Goal: Contribute content: Contribute content

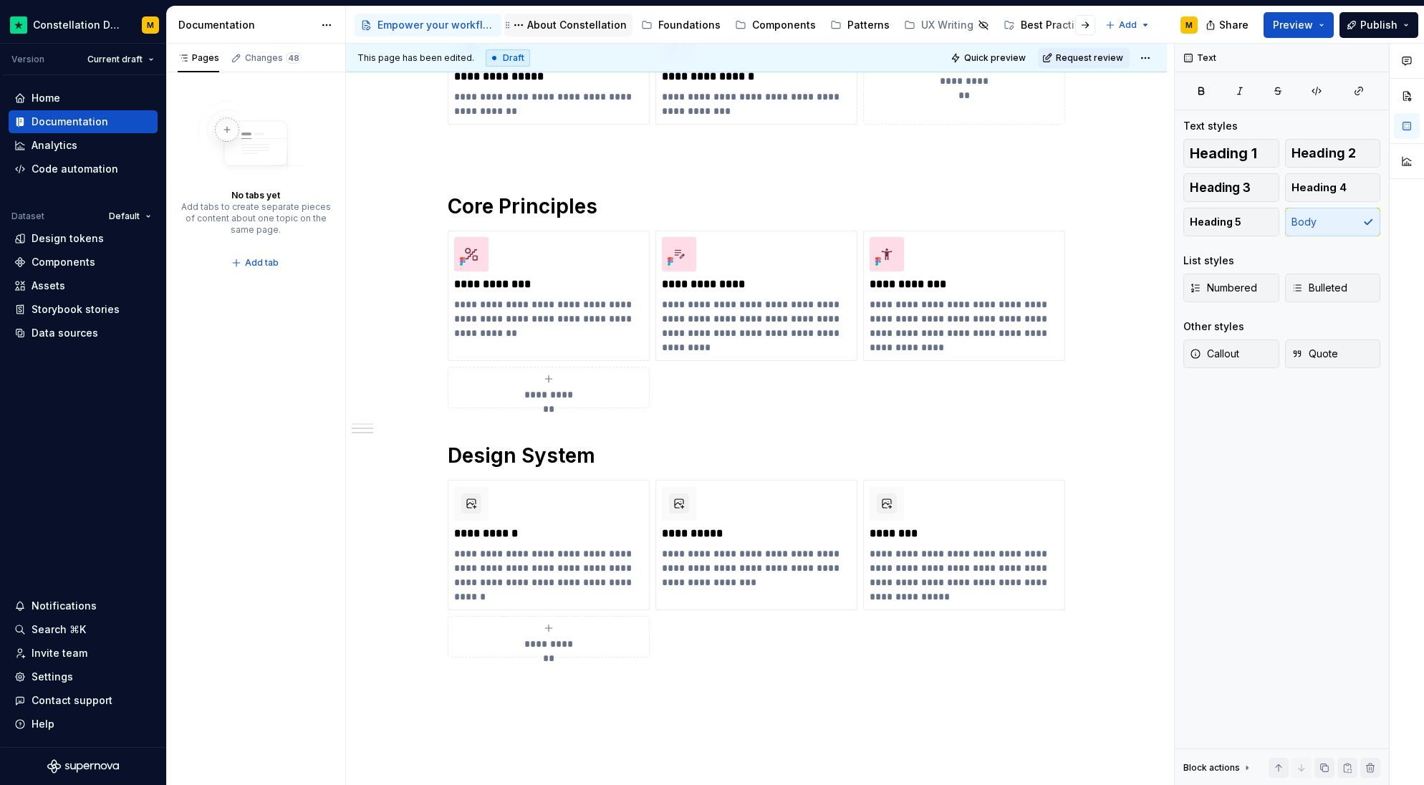
scroll to position [380, 0]
click at [592, 22] on div "About Constellation" at bounding box center [577, 25] width 100 height 14
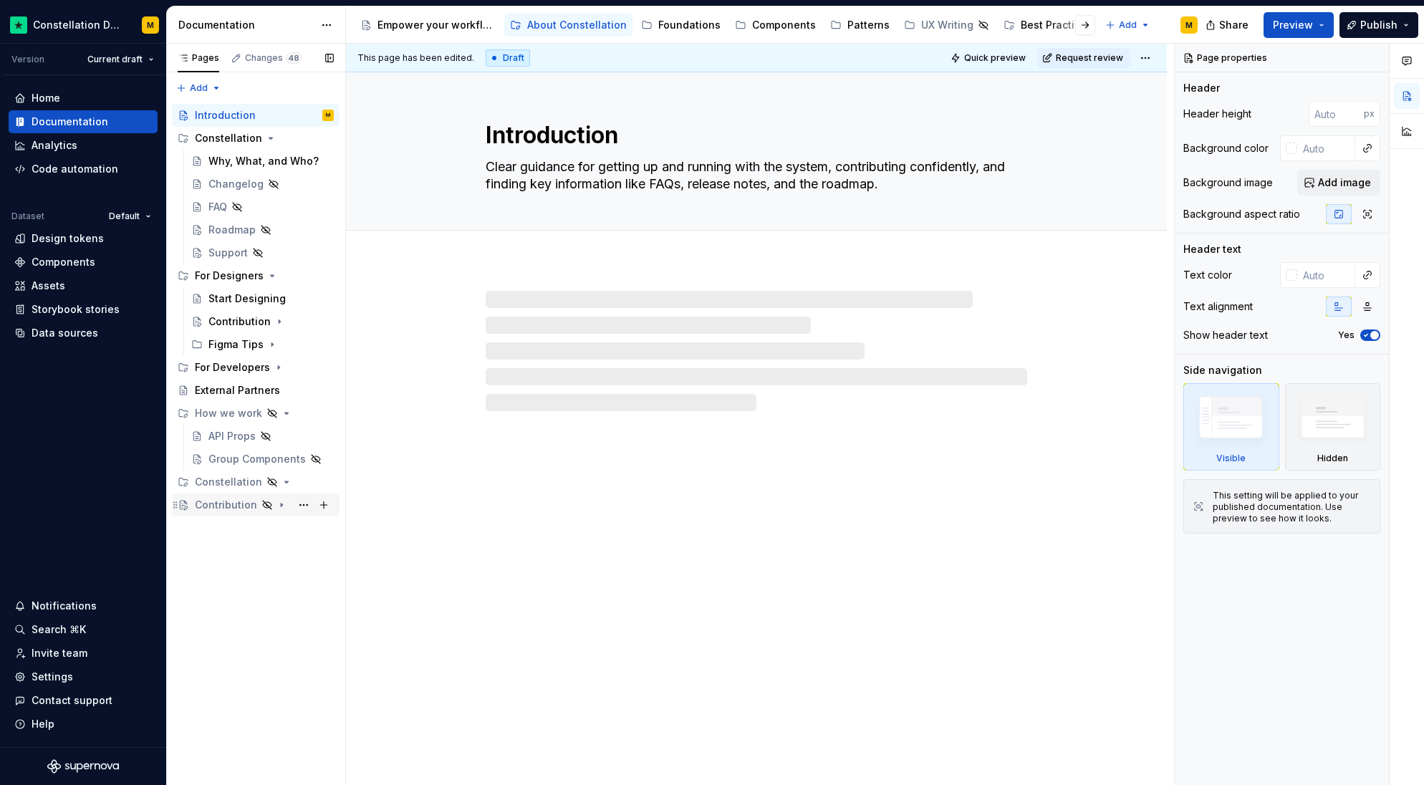
click at [239, 501] on div "Contribution" at bounding box center [226, 505] width 62 height 14
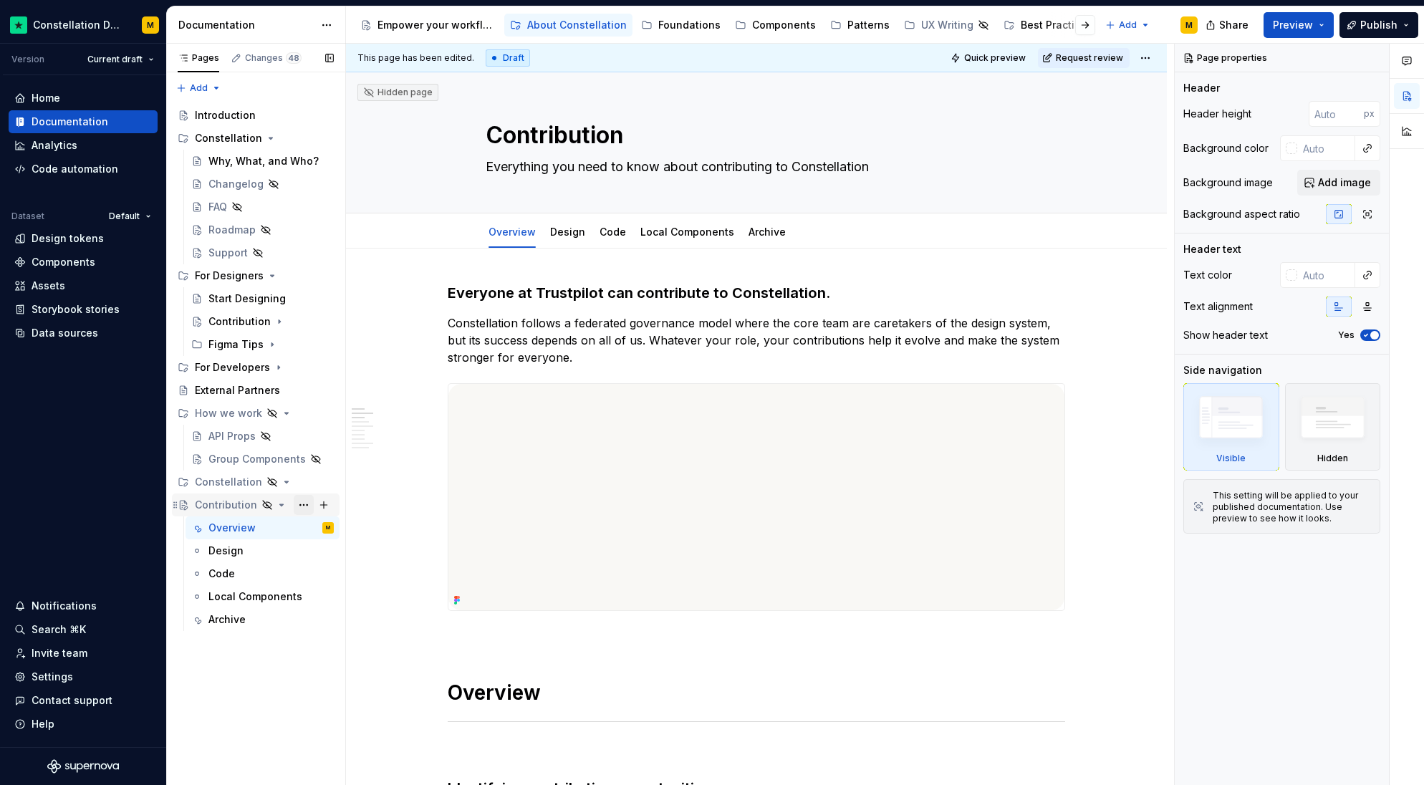
click at [299, 502] on button "Page tree" at bounding box center [304, 505] width 20 height 20
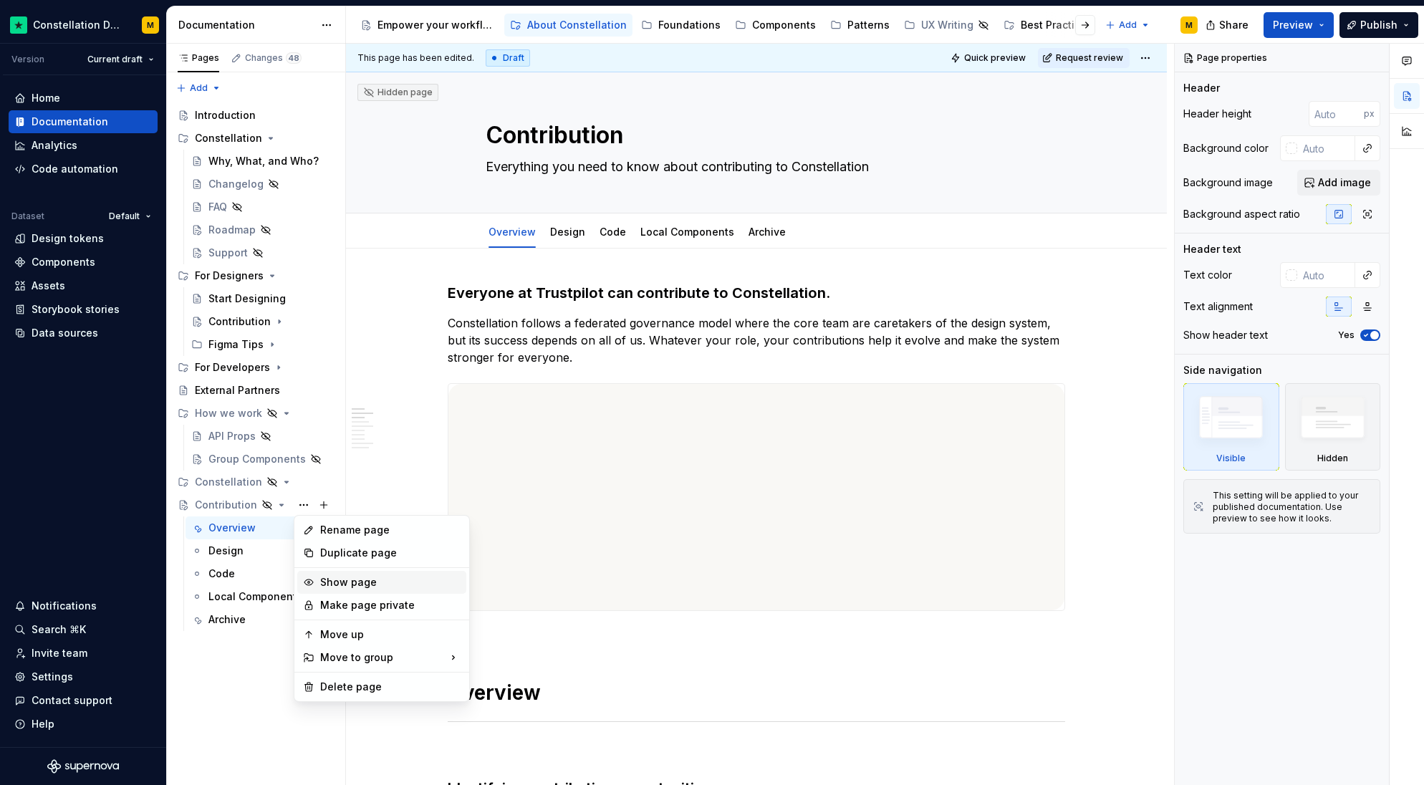
click at [352, 587] on div "Show page" at bounding box center [390, 582] width 140 height 14
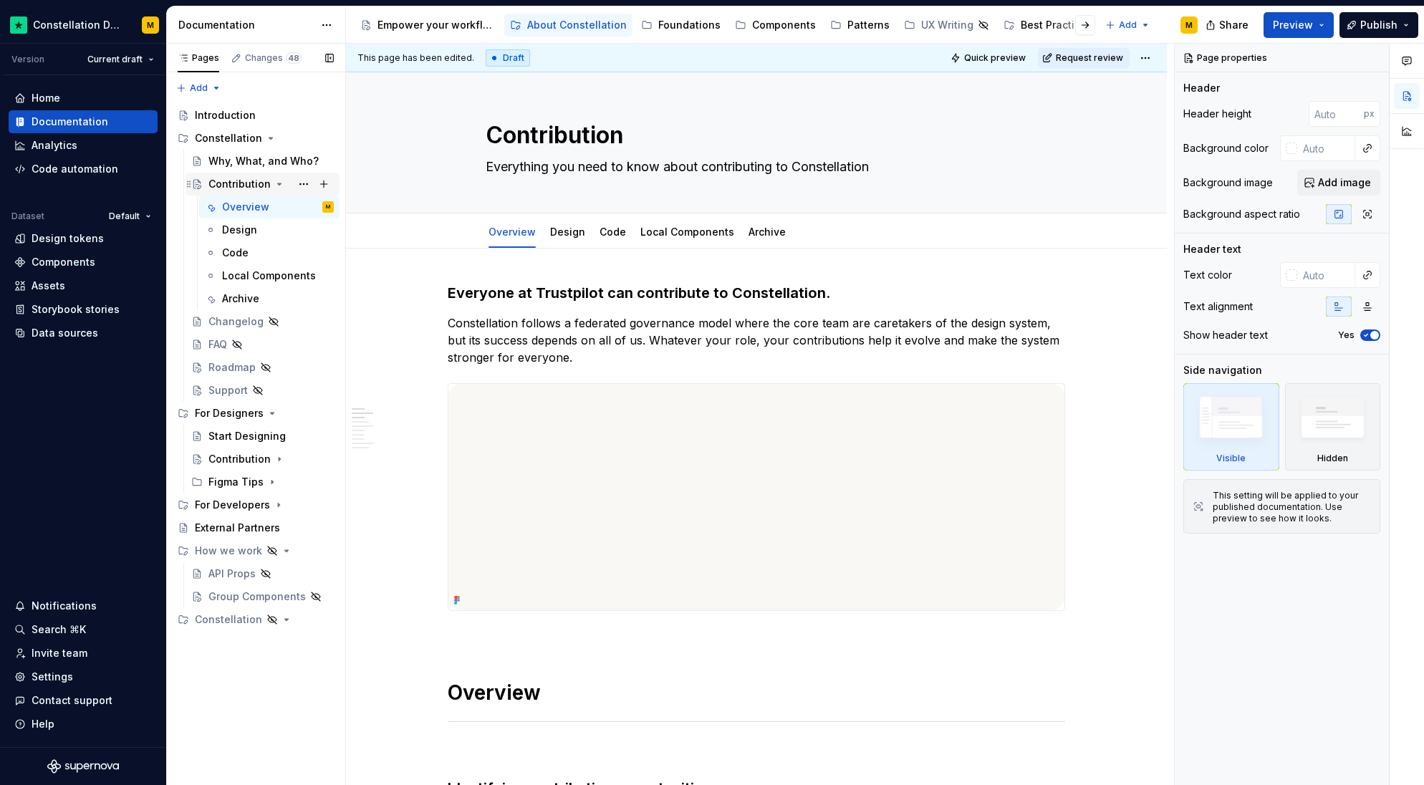
click at [274, 181] on icon "Page tree" at bounding box center [279, 183] width 11 height 11
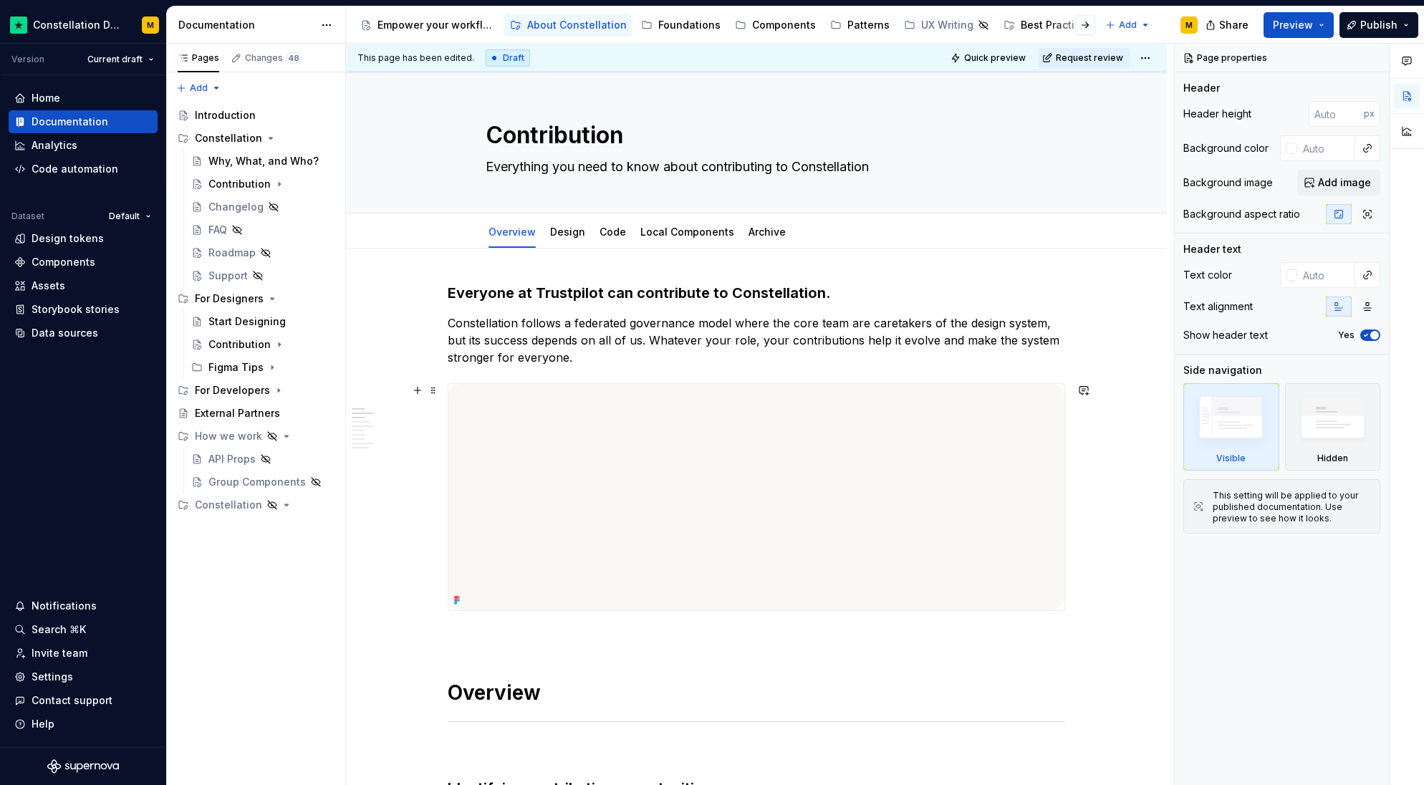
scroll to position [667, 0]
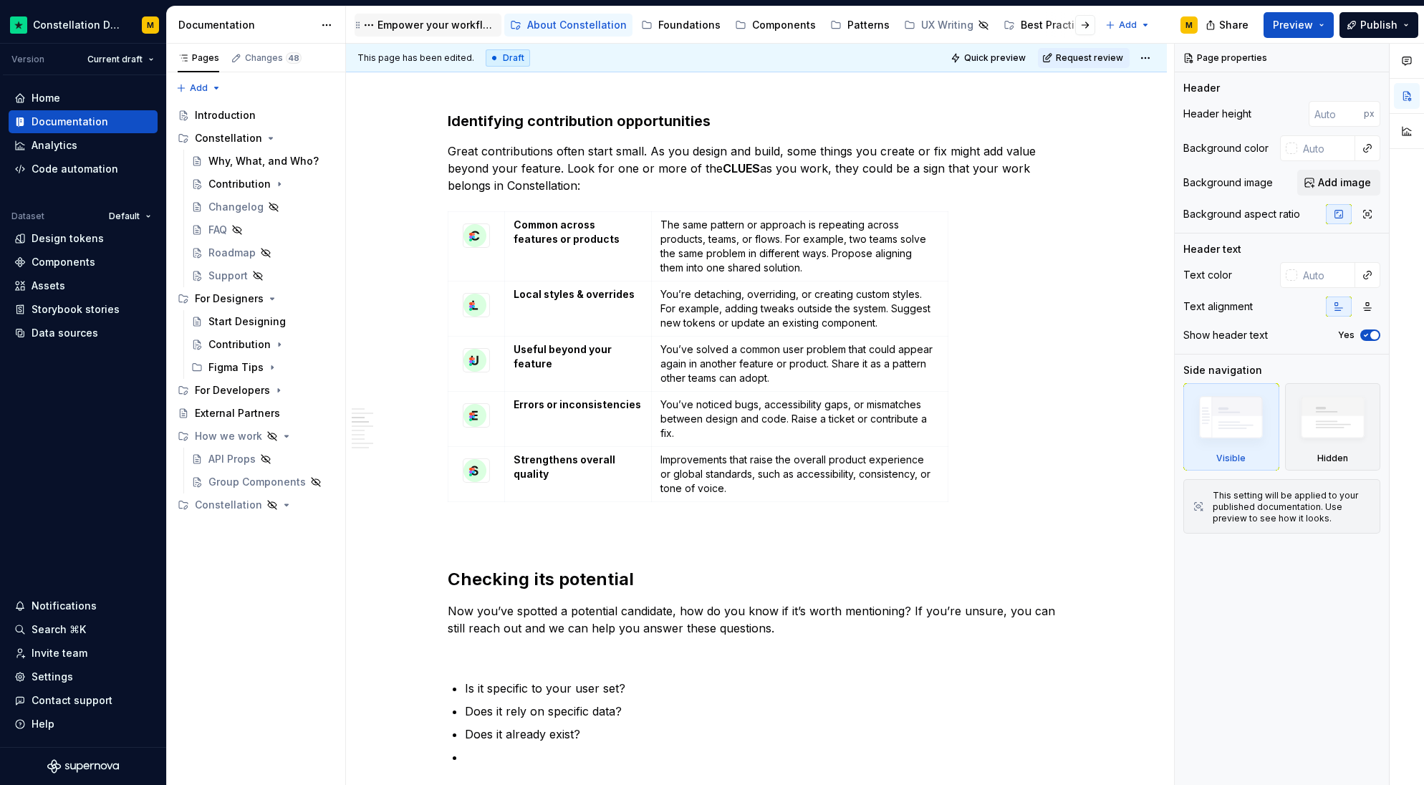
click at [404, 23] on div "Empower your workflow. Build incredible experiences." at bounding box center [437, 25] width 118 height 14
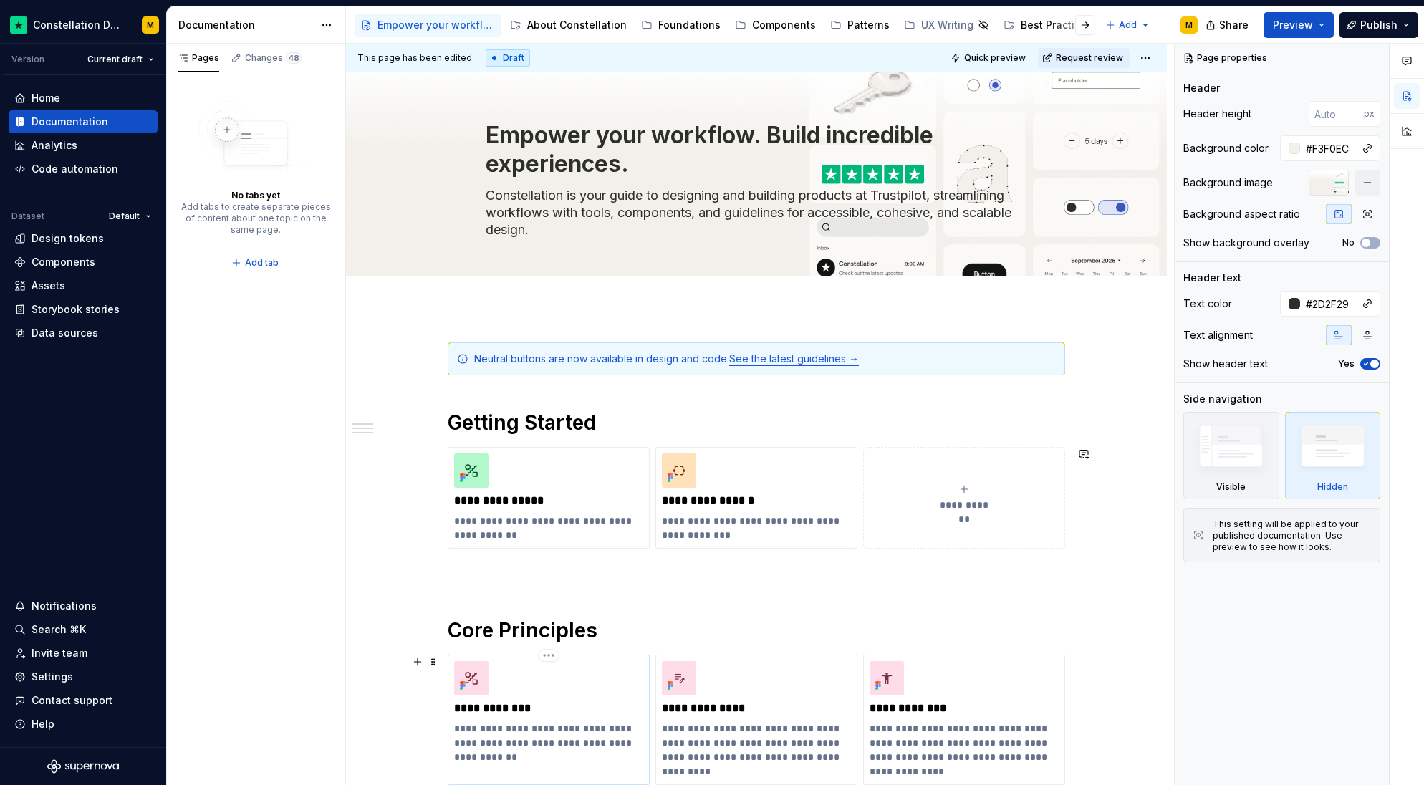
scroll to position [609, 0]
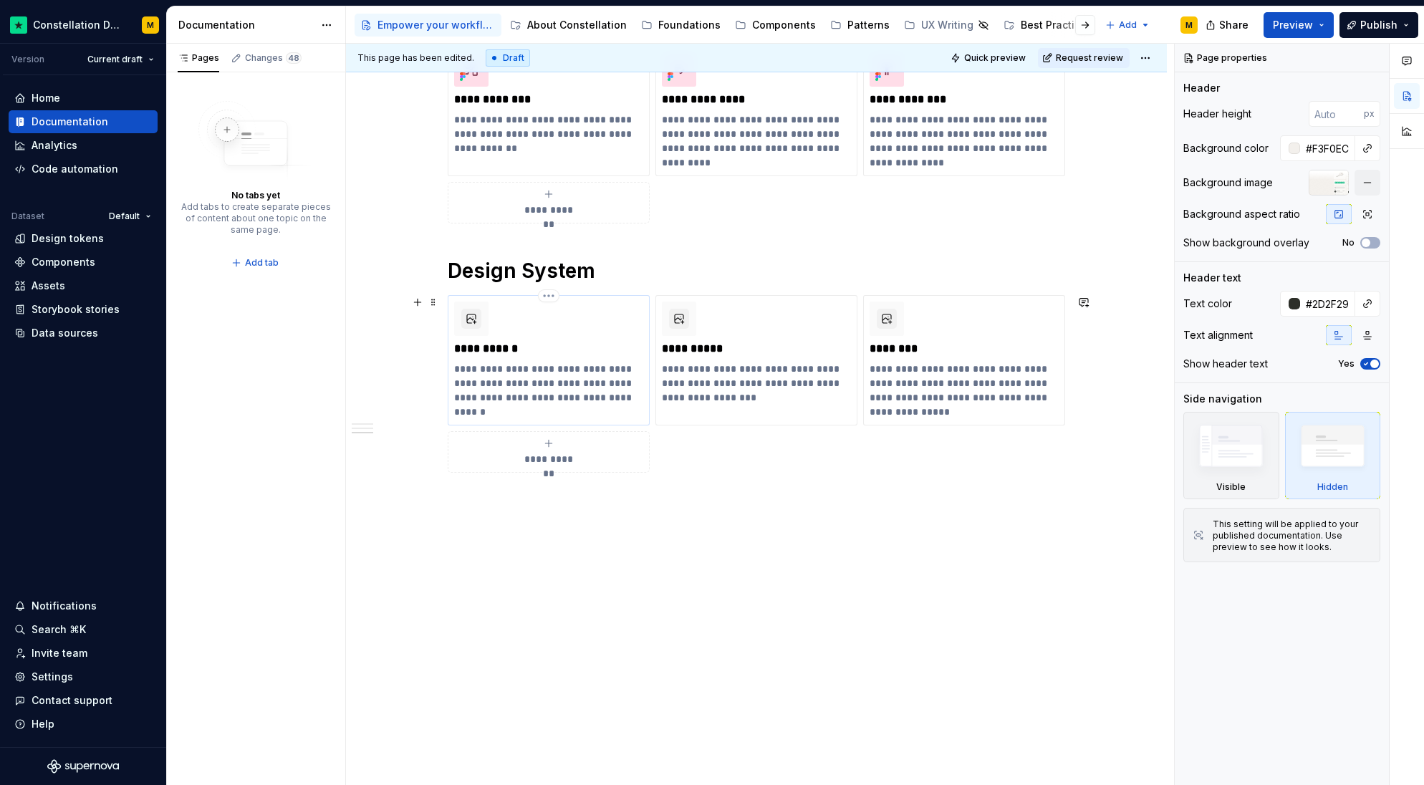
click at [562, 371] on p "**********" at bounding box center [548, 390] width 189 height 57
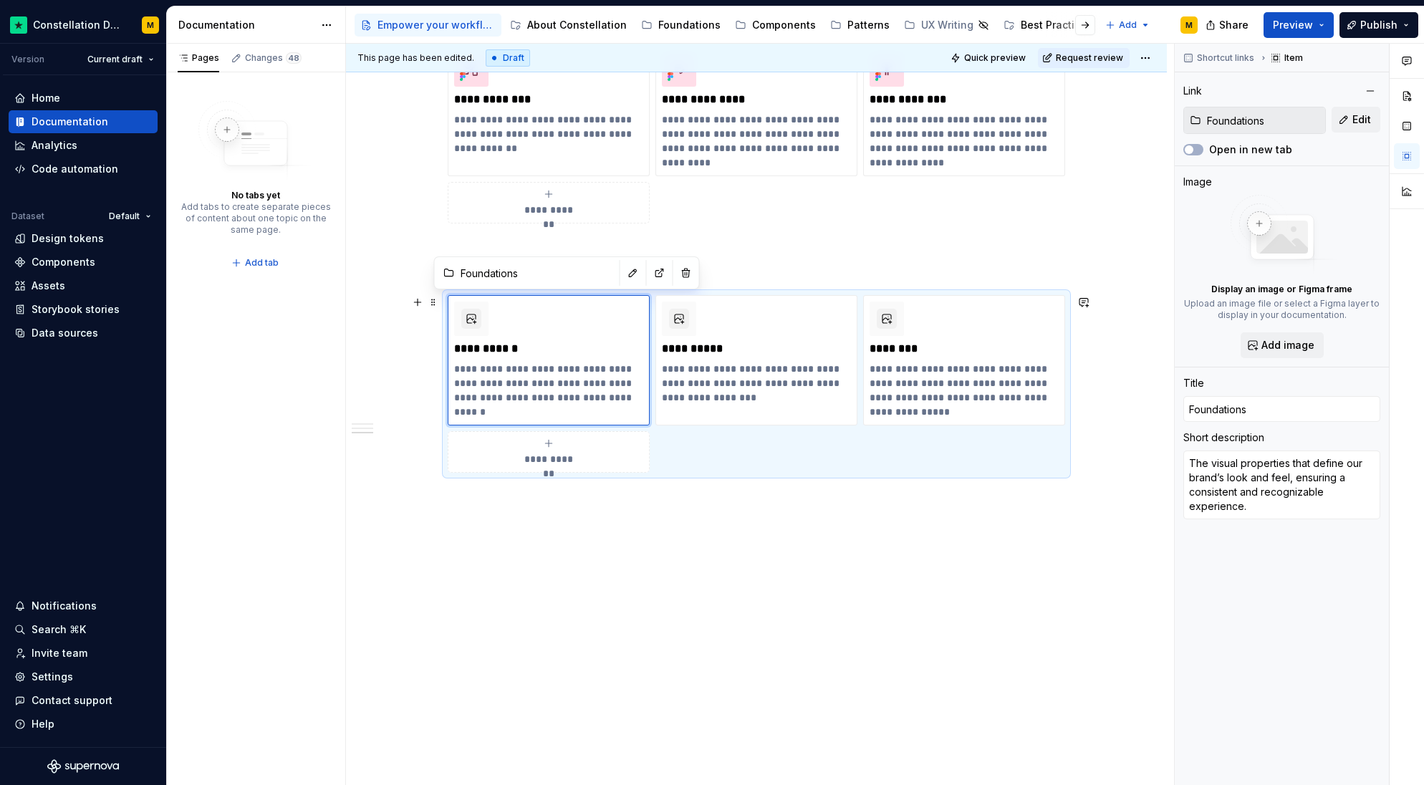
click at [577, 459] on span "**********" at bounding box center [549, 459] width 62 height 14
type textarea "*"
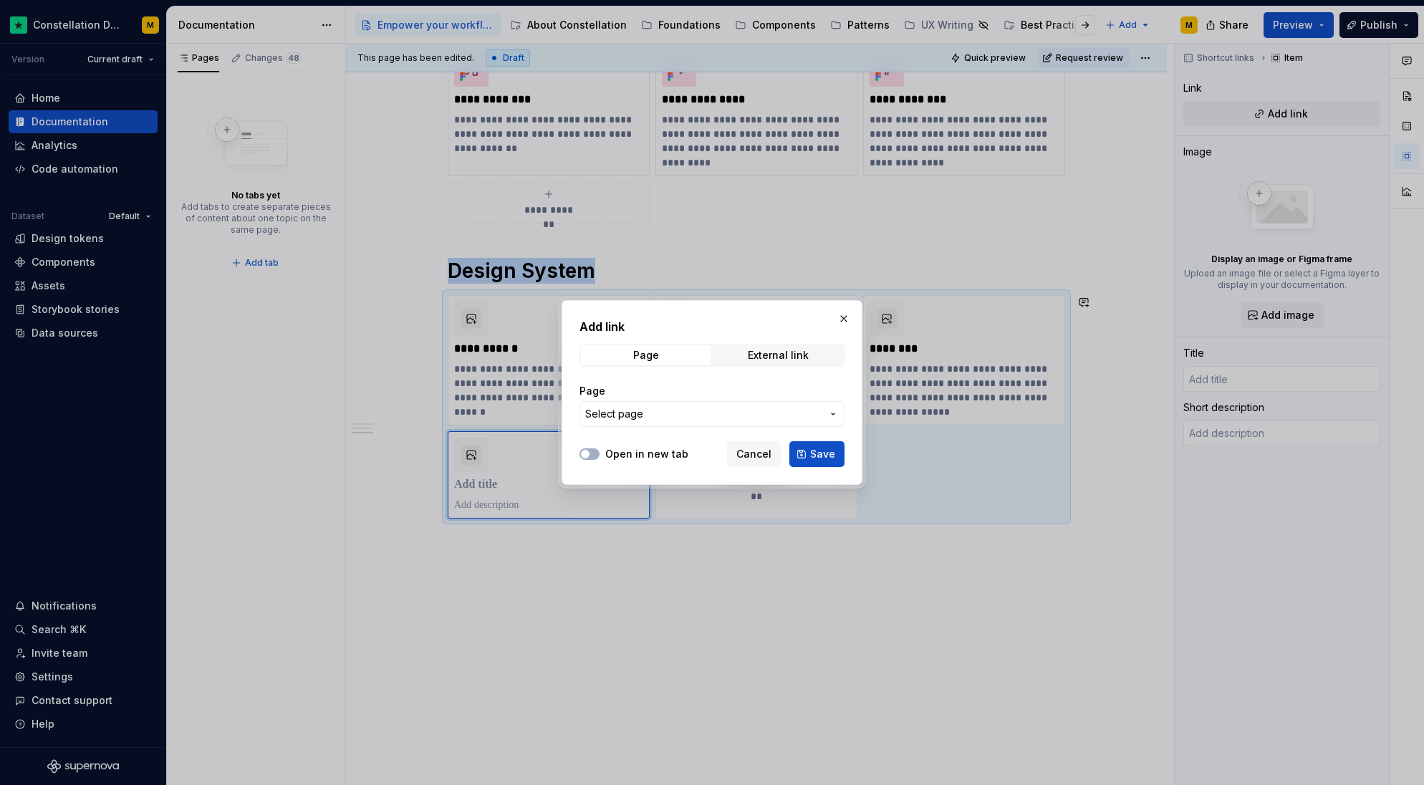
click at [641, 407] on span "Select page" at bounding box center [614, 414] width 58 height 14
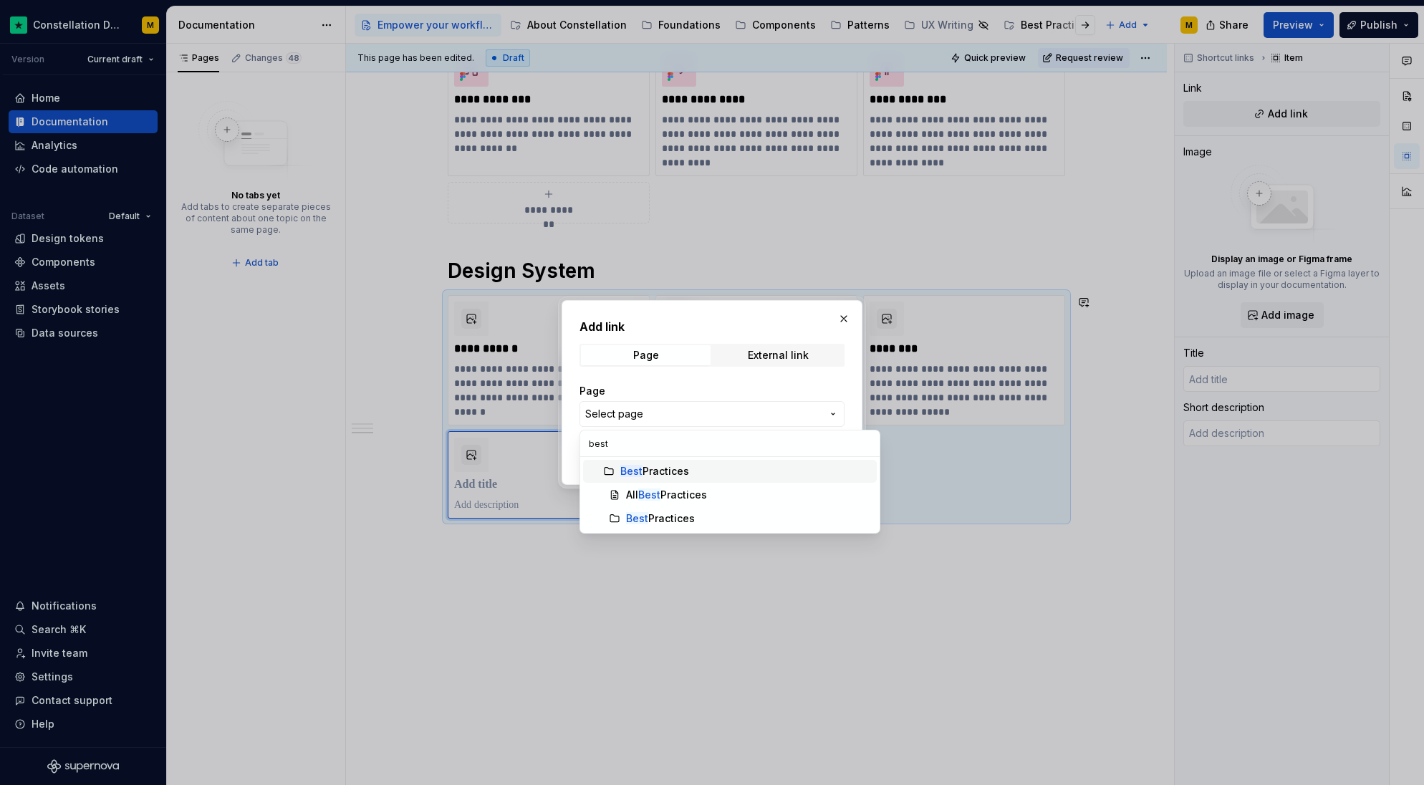
type input "best"
click at [684, 476] on div "Best Practices" at bounding box center [654, 471] width 69 height 14
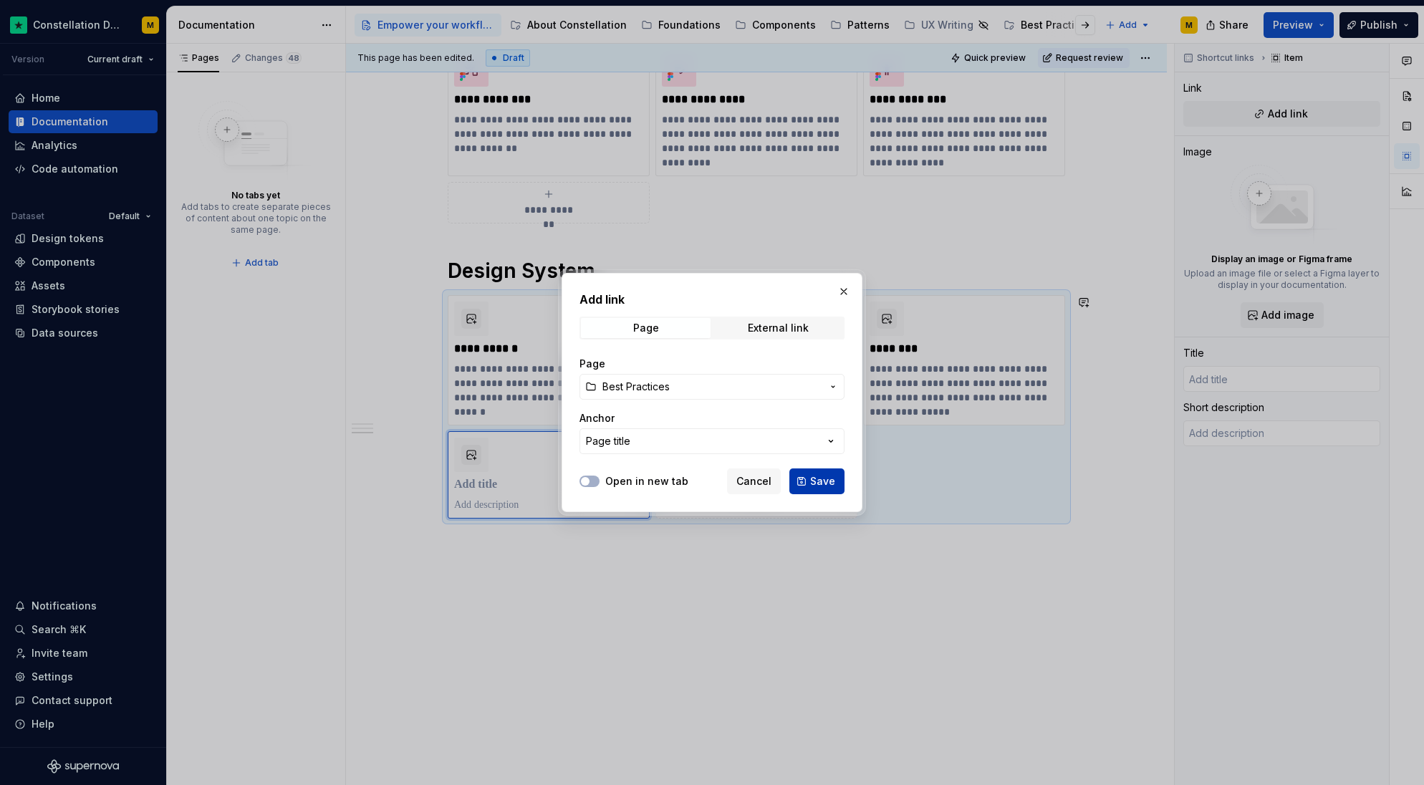
click at [843, 482] on button "Save" at bounding box center [817, 482] width 55 height 26
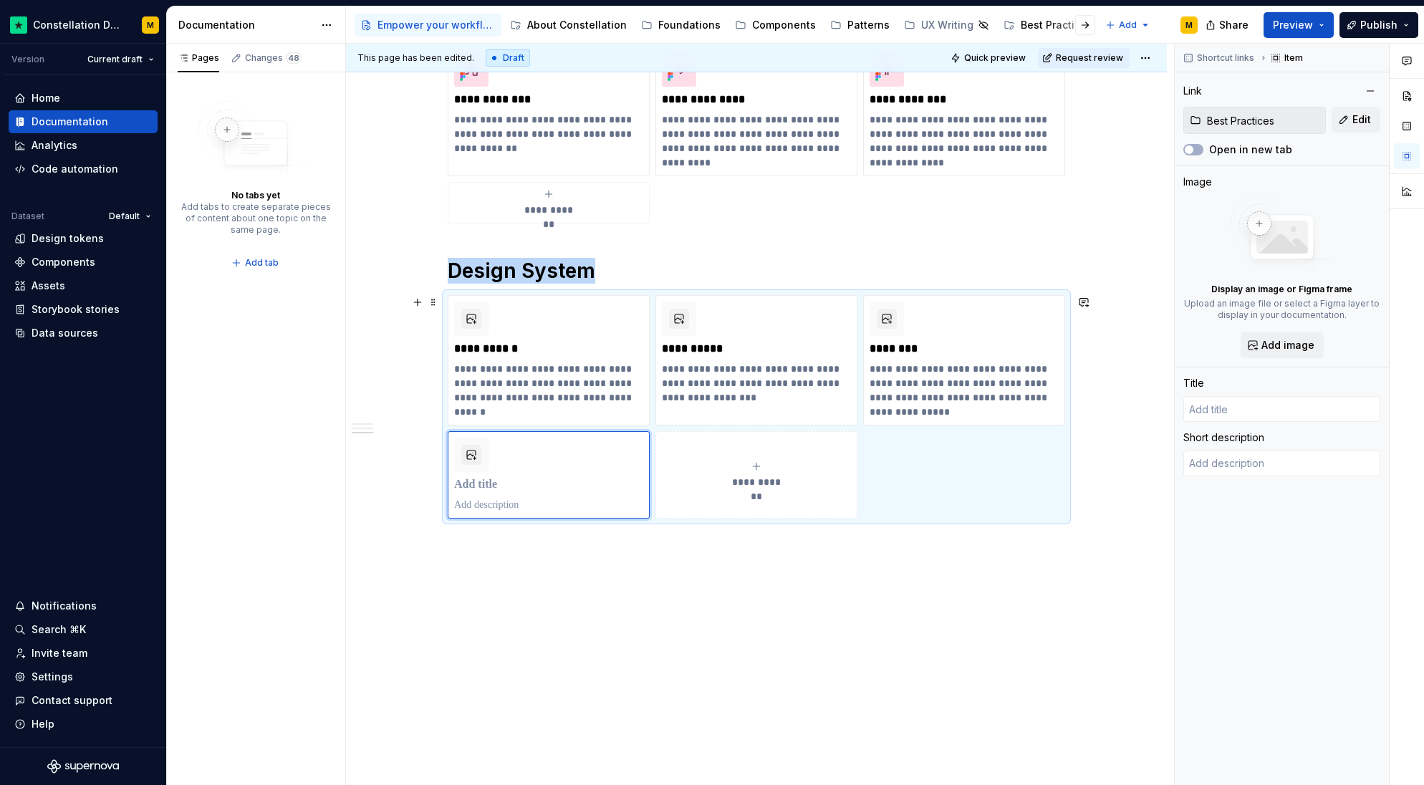
click at [957, 478] on div "**********" at bounding box center [757, 407] width 618 height 224
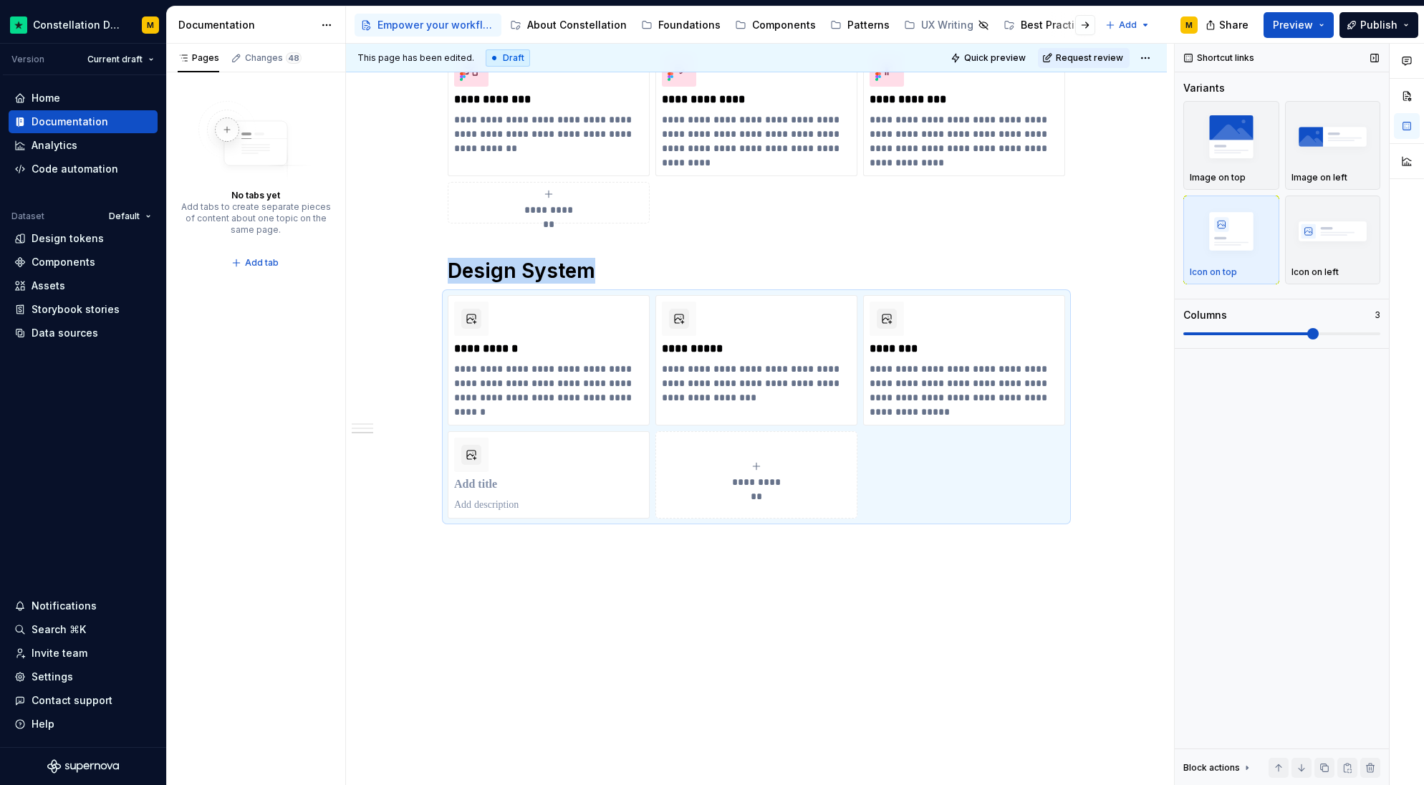
click at [1226, 334] on span at bounding box center [1249, 333] width 131 height 3
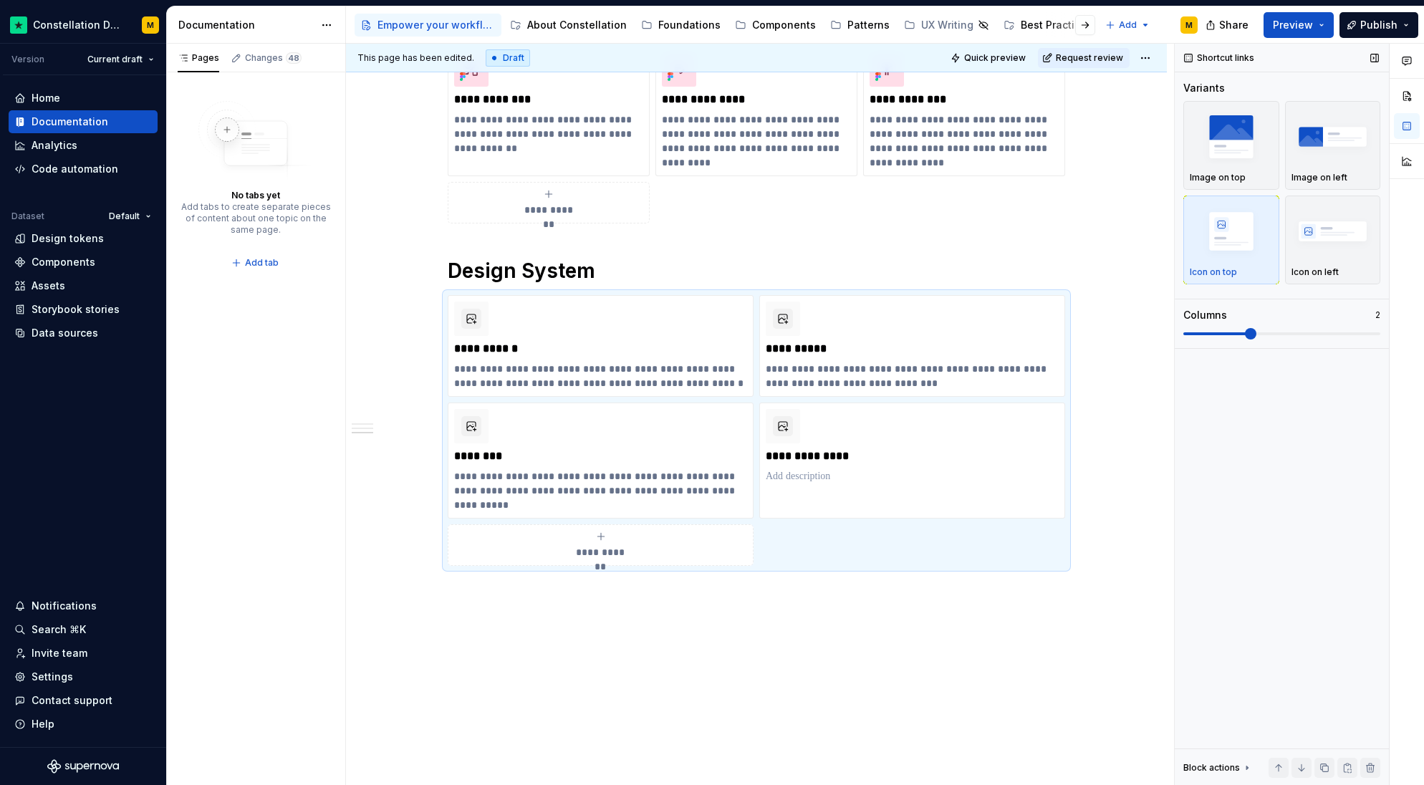
click at [1337, 324] on div "Columns 2" at bounding box center [1282, 324] width 197 height 32
click at [1366, 325] on div "Columns 2" at bounding box center [1282, 324] width 197 height 32
click at [1351, 331] on span at bounding box center [1282, 333] width 197 height 11
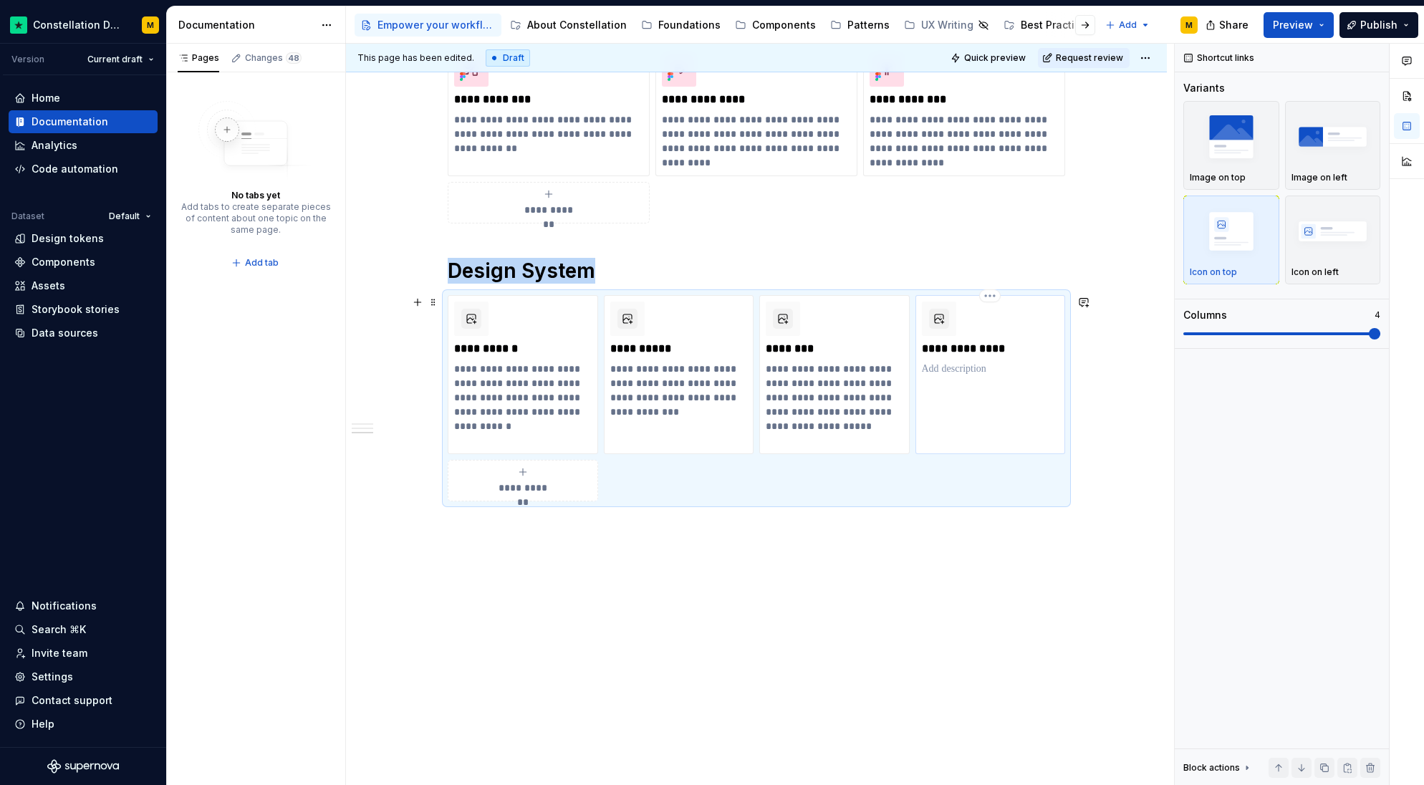
click at [954, 398] on div "**********" at bounding box center [991, 374] width 150 height 159
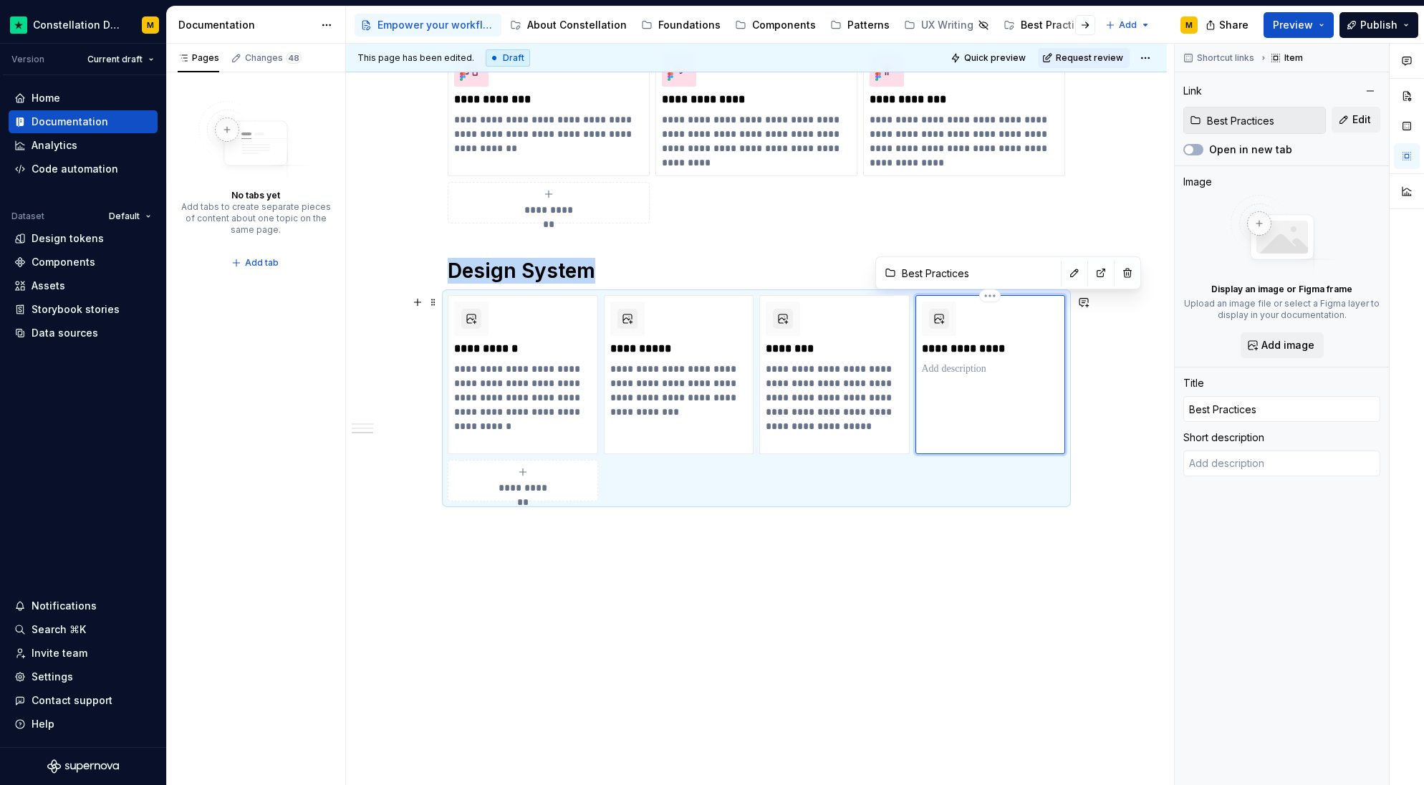
click at [937, 368] on p at bounding box center [991, 369] width 138 height 14
type textarea "*"
type textarea "Helpful articles and tips covering design best practices"
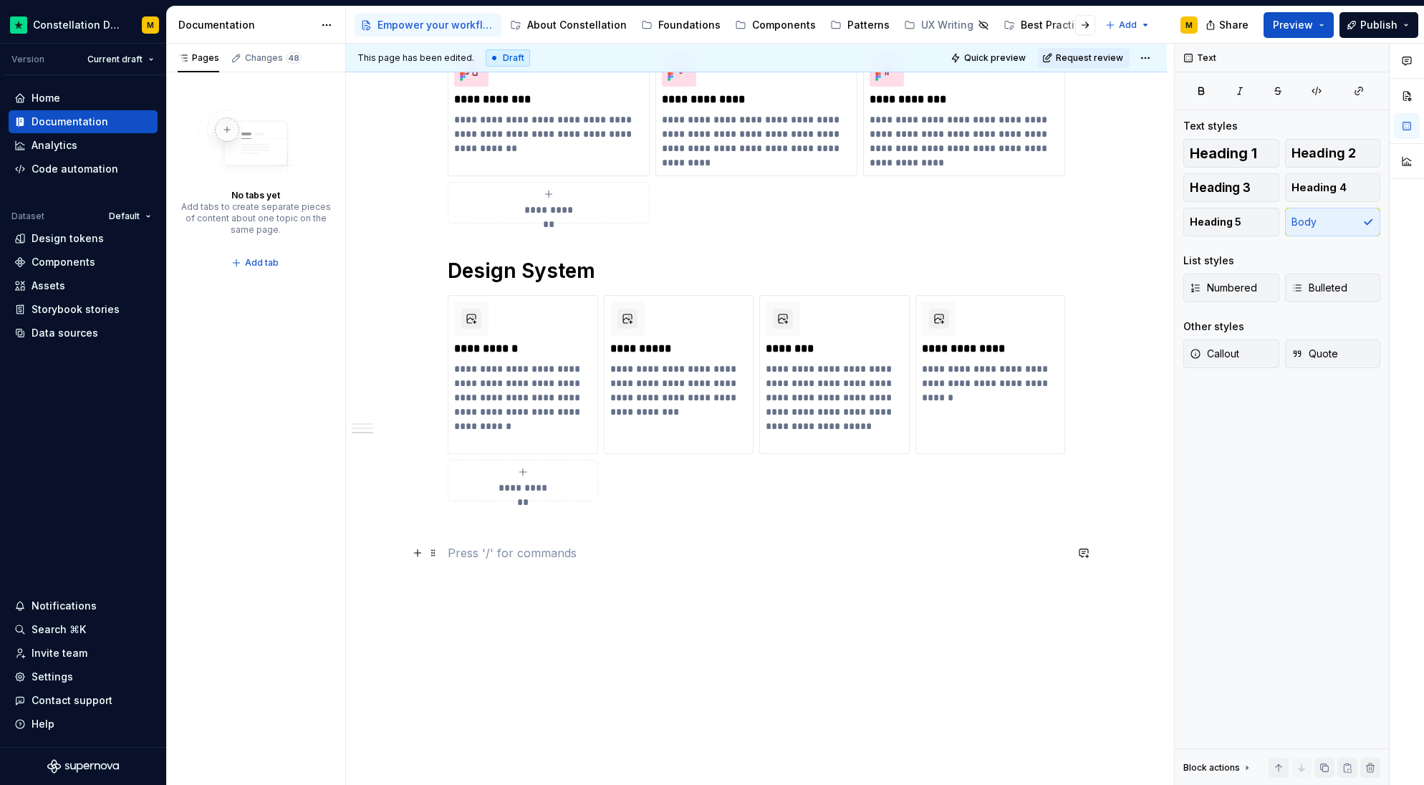
click at [946, 560] on p at bounding box center [757, 553] width 618 height 17
click at [470, 325] on button "button" at bounding box center [471, 319] width 20 height 20
type textarea "*"
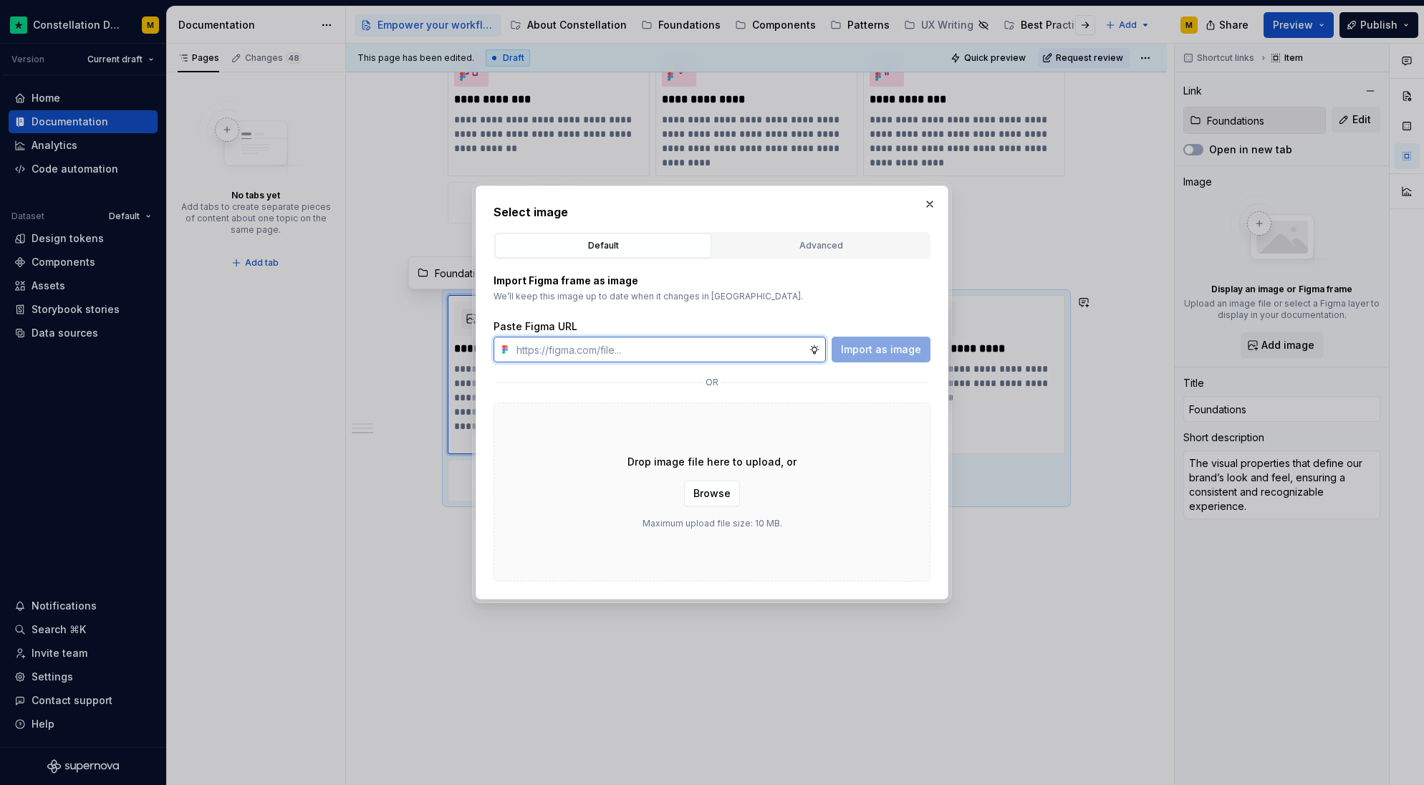
paste input "[URL][DOMAIN_NAME]"
type input "[URL][DOMAIN_NAME]"
click at [876, 347] on span "Import as image" at bounding box center [881, 349] width 80 height 14
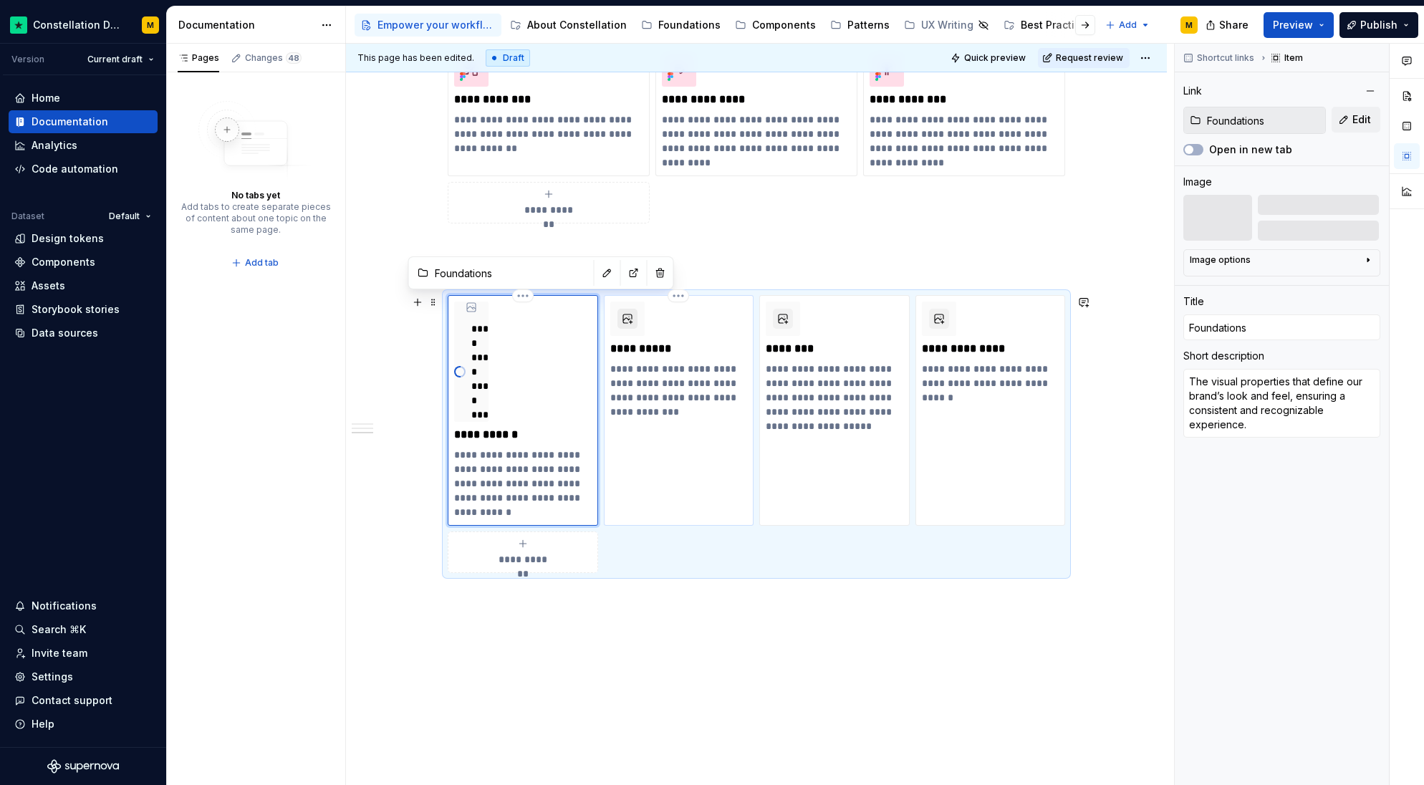
type textarea "*"
type input "Components"
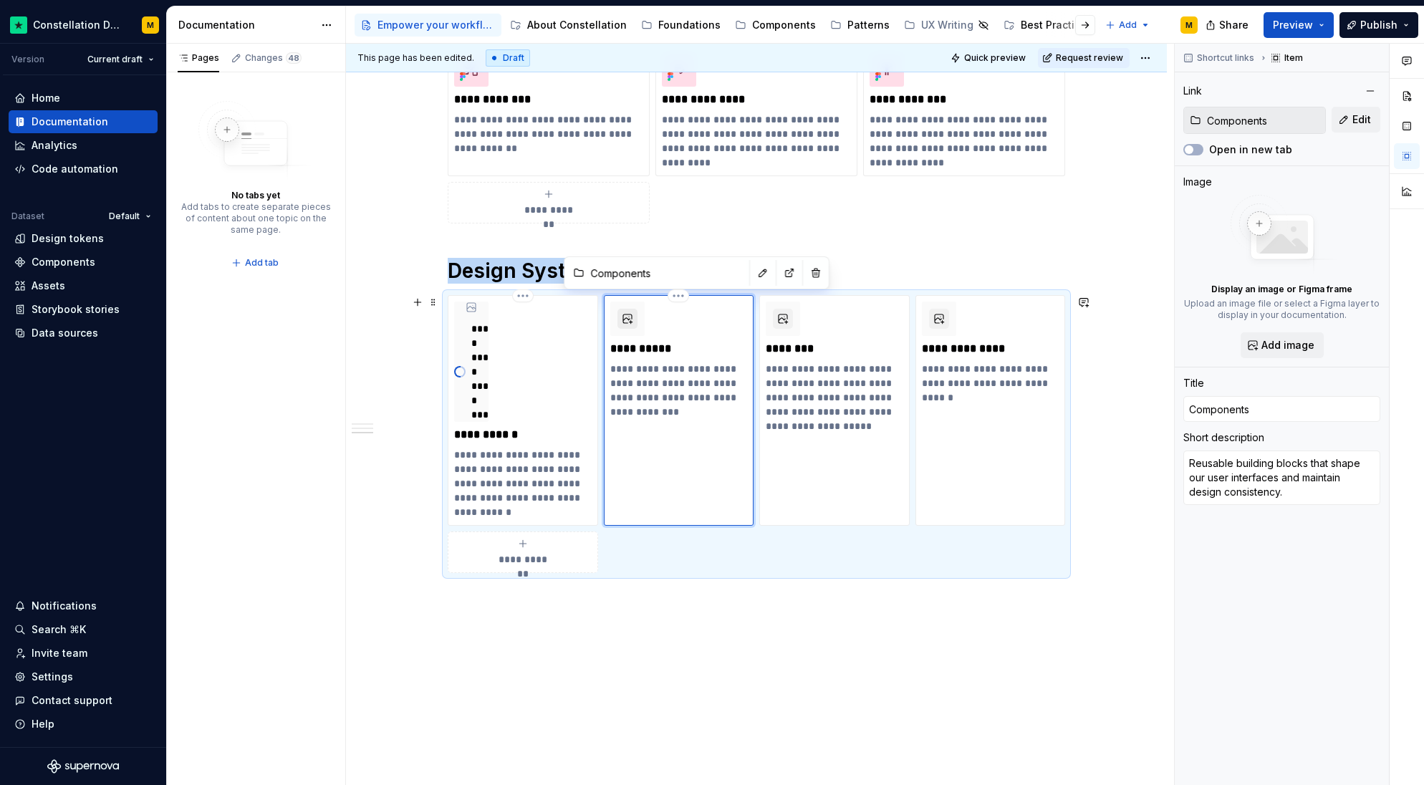
click at [620, 315] on button "button" at bounding box center [628, 319] width 20 height 20
type textarea "*"
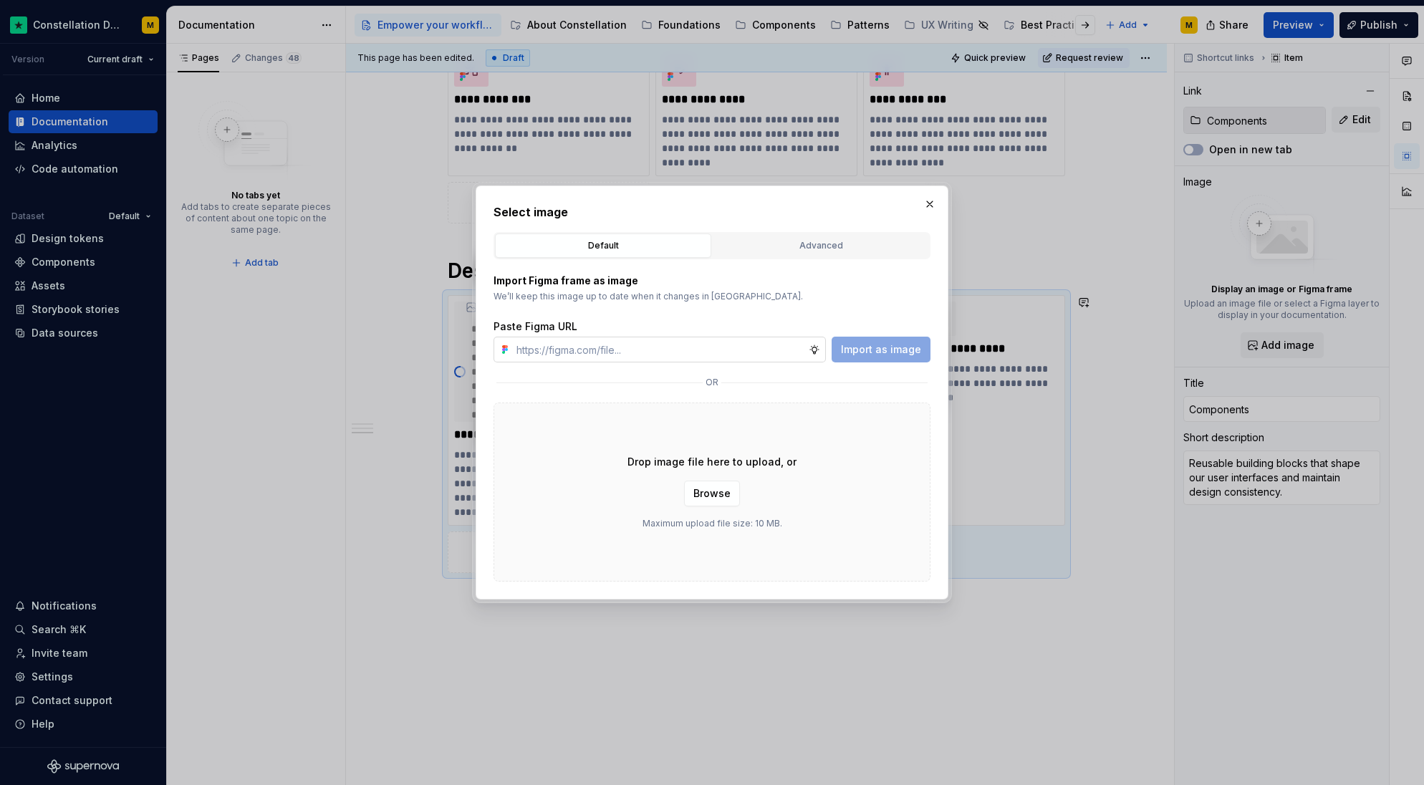
type input "[URL][DOMAIN_NAME]"
click at [916, 355] on span "Import as image" at bounding box center [881, 349] width 80 height 14
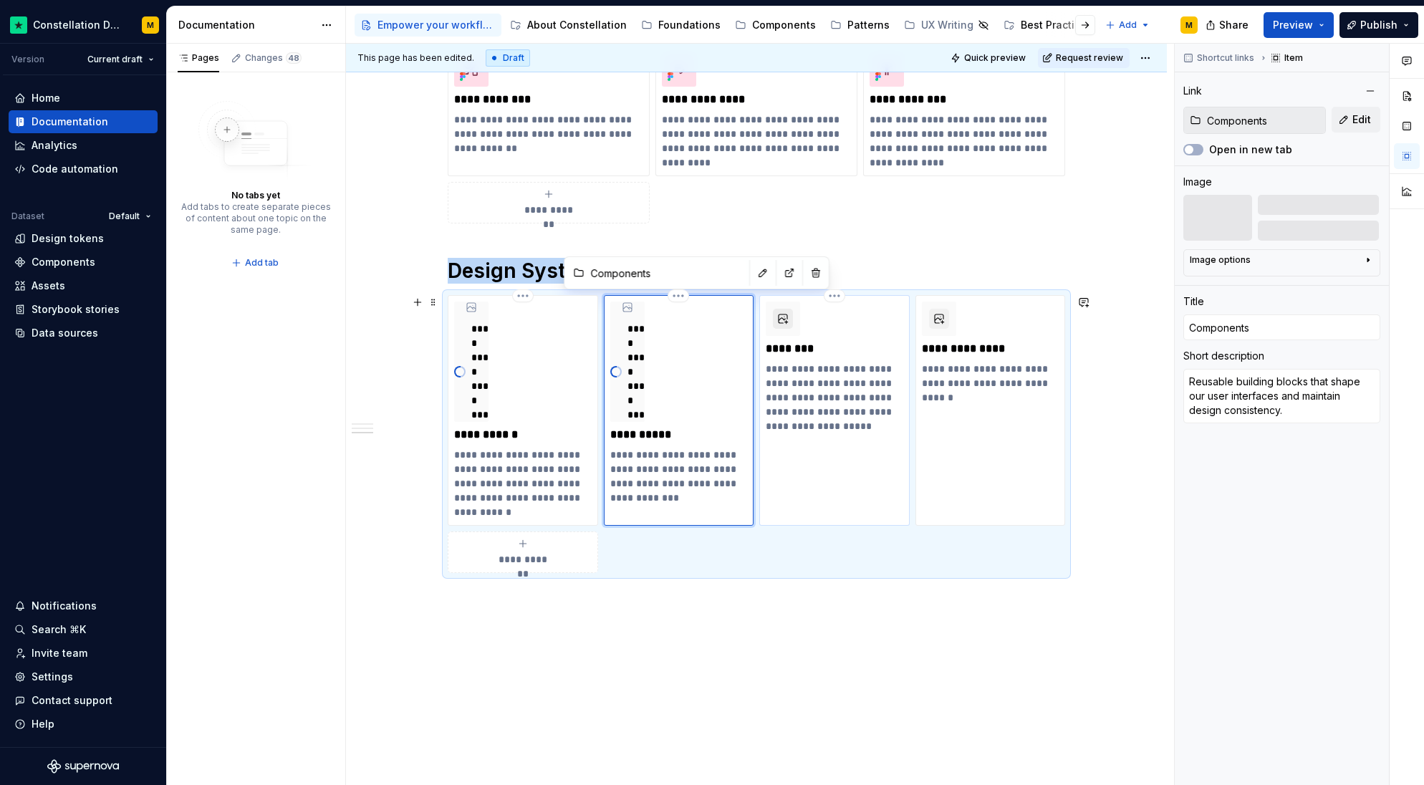
type textarea "*"
type input "Patterns"
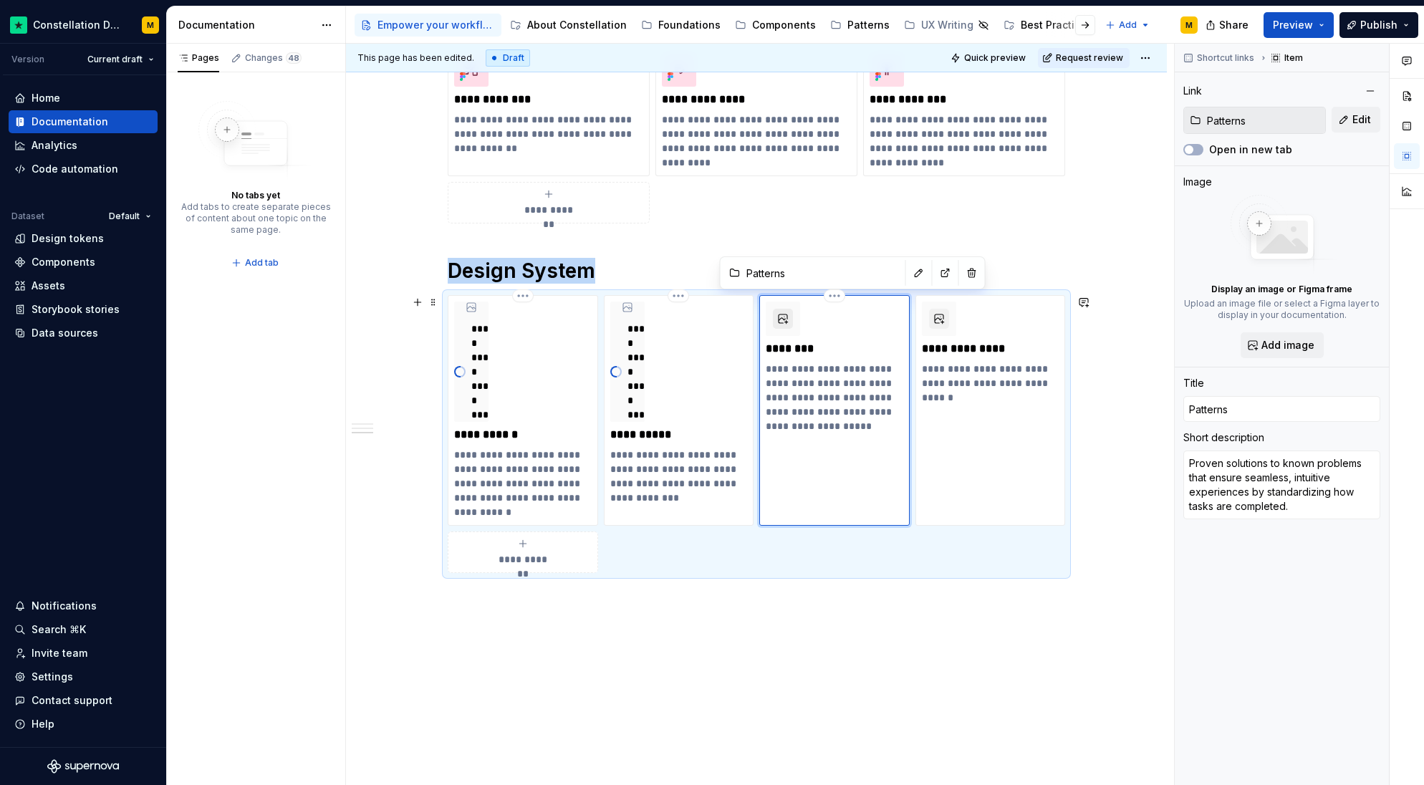
click at [790, 310] on button "button" at bounding box center [783, 319] width 20 height 20
type textarea "*"
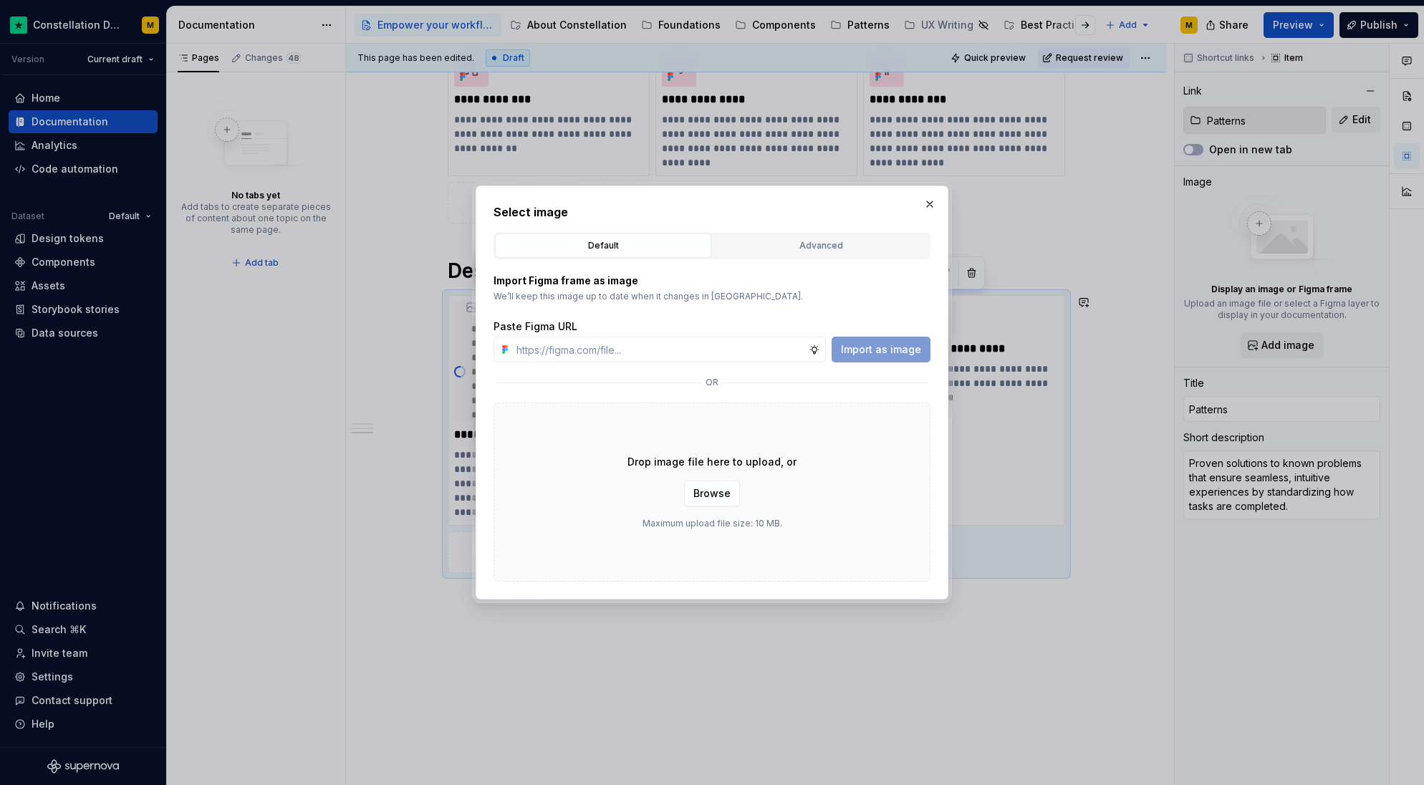
type input "[URL][DOMAIN_NAME]"
click at [885, 346] on span "Import as image" at bounding box center [881, 349] width 80 height 14
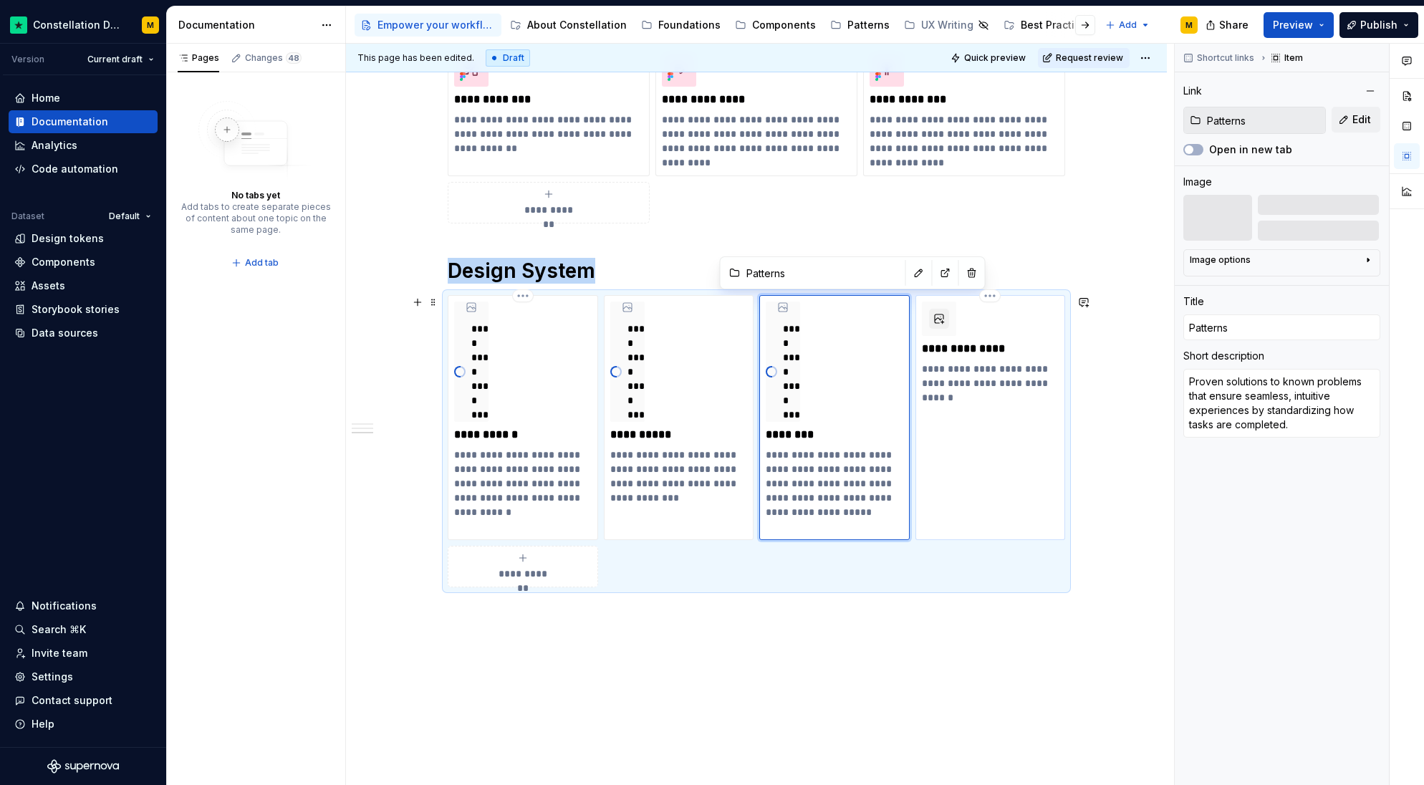
type textarea "*"
type input "Best Practices"
click at [950, 312] on div at bounding box center [939, 319] width 34 height 34
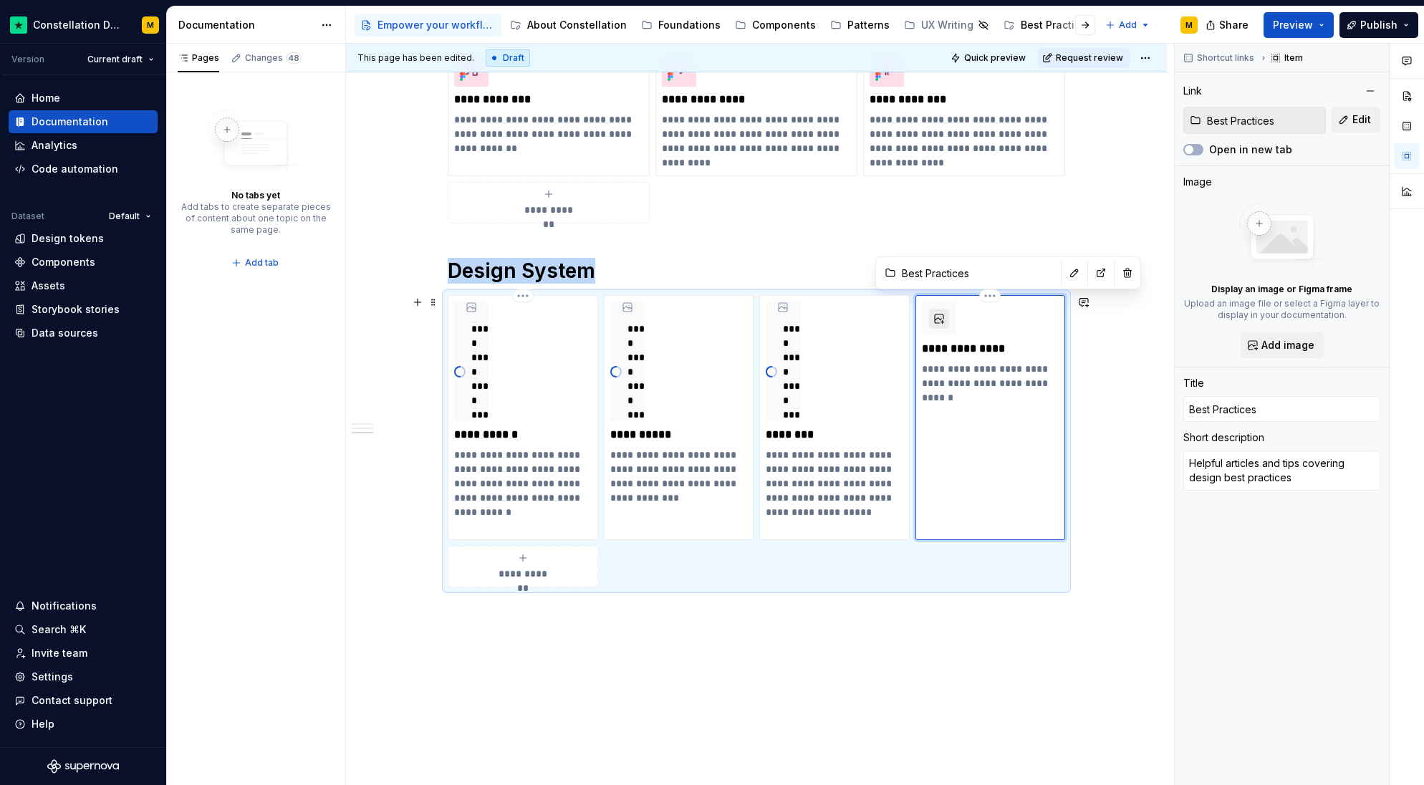
click at [947, 316] on button "button" at bounding box center [939, 319] width 20 height 20
type textarea "*"
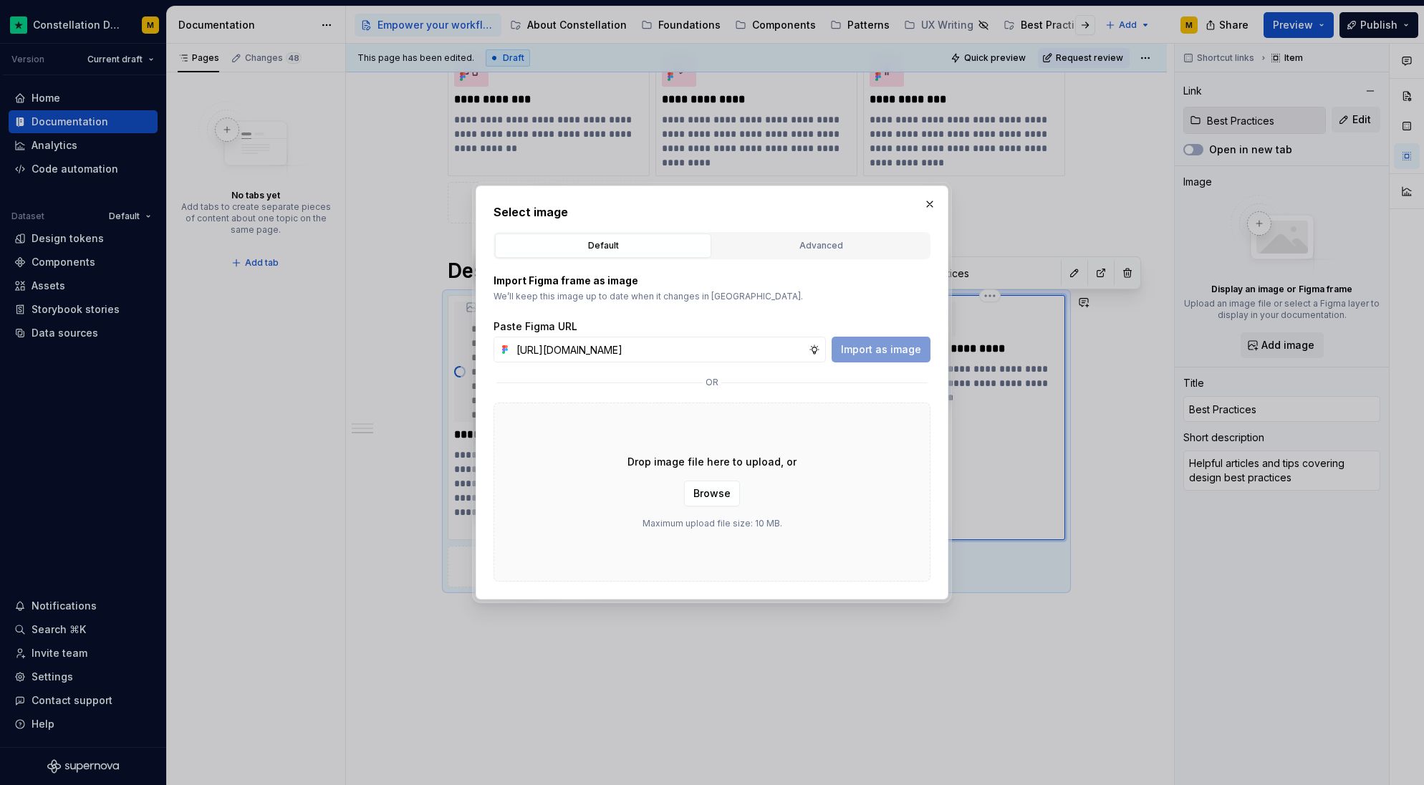
scroll to position [0, 409]
type input "[URL][DOMAIN_NAME]"
click at [862, 359] on button "Import as image" at bounding box center [881, 350] width 99 height 26
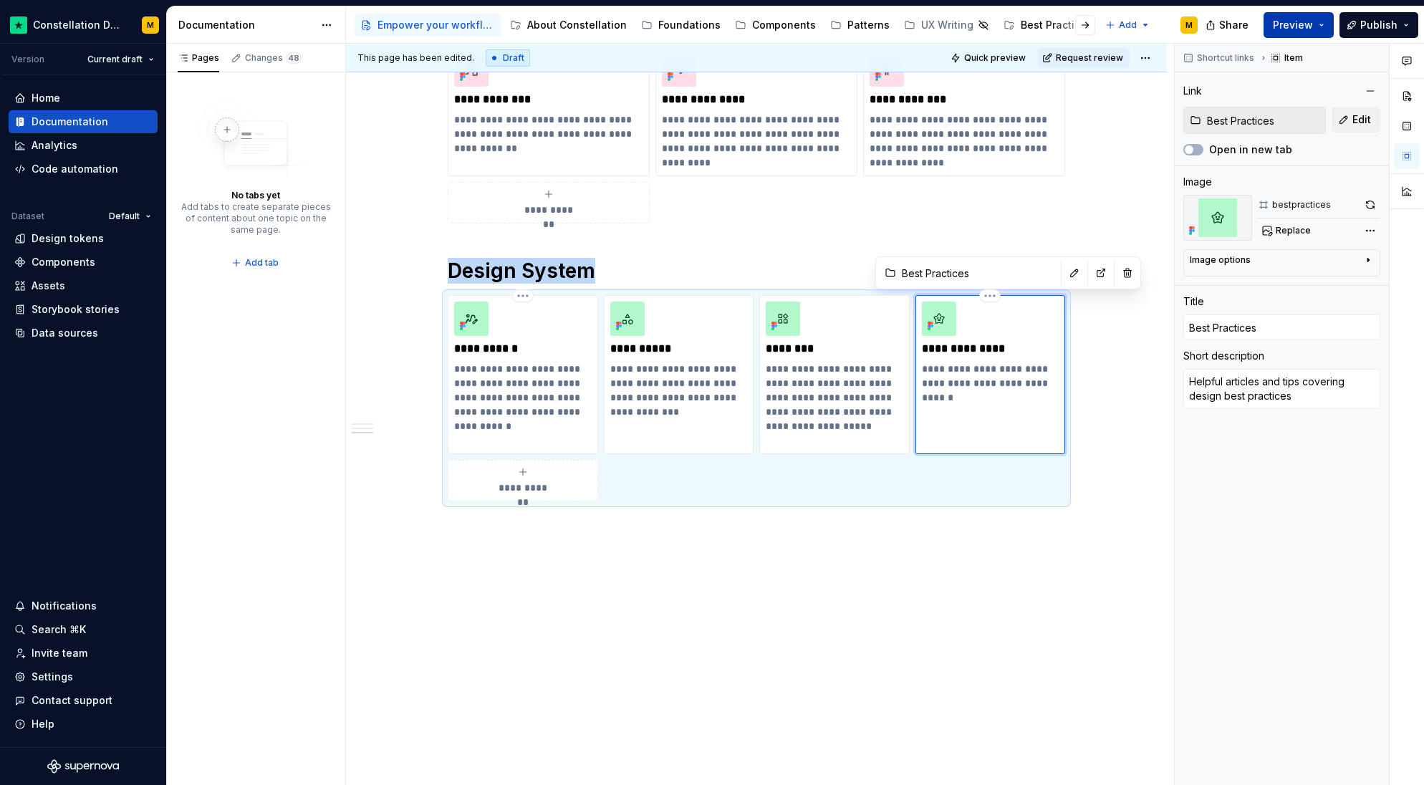
click at [1288, 19] on span "Preview" at bounding box center [1293, 25] width 40 height 14
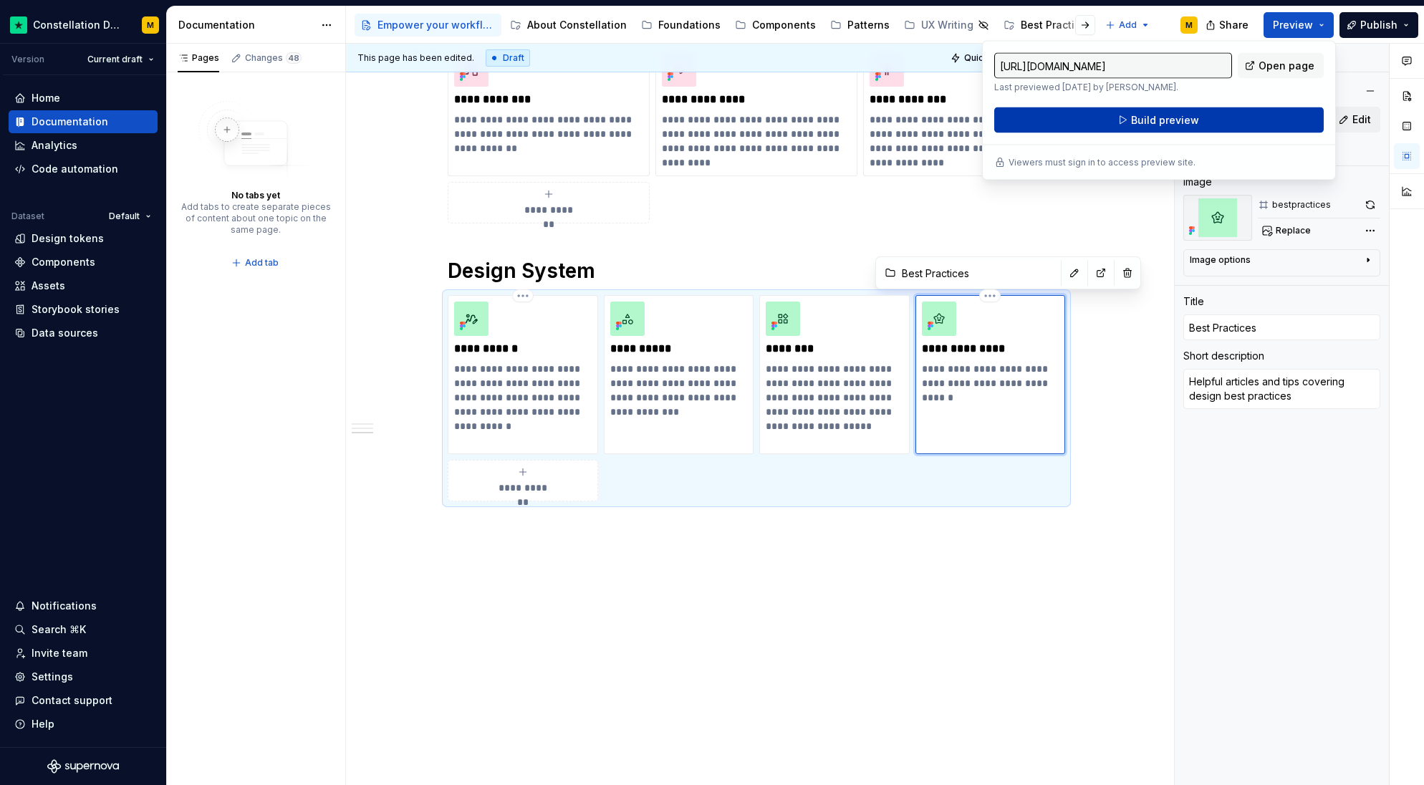
click at [1164, 116] on span "Build preview" at bounding box center [1165, 120] width 68 height 14
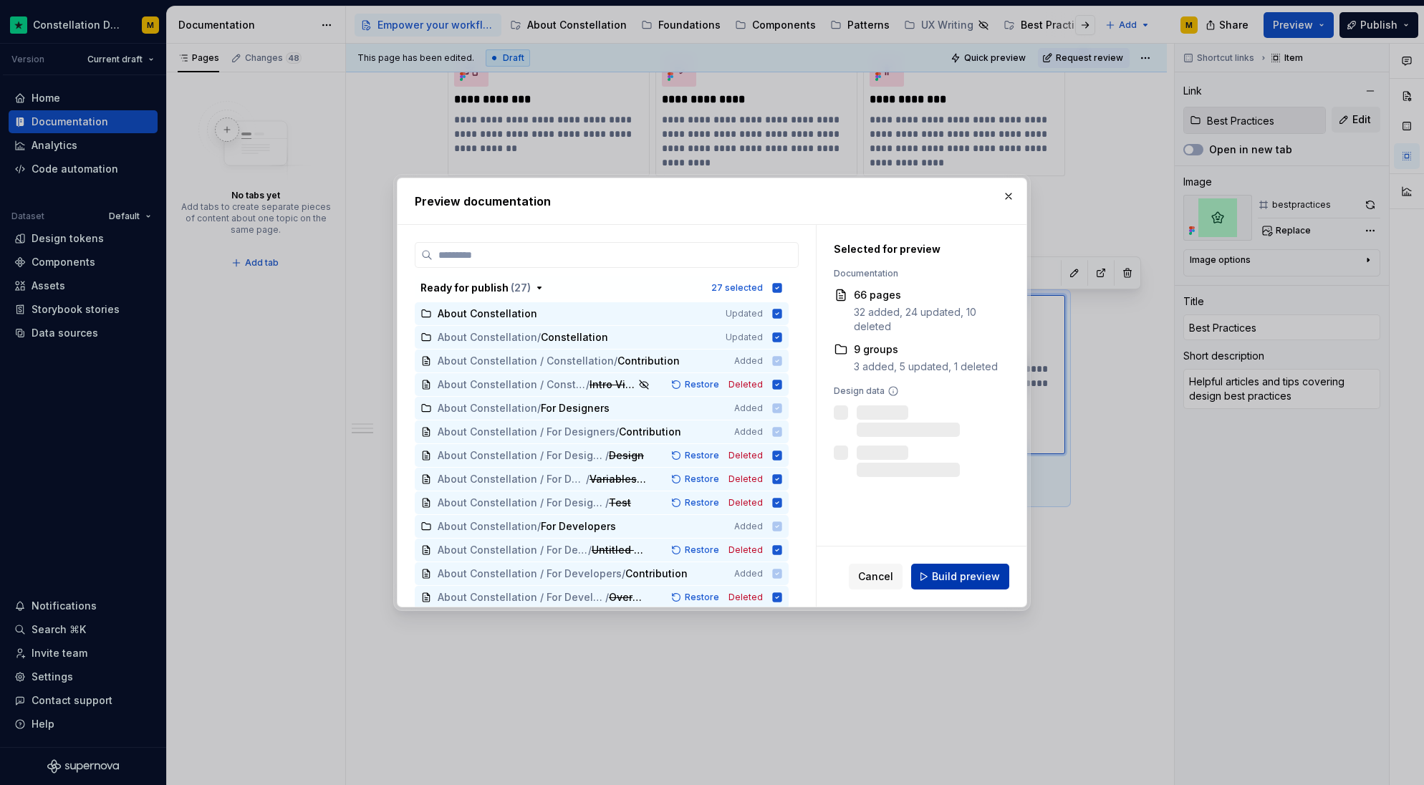
click at [947, 572] on span "Build preview" at bounding box center [966, 577] width 68 height 14
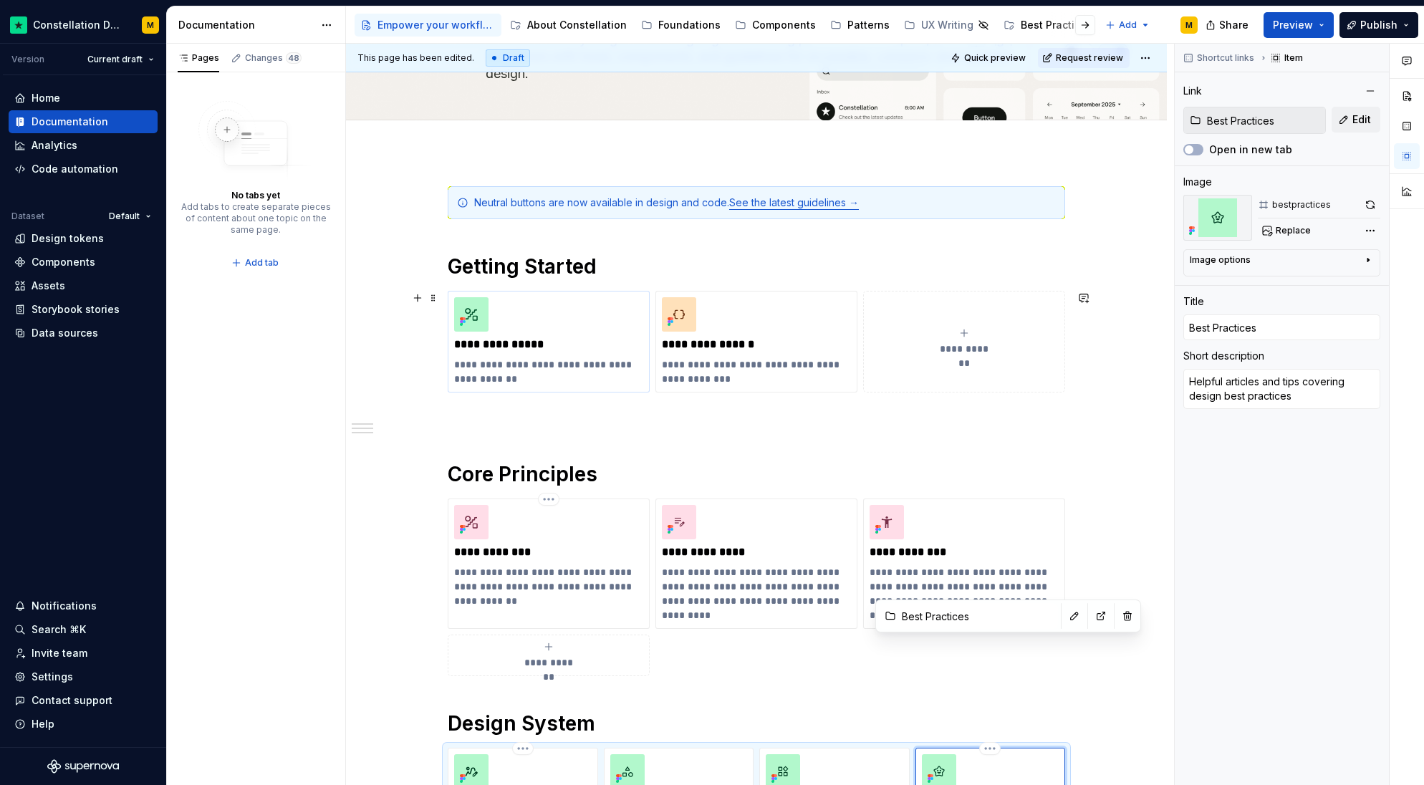
scroll to position [279, 0]
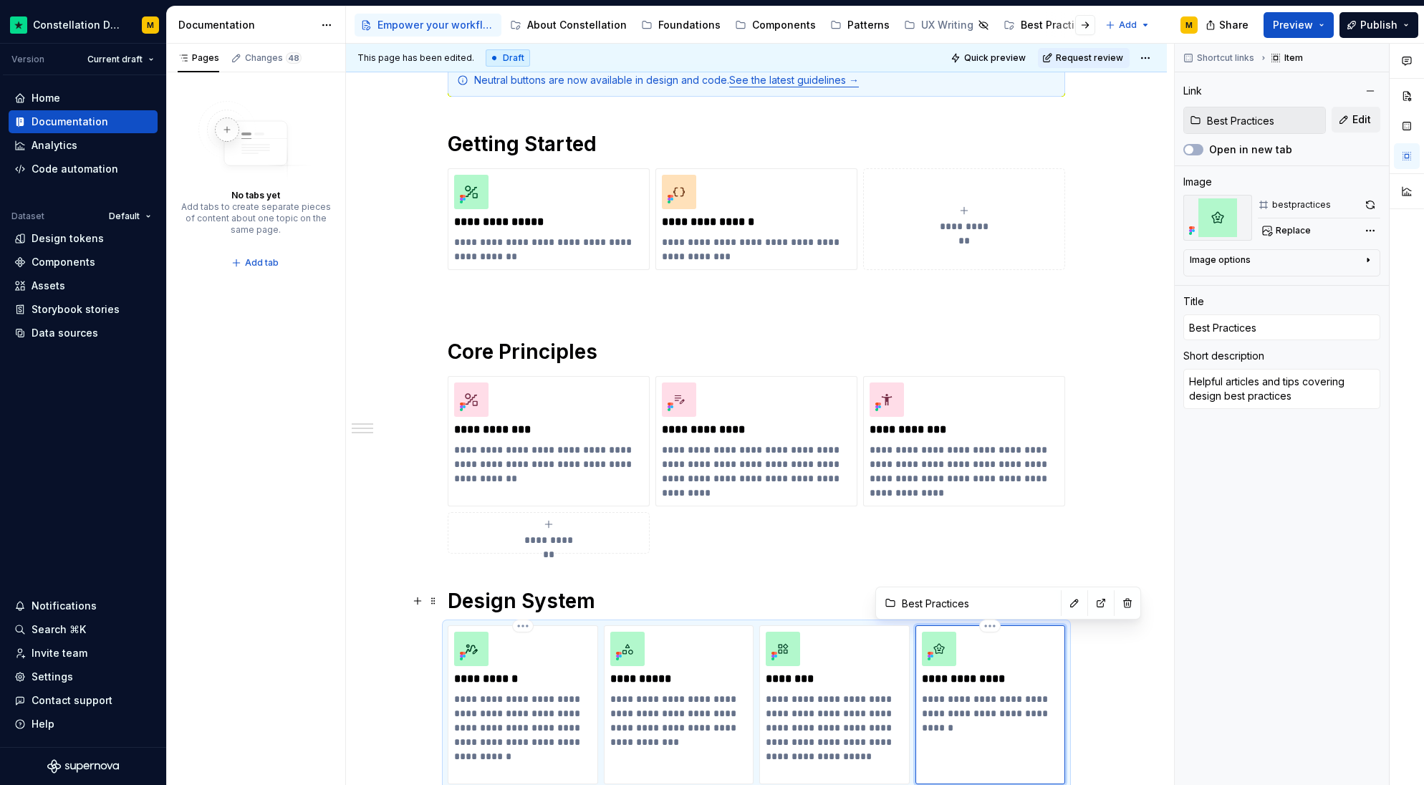
click at [457, 605] on h1 "Design System" at bounding box center [757, 601] width 618 height 26
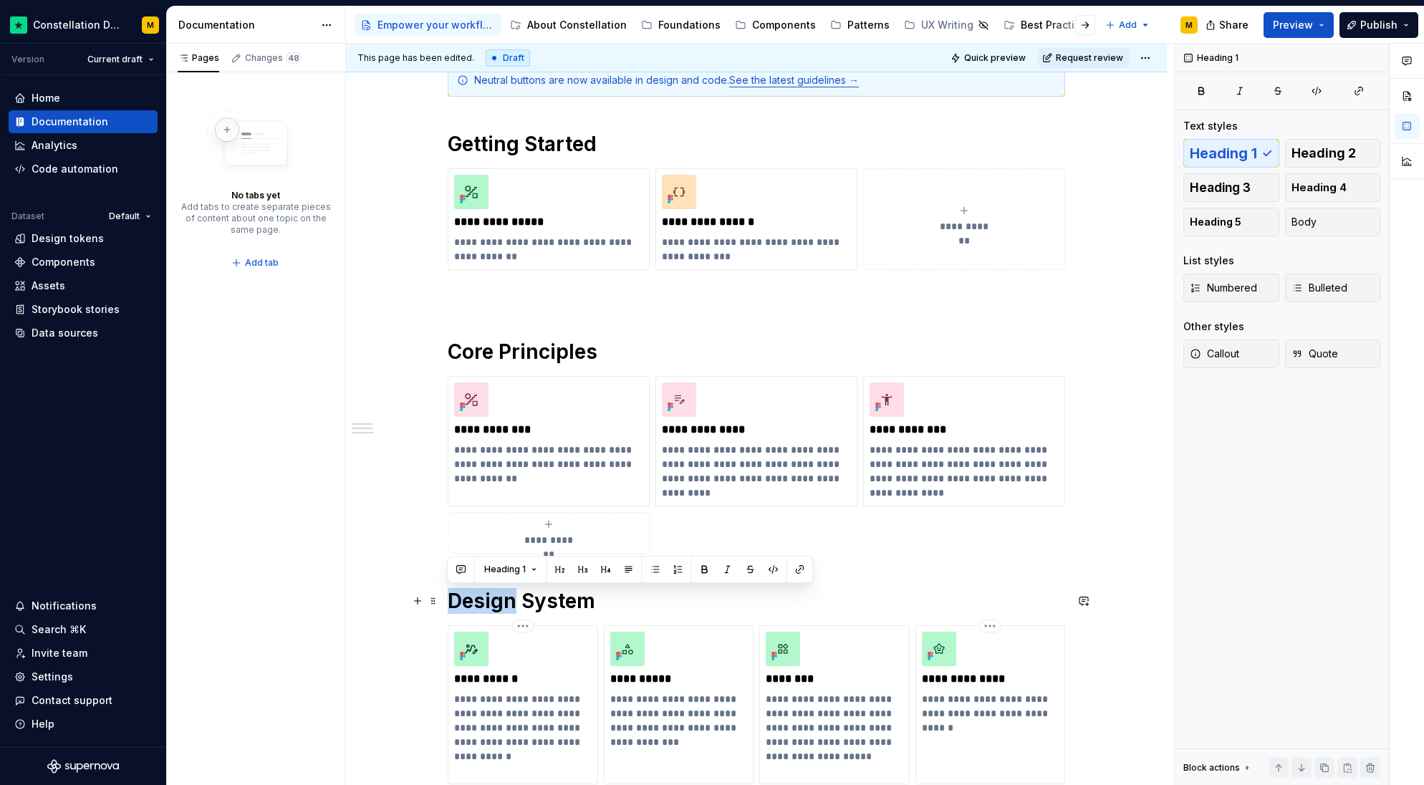
click at [457, 605] on h1 "Design System" at bounding box center [757, 601] width 618 height 26
click at [448, 617] on div "**********" at bounding box center [757, 478] width 618 height 828
click at [445, 607] on div "**********" at bounding box center [756, 587] width 821 height 1116
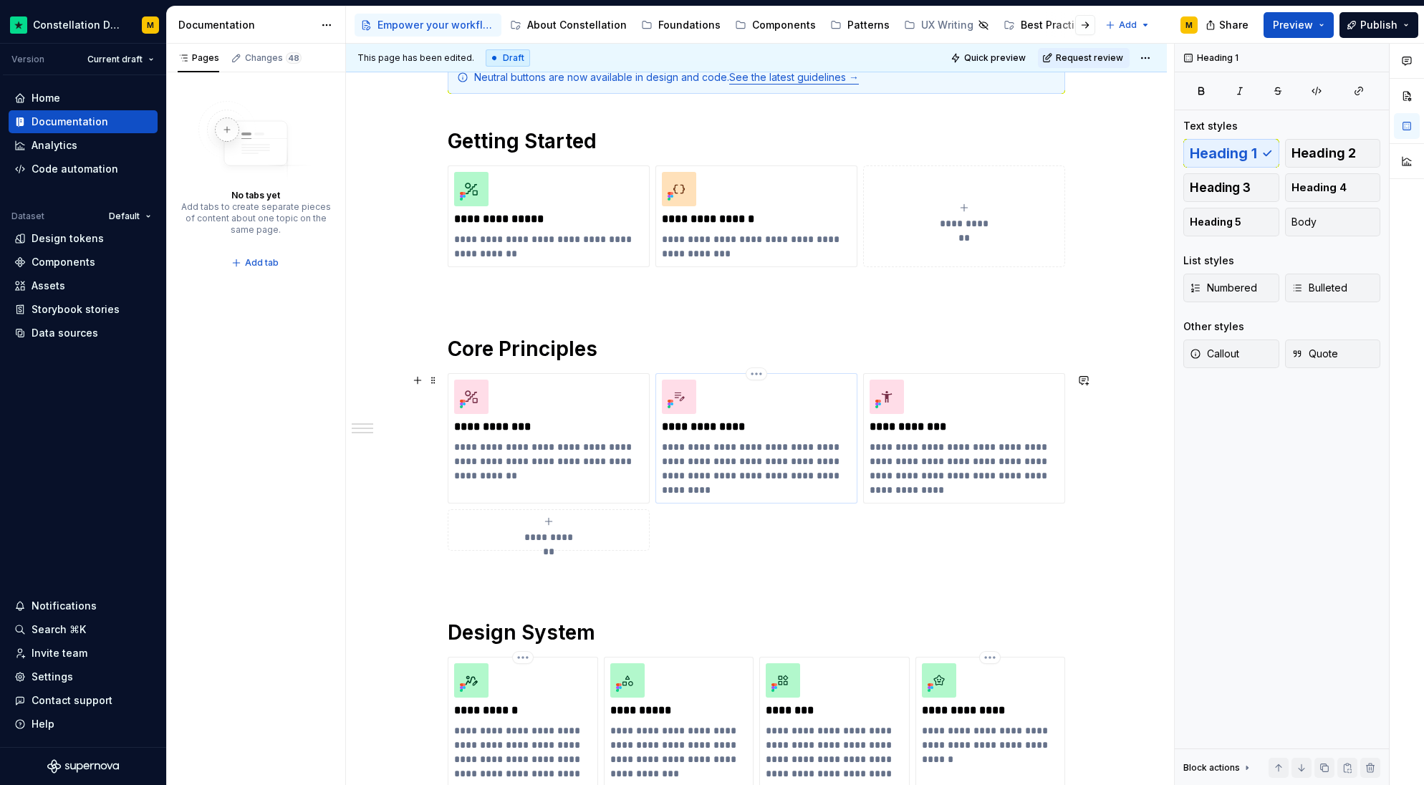
scroll to position [0, 0]
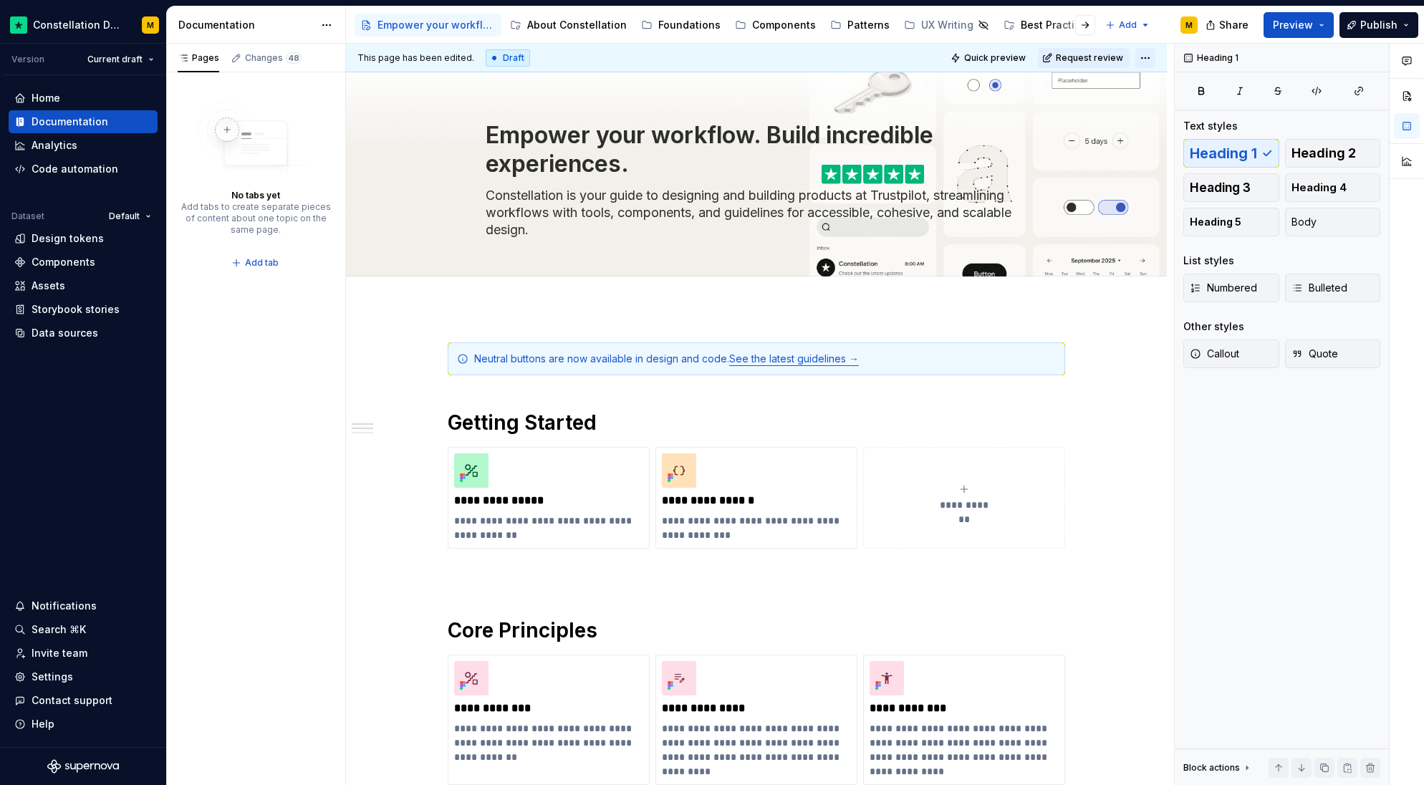
click at [1146, 55] on html "Constellation Design System M Version Current draft Home Documentation Analytic…" at bounding box center [712, 392] width 1424 height 785
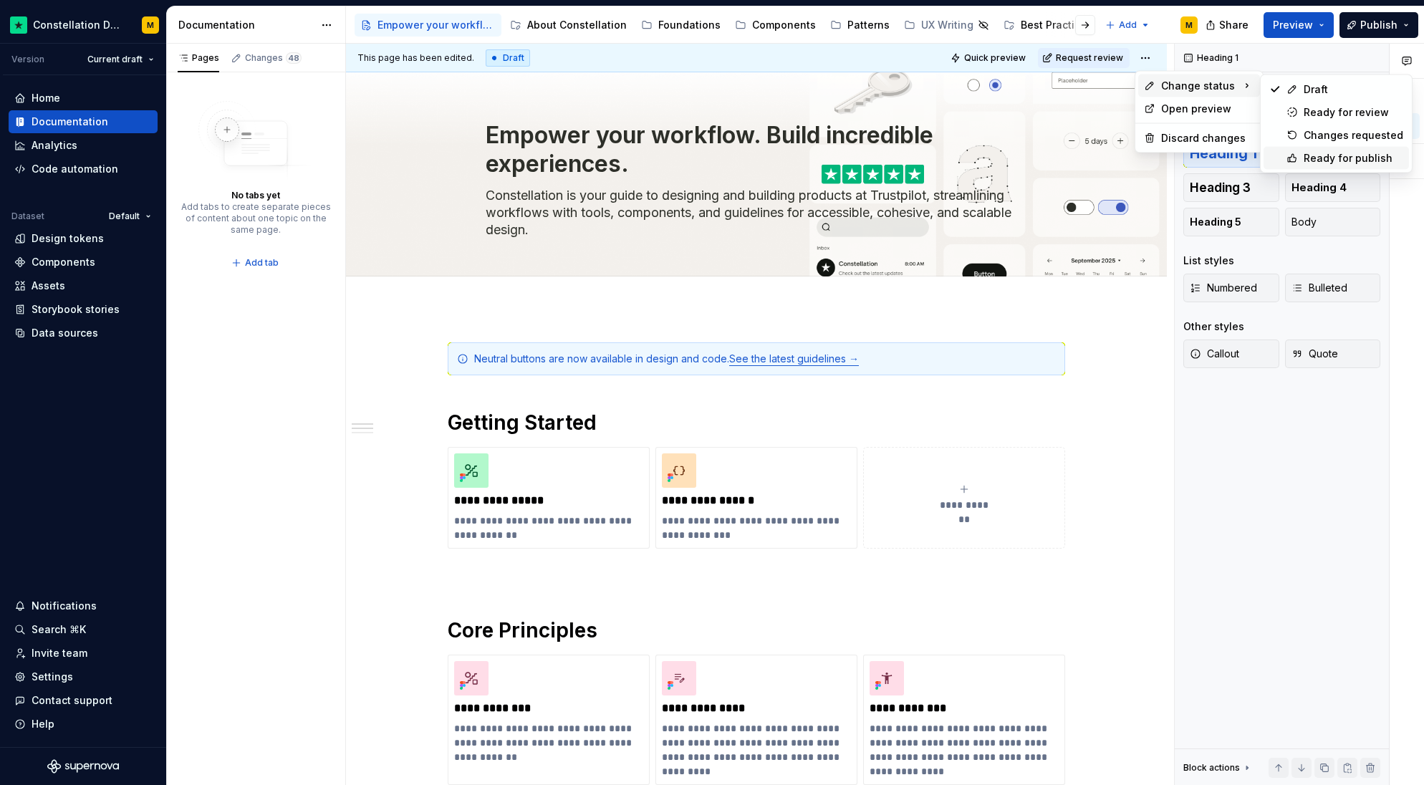
click at [1340, 160] on div "Ready for publish" at bounding box center [1354, 158] width 100 height 14
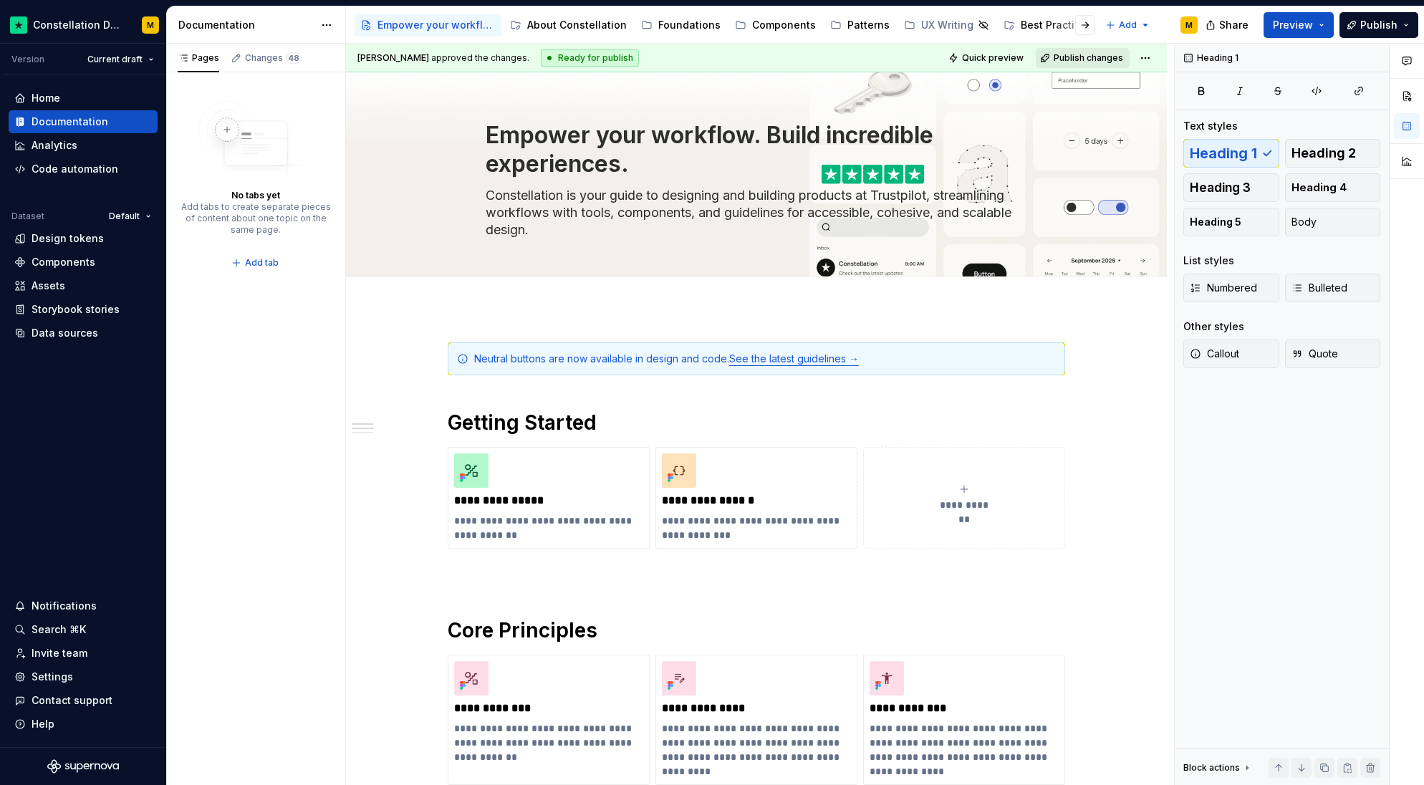
click at [1088, 58] on span "Publish changes" at bounding box center [1088, 57] width 69 height 11
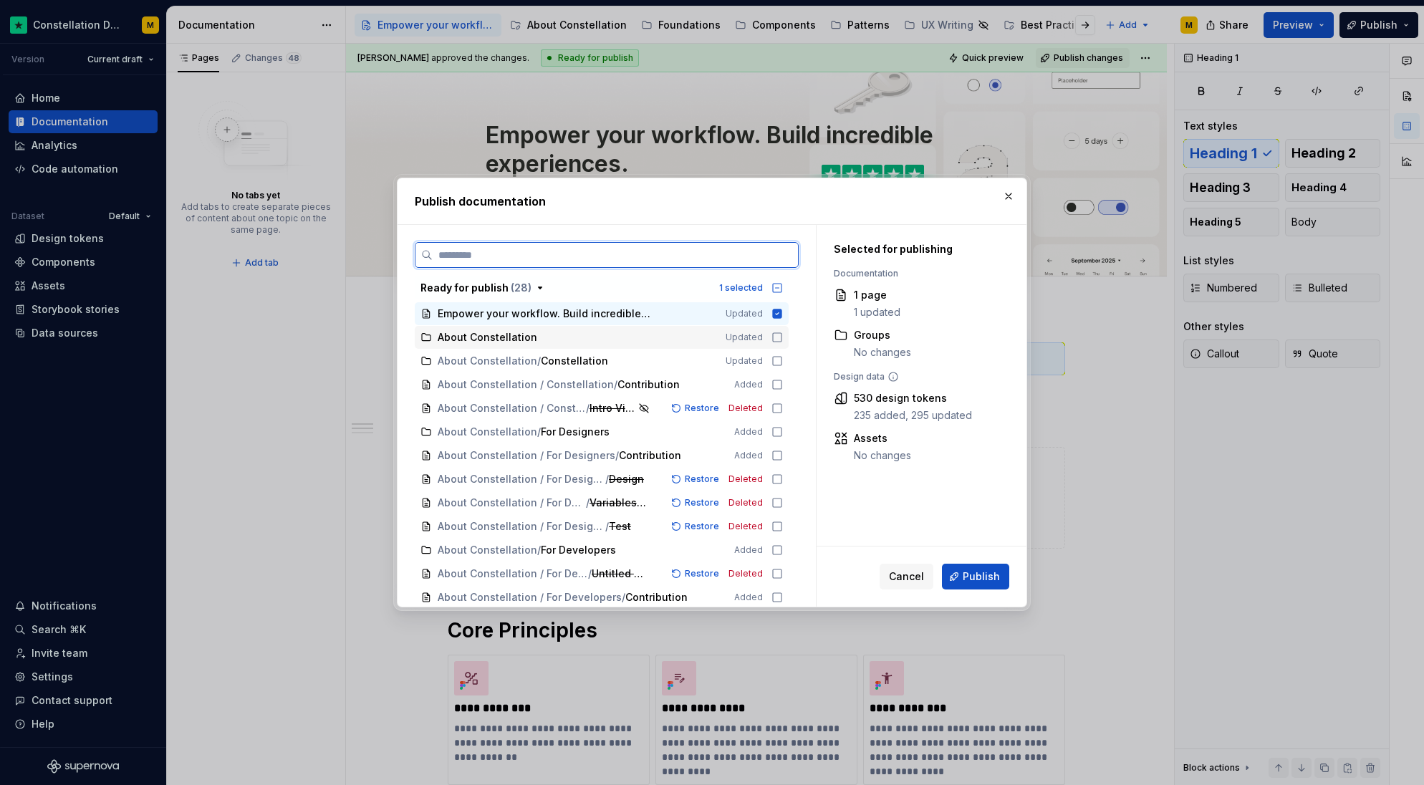
click at [776, 335] on icon at bounding box center [777, 337] width 11 height 11
click at [775, 363] on icon at bounding box center [777, 360] width 11 height 11
click at [775, 433] on icon at bounding box center [777, 431] width 11 height 11
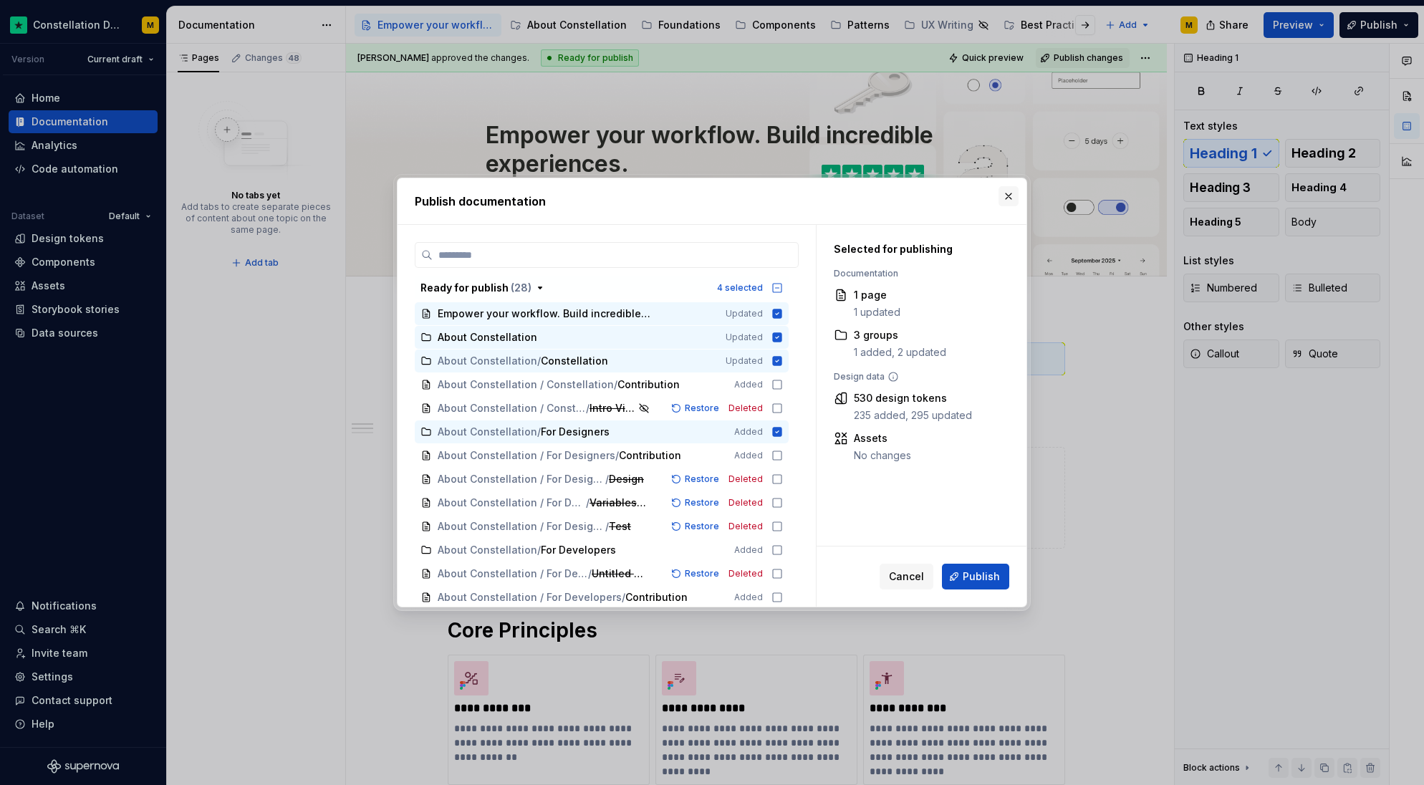
click at [1010, 200] on button "button" at bounding box center [1009, 196] width 20 height 20
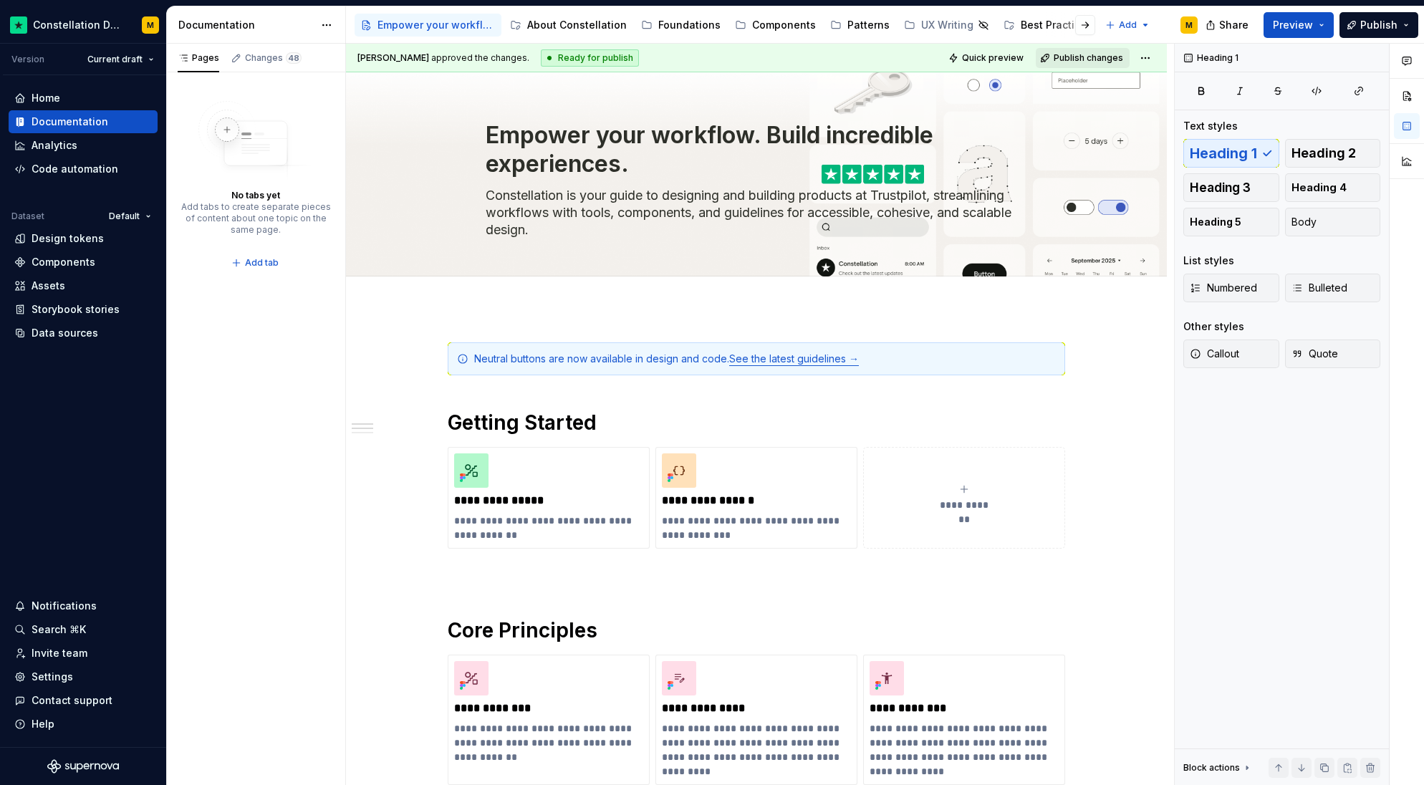
click at [1091, 54] on span "Publish changes" at bounding box center [1088, 57] width 69 height 11
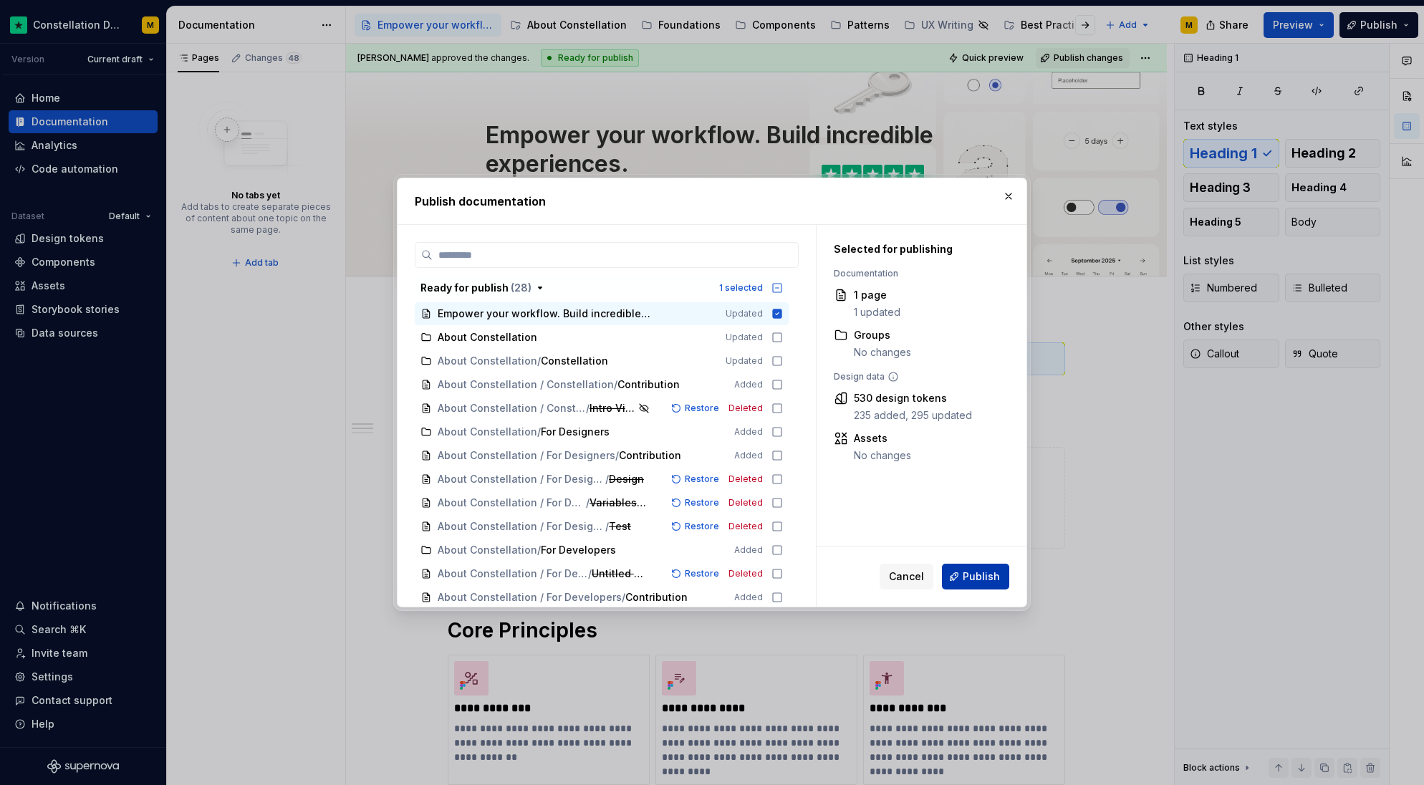
click at [961, 580] on button "Publish" at bounding box center [975, 577] width 67 height 26
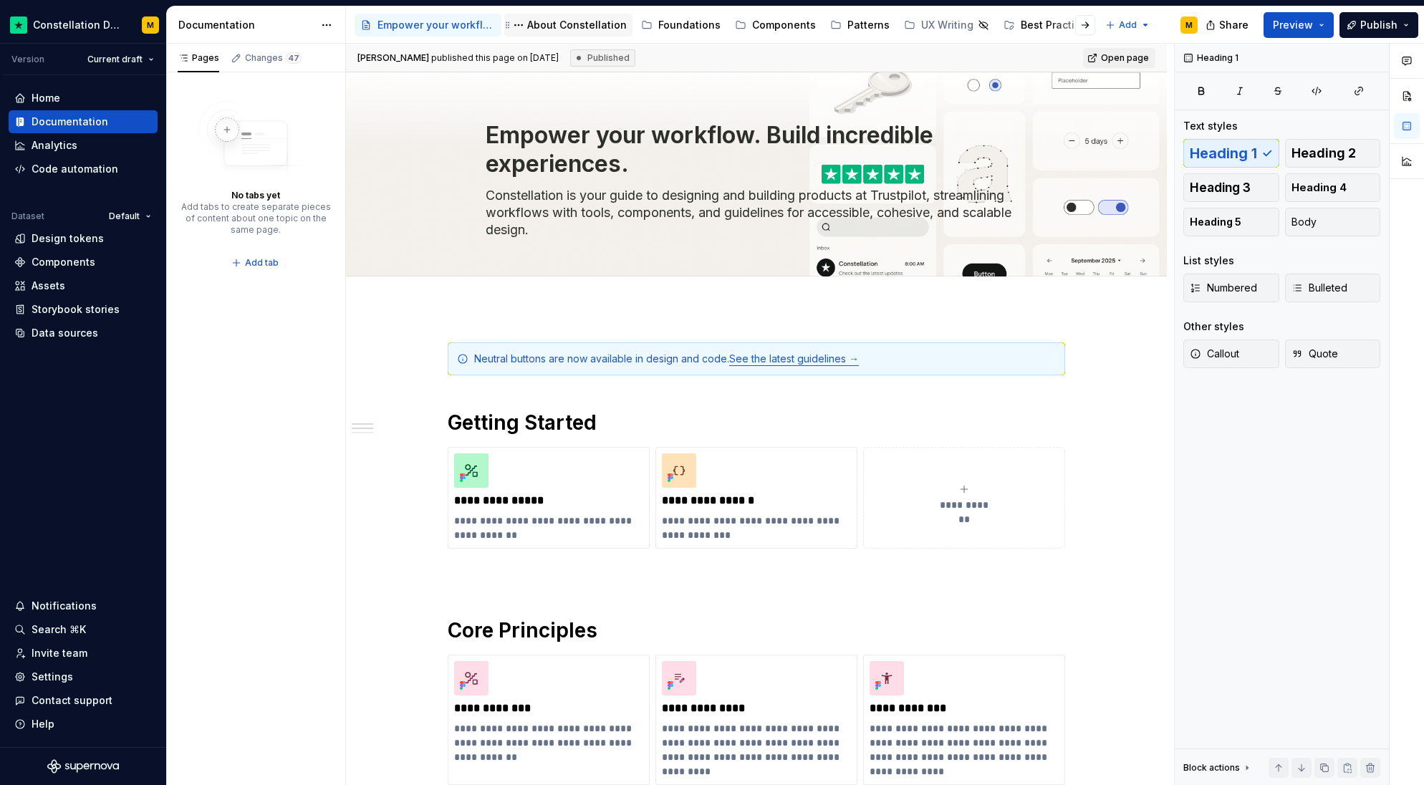
click at [551, 19] on div "About Constellation" at bounding box center [577, 25] width 100 height 14
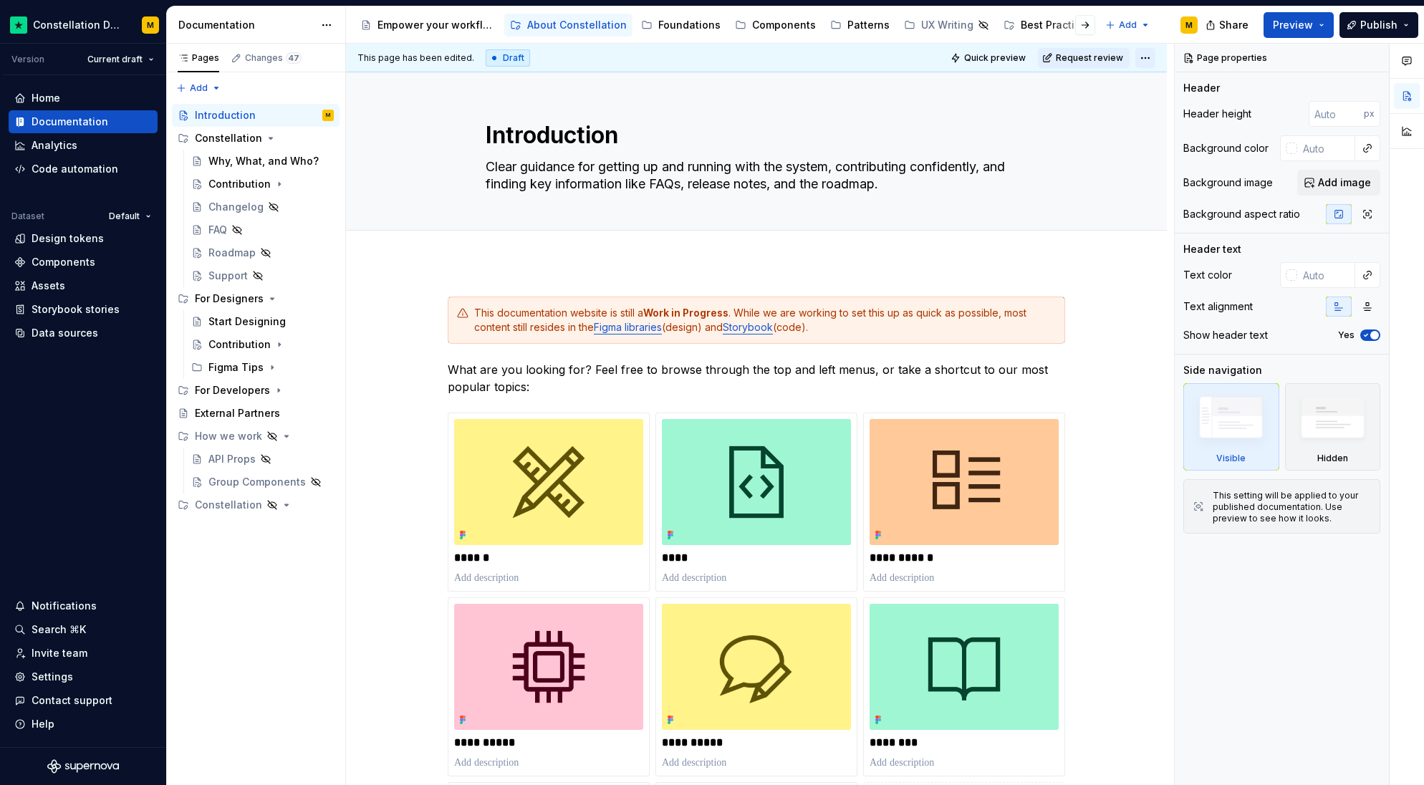
click at [1148, 54] on html "Constellation Design System M Version Current draft Home Documentation Analytic…" at bounding box center [712, 392] width 1424 height 785
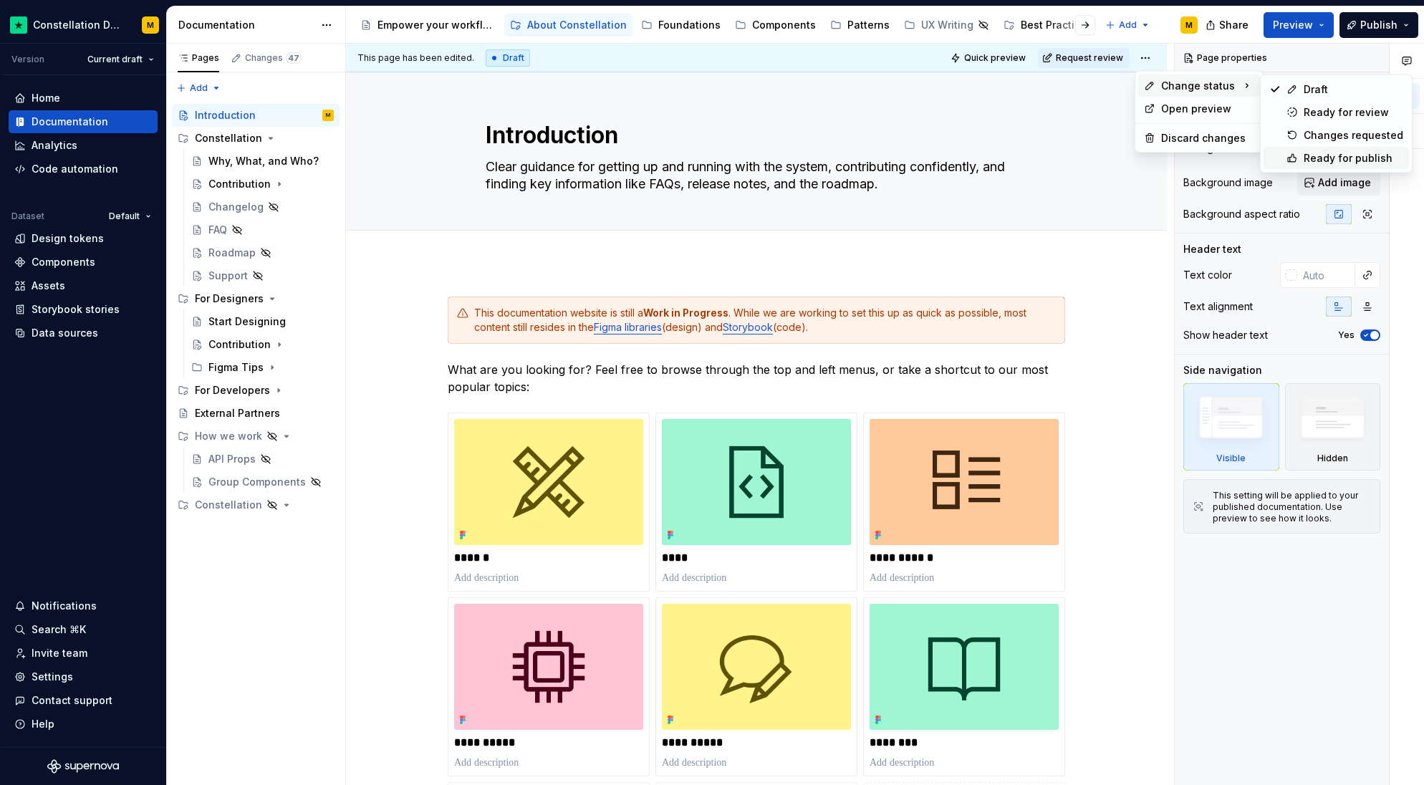
click at [1363, 158] on div "Ready for publish" at bounding box center [1354, 158] width 100 height 14
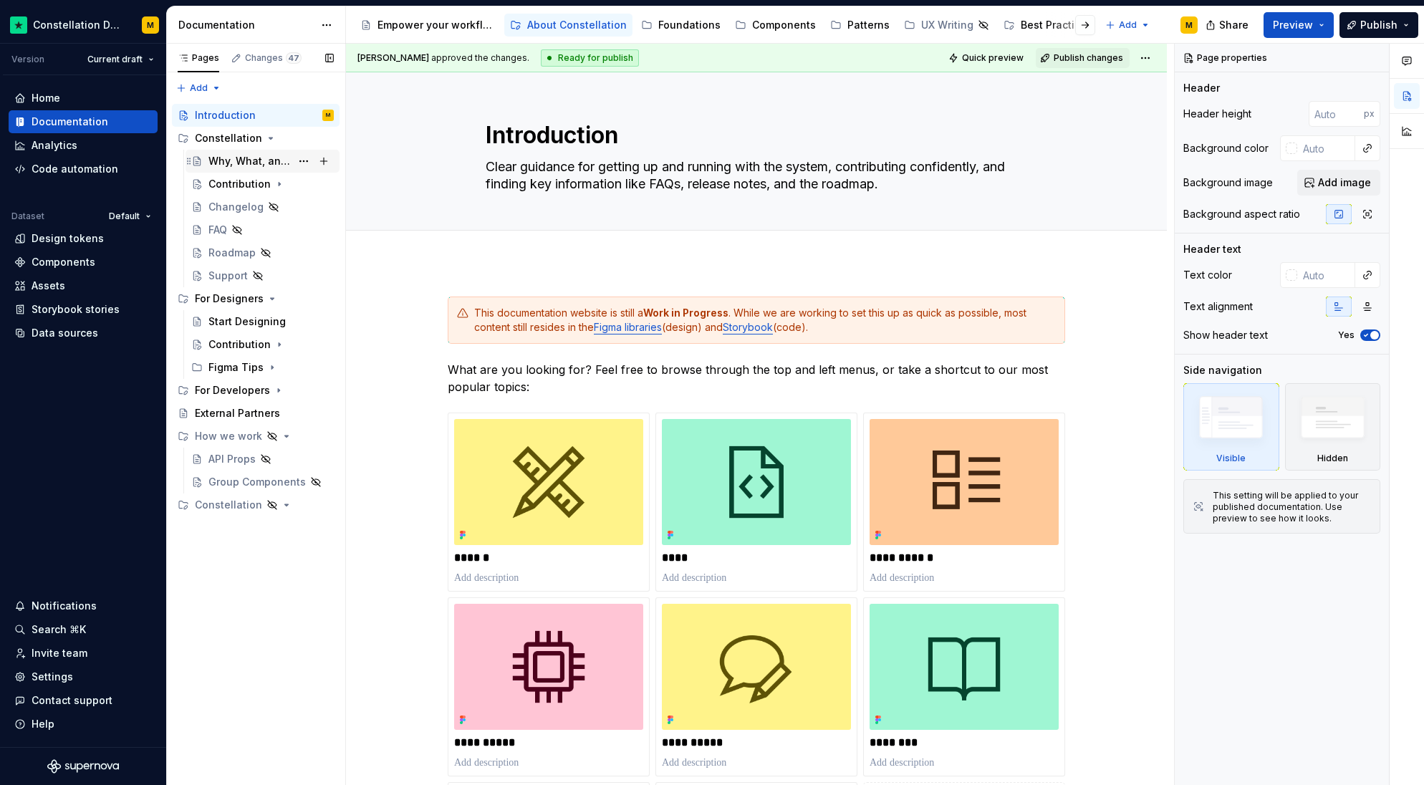
click at [237, 157] on div "Why, What, and Who?" at bounding box center [249, 161] width 82 height 14
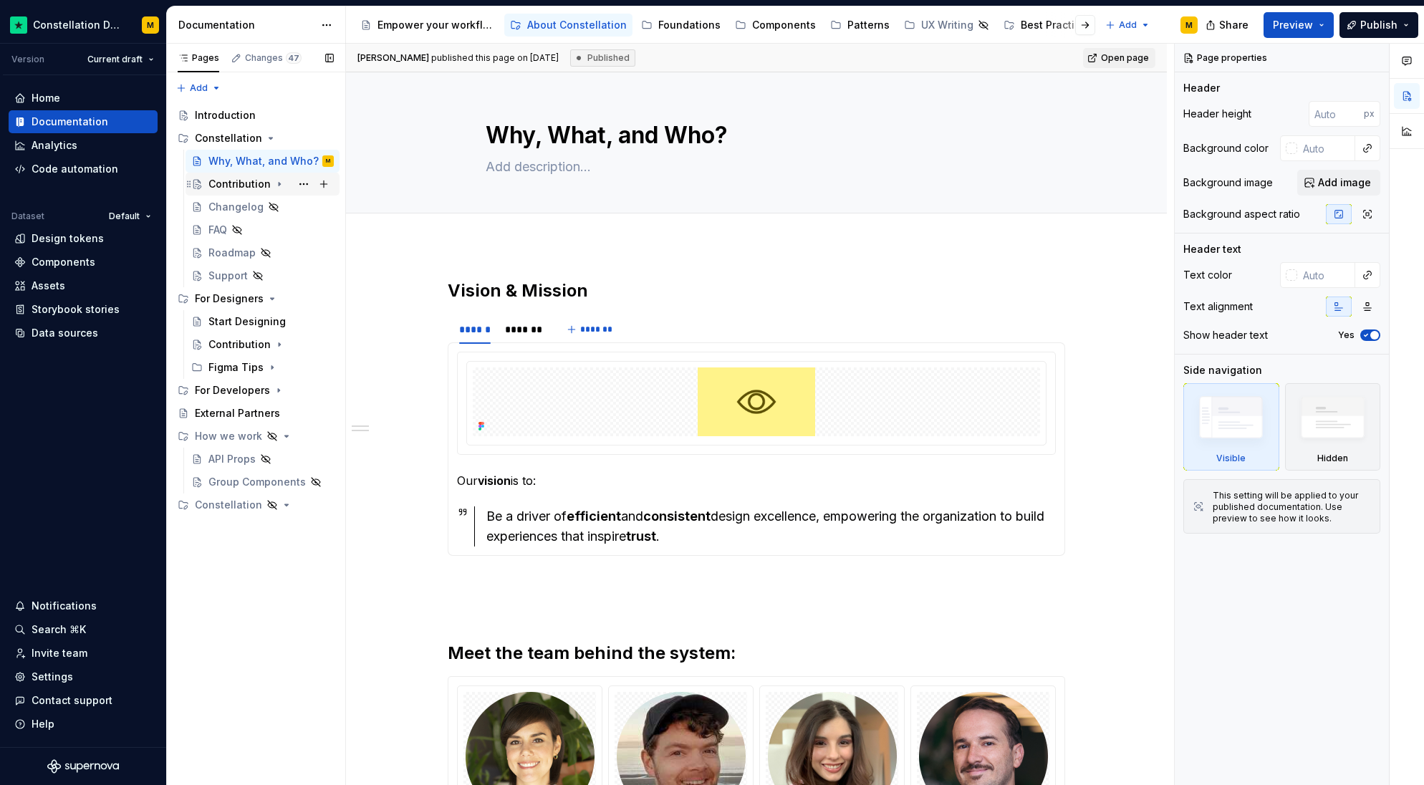
click at [222, 187] on div "Contribution" at bounding box center [239, 184] width 62 height 14
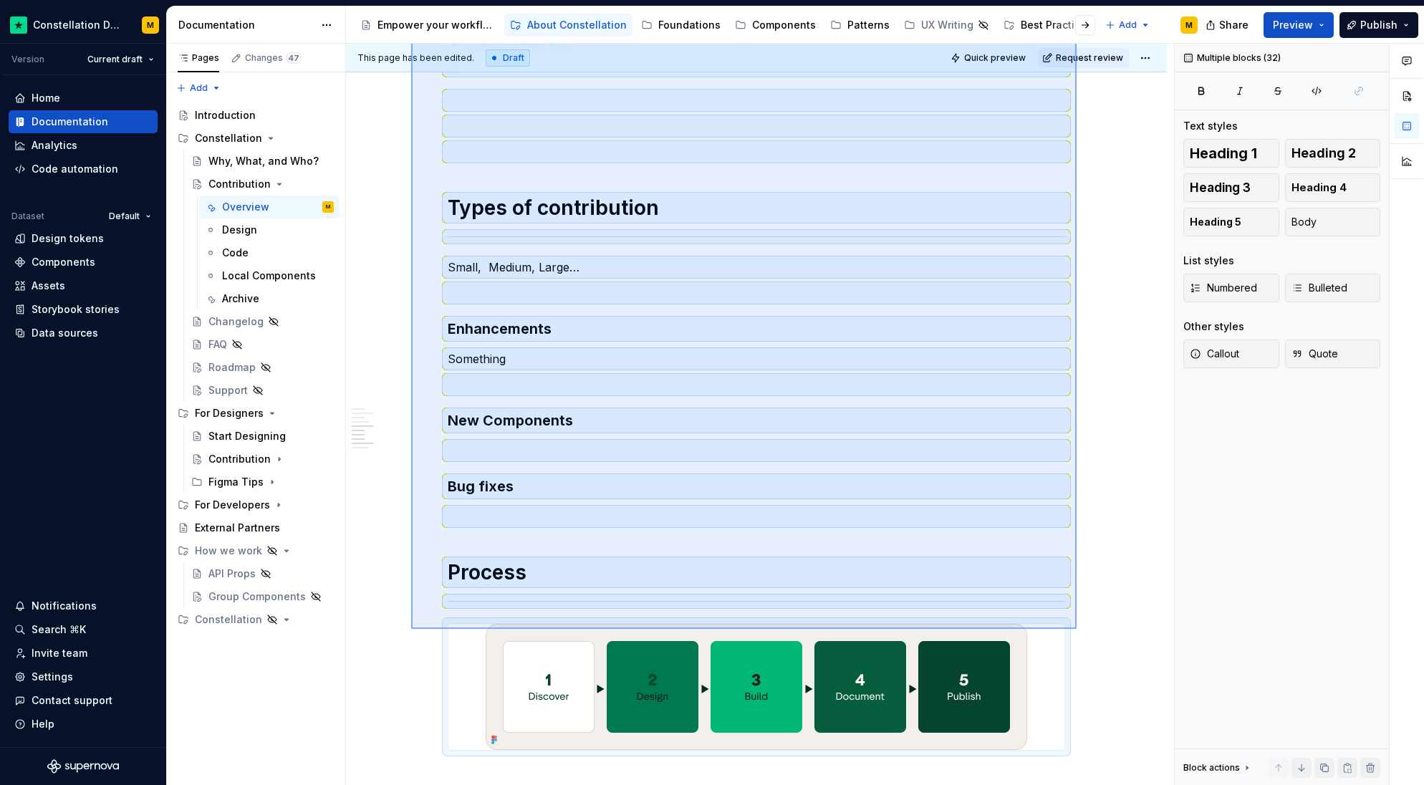
scroll to position [1375, 0]
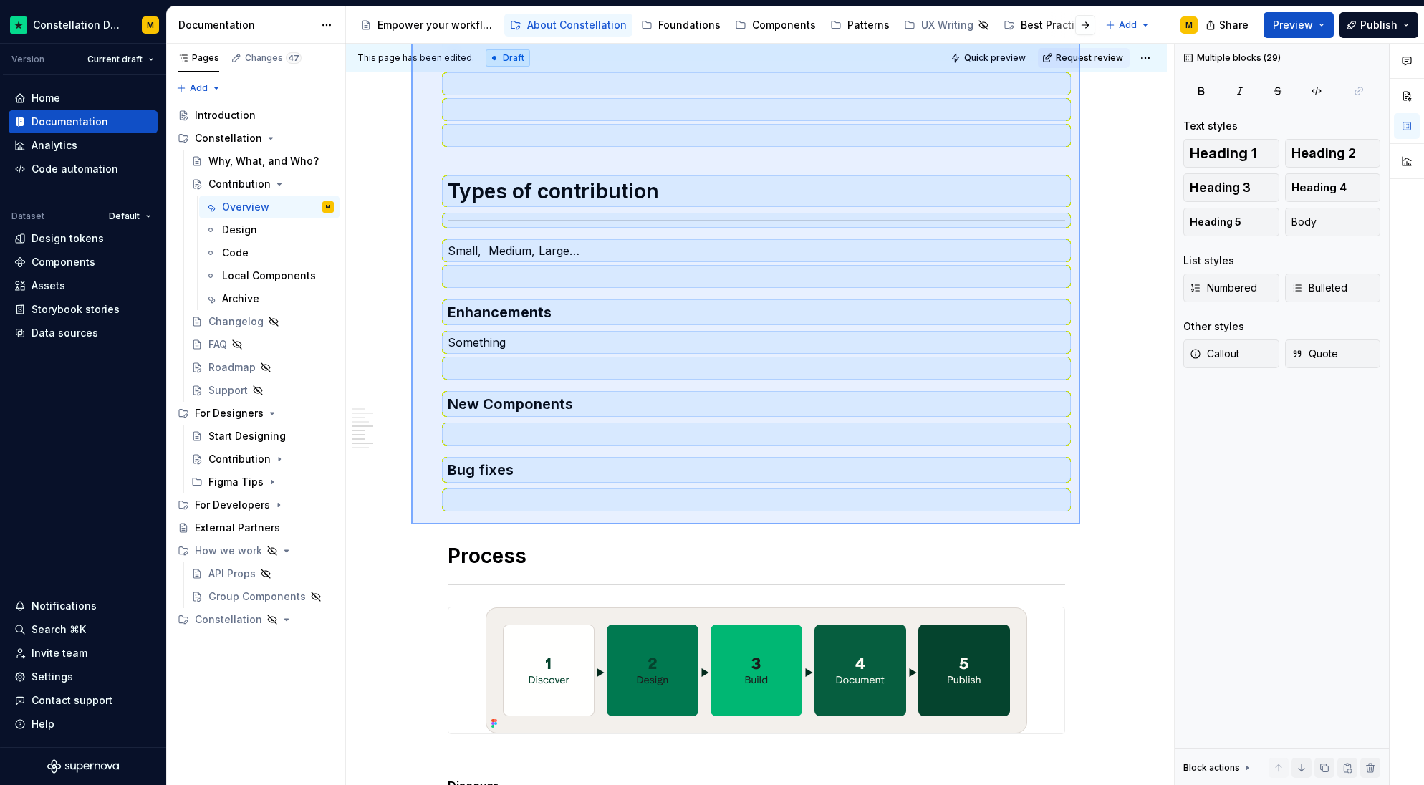
drag, startPoint x: 411, startPoint y: 272, endPoint x: 1080, endPoint y: 524, distance: 715.4
click at [1080, 524] on div "This page has been edited. Draft Quick preview Request review Contribution Ever…" at bounding box center [760, 415] width 828 height 742
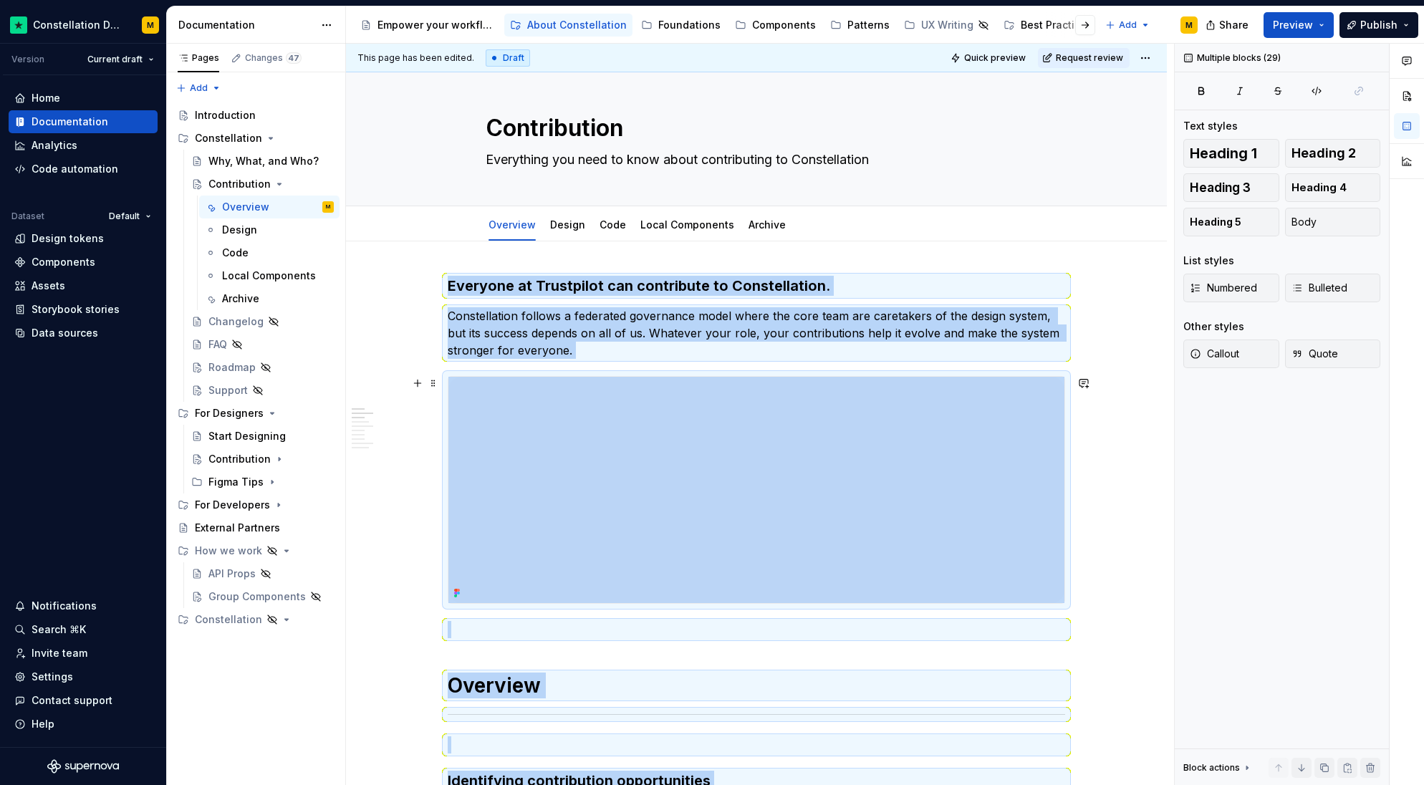
scroll to position [0, 0]
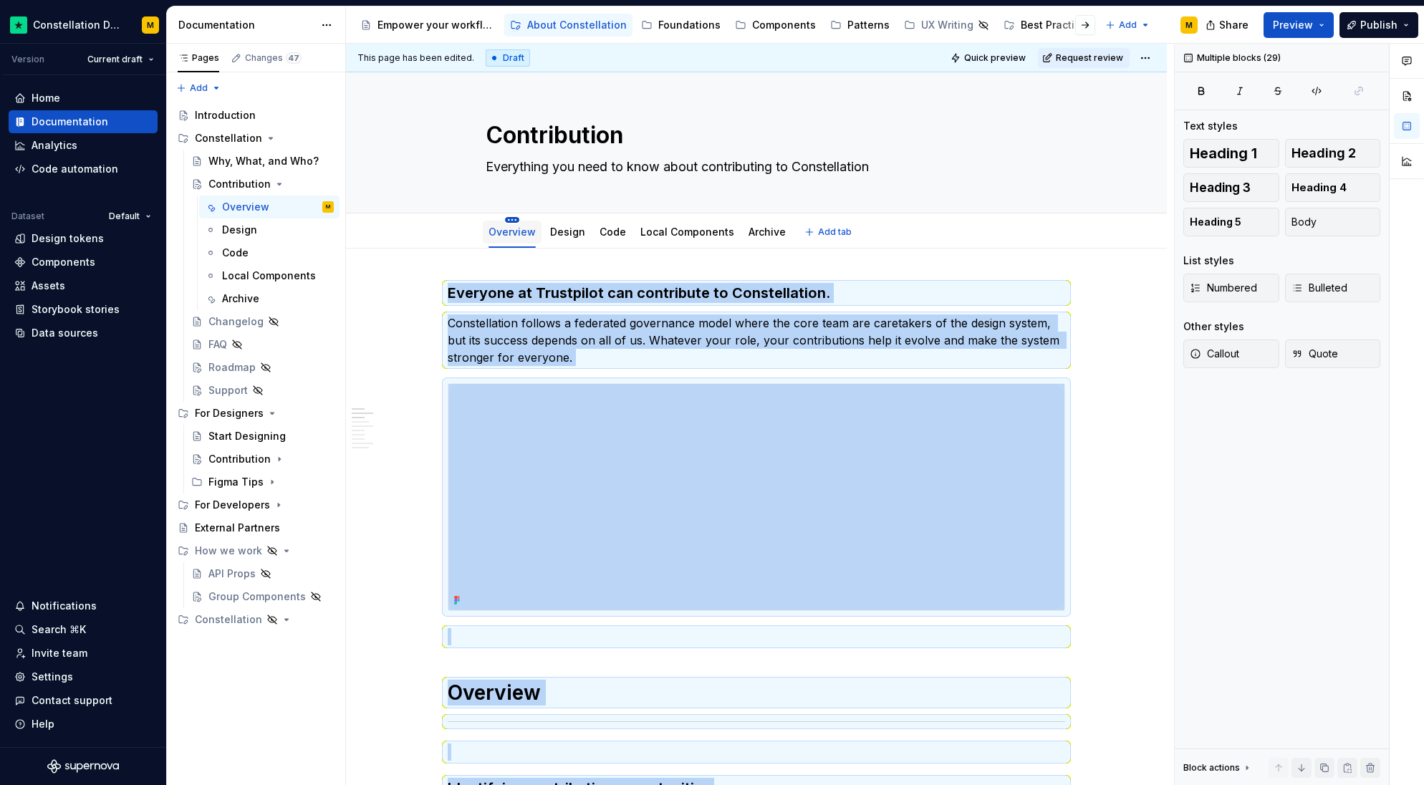
click at [513, 221] on html "Constellation Design System M Version Current draft Home Documentation Analytic…" at bounding box center [712, 392] width 1424 height 785
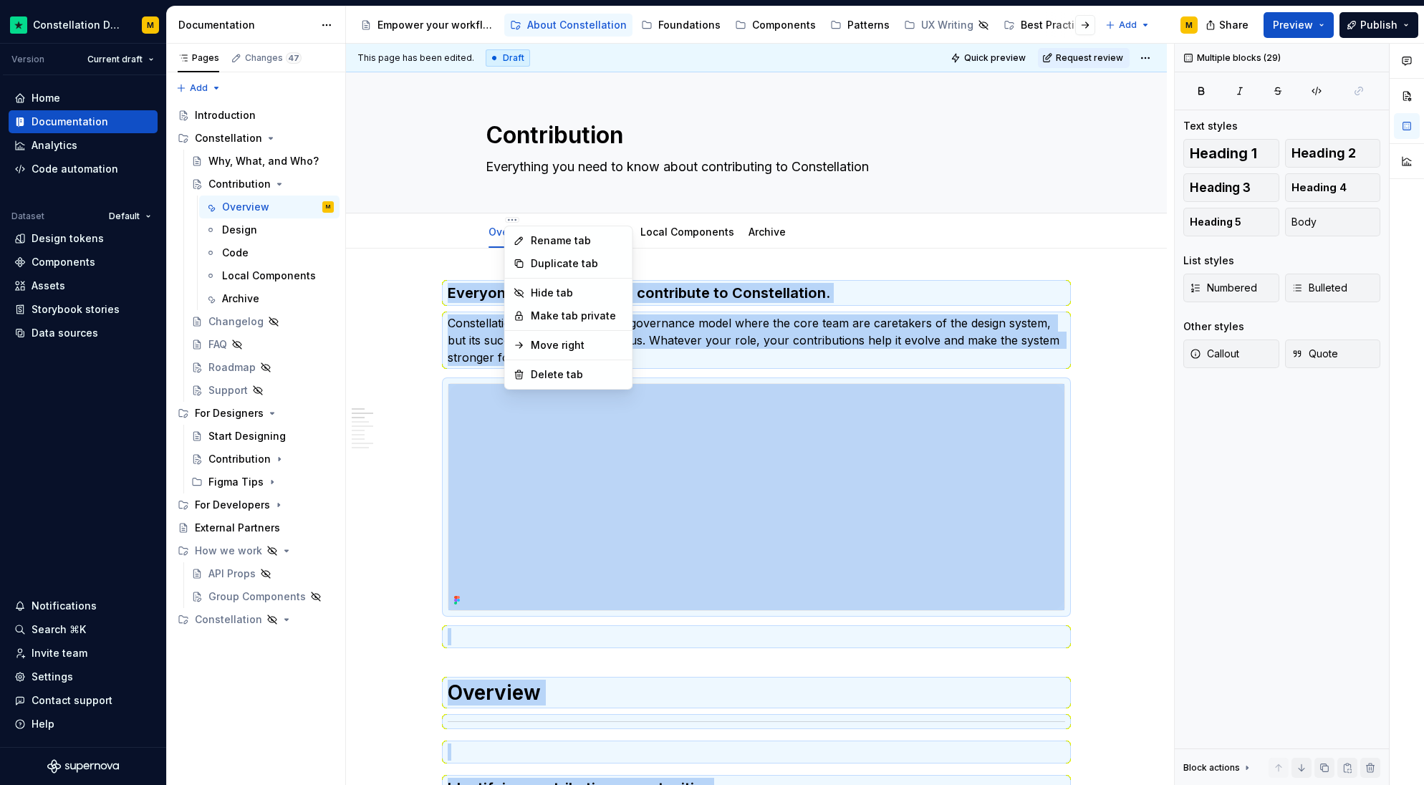
type textarea "*"
click at [529, 239] on div "Rename tab" at bounding box center [569, 240] width 122 height 23
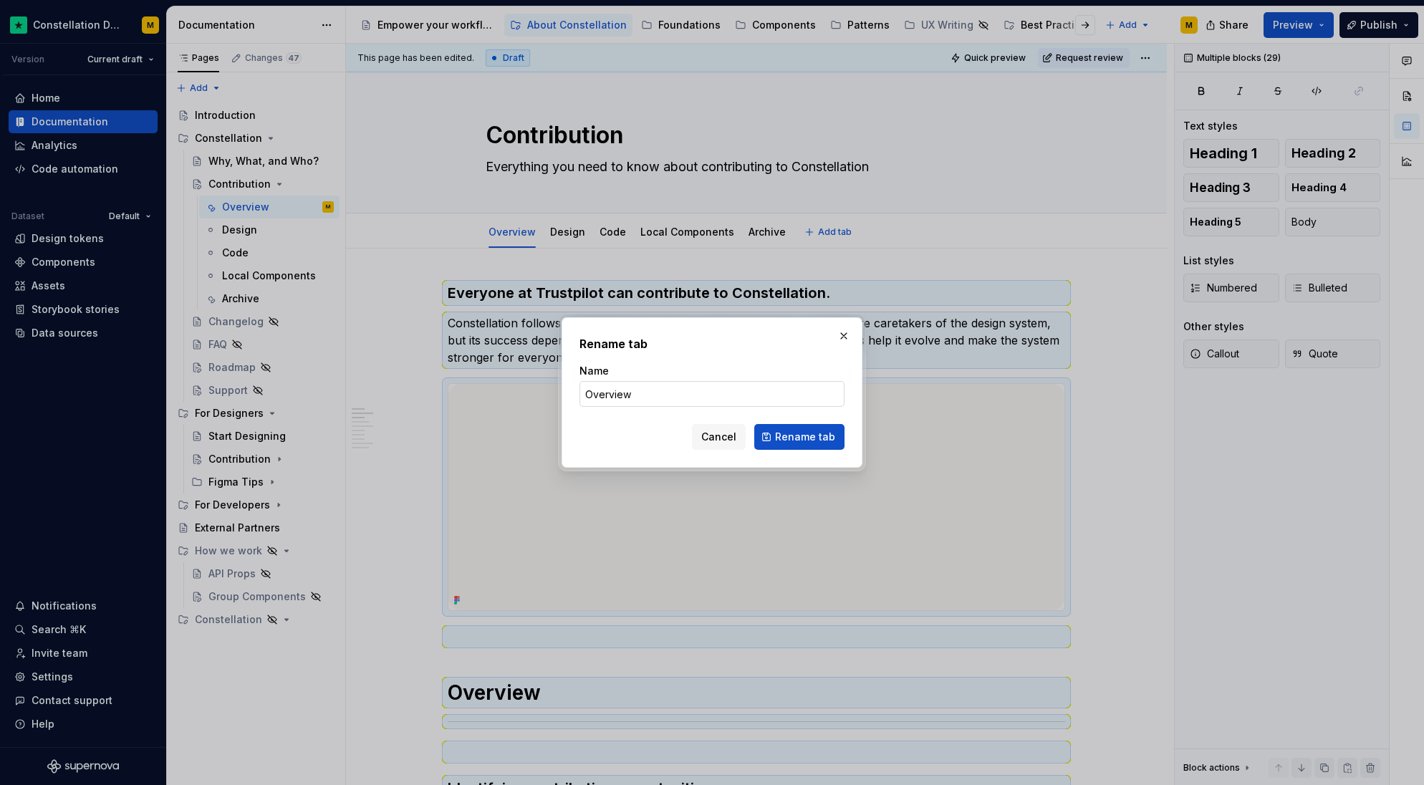
click at [620, 388] on input "Overview" at bounding box center [712, 394] width 265 height 26
type input "v2"
click button "Rename tab" at bounding box center [799, 437] width 90 height 26
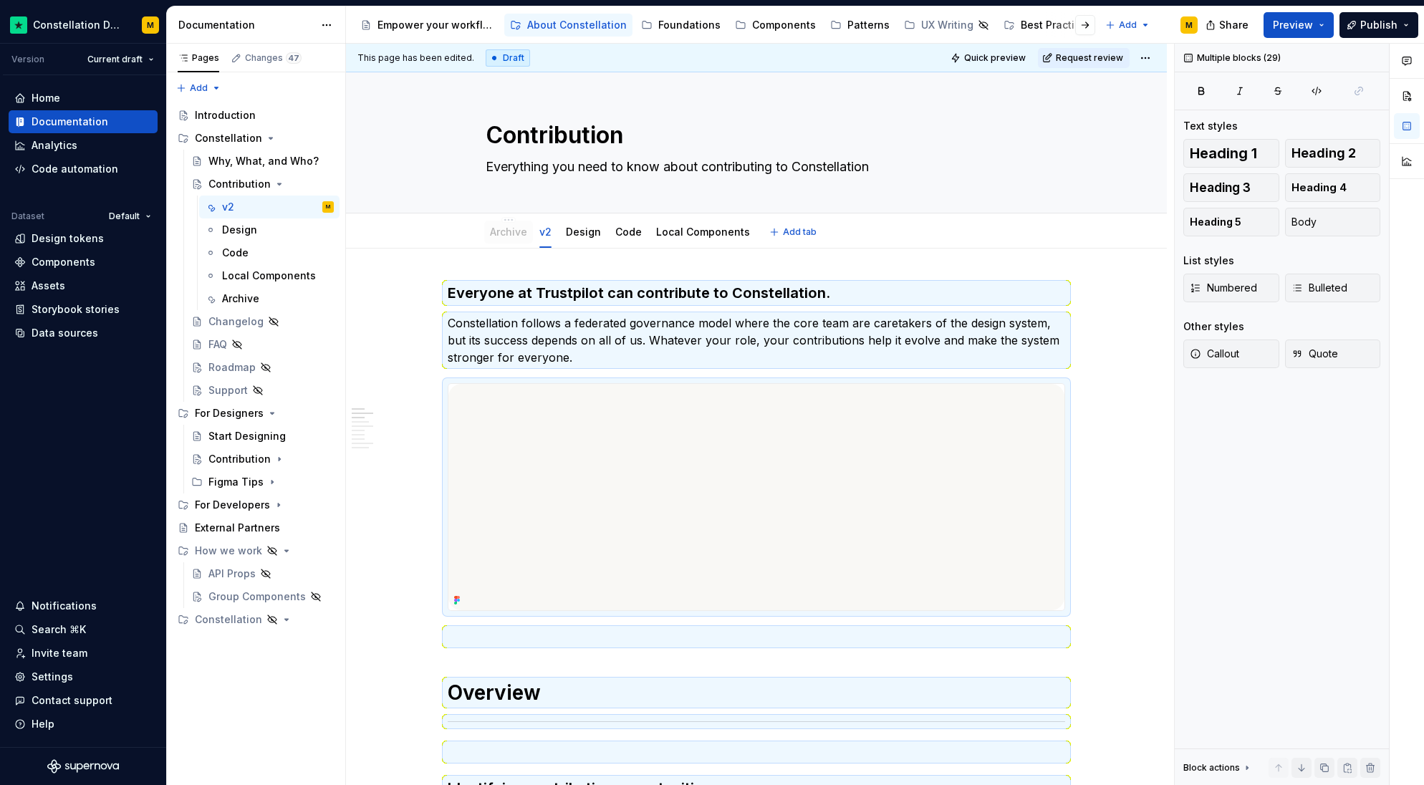
drag, startPoint x: 715, startPoint y: 230, endPoint x: 466, endPoint y: 228, distance: 248.6
click at [509, 234] on link "Archive" at bounding box center [507, 232] width 37 height 12
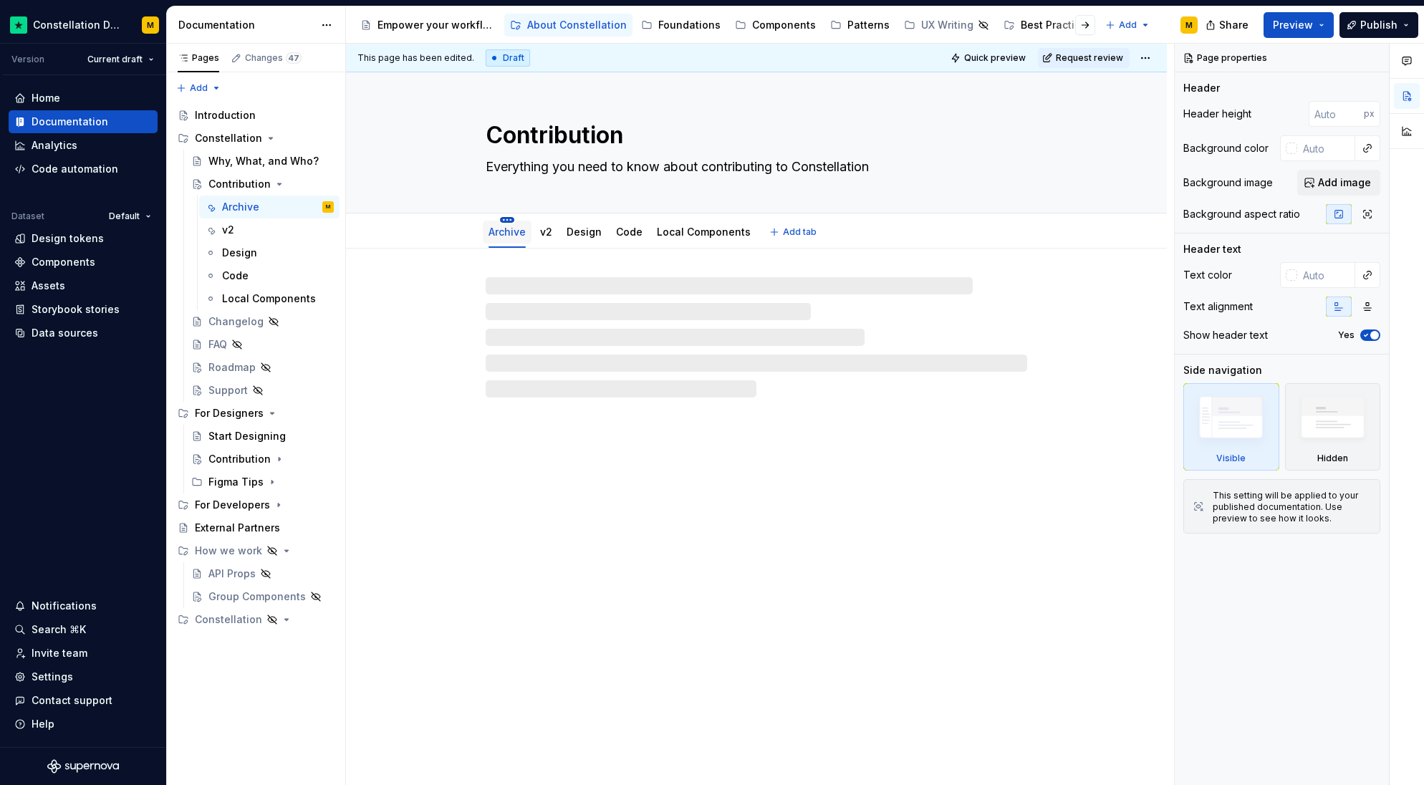
click at [507, 221] on html "Constellation Design System M Version Current draft Home Documentation Analytic…" at bounding box center [712, 392] width 1424 height 785
click at [516, 233] on div "Rename tab" at bounding box center [564, 240] width 122 height 23
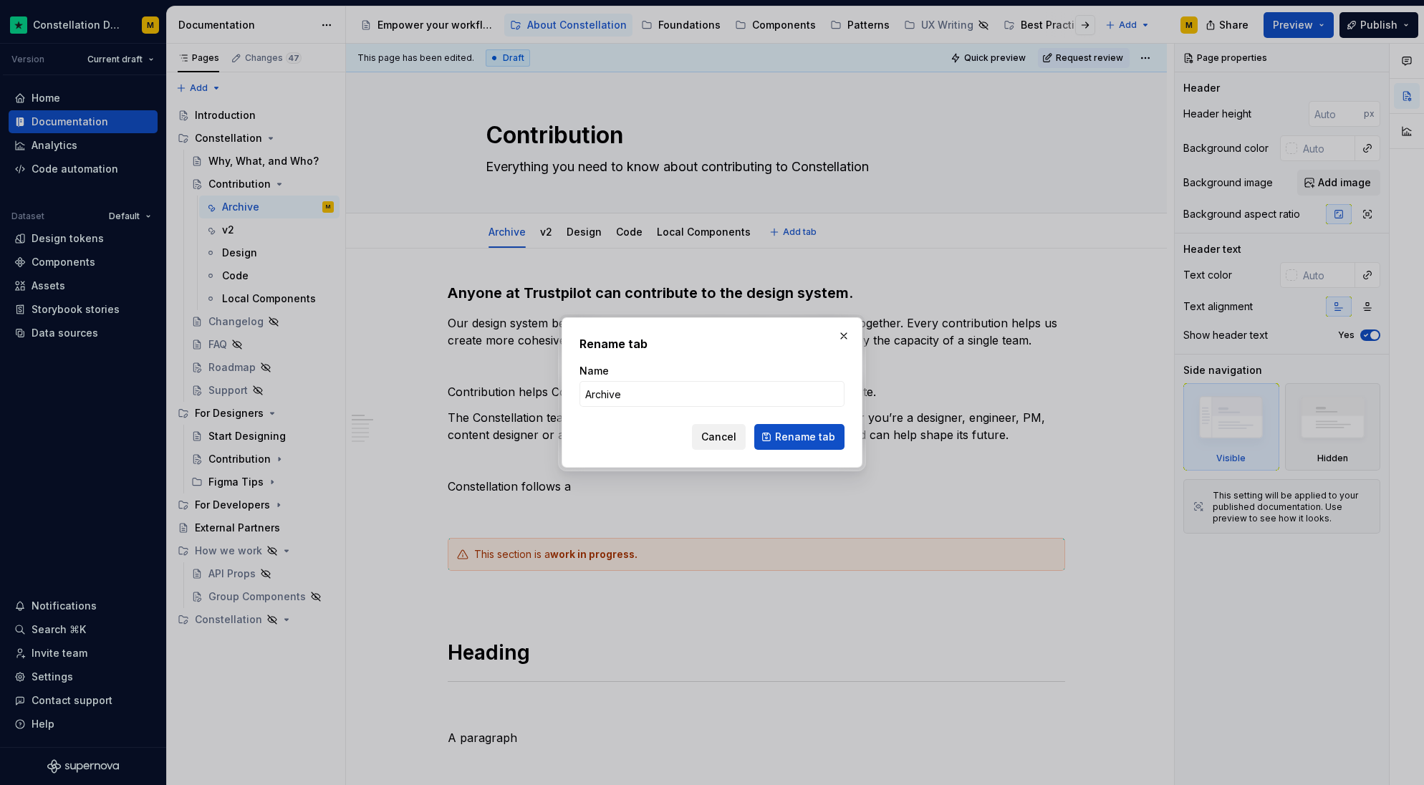
click at [721, 438] on span "Cancel" at bounding box center [718, 437] width 35 height 14
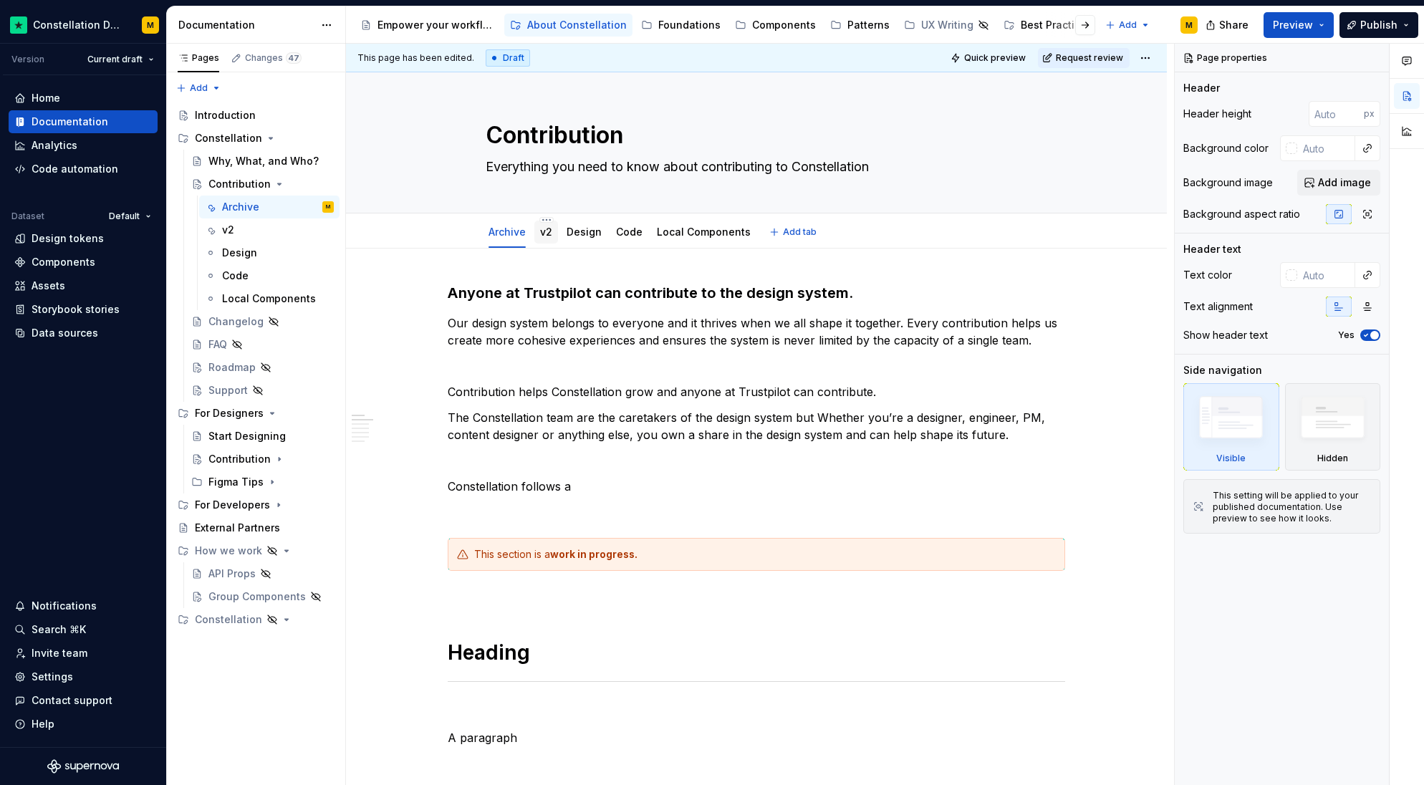
click at [547, 232] on link "v2" at bounding box center [546, 232] width 12 height 12
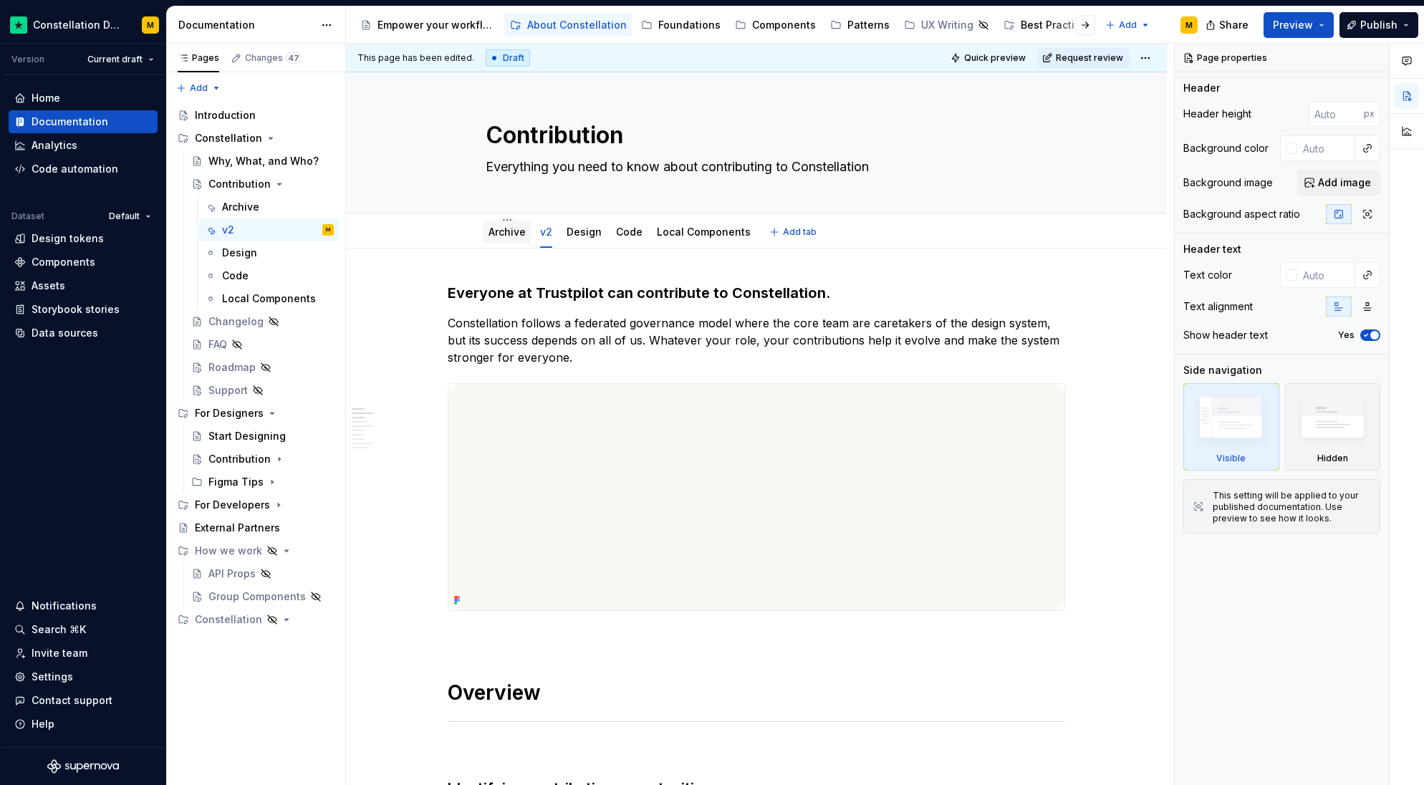
click at [506, 236] on link "Archive" at bounding box center [507, 232] width 37 height 12
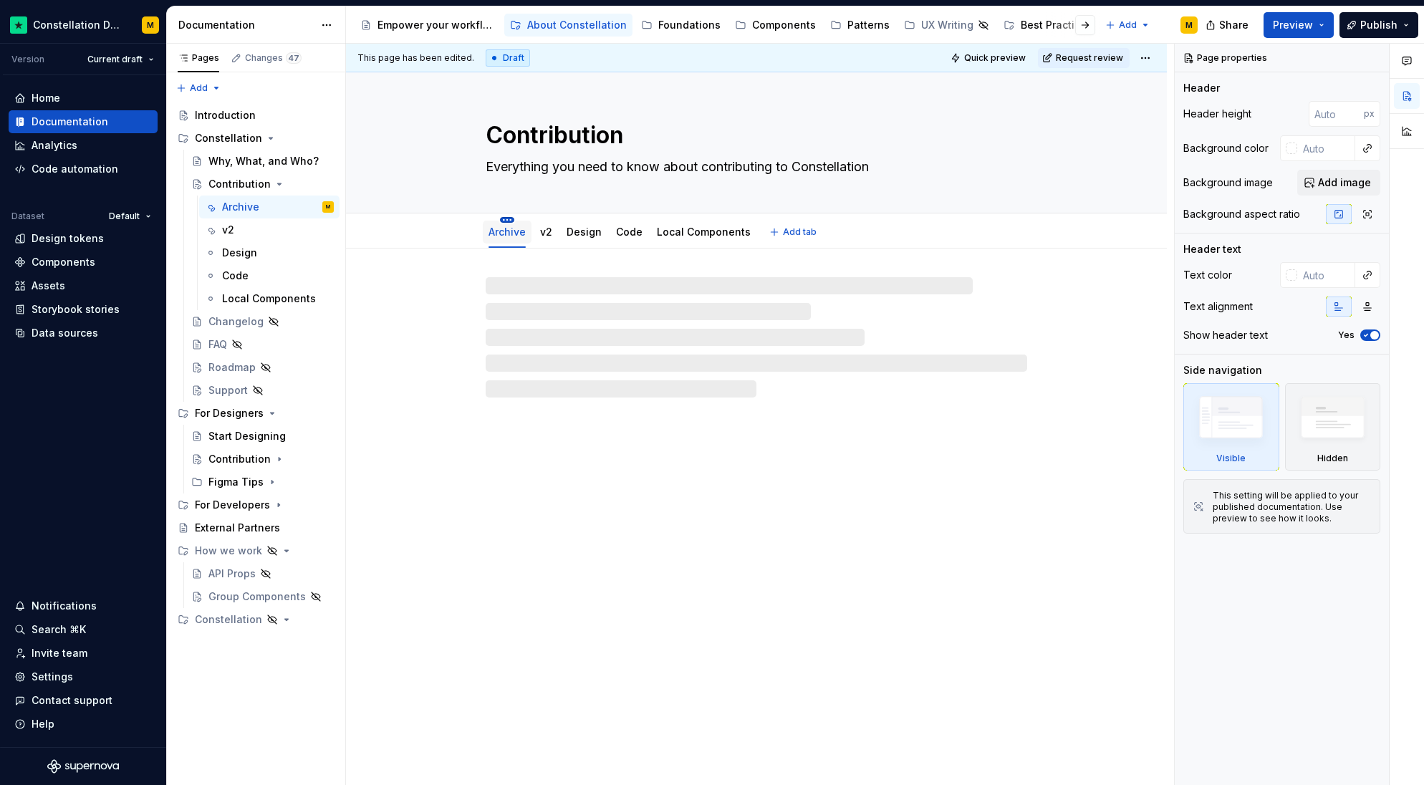
click at [509, 219] on html "Constellation Design System M Version Current draft Home Documentation Analytic…" at bounding box center [712, 392] width 1424 height 785
type textarea "*"
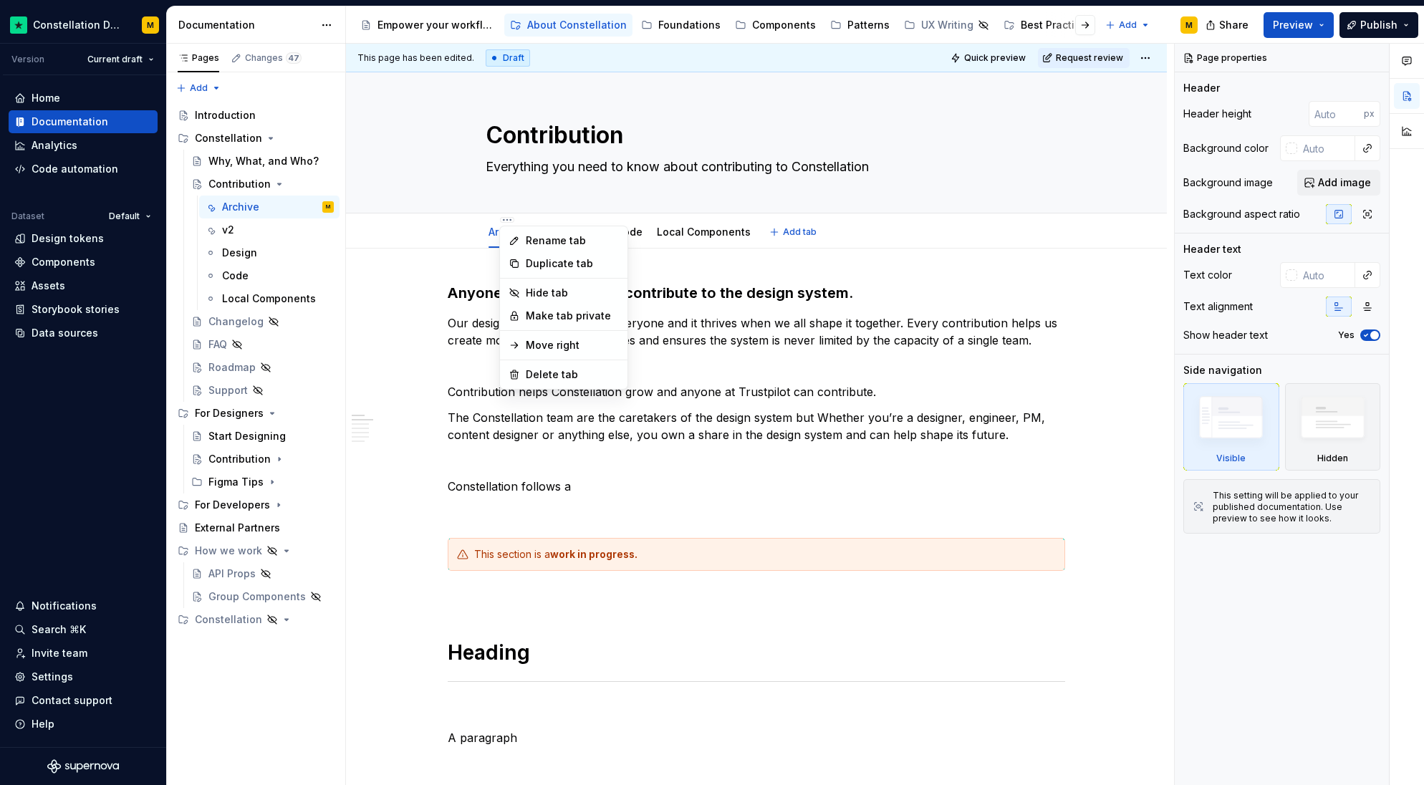
click at [518, 236] on icon at bounding box center [514, 240] width 11 height 11
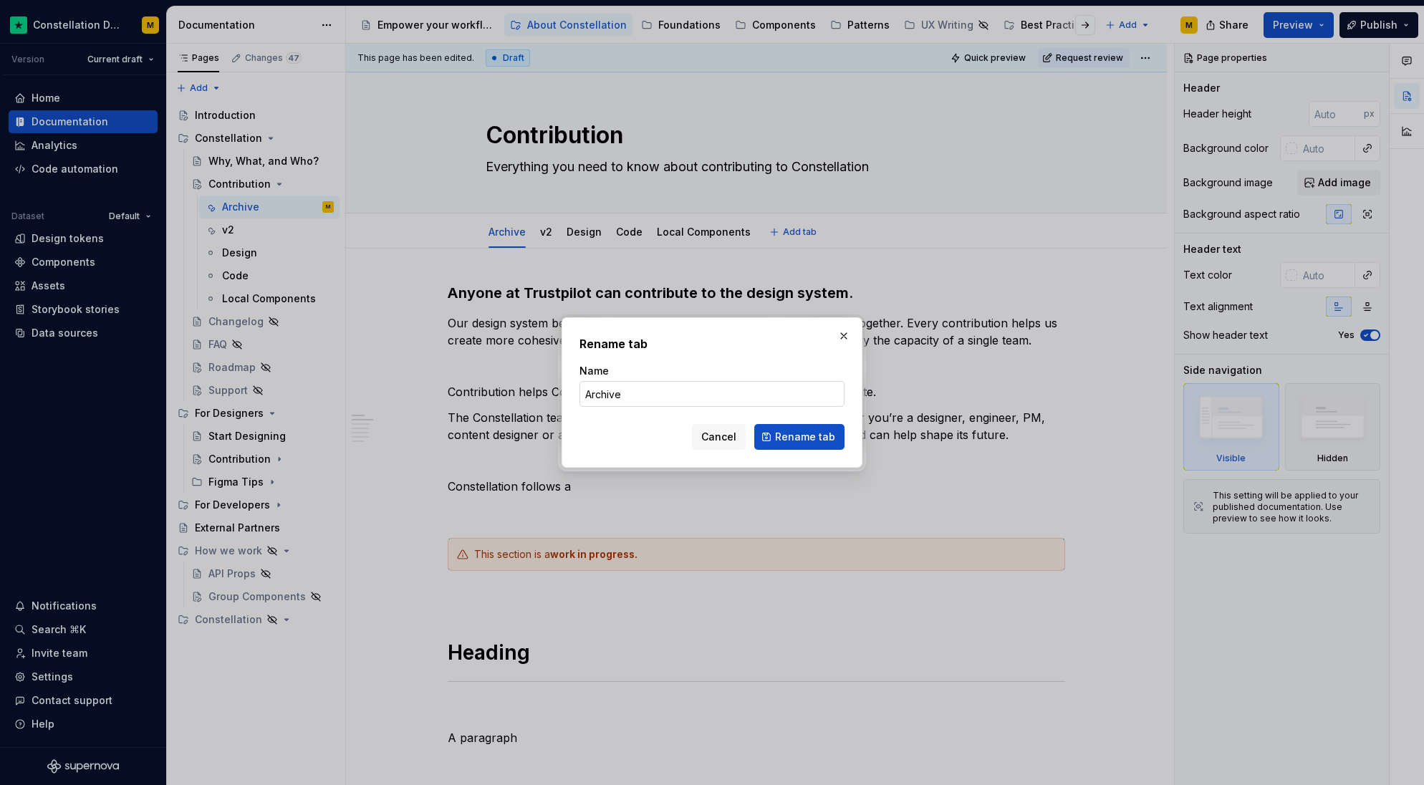
click at [653, 392] on input "Archive" at bounding box center [712, 394] width 265 height 26
type input "Overview"
click button "Rename tab" at bounding box center [799, 437] width 90 height 26
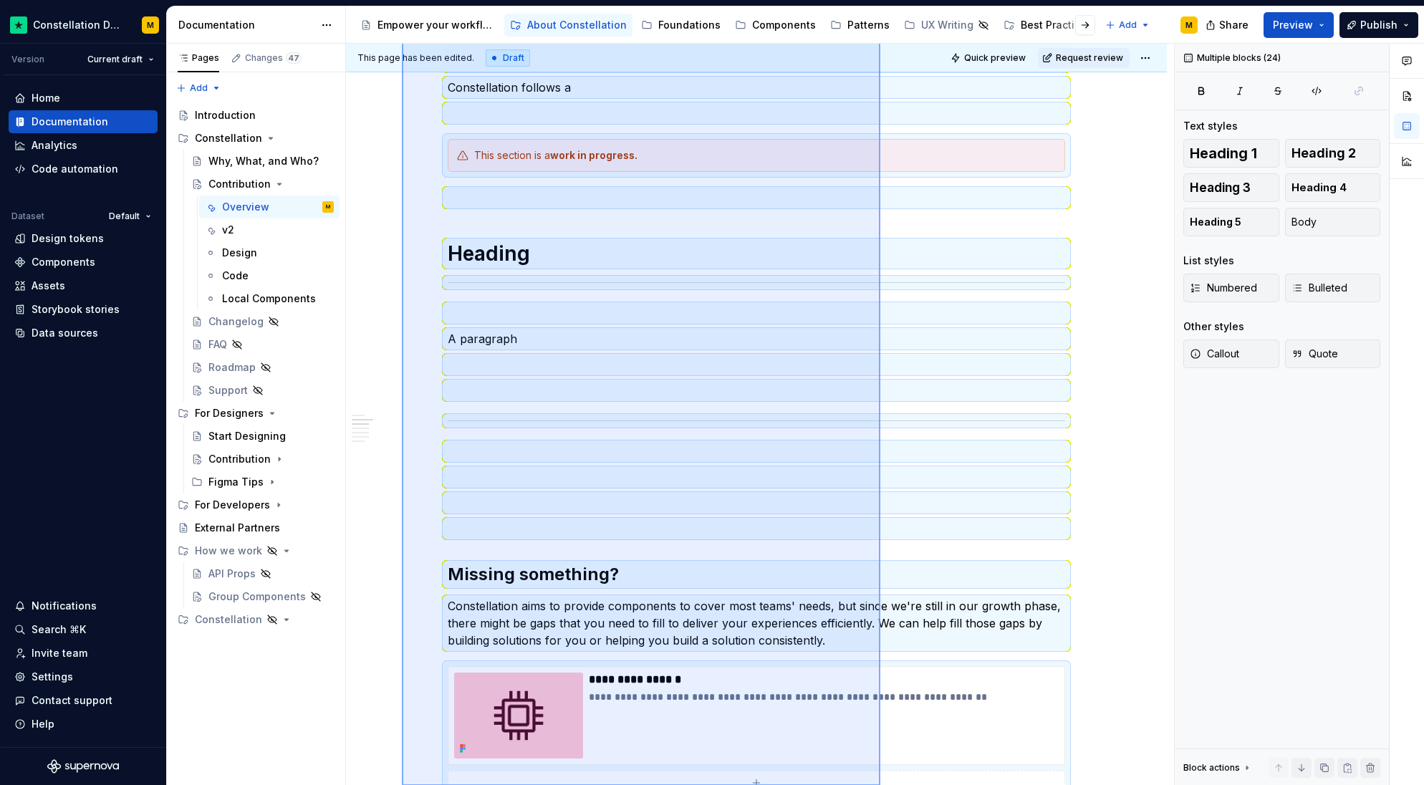
scroll to position [411, 0]
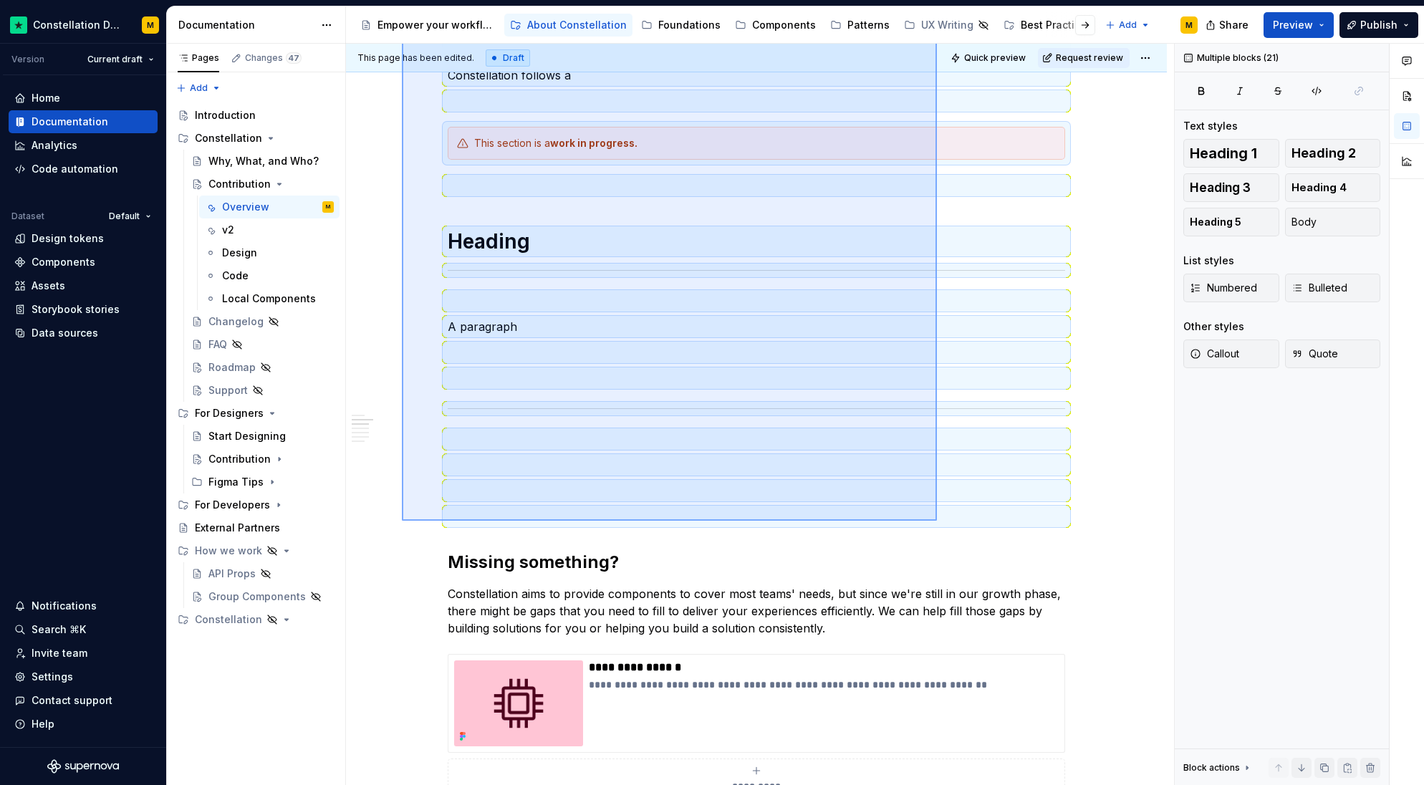
drag, startPoint x: 402, startPoint y: 271, endPoint x: 937, endPoint y: 521, distance: 590.7
click at [937, 521] on div "This page has been edited. Draft Quick preview Request review Contribution Ever…" at bounding box center [760, 415] width 828 height 742
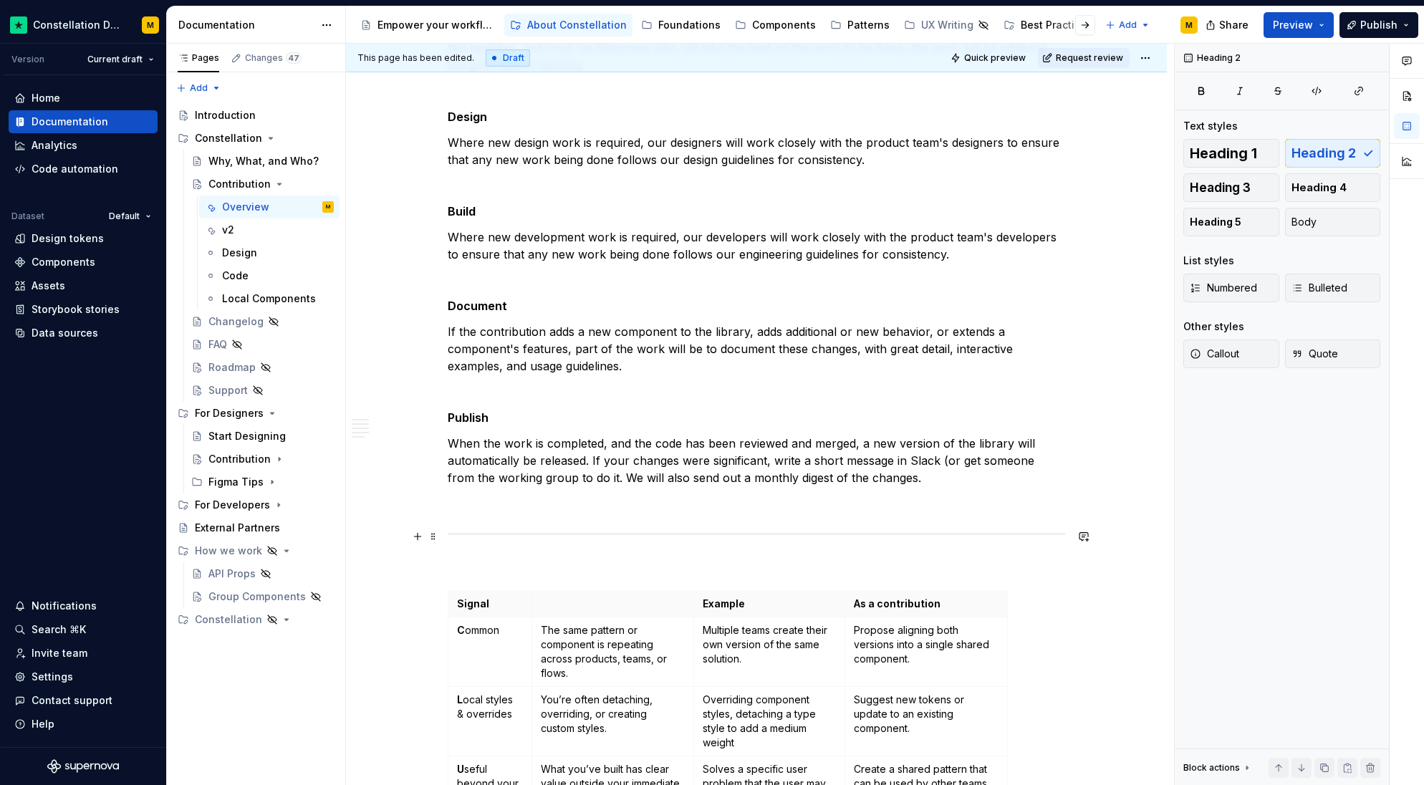
scroll to position [2795, 0]
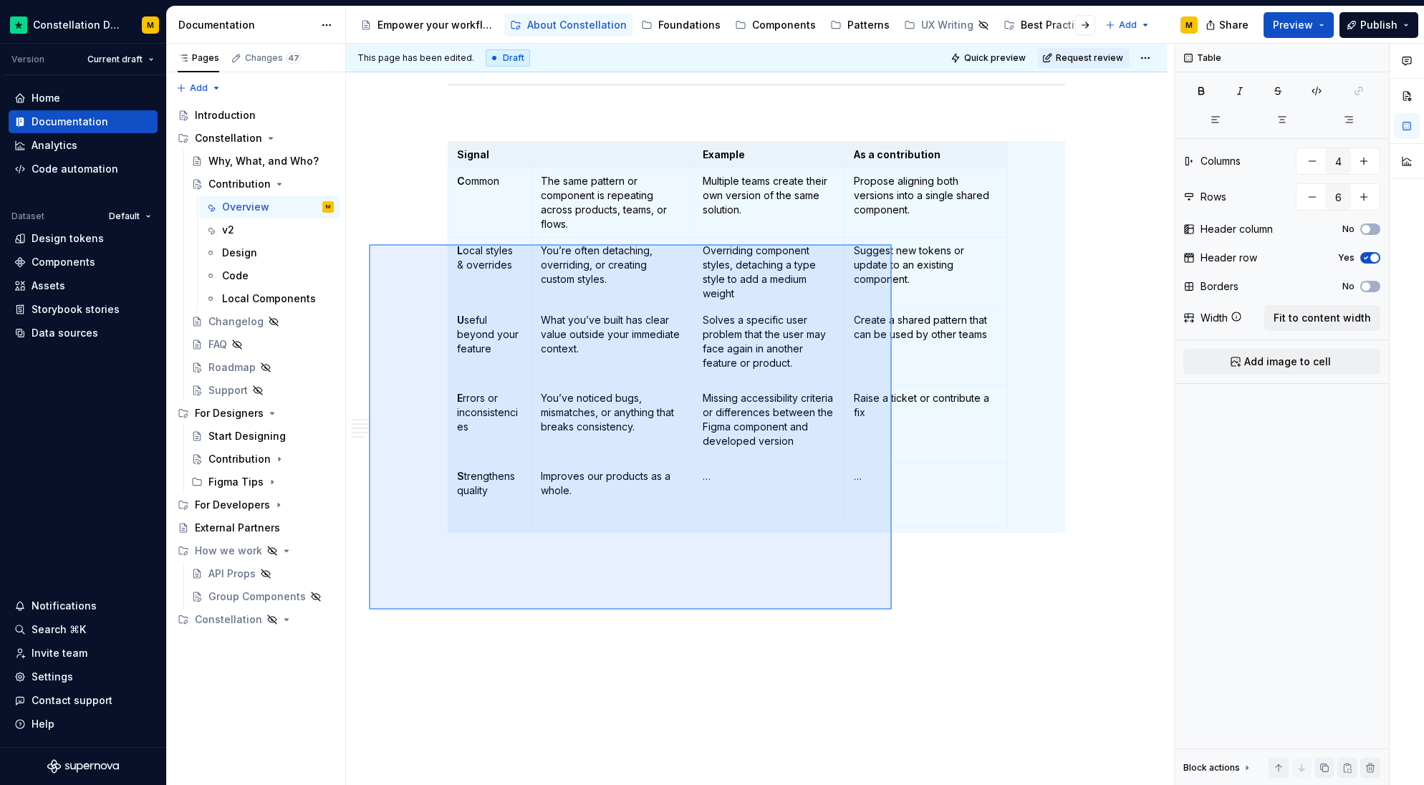
drag, startPoint x: 798, startPoint y: 581, endPoint x: 369, endPoint y: 232, distance: 553.1
click at [369, 232] on div "**********" at bounding box center [760, 415] width 828 height 742
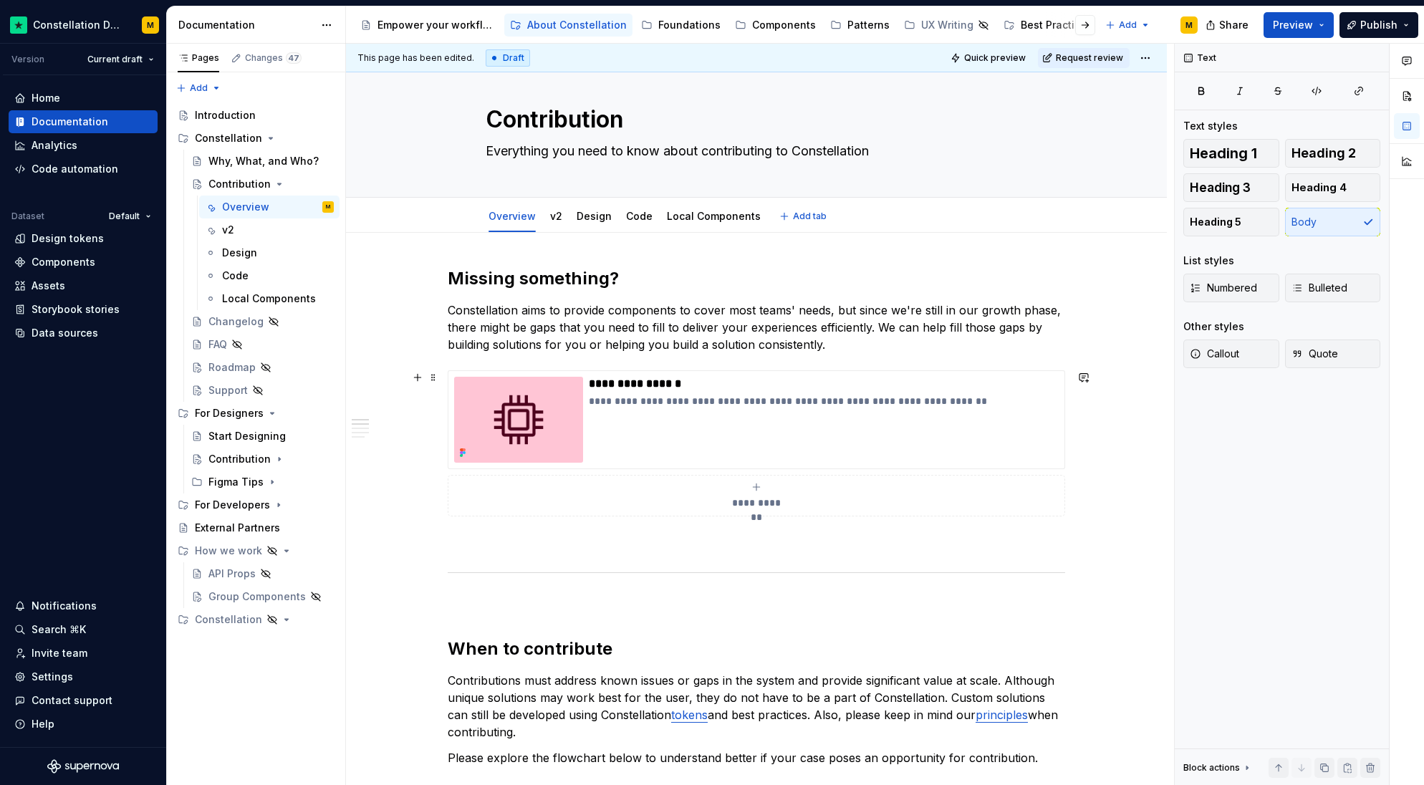
scroll to position [0, 0]
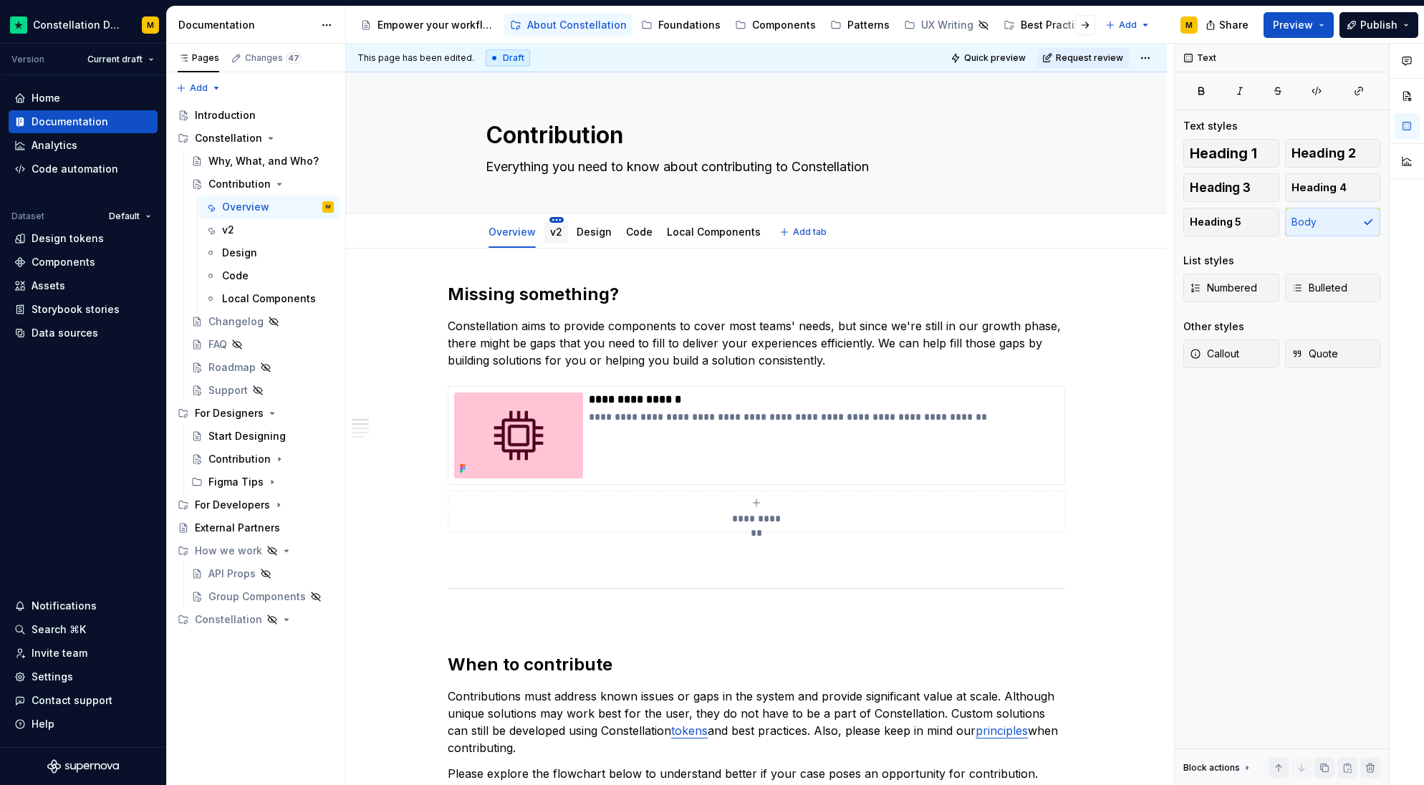
click at [553, 220] on html "Constellation Design System M Version Current draft Home Documentation Analytic…" at bounding box center [712, 392] width 1424 height 785
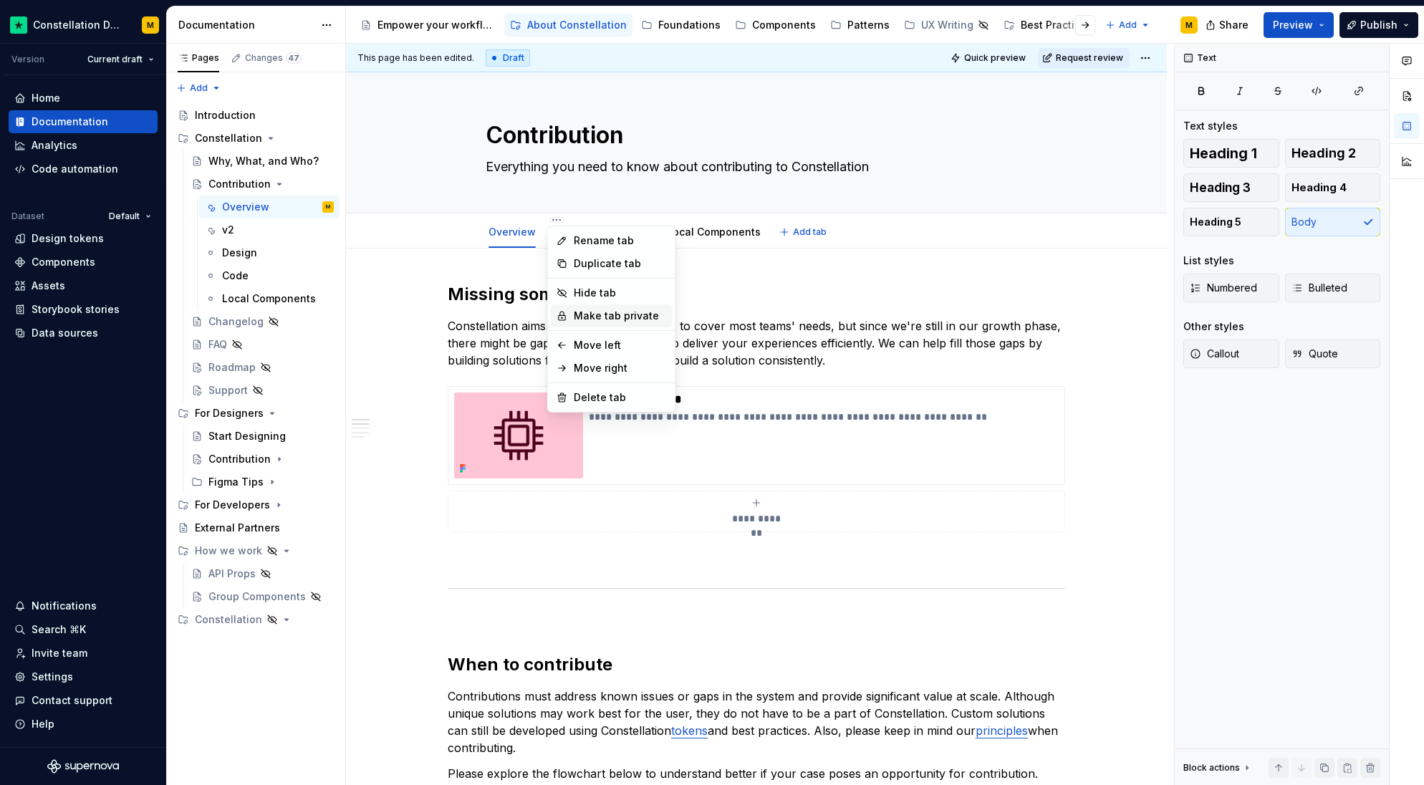
click at [605, 315] on div "Make tab private" at bounding box center [620, 316] width 93 height 14
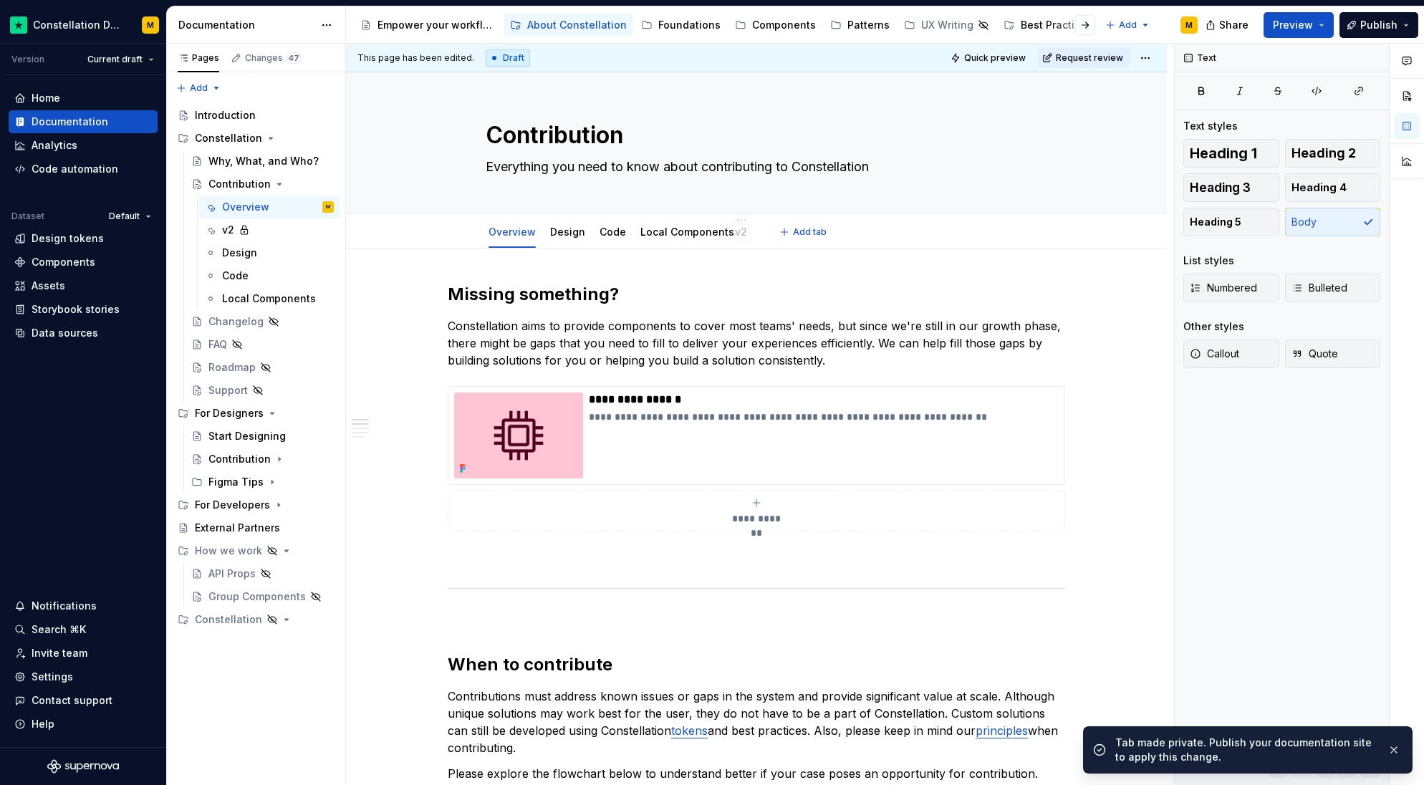
drag, startPoint x: 555, startPoint y: 234, endPoint x: 740, endPoint y: 232, distance: 184.9
click at [744, 220] on html "Constellation Design System M Version Current draft Home Documentation Analytic…" at bounding box center [712, 392] width 1424 height 785
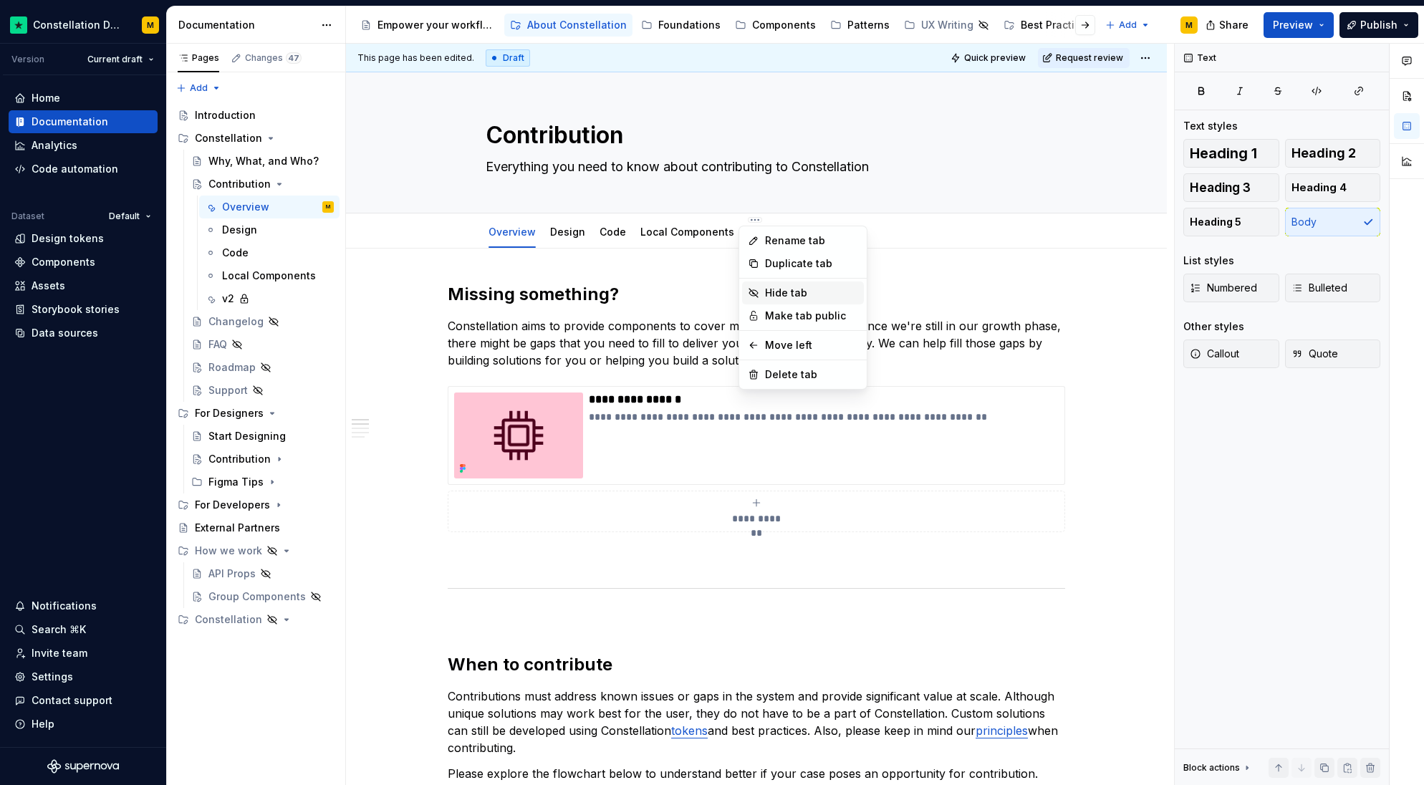
click at [780, 303] on div "Hide tab" at bounding box center [803, 293] width 122 height 23
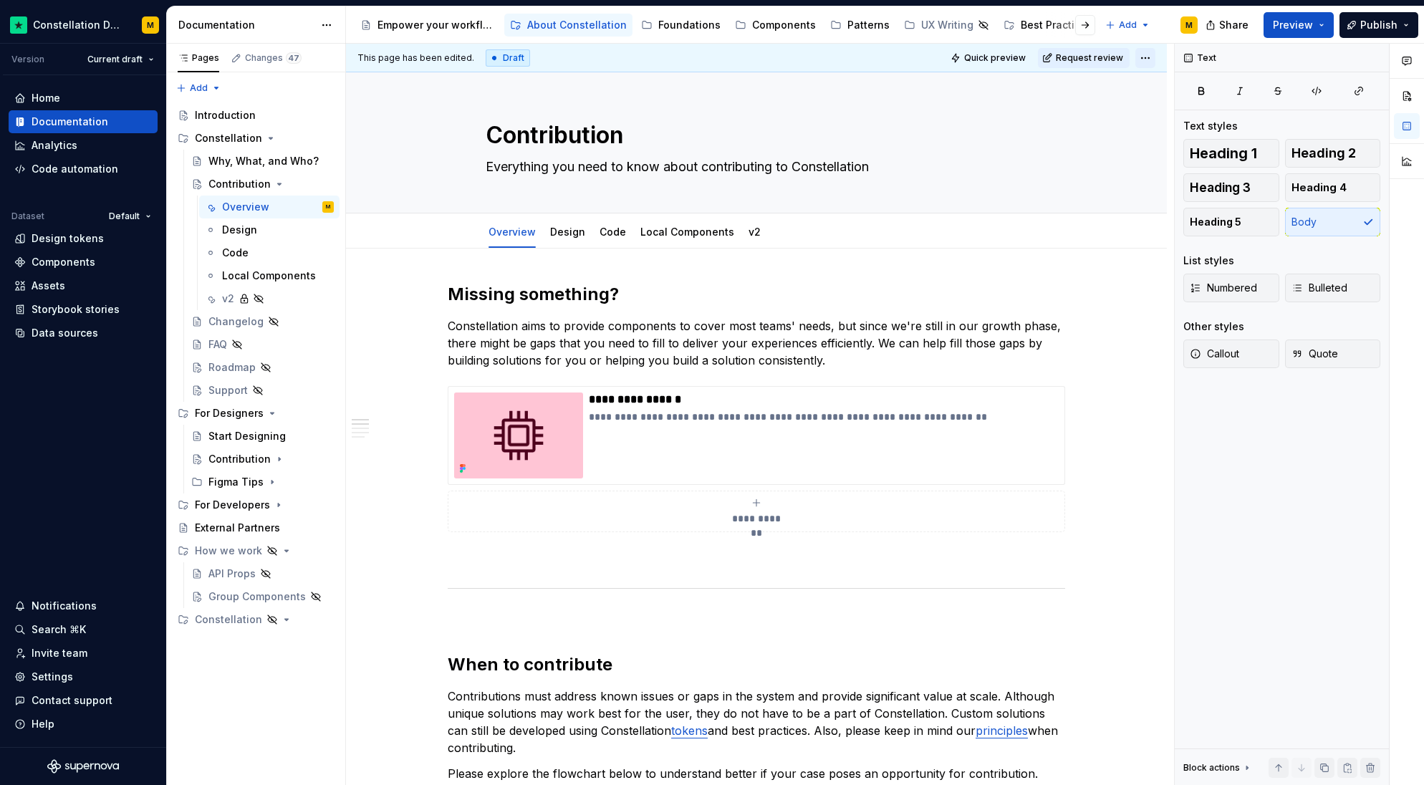
click at [1142, 58] on html "Constellation Design System M Version Current draft Home Documentation Analytic…" at bounding box center [712, 392] width 1424 height 785
click at [1328, 155] on div "Ready for publish" at bounding box center [1354, 158] width 100 height 14
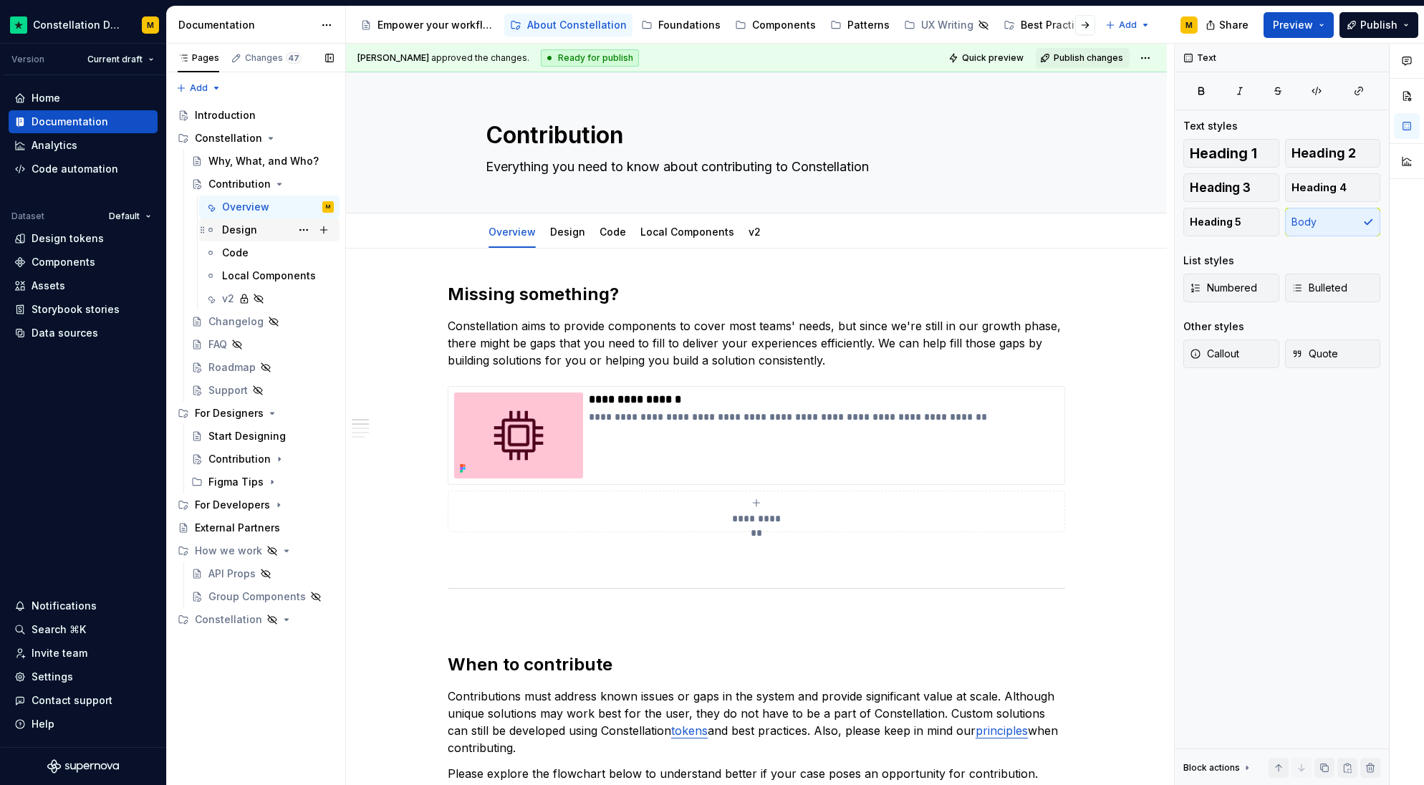
click at [253, 230] on div "Design" at bounding box center [239, 230] width 35 height 14
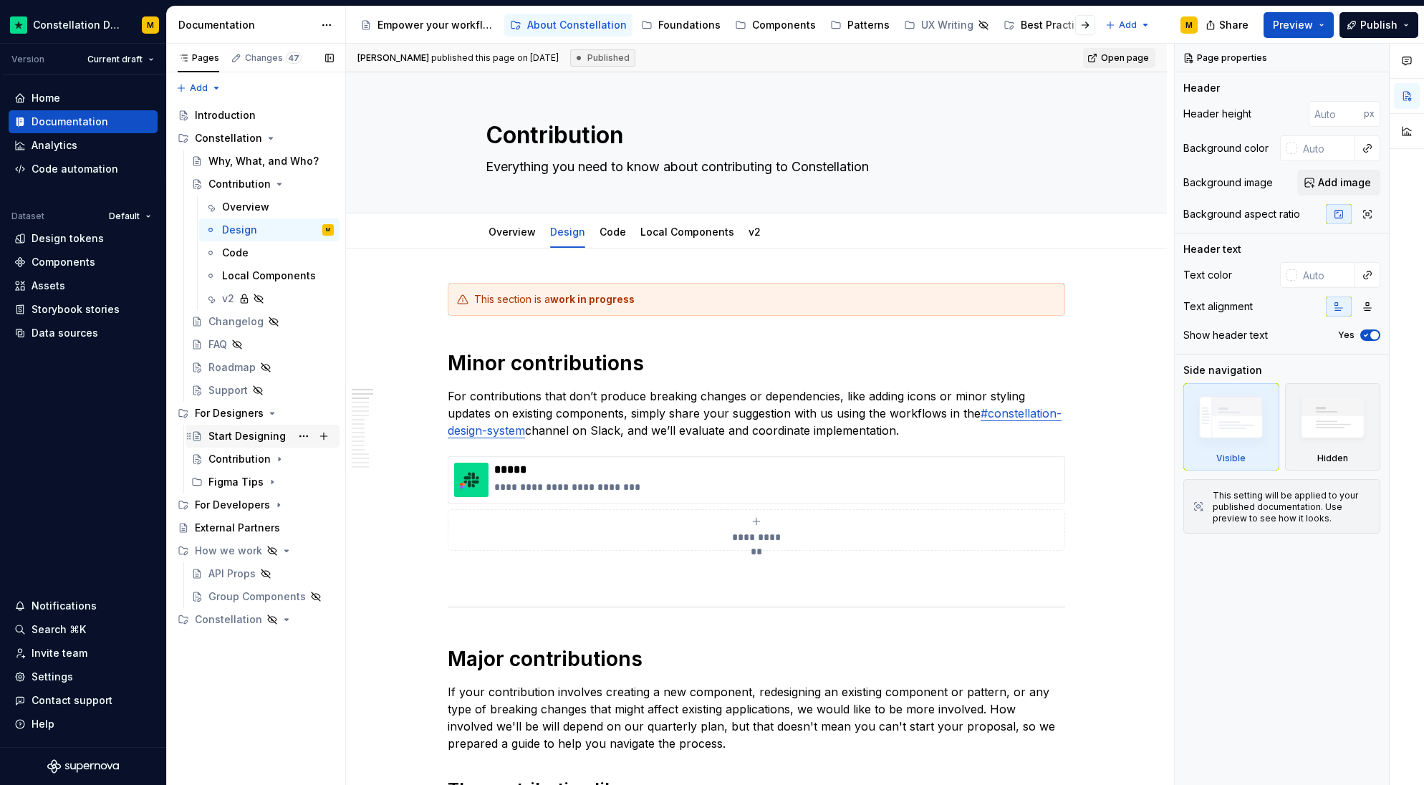
click at [268, 442] on div "Start Designing" at bounding box center [246, 436] width 77 height 14
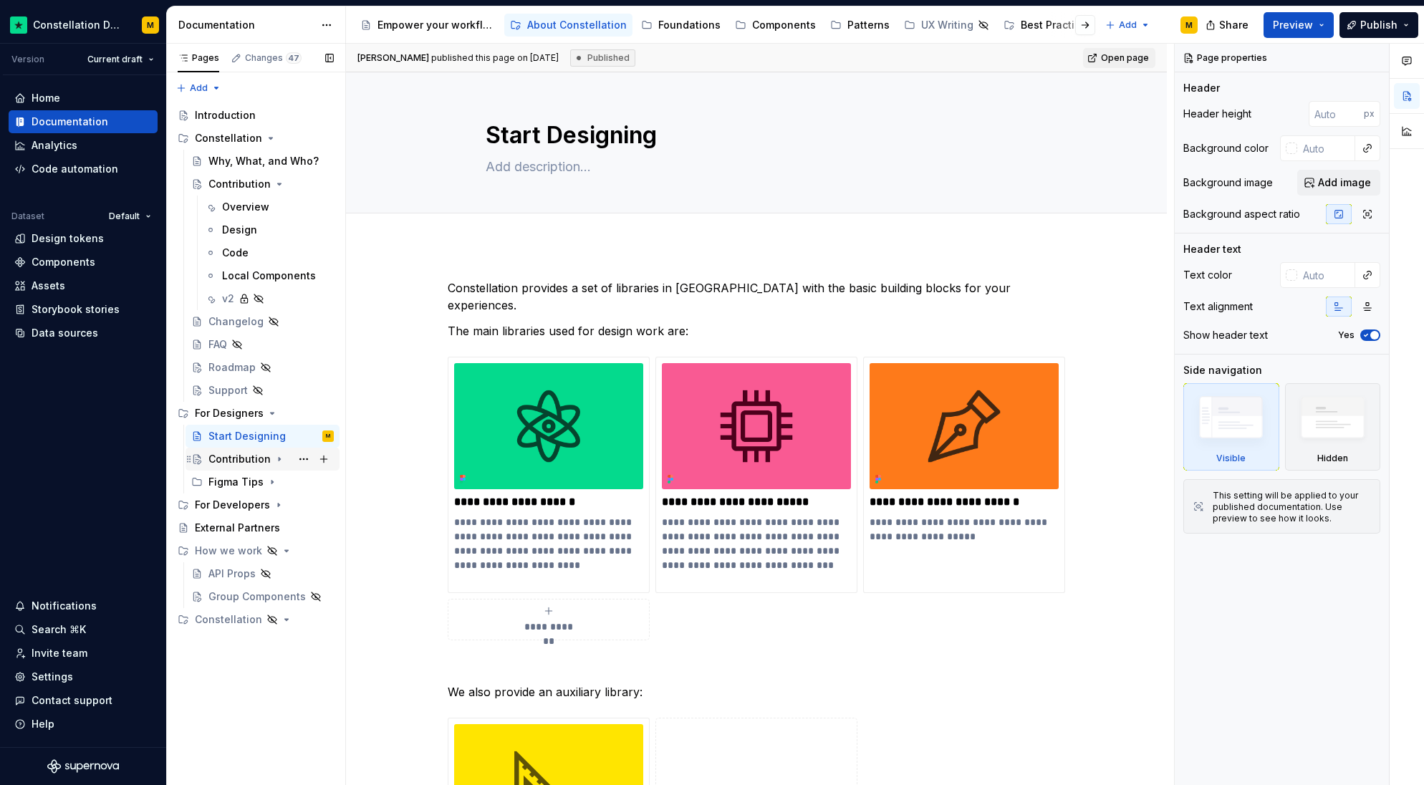
click at [248, 461] on div "Contribution" at bounding box center [239, 459] width 62 height 14
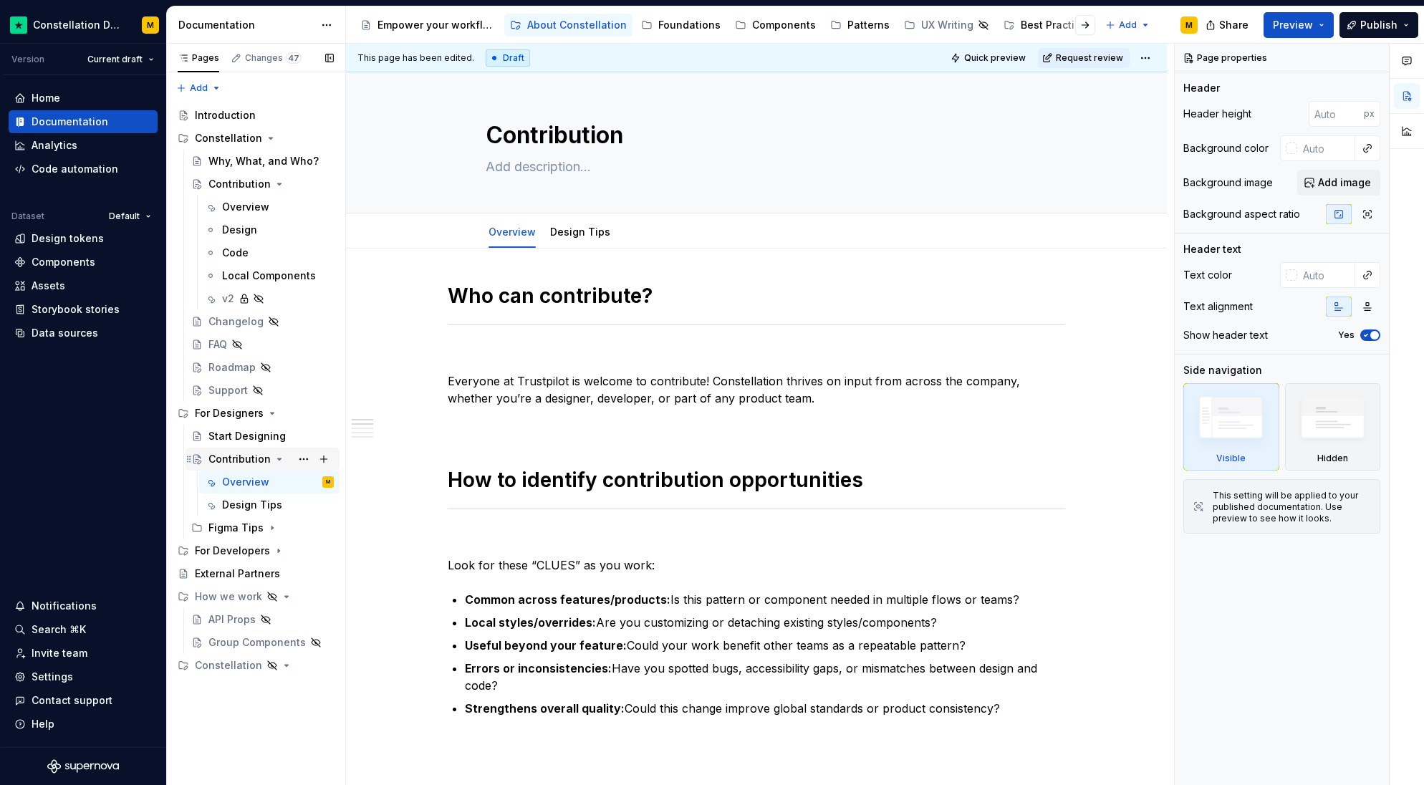
click at [278, 460] on icon "Page tree" at bounding box center [280, 459] width 4 height 1
click at [304, 458] on button "Page tree" at bounding box center [304, 459] width 20 height 20
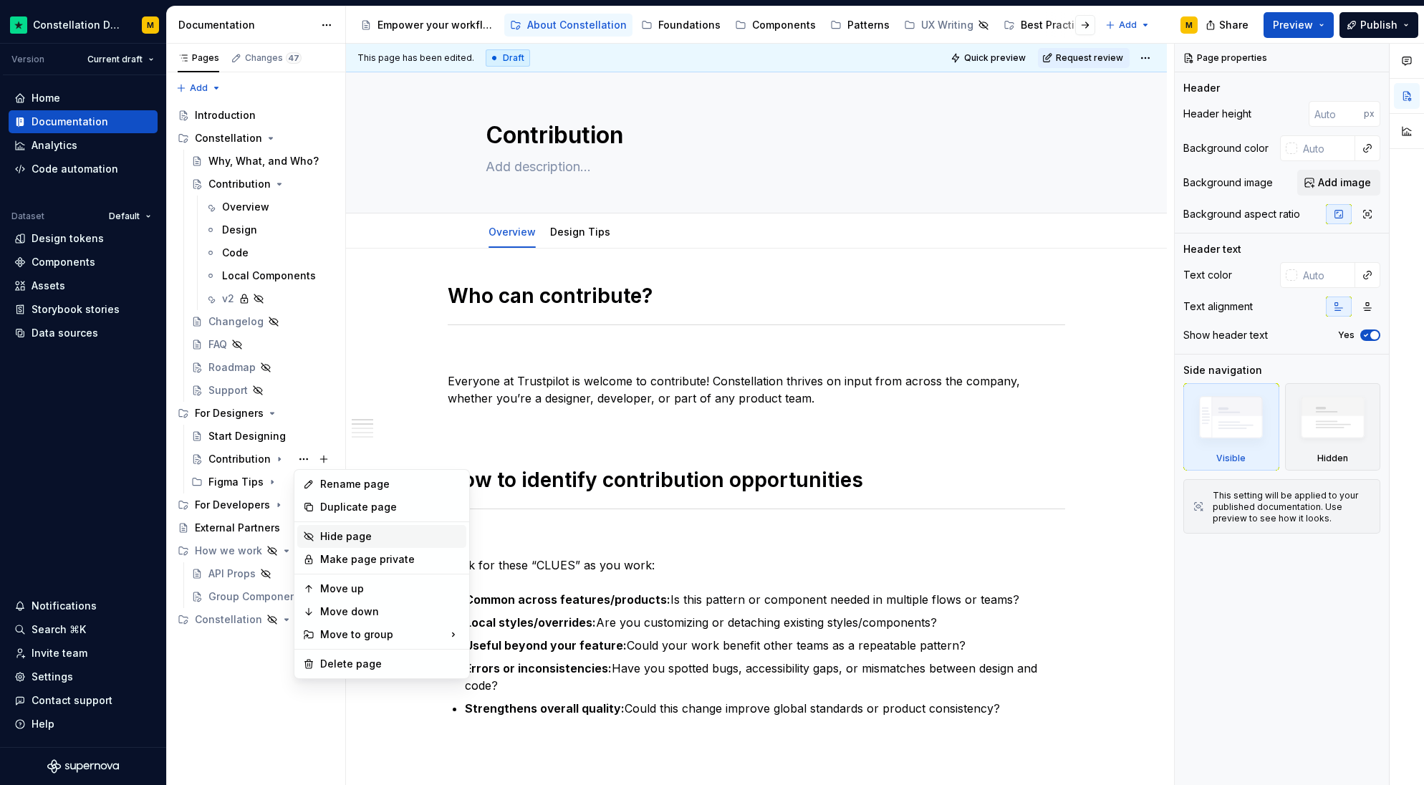
click at [355, 544] on div "Hide page" at bounding box center [381, 536] width 169 height 23
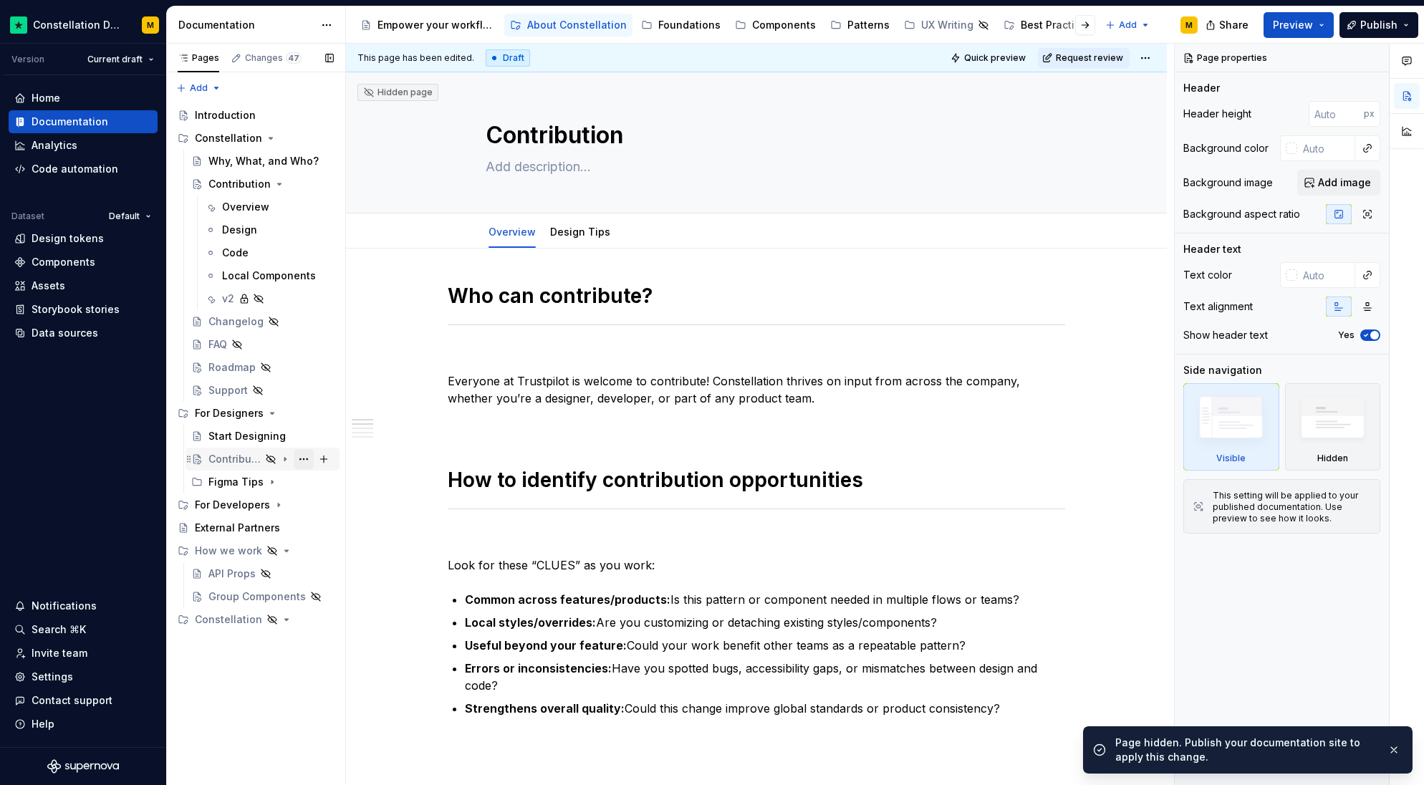
click at [304, 459] on button "Page tree" at bounding box center [304, 459] width 20 height 20
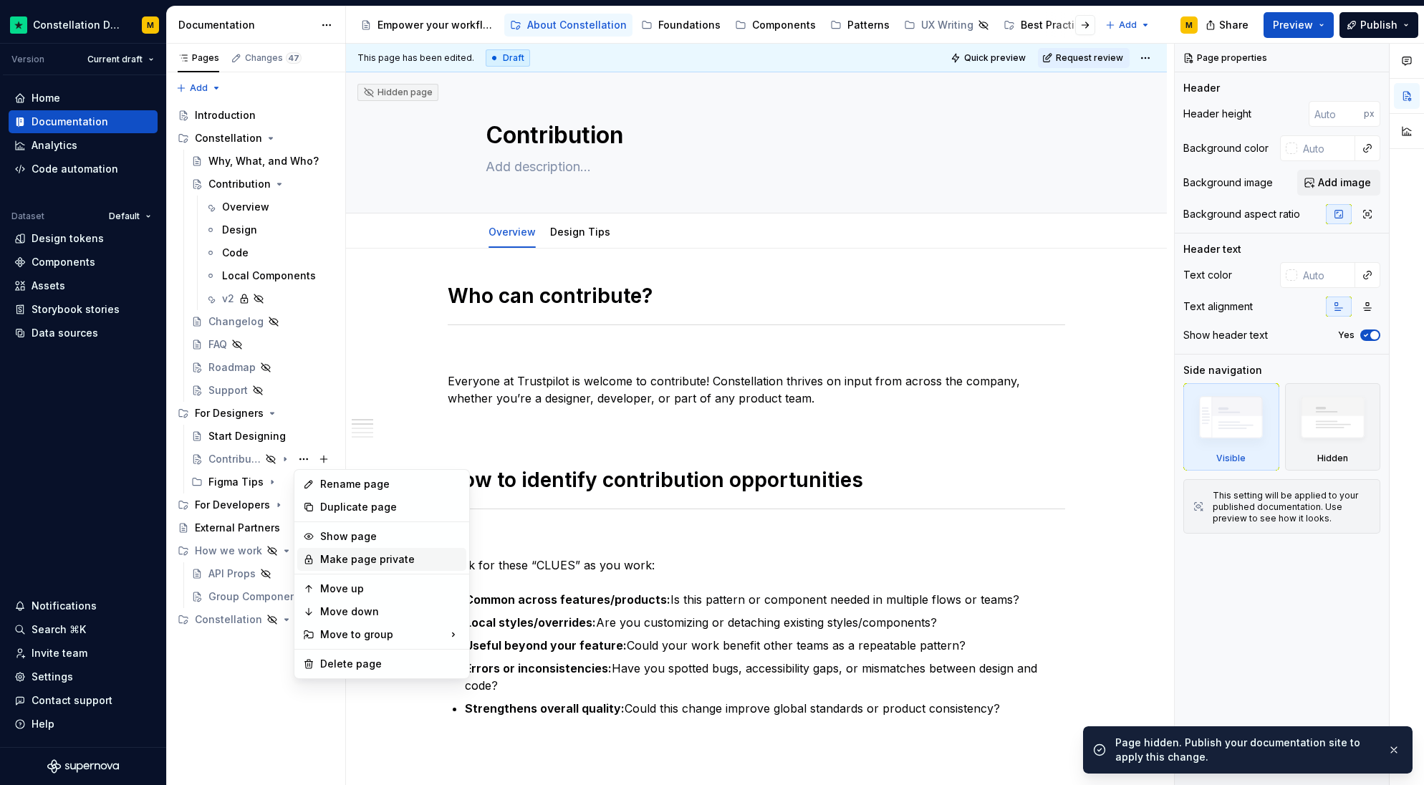
click at [373, 565] on div "Make page private" at bounding box center [390, 559] width 140 height 14
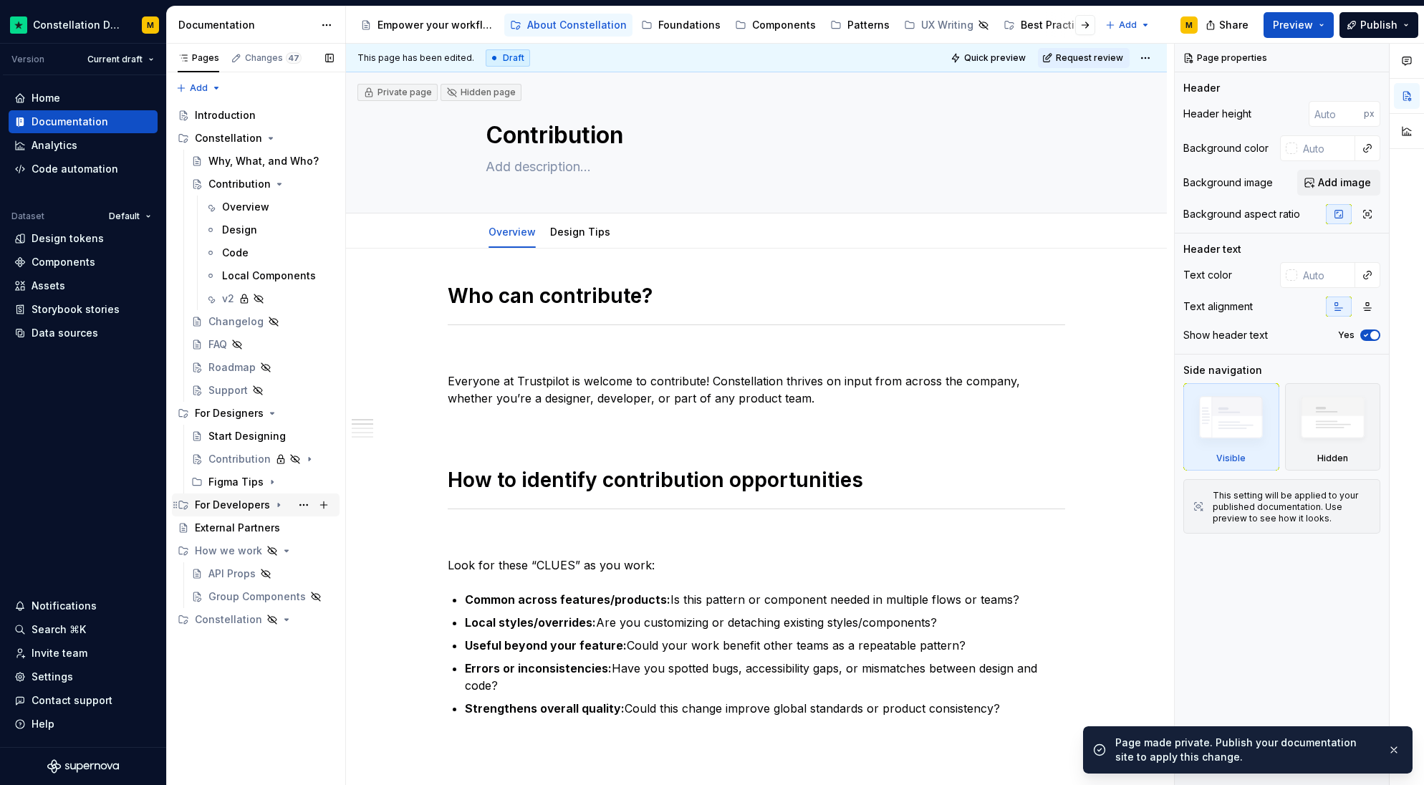
click at [279, 505] on icon "Page tree" at bounding box center [278, 504] width 11 height 11
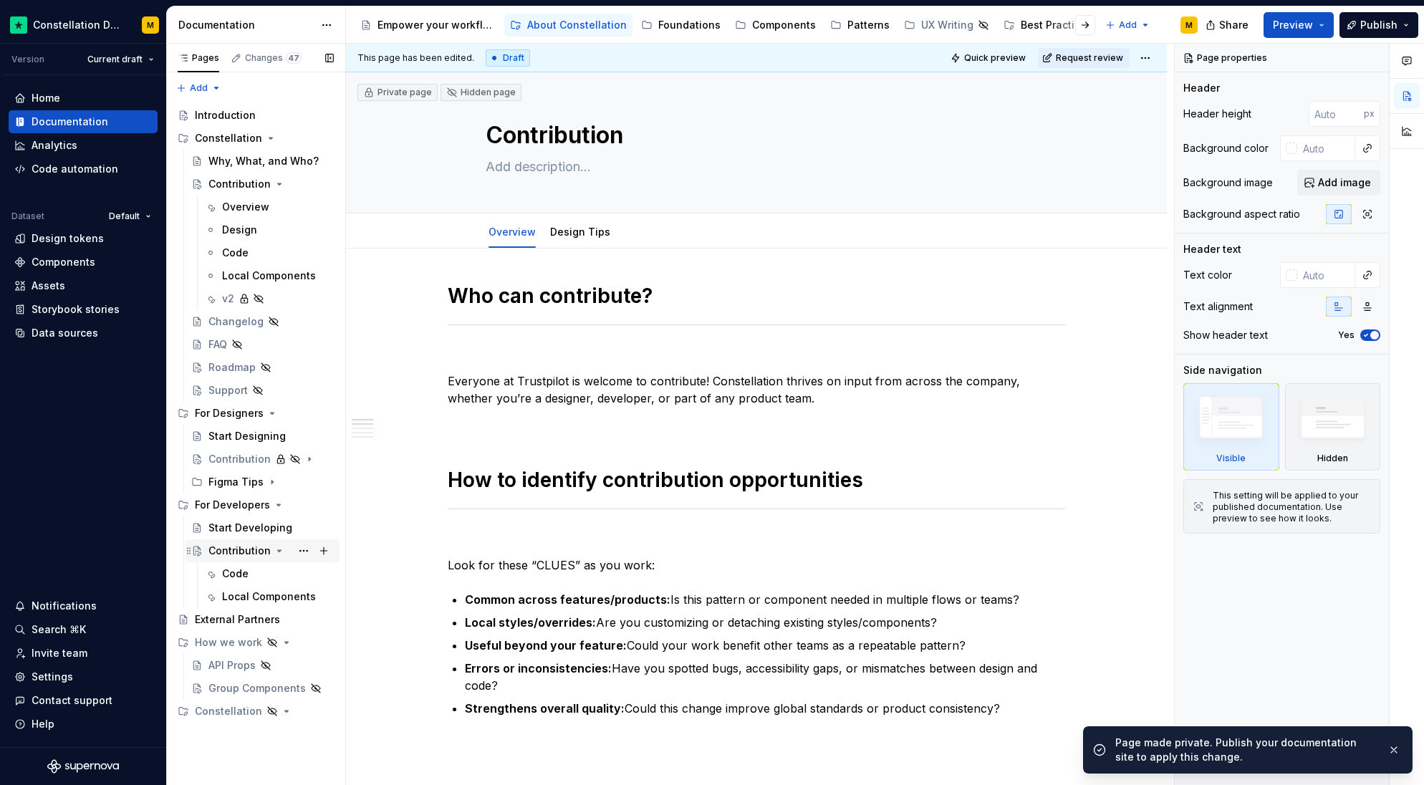
click at [278, 552] on icon "Page tree" at bounding box center [280, 550] width 4 height 1
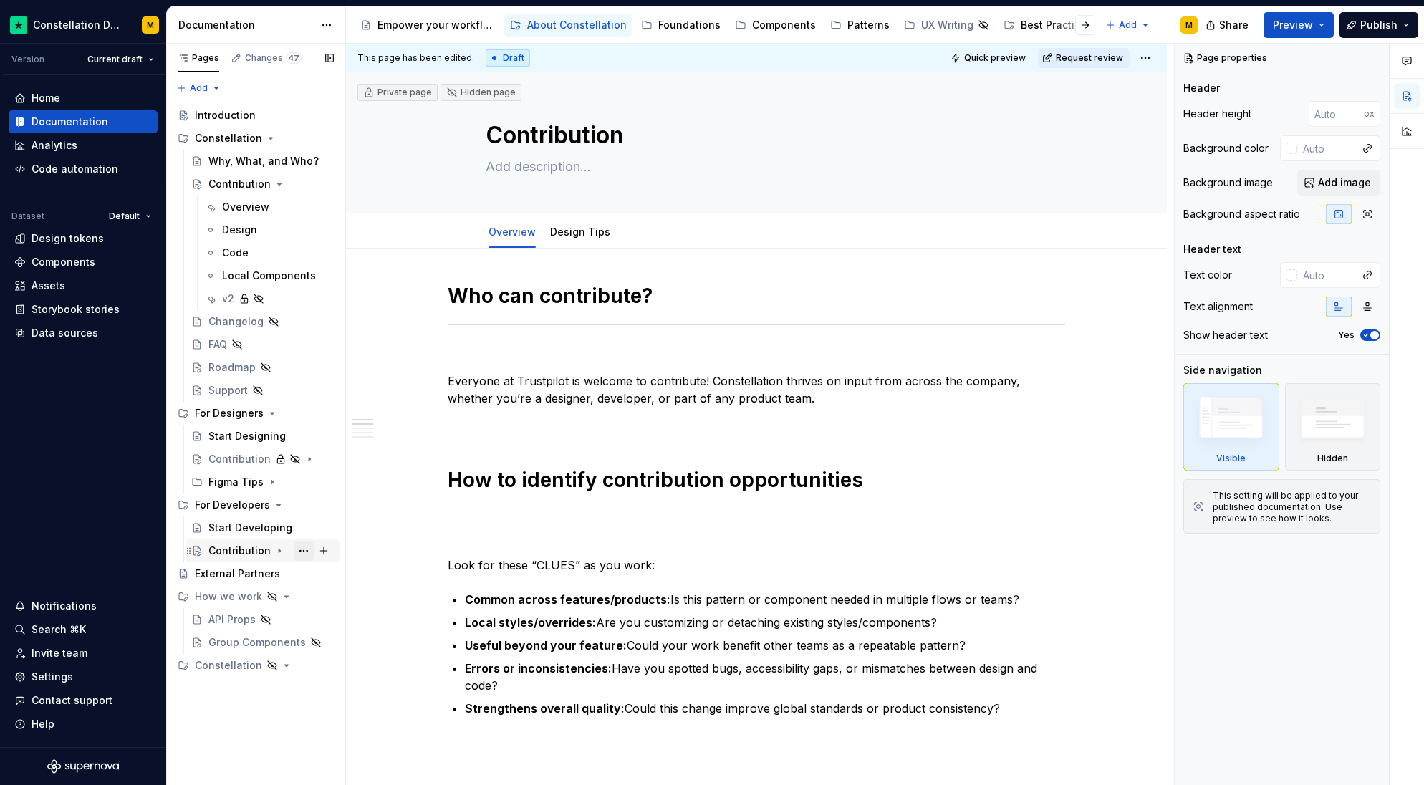
click at [295, 549] on button "Page tree" at bounding box center [304, 551] width 20 height 20
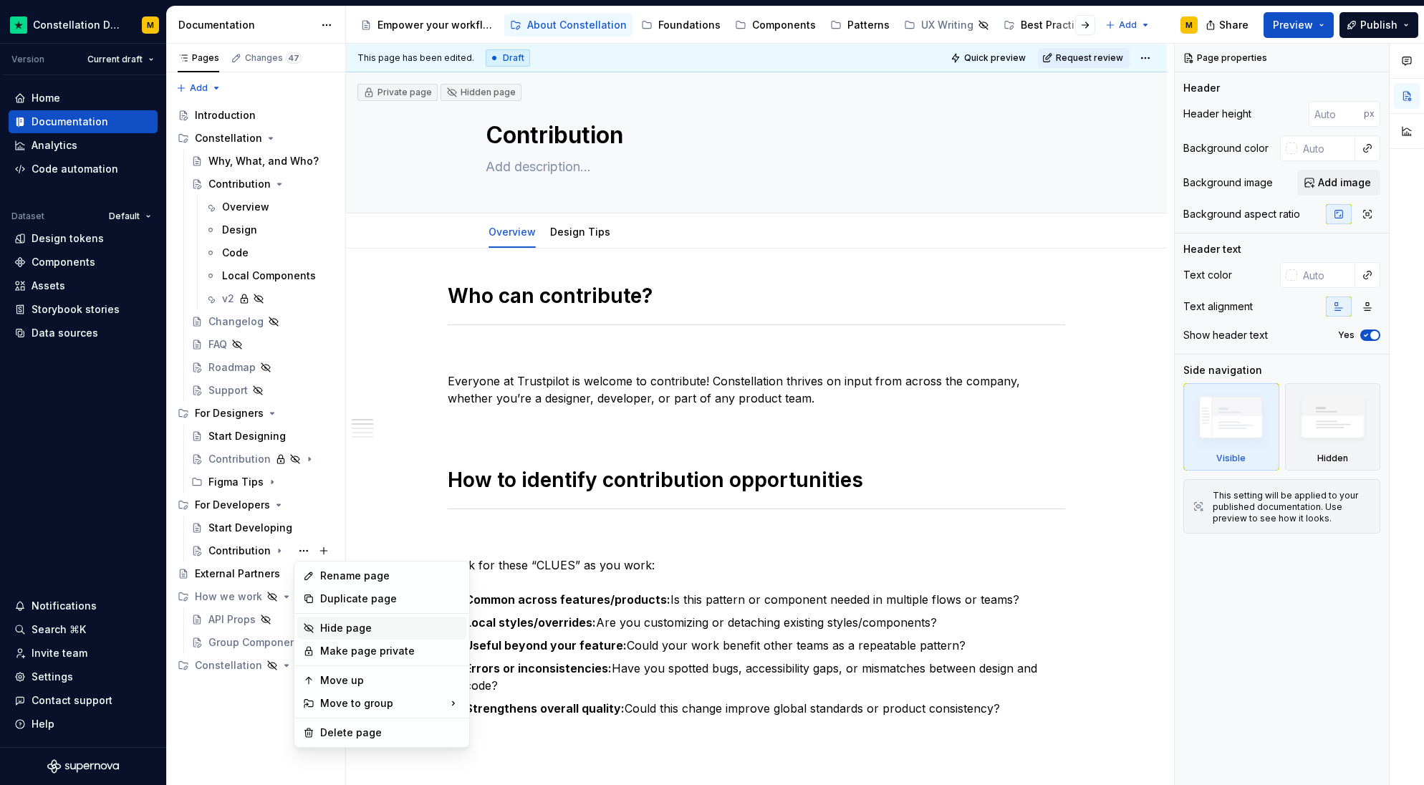
click at [355, 630] on div "Hide page" at bounding box center [390, 628] width 140 height 14
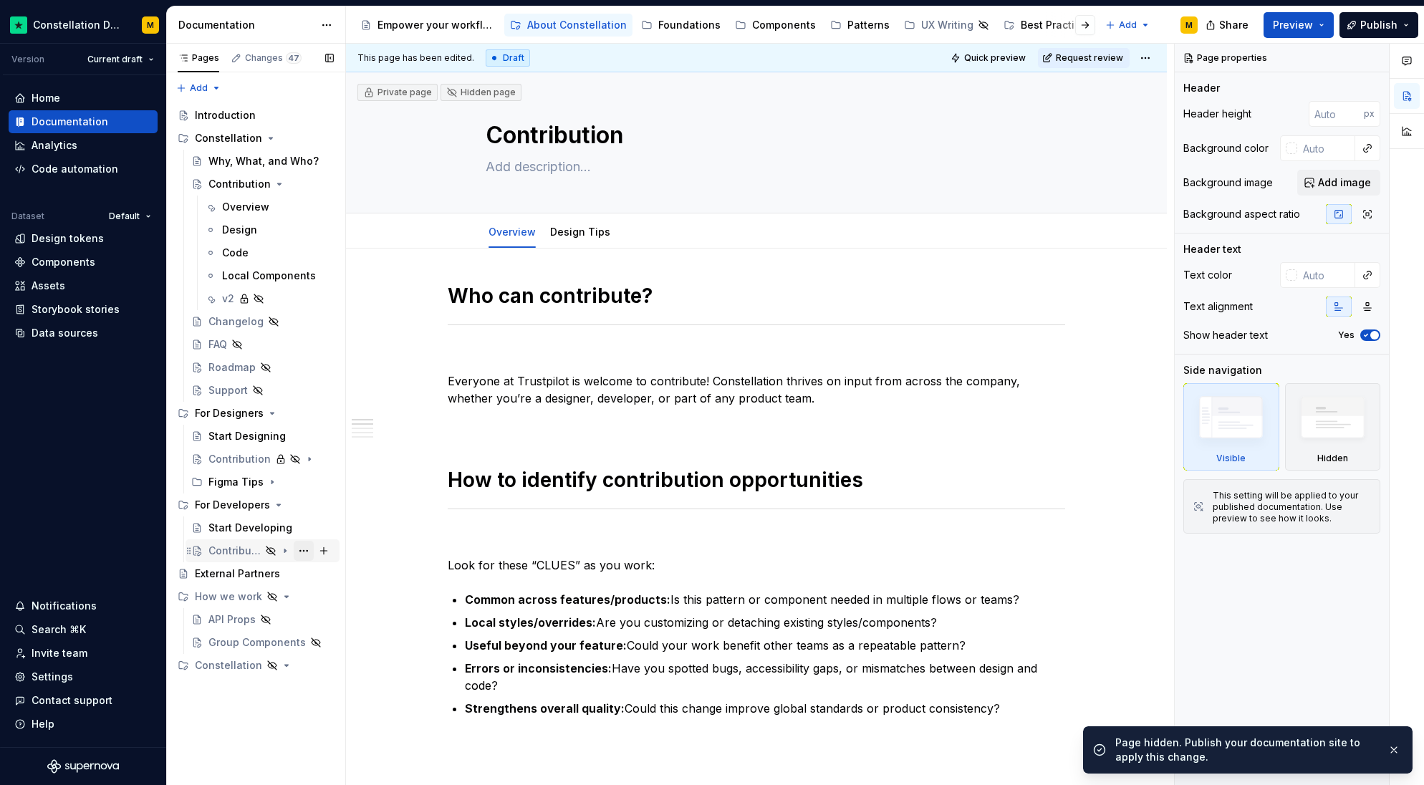
click at [302, 552] on button "Page tree" at bounding box center [304, 551] width 20 height 20
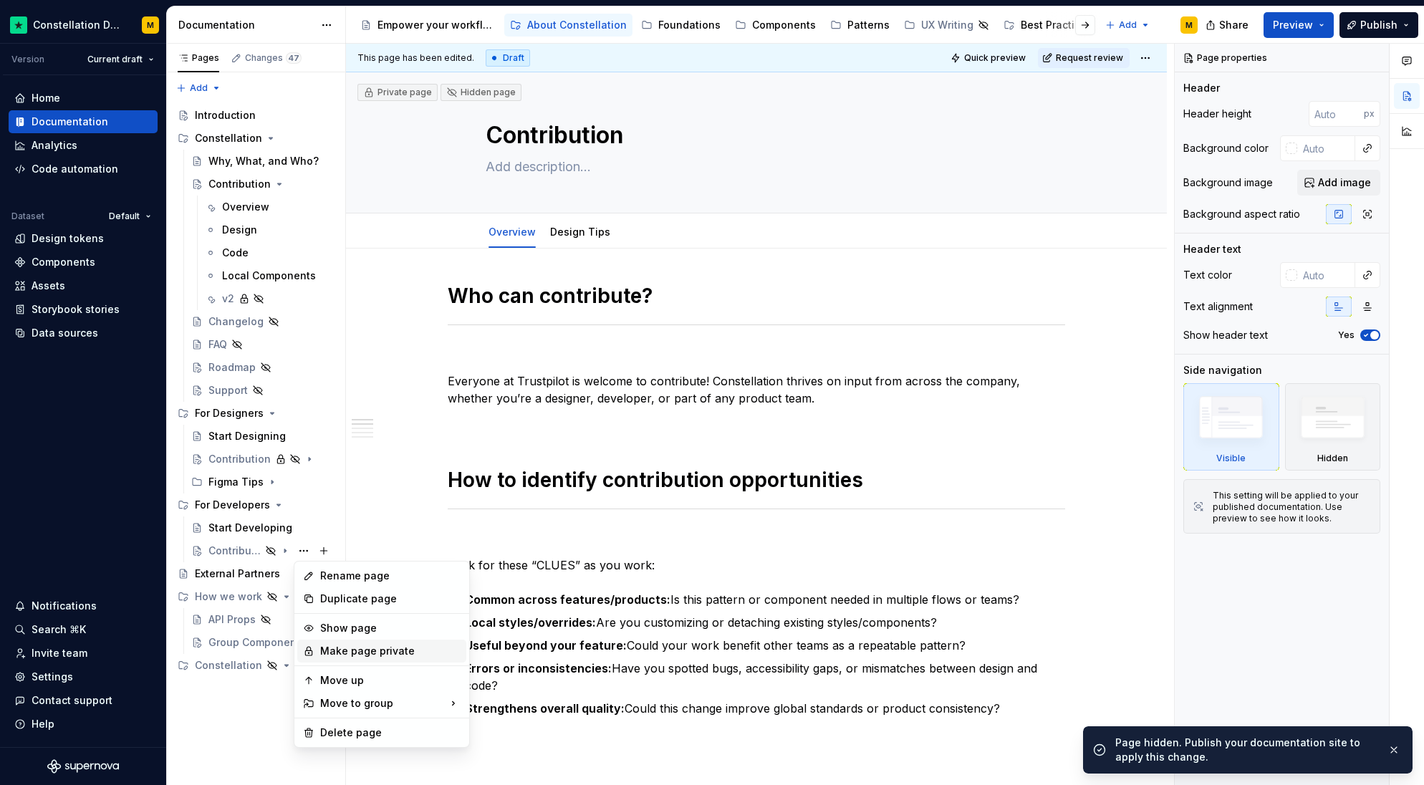
click at [350, 650] on div "Make page private" at bounding box center [390, 651] width 140 height 14
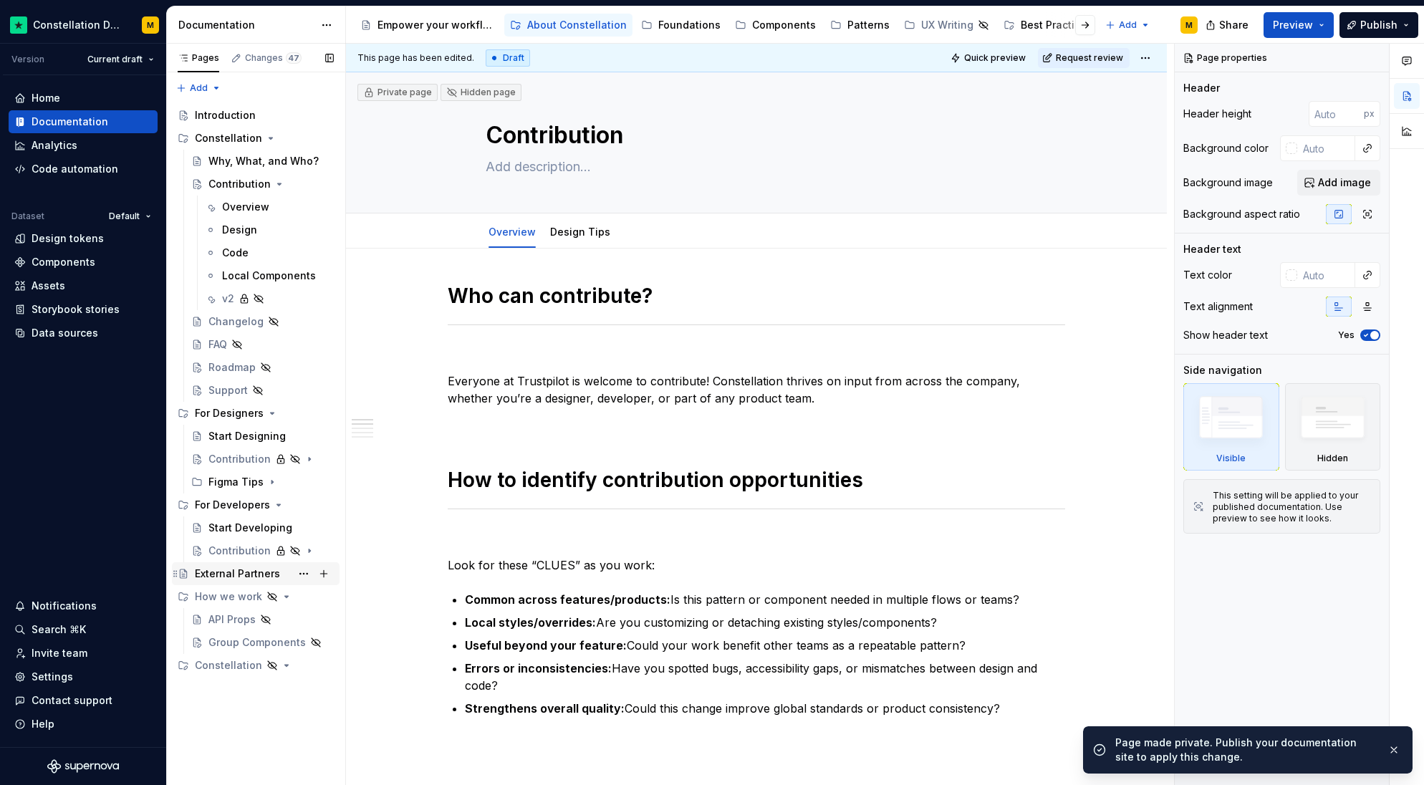
click at [272, 575] on div "External Partners" at bounding box center [237, 574] width 85 height 14
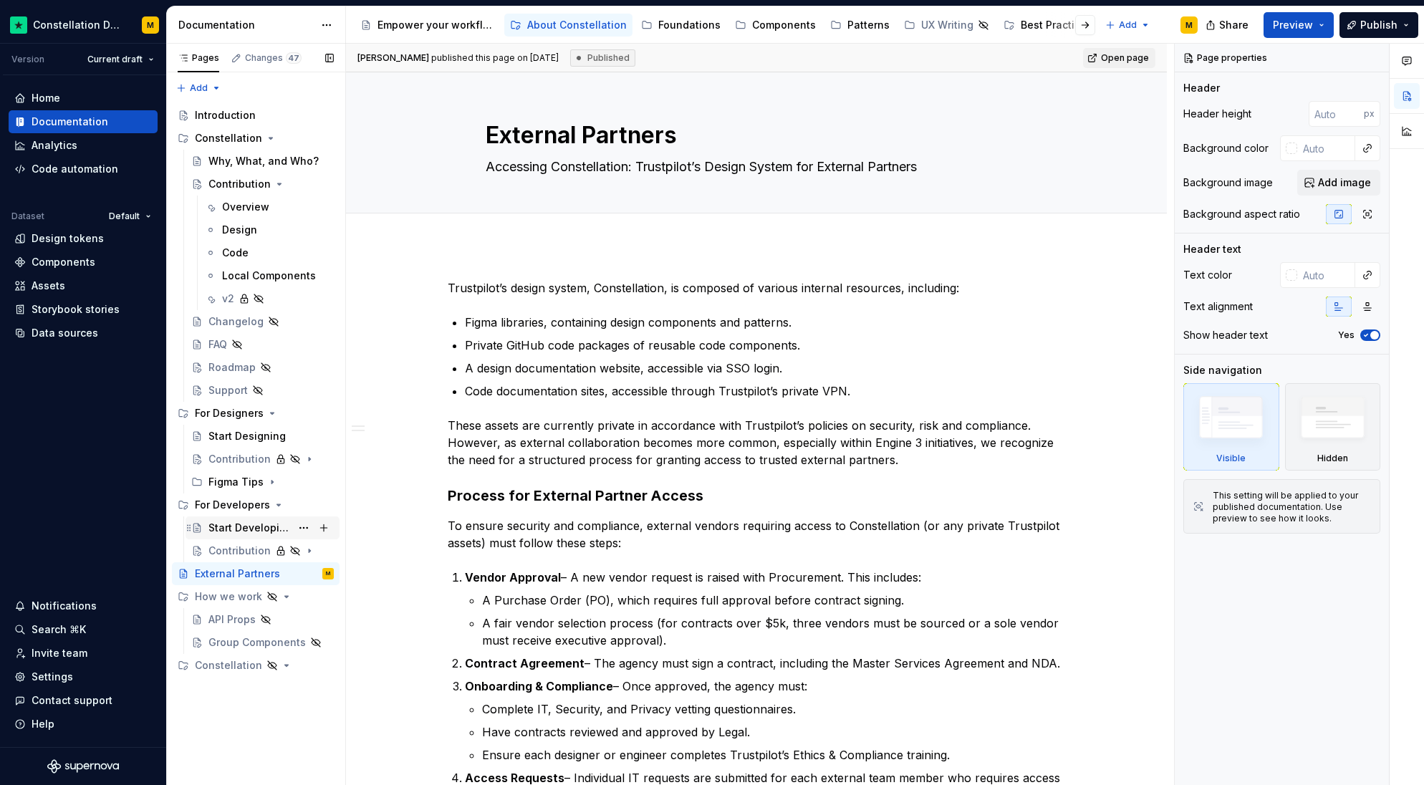
click at [231, 534] on div "Start Developing" at bounding box center [249, 528] width 82 height 14
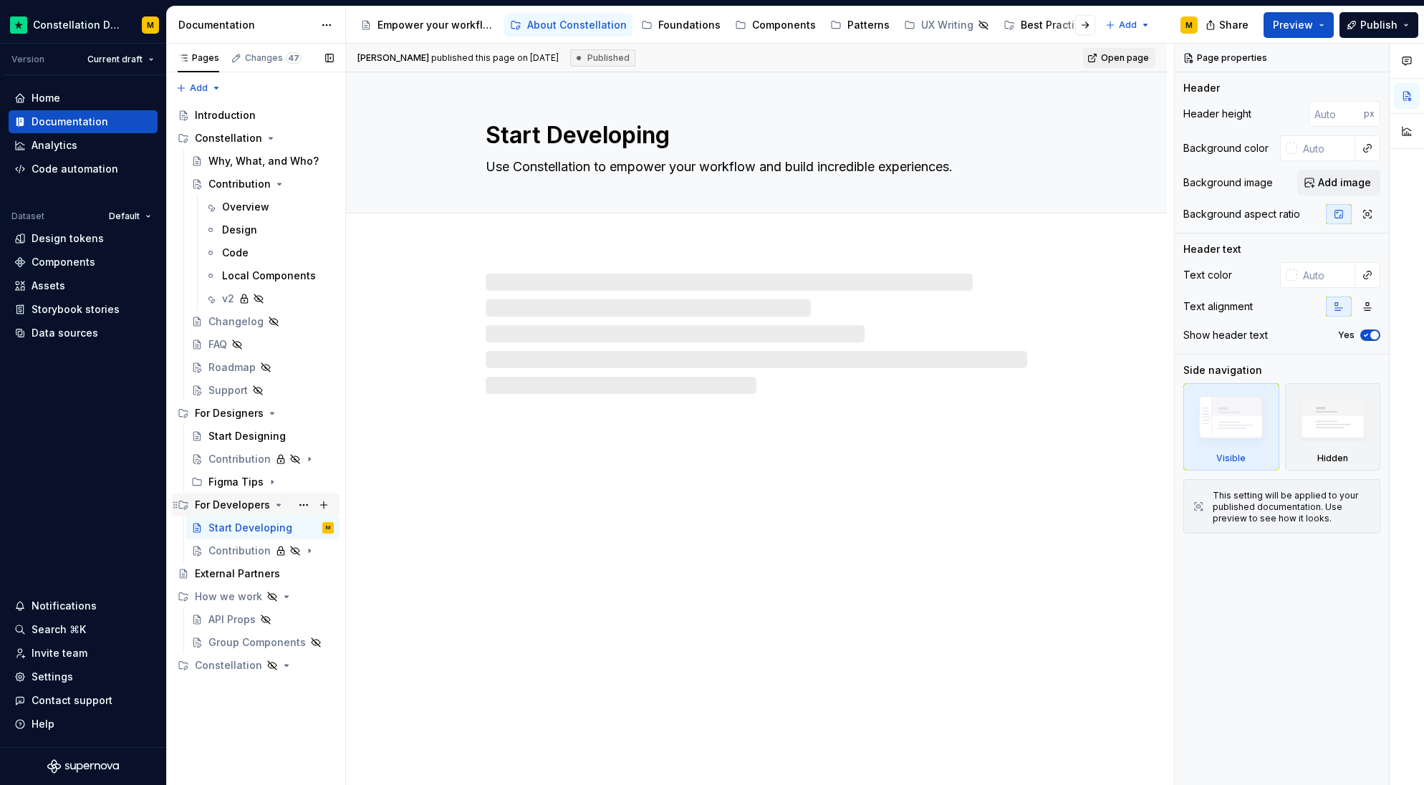
click at [226, 507] on div "For Developers" at bounding box center [232, 505] width 75 height 14
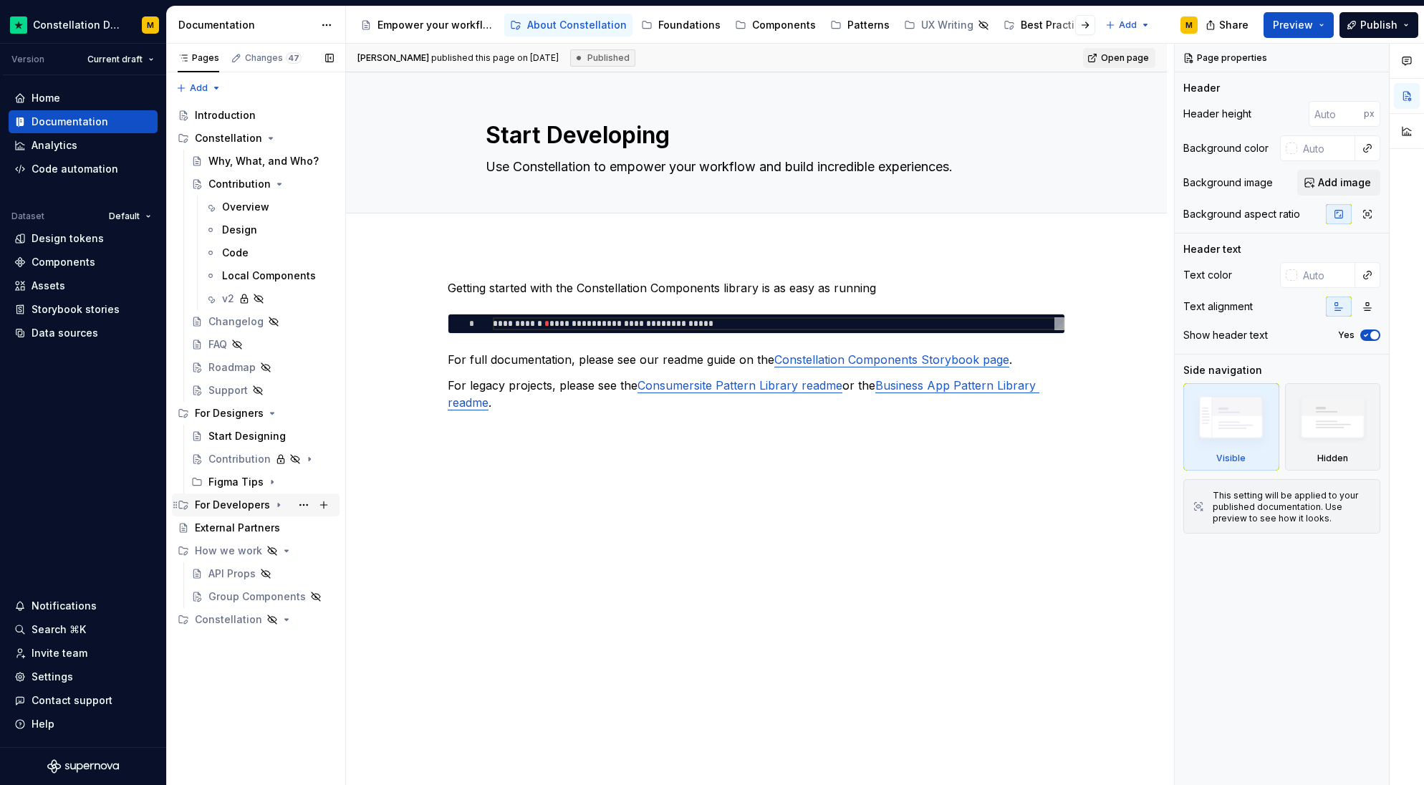
click at [241, 500] on div "For Developers" at bounding box center [232, 505] width 75 height 14
click at [235, 416] on div "For Designers" at bounding box center [229, 413] width 69 height 14
click at [238, 114] on div "Introduction" at bounding box center [225, 115] width 61 height 14
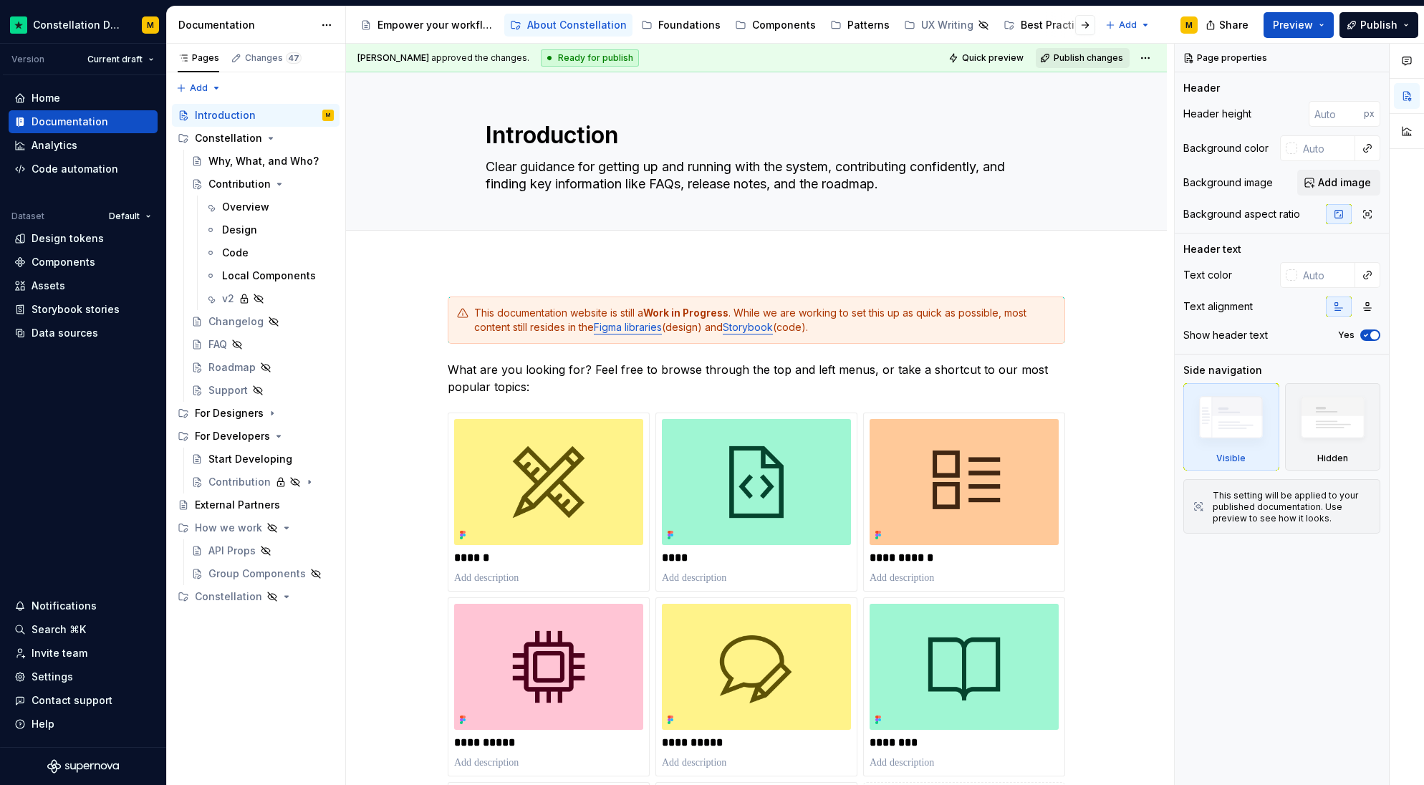
click at [1083, 51] on button "Publish changes" at bounding box center [1083, 58] width 94 height 20
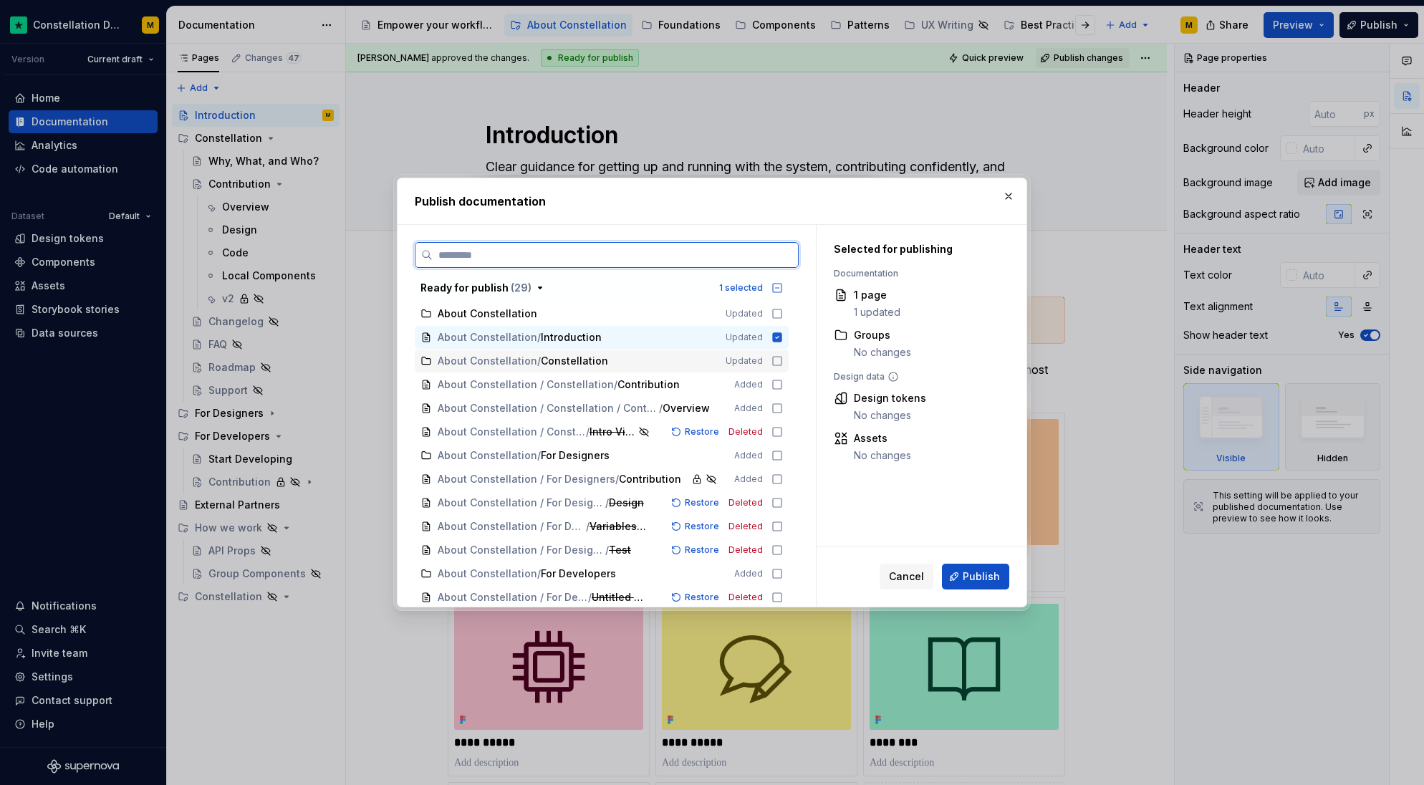
click at [773, 360] on icon at bounding box center [777, 361] width 9 height 9
click at [780, 385] on icon at bounding box center [777, 384] width 11 height 11
click at [776, 409] on icon at bounding box center [777, 408] width 11 height 11
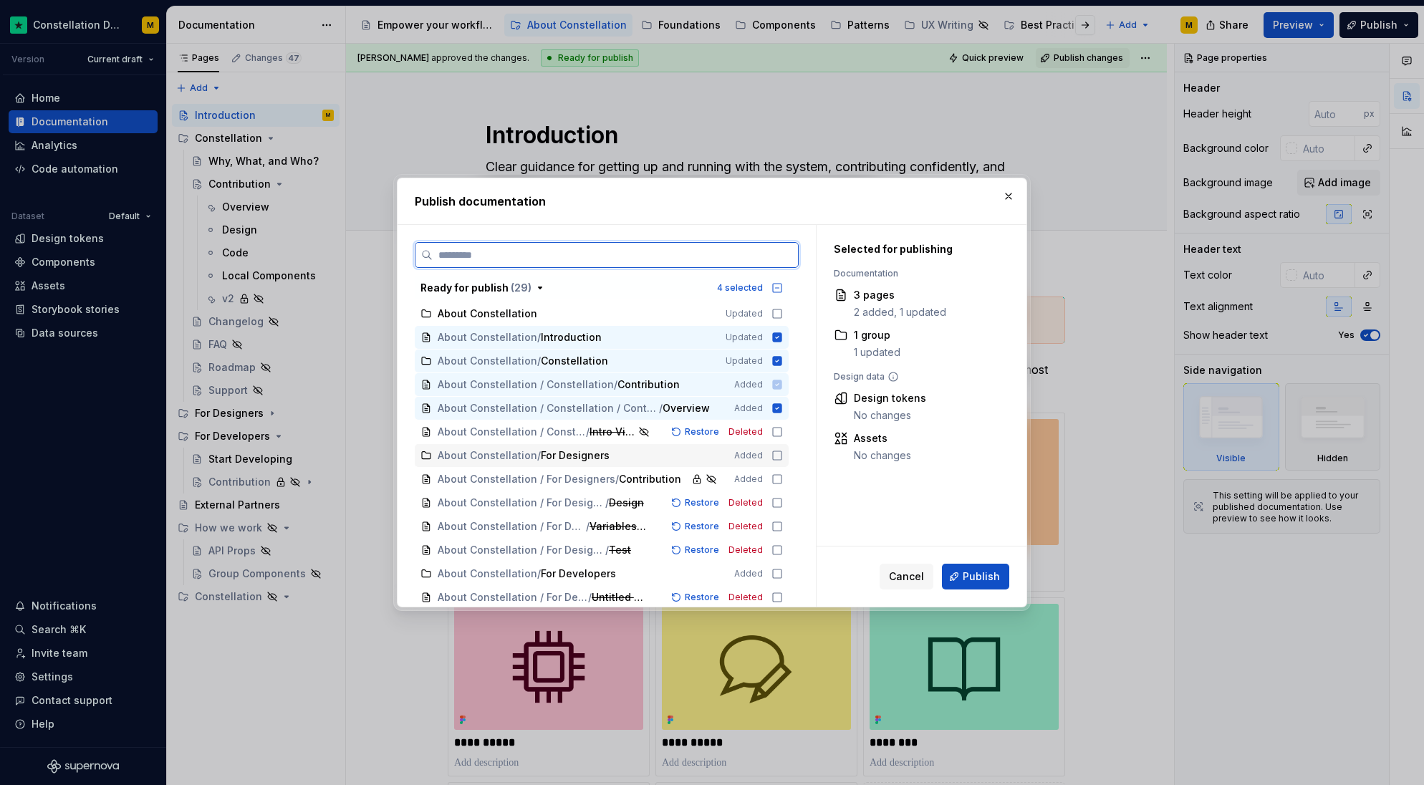
click at [782, 454] on icon at bounding box center [777, 455] width 11 height 11
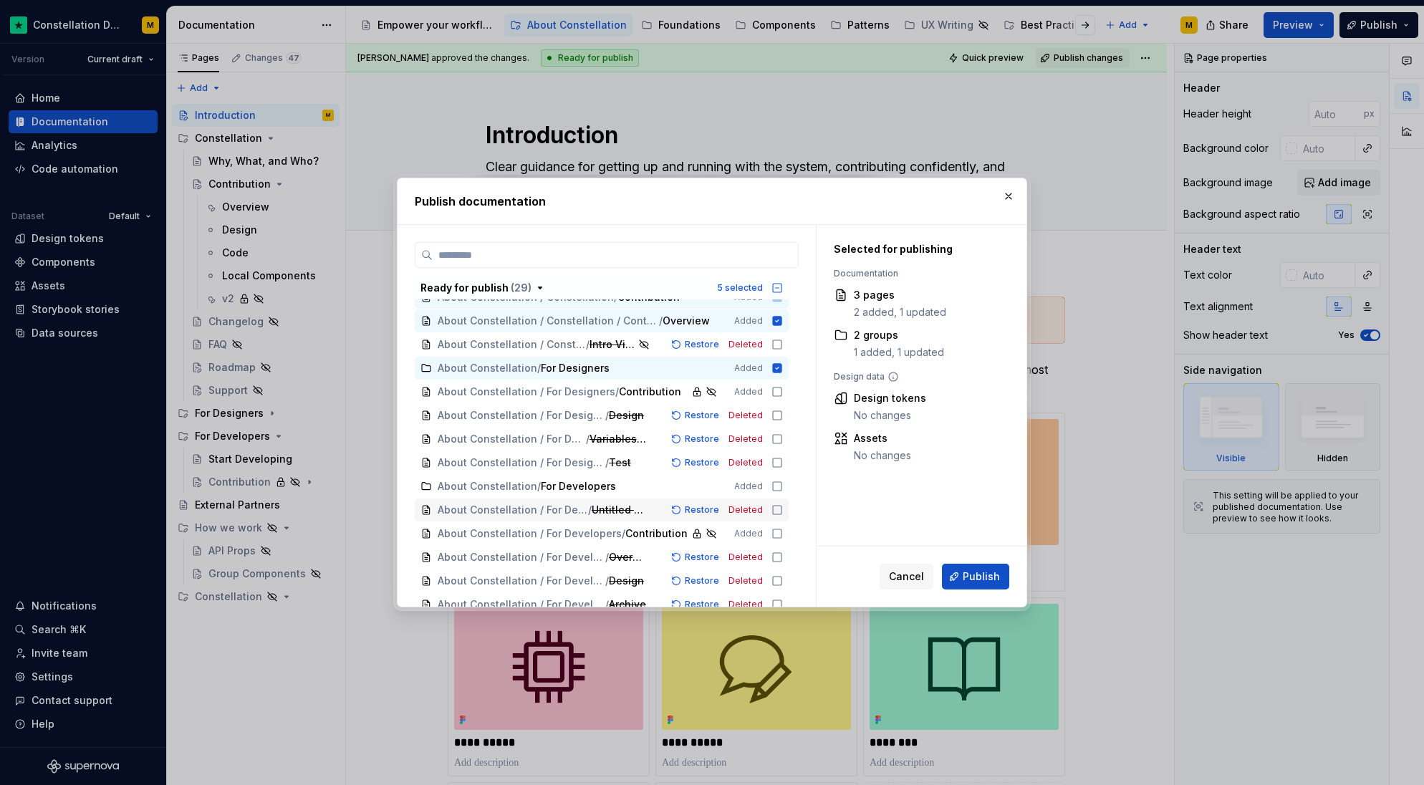
scroll to position [88, 0]
click at [772, 486] on icon at bounding box center [777, 485] width 11 height 11
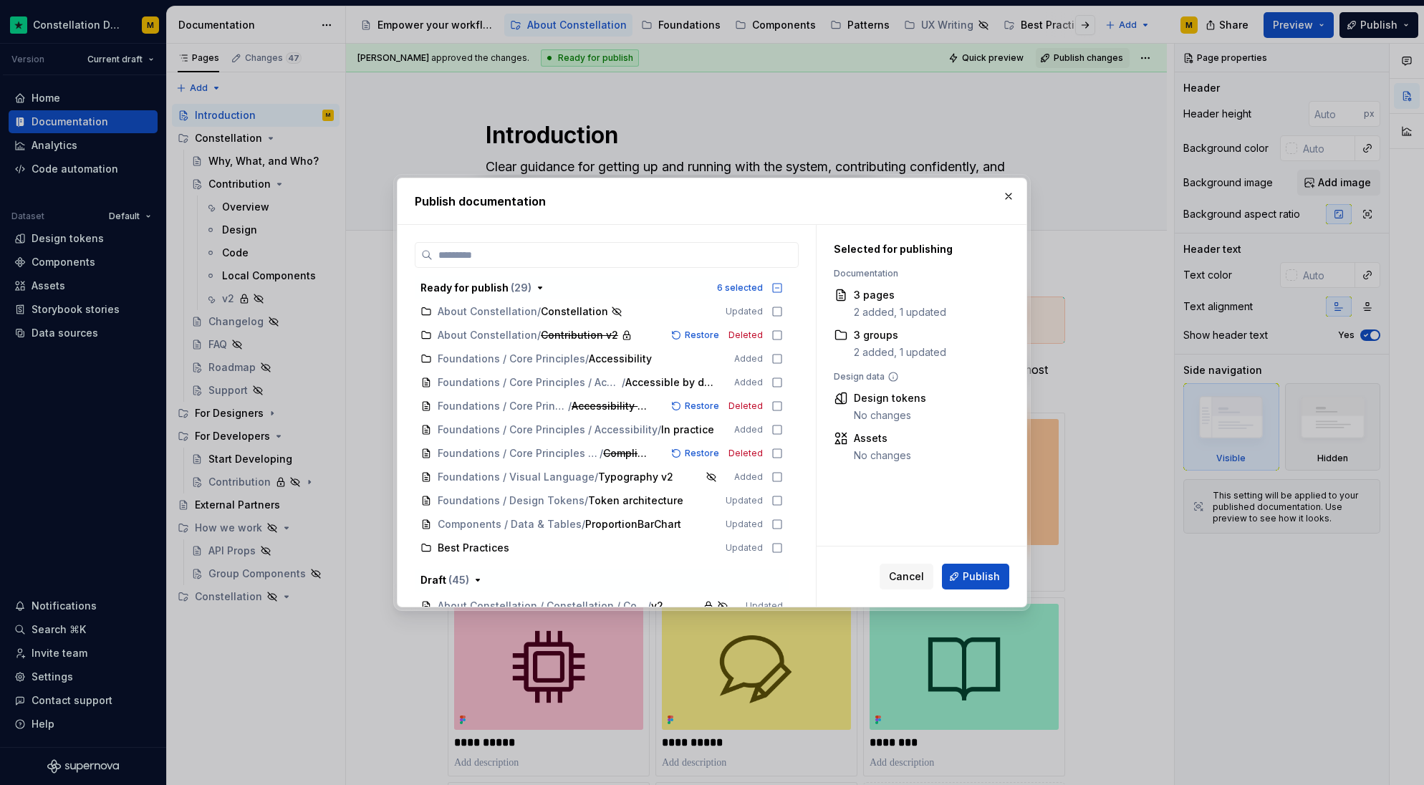
scroll to position [454, 0]
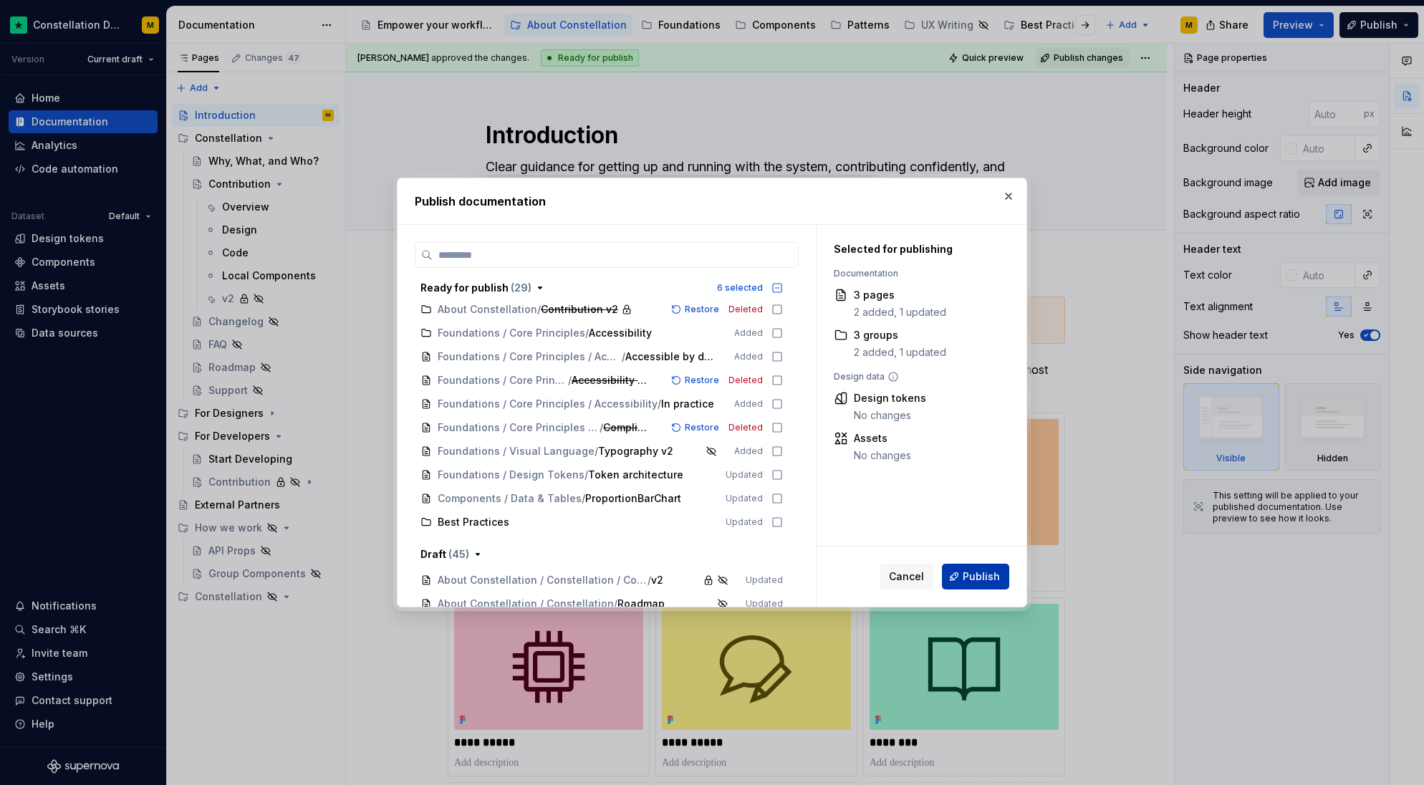
click at [979, 574] on span "Publish" at bounding box center [981, 577] width 37 height 14
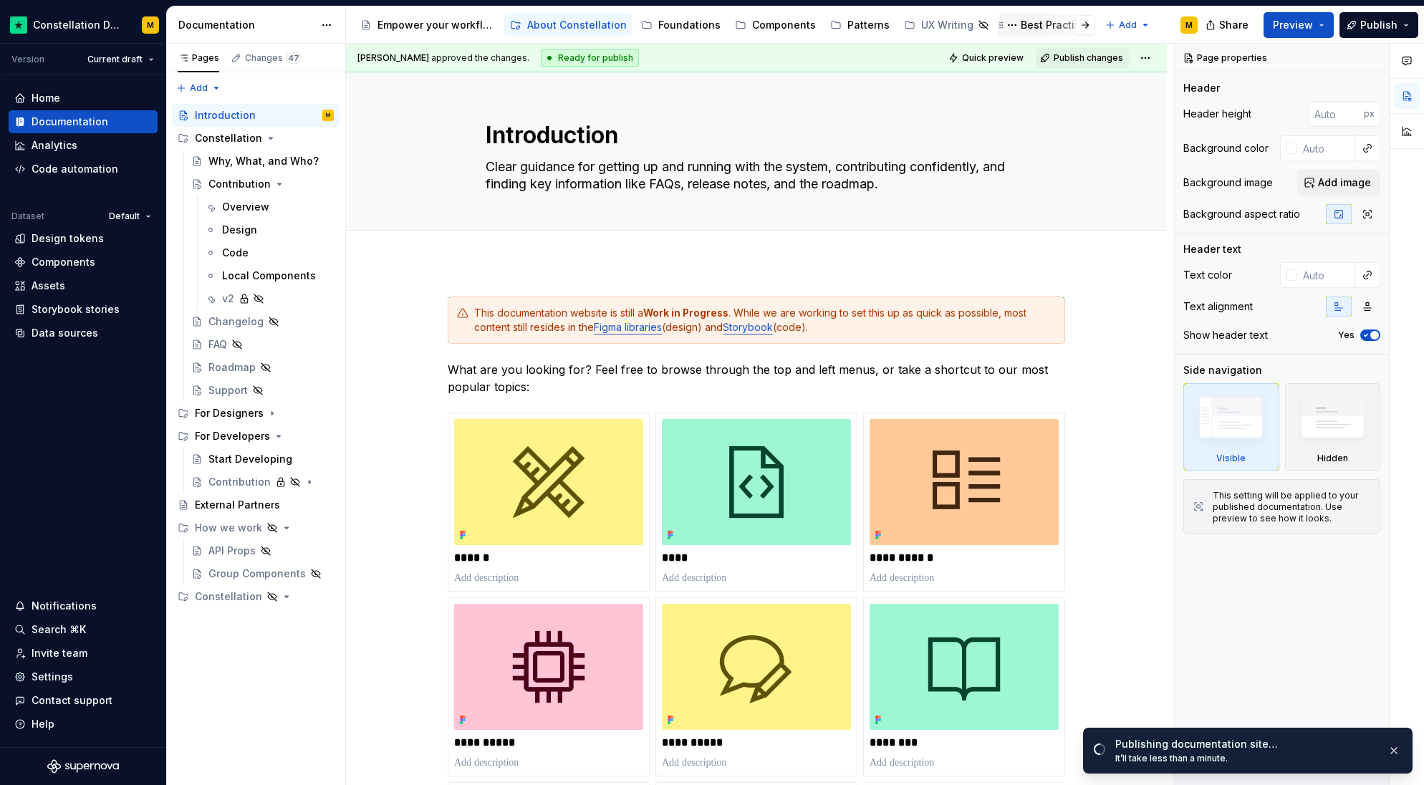
click at [1021, 27] on div "Best Practices" at bounding box center [1057, 25] width 72 height 14
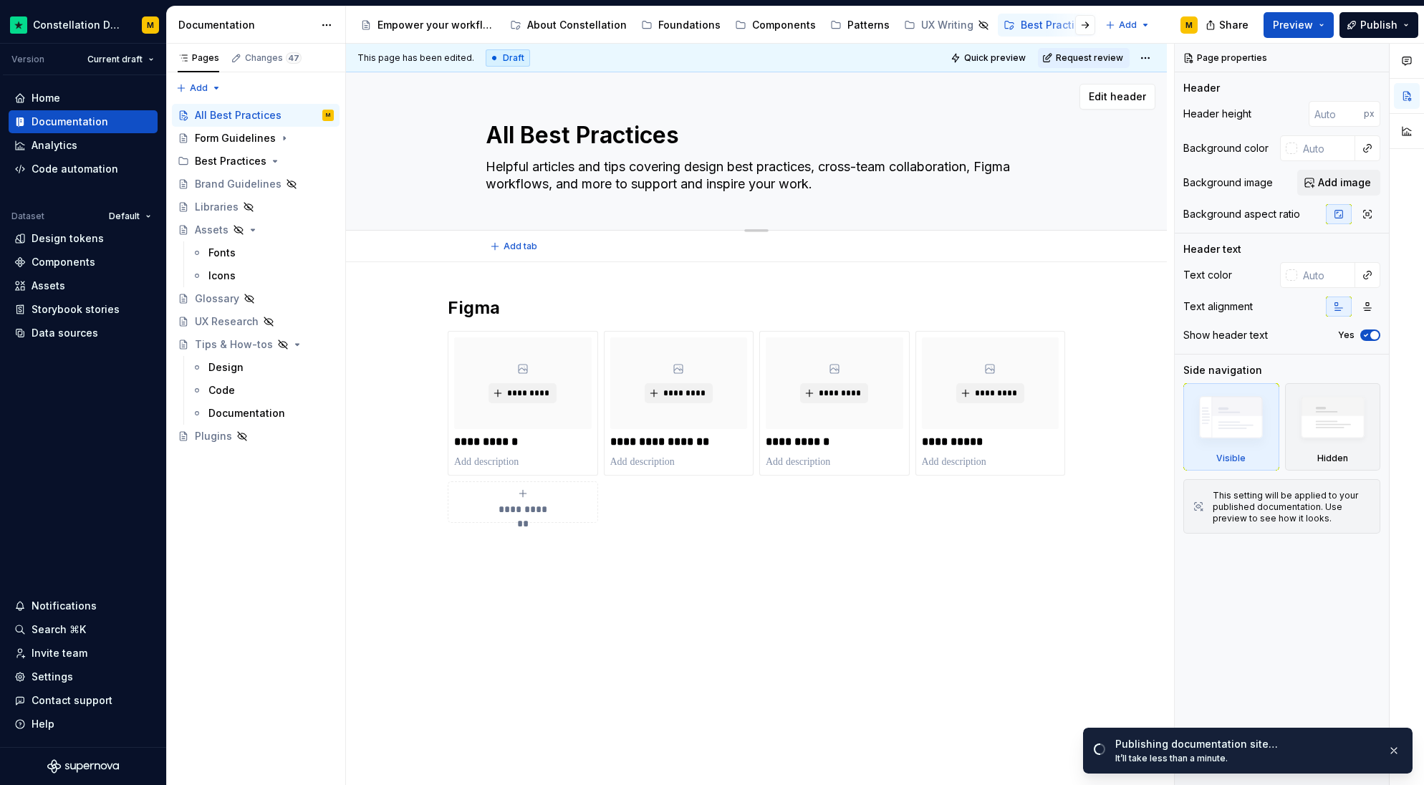
click at [613, 132] on textarea "All Best Practices" at bounding box center [754, 135] width 542 height 34
click at [593, 171] on textarea "Helpful articles and tips covering design best practices, cross-team collaborat…" at bounding box center [754, 175] width 542 height 40
click at [793, 164] on textarea "Helpful articles and tips covering design best practices, cross-team collaborat…" at bounding box center [754, 175] width 542 height 40
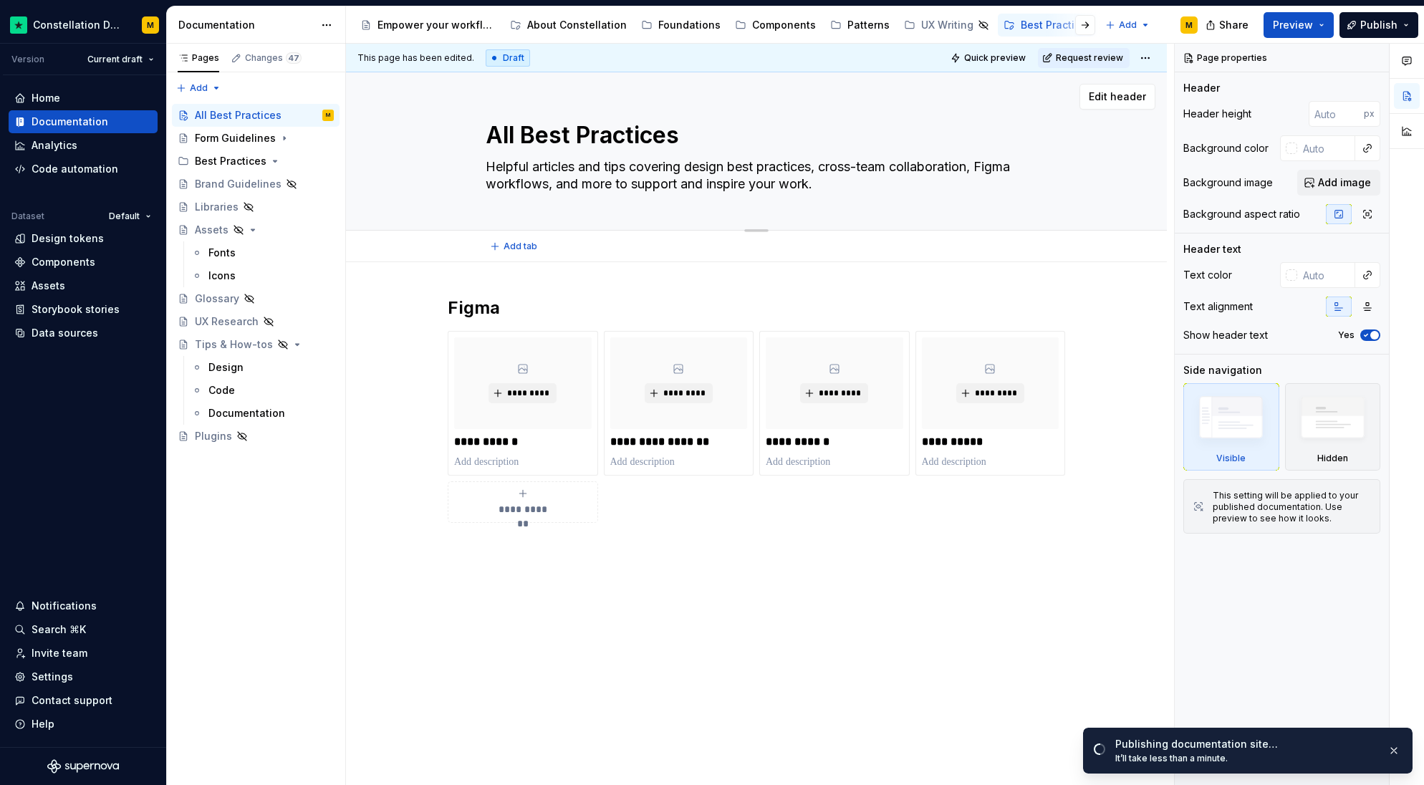
drag, startPoint x: 820, startPoint y: 168, endPoint x: 914, endPoint y: 186, distance: 96.3
click at [914, 186] on textarea "Helpful articles and tips covering design best practices, cross-team collaborat…" at bounding box center [754, 175] width 542 height 40
type textarea "*"
type textarea "Helpful articles and tips covering design best practices"
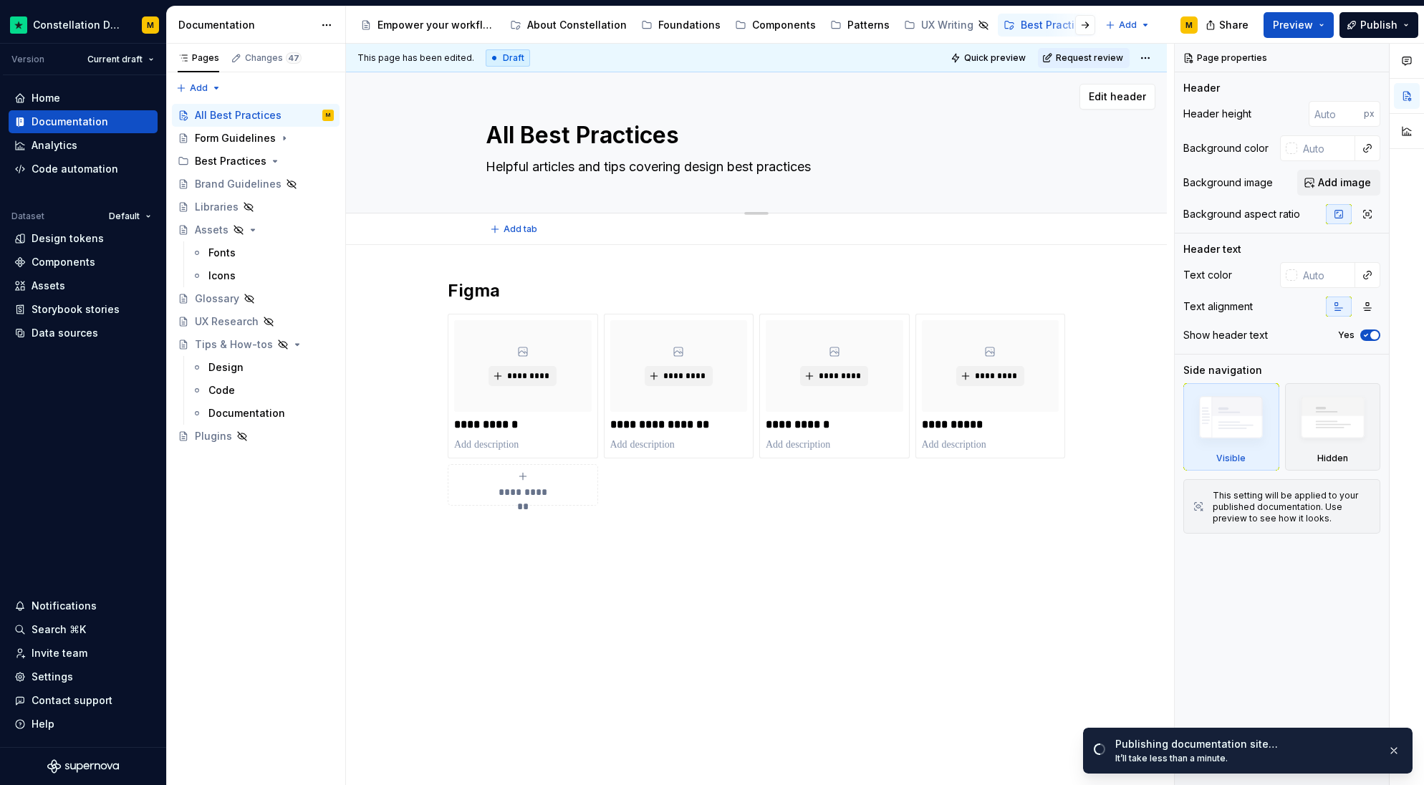
type textarea "*"
type textarea "Helpful articles and tips covering design best practices."
type textarea "*"
type textarea "Helpful articles and tips covering design best practices."
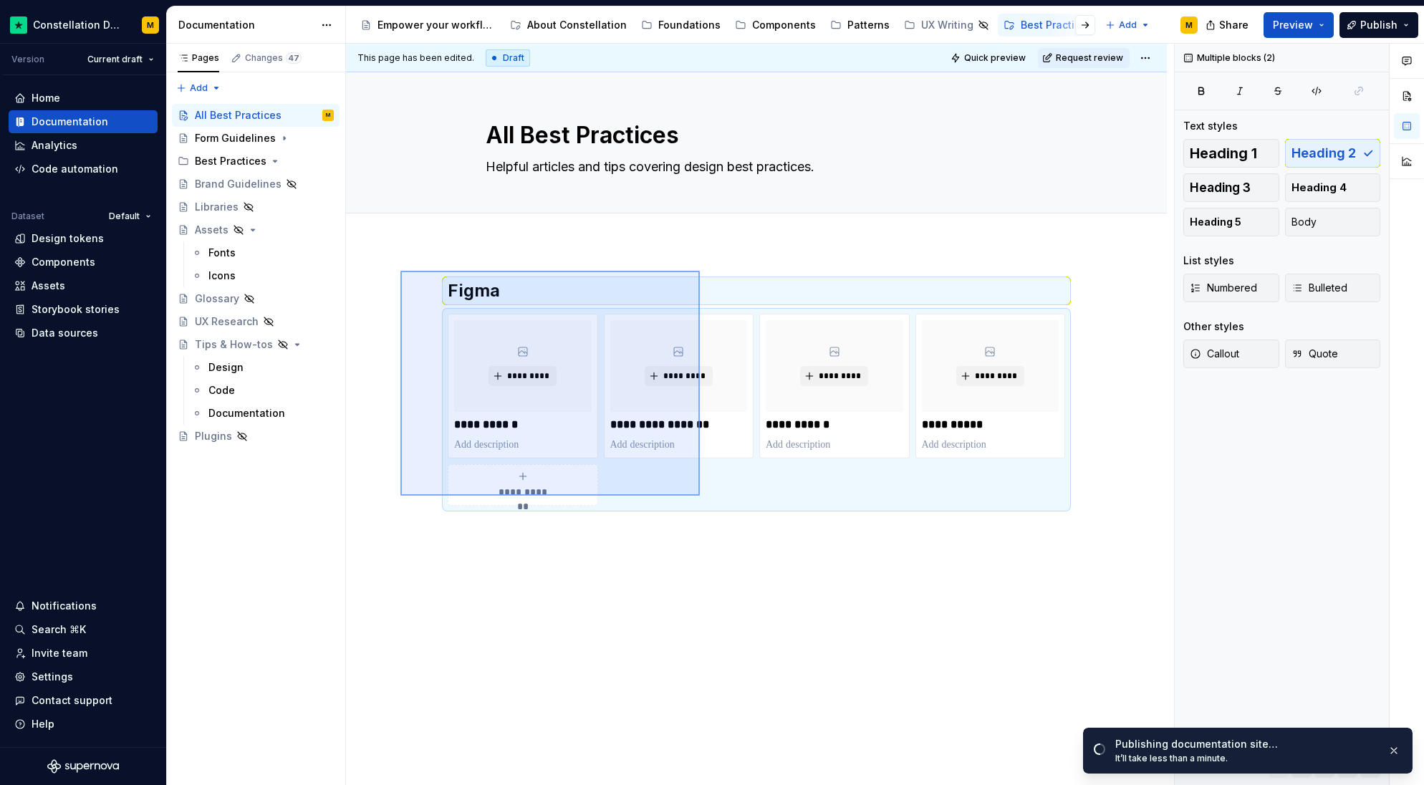
drag, startPoint x: 424, startPoint y: 284, endPoint x: 700, endPoint y: 496, distance: 347.5
click at [700, 496] on div "**********" at bounding box center [760, 415] width 828 height 742
type textarea "*"
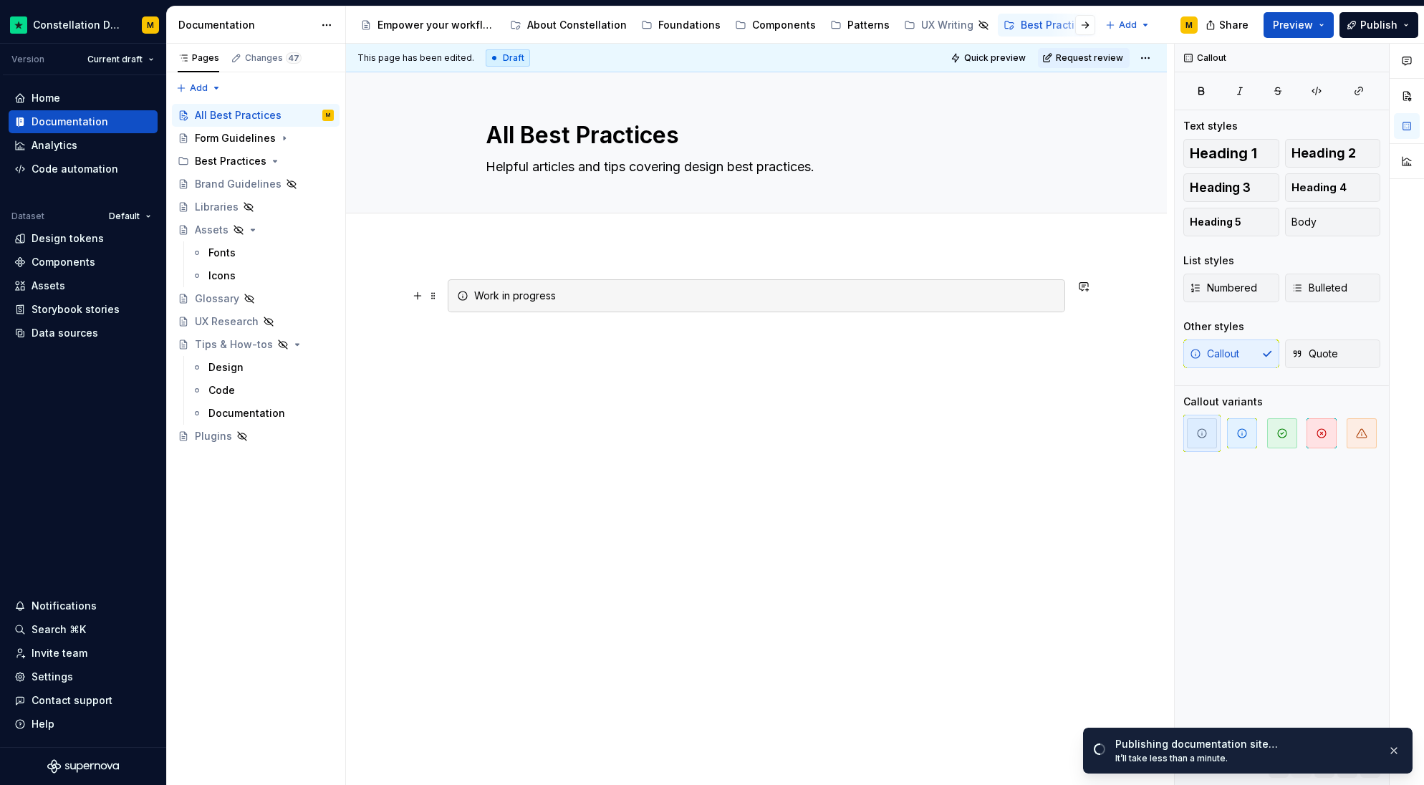
click at [1075, 310] on div "Work in progress" at bounding box center [756, 416] width 821 height 342
click at [1358, 428] on icon "button" at bounding box center [1361, 433] width 11 height 11
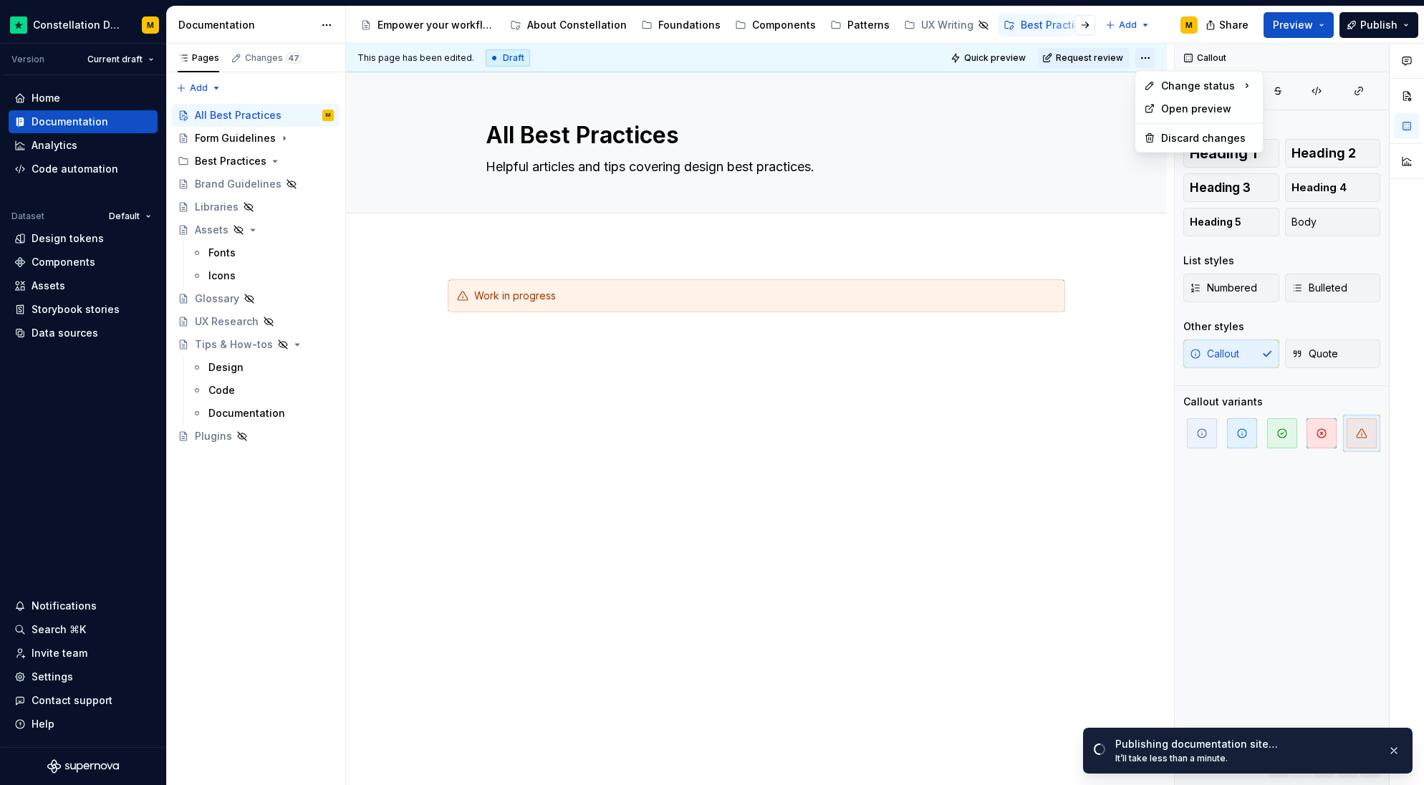
click at [1146, 60] on html "Constellation Design System M Version Current draft Home Documentation Analytic…" at bounding box center [712, 392] width 1424 height 785
click at [1321, 160] on div "Ready for publish" at bounding box center [1354, 158] width 100 height 14
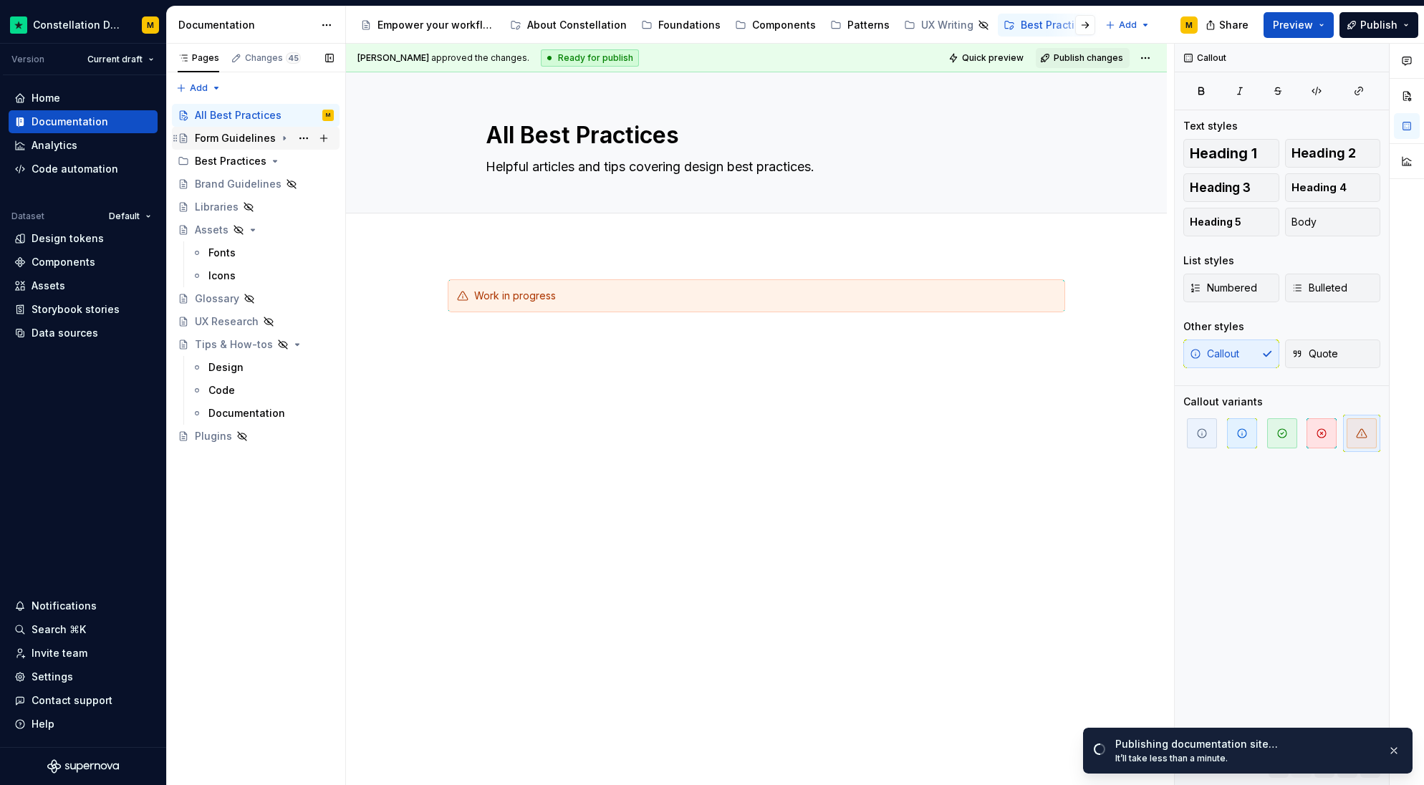
click at [236, 138] on div "Form Guidelines" at bounding box center [235, 138] width 81 height 14
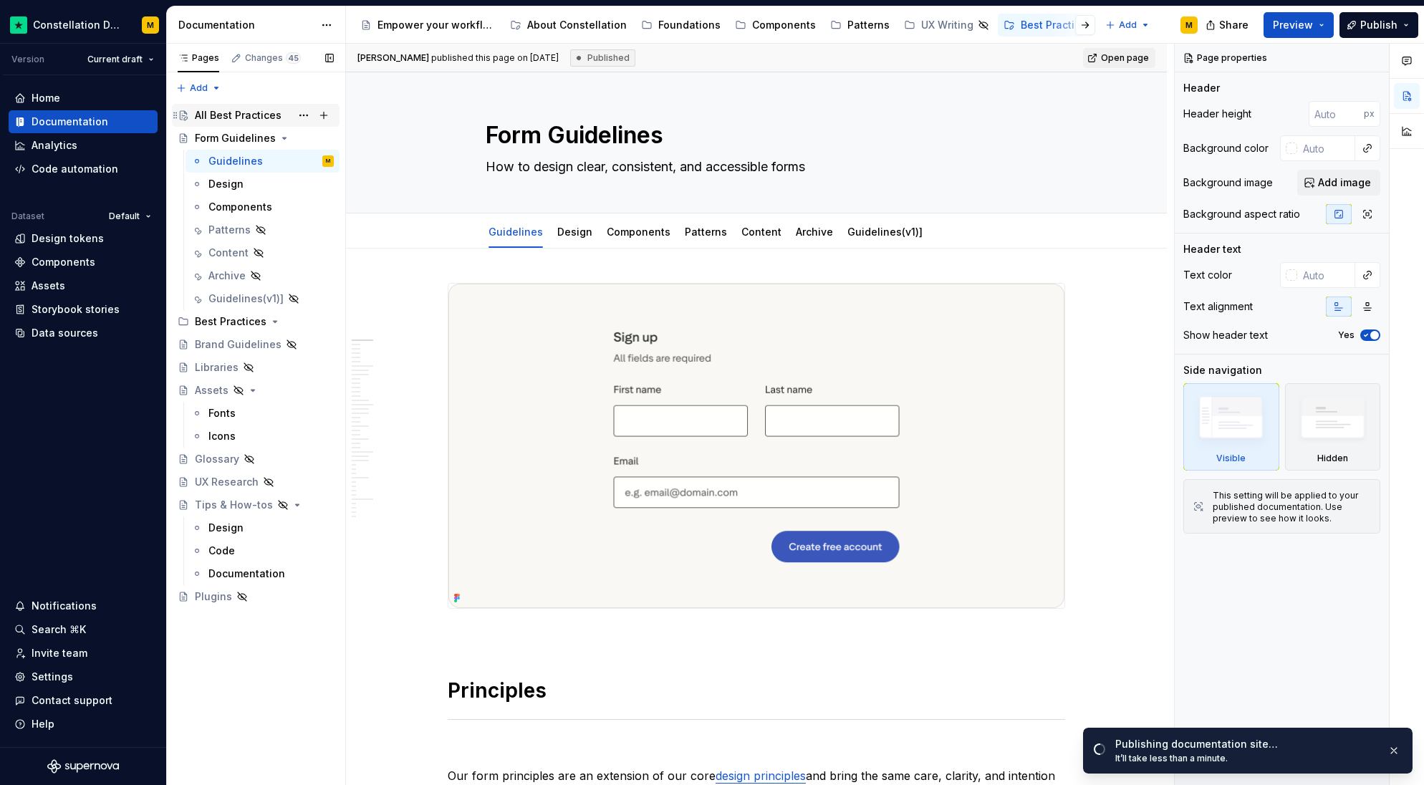
click at [236, 120] on div "All Best Practices" at bounding box center [238, 115] width 87 height 14
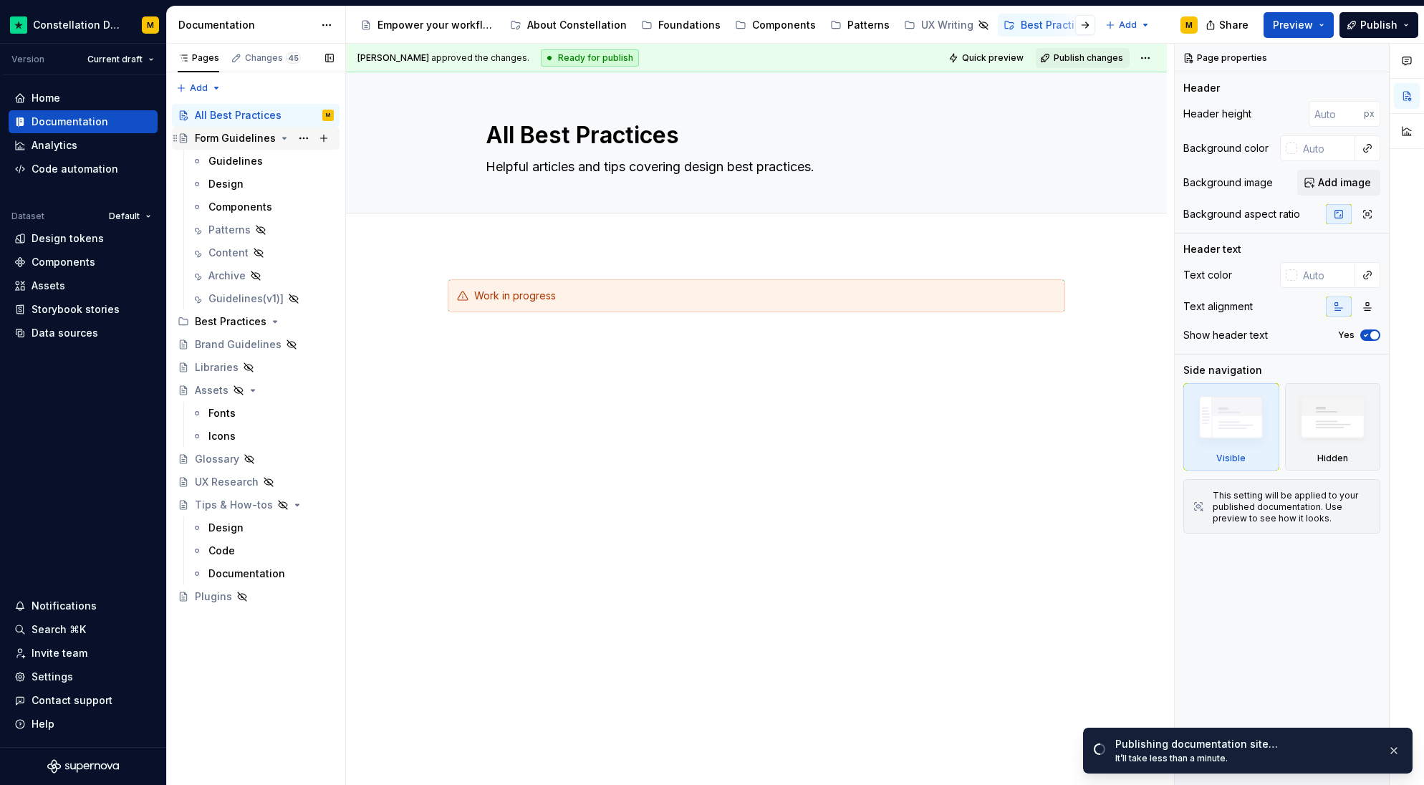
click at [283, 142] on icon "Page tree" at bounding box center [284, 138] width 11 height 11
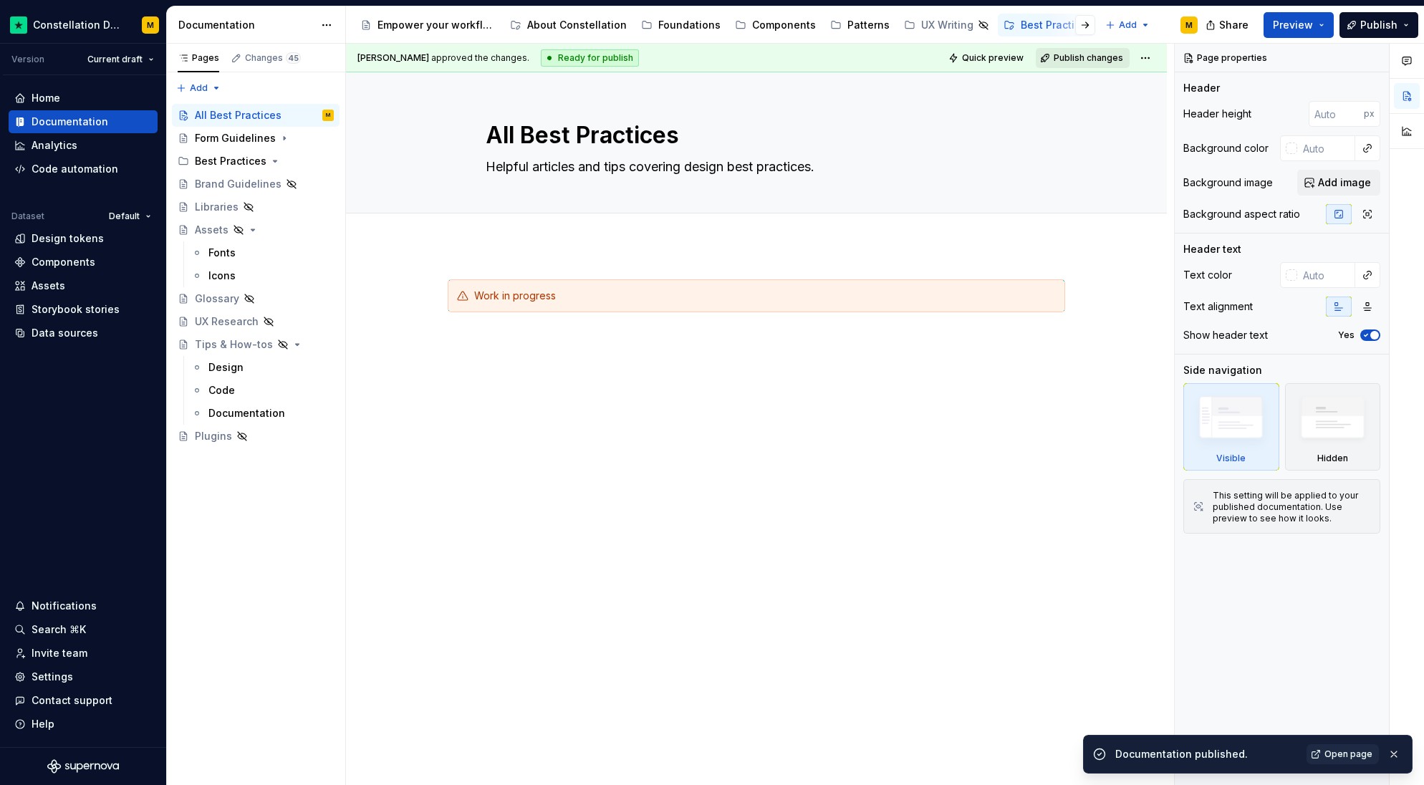
click at [1057, 56] on span "Publish changes" at bounding box center [1088, 57] width 69 height 11
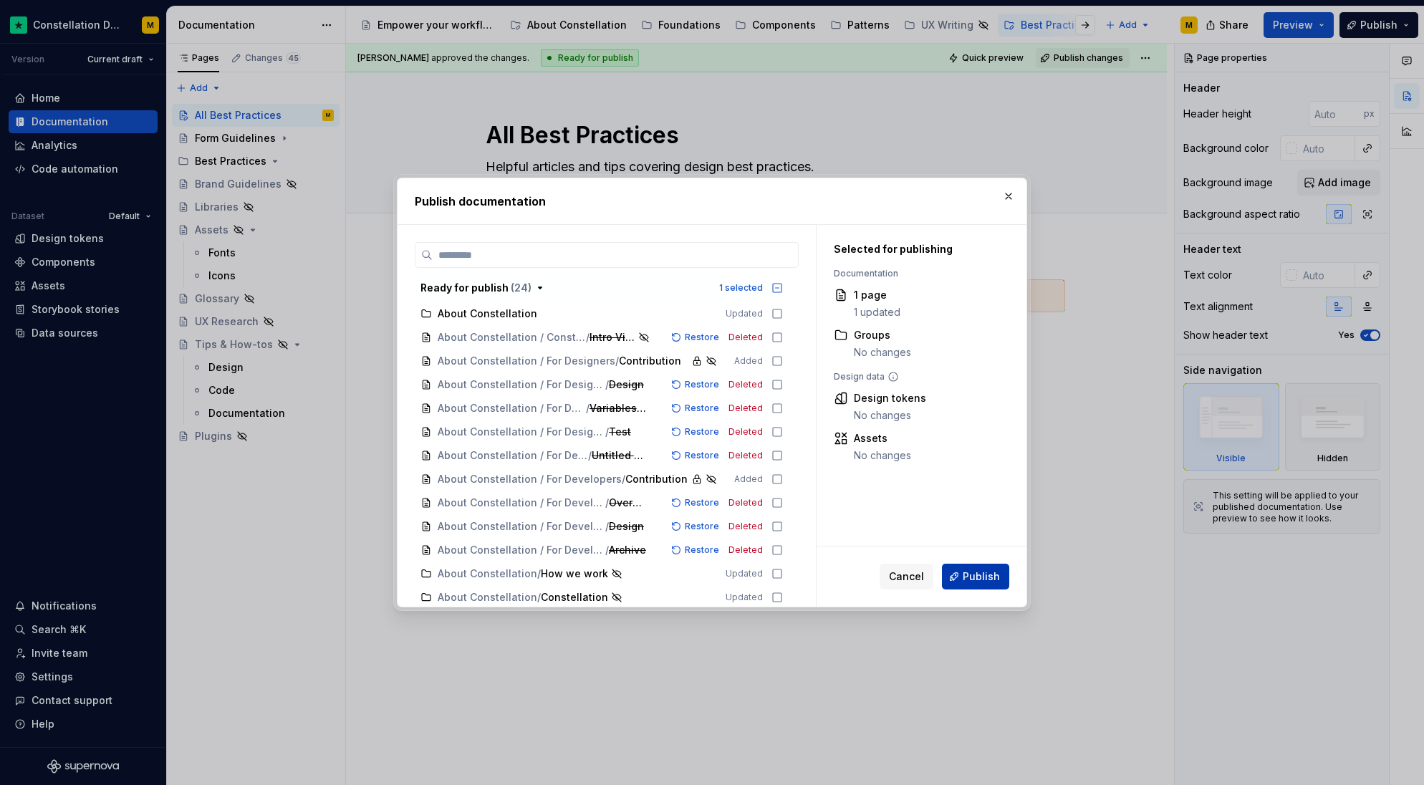
click at [982, 565] on button "Publish" at bounding box center [975, 577] width 67 height 26
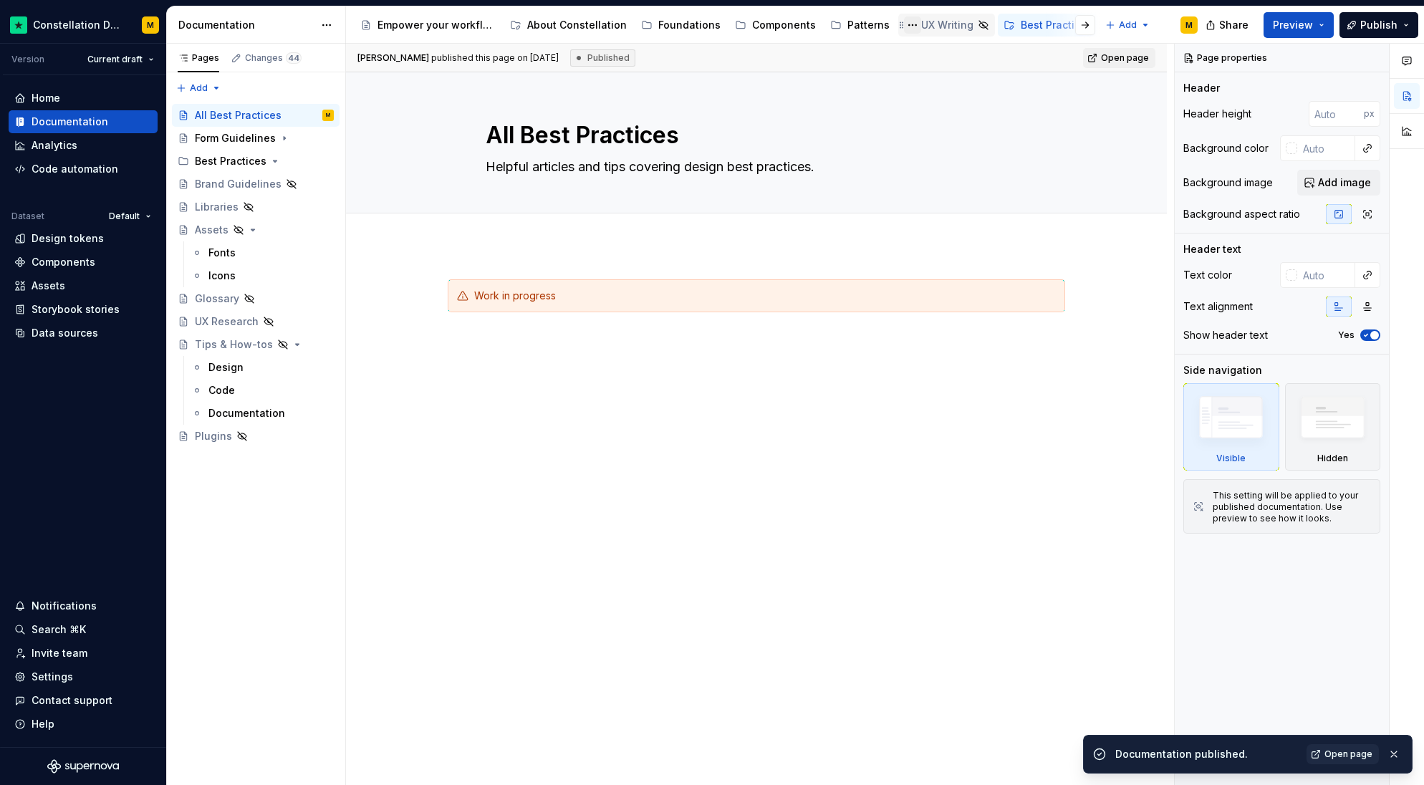
drag, startPoint x: 994, startPoint y: 23, endPoint x: 894, endPoint y: 21, distance: 99.6
click at [894, 21] on div "Empower your workflow. Build incredible experiences. About Constellation Founda…" at bounding box center [727, 25] width 744 height 29
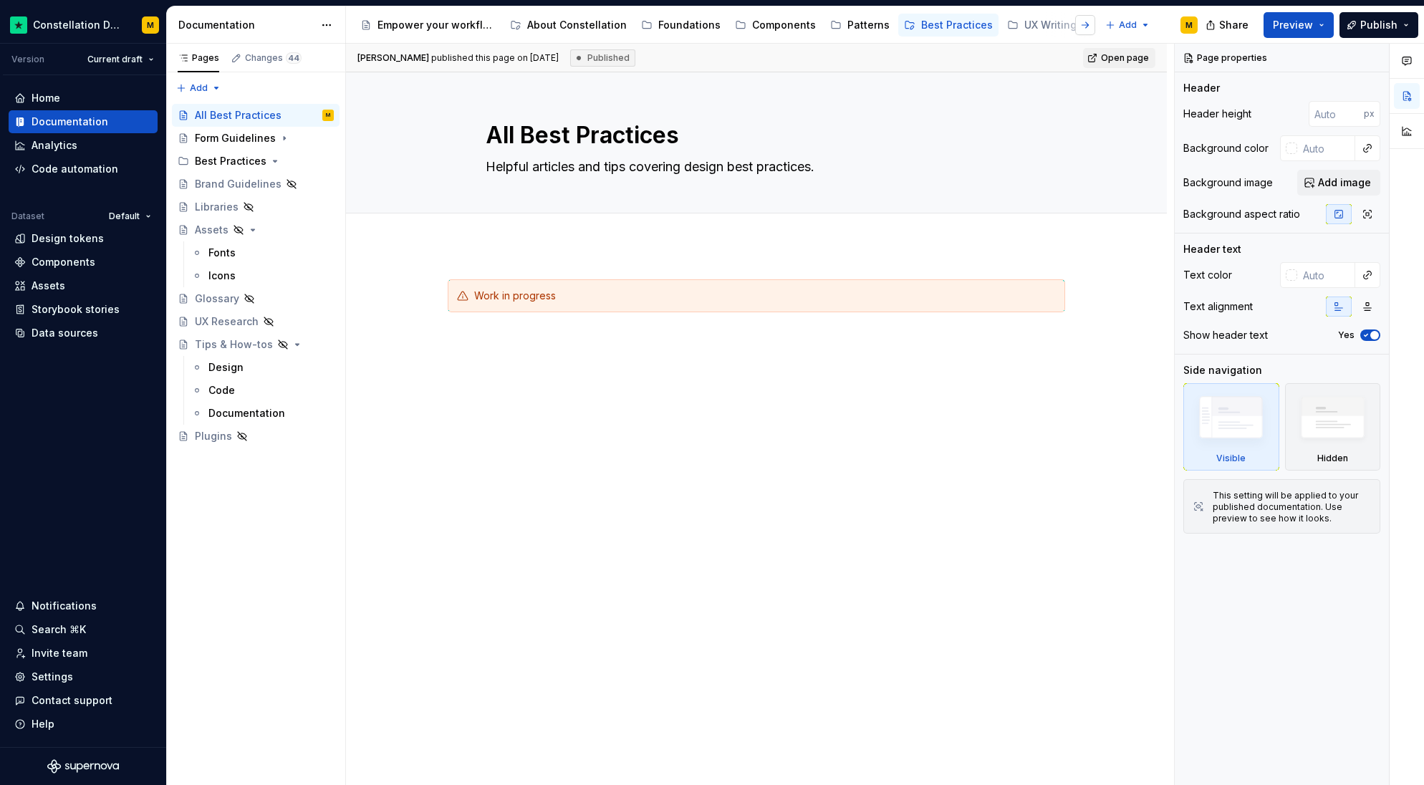
click at [1075, 32] on button "button" at bounding box center [1085, 25] width 20 height 20
click at [1075, 31] on button "button" at bounding box center [1085, 25] width 20 height 20
click at [851, 23] on div "Patterns" at bounding box center [869, 25] width 42 height 14
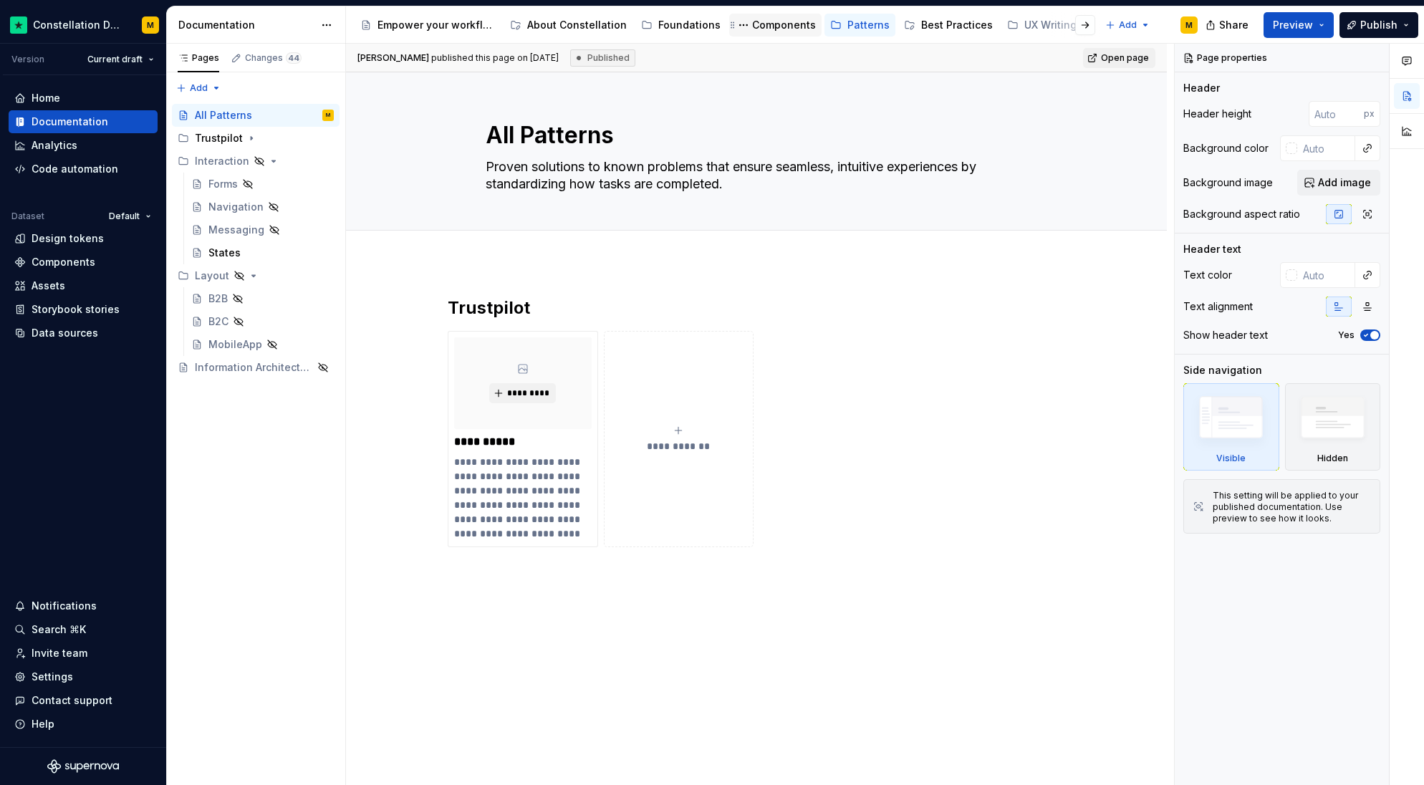
click at [767, 27] on div "Components" at bounding box center [784, 25] width 64 height 14
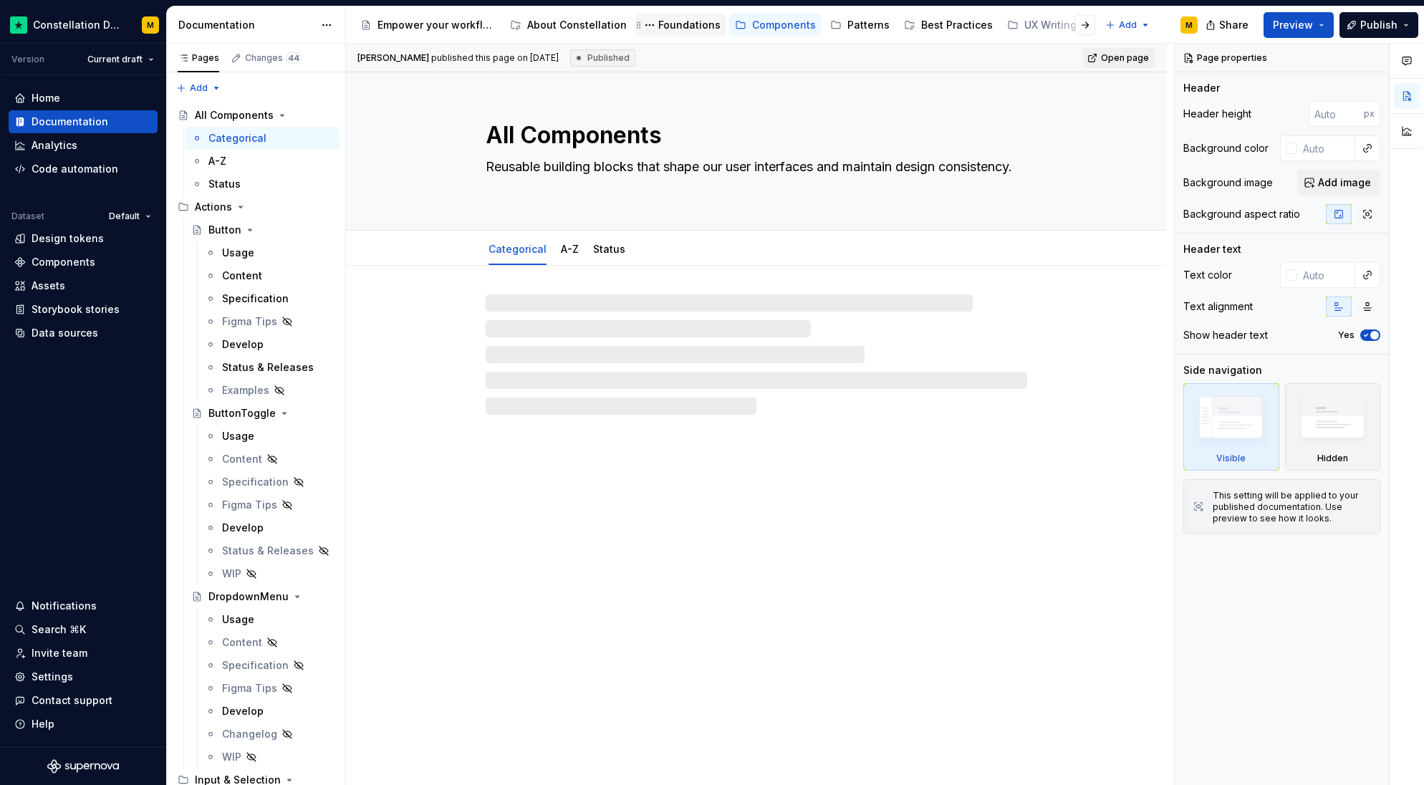
click at [665, 29] on div "Foundations" at bounding box center [689, 25] width 62 height 14
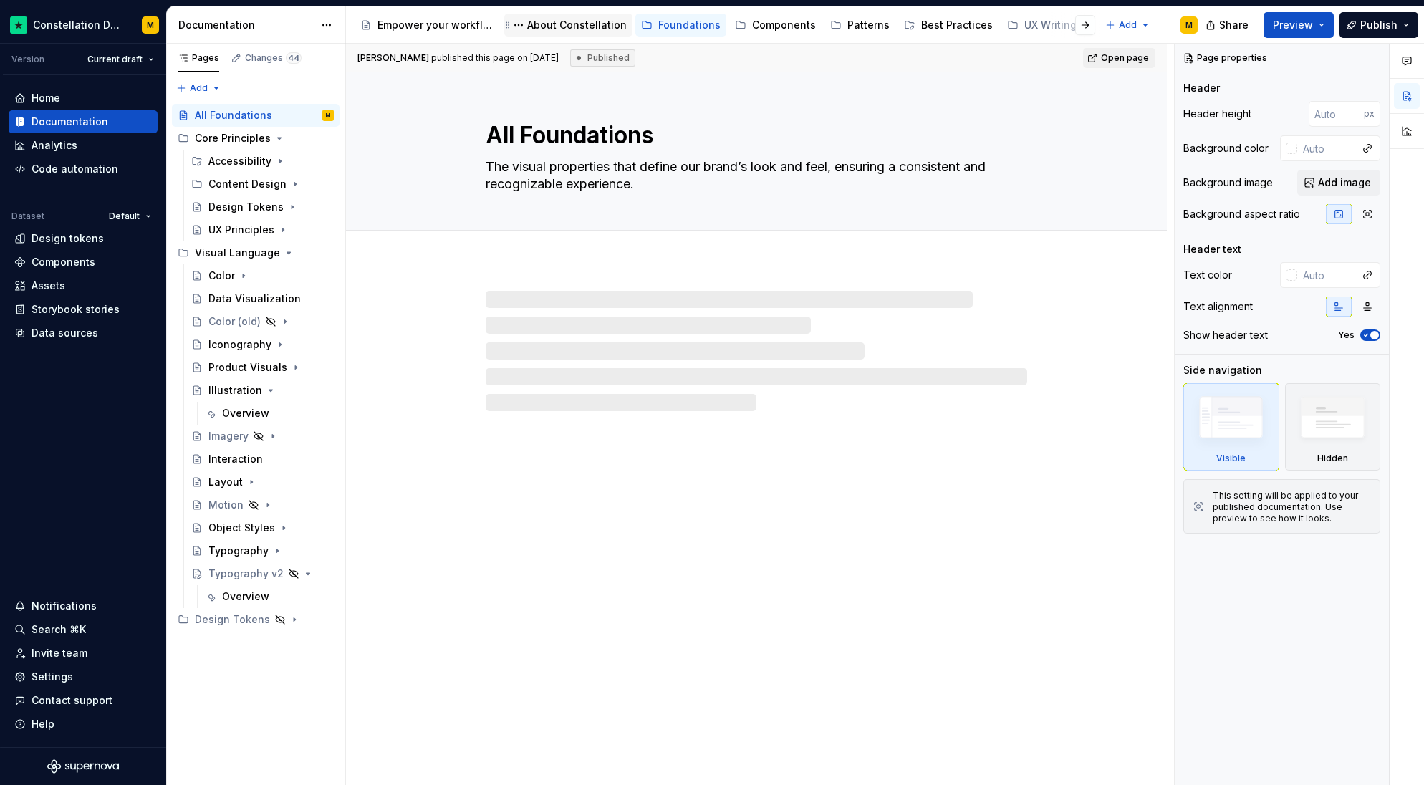
click at [578, 27] on div "About Constellation" at bounding box center [577, 25] width 100 height 14
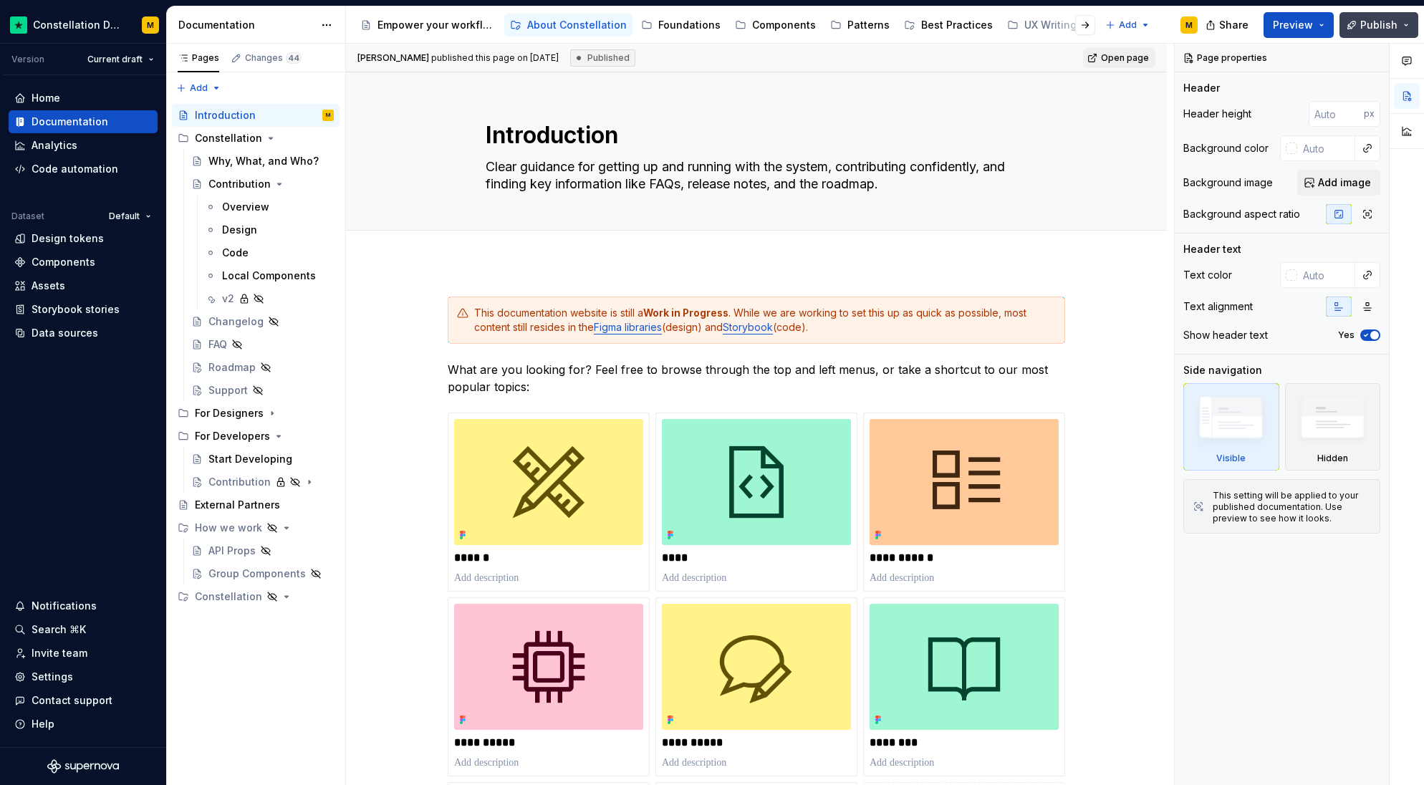
click at [1381, 16] on button "Publish" at bounding box center [1379, 25] width 79 height 26
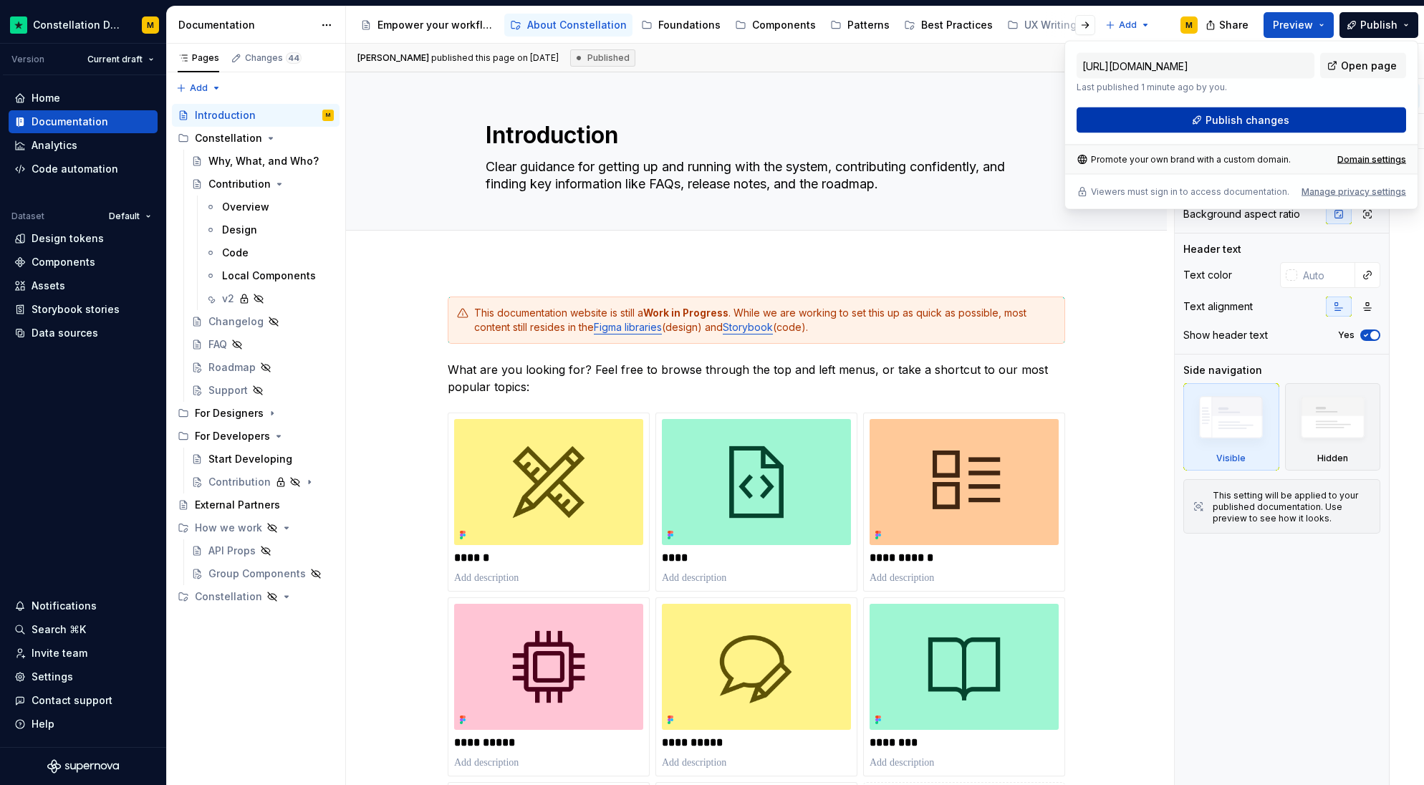
click at [1272, 124] on span "Publish changes" at bounding box center [1248, 120] width 84 height 14
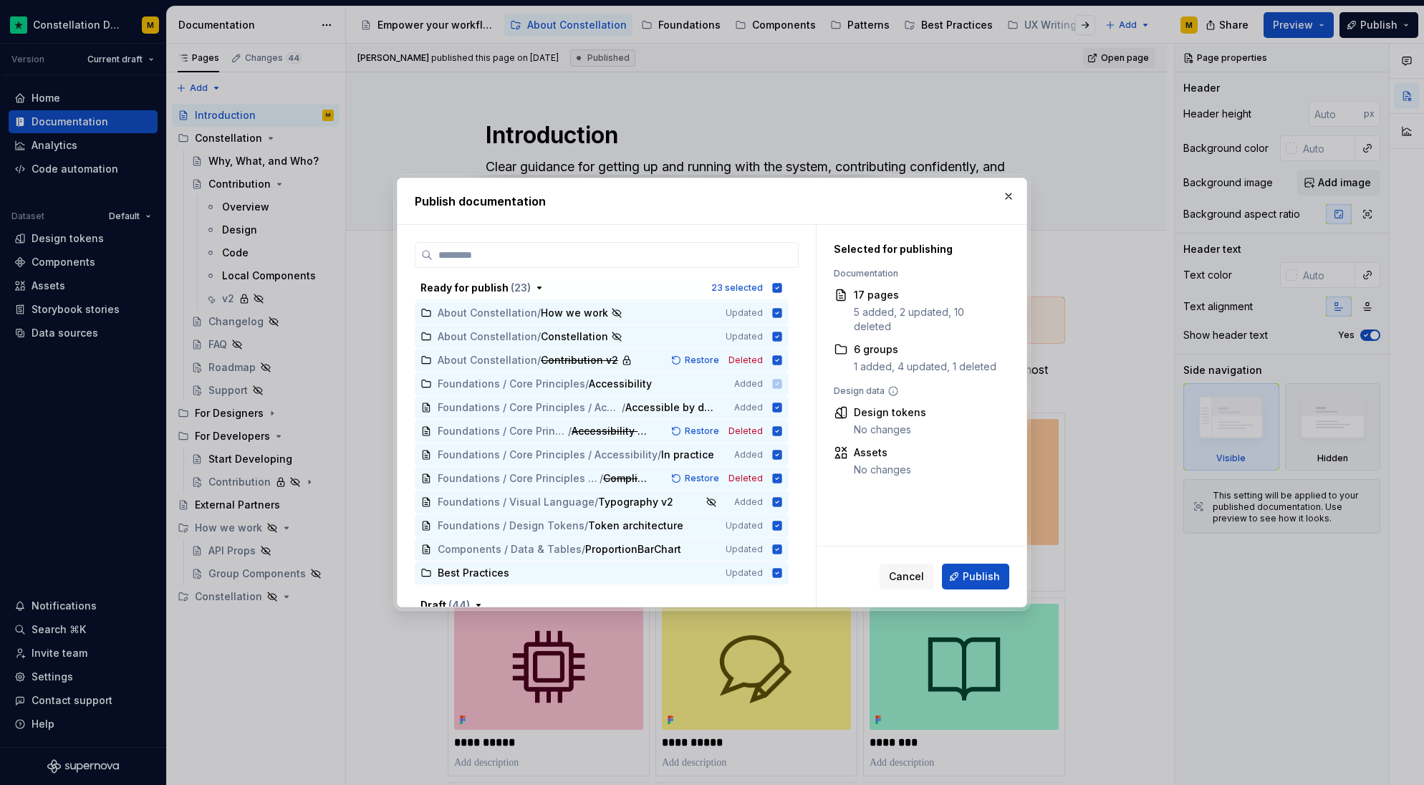
scroll to position [253, 0]
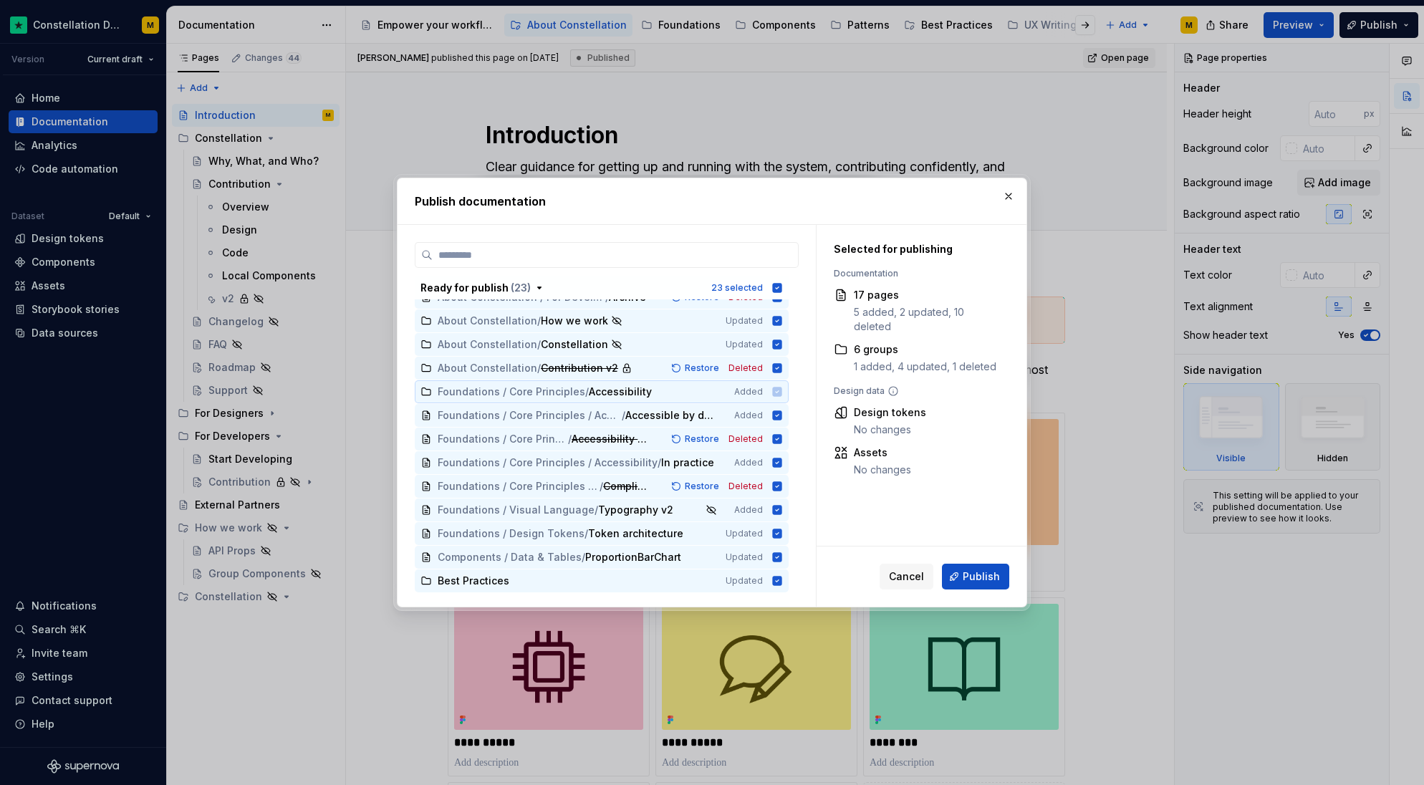
click at [778, 394] on icon at bounding box center [777, 391] width 9 height 9
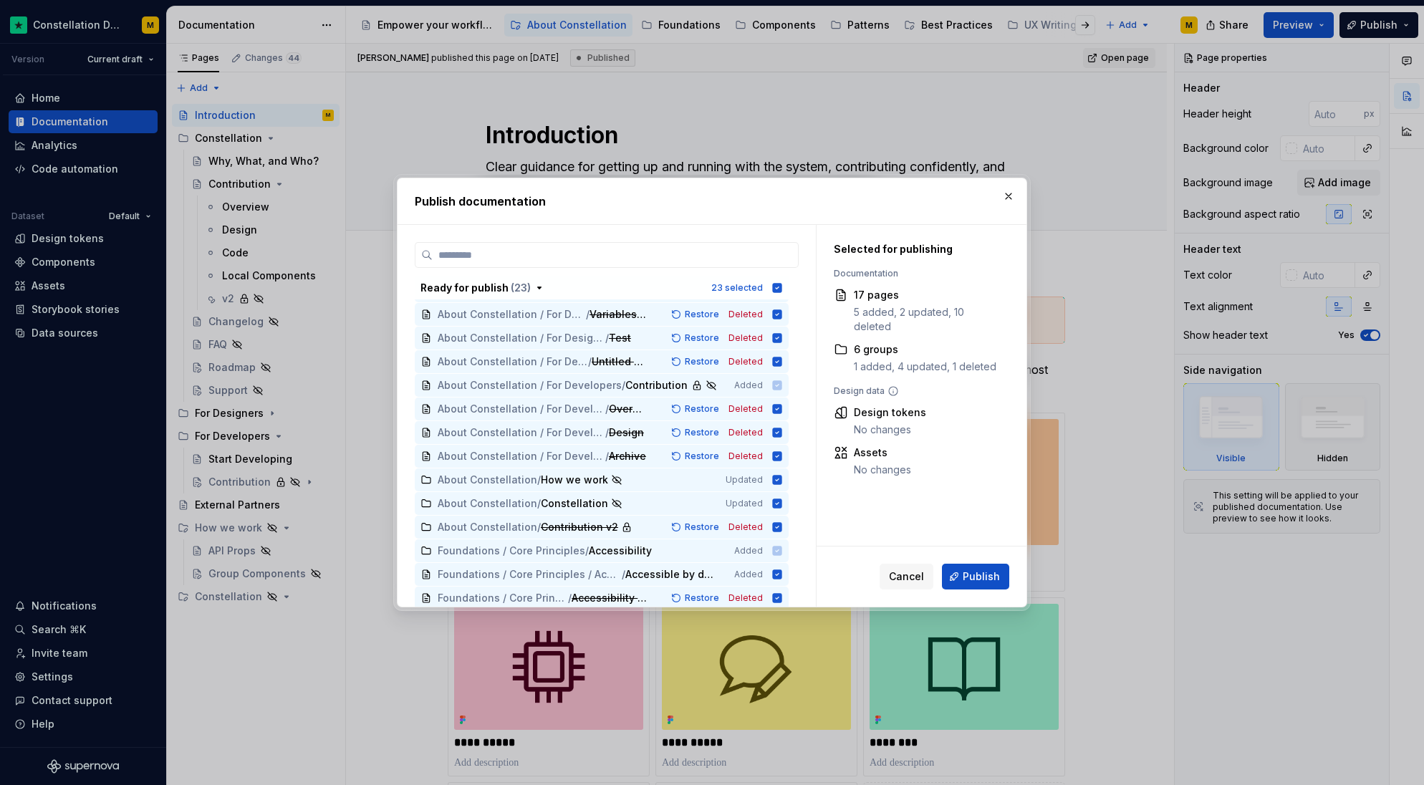
scroll to position [0, 0]
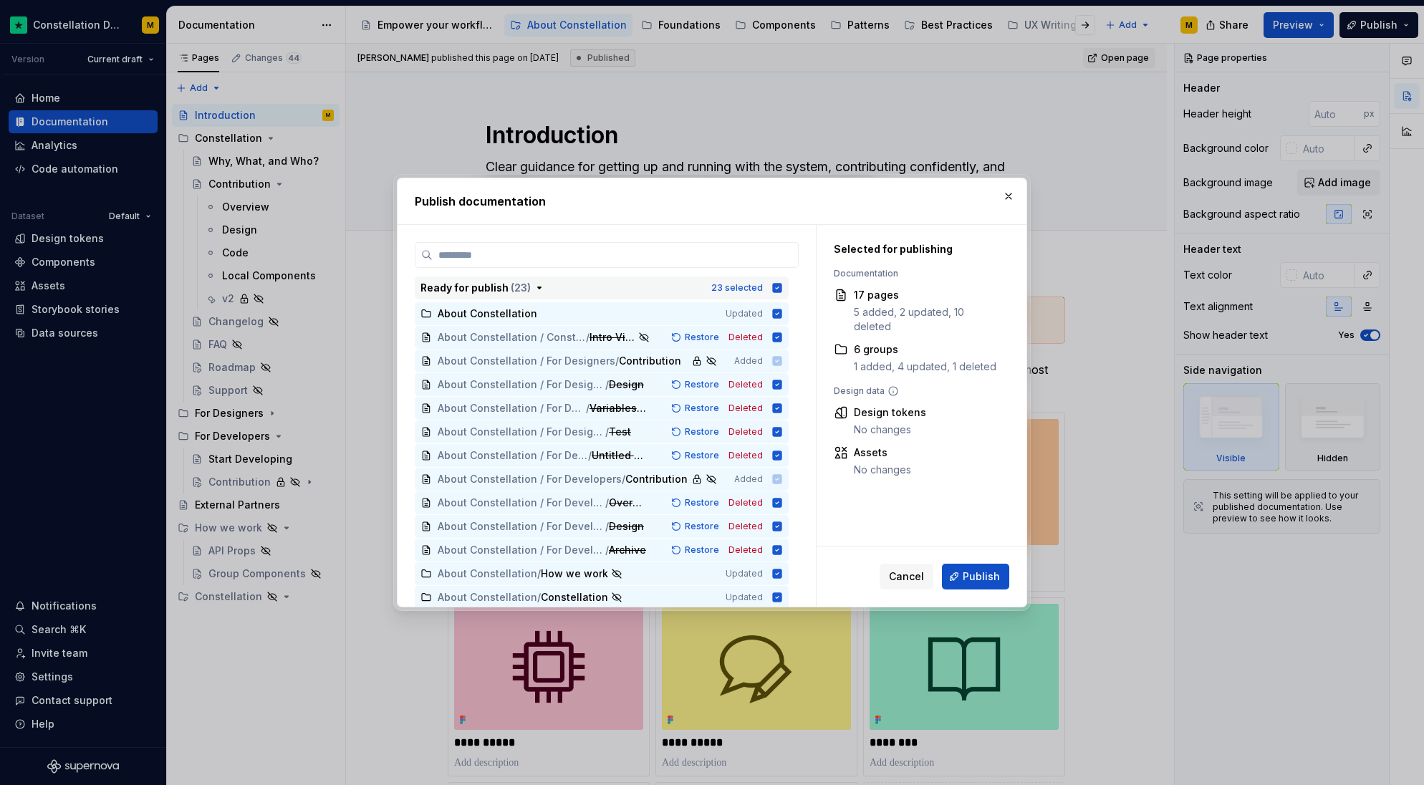
click at [780, 288] on icon "button" at bounding box center [777, 287] width 9 height 9
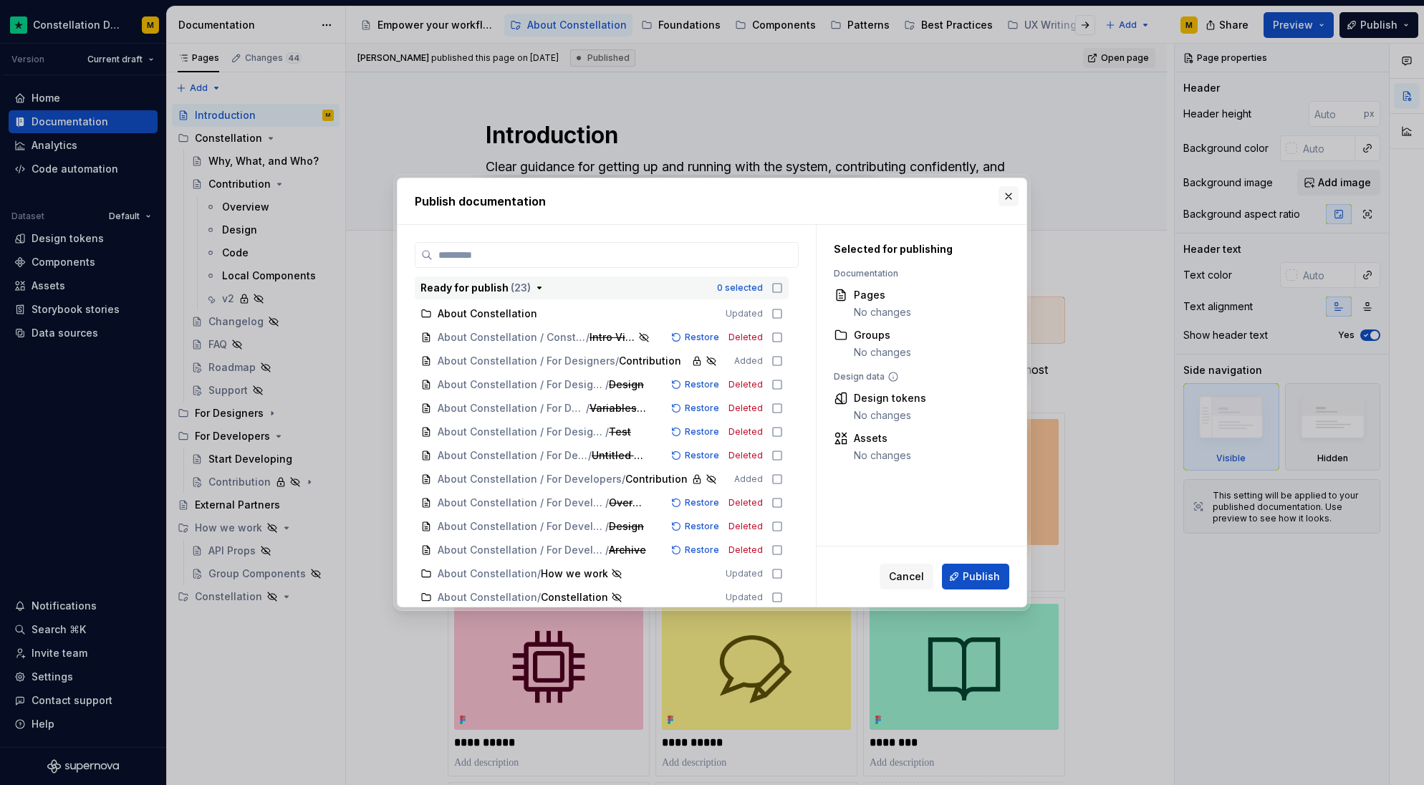
click at [1012, 192] on button "button" at bounding box center [1009, 196] width 20 height 20
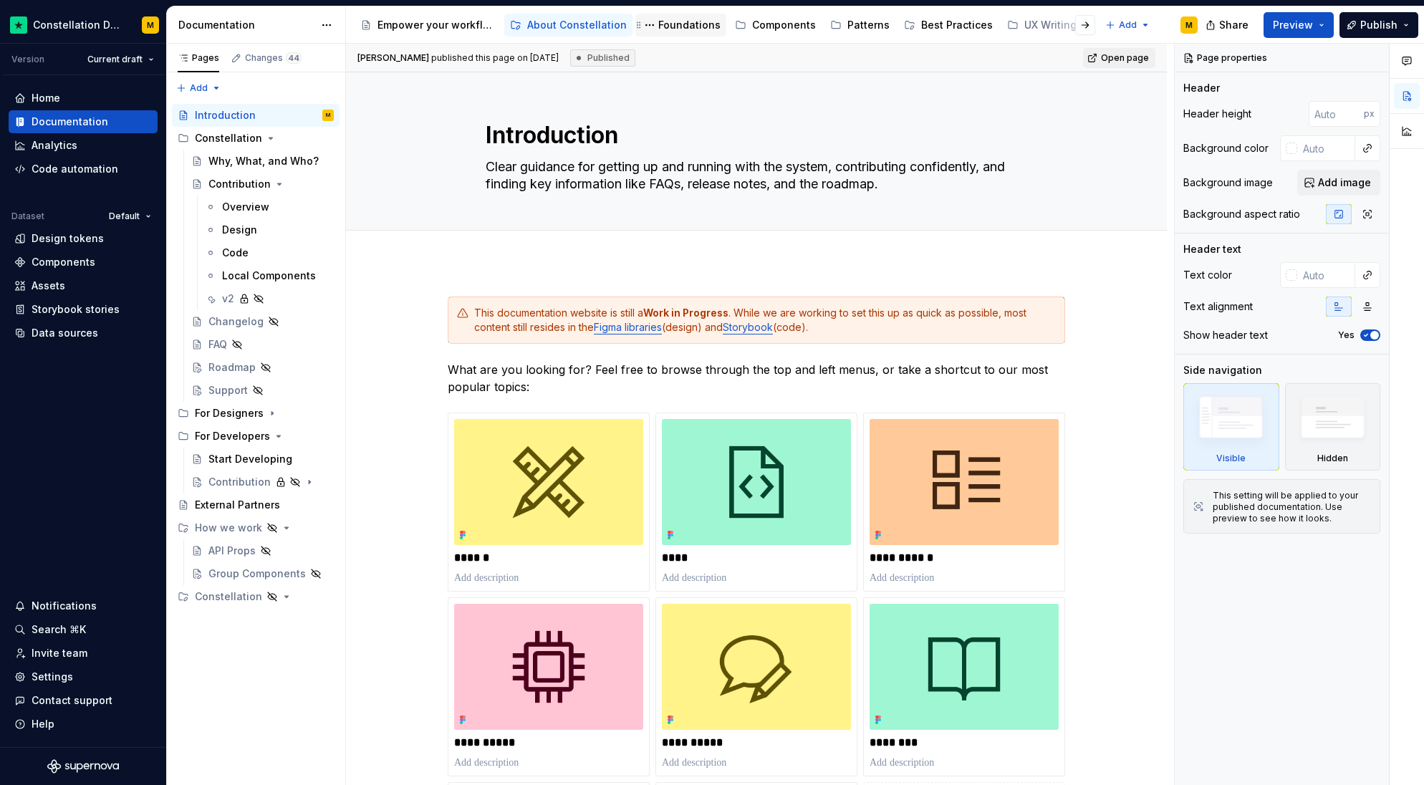
click at [662, 24] on div "Foundations" at bounding box center [689, 25] width 62 height 14
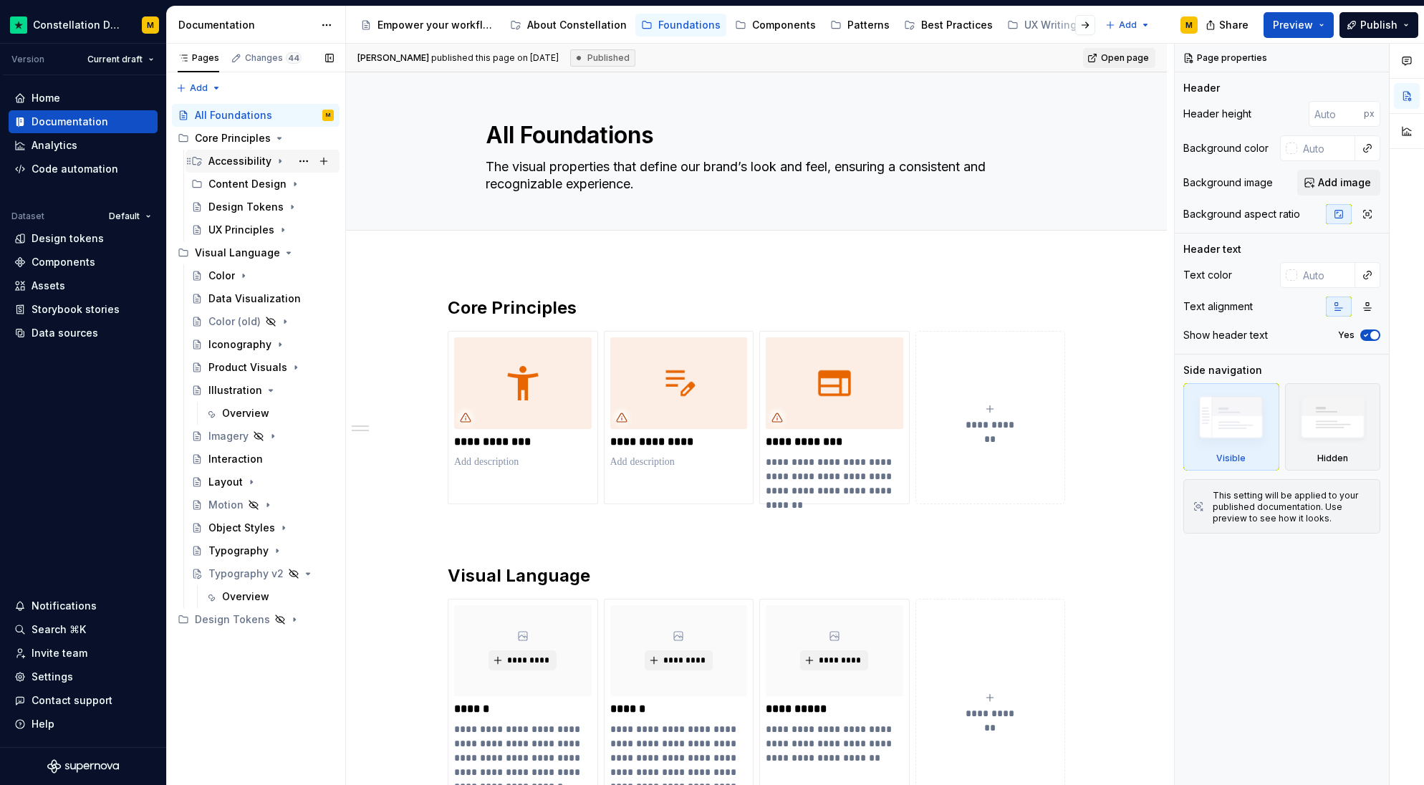
click at [226, 160] on div "Accessibility" at bounding box center [239, 161] width 63 height 14
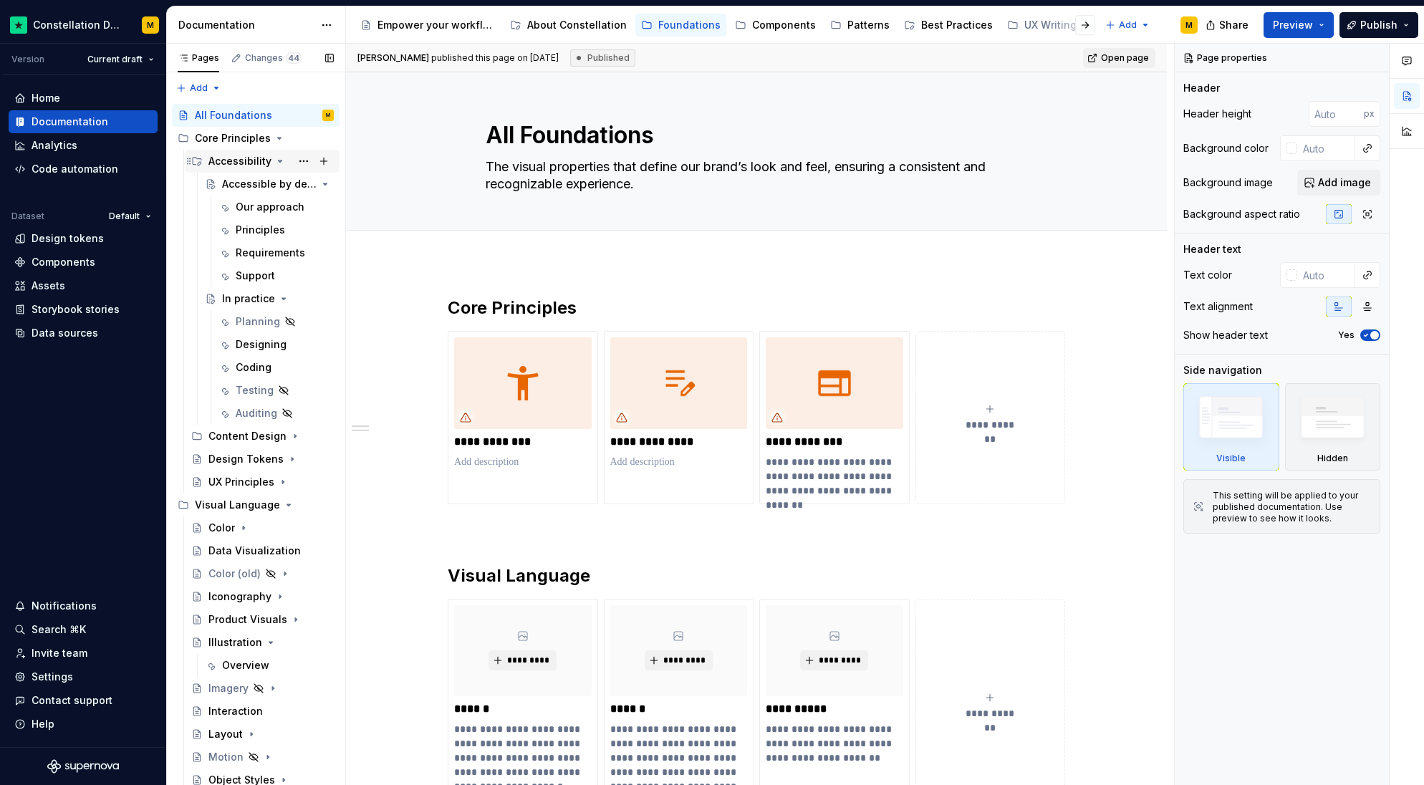
click at [232, 163] on div "Accessibility" at bounding box center [239, 161] width 63 height 14
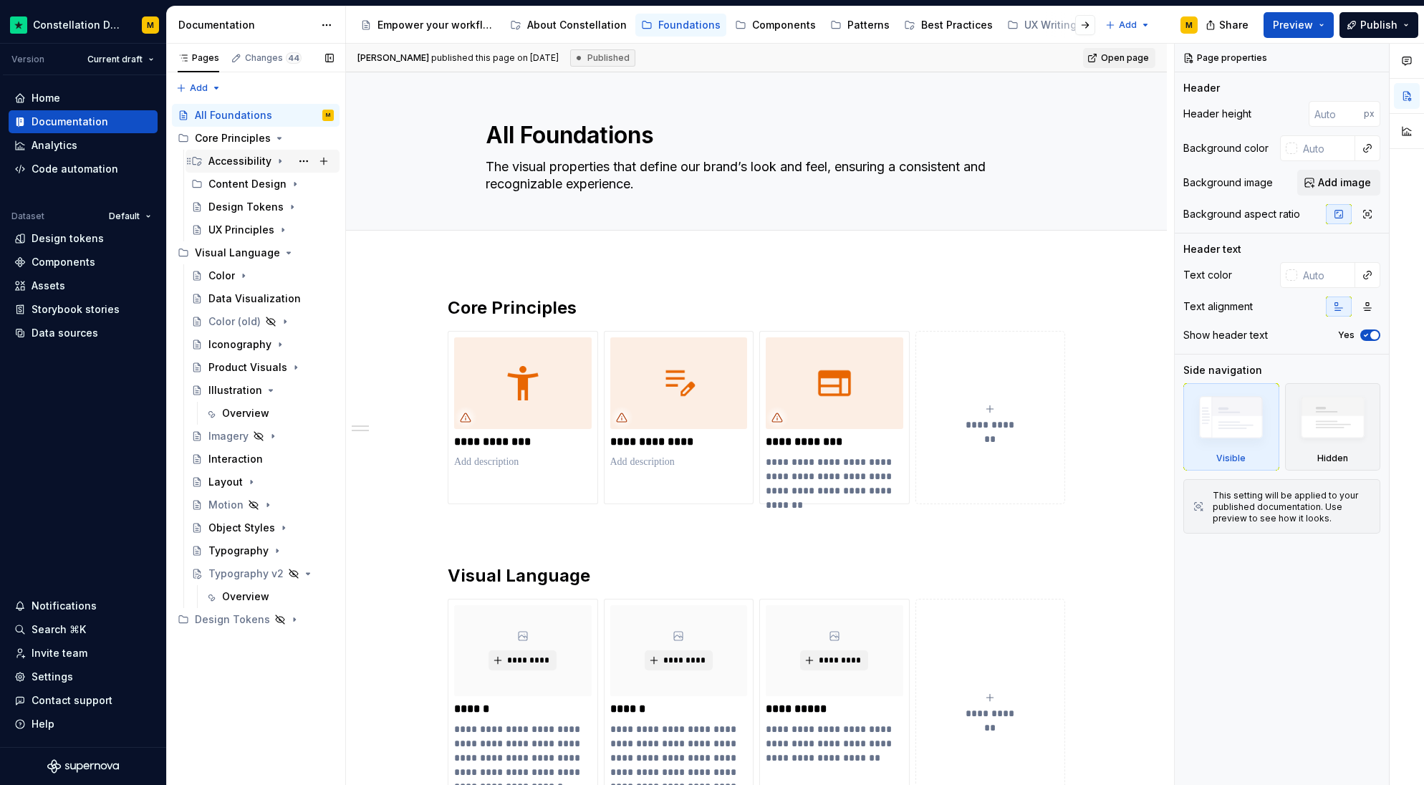
click at [224, 169] on div "Accessibility" at bounding box center [270, 161] width 125 height 20
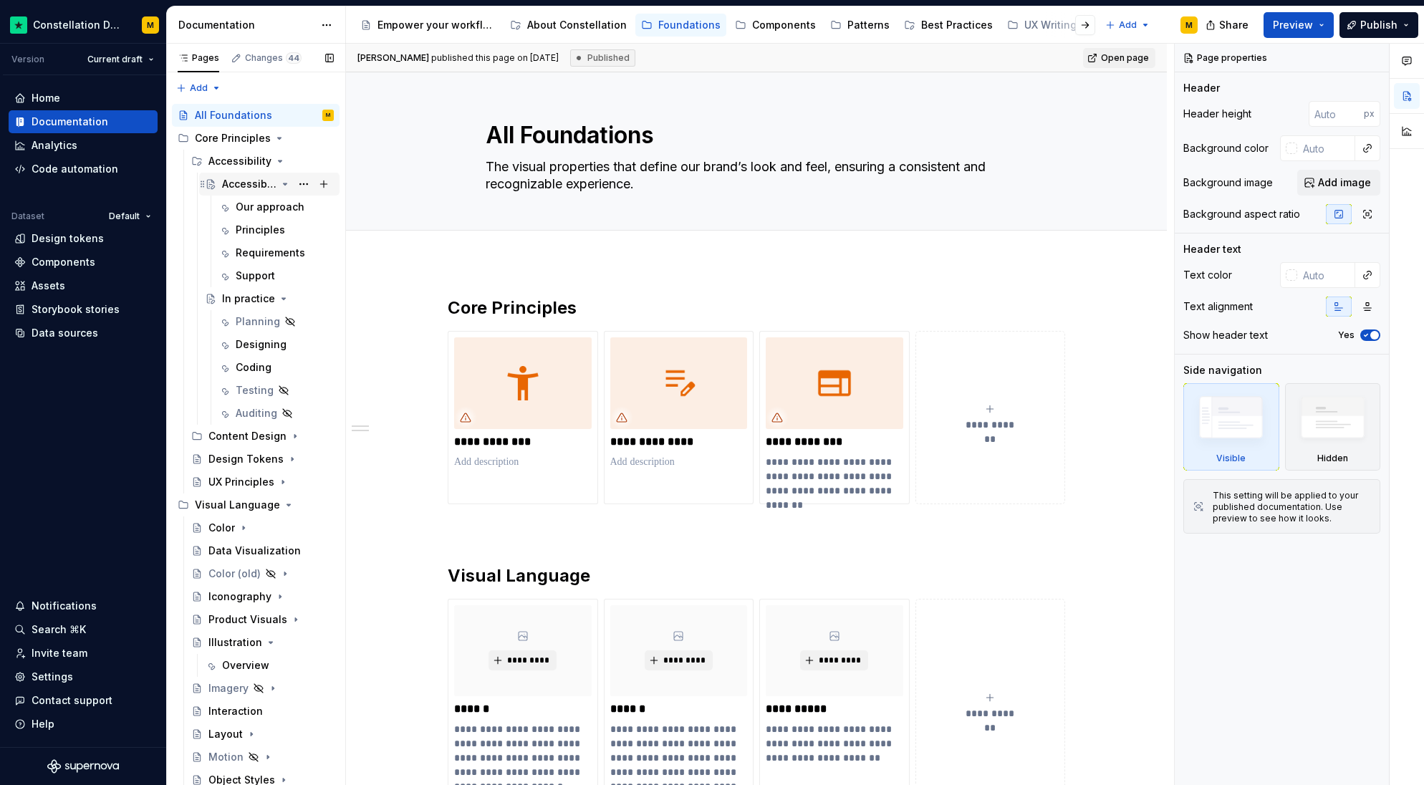
click at [228, 182] on div "Accessible by design" at bounding box center [249, 184] width 54 height 14
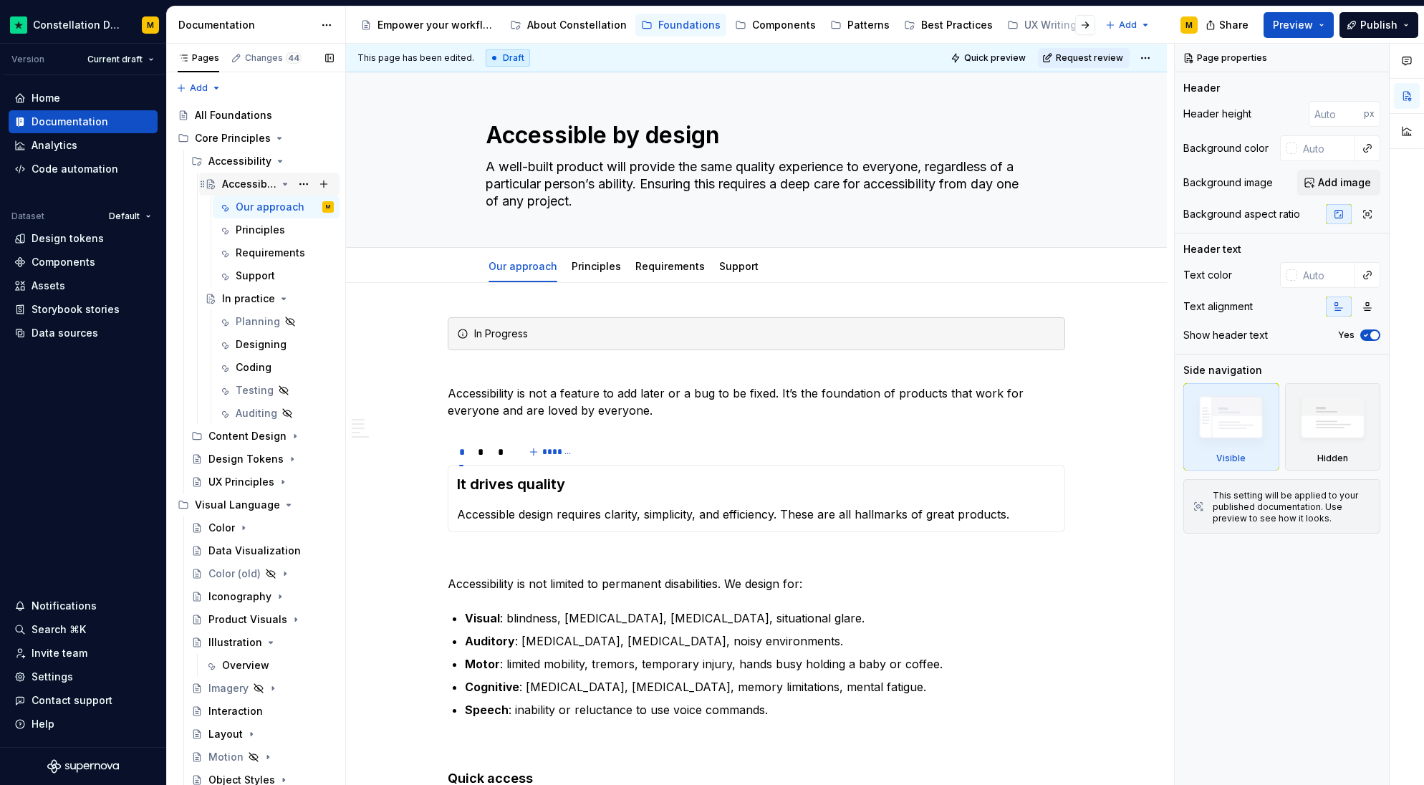
click at [284, 183] on icon "Page tree" at bounding box center [286, 183] width 4 height 1
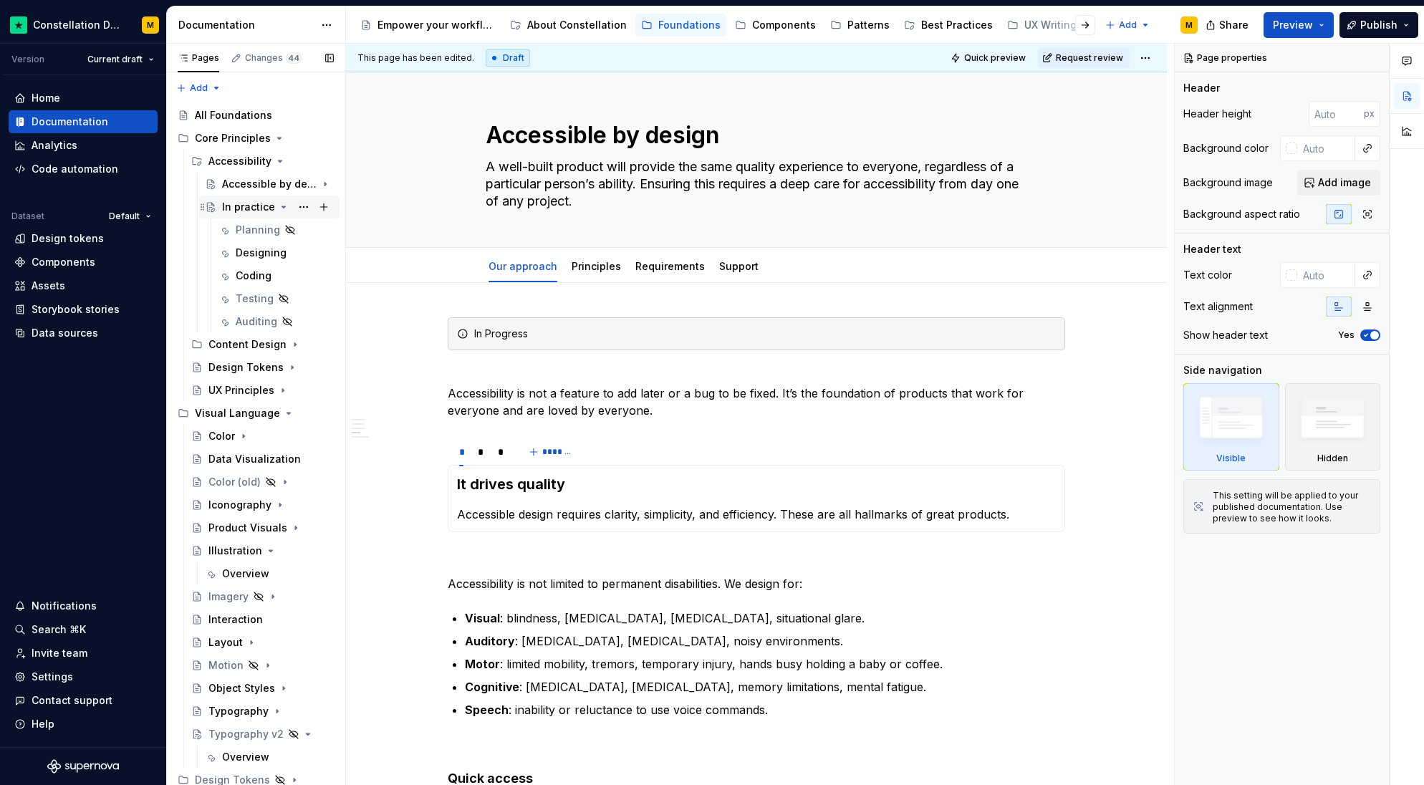
click at [279, 208] on icon "Page tree" at bounding box center [283, 206] width 11 height 11
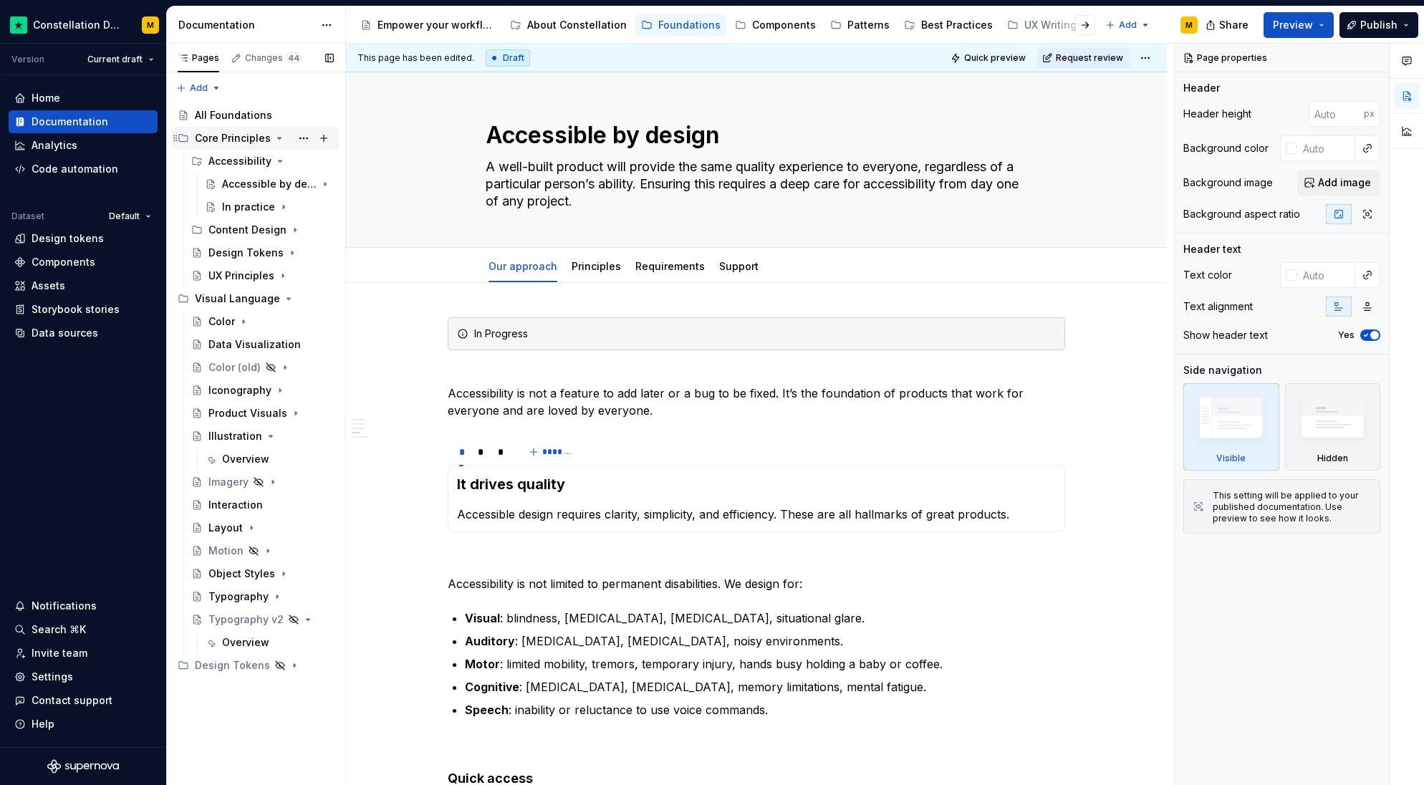
click at [274, 136] on icon "Page tree" at bounding box center [279, 138] width 11 height 11
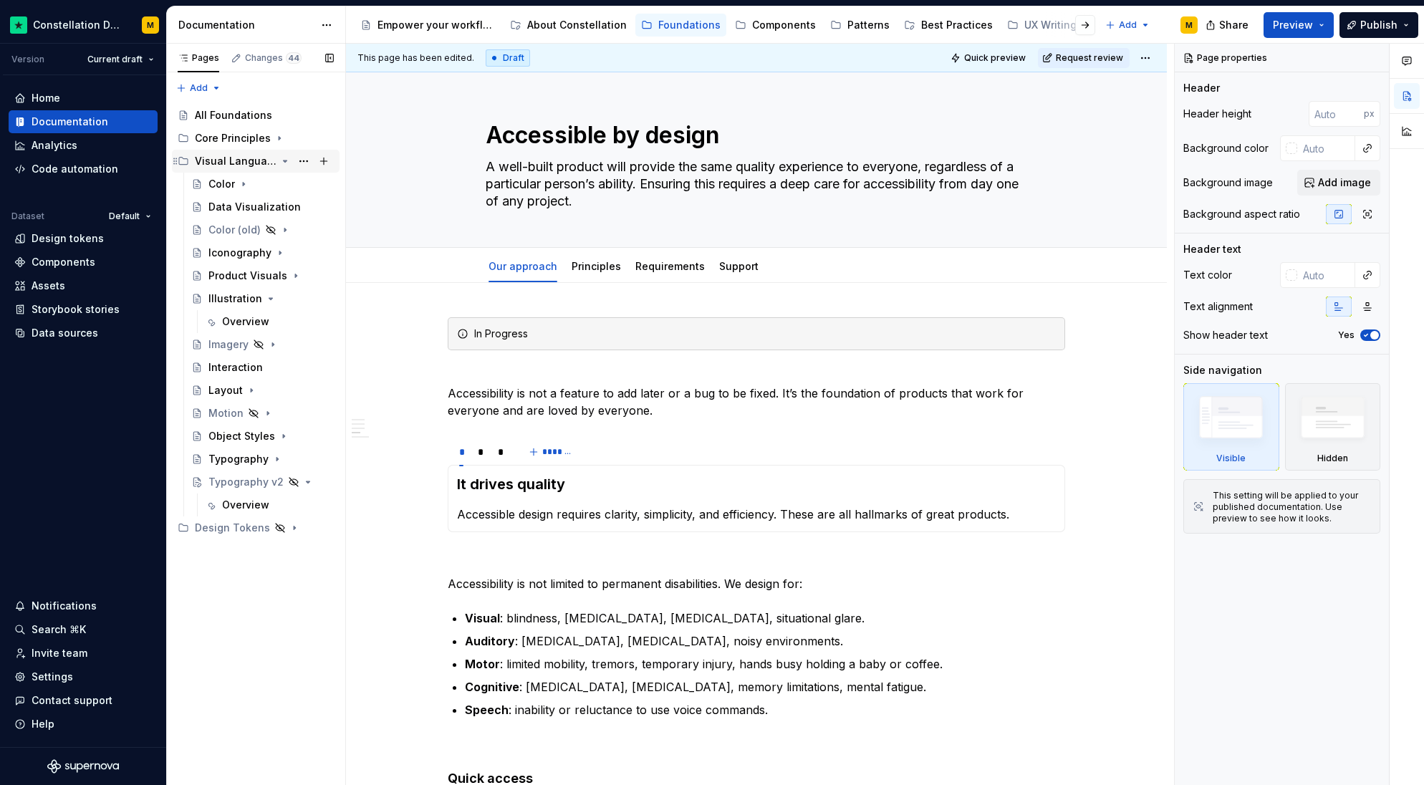
click at [279, 162] on icon "Page tree" at bounding box center [284, 160] width 11 height 11
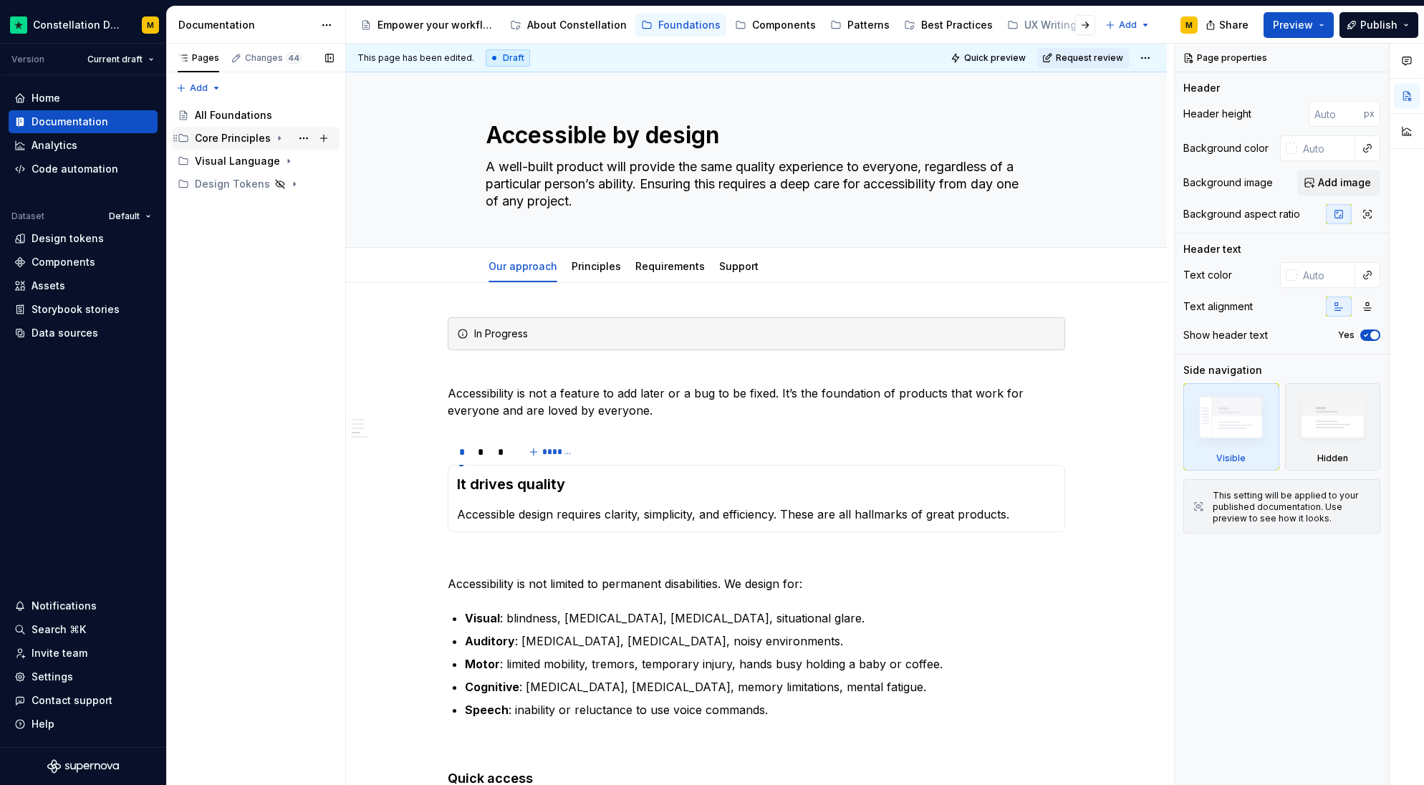
click at [277, 137] on icon "Page tree" at bounding box center [279, 138] width 11 height 11
click at [279, 161] on icon "Page tree" at bounding box center [281, 160] width 4 height 1
click at [276, 141] on icon "Page tree" at bounding box center [279, 138] width 11 height 11
click at [544, 33] on div "About Constellation" at bounding box center [568, 24] width 117 height 17
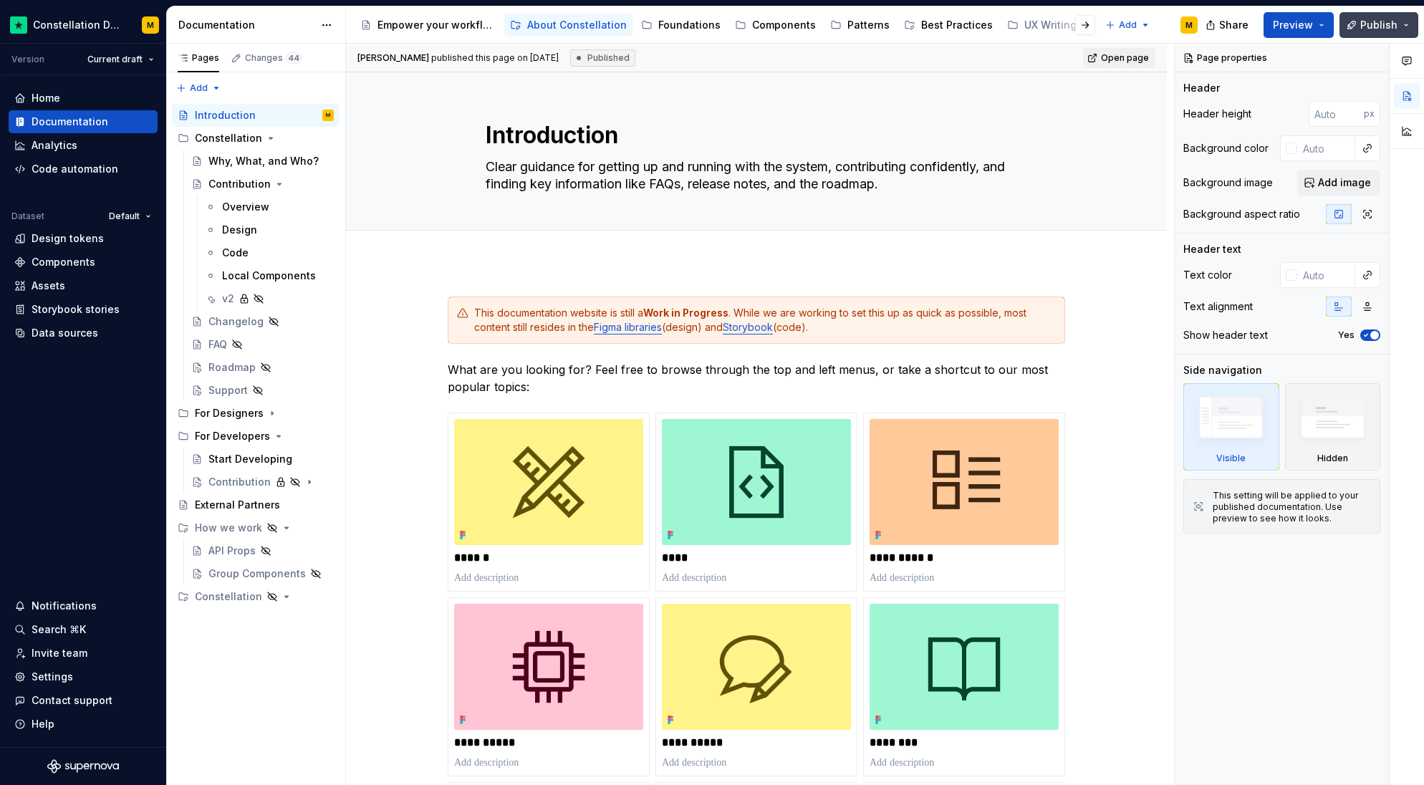
click at [1394, 27] on span "Publish" at bounding box center [1379, 25] width 37 height 14
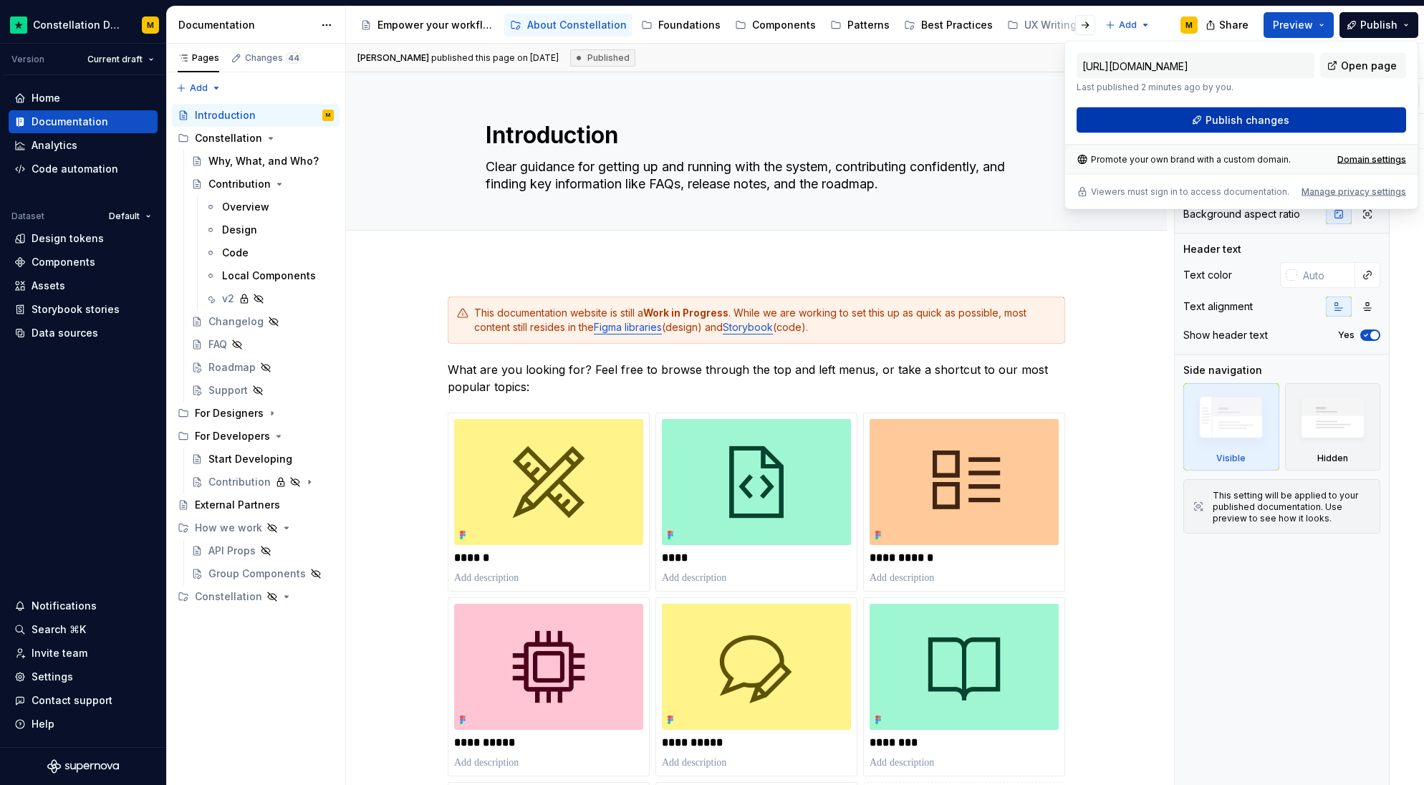
click at [1270, 121] on span "Publish changes" at bounding box center [1248, 120] width 84 height 14
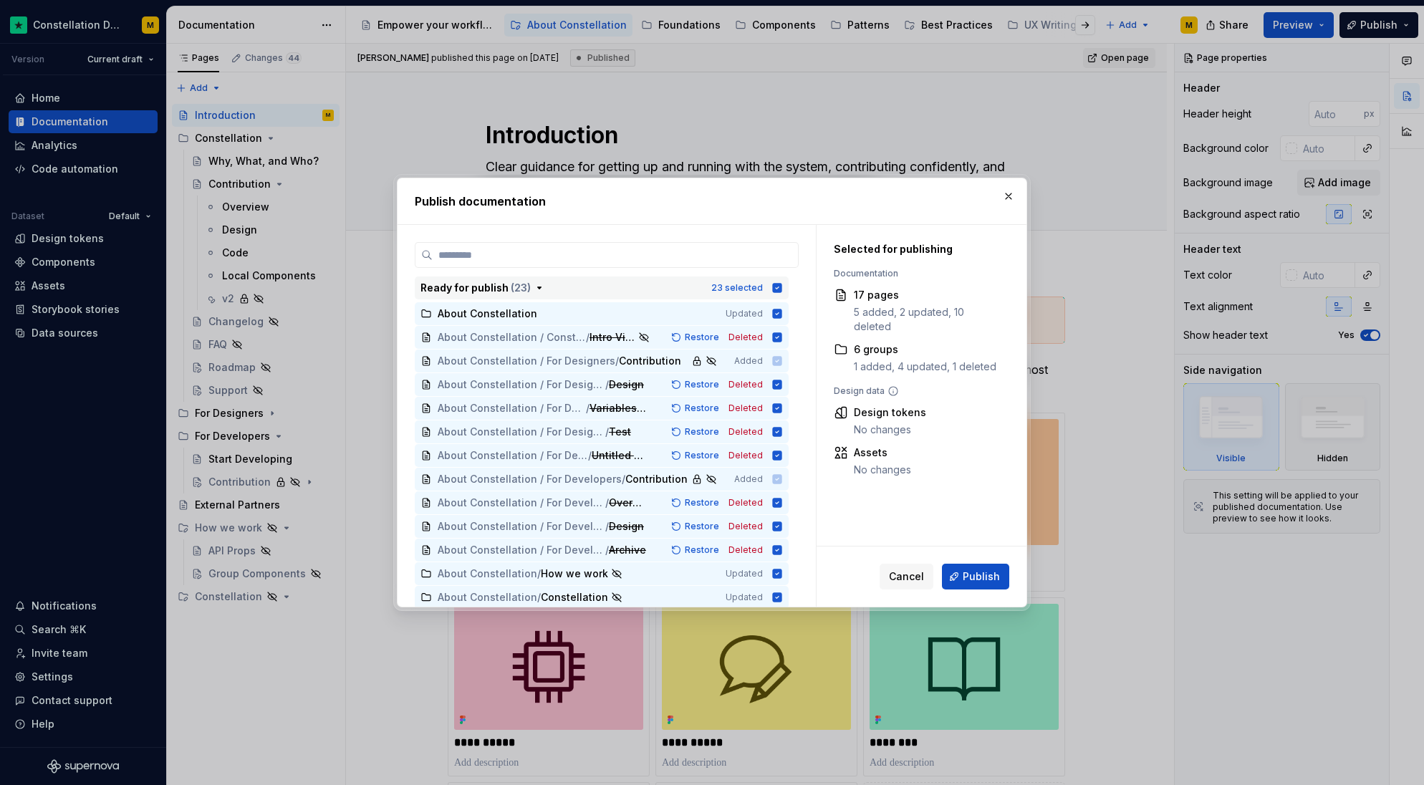
click at [780, 290] on icon "button" at bounding box center [777, 287] width 9 height 9
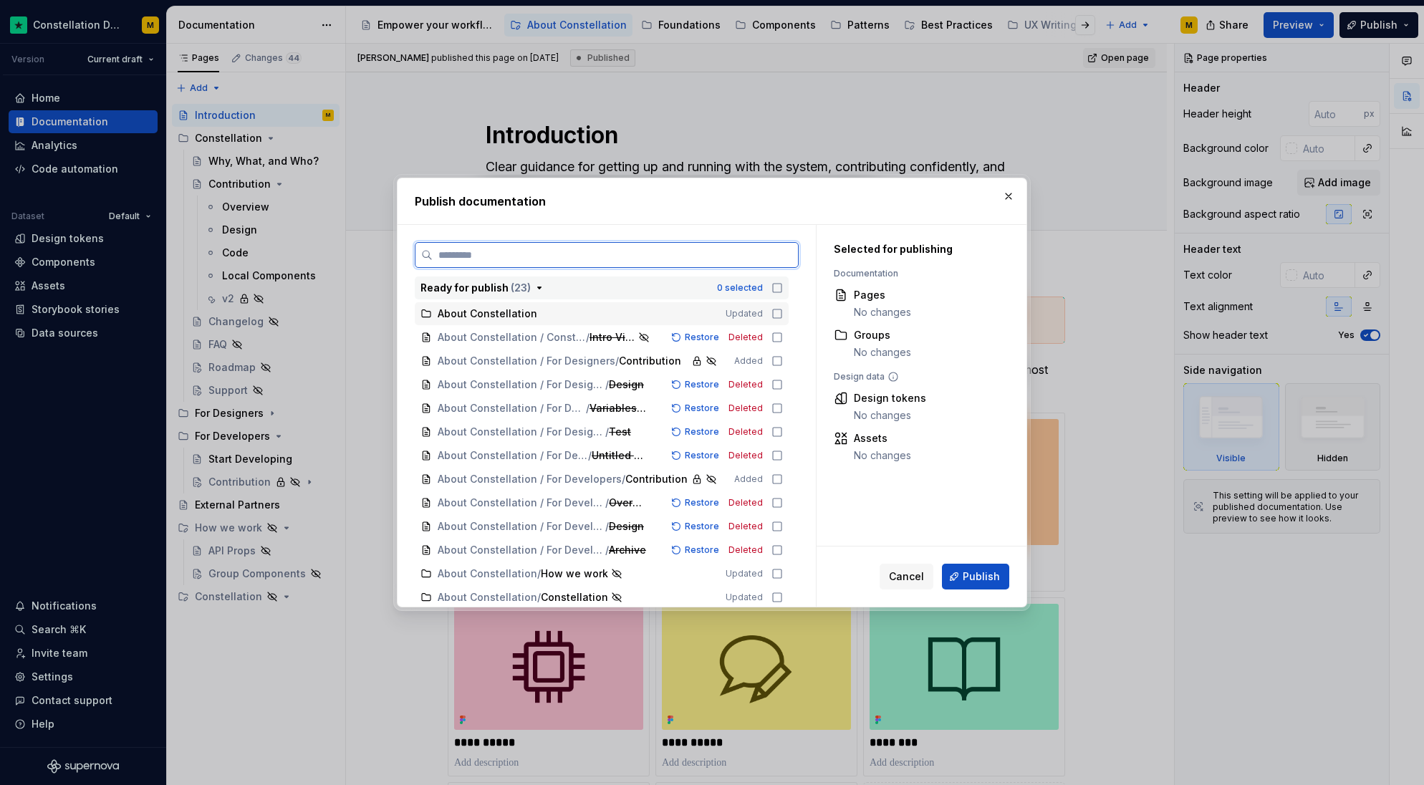
click at [777, 317] on icon at bounding box center [777, 313] width 11 height 11
click at [777, 337] on icon at bounding box center [777, 337] width 11 height 11
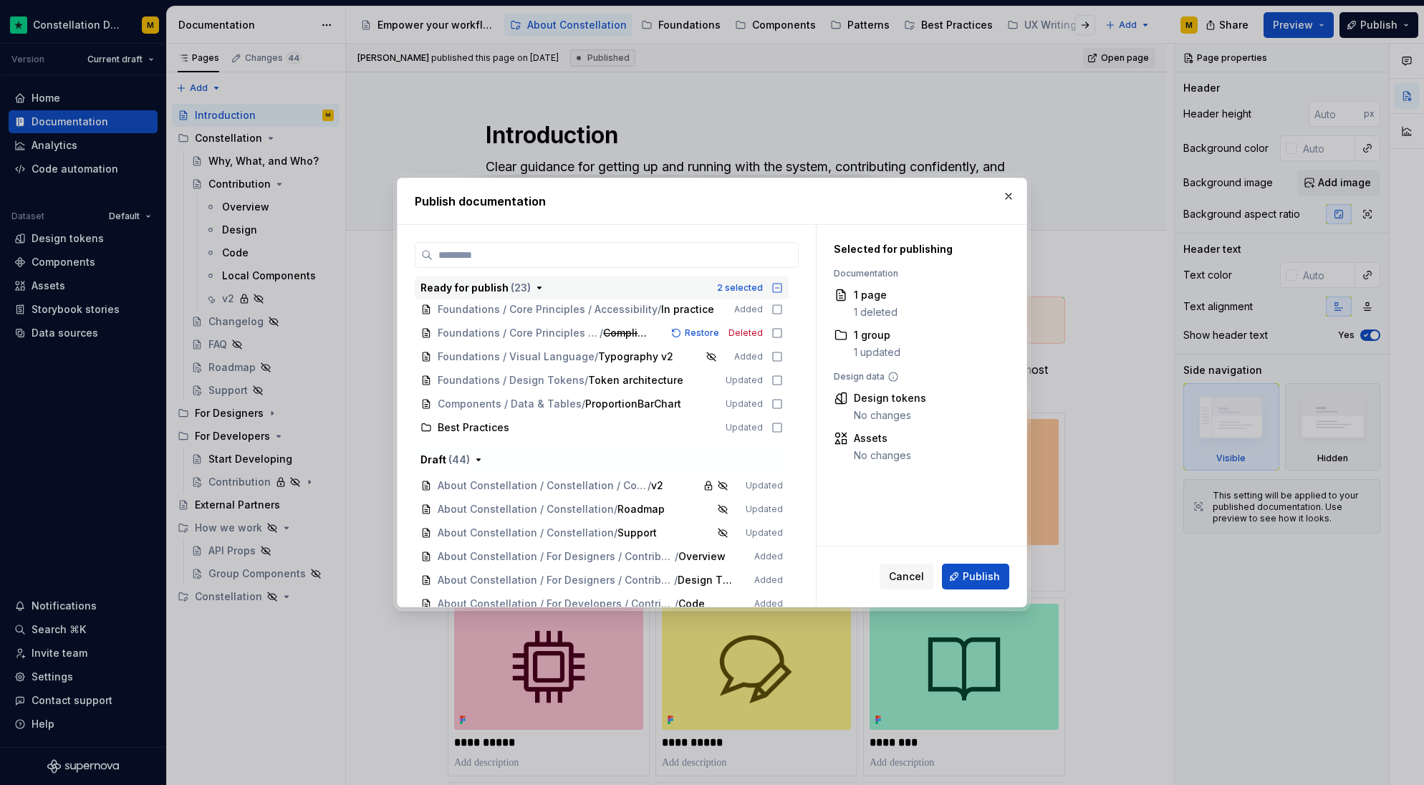
scroll to position [478, 0]
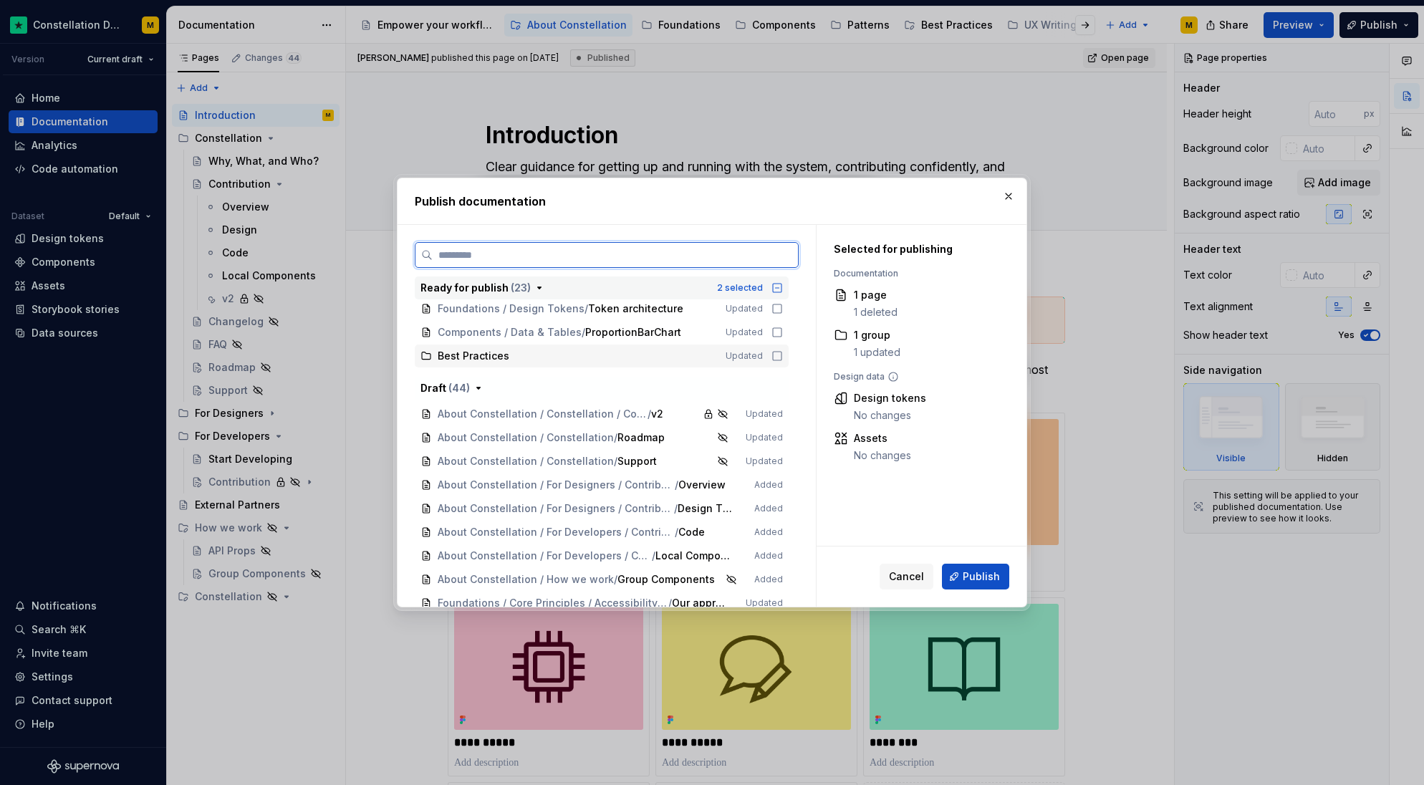
click at [777, 352] on icon at bounding box center [777, 355] width 11 height 11
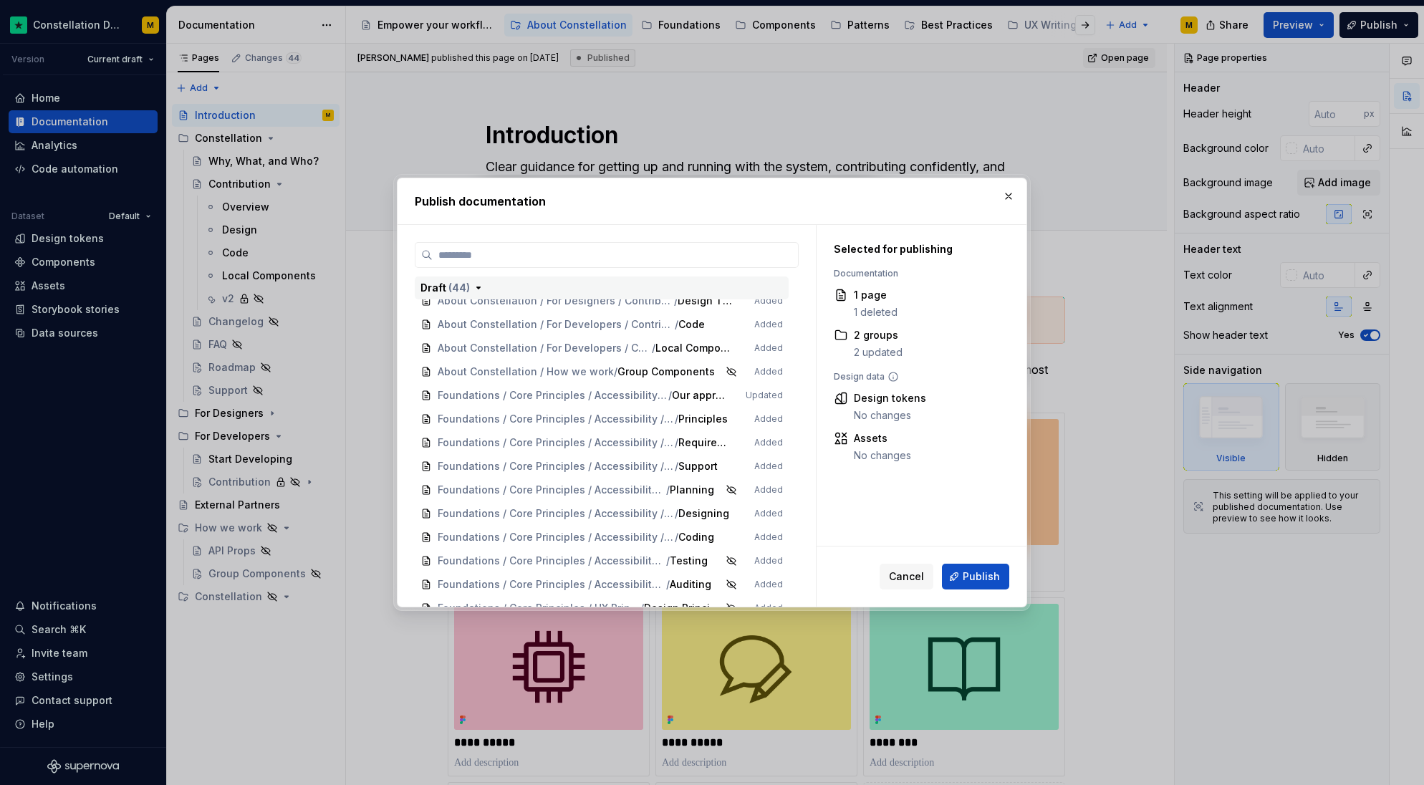
scroll to position [703, 0]
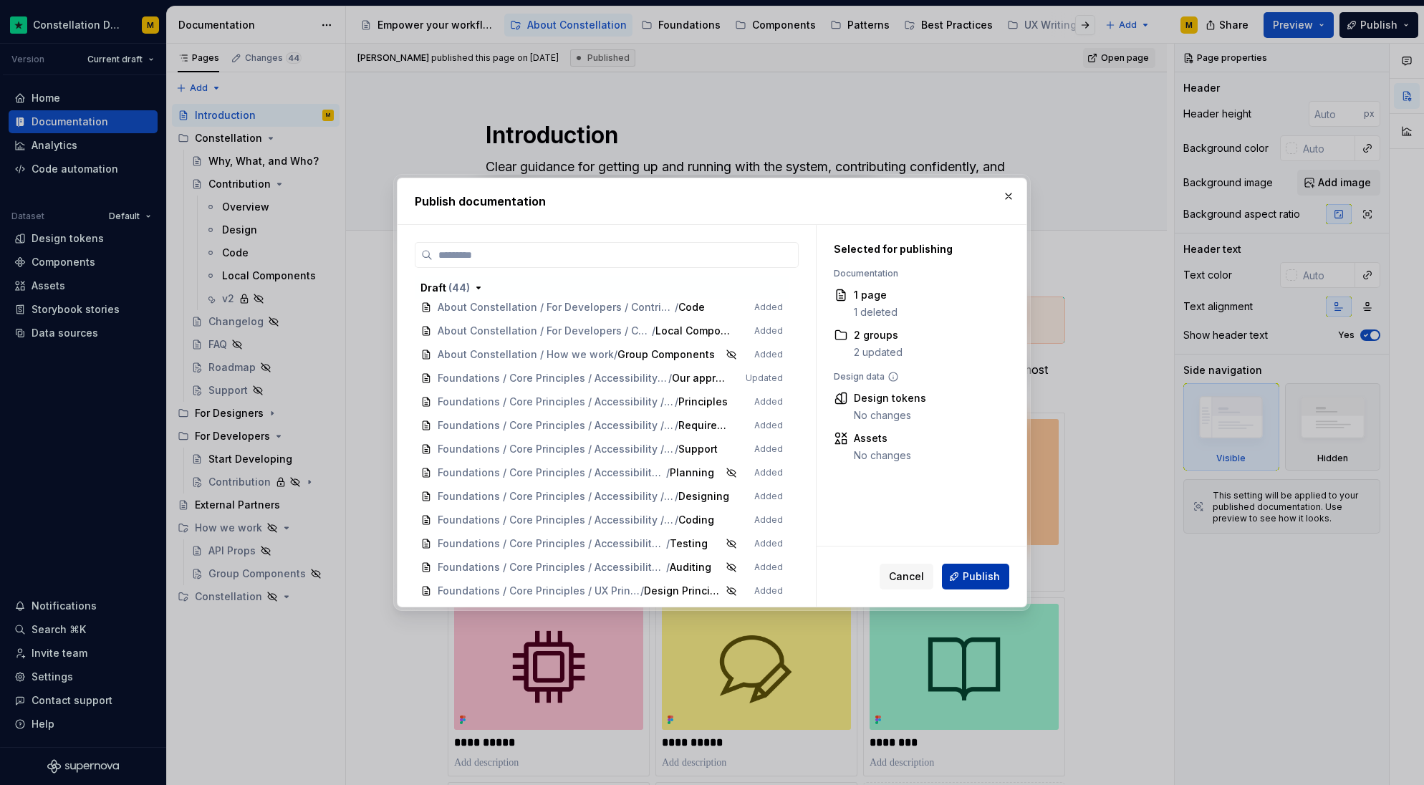
click at [951, 572] on button "Publish" at bounding box center [975, 577] width 67 height 26
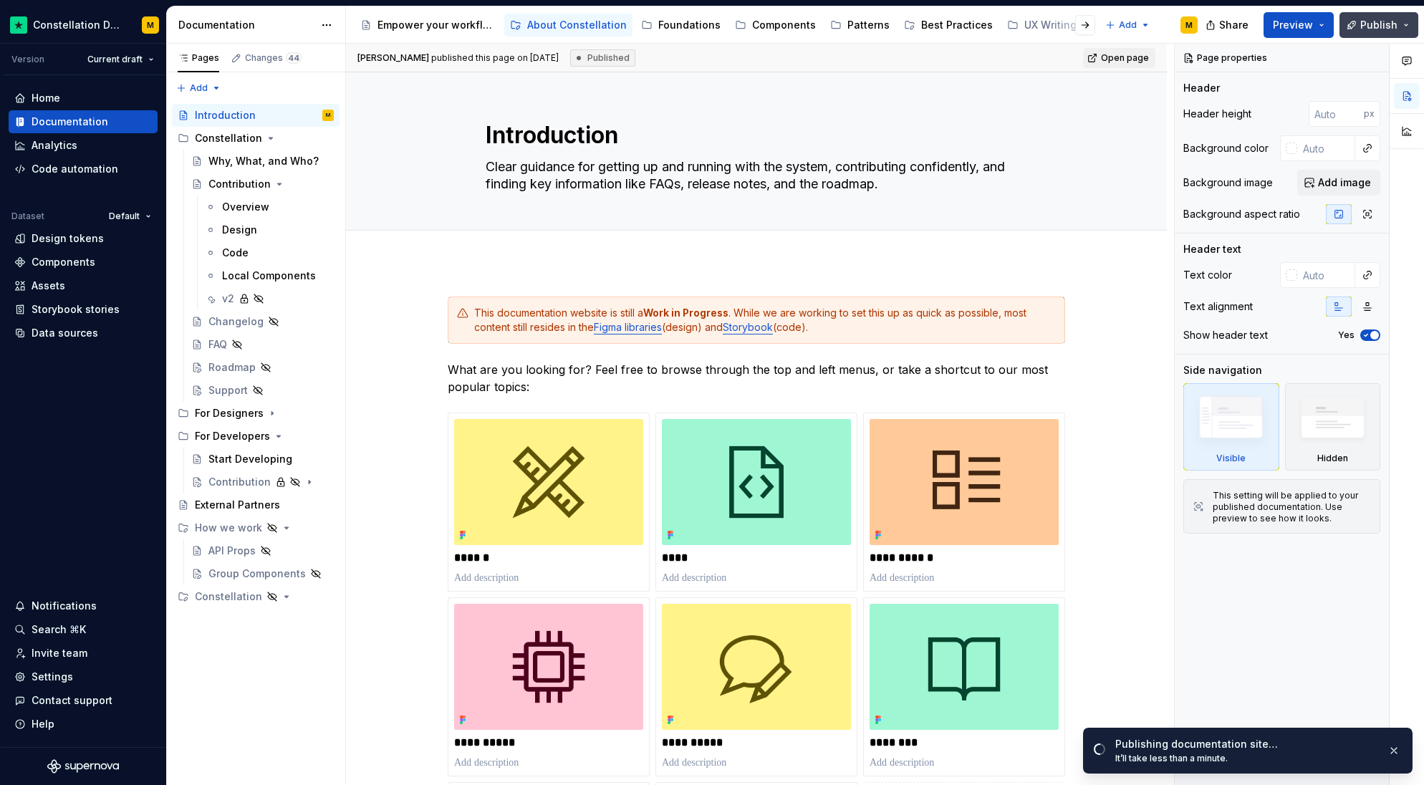
click at [1367, 19] on span "Publish" at bounding box center [1379, 25] width 37 height 14
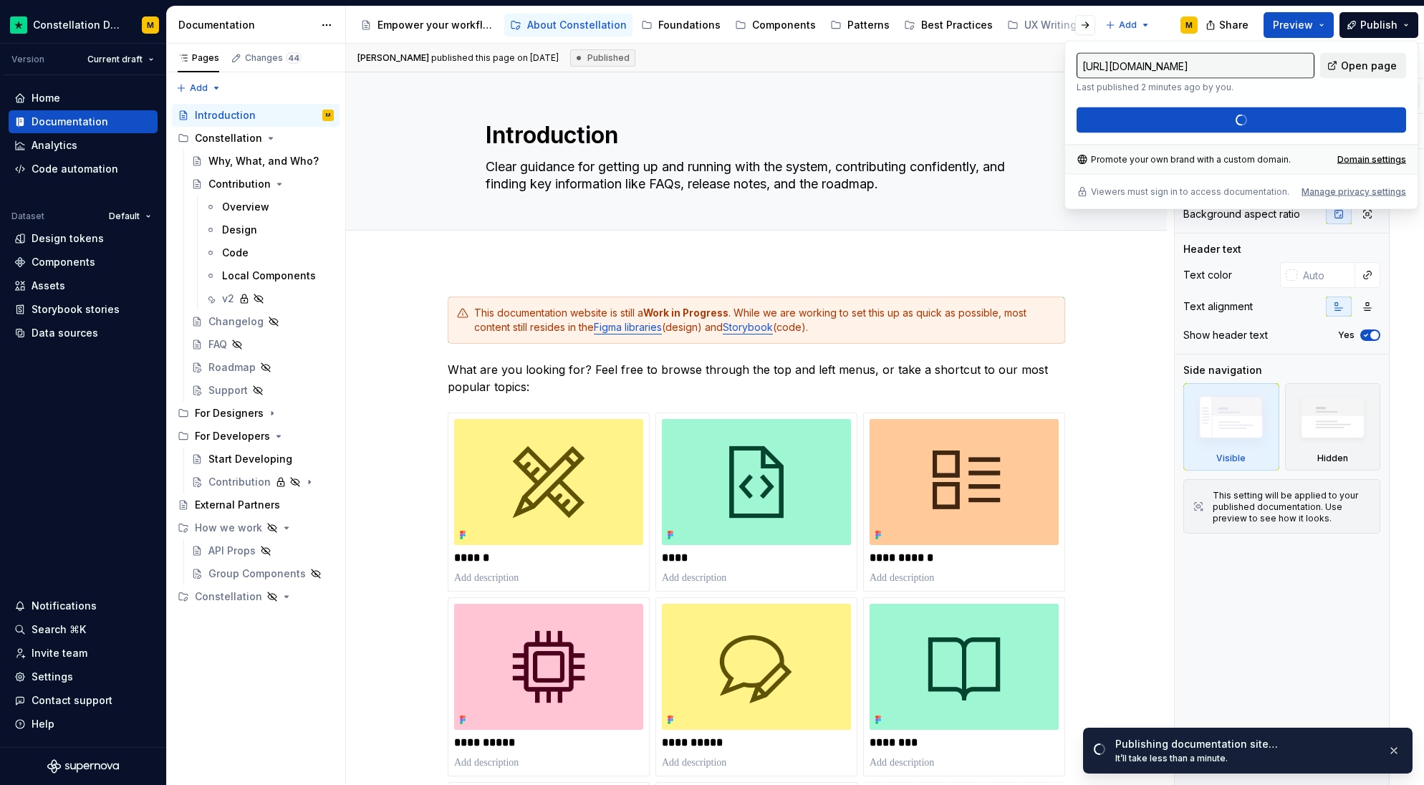
click at [1351, 67] on span "Open page" at bounding box center [1369, 66] width 56 height 14
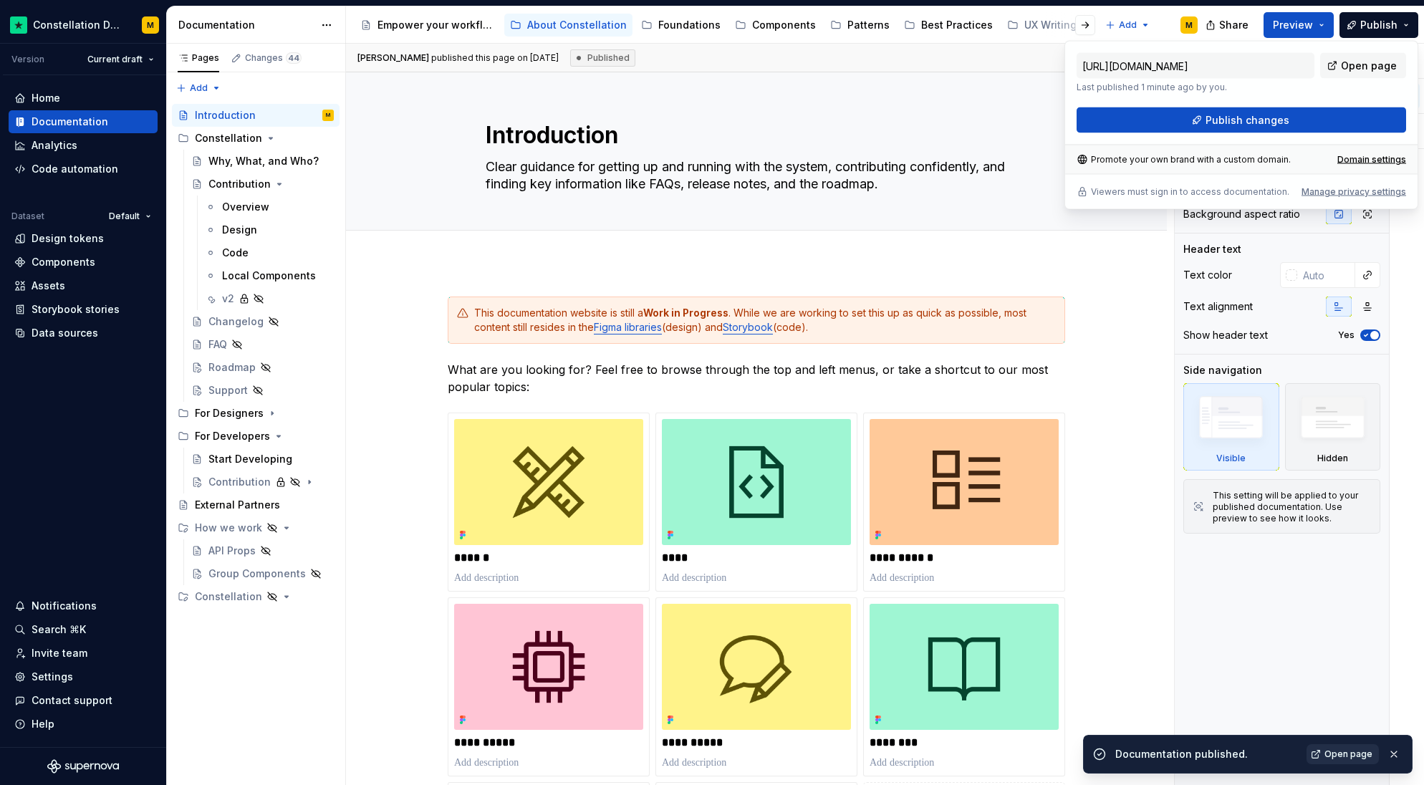
click at [1346, 749] on span "Open page" at bounding box center [1349, 754] width 48 height 11
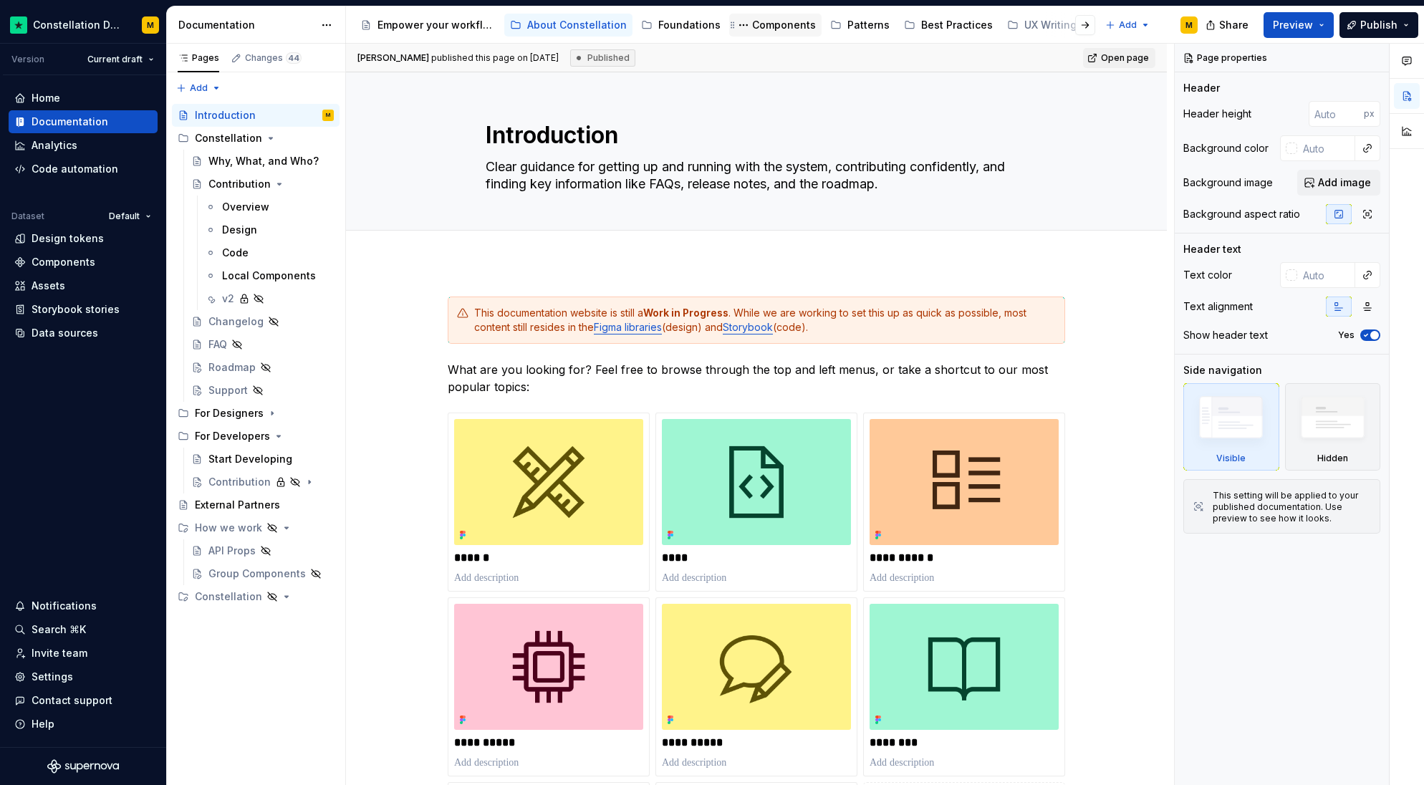
click at [766, 29] on div "Components" at bounding box center [784, 25] width 64 height 14
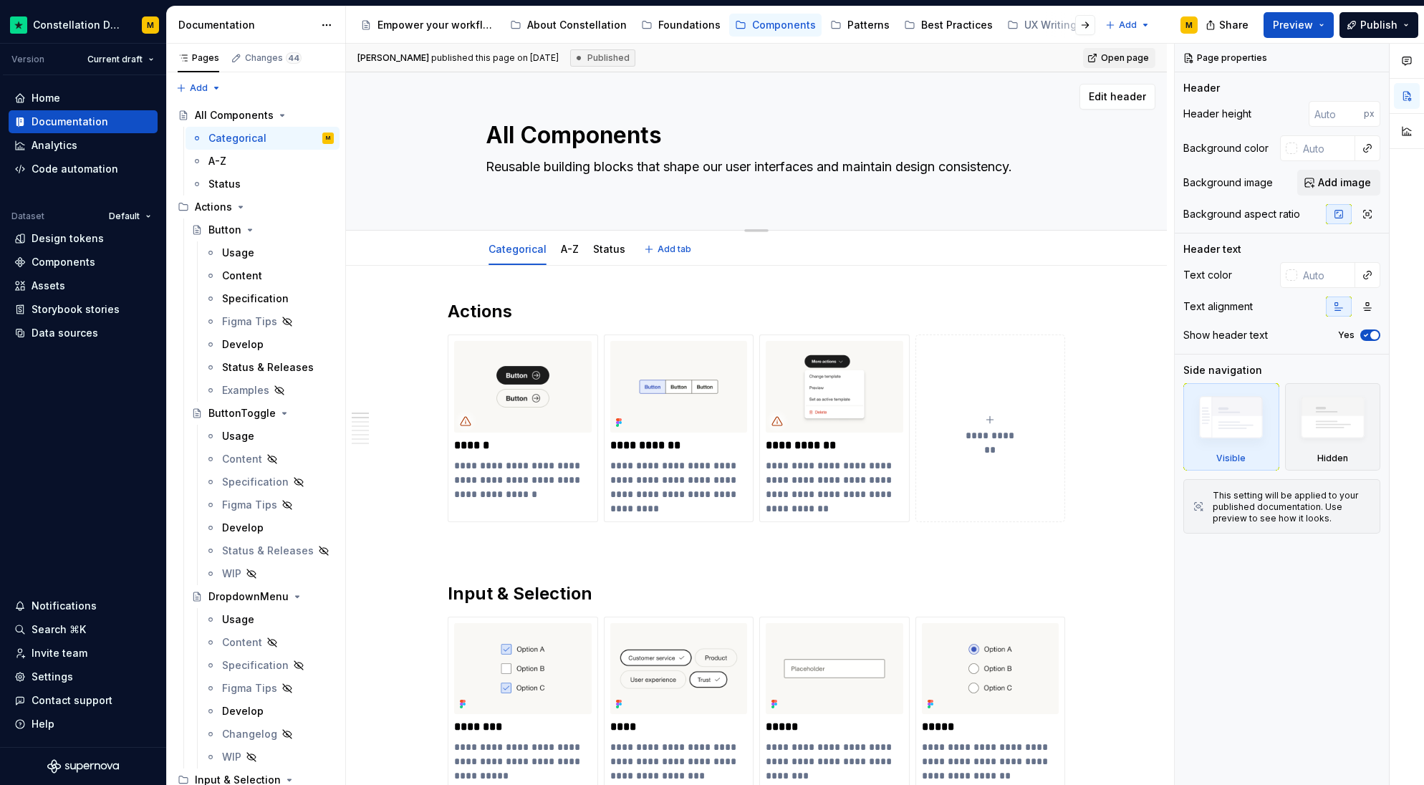
click at [504, 135] on textarea "All Components" at bounding box center [754, 135] width 542 height 34
click at [497, 135] on textarea "All Components" at bounding box center [754, 135] width 542 height 34
type textarea "*"
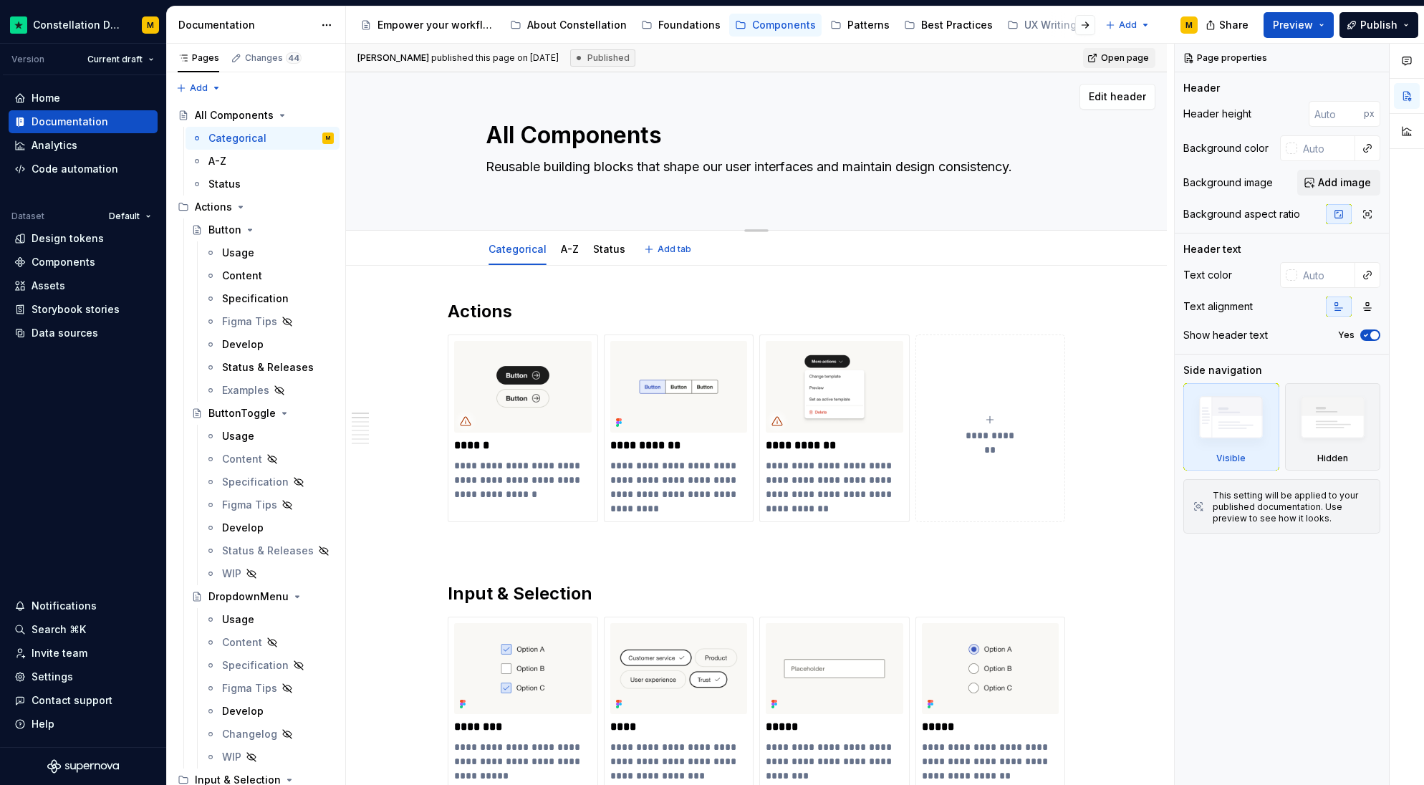
type textarea "Components"
type textarea "*"
type textarea "Components"
click at [832, 24] on button "Page tree" at bounding box center [838, 24] width 17 height 17
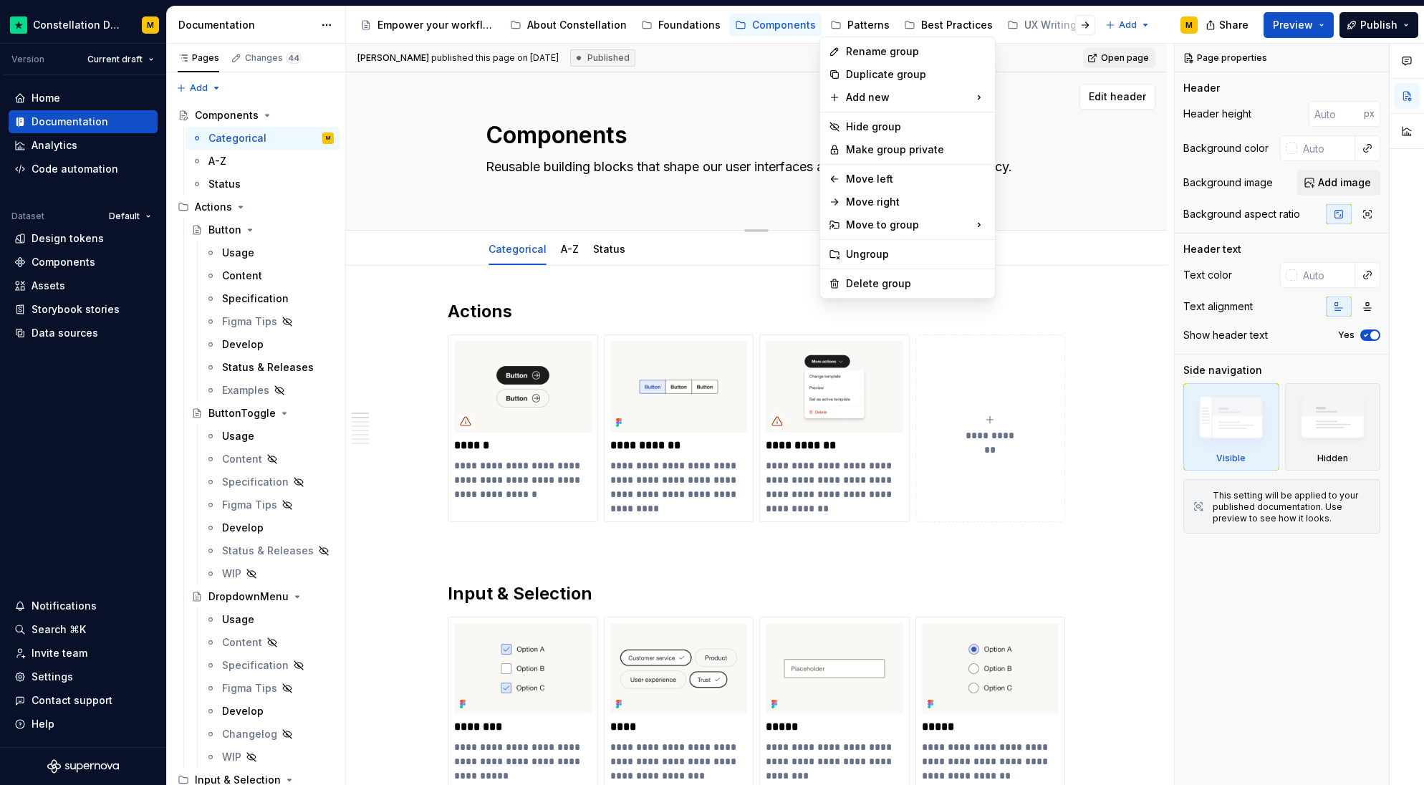
click at [598, 112] on html "Constellation Design System M Version Current draft Home Documentation Analytic…" at bounding box center [712, 392] width 1424 height 785
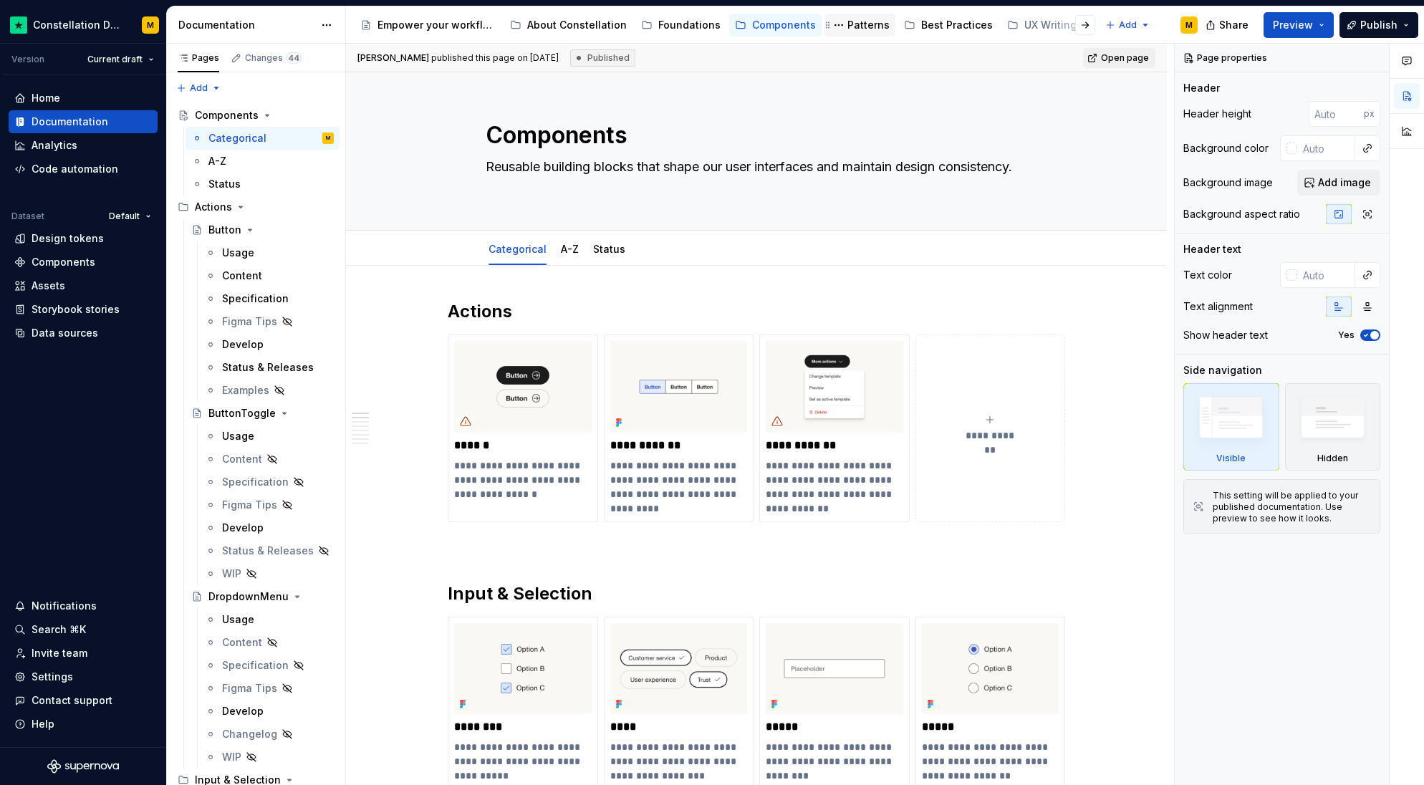
click at [849, 20] on div "Patterns" at bounding box center [869, 25] width 42 height 14
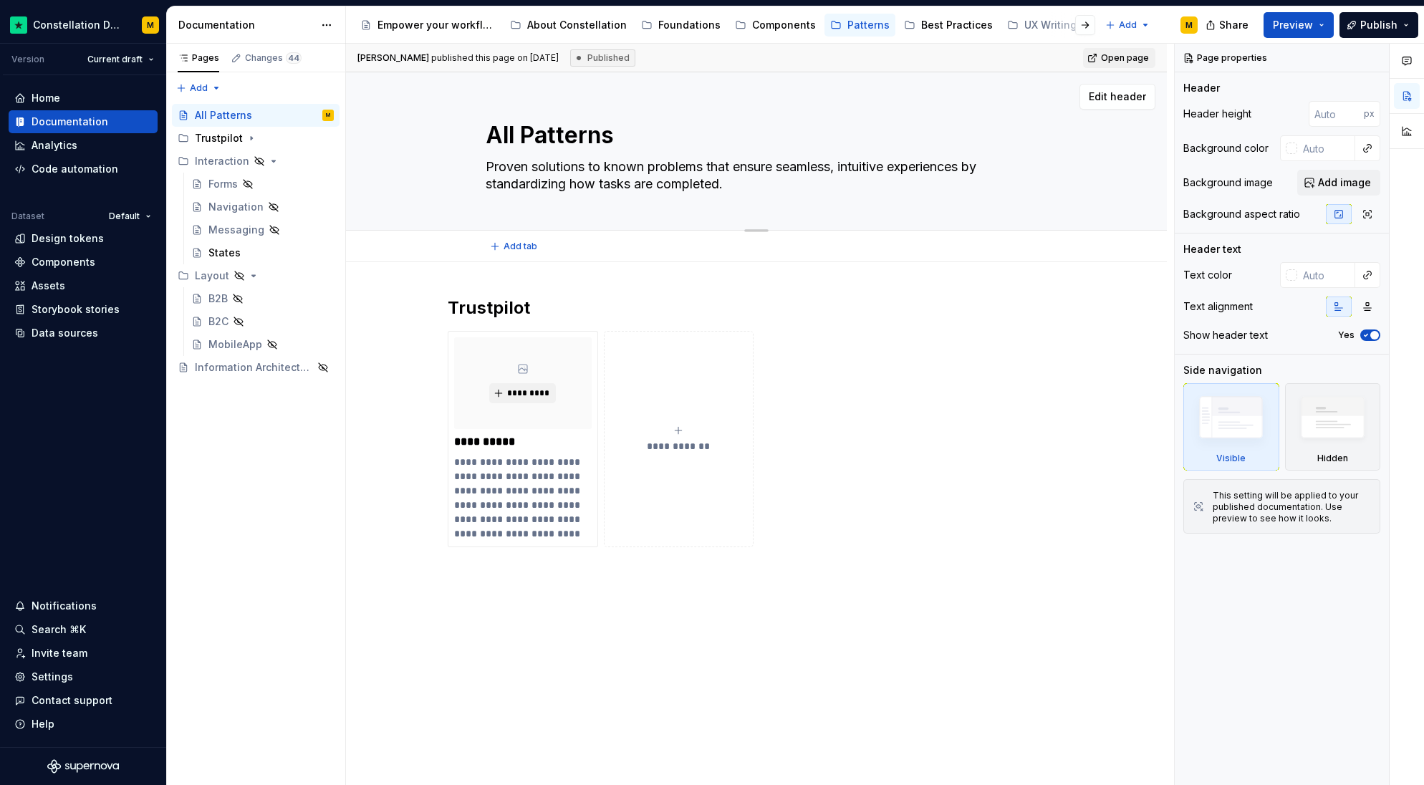
click at [483, 133] on textarea "All Patterns" at bounding box center [754, 135] width 542 height 34
click at [502, 131] on textarea "All Patterns" at bounding box center [754, 135] width 542 height 34
type textarea "*"
type textarea "Patterns"
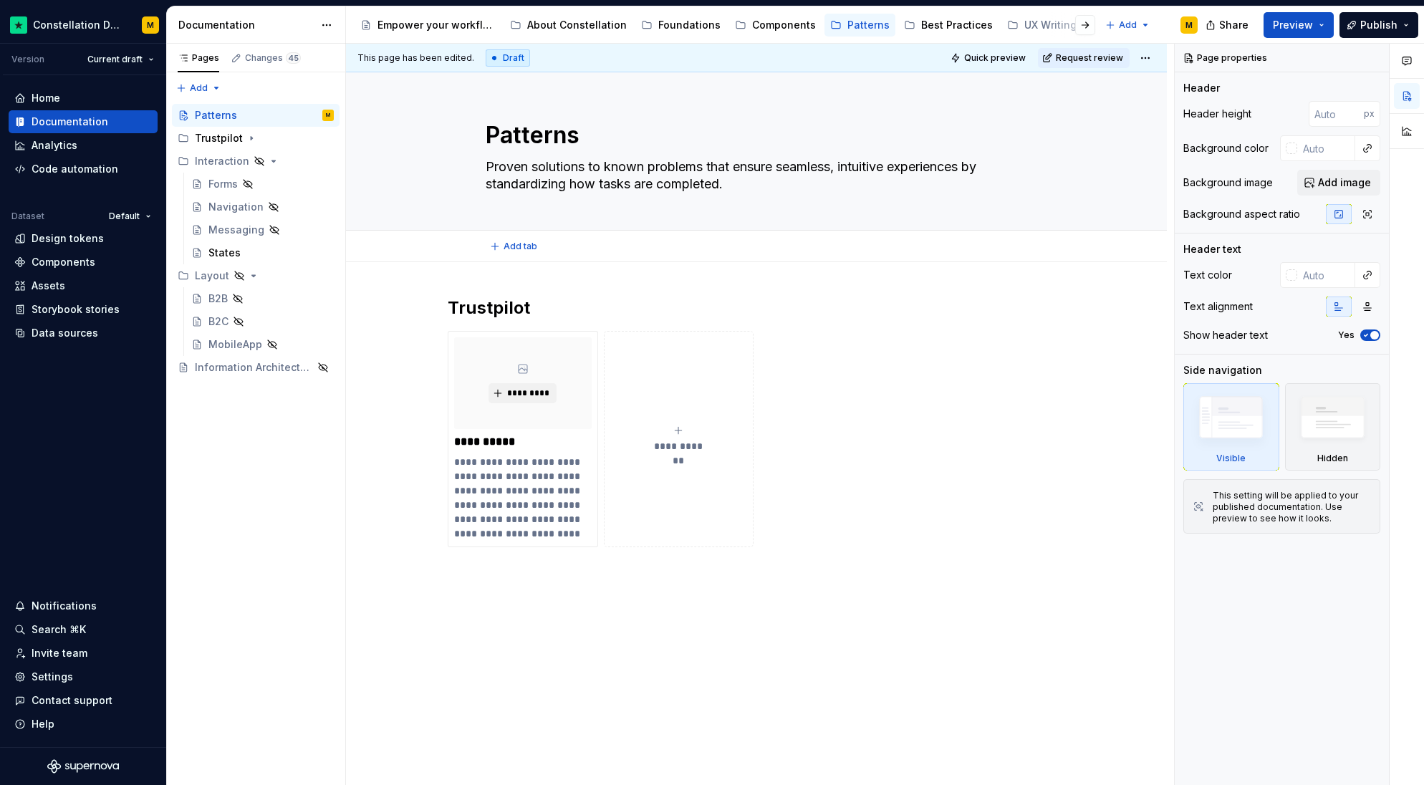
type textarea "*"
type textarea "Patterns"
click at [936, 25] on div "Best Practices" at bounding box center [957, 25] width 72 height 14
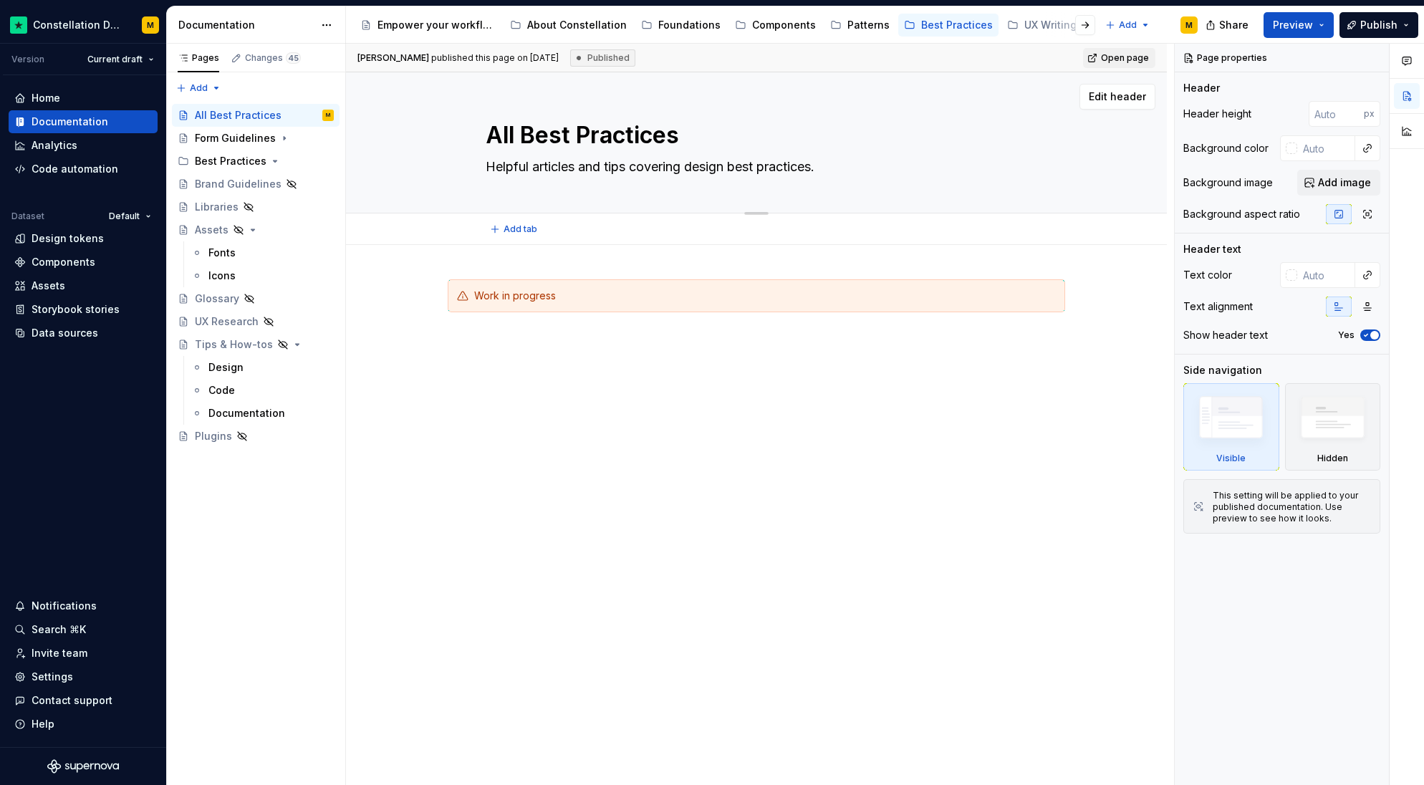
click at [492, 138] on textarea "All Best Practices" at bounding box center [754, 135] width 542 height 34
click at [509, 133] on textarea "All Best Practices" at bounding box center [754, 135] width 542 height 34
type textarea "*"
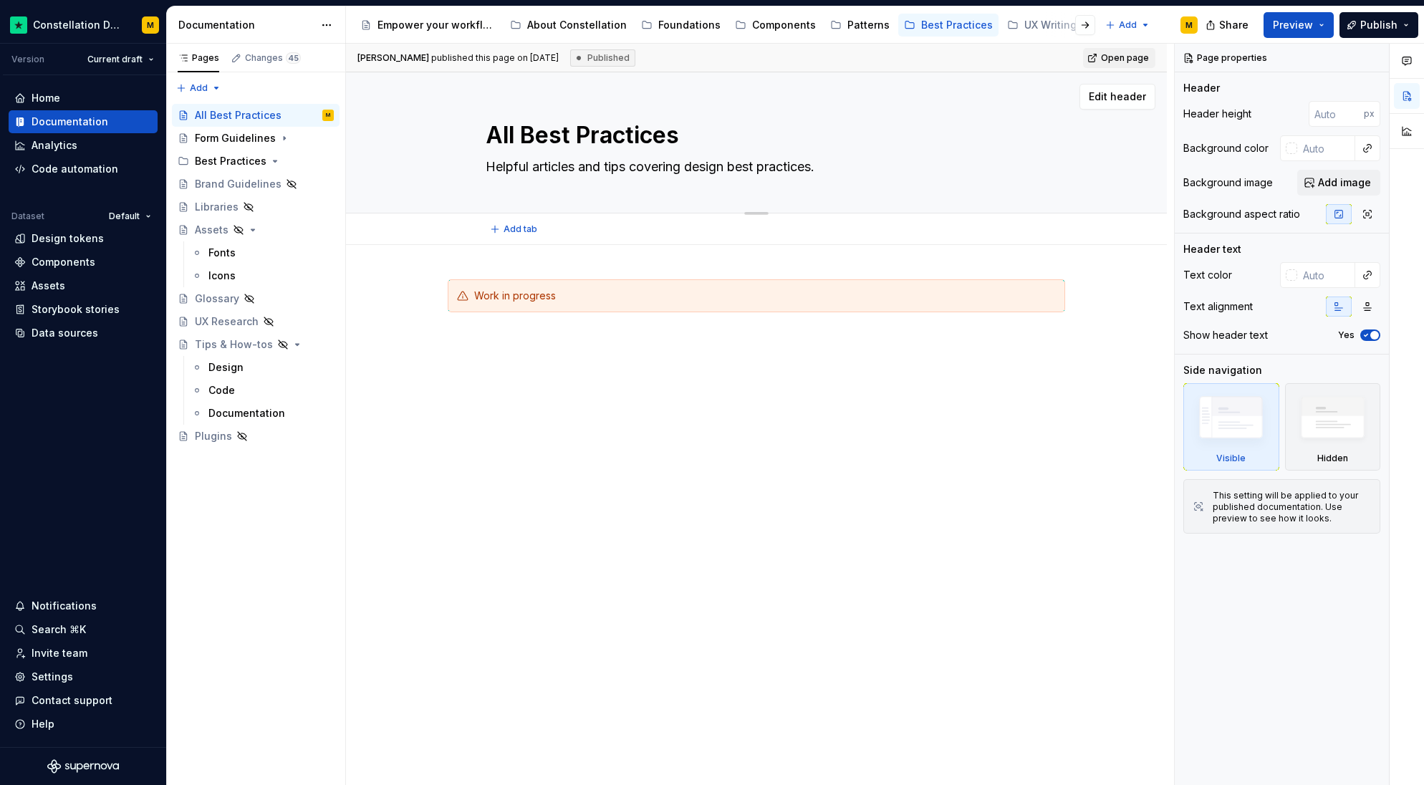
type textarea "Best Practices"
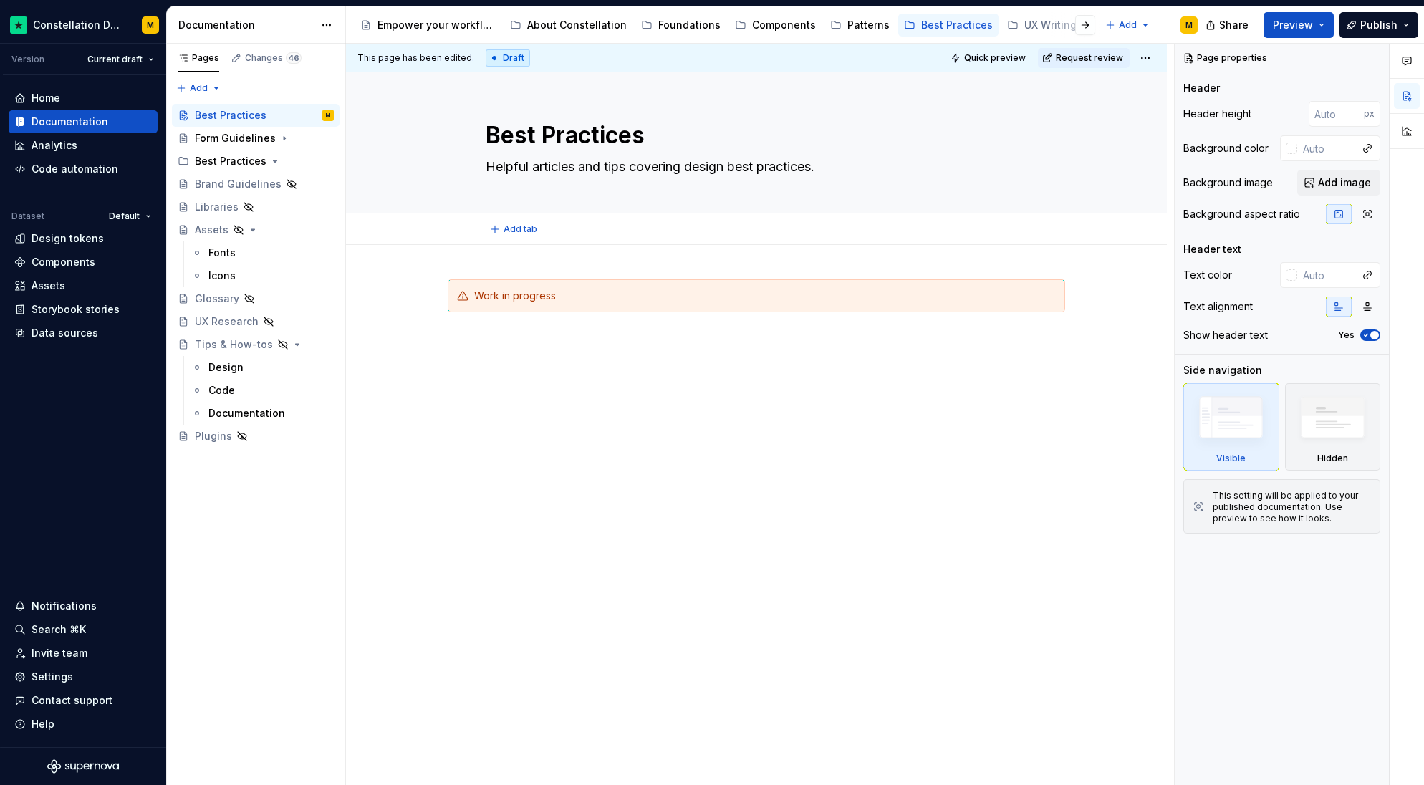
type textarea "*"
type textarea "Best Practices"
click at [690, 29] on div "Foundations" at bounding box center [689, 25] width 62 height 14
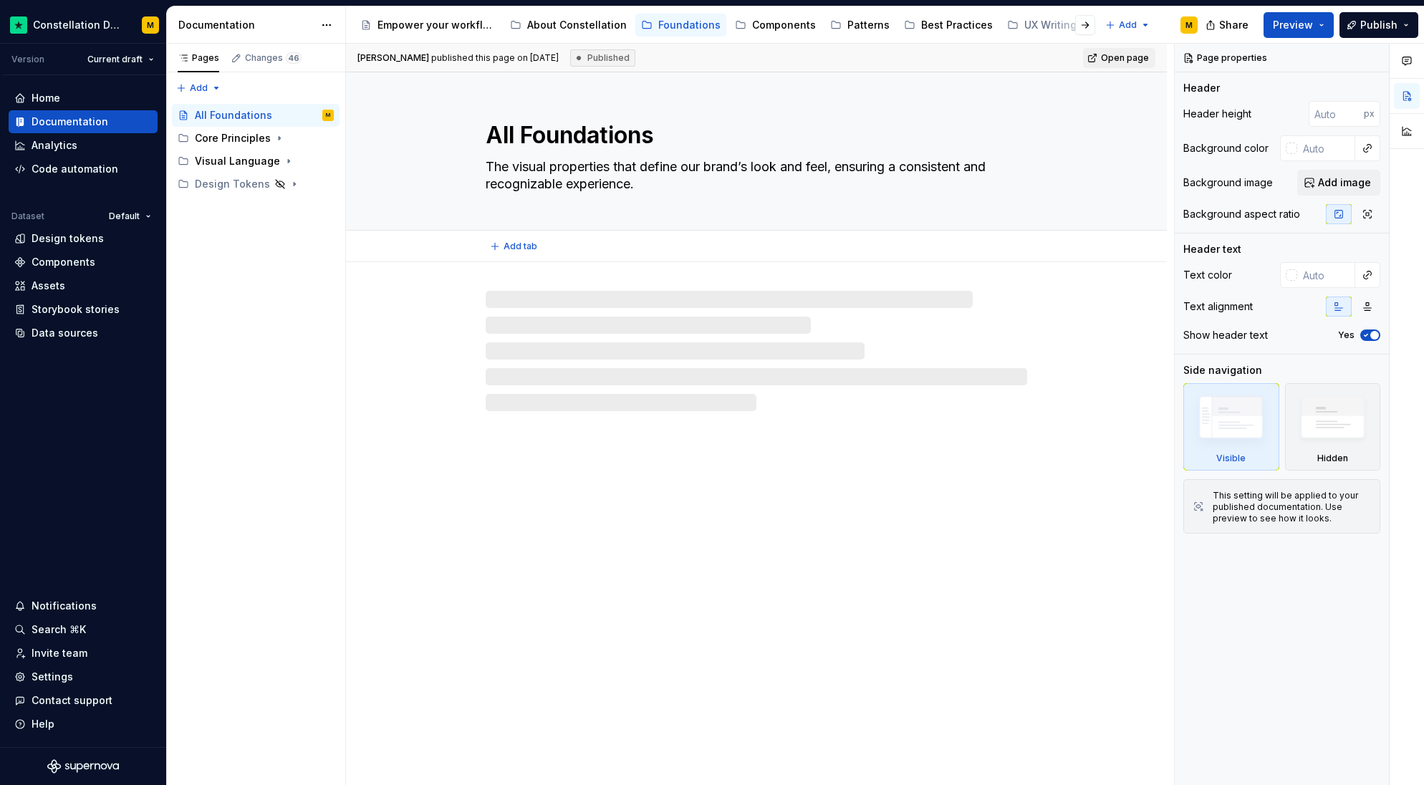
click at [509, 132] on textarea "All Foundations" at bounding box center [754, 135] width 542 height 34
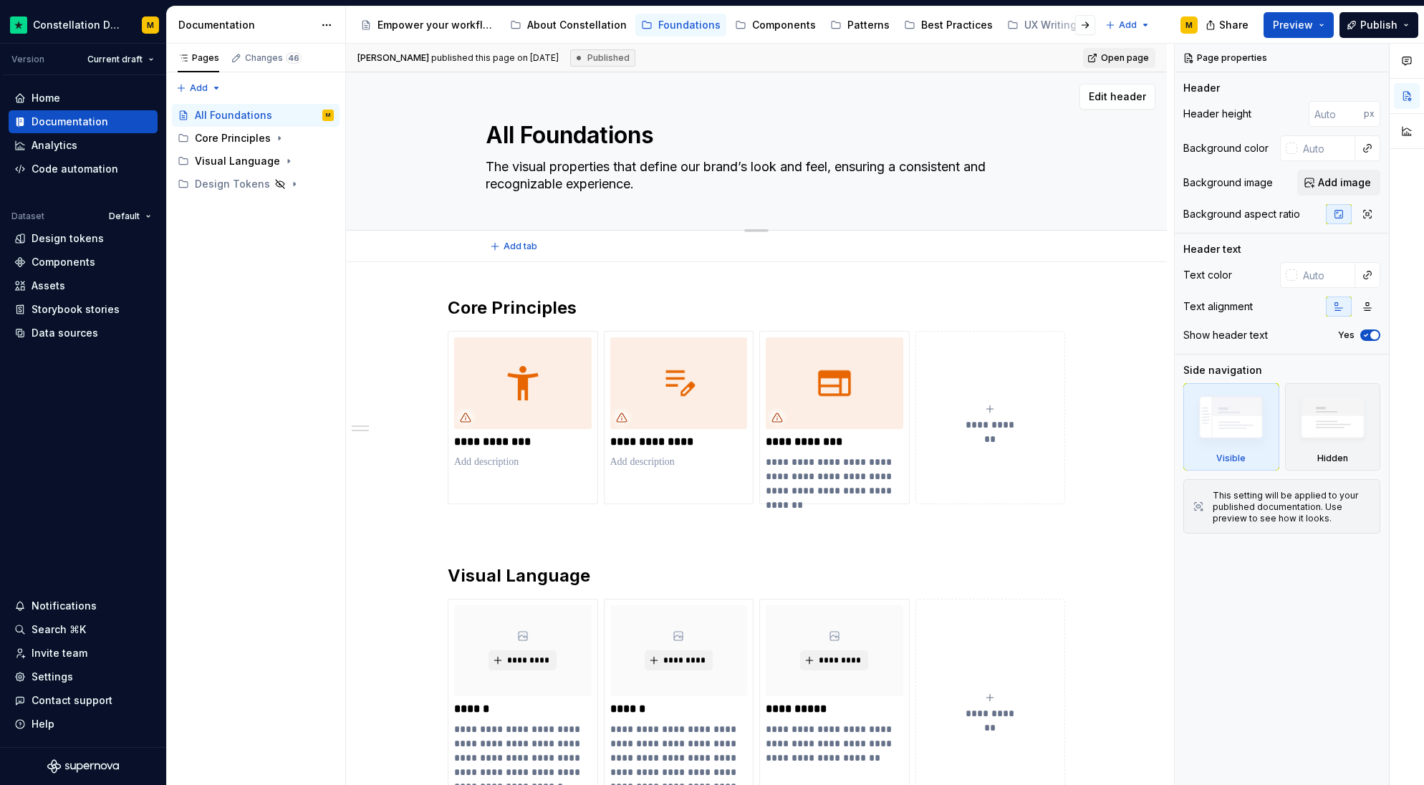
click at [509, 132] on textarea "All Foundations" at bounding box center [754, 135] width 542 height 34
type textarea "*"
type textarea "Foundations"
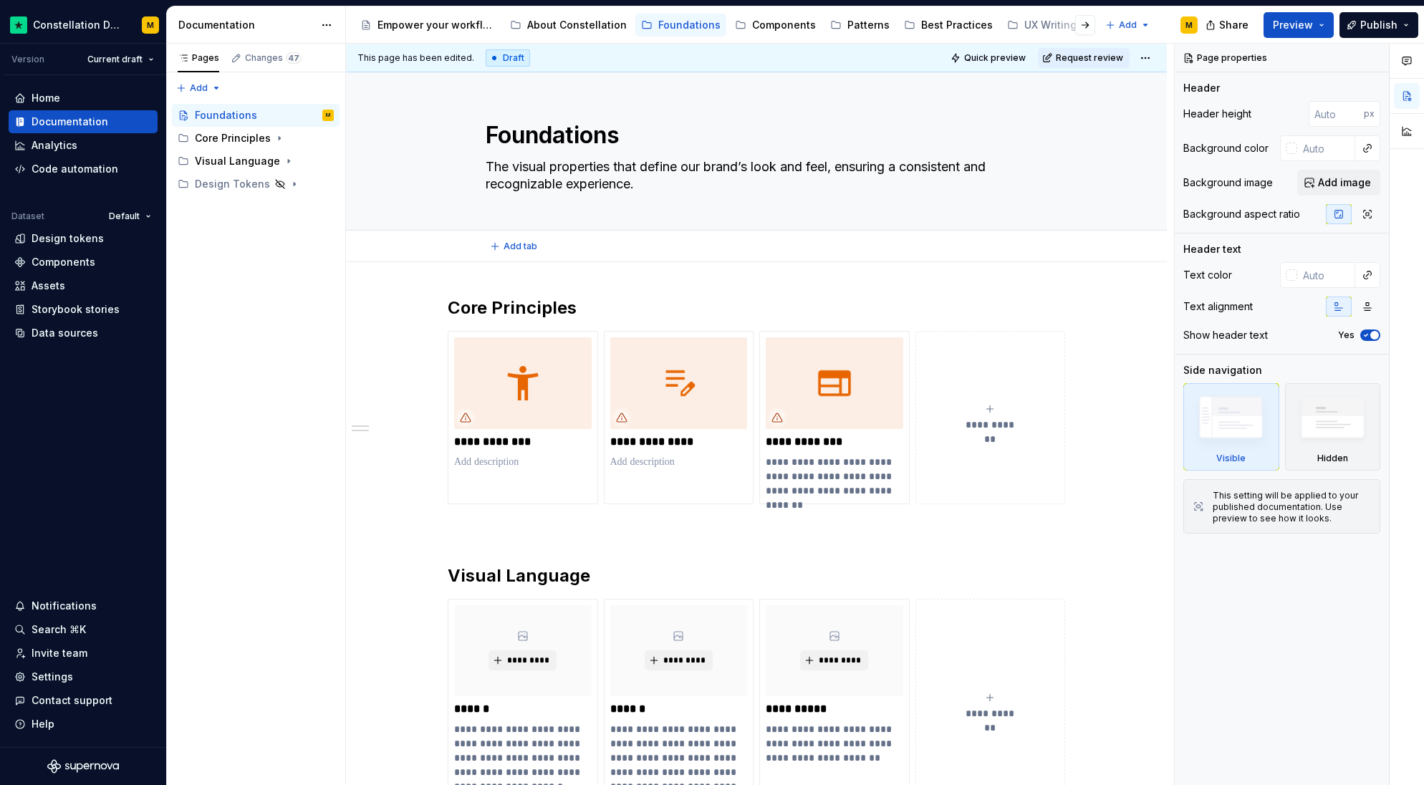
type textarea "*"
type textarea "Foundations"
click at [378, 314] on div "**********" at bounding box center [760, 415] width 828 height 742
click at [1363, 31] on span "Publish" at bounding box center [1379, 25] width 37 height 14
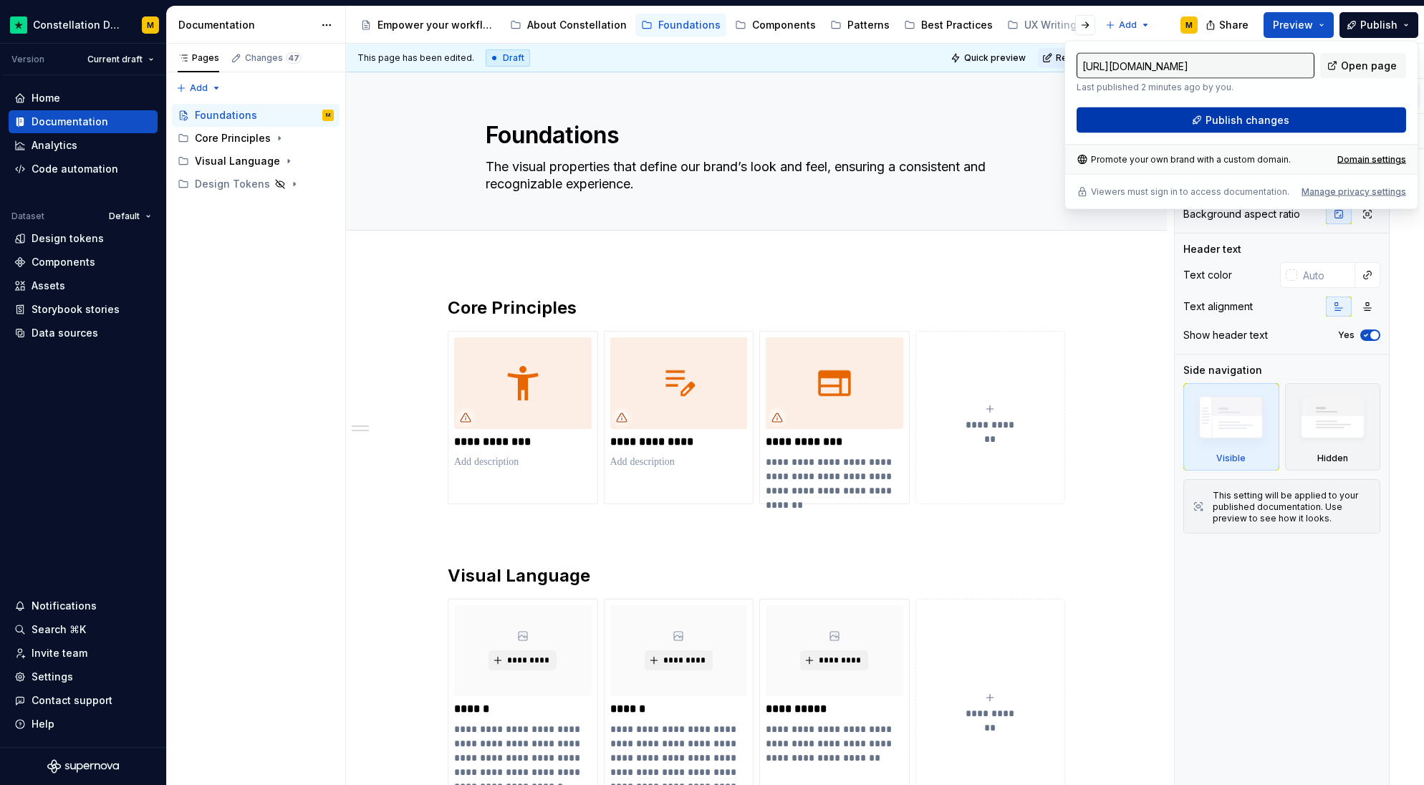
click at [1309, 121] on button "Publish changes" at bounding box center [1242, 120] width 330 height 26
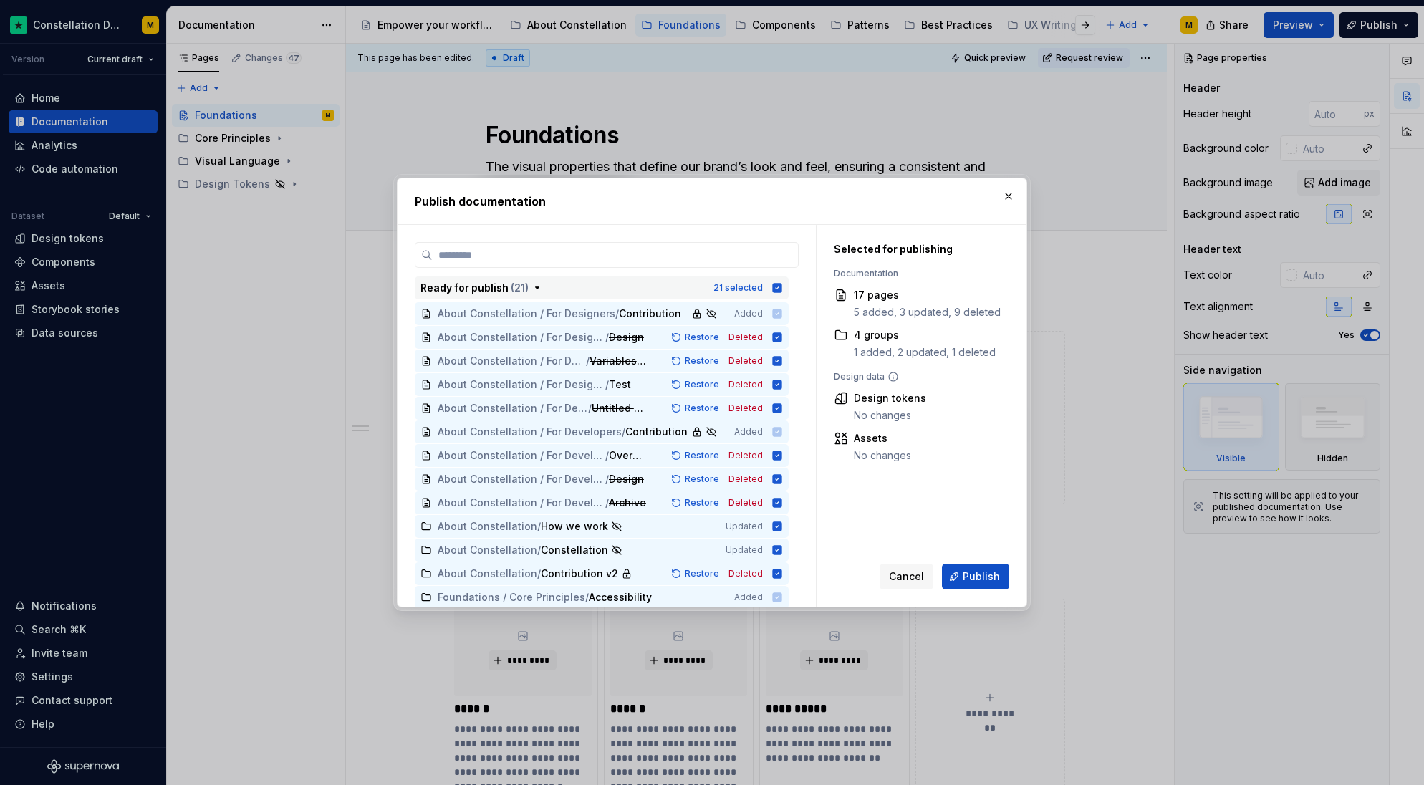
click at [782, 282] on button "Ready for publish ( 21 ) 21 selected" at bounding box center [602, 288] width 374 height 23
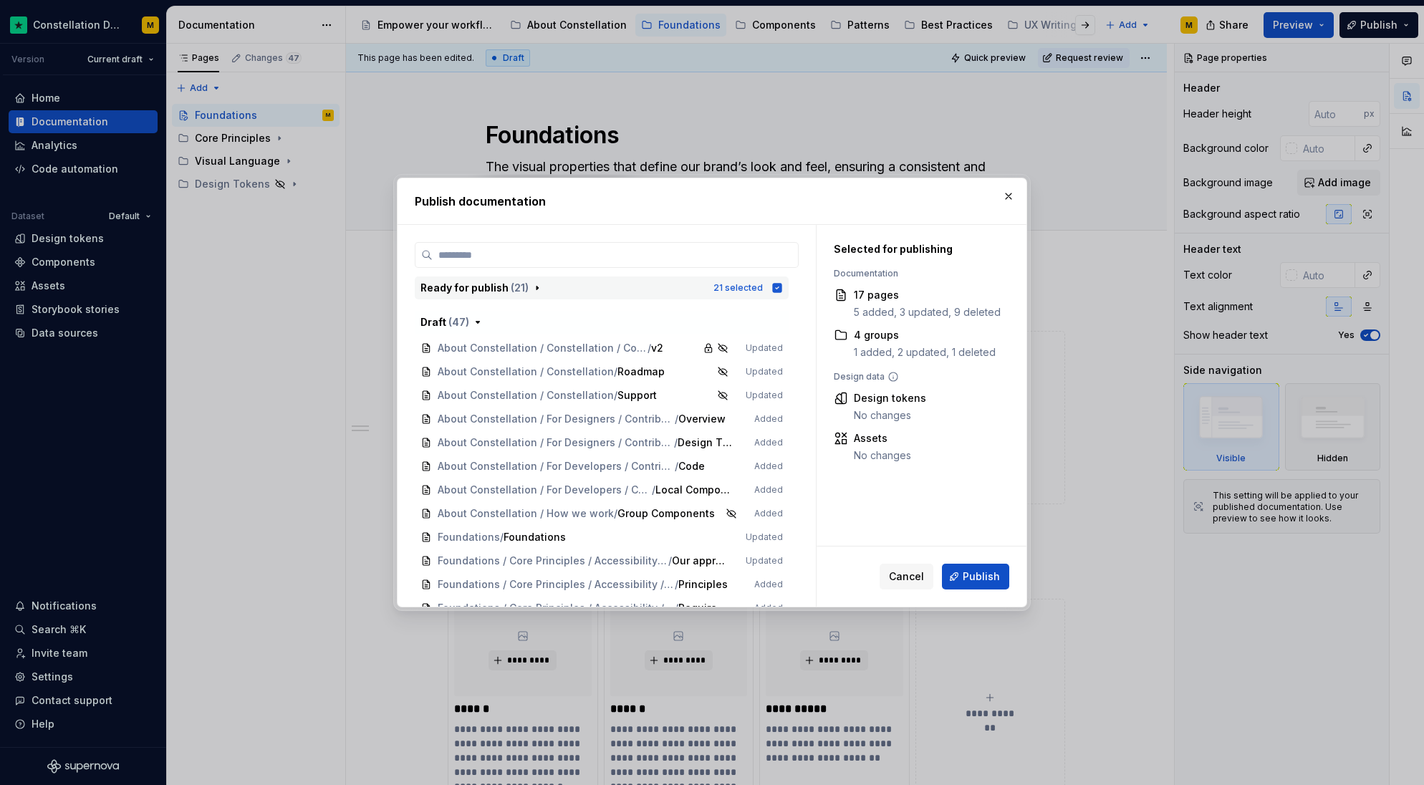
click at [782, 284] on icon "button" at bounding box center [777, 287] width 11 height 11
click at [511, 285] on span "( 21 )" at bounding box center [520, 288] width 18 height 12
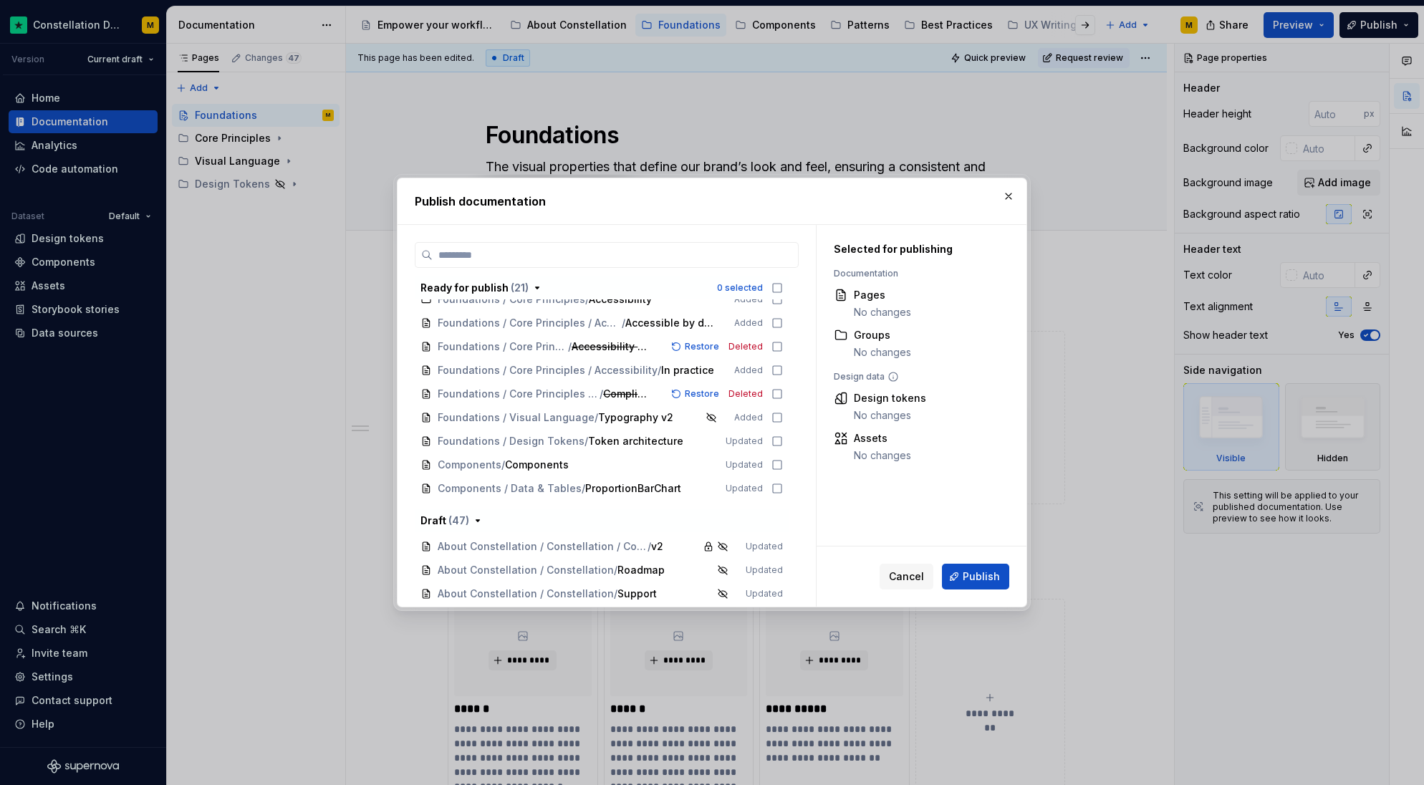
scroll to position [314, 0]
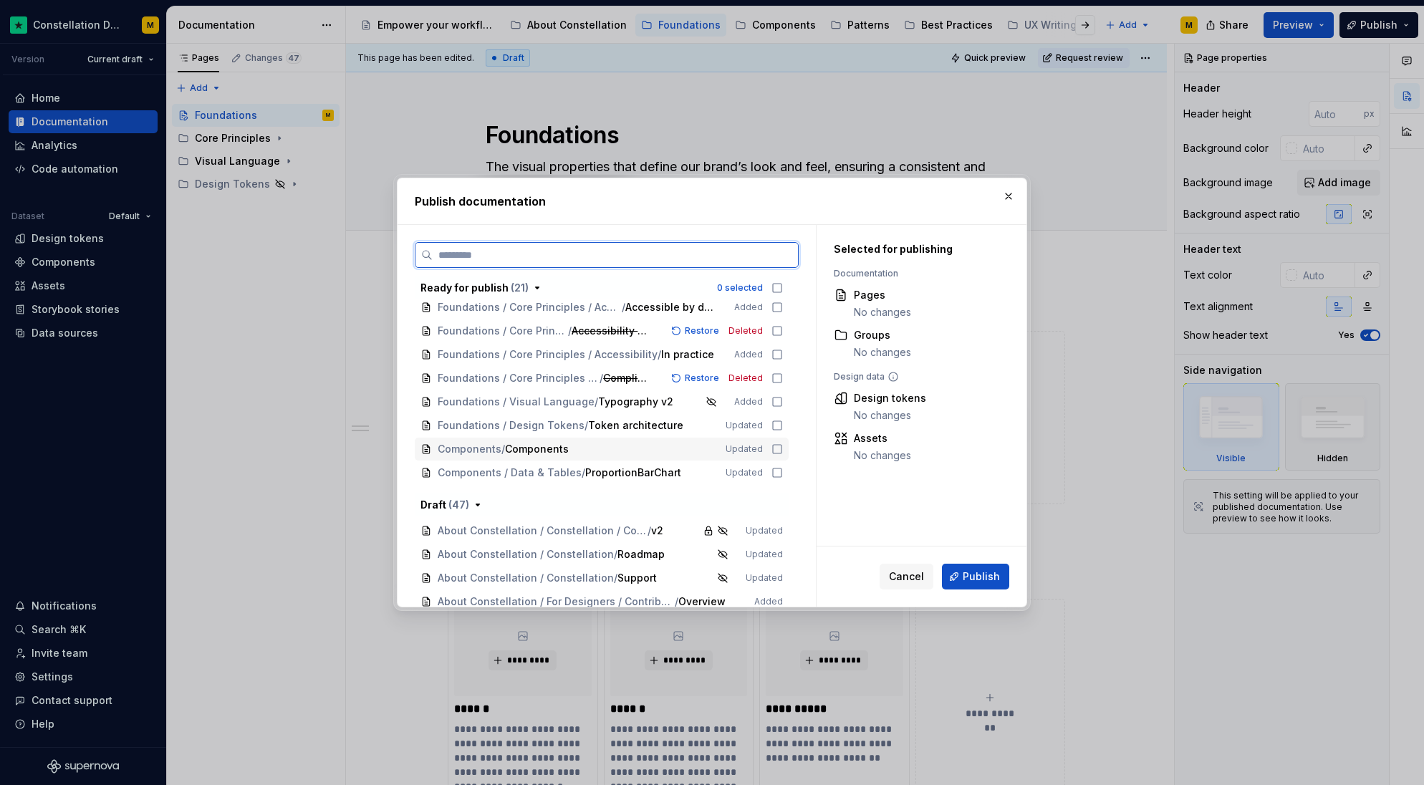
click at [775, 445] on icon at bounding box center [777, 449] width 9 height 9
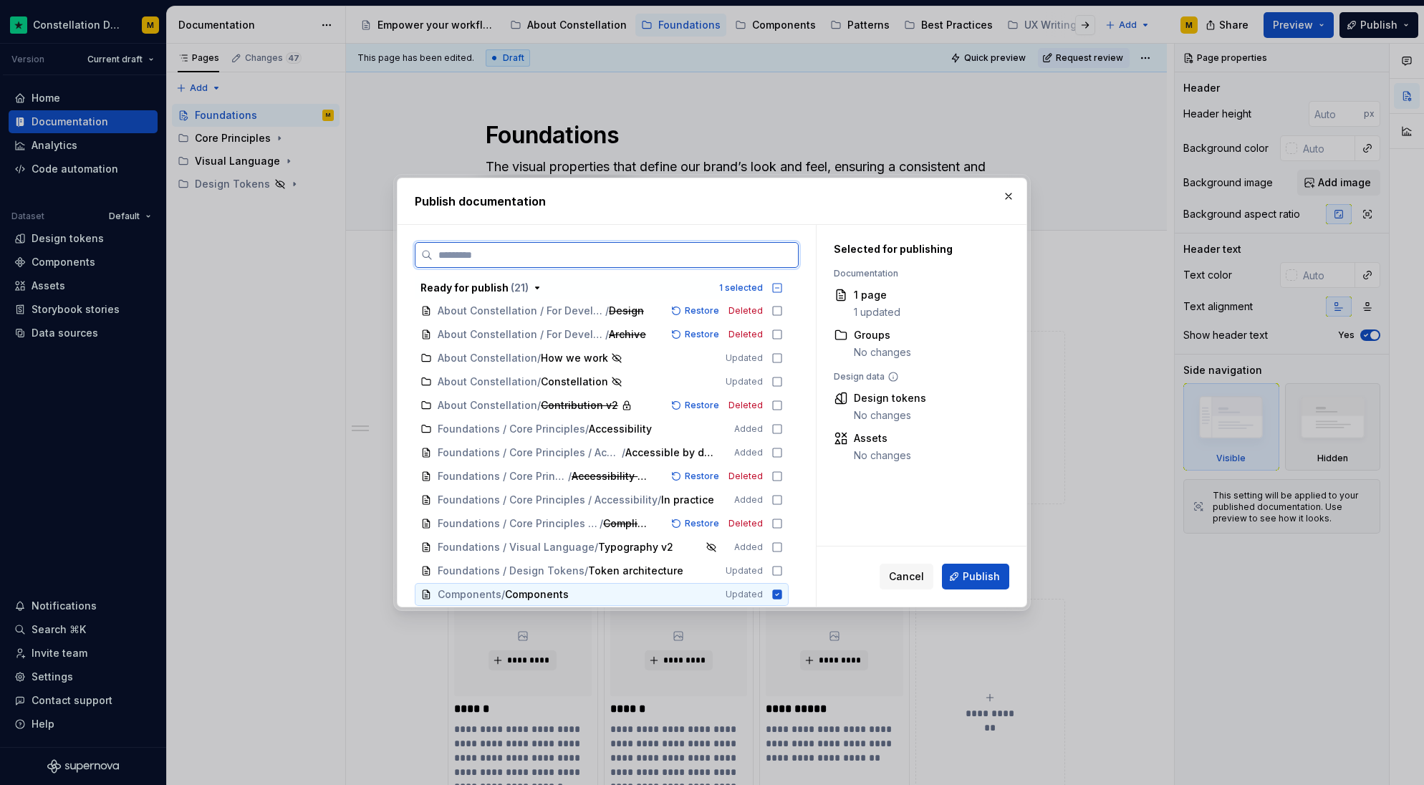
scroll to position [162, 0]
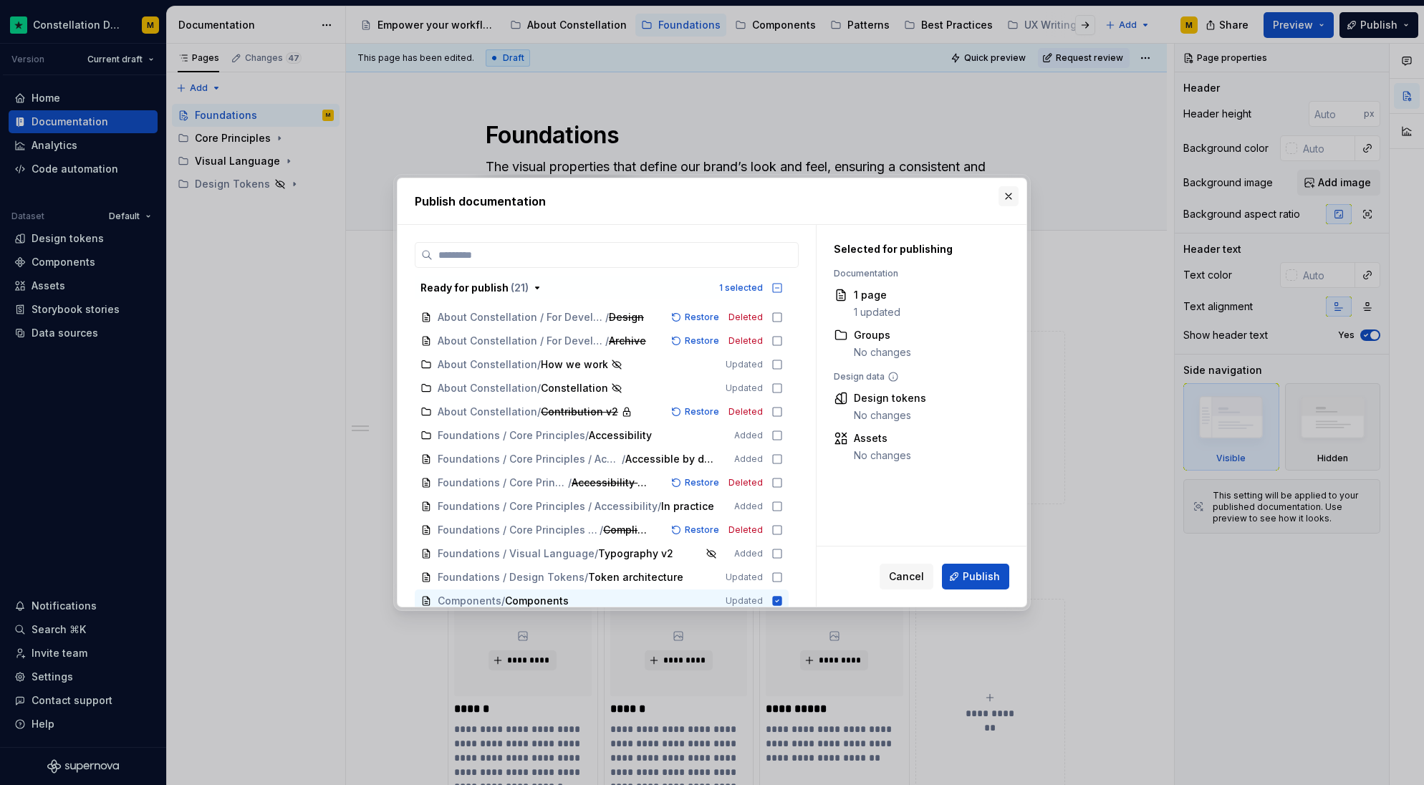
click at [1007, 195] on button "button" at bounding box center [1009, 196] width 20 height 20
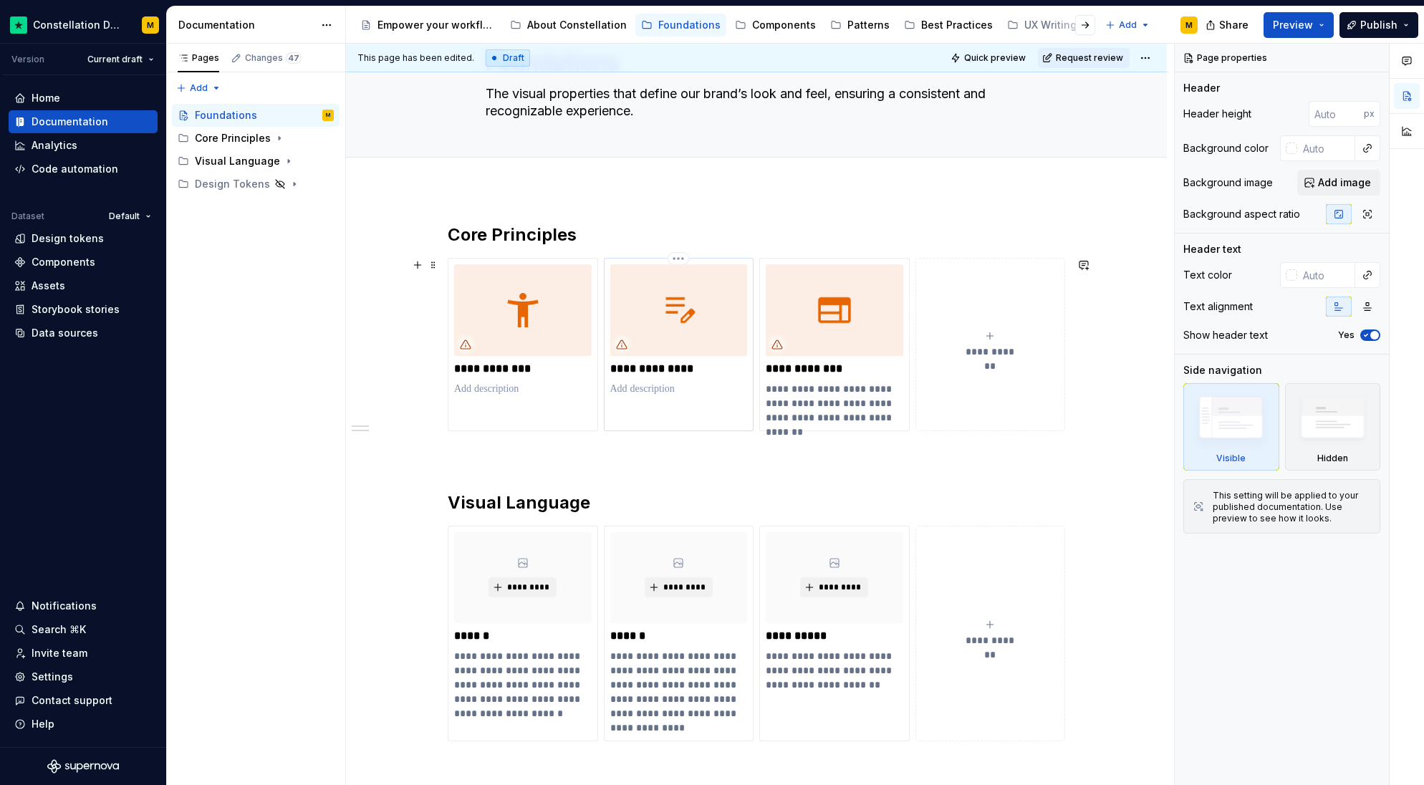
scroll to position [0, 0]
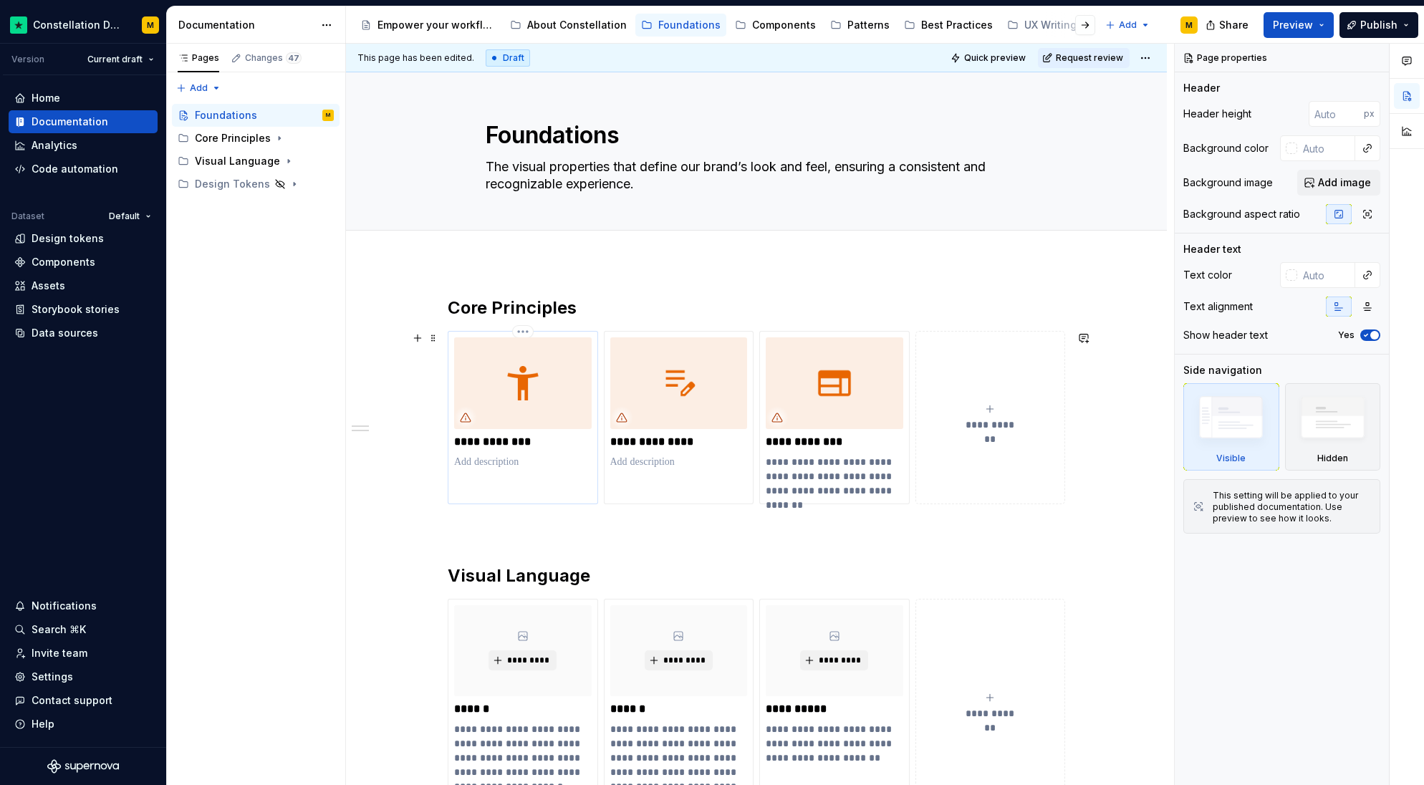
click at [488, 461] on p at bounding box center [523, 462] width 138 height 14
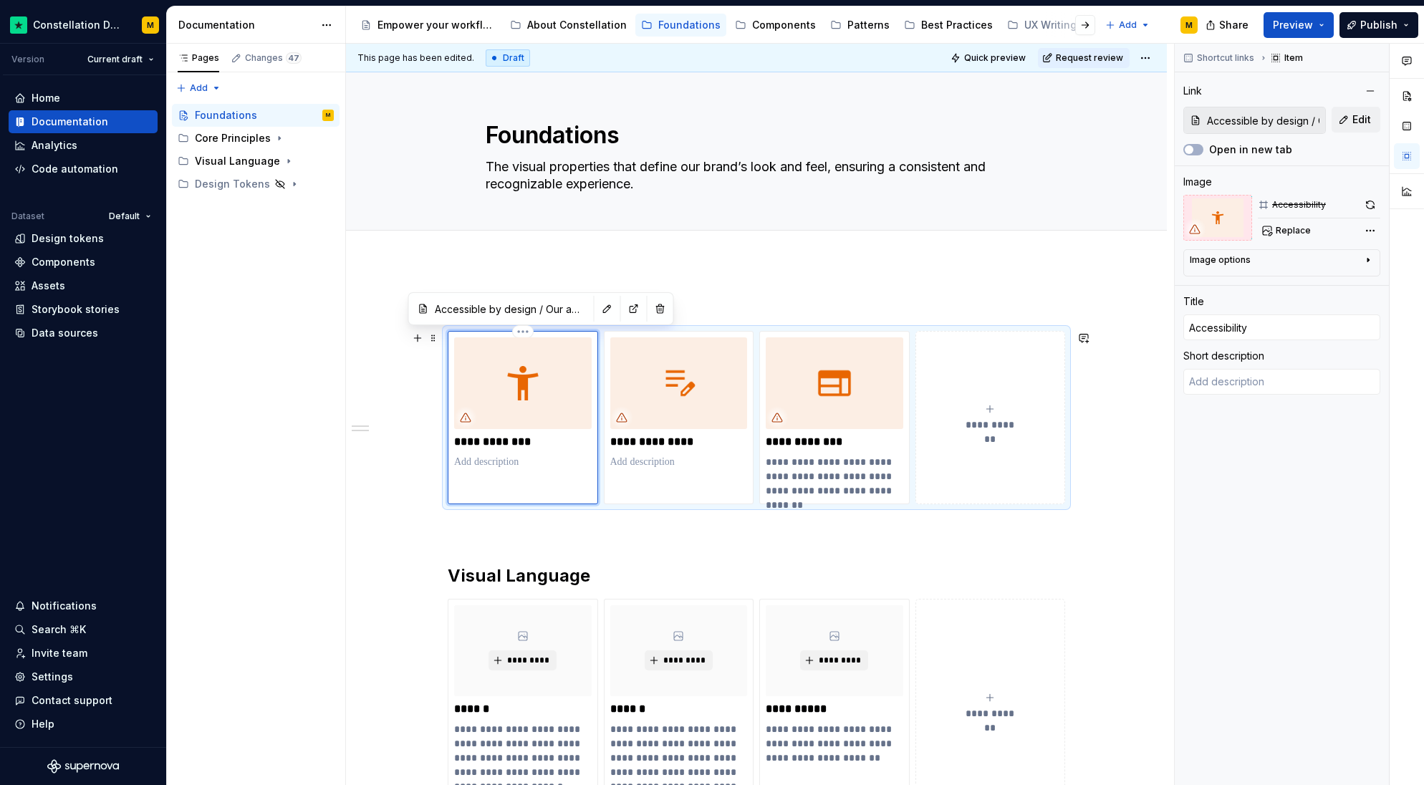
type textarea "*"
type textarea "C"
type textarea "*"
type textarea "Co"
type textarea "*"
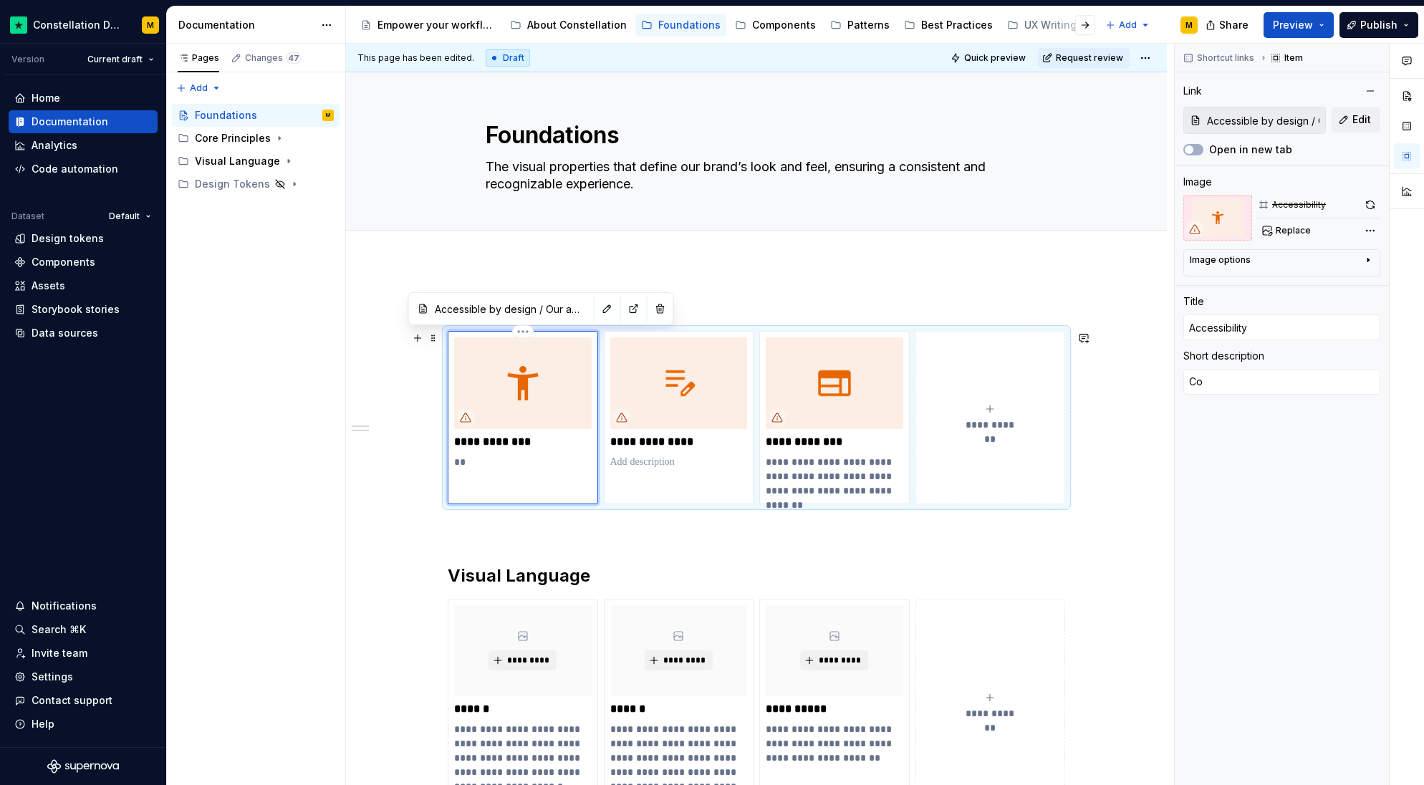
type textarea "Com"
type textarea "*"
type textarea "Comi"
type textarea "*"
type textarea "Comin"
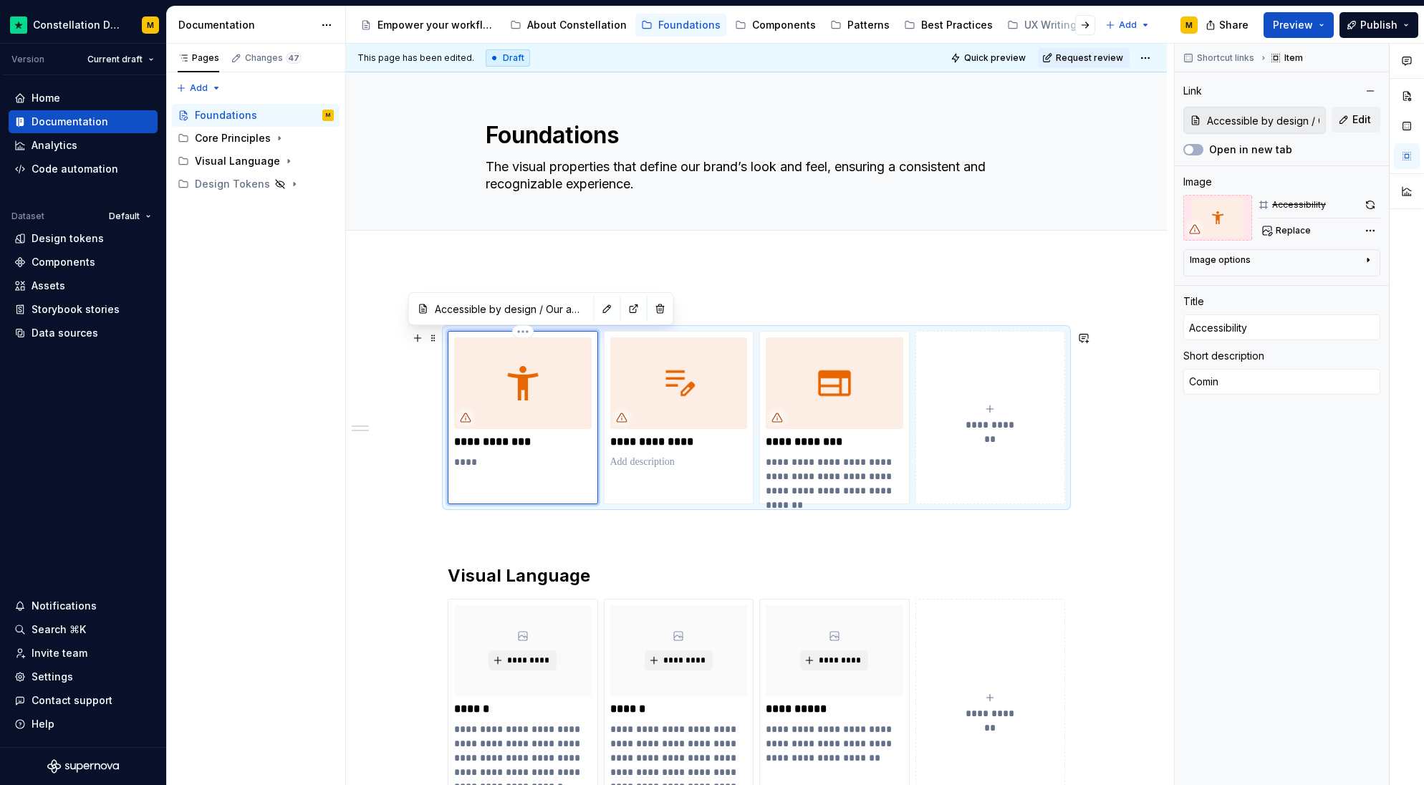
type textarea "*"
type textarea "Coming"
type textarea "*"
type textarea "Coming"
type textarea "*"
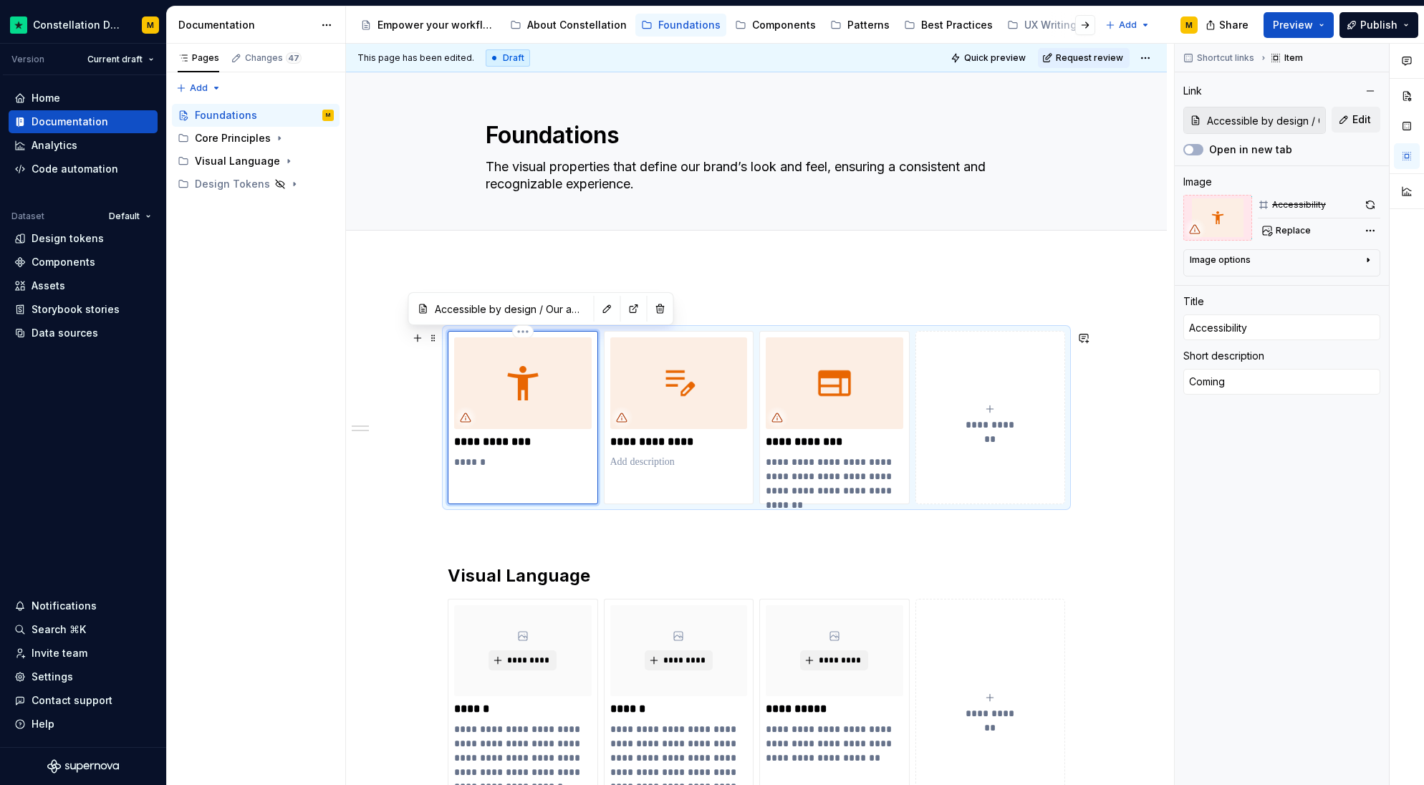
type textarea "Coming s"
type textarea "*"
type textarea "Coming so"
type textarea "*"
type textarea "Coming soo"
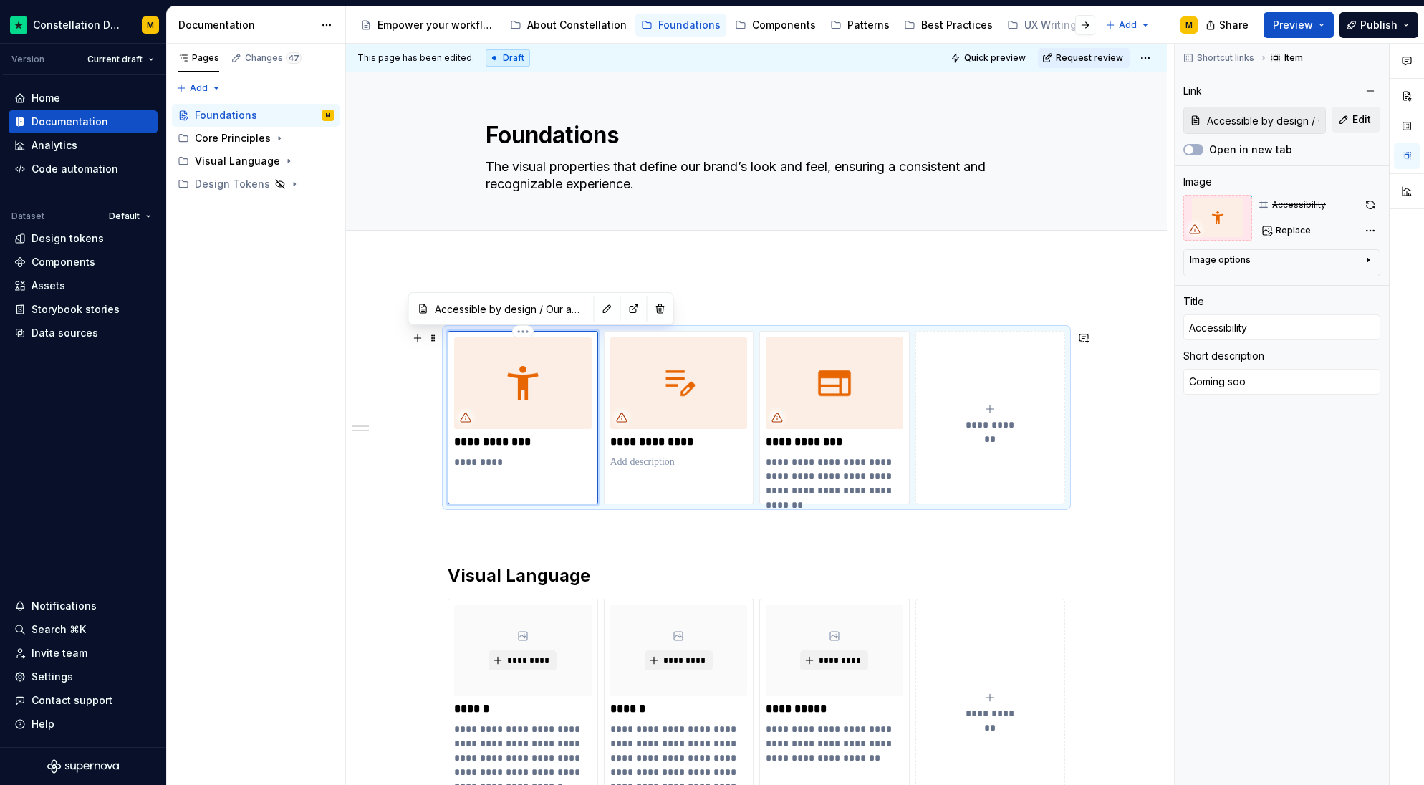
type textarea "*"
type textarea "Coming soon"
click at [241, 136] on div "Core Principles" at bounding box center [233, 138] width 76 height 14
click at [224, 178] on div "Content Design" at bounding box center [242, 184] width 68 height 14
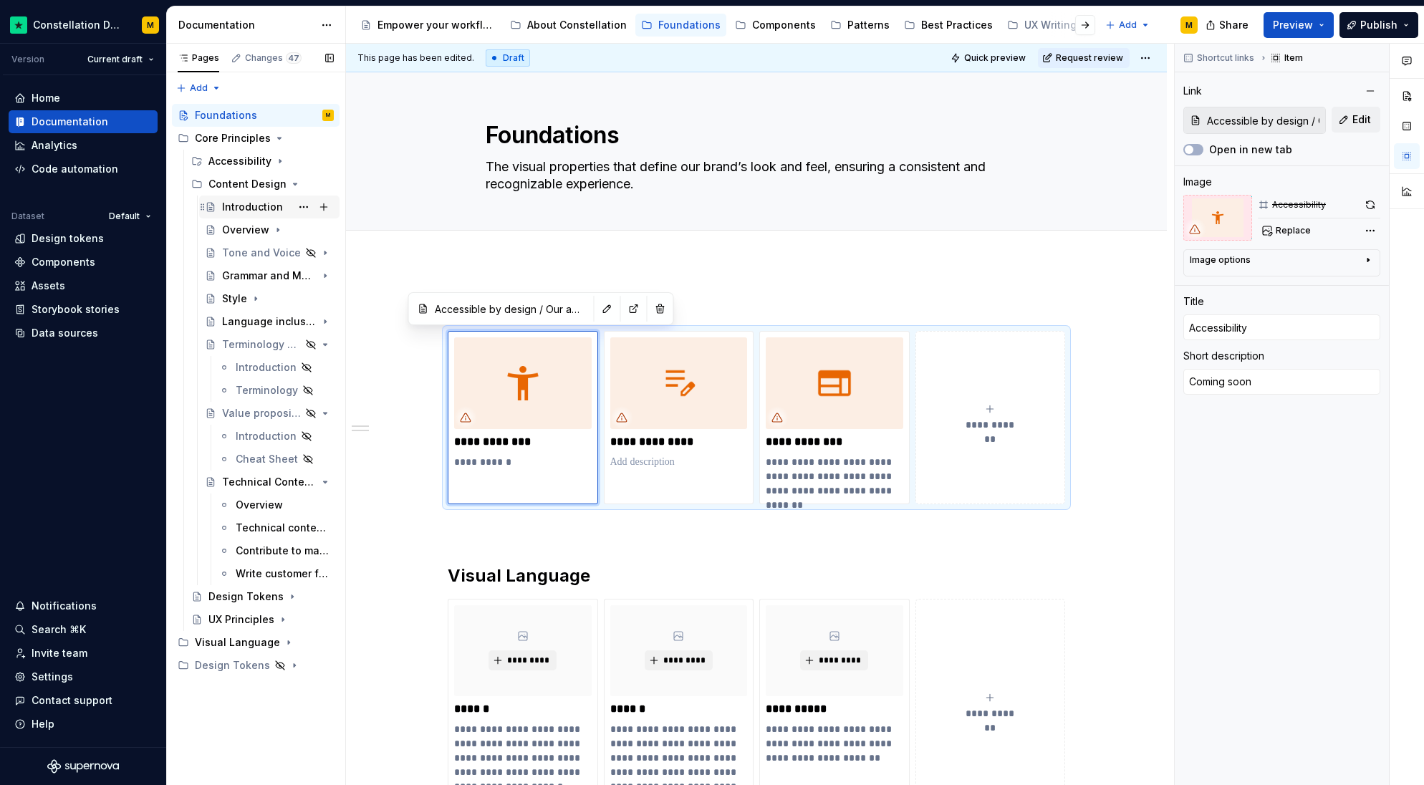
click at [224, 208] on div "Introduction" at bounding box center [252, 207] width 61 height 14
click at [265, 208] on div "Introduction" at bounding box center [252, 207] width 61 height 14
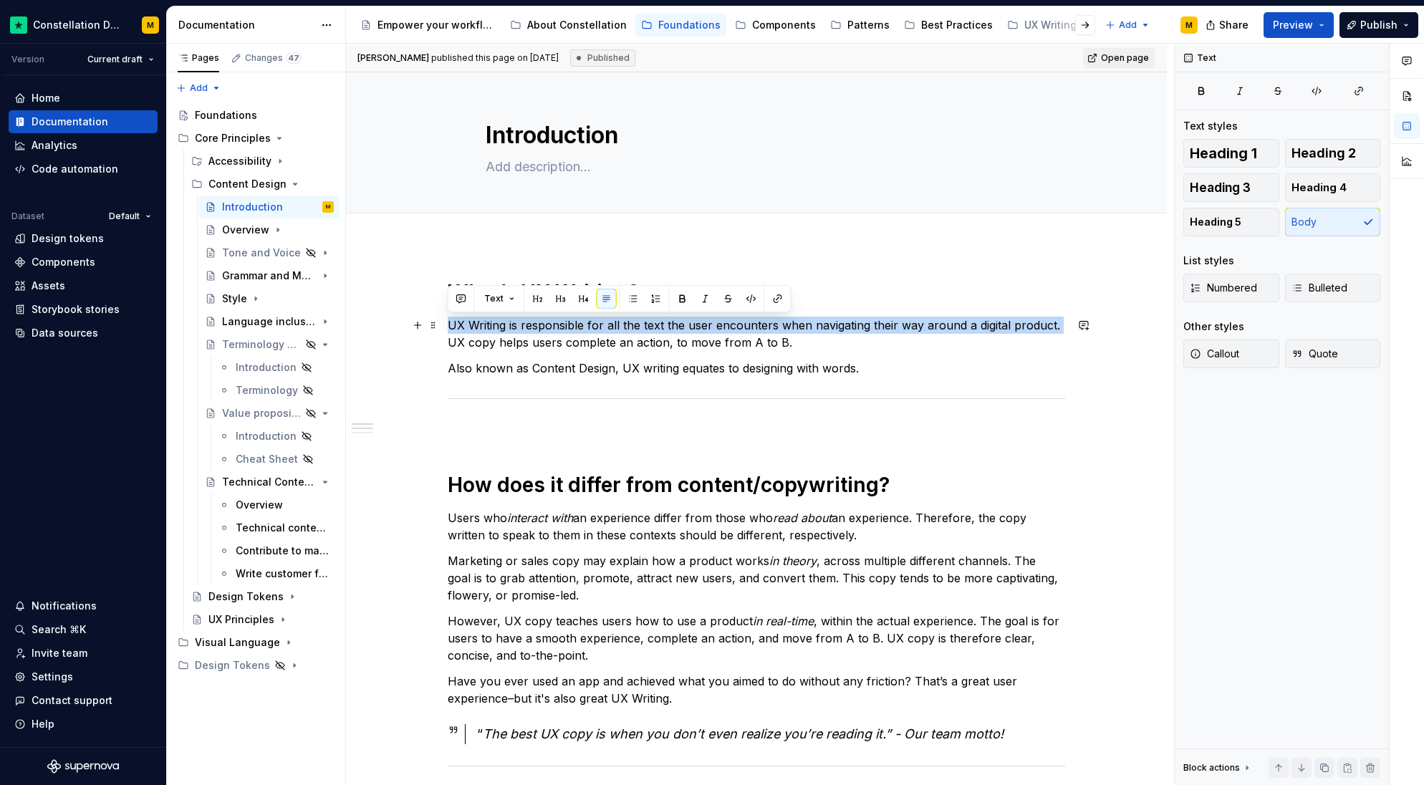
drag, startPoint x: 448, startPoint y: 325, endPoint x: 1071, endPoint y: 325, distance: 623.3
copy p "UX Writing is responsible for all the text the user encounters when navigating …"
click at [228, 120] on div "Foundations" at bounding box center [226, 115] width 62 height 14
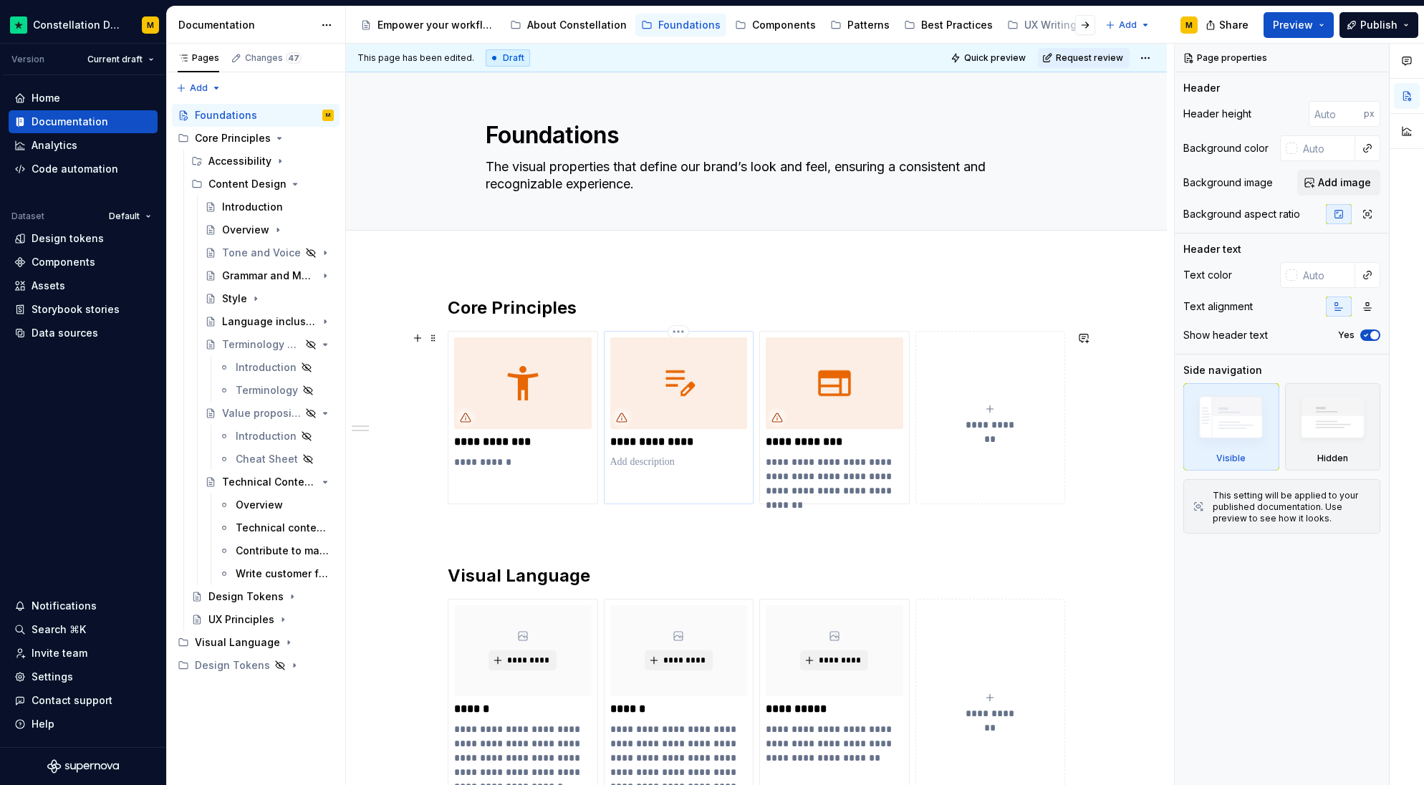
click at [651, 466] on p at bounding box center [679, 462] width 138 height 14
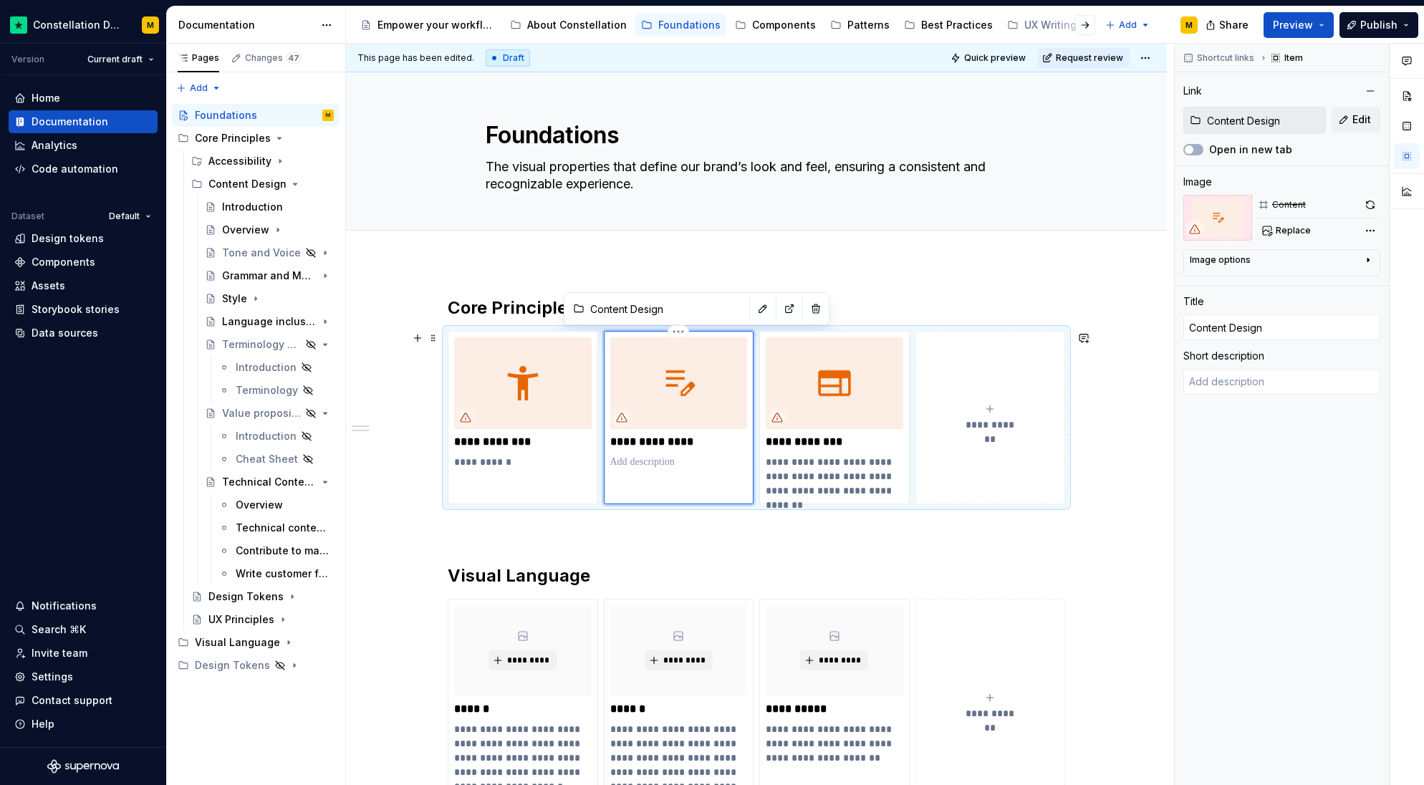
type textarea "*"
type textarea "UX Writing is responsible for all the text the user encounters when navigating …"
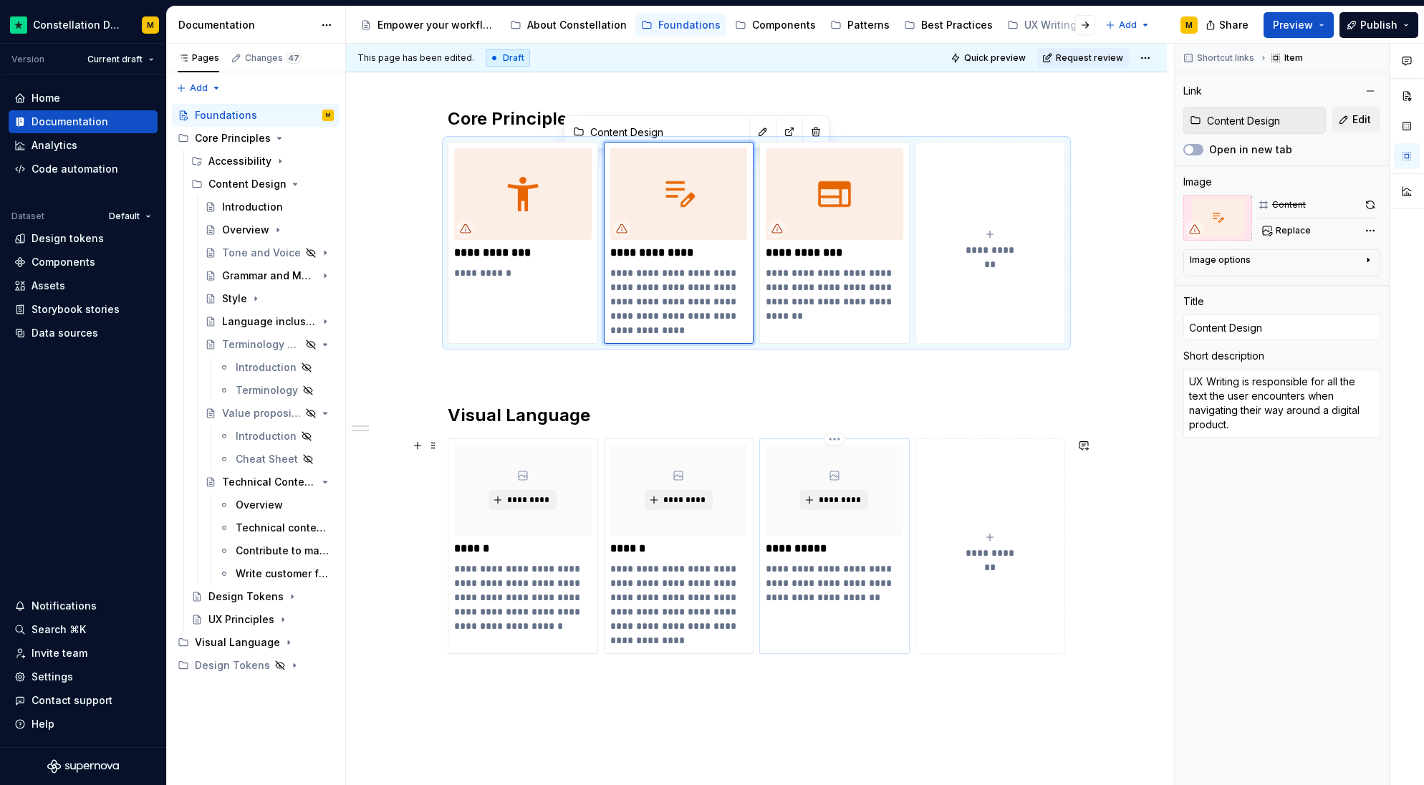
scroll to position [193, 0]
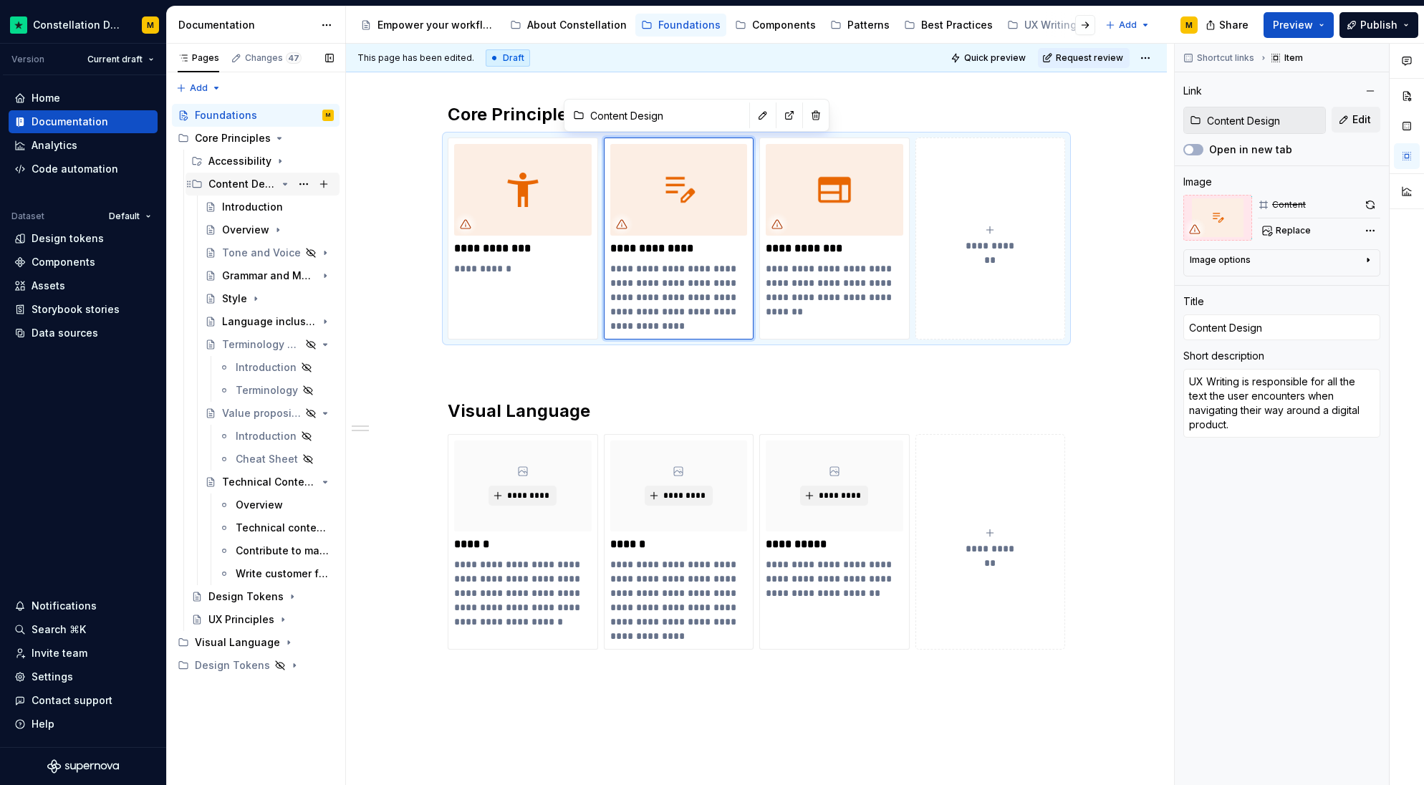
click at [288, 186] on icon "Page tree" at bounding box center [284, 183] width 11 height 11
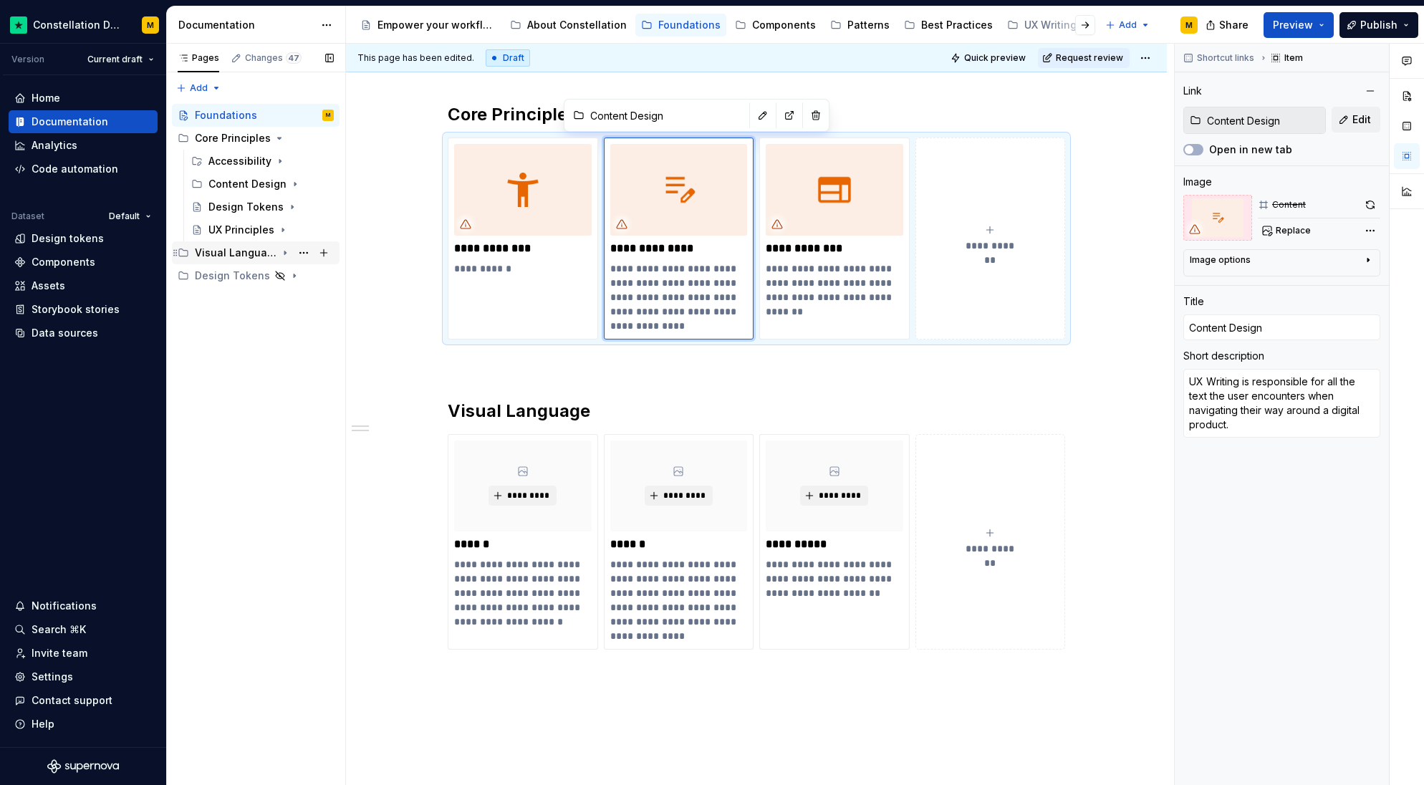
click at [280, 254] on icon "Page tree" at bounding box center [284, 252] width 11 height 11
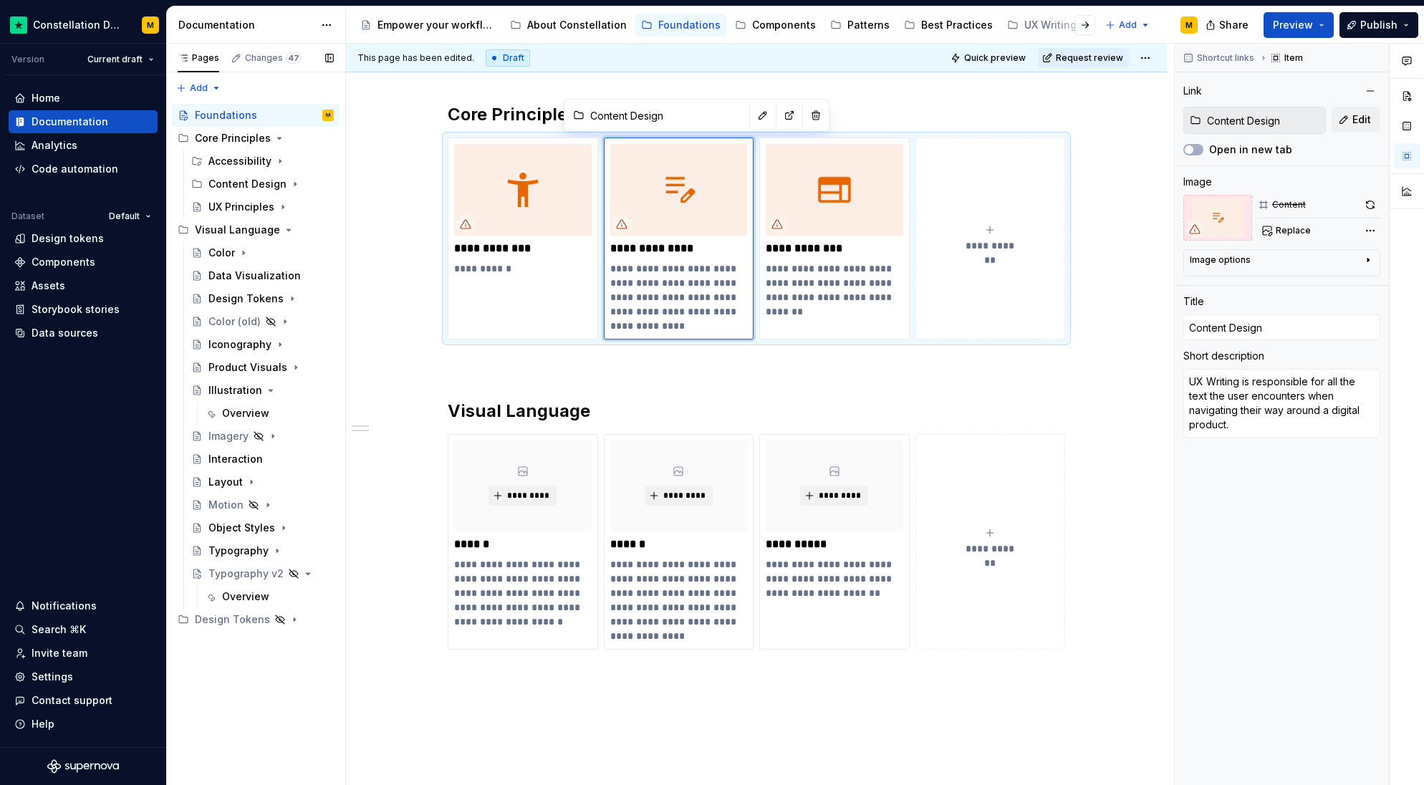
drag, startPoint x: 229, startPoint y: 211, endPoint x: 705, endPoint y: 11, distance: 516.4
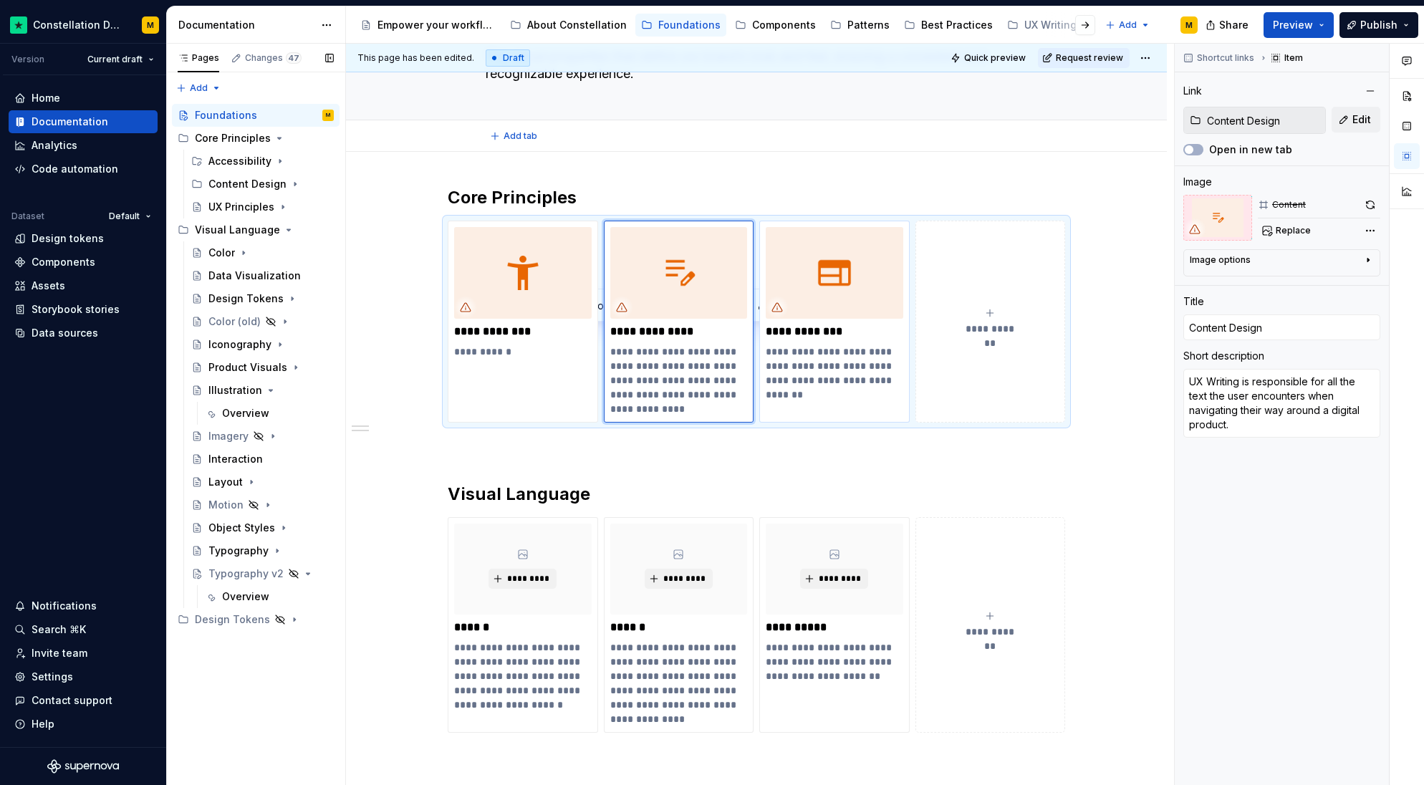
scroll to position [0, 0]
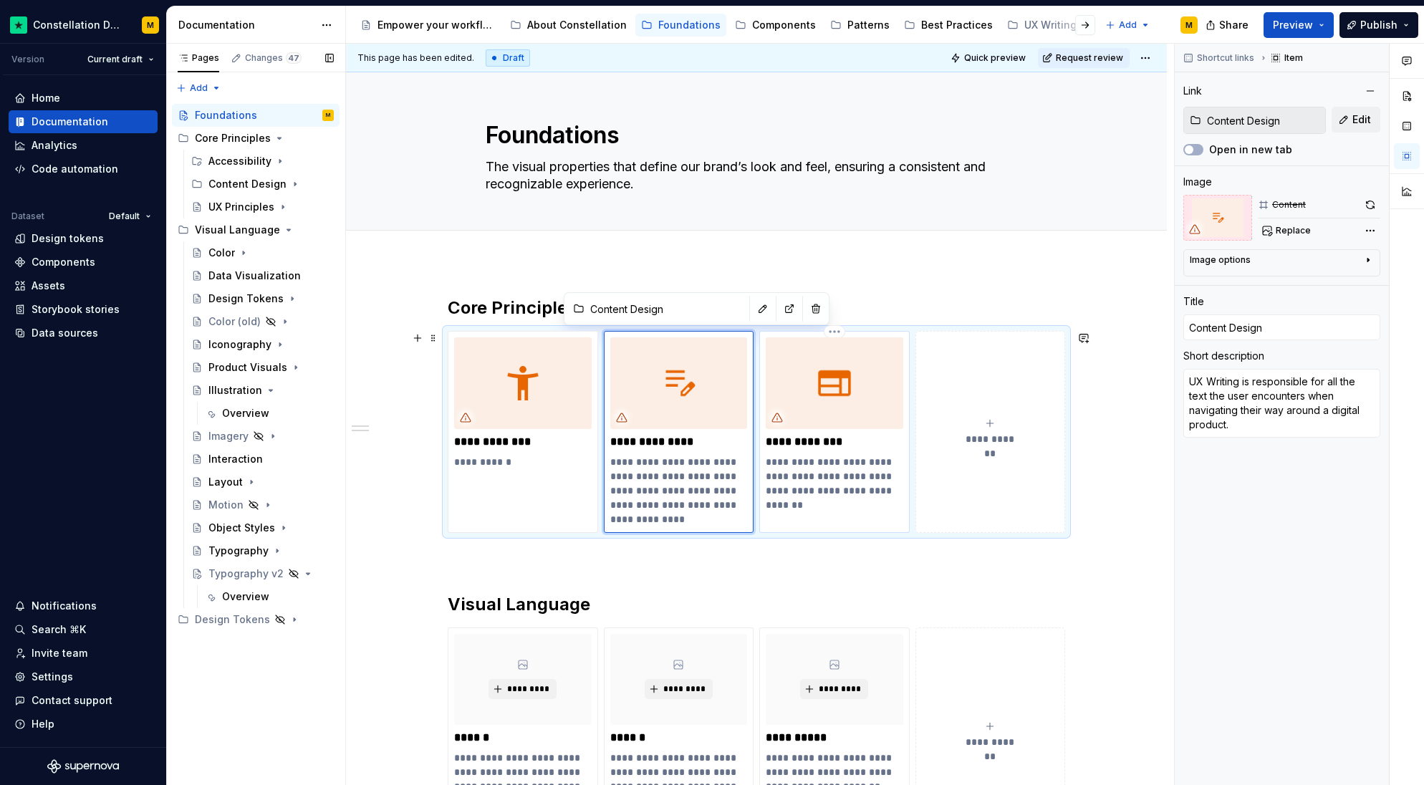
click at [776, 446] on p "**********" at bounding box center [835, 442] width 138 height 14
type textarea "*"
type input "UX Principles"
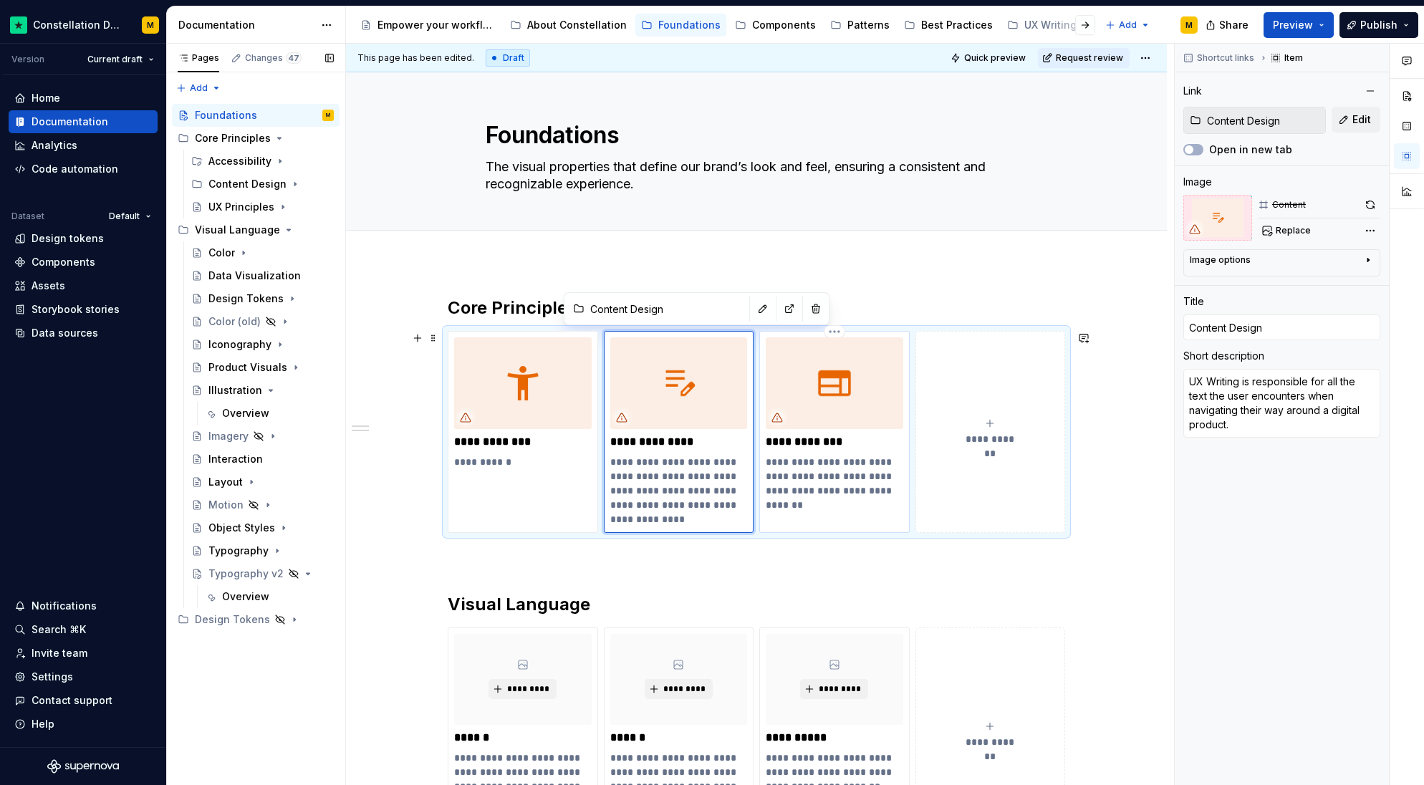
type textarea "The tenets that that guide us on the journey to become the global symbol of tru…"
click at [776, 446] on p "**********" at bounding box center [835, 442] width 138 height 14
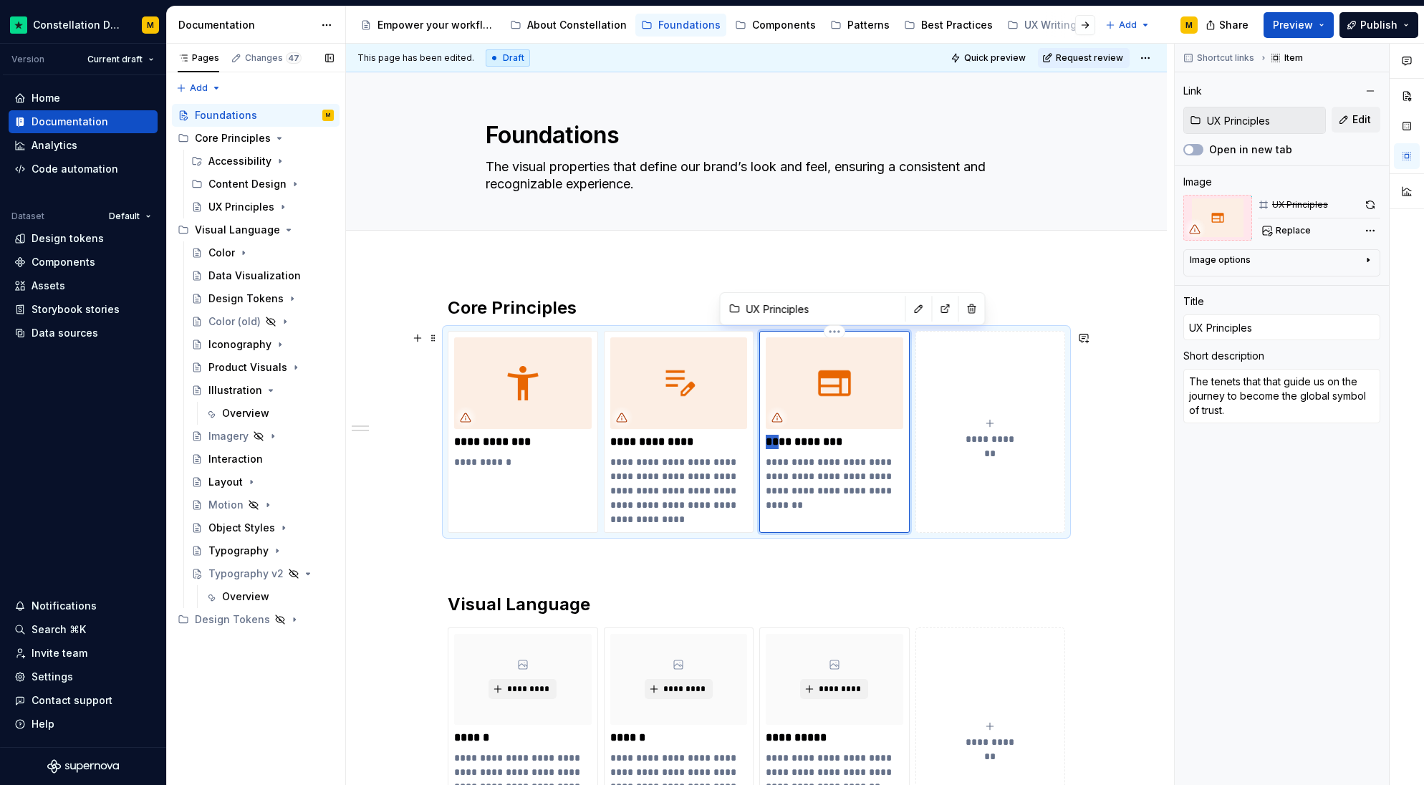
type textarea "*"
type input "D Principles"
type textarea "*"
type input "De Principles"
type textarea "*"
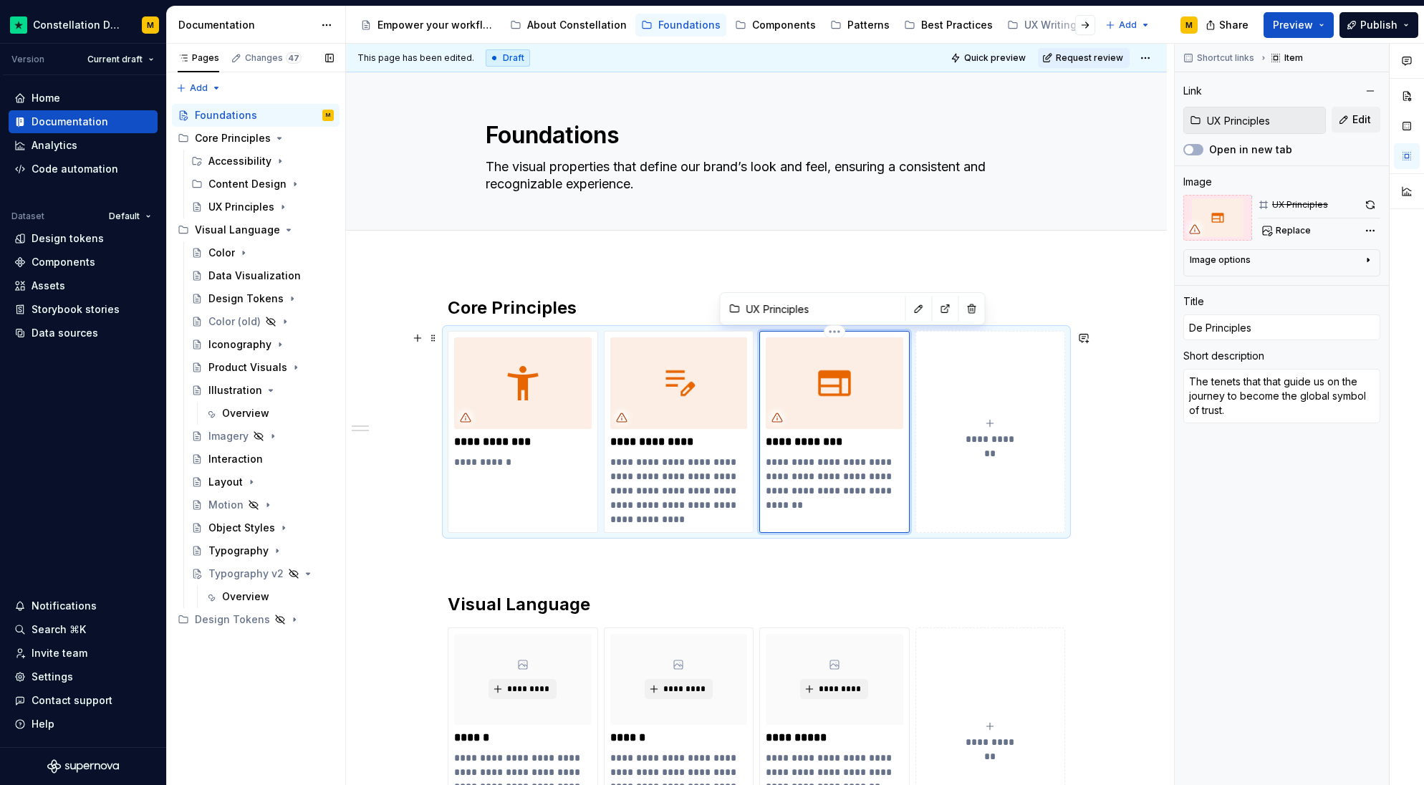
type input "Des Principles"
type textarea "*"
type input "Desi Principles"
type textarea "*"
type input "Desig Principles"
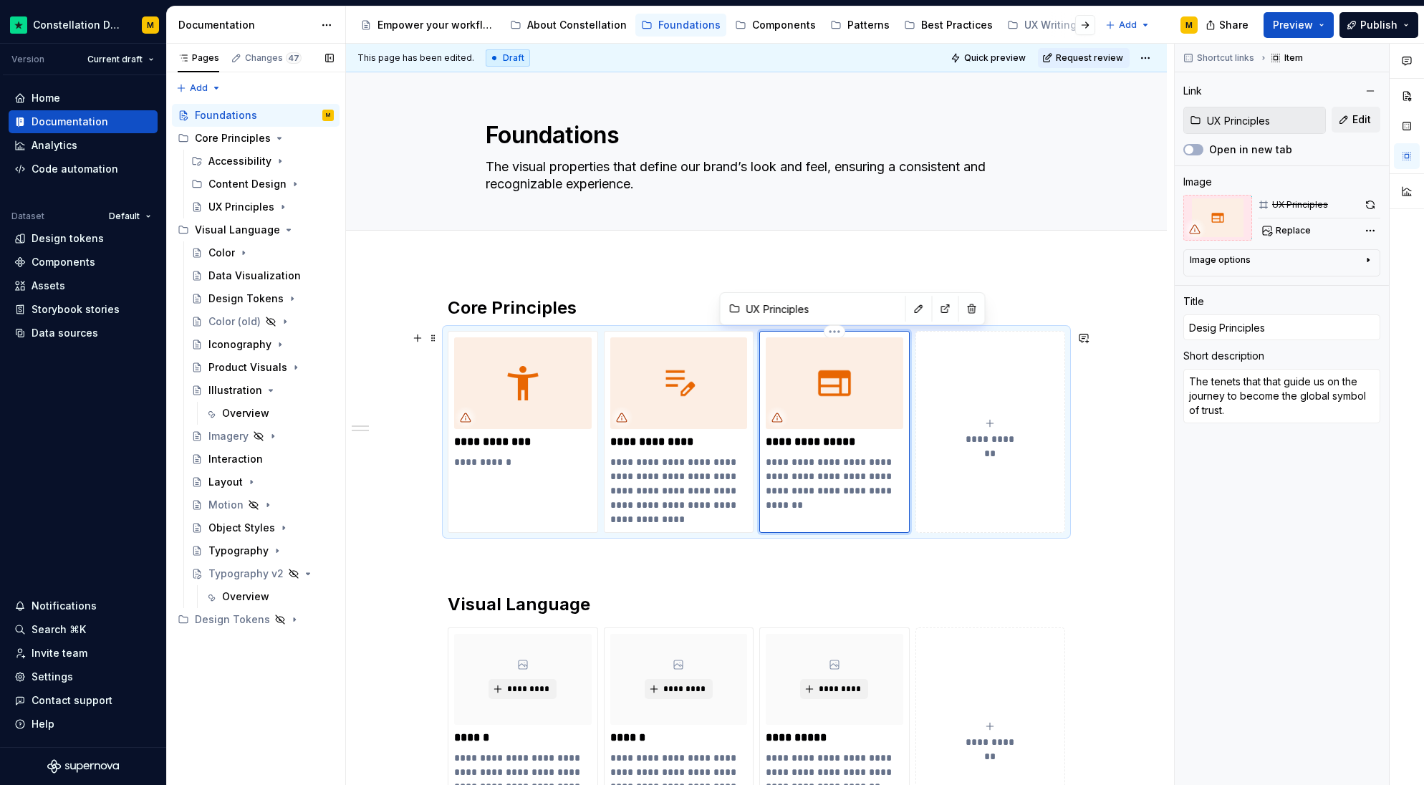
type textarea "*"
type input "Design Principles"
click at [830, 590] on div "**********" at bounding box center [757, 587] width 618 height 581
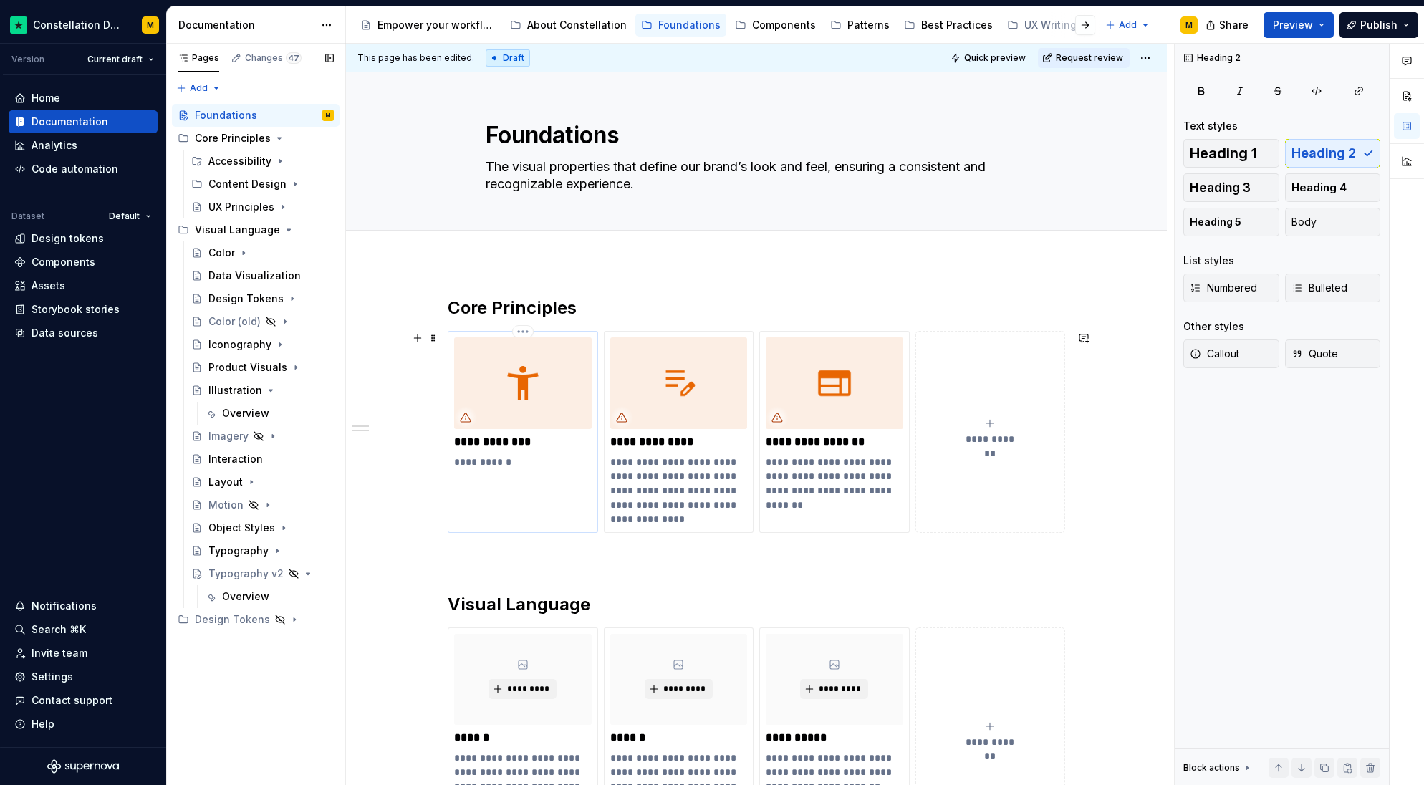
click at [524, 409] on img at bounding box center [523, 383] width 138 height 92
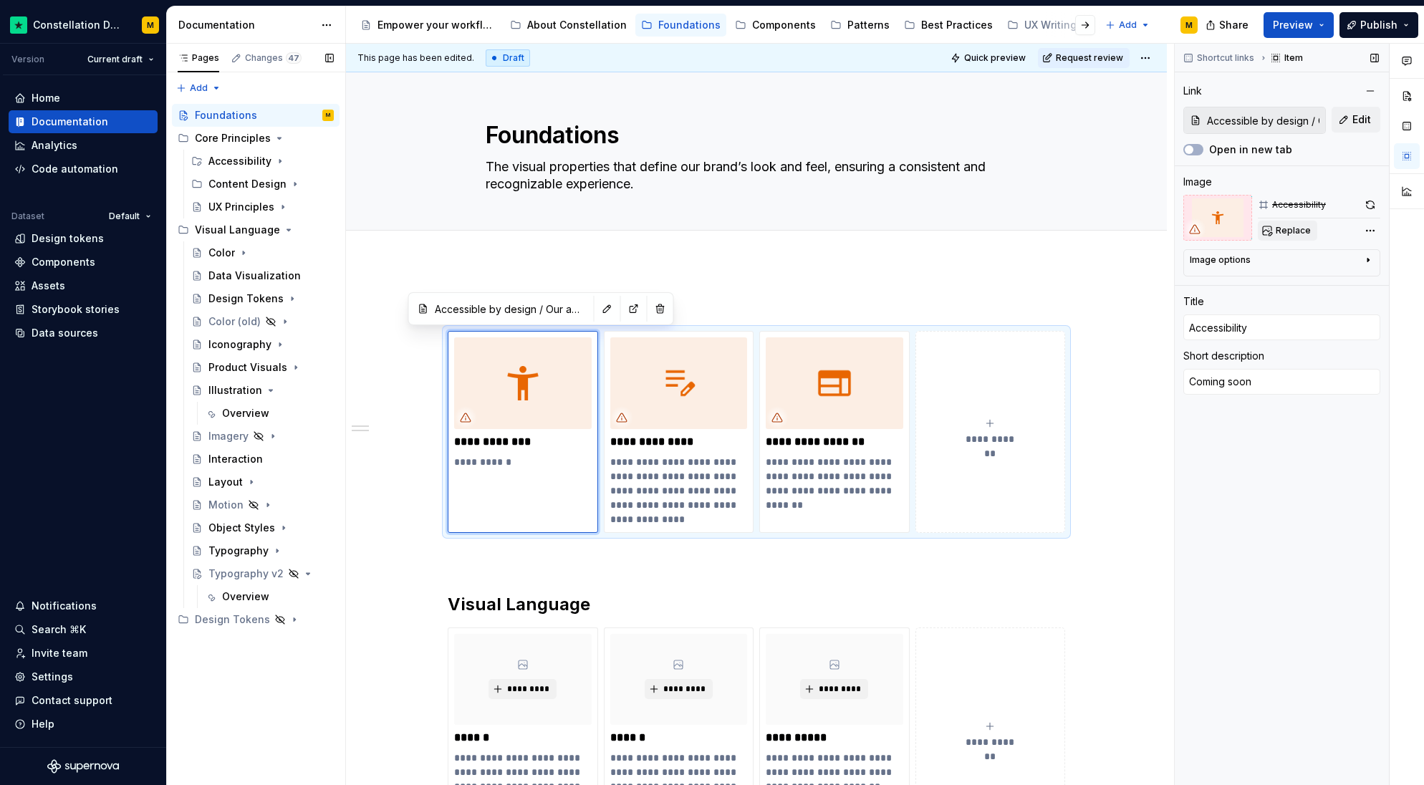
click at [1293, 221] on button "Replace" at bounding box center [1287, 231] width 59 height 20
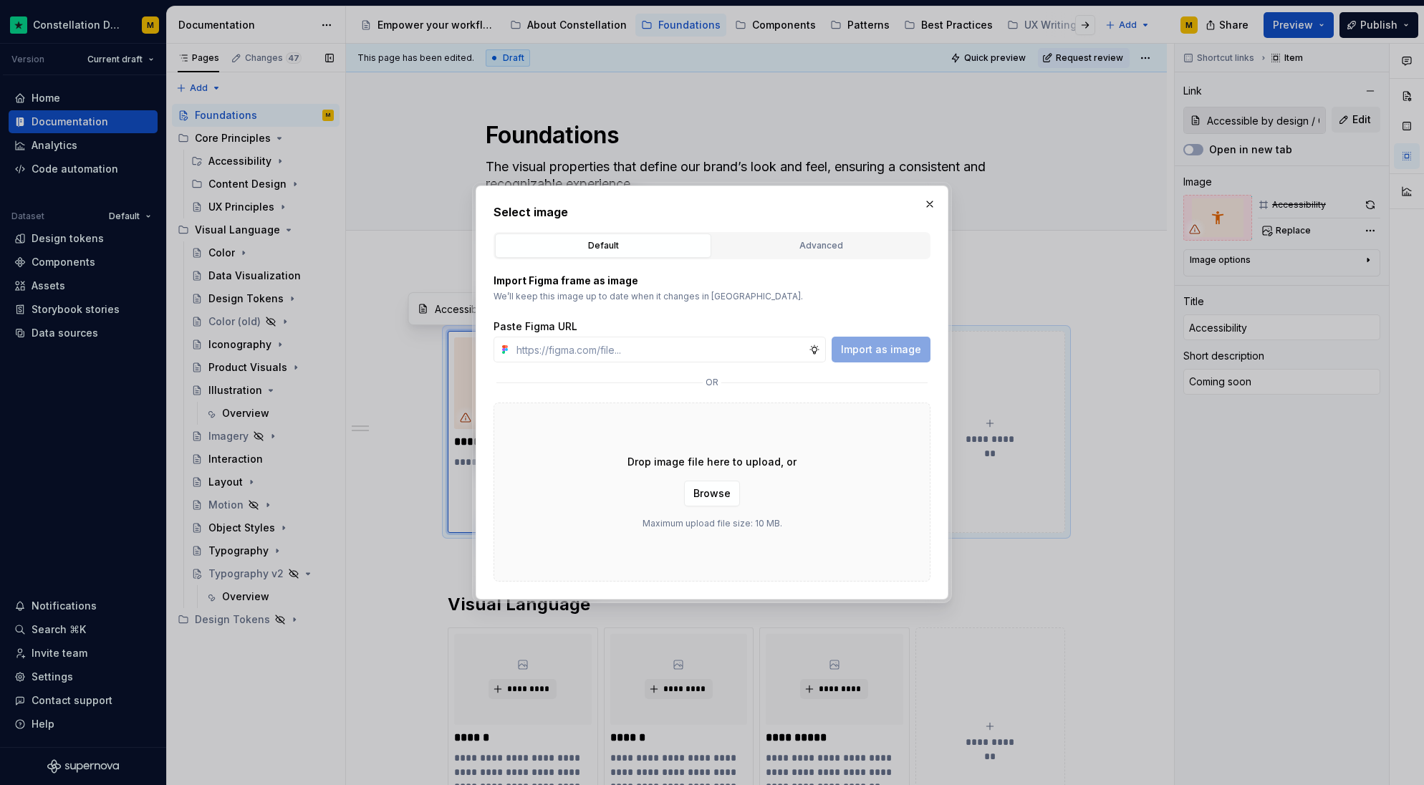
type textarea "*"
type input "[URL][DOMAIN_NAME]"
click at [880, 352] on span "Import as image" at bounding box center [881, 349] width 80 height 14
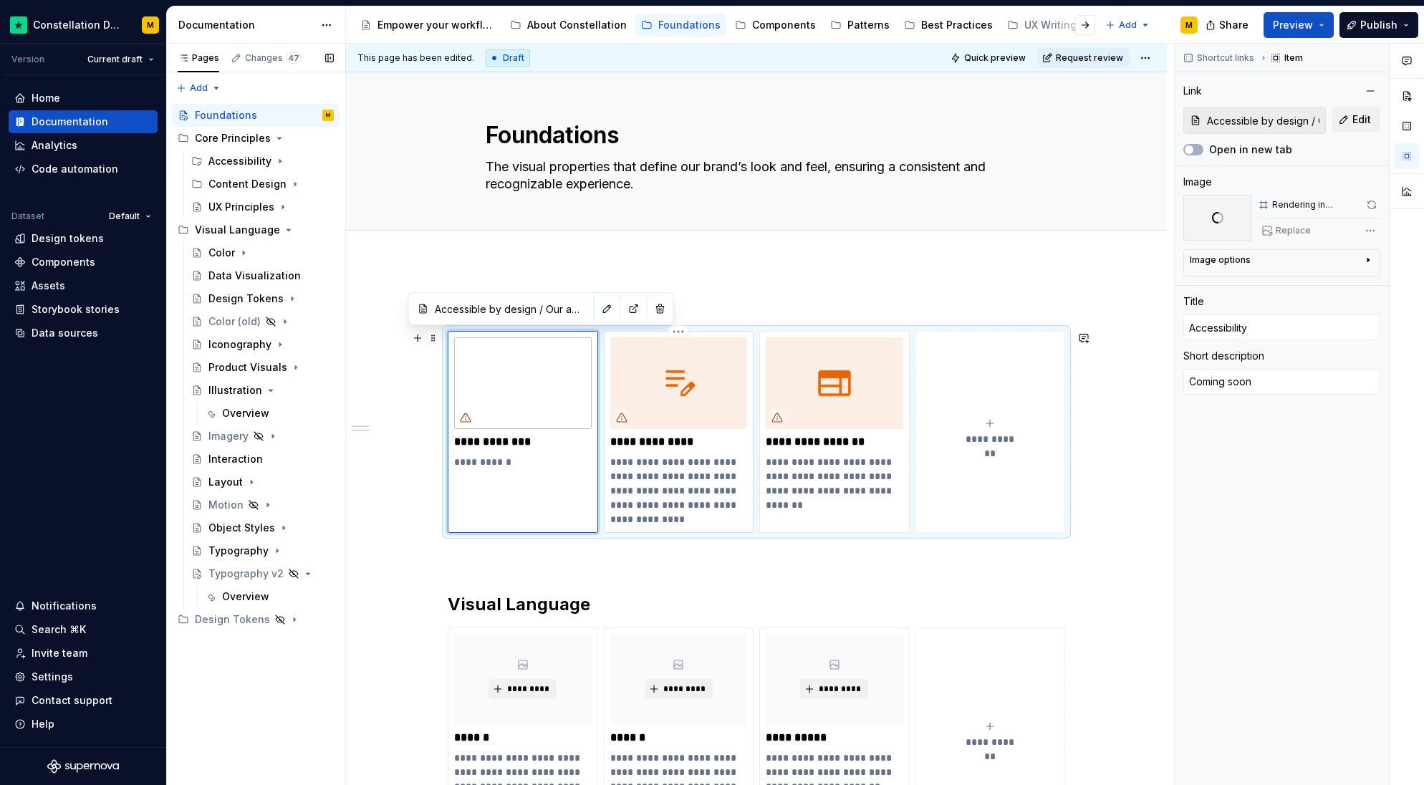
type textarea "*"
type input "Content Design"
type textarea "UX Writing is responsible for all the text the user encounters when navigating …"
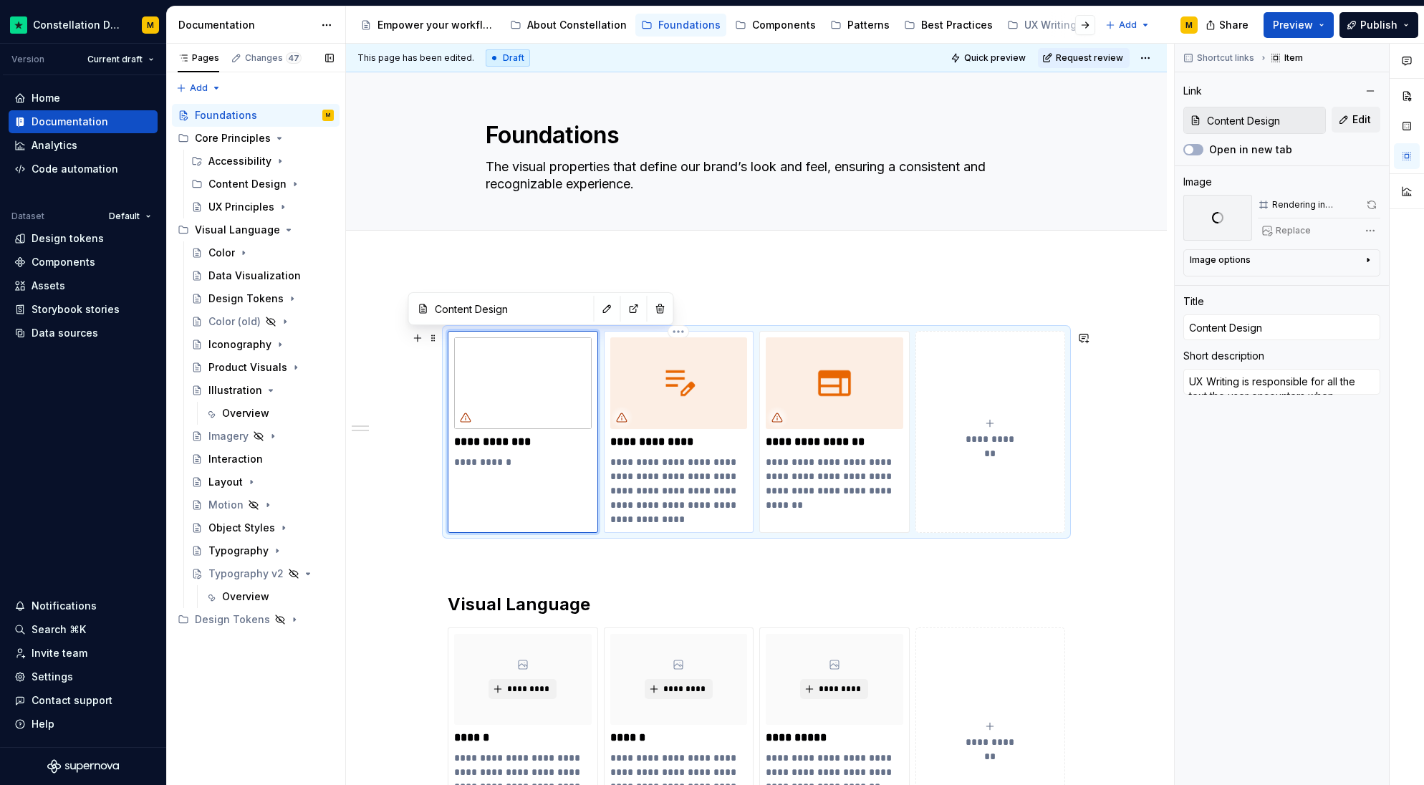
click at [666, 395] on img at bounding box center [679, 383] width 138 height 92
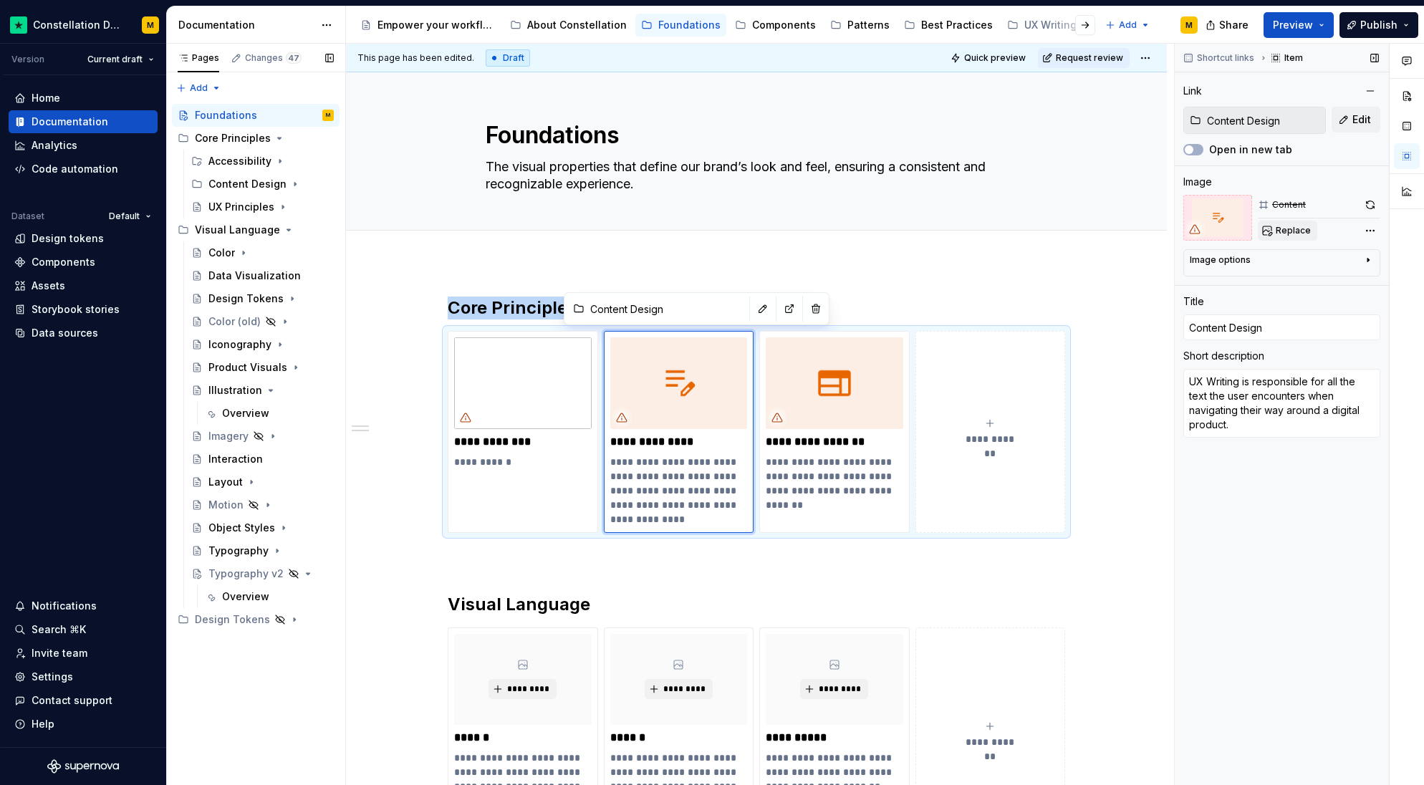
click at [1294, 234] on span "Replace" at bounding box center [1293, 230] width 35 height 11
type textarea "*"
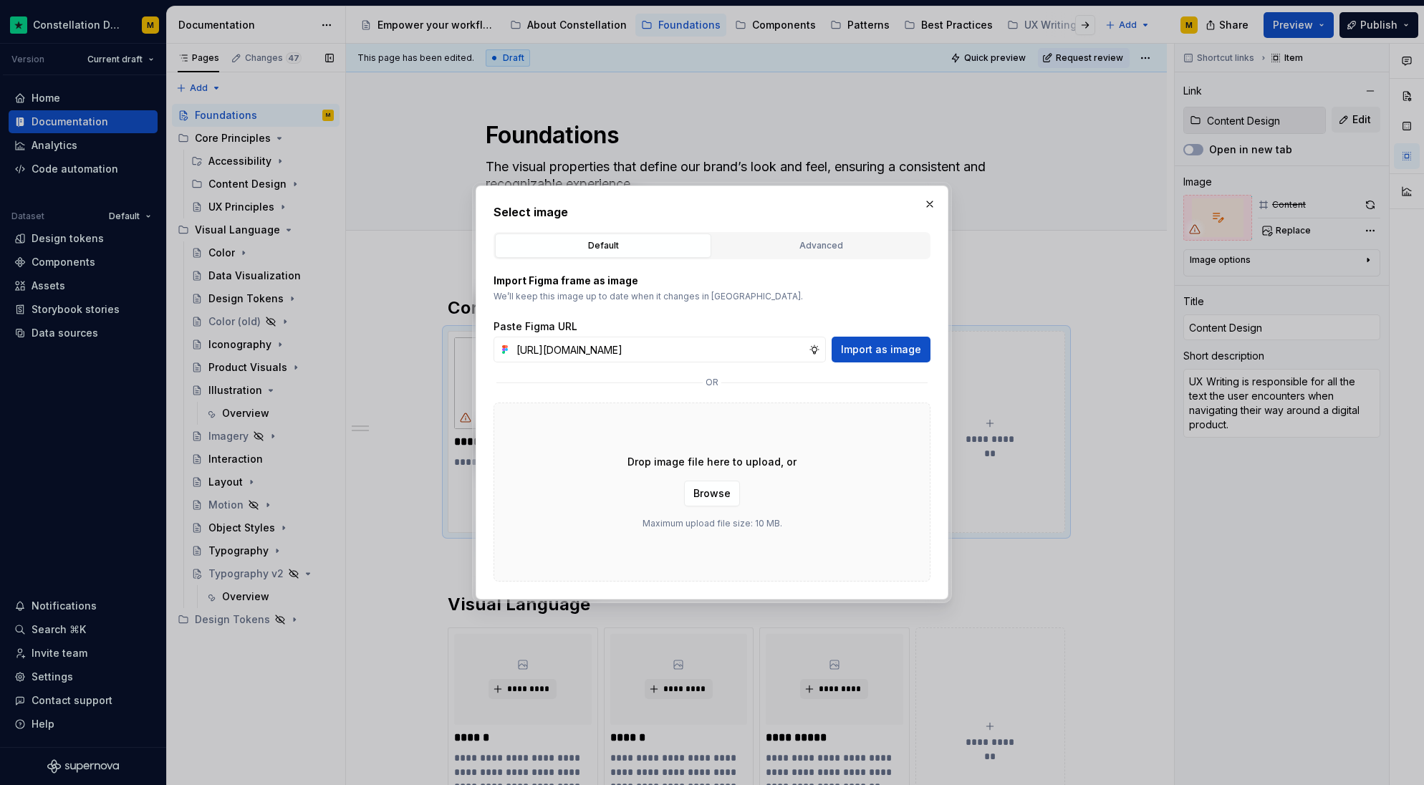
scroll to position [0, 423]
type input "[URL][DOMAIN_NAME]"
click at [876, 353] on span "Import as image" at bounding box center [881, 349] width 80 height 14
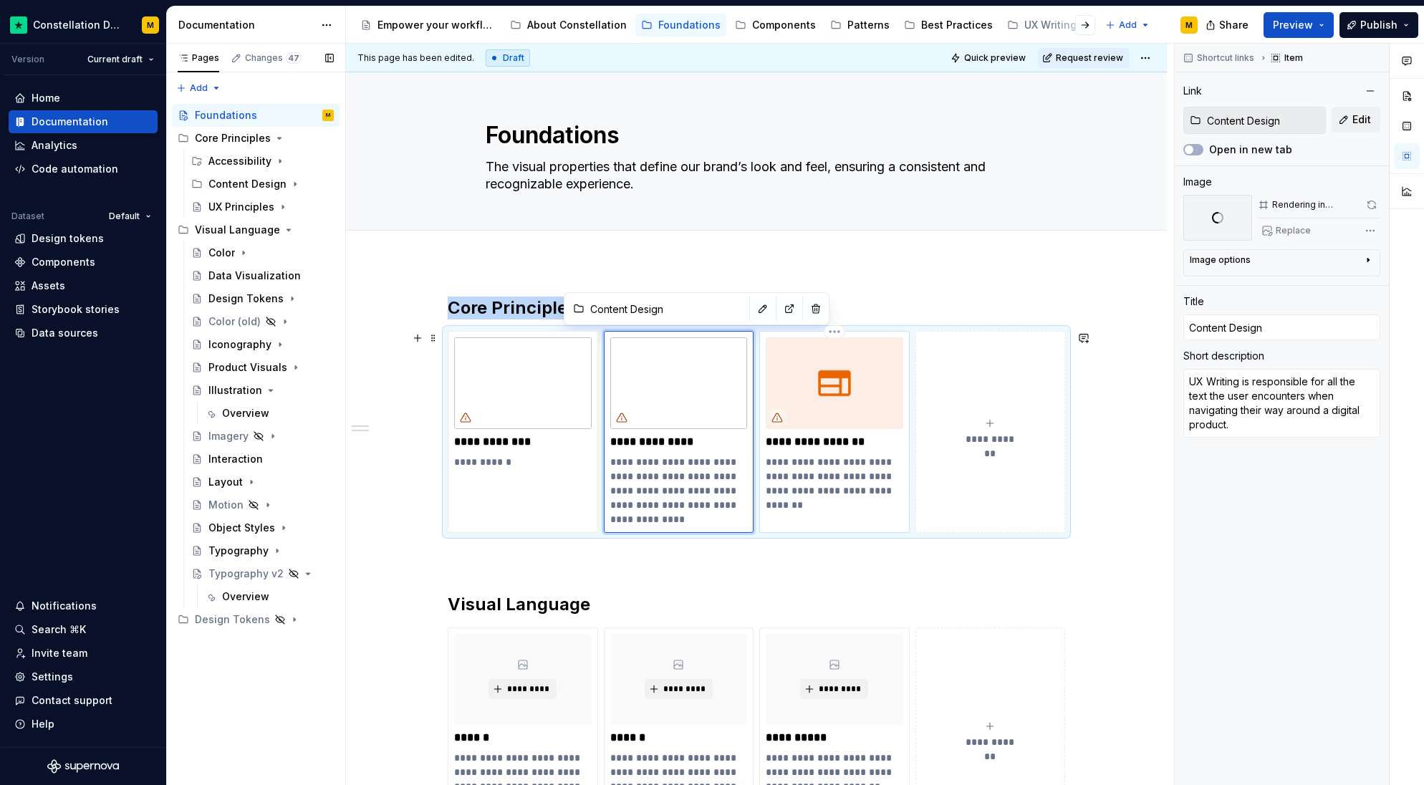
type textarea "*"
type input "UX Principles"
type input "Design Principles"
type textarea "The tenets that that guide us on the journey to become the global symbol of tru…"
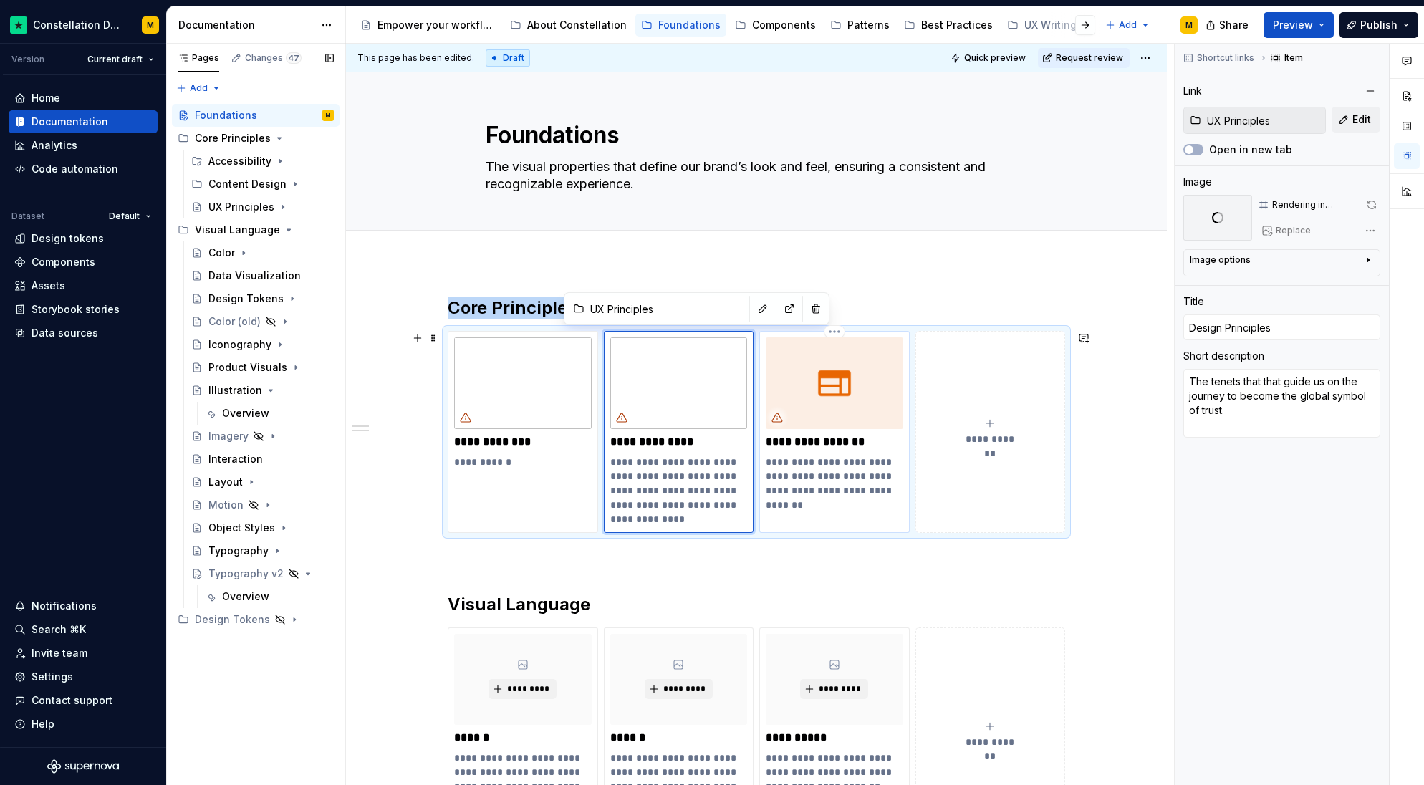
click at [872, 421] on img at bounding box center [835, 383] width 138 height 92
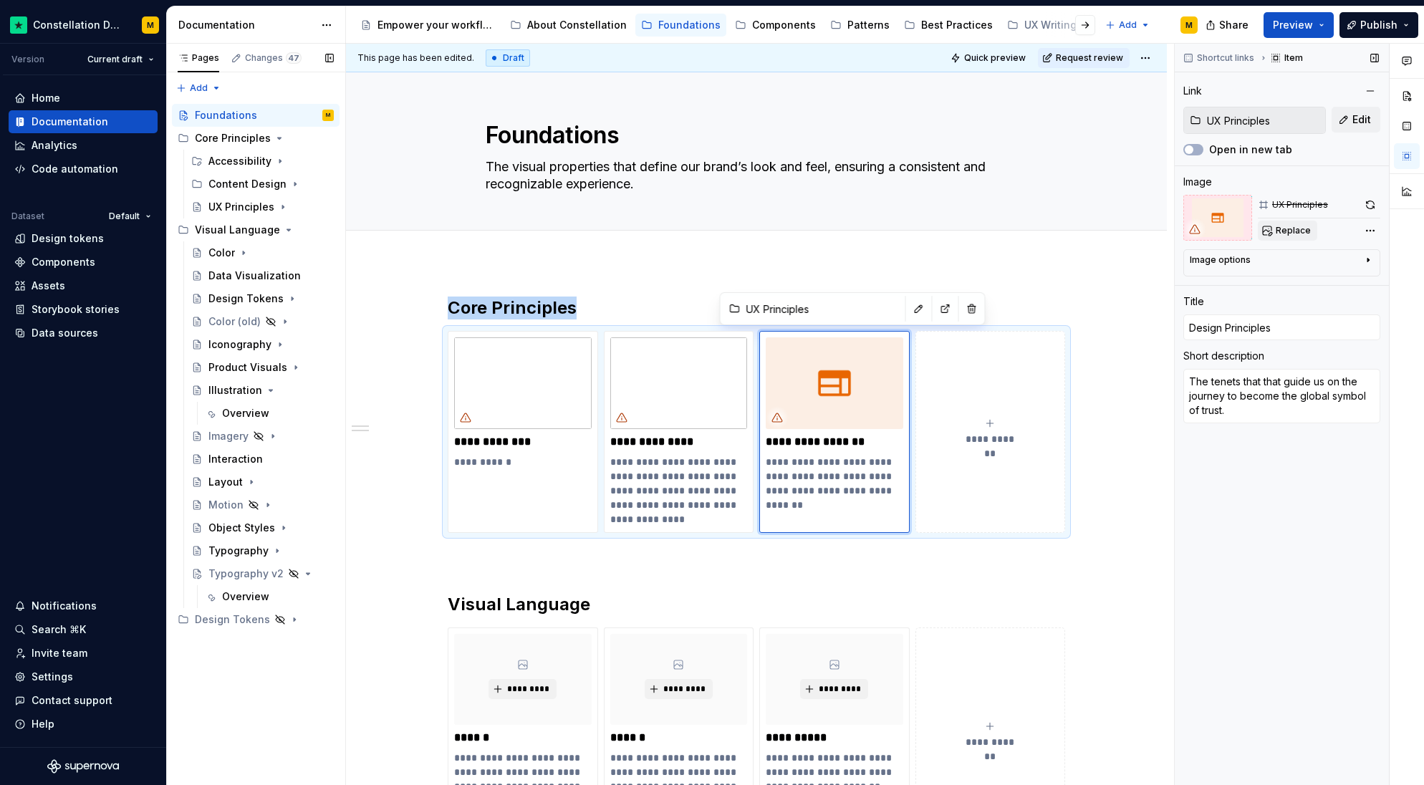
click at [1298, 231] on span "Replace" at bounding box center [1293, 230] width 35 height 11
type textarea "*"
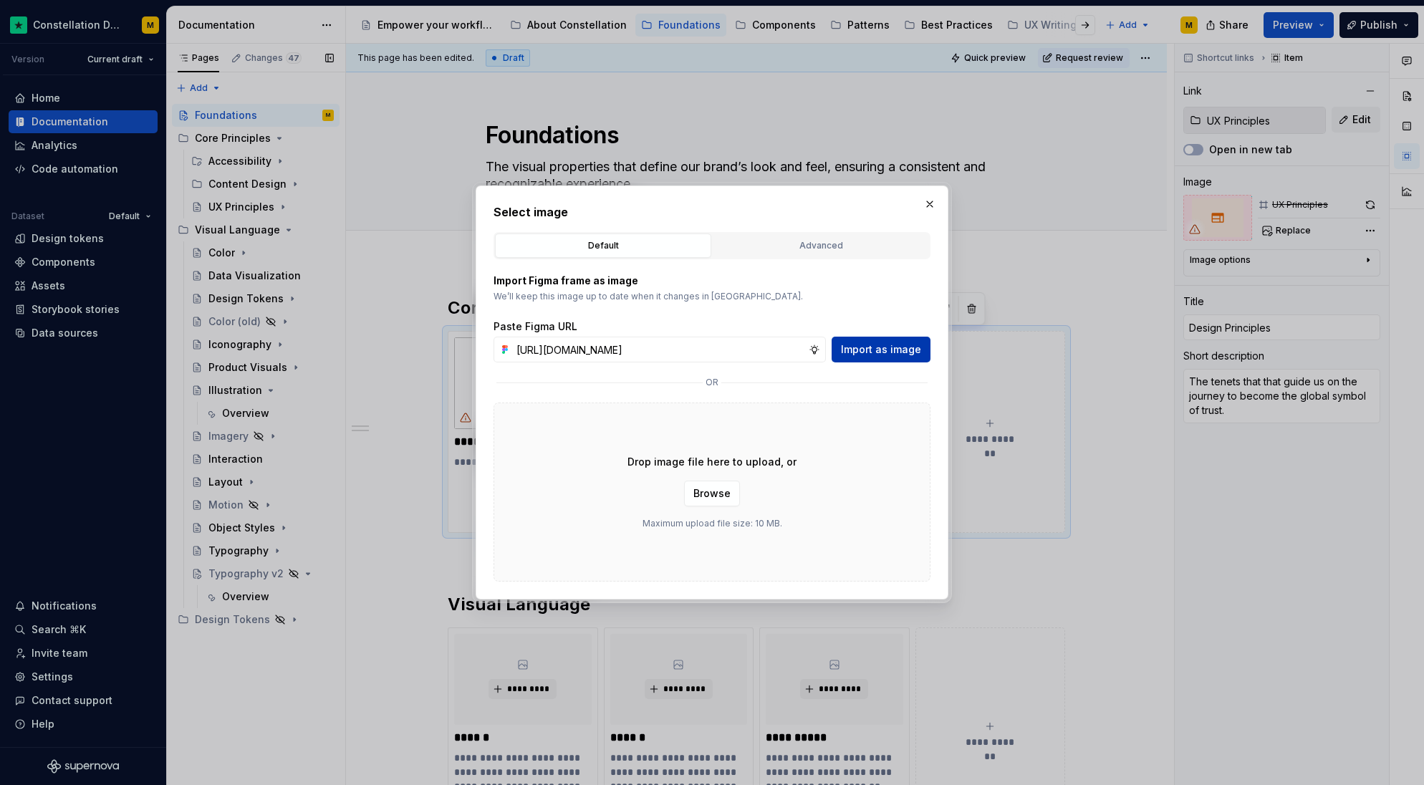
scroll to position [0, 423]
type input "[URL][DOMAIN_NAME]"
click at [894, 356] on span "Import as image" at bounding box center [881, 349] width 80 height 14
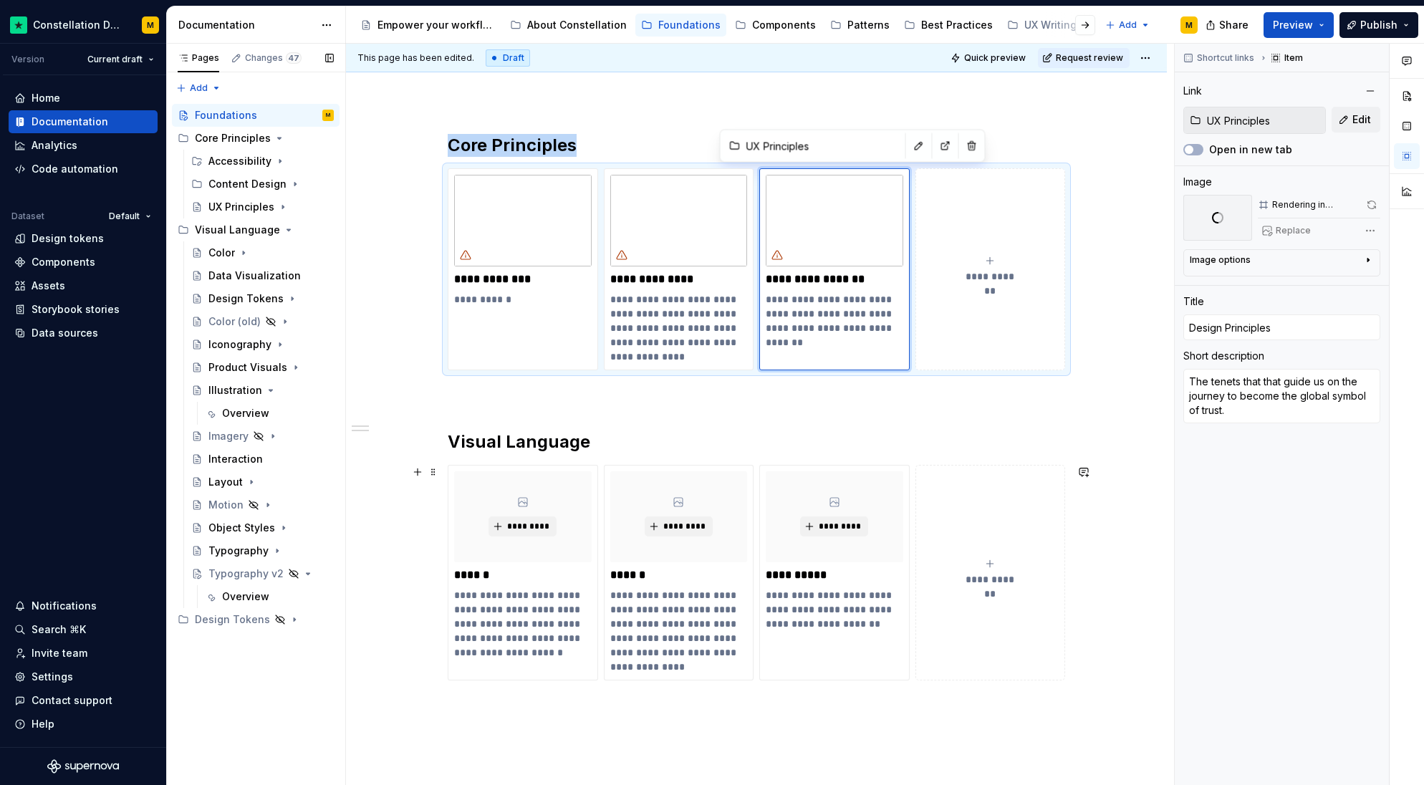
scroll to position [163, 0]
click at [1001, 577] on span "**********" at bounding box center [990, 579] width 62 height 14
type textarea "*"
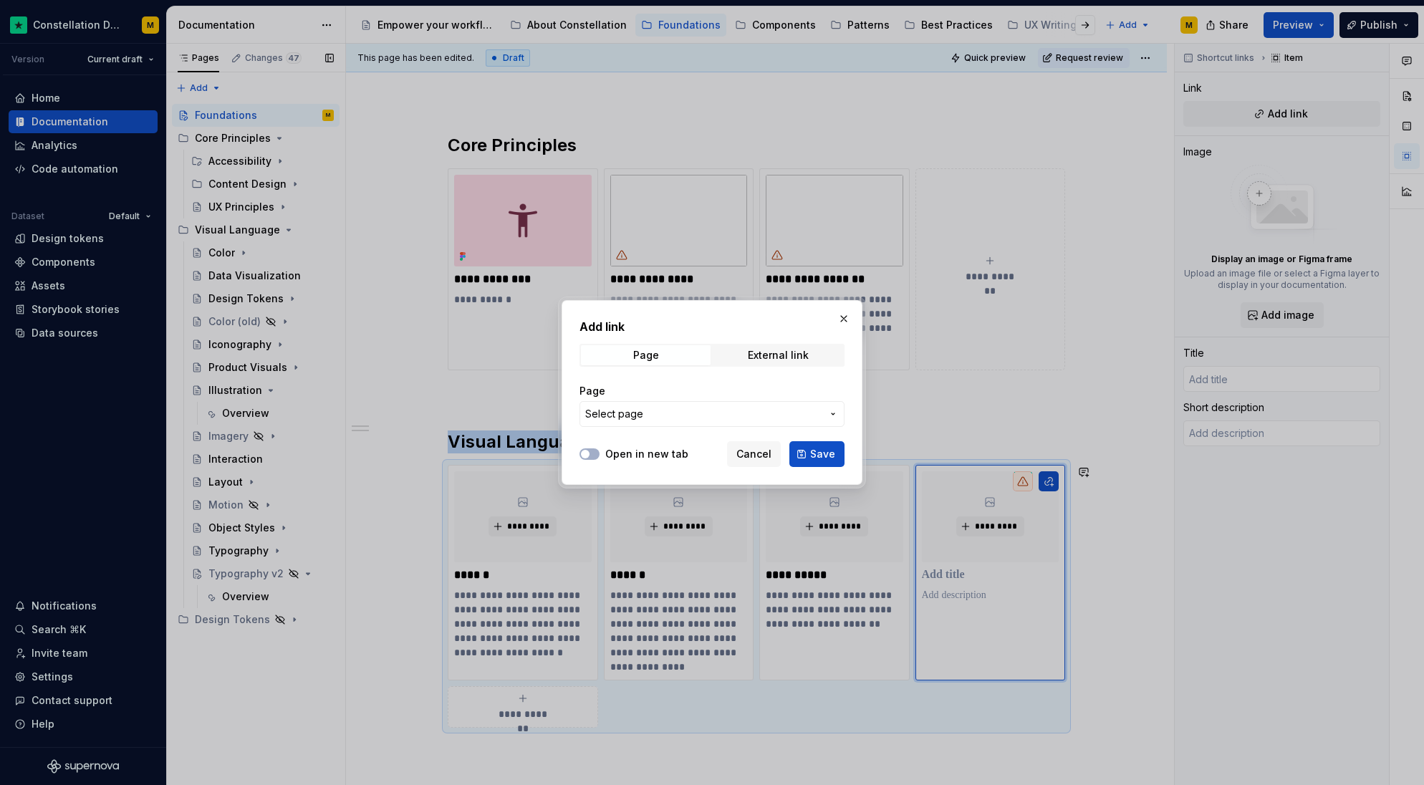
click at [661, 416] on span "Select page" at bounding box center [703, 414] width 236 height 14
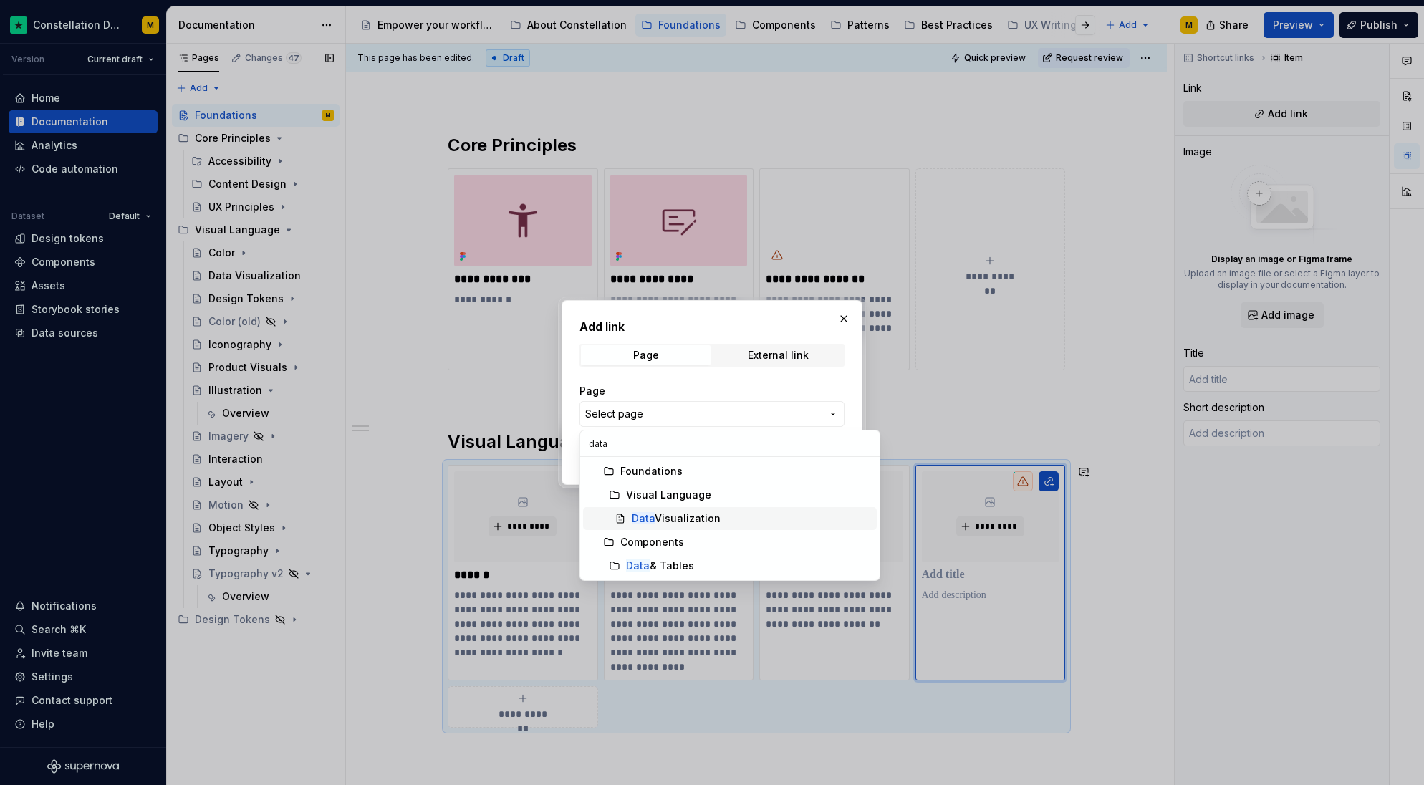
type input "data"
click at [700, 515] on div "Data Visualization" at bounding box center [676, 519] width 89 height 14
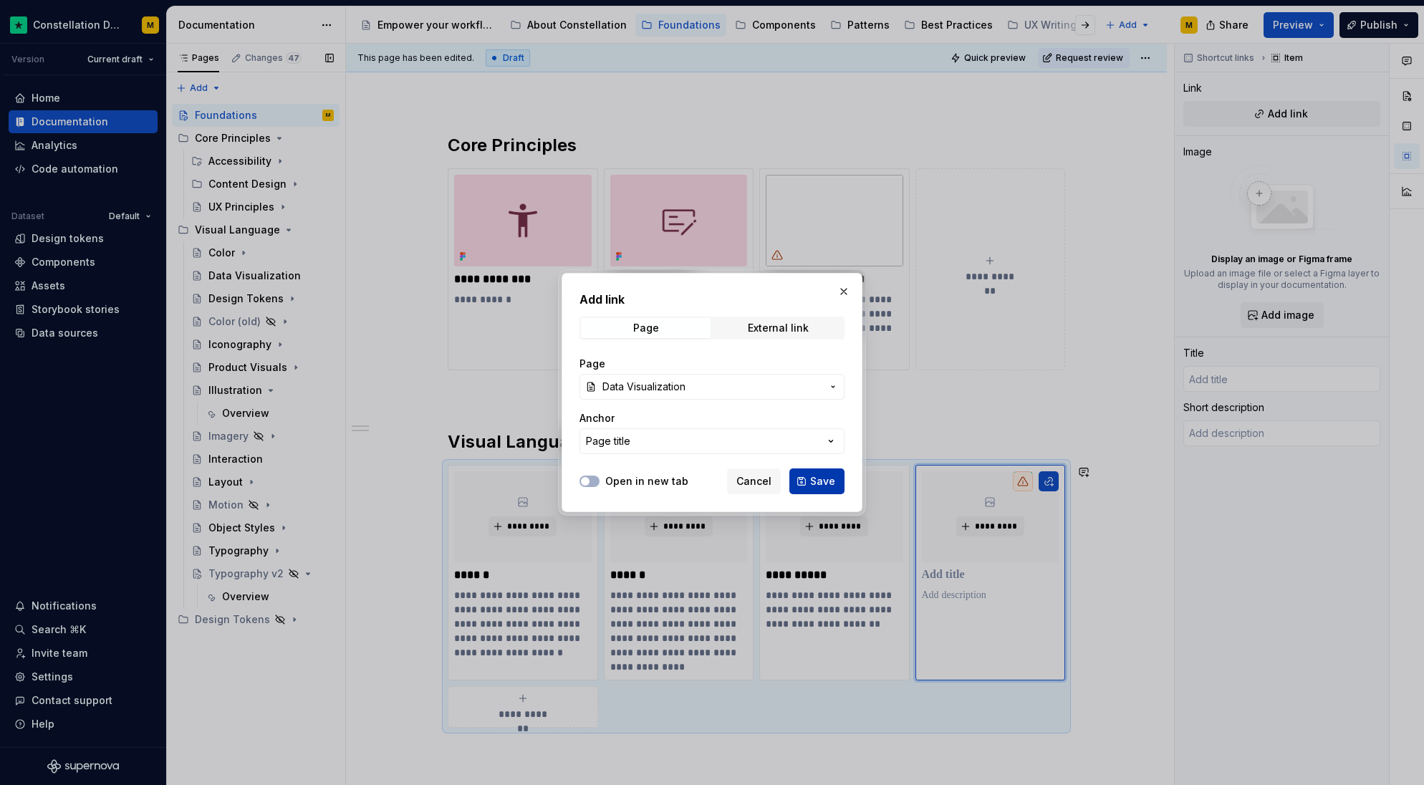
click at [817, 479] on span "Save" at bounding box center [822, 481] width 25 height 14
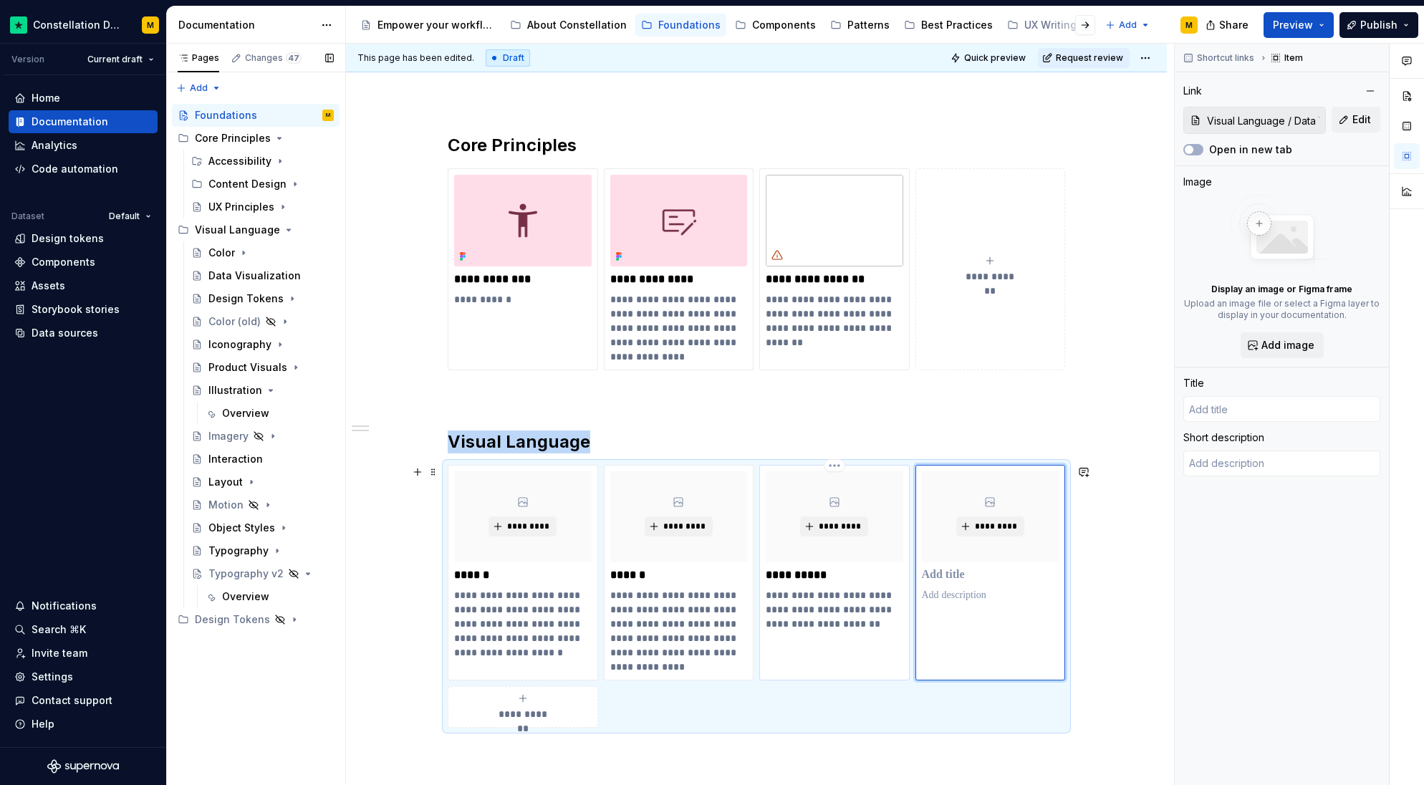
scroll to position [274, 0]
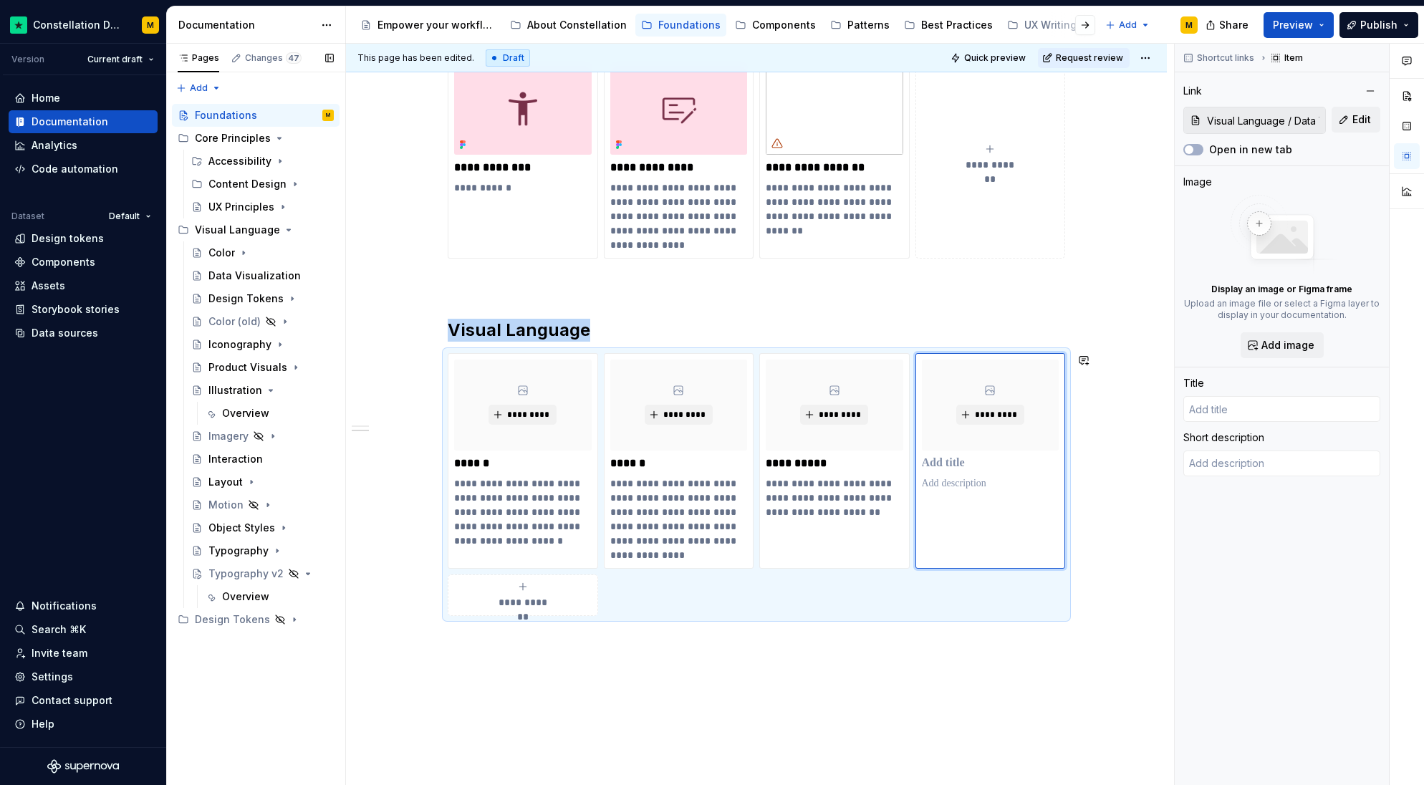
type textarea "*"
type input "Data Visualization"
type textarea "Leverage our Design Tokens to display data clearly and beautifully."
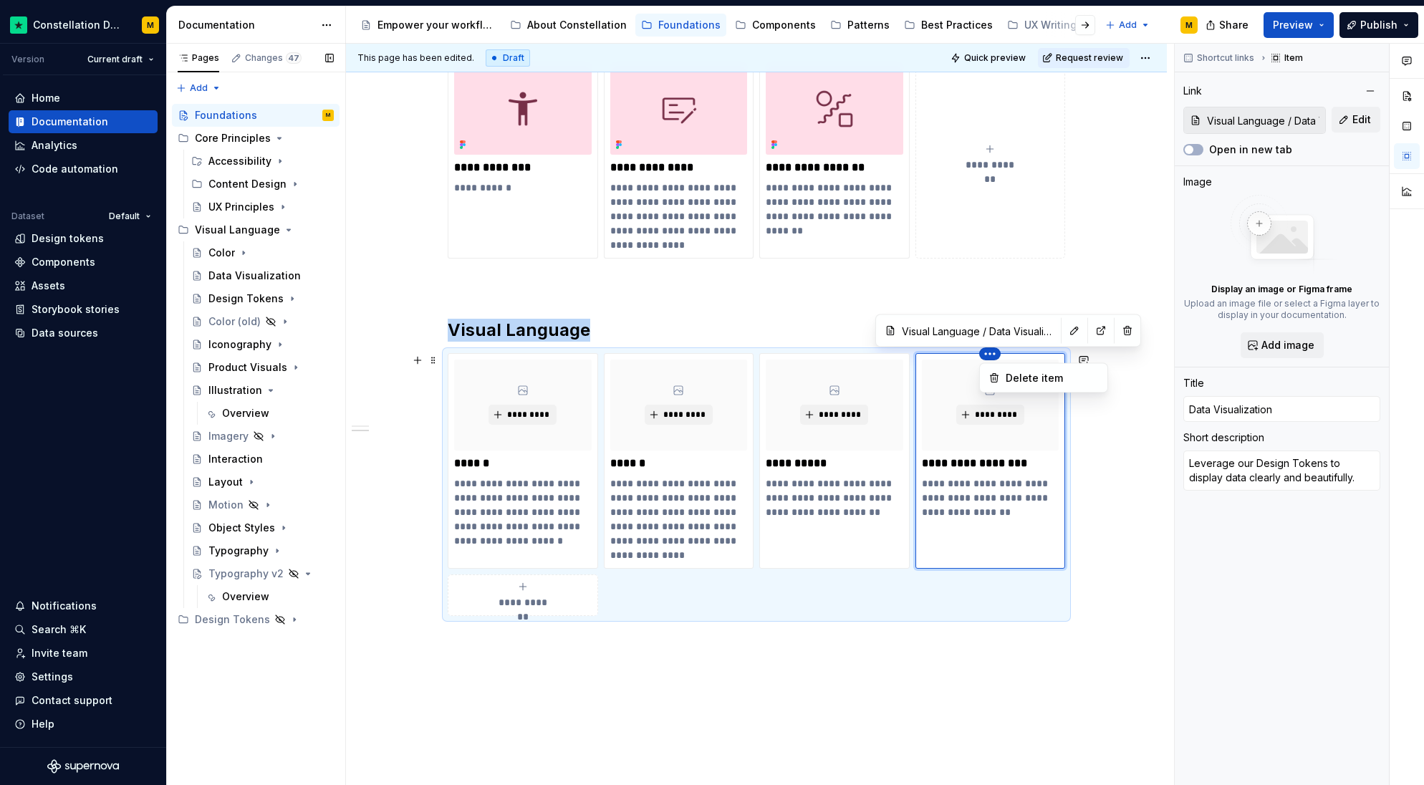
click at [676, 361] on html "Constellation Design System M Version Current draft Home Documentation Analytic…" at bounding box center [712, 392] width 1424 height 785
click at [997, 504] on html "Constellation Design System M Version Current draft Home Documentation Analytic…" at bounding box center [712, 392] width 1424 height 785
click at [840, 337] on html "Constellation Design System M Version Current draft Home Documentation Analytic…" at bounding box center [712, 392] width 1424 height 785
click at [769, 314] on html "Constellation Design System M Version Current draft Home Documentation Analytic…" at bounding box center [712, 392] width 1424 height 785
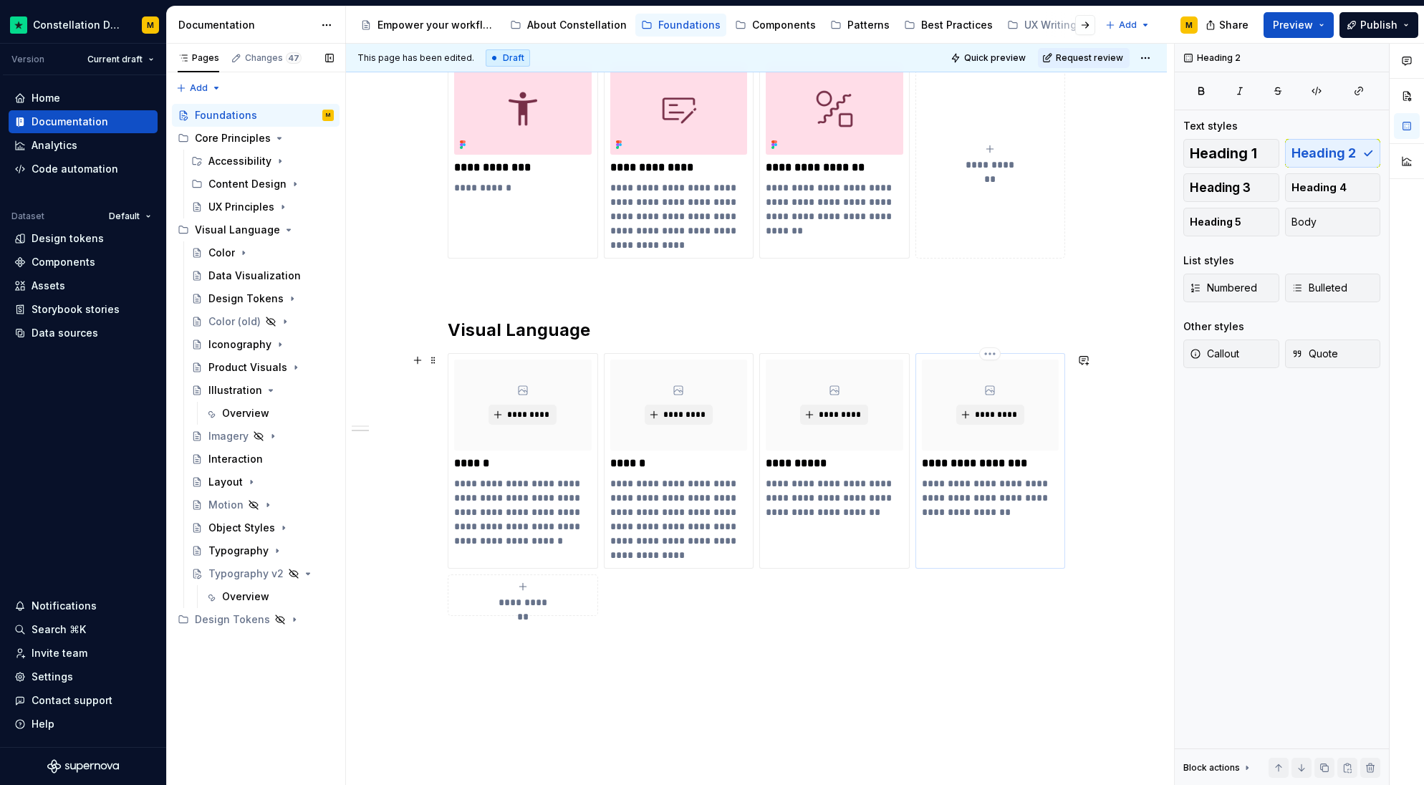
click at [989, 496] on p "**********" at bounding box center [991, 497] width 138 height 43
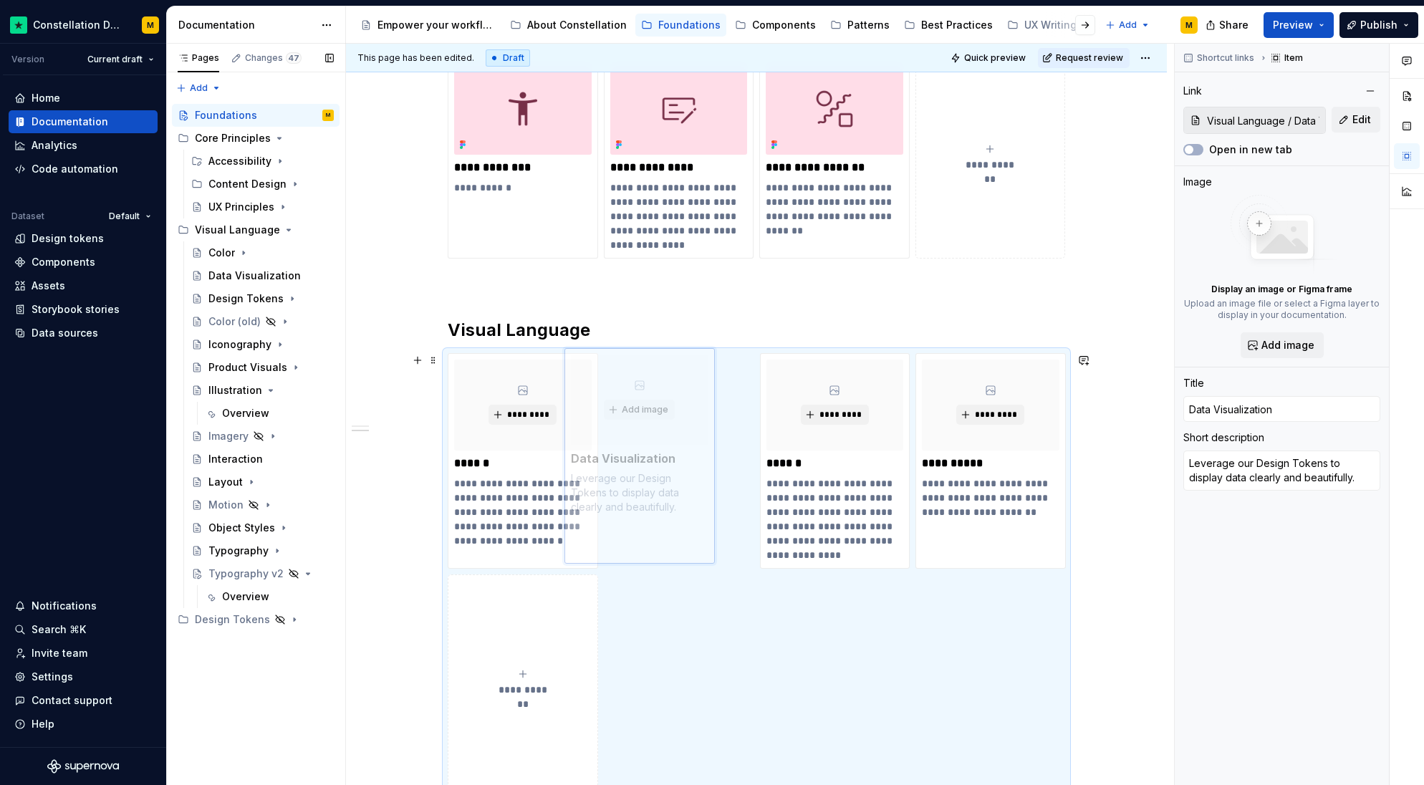
drag, startPoint x: 1063, startPoint y: 461, endPoint x: 714, endPoint y: 455, distance: 348.2
click at [714, 455] on body "Constellation Design System M Version Current draft Home Documentation Analytic…" at bounding box center [712, 392] width 1424 height 785
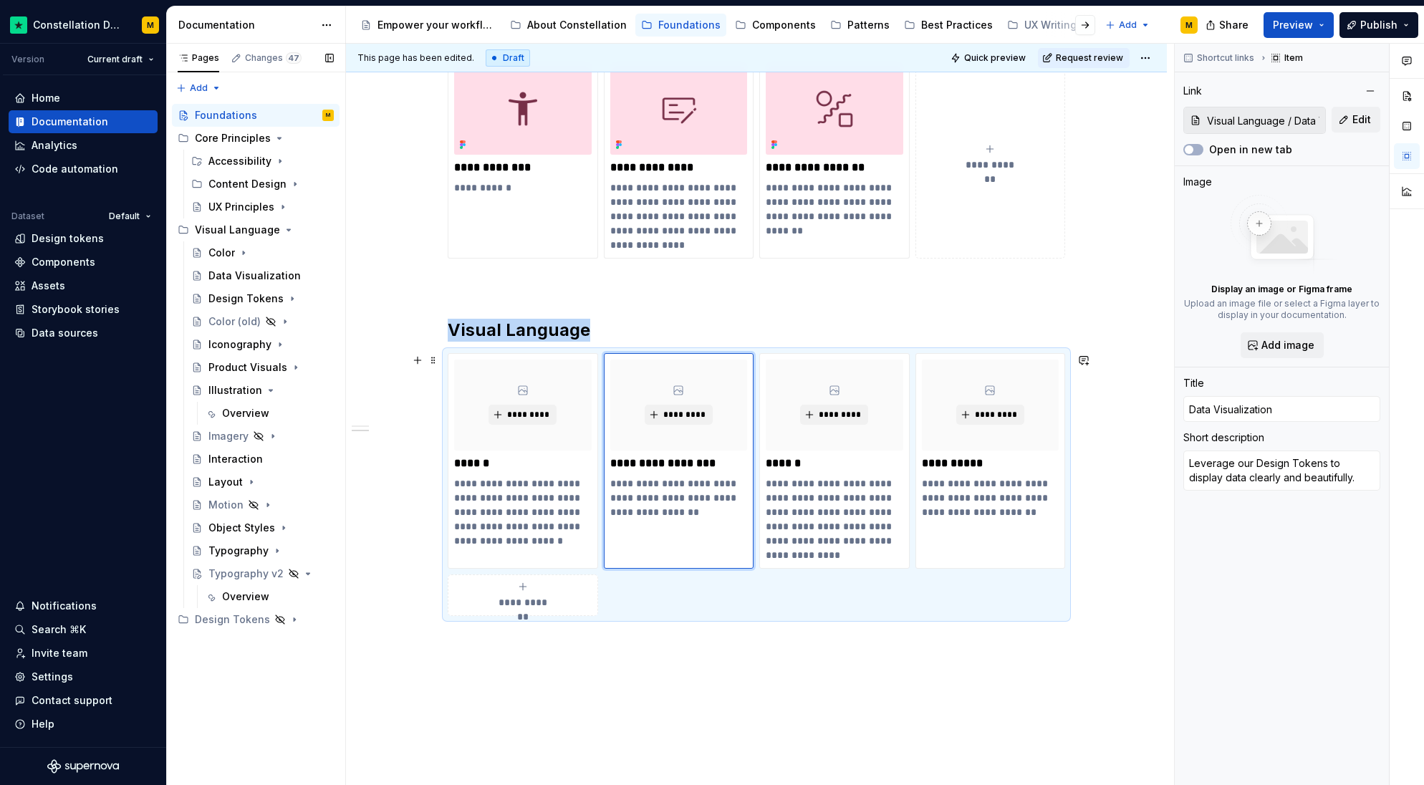
click at [565, 597] on div "**********" at bounding box center [523, 595] width 138 height 29
type textarea "*"
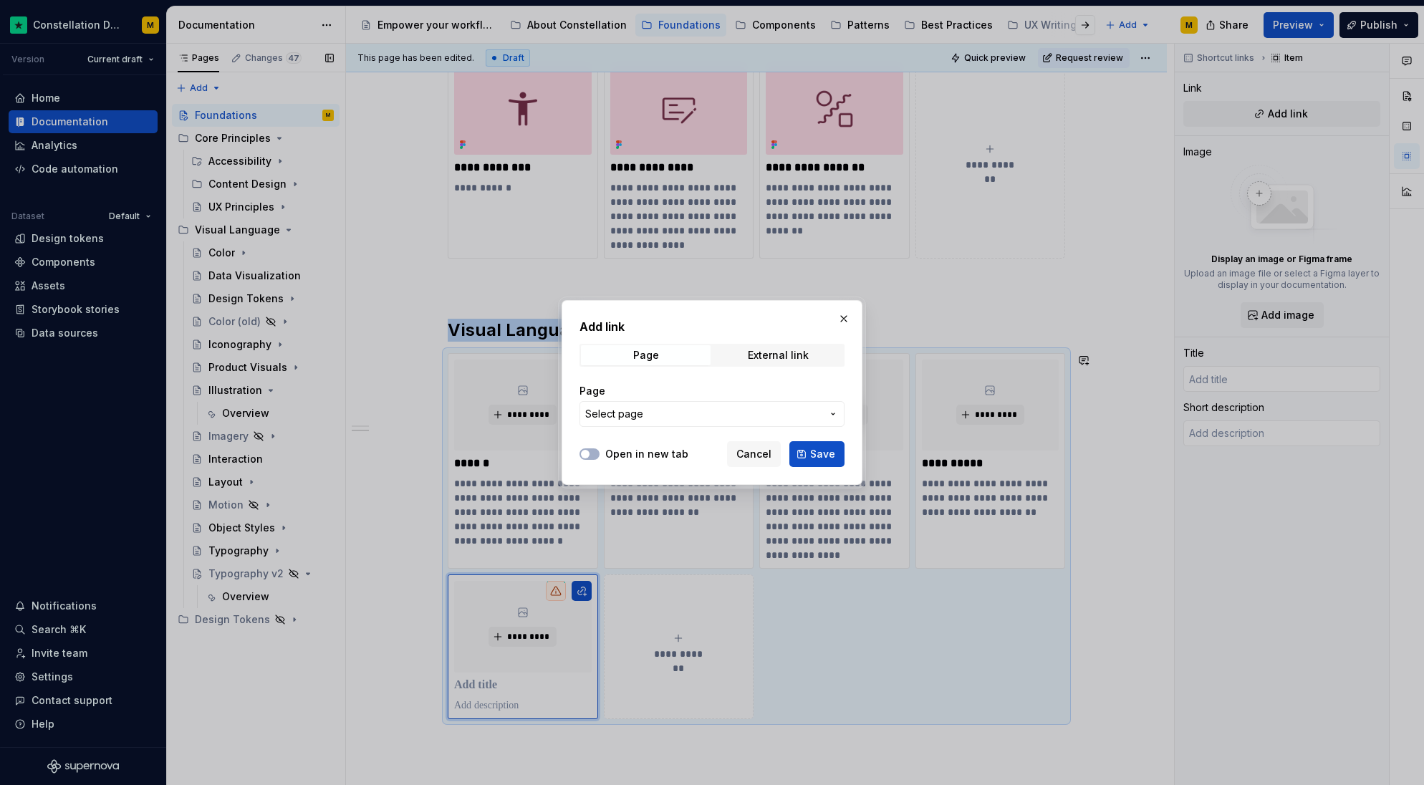
click at [662, 418] on span "Select page" at bounding box center [703, 414] width 236 height 14
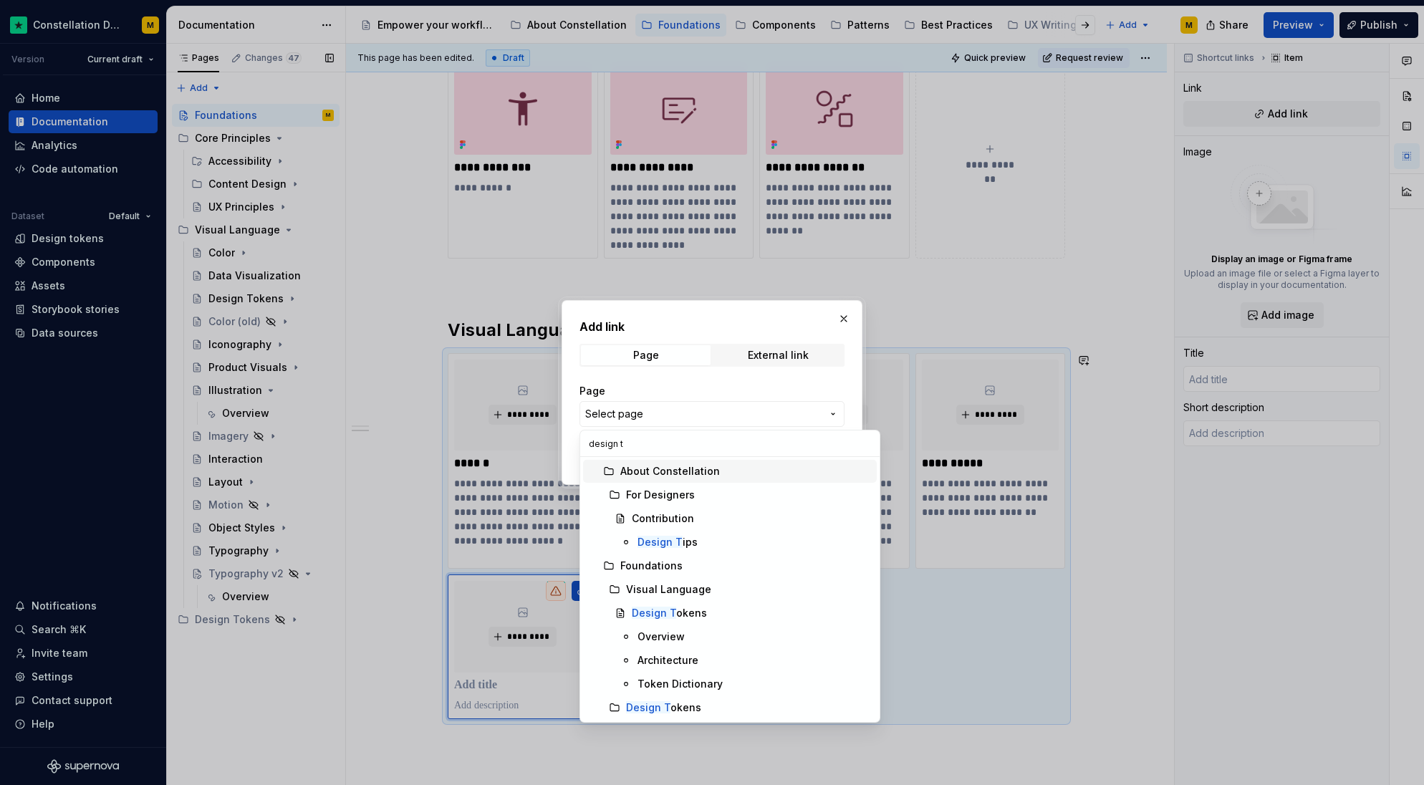
scroll to position [0, 0]
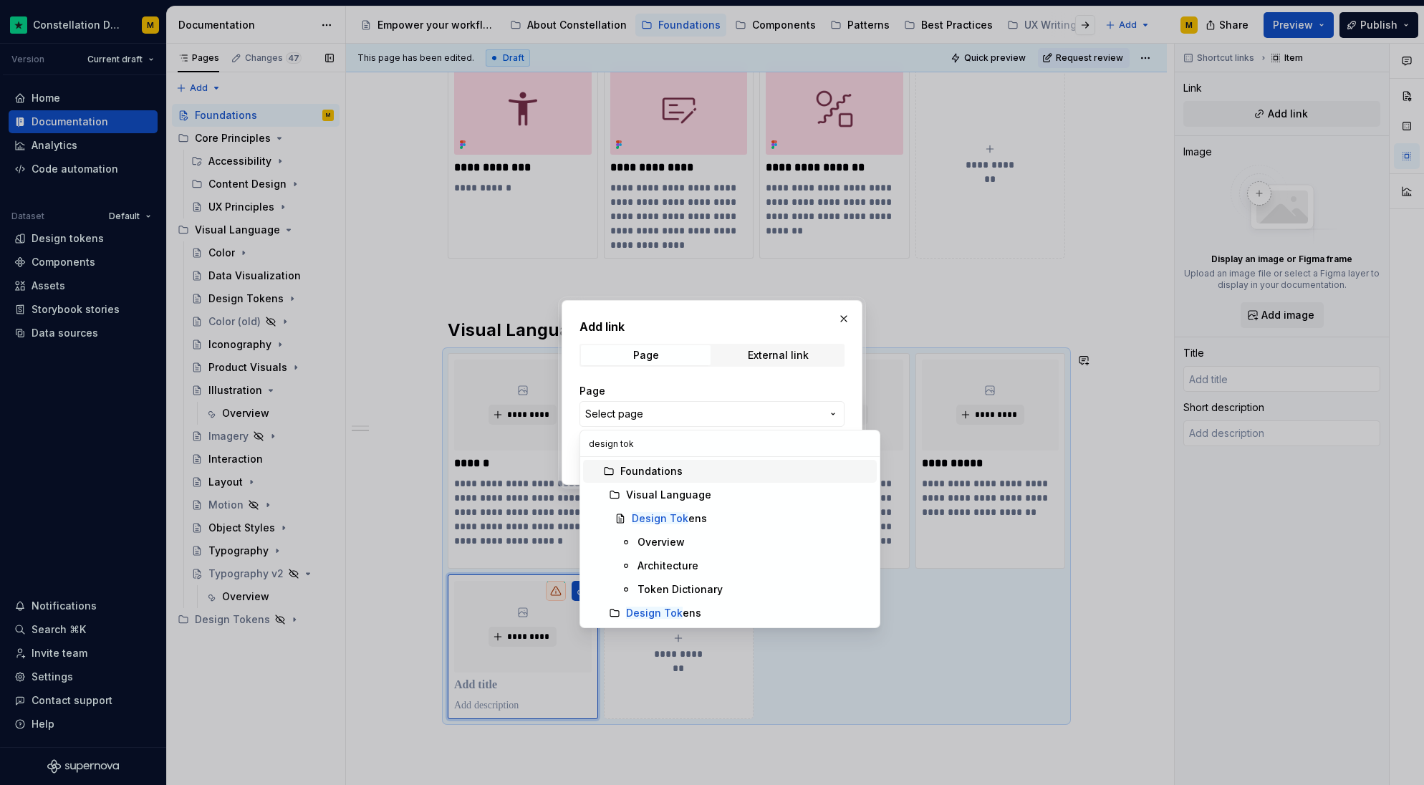
type input "design toke"
click at [668, 516] on mark "Design Toke" at bounding box center [663, 518] width 63 height 12
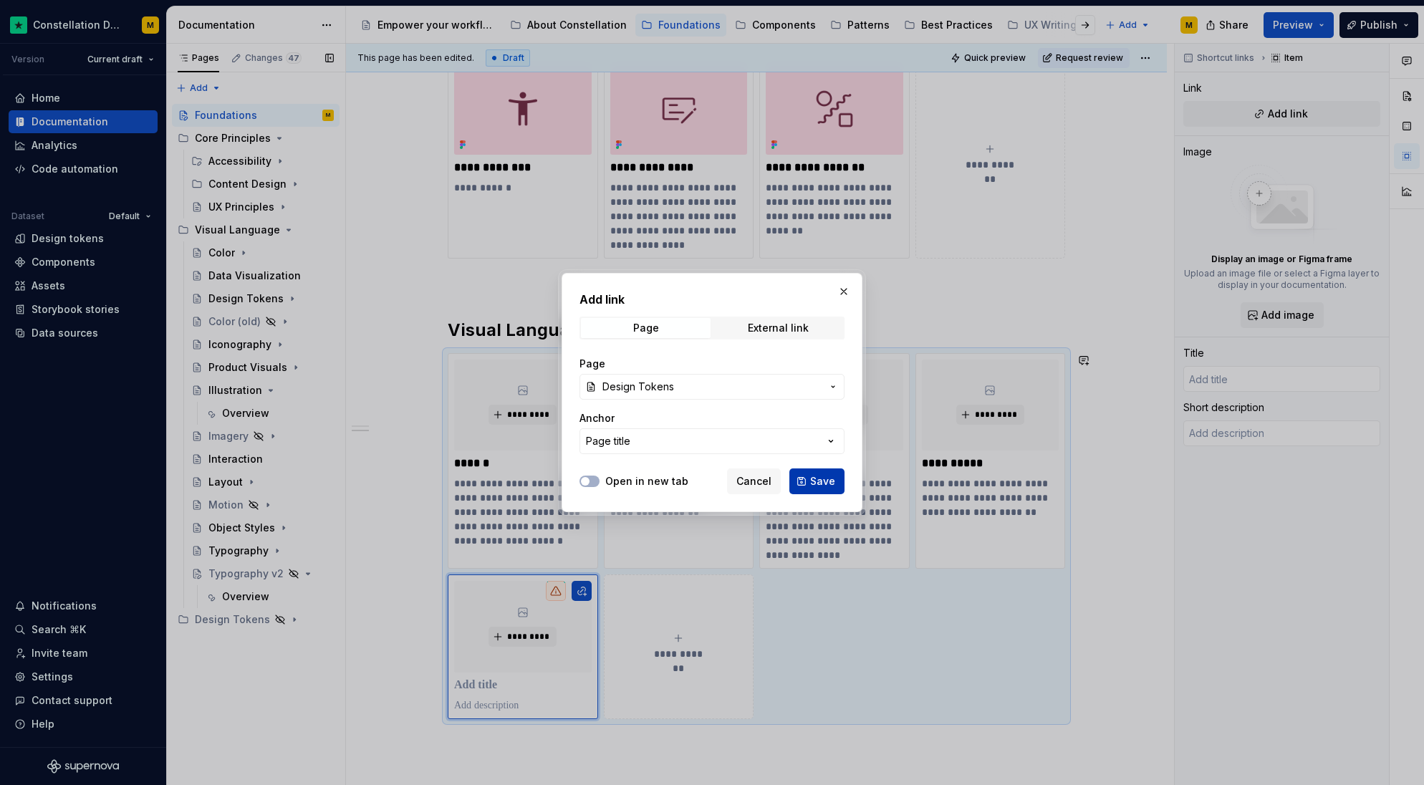
click at [833, 476] on span "Save" at bounding box center [822, 481] width 25 height 14
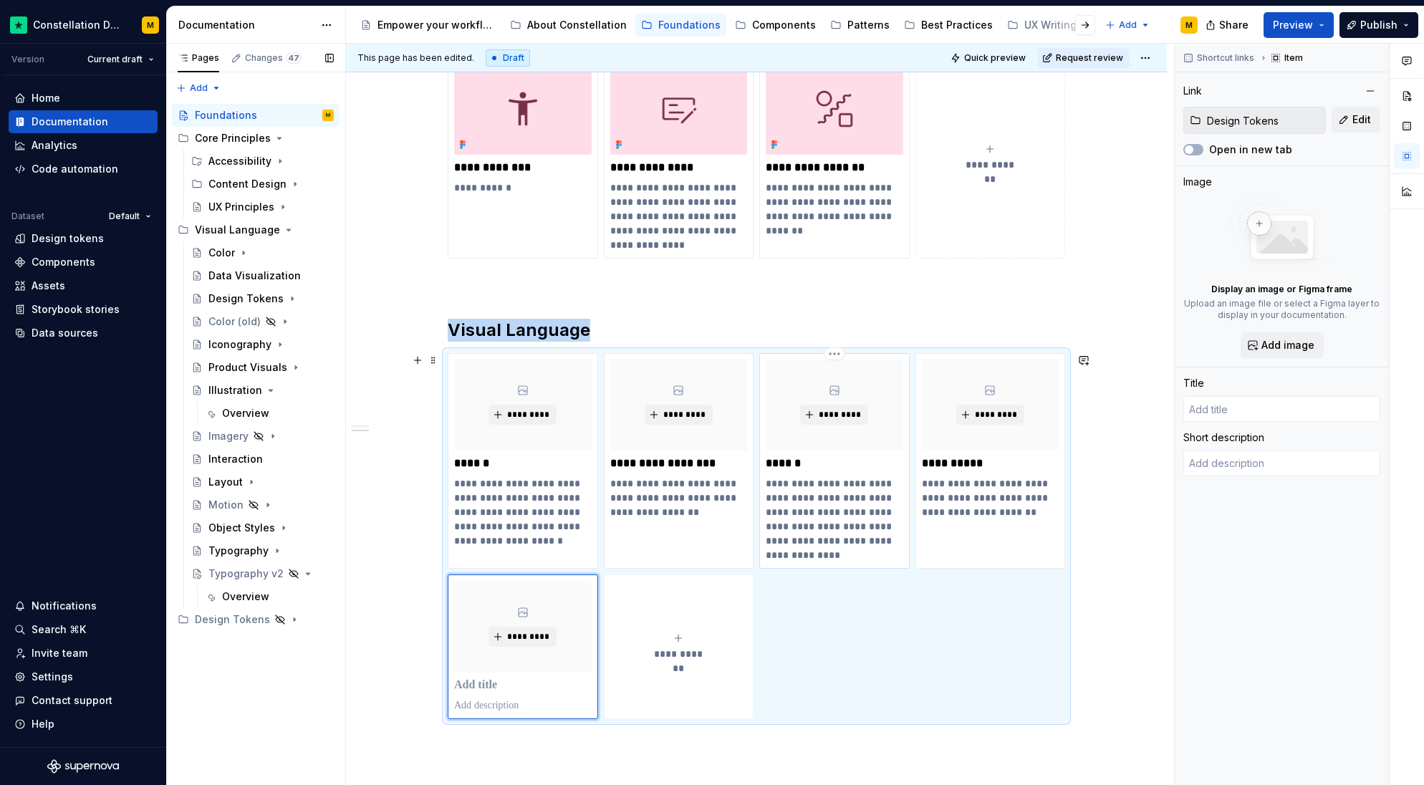
type textarea "*"
type input "Design Tokens"
type textarea "A quick introduction to Design Tokens."
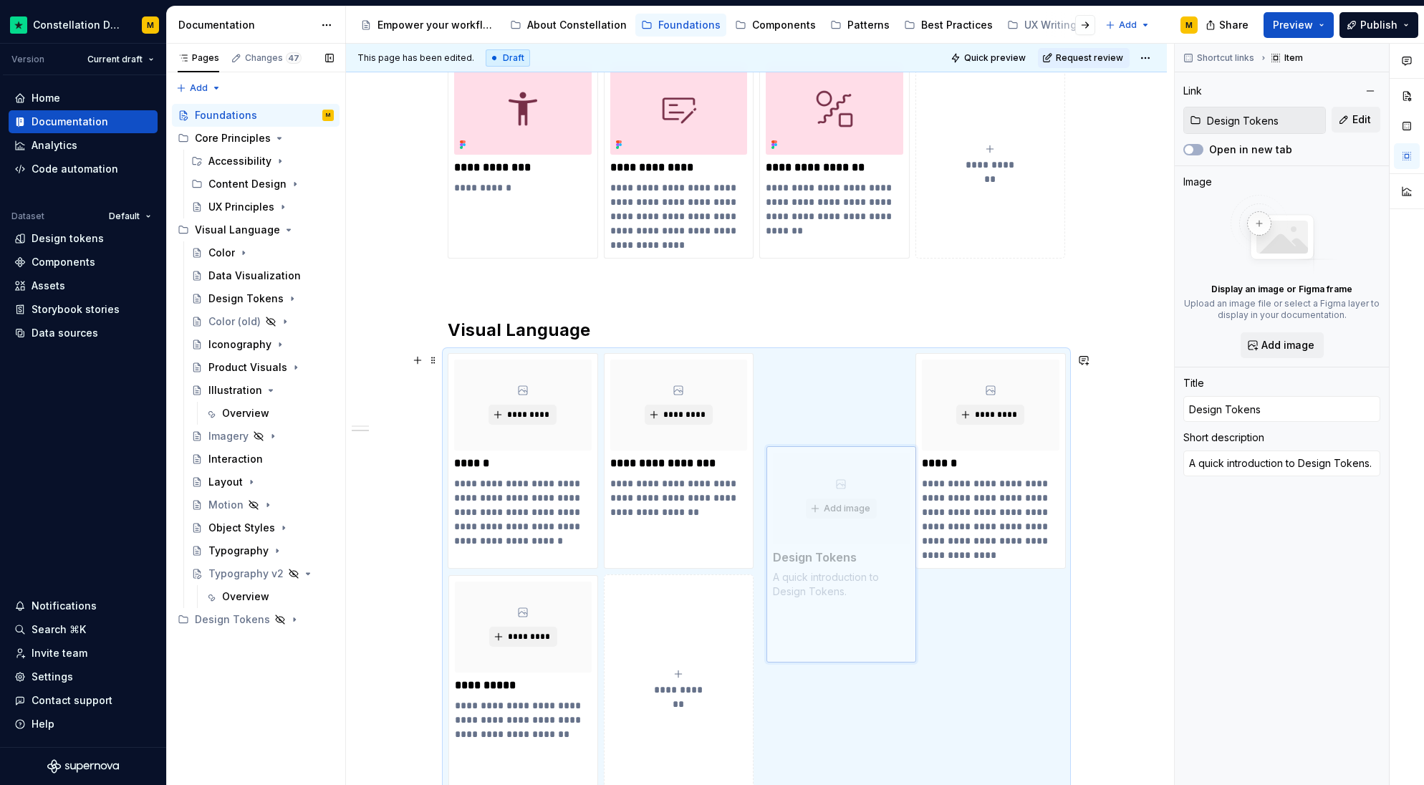
drag, startPoint x: 468, startPoint y: 583, endPoint x: 787, endPoint y: 455, distance: 343.7
click at [787, 455] on body "Constellation Design System M Version Current draft Home Documentation Analytic…" at bounding box center [712, 392] width 1424 height 785
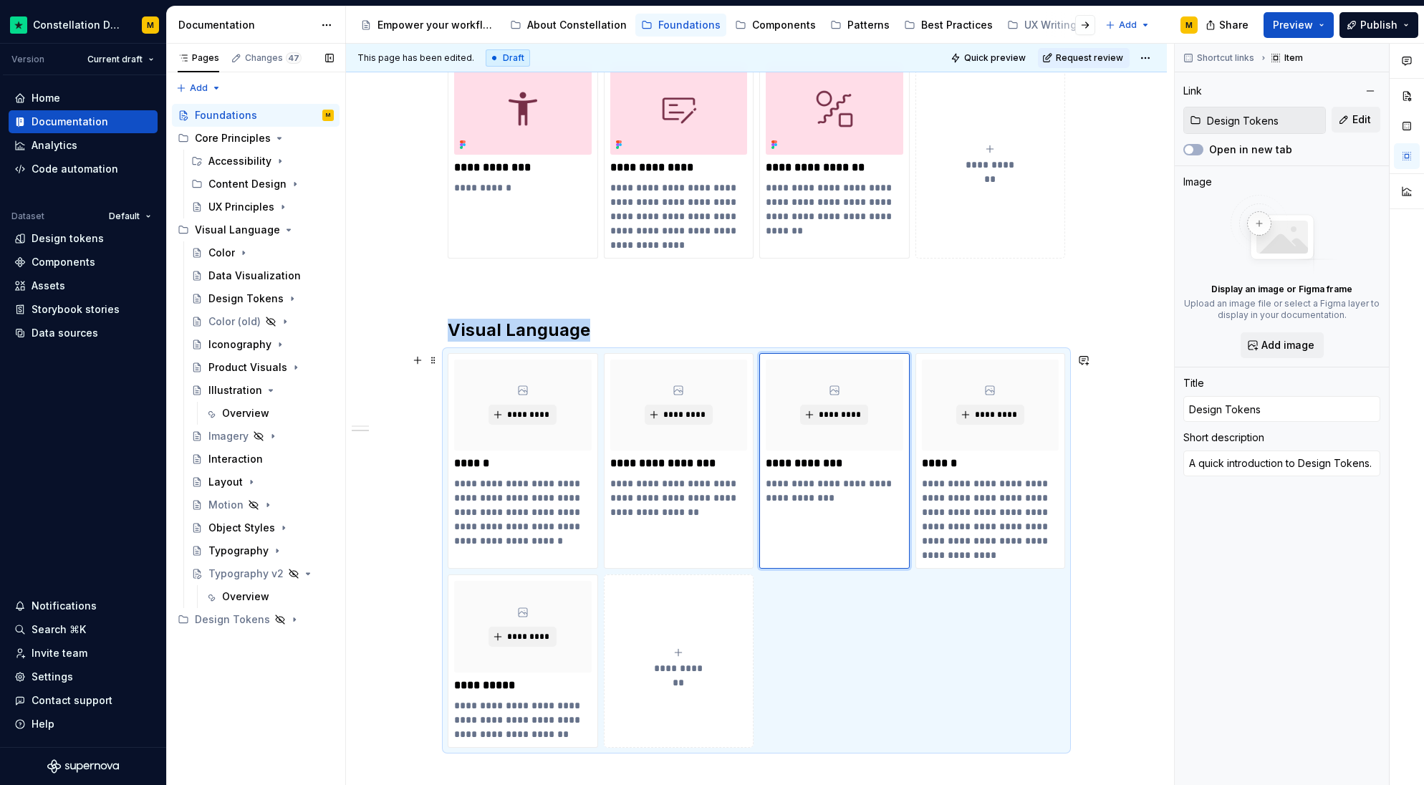
click at [635, 672] on div "**********" at bounding box center [679, 661] width 138 height 29
type textarea "*"
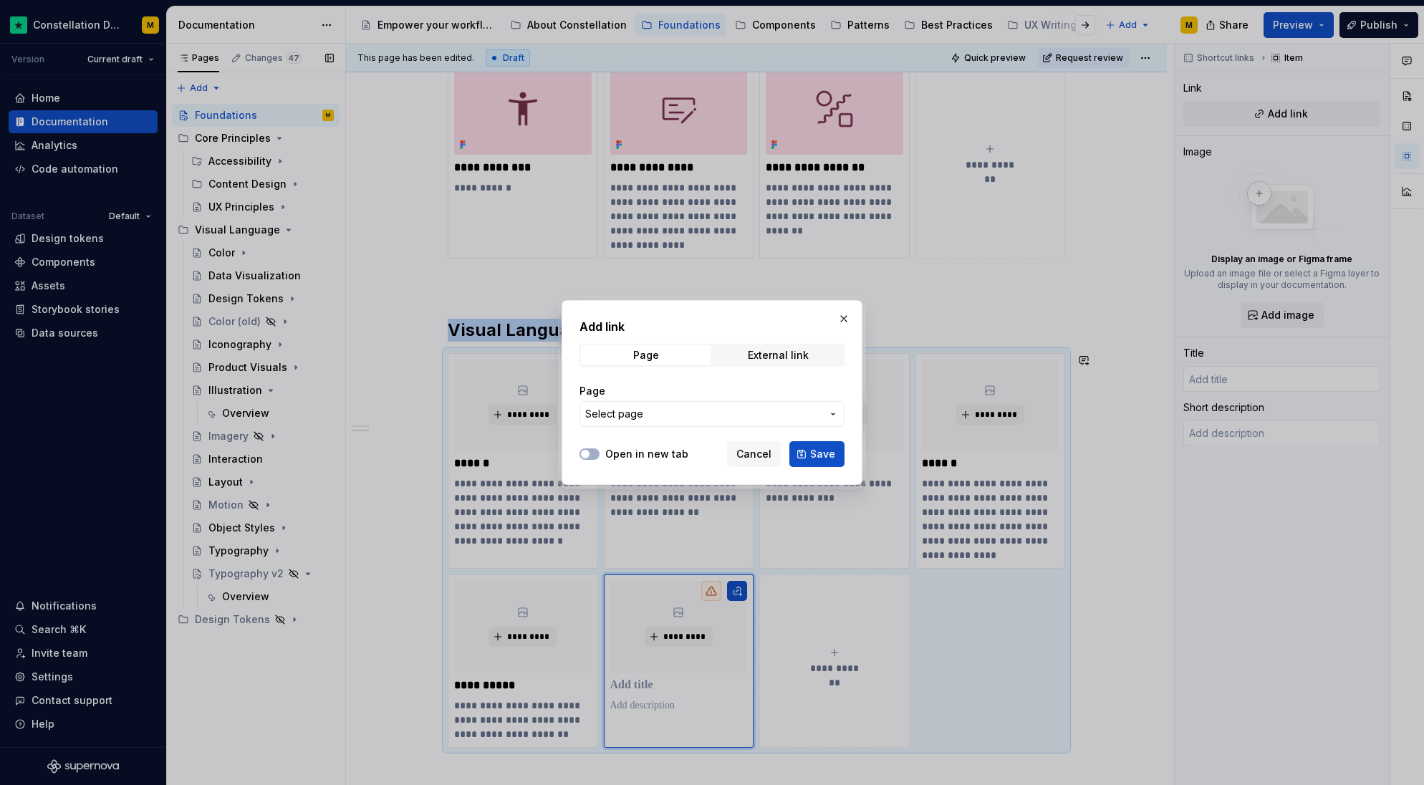
click at [652, 415] on span "Select page" at bounding box center [703, 414] width 236 height 14
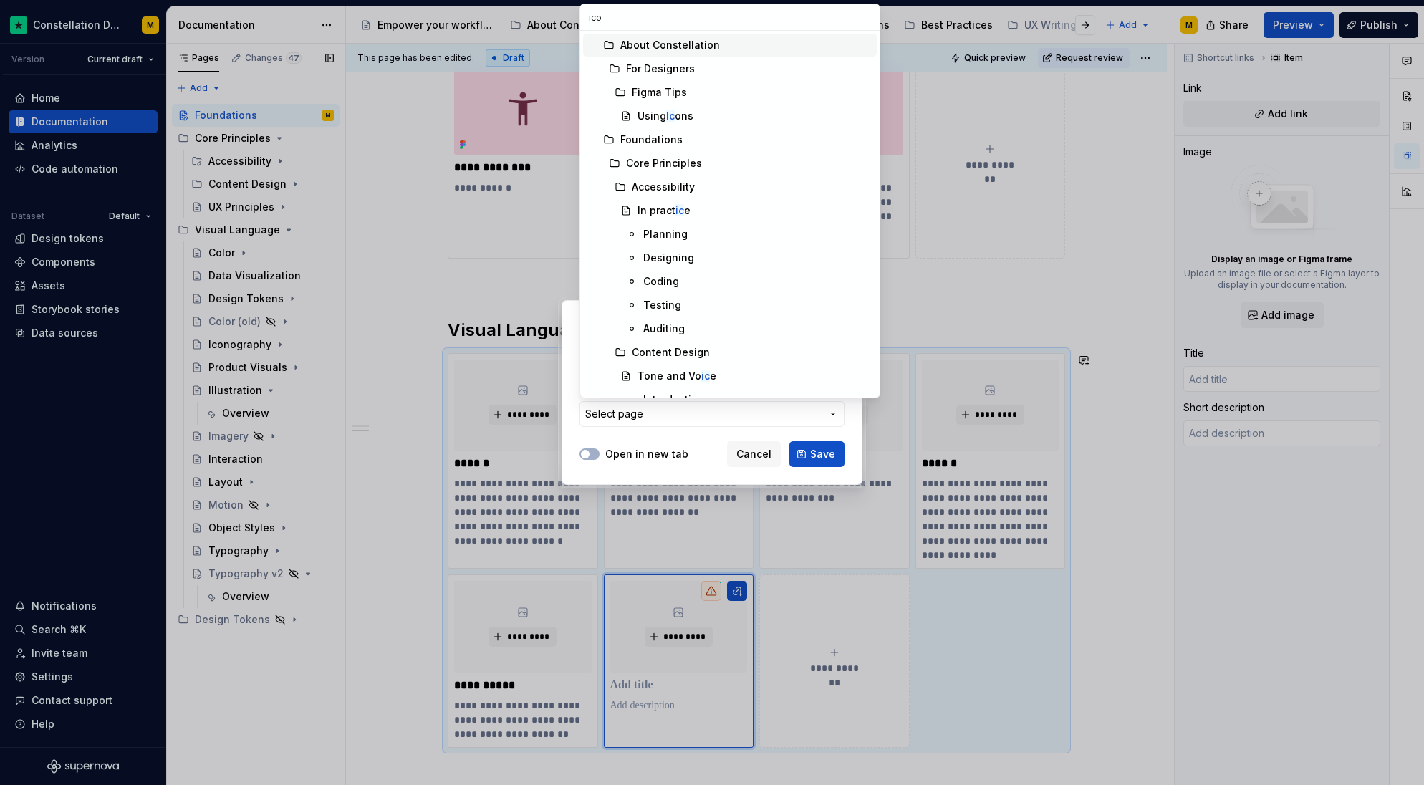
type input "icon"
click at [684, 192] on div "Icon ography" at bounding box center [663, 187] width 63 height 14
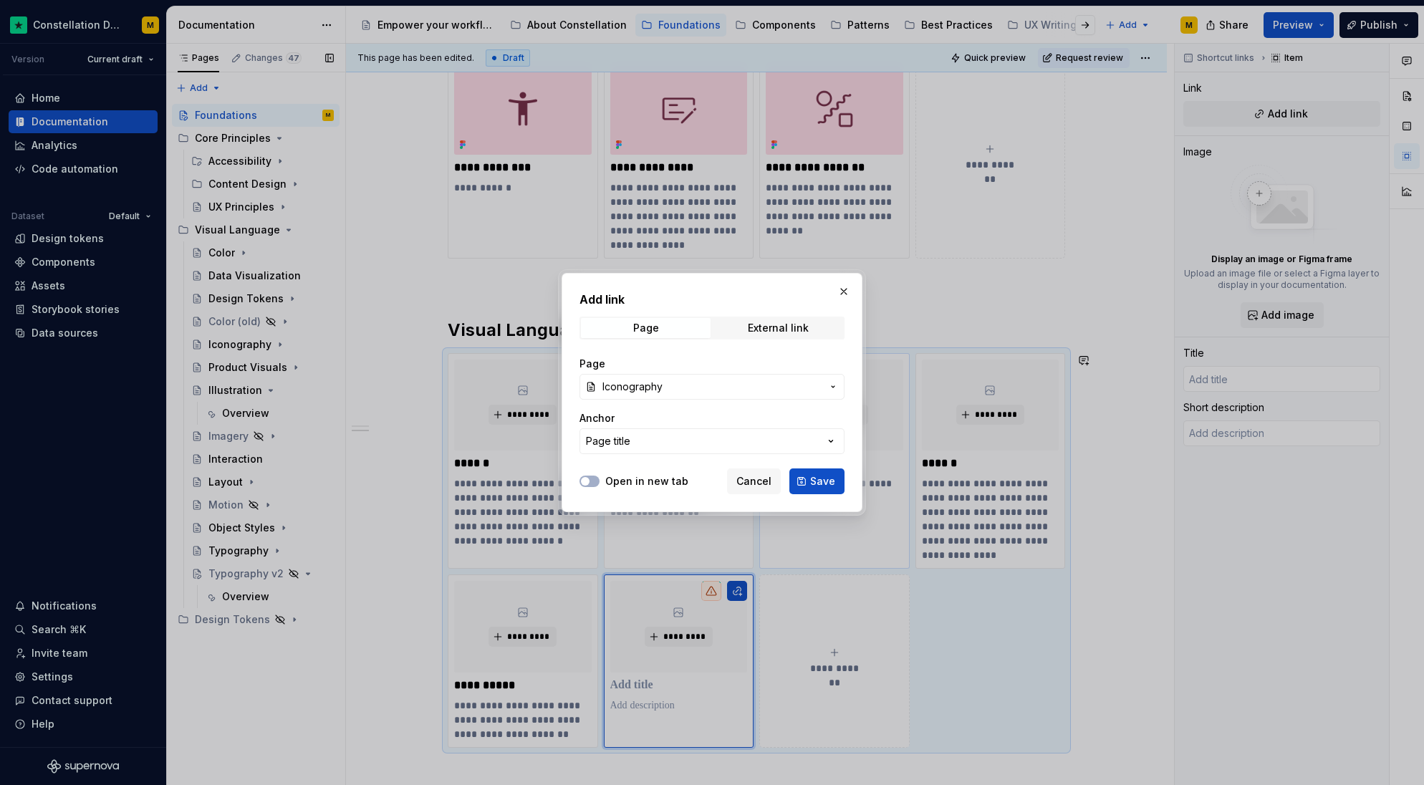
click at [834, 485] on span "Save" at bounding box center [822, 481] width 25 height 14
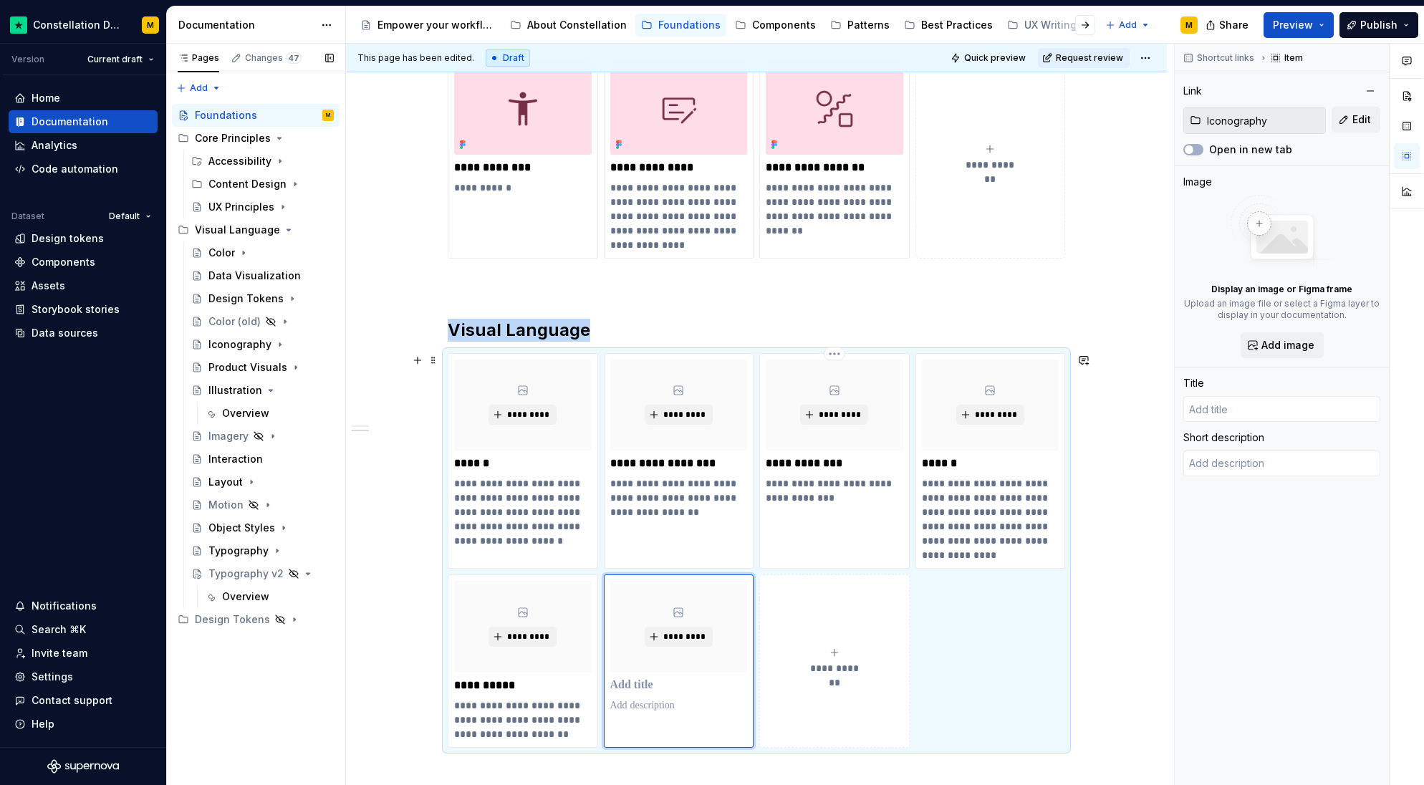
type textarea "*"
type input "Iconography"
click at [862, 552] on html "Constellation Design System M Version Current draft Home Documentation Analytic…" at bounding box center [712, 392] width 1424 height 785
click at [696, 726] on html "Constellation Design System M Version Current draft Home Documentation Analytic…" at bounding box center [712, 392] width 1424 height 785
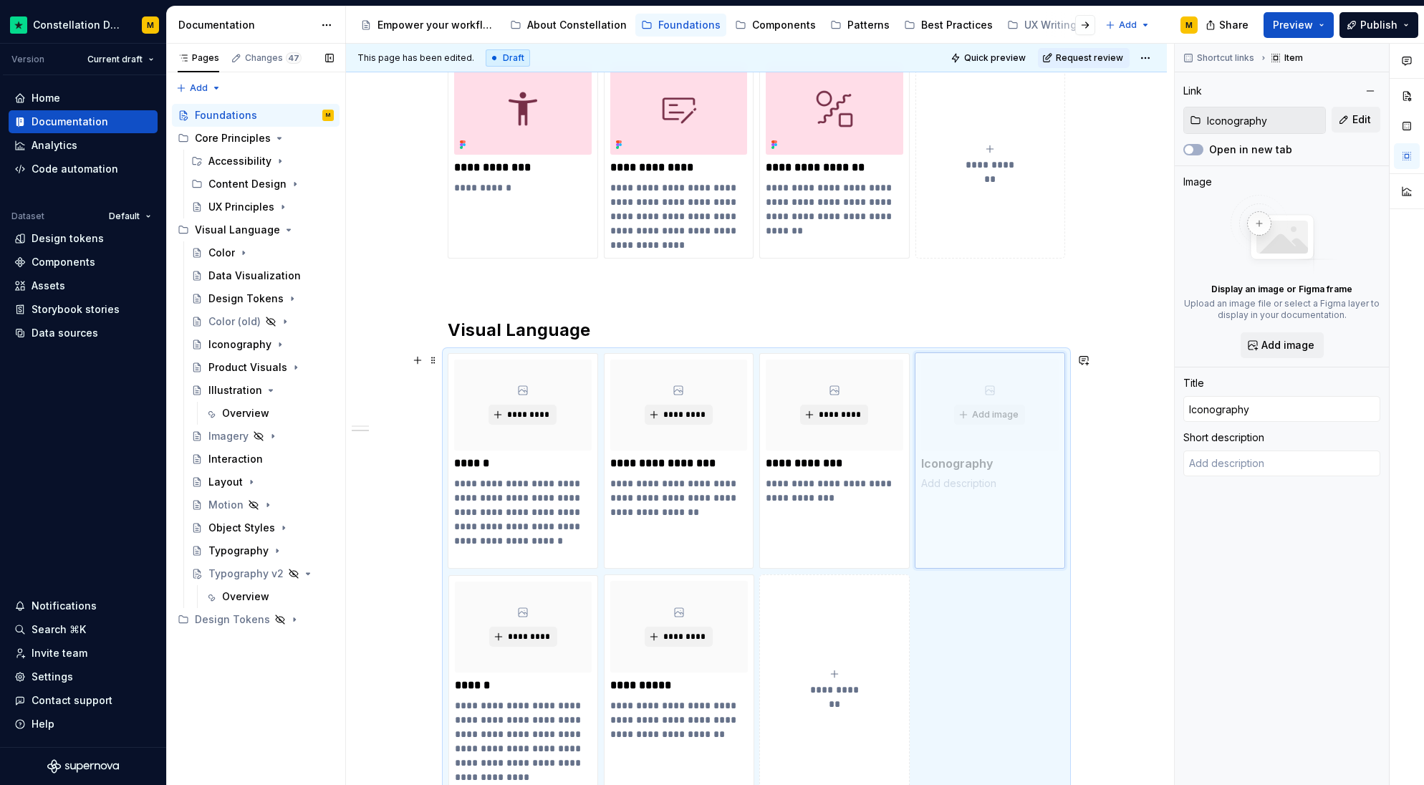
drag, startPoint x: 704, startPoint y: 713, endPoint x: 1010, endPoint y: 552, distance: 345.8
click at [1011, 552] on body "Constellation Design System M Version Current draft Home Documentation Analytic…" at bounding box center [712, 392] width 1424 height 785
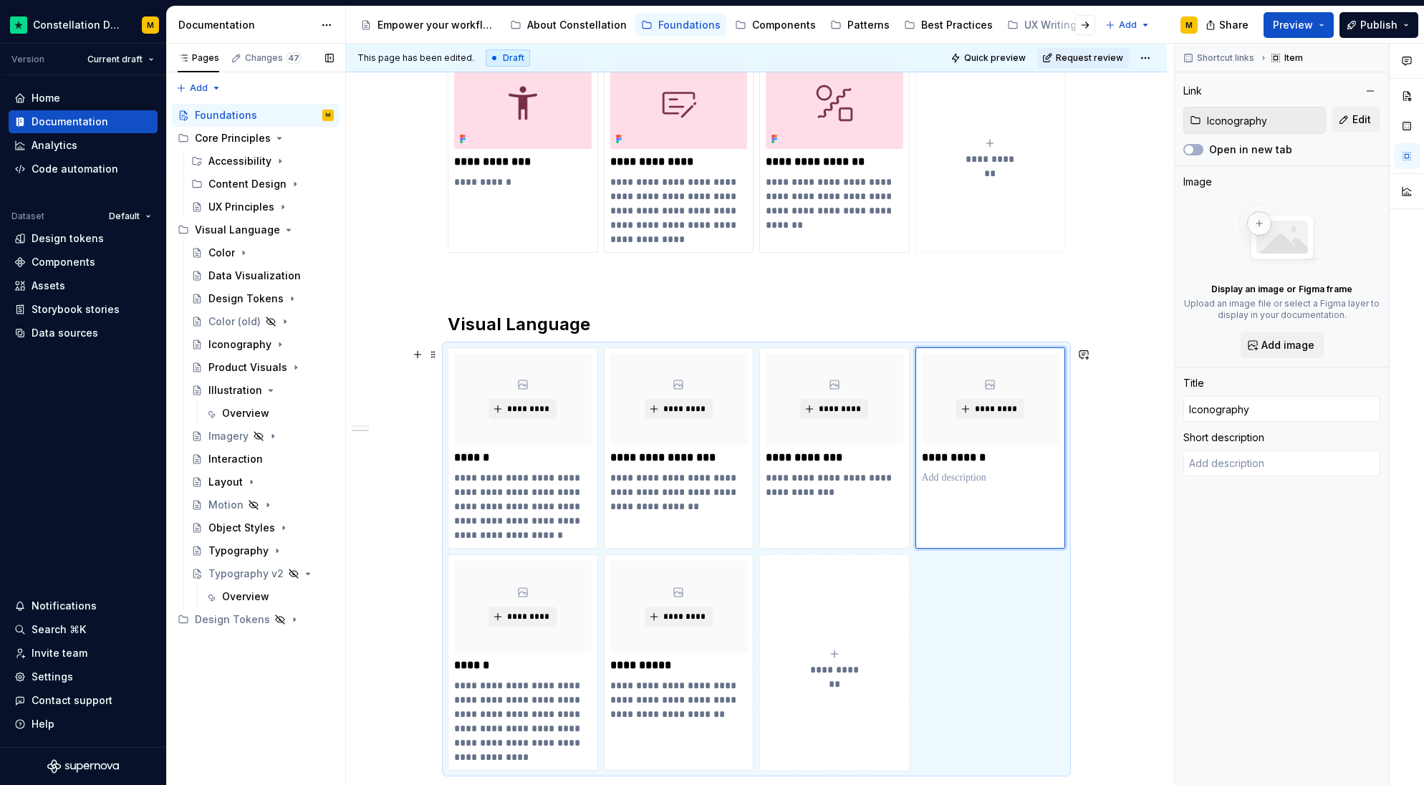
scroll to position [290, 0]
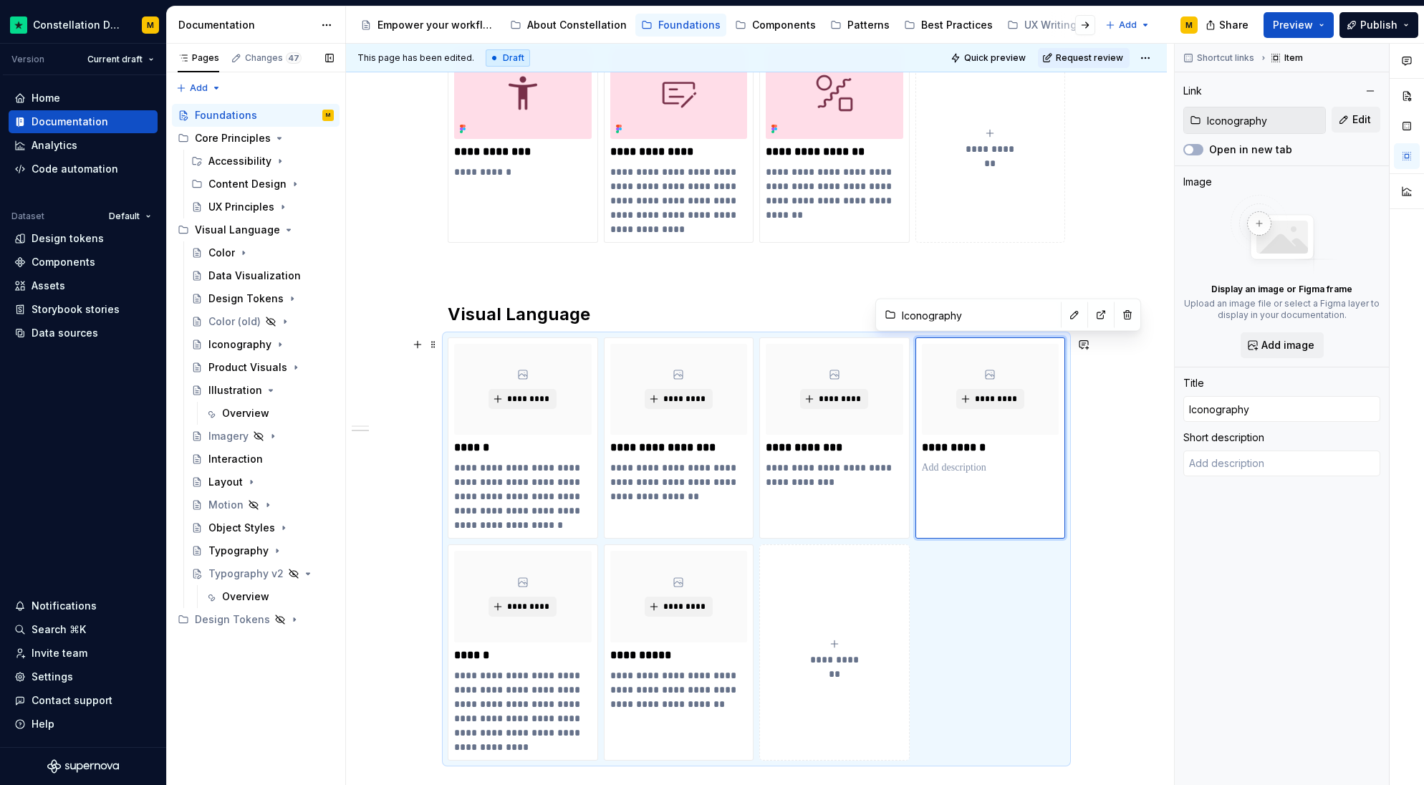
click at [828, 620] on button "**********" at bounding box center [834, 653] width 150 height 216
type textarea "*"
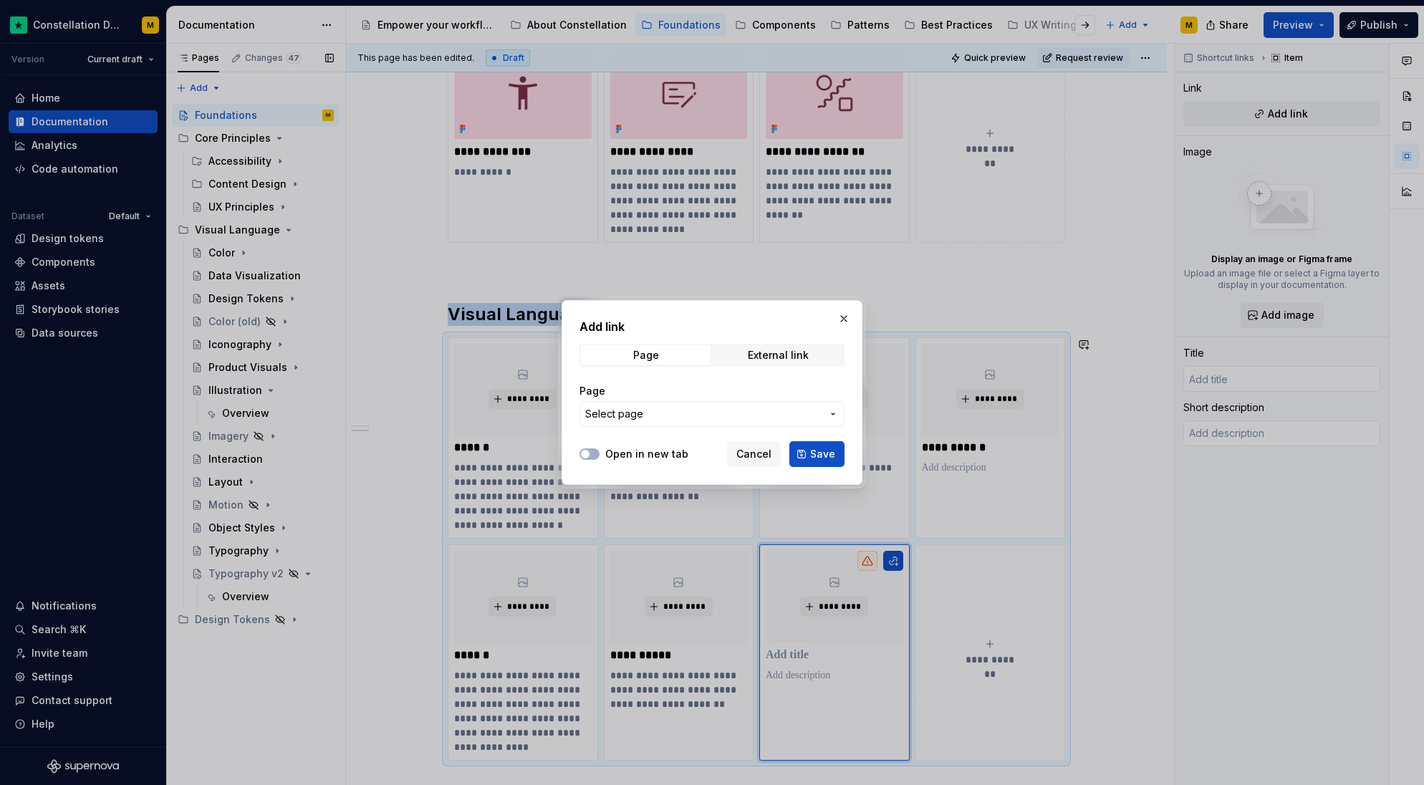
click at [676, 426] on button "Select page" at bounding box center [712, 414] width 265 height 26
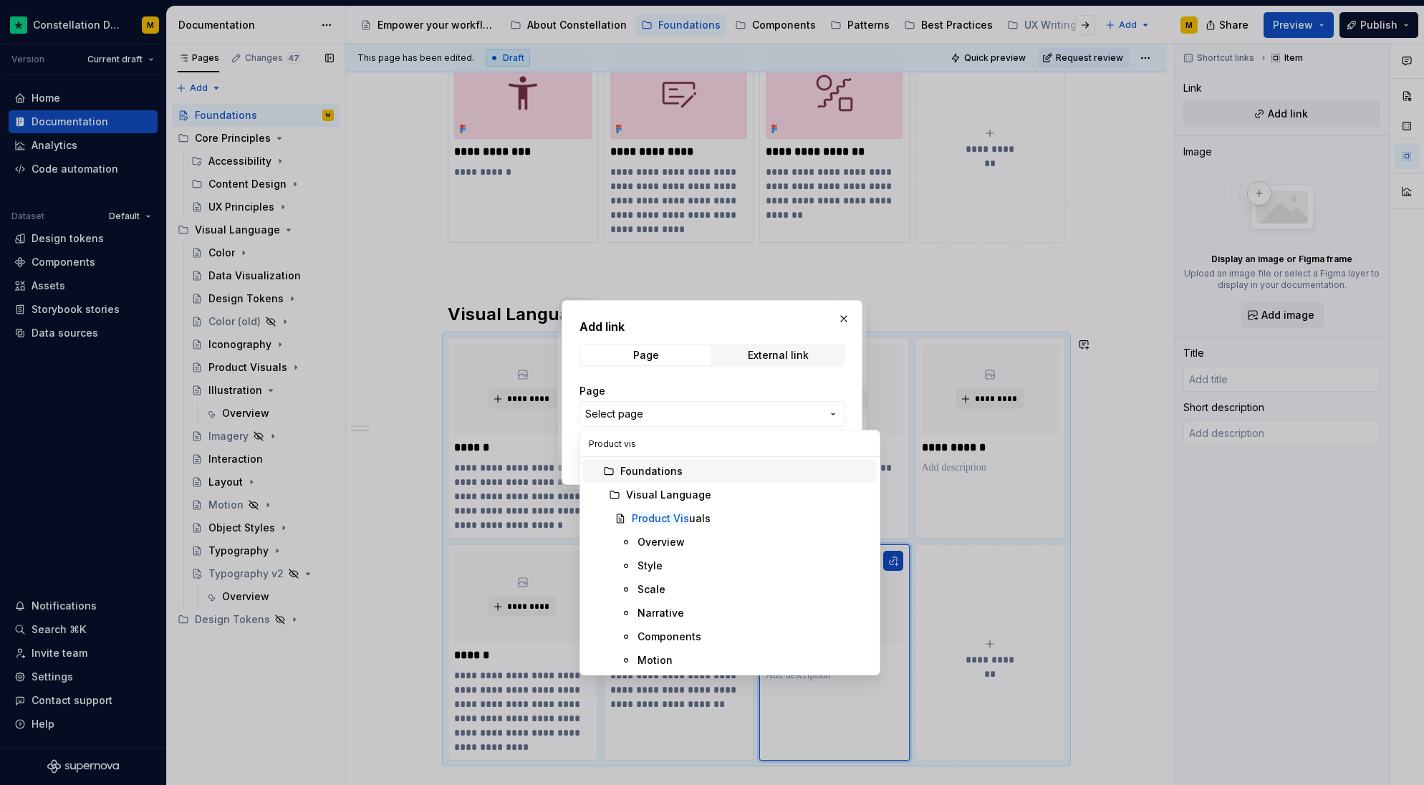
type input "Product visu"
click at [703, 509] on span "Product Visu als" at bounding box center [730, 518] width 294 height 23
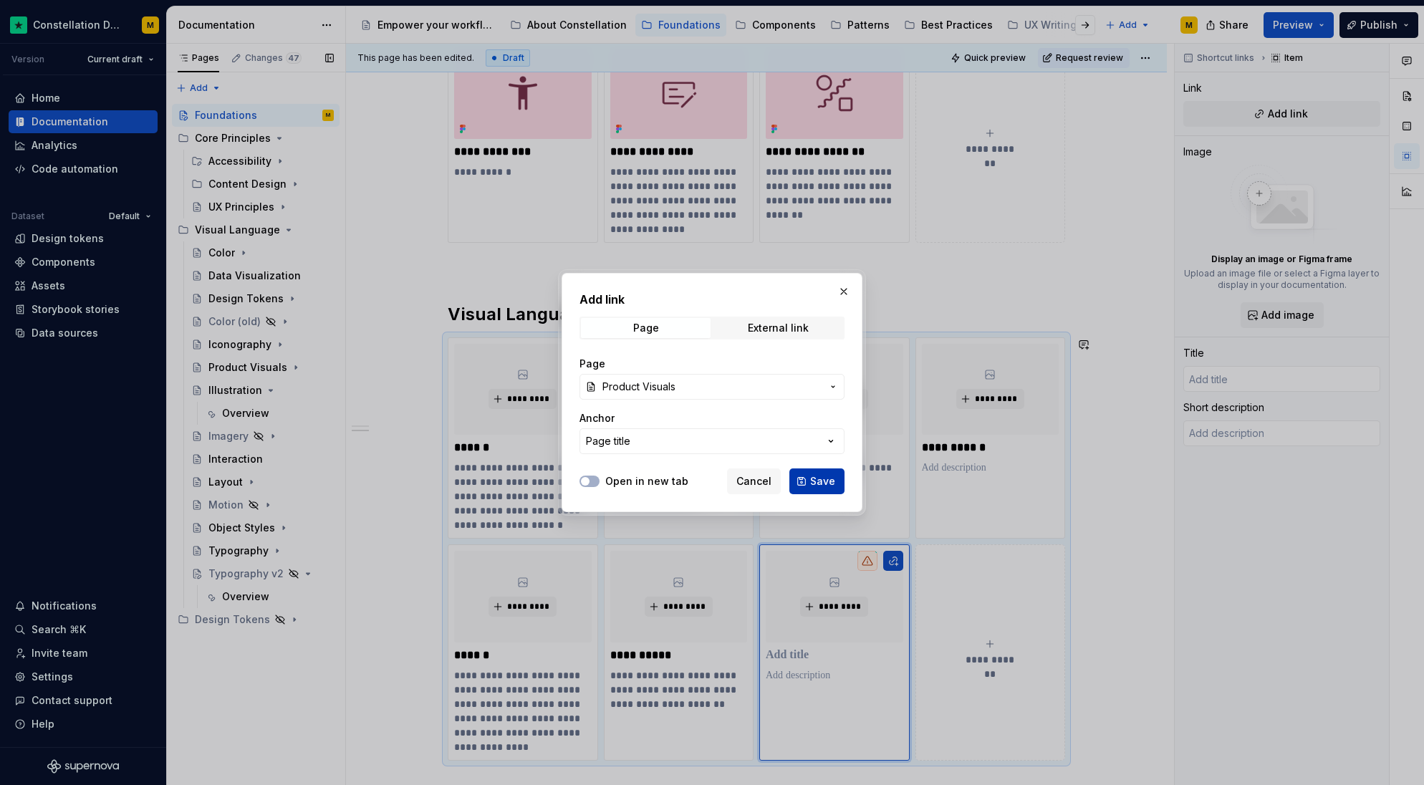
click at [820, 481] on span "Save" at bounding box center [822, 481] width 25 height 14
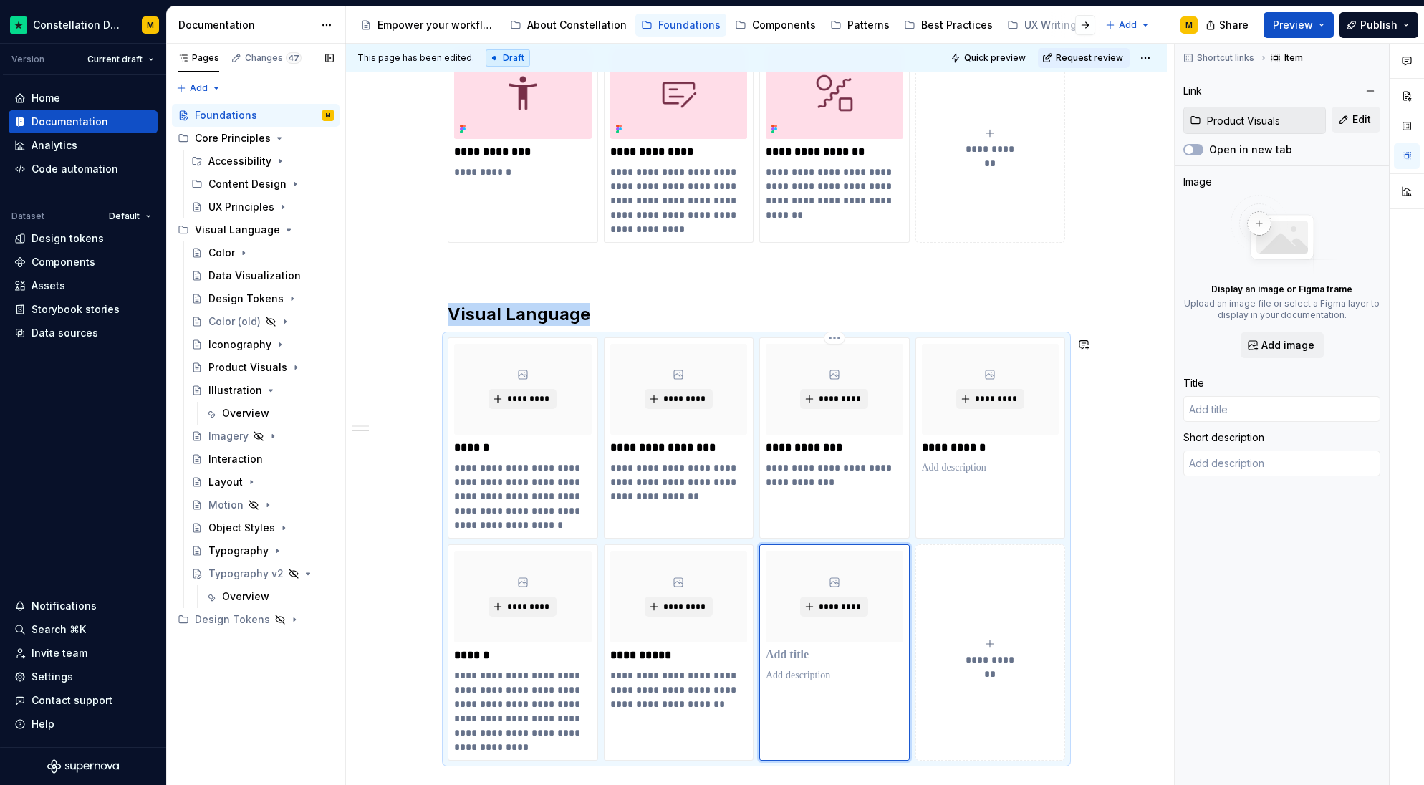
type textarea "*"
type input "Product Visuals"
type textarea "Bring features to life and build user confidence through clear, engaging visual…"
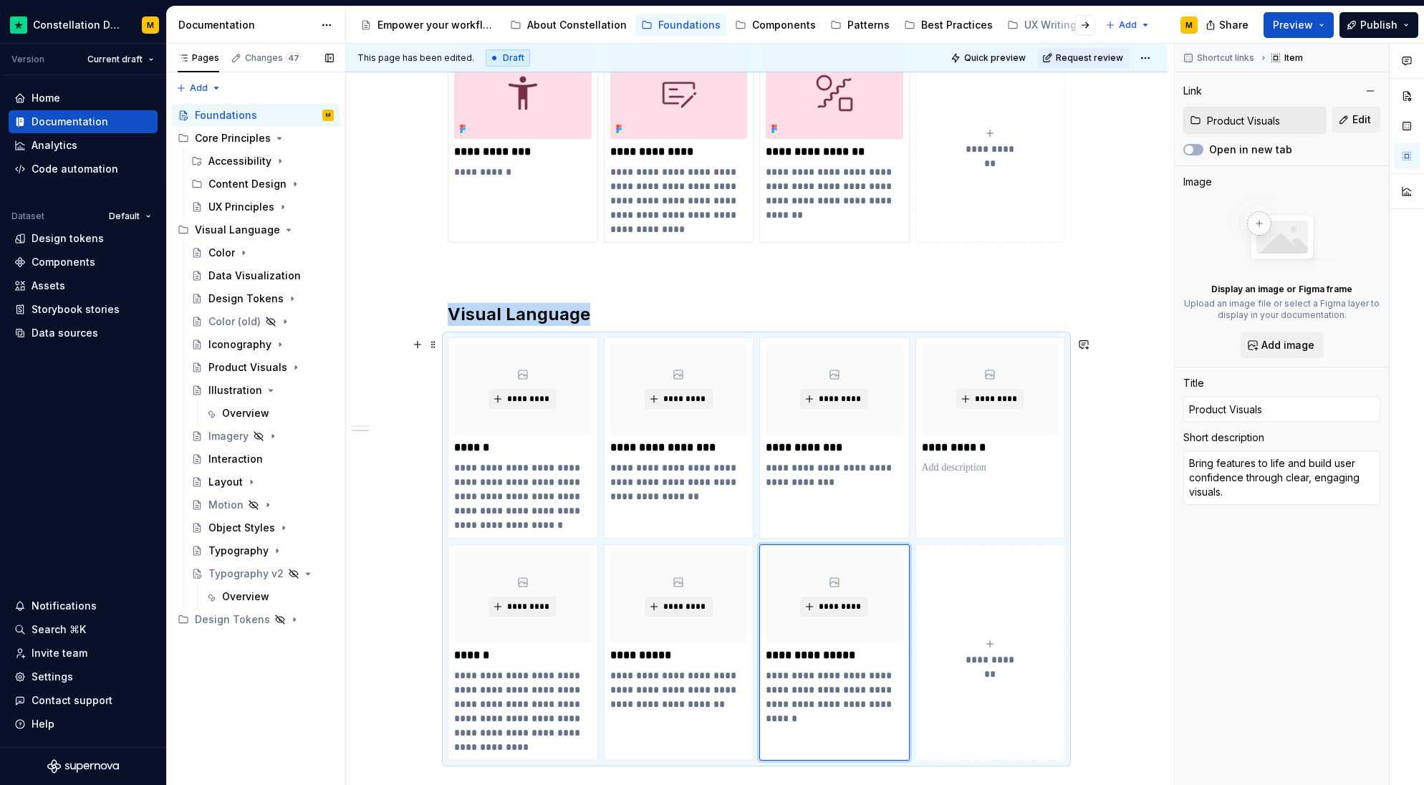
click at [977, 630] on button "**********" at bounding box center [991, 653] width 150 height 216
type textarea "*"
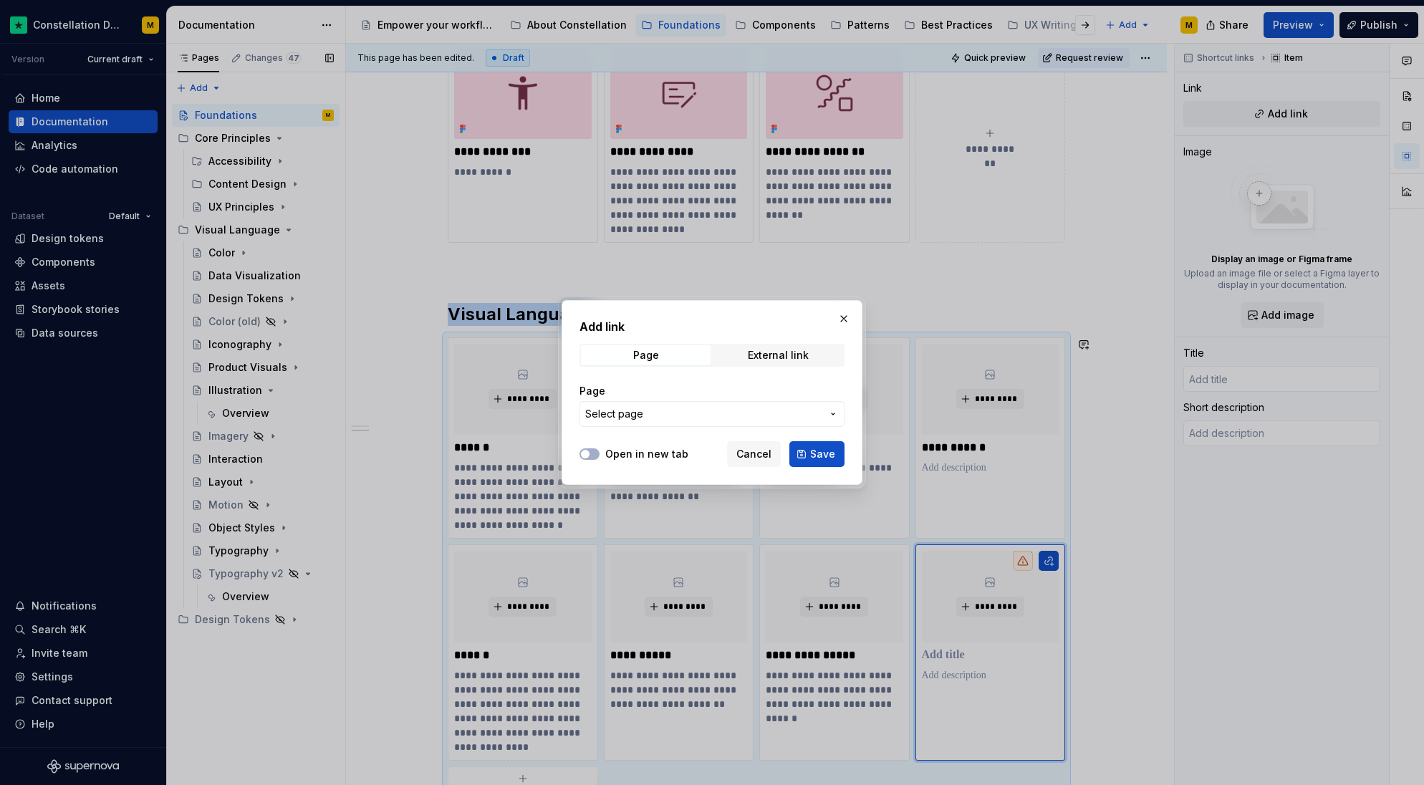
click at [691, 408] on span "Select page" at bounding box center [703, 414] width 236 height 14
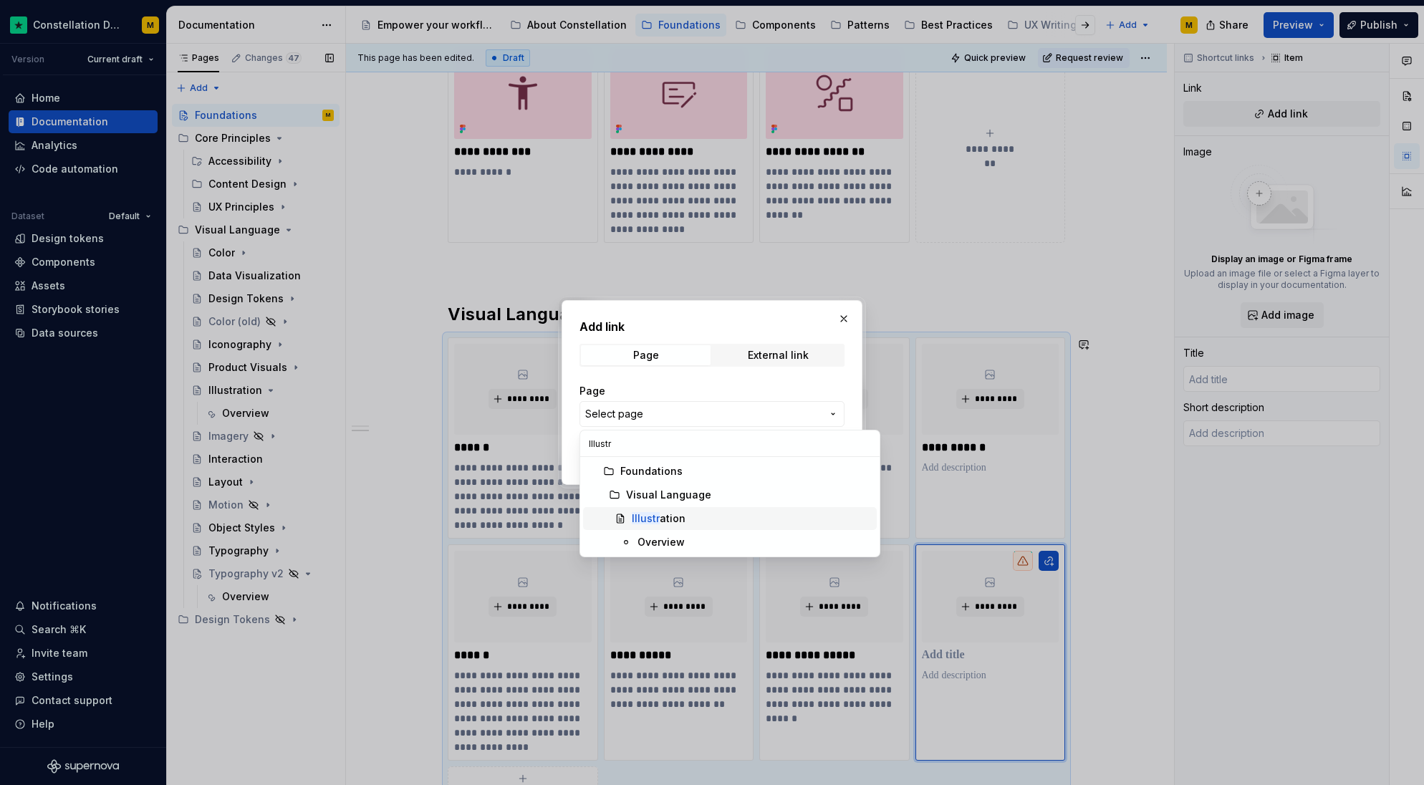
type input "Illustr"
click at [662, 519] on div "Illustr ation" at bounding box center [659, 519] width 54 height 14
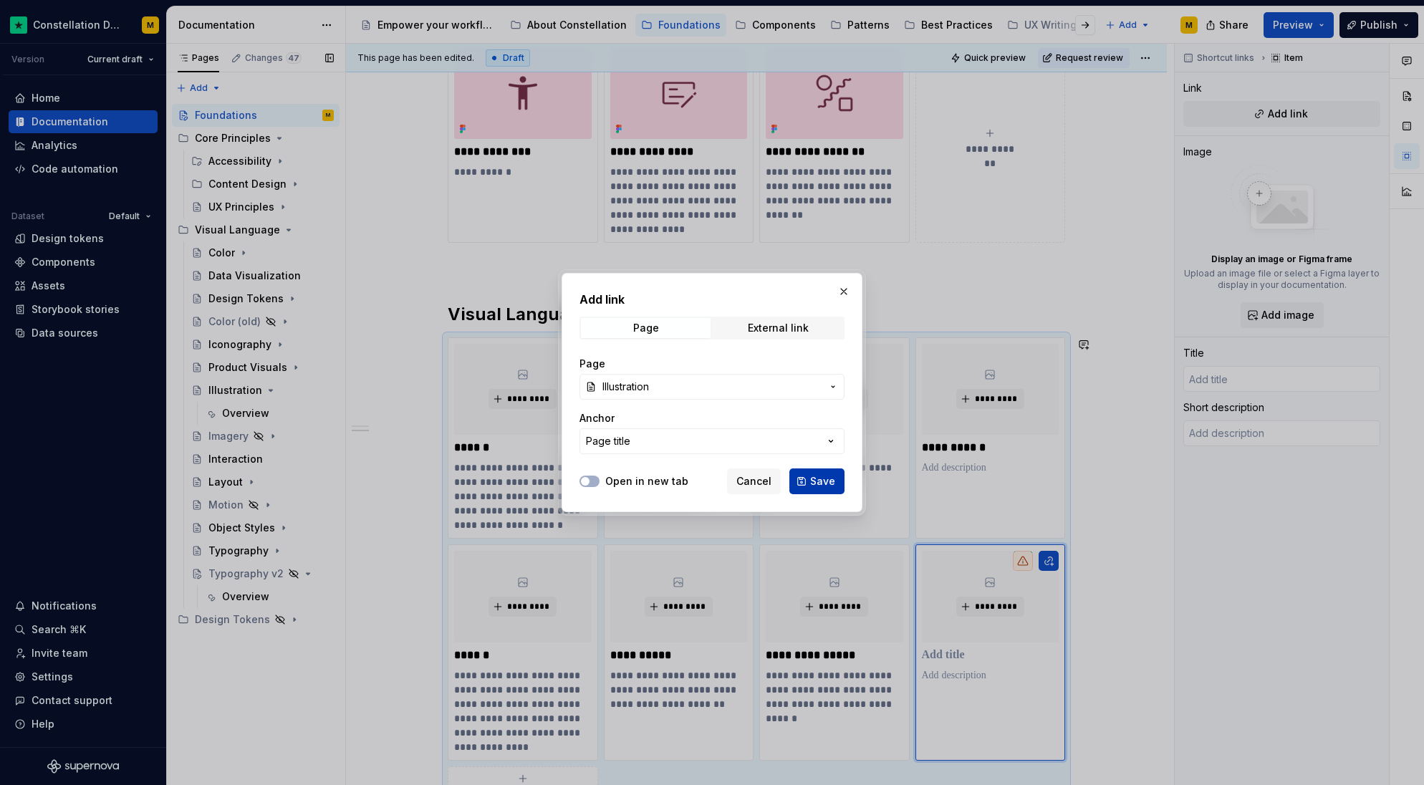
click at [814, 477] on span "Save" at bounding box center [822, 481] width 25 height 14
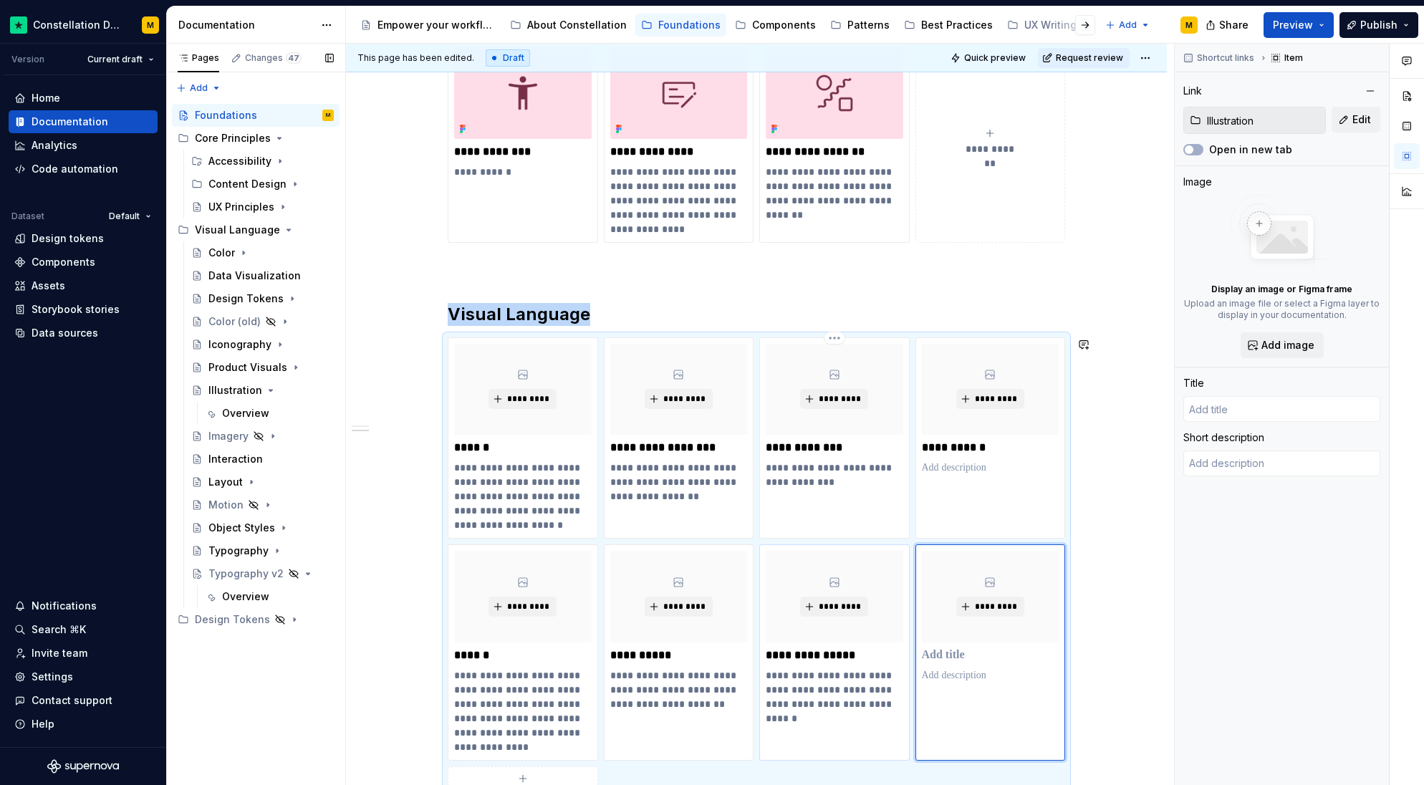
scroll to position [333, 0]
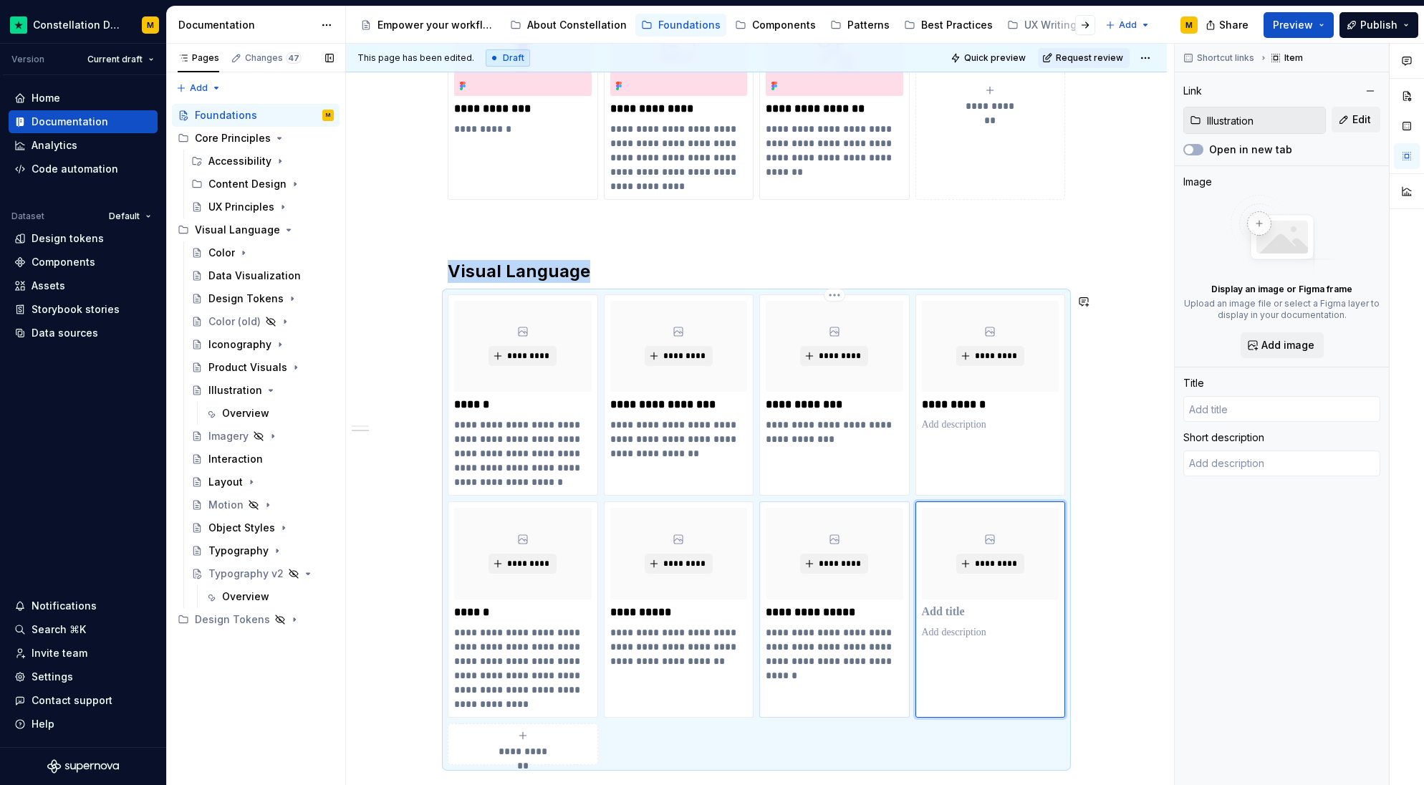
type textarea "*"
type input "Illustration"
type textarea "Create a meaningful experience for our users with clear and engaging illustrati…"
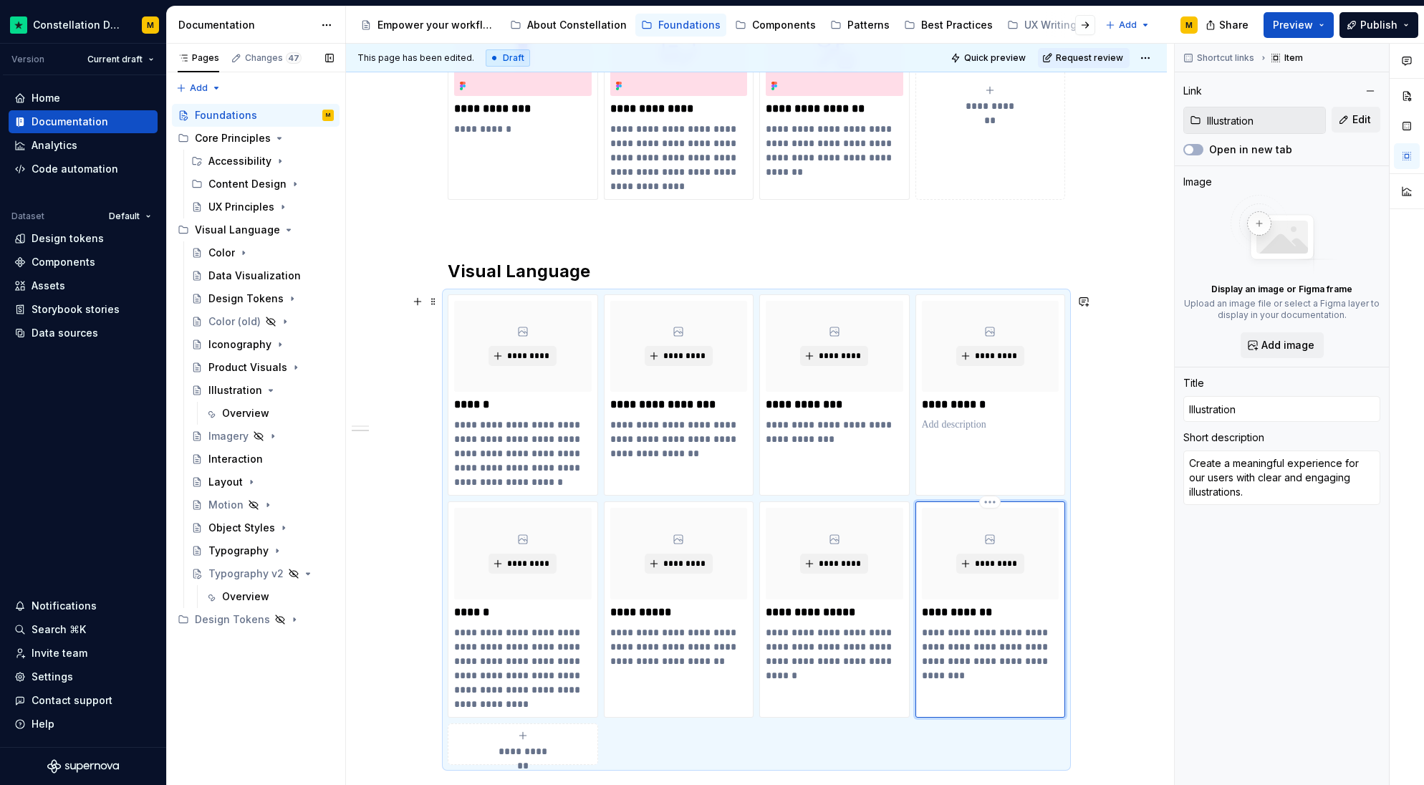
scroll to position [347, 0]
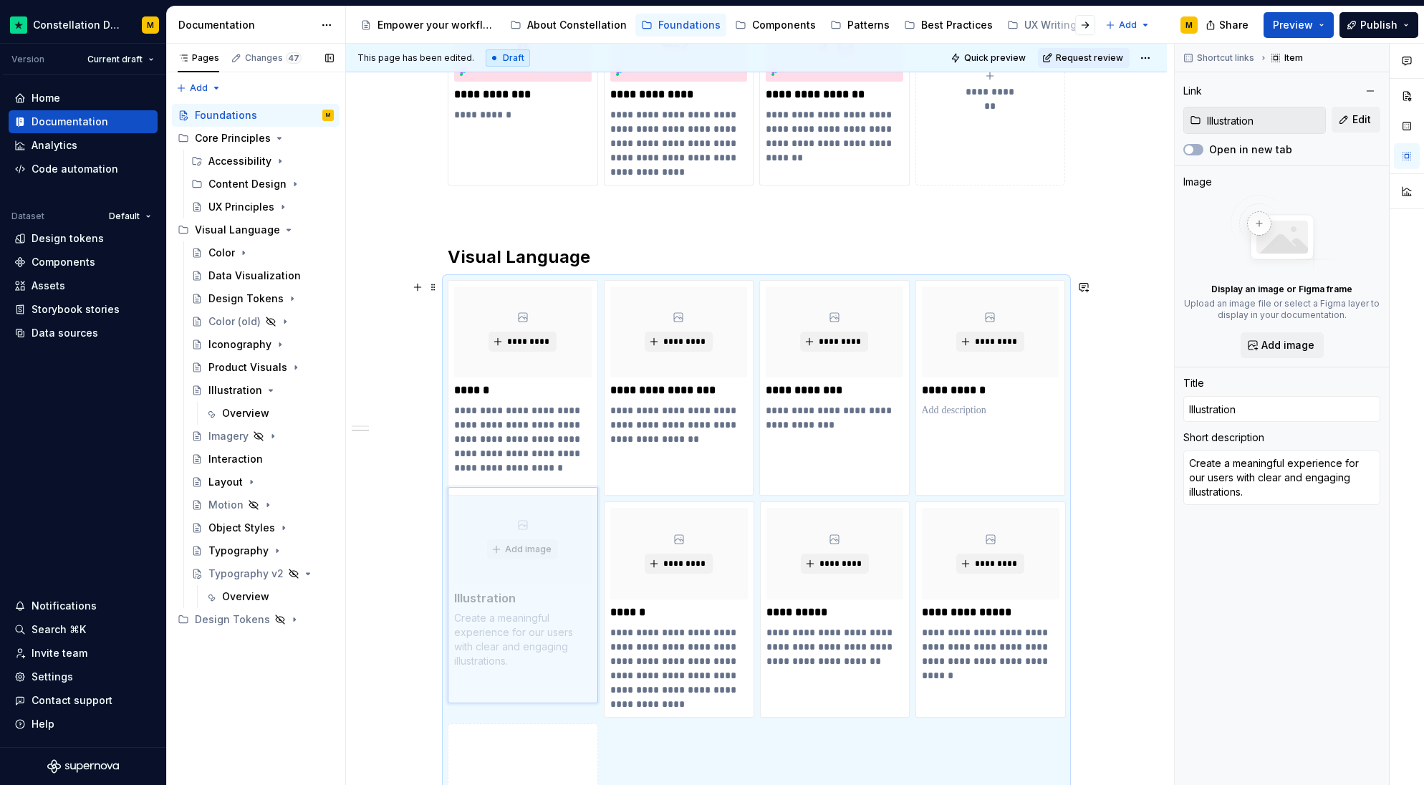
drag, startPoint x: 948, startPoint y: 526, endPoint x: 540, endPoint y: 559, distance: 409.0
click at [540, 559] on body "Constellation Design System M Version Current draft Home Documentation Analytic…" at bounding box center [712, 392] width 1424 height 785
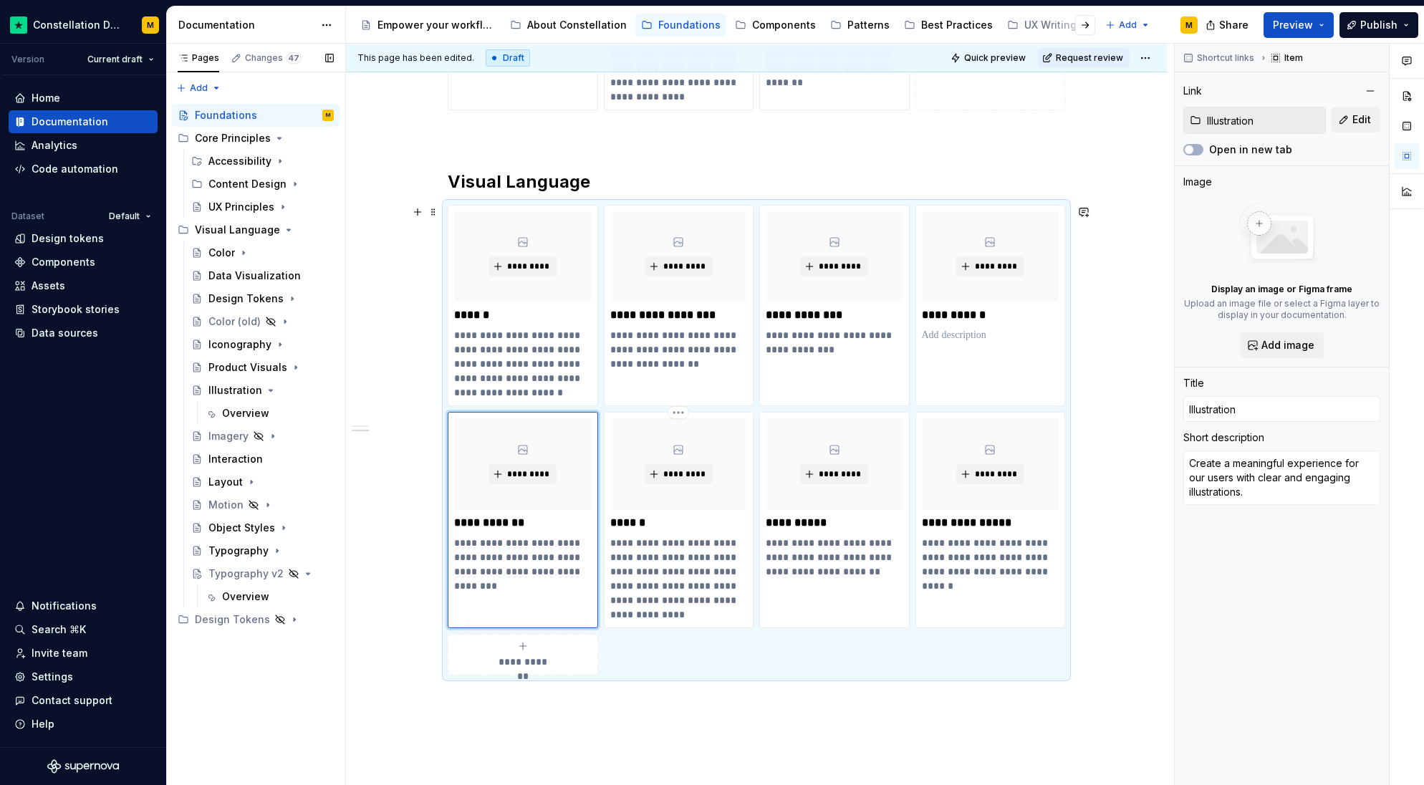
scroll to position [423, 0]
type textarea "*"
type input "Product Visuals"
type textarea "Bring features to life and build user confidence through clear, engaging visual…"
type input "Product Visuals"
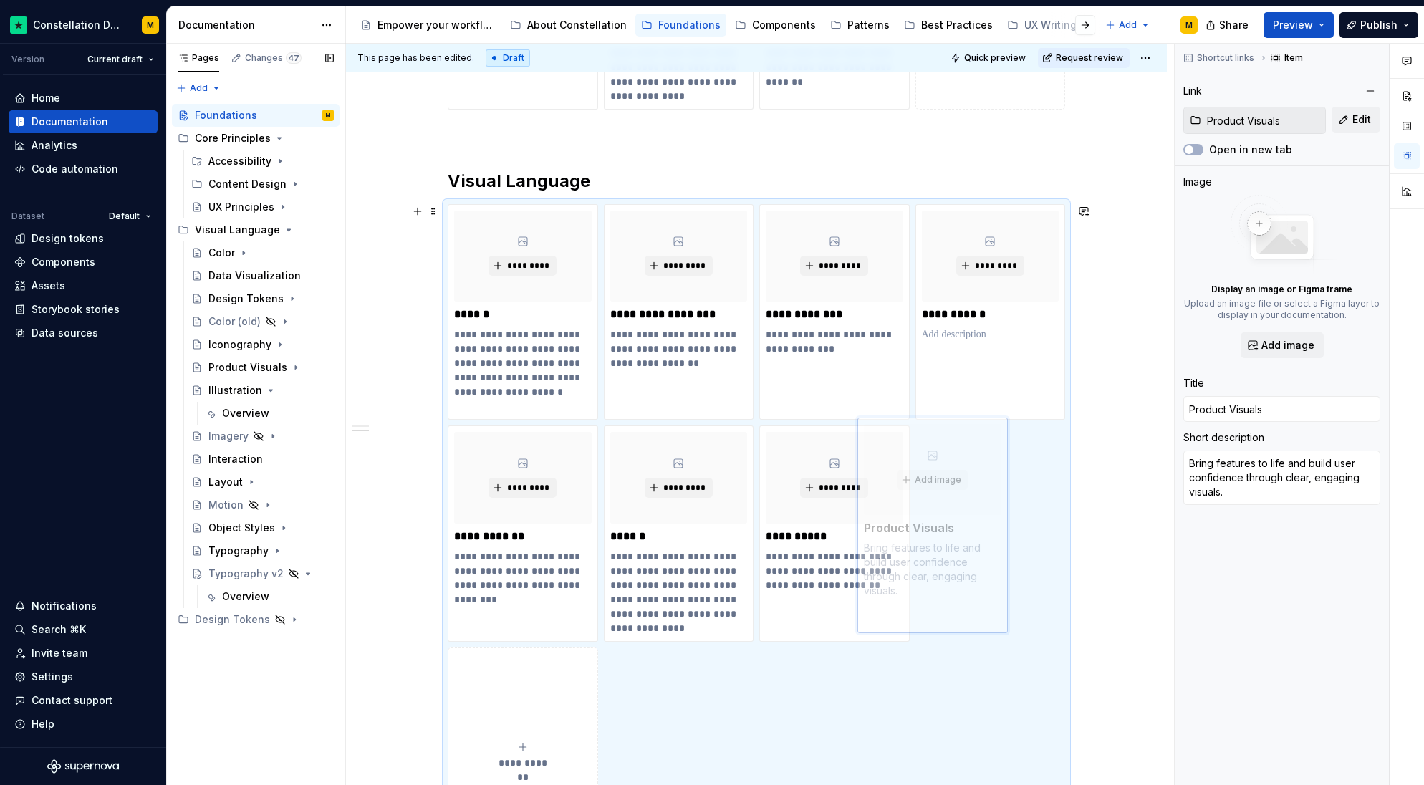
scroll to position [438, 0]
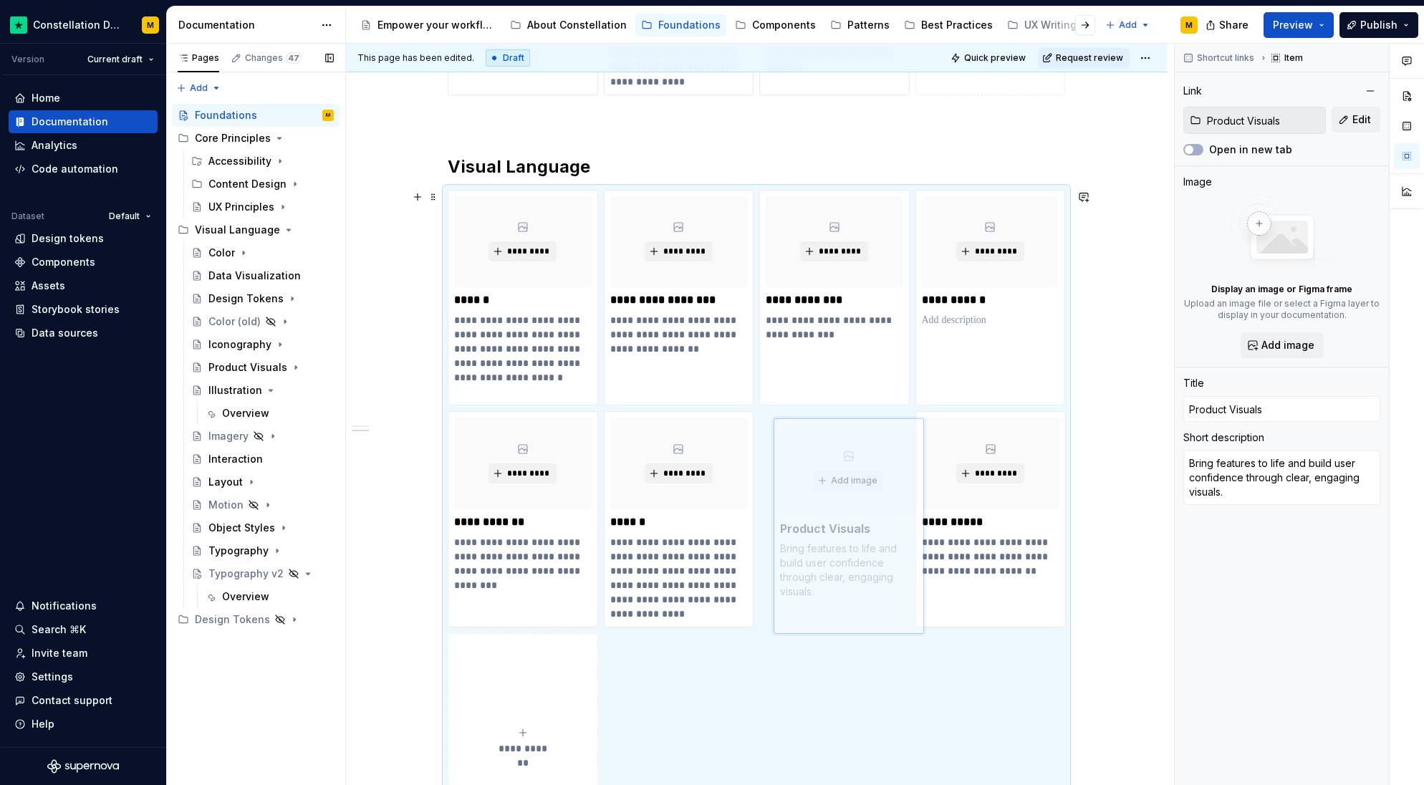
drag, startPoint x: 1030, startPoint y: 417, endPoint x: 897, endPoint y: 423, distance: 132.7
click at [897, 423] on body "Constellation Design System M Version Current draft Home Documentation Analytic…" at bounding box center [712, 392] width 1424 height 785
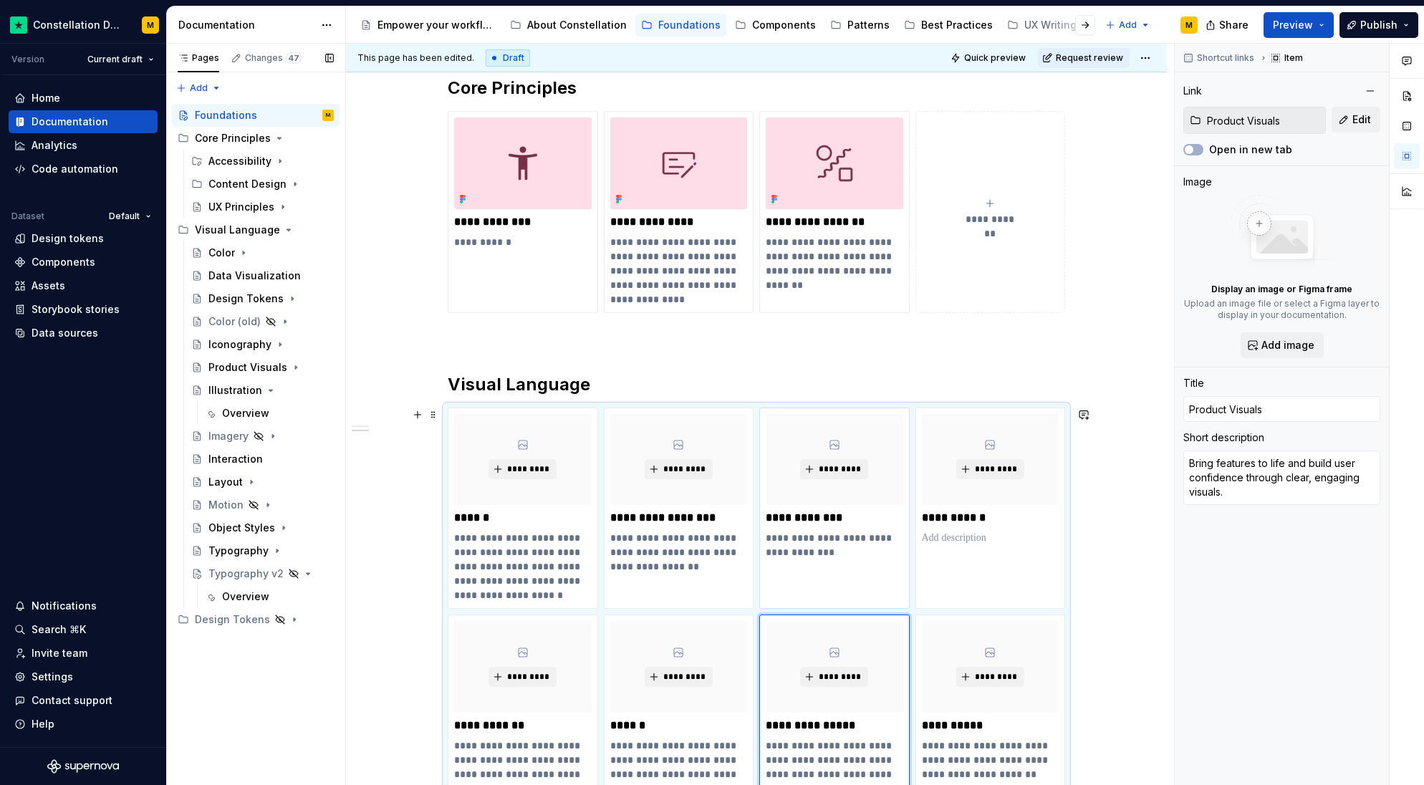
scroll to position [0, 0]
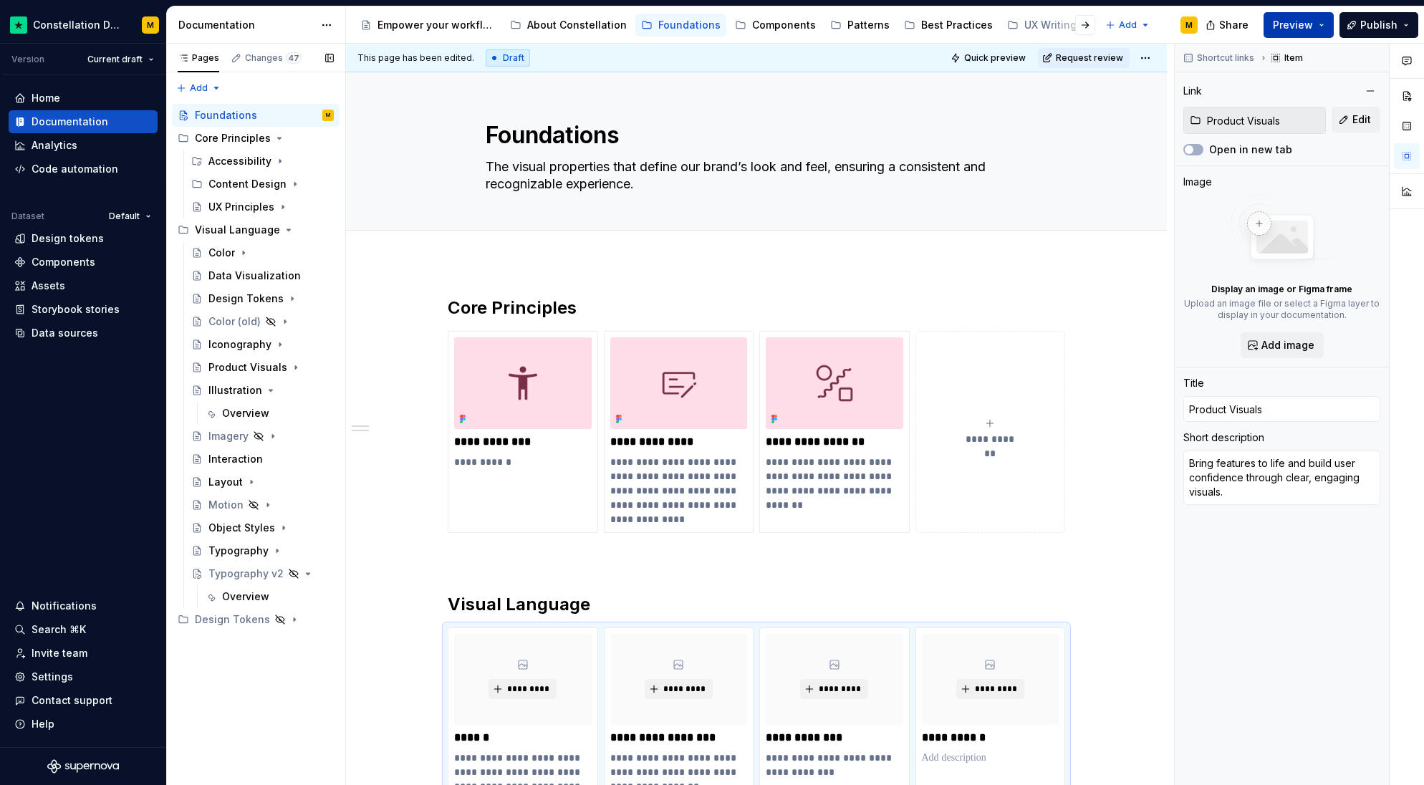
click at [1308, 22] on span "Preview" at bounding box center [1293, 25] width 40 height 14
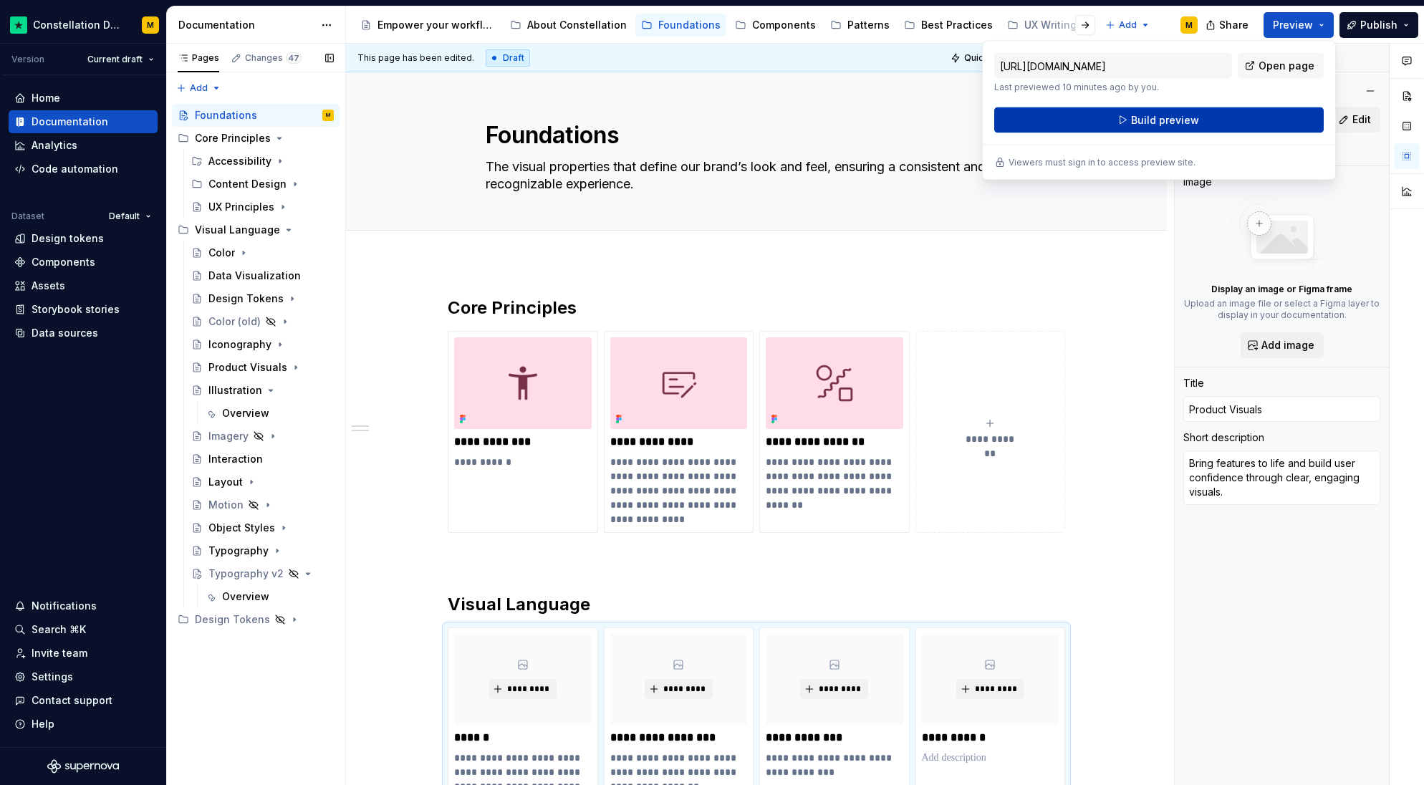
click at [1156, 123] on span "Build preview" at bounding box center [1165, 120] width 68 height 14
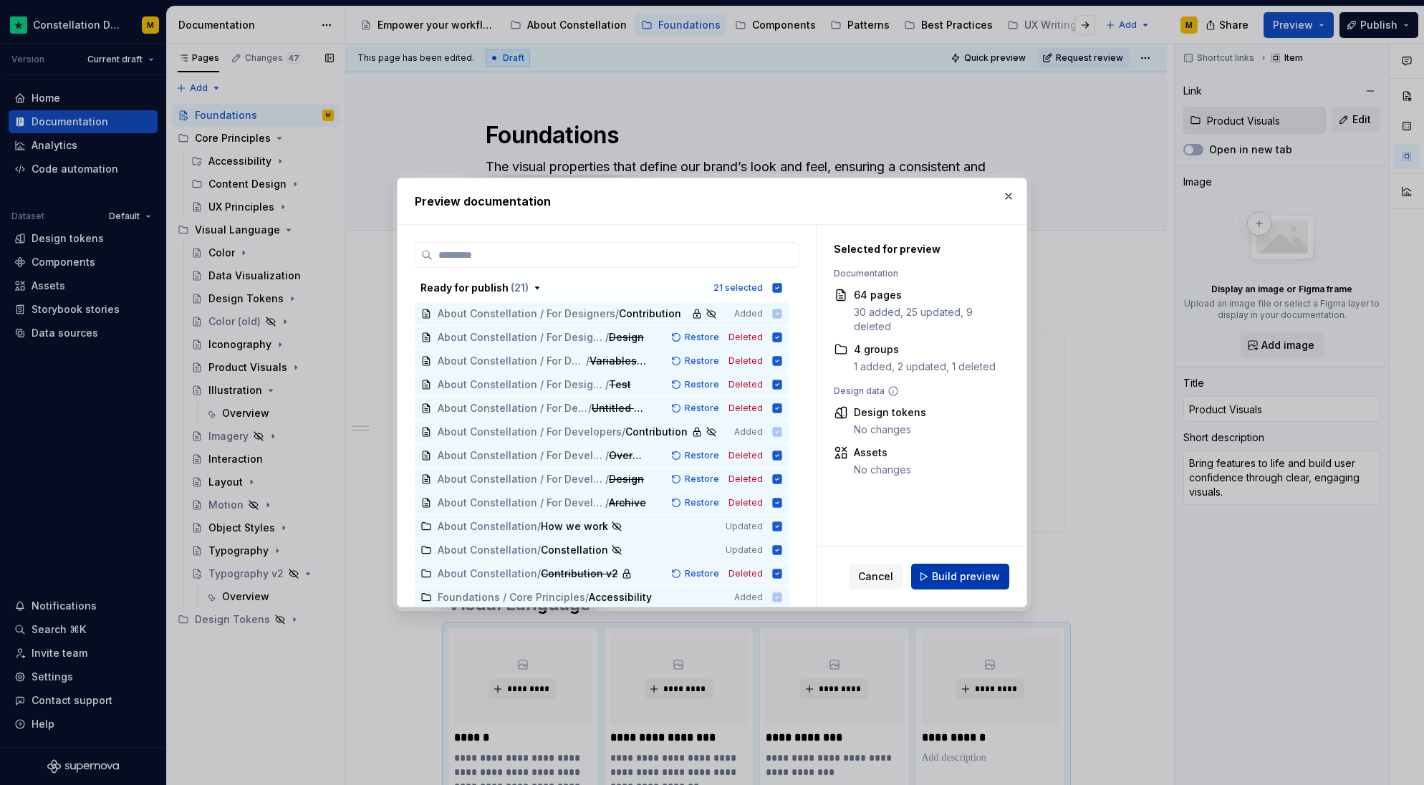
click at [950, 569] on button "Build preview" at bounding box center [960, 577] width 98 height 26
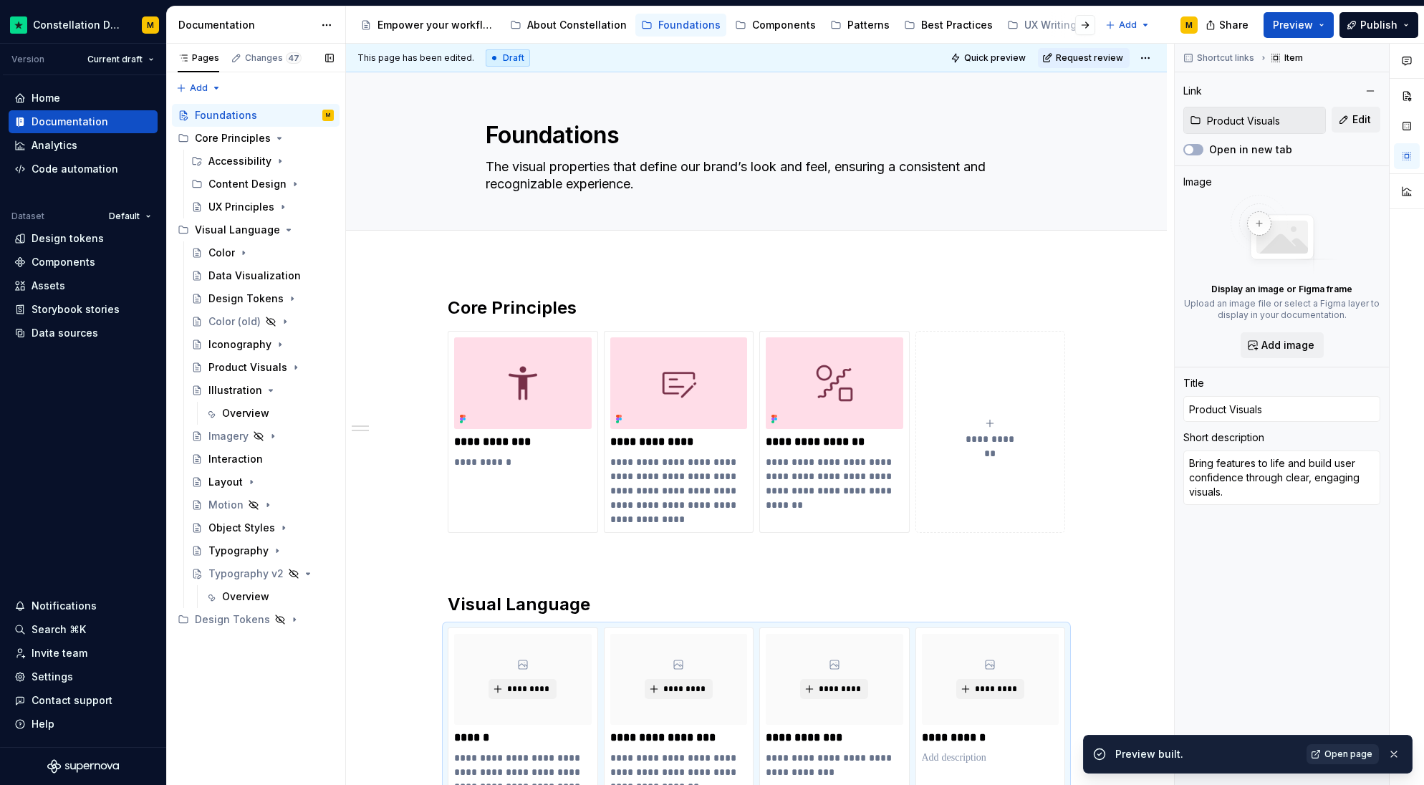
click at [1350, 750] on span "Open page" at bounding box center [1349, 754] width 48 height 11
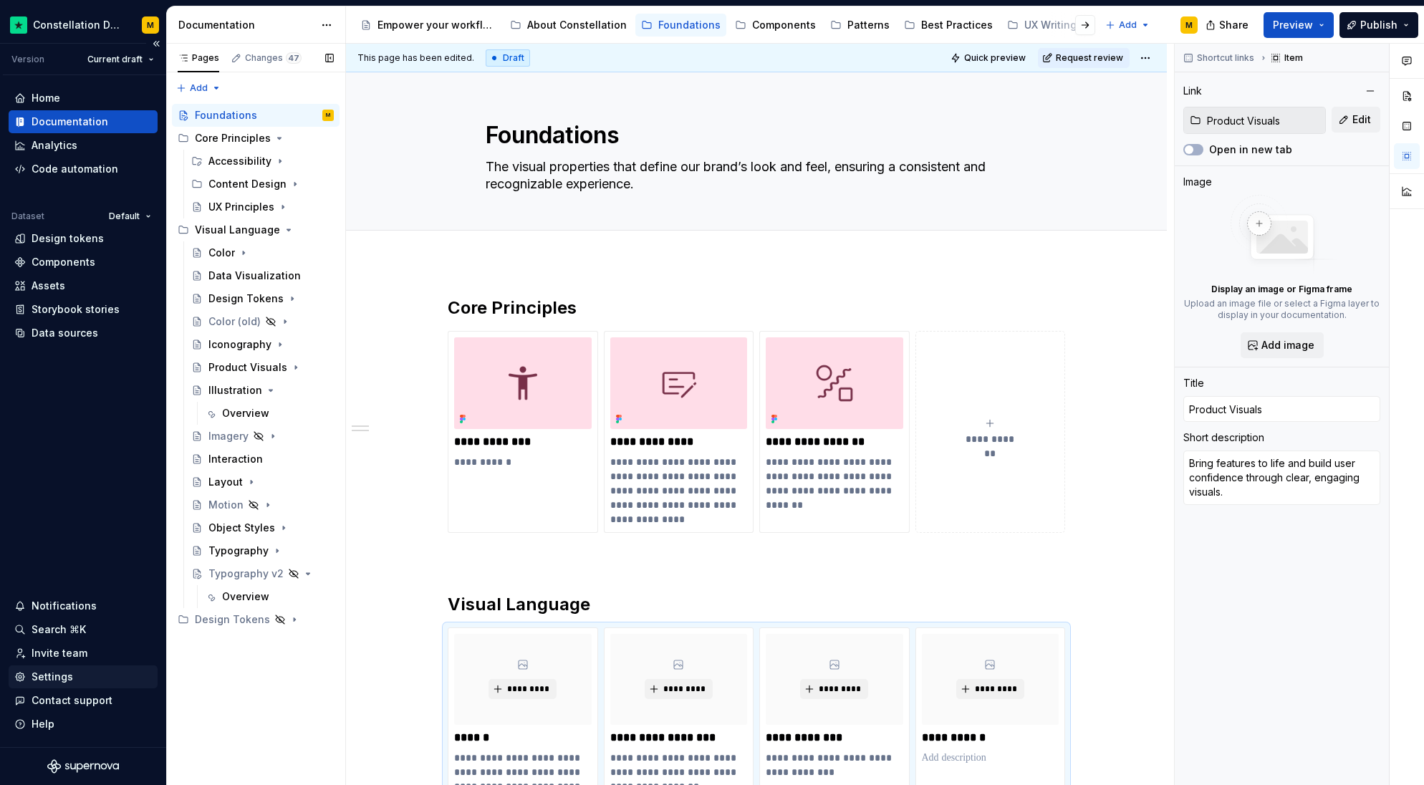
type textarea "*"
click at [32, 678] on div "Settings" at bounding box center [53, 677] width 42 height 14
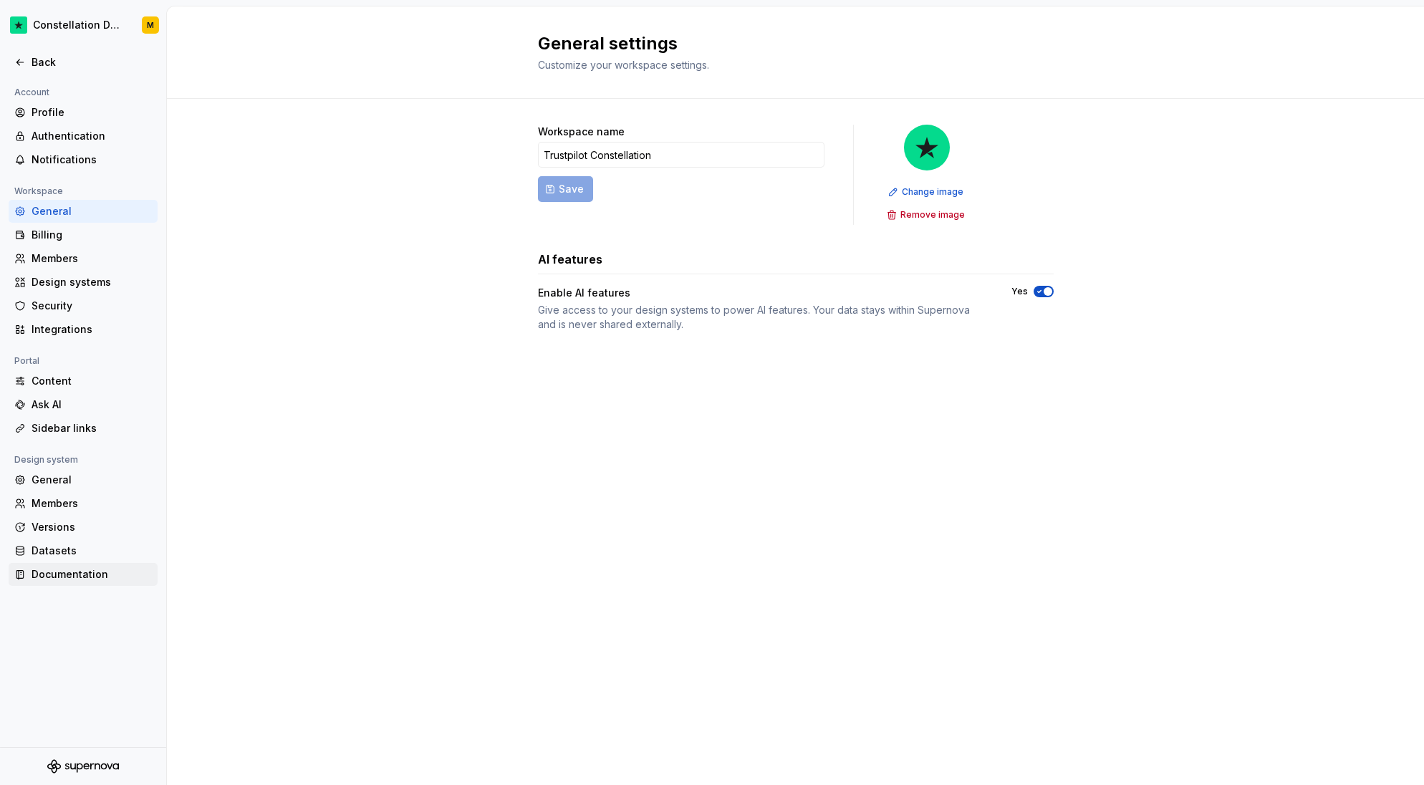
click at [61, 570] on div "Documentation" at bounding box center [92, 574] width 120 height 14
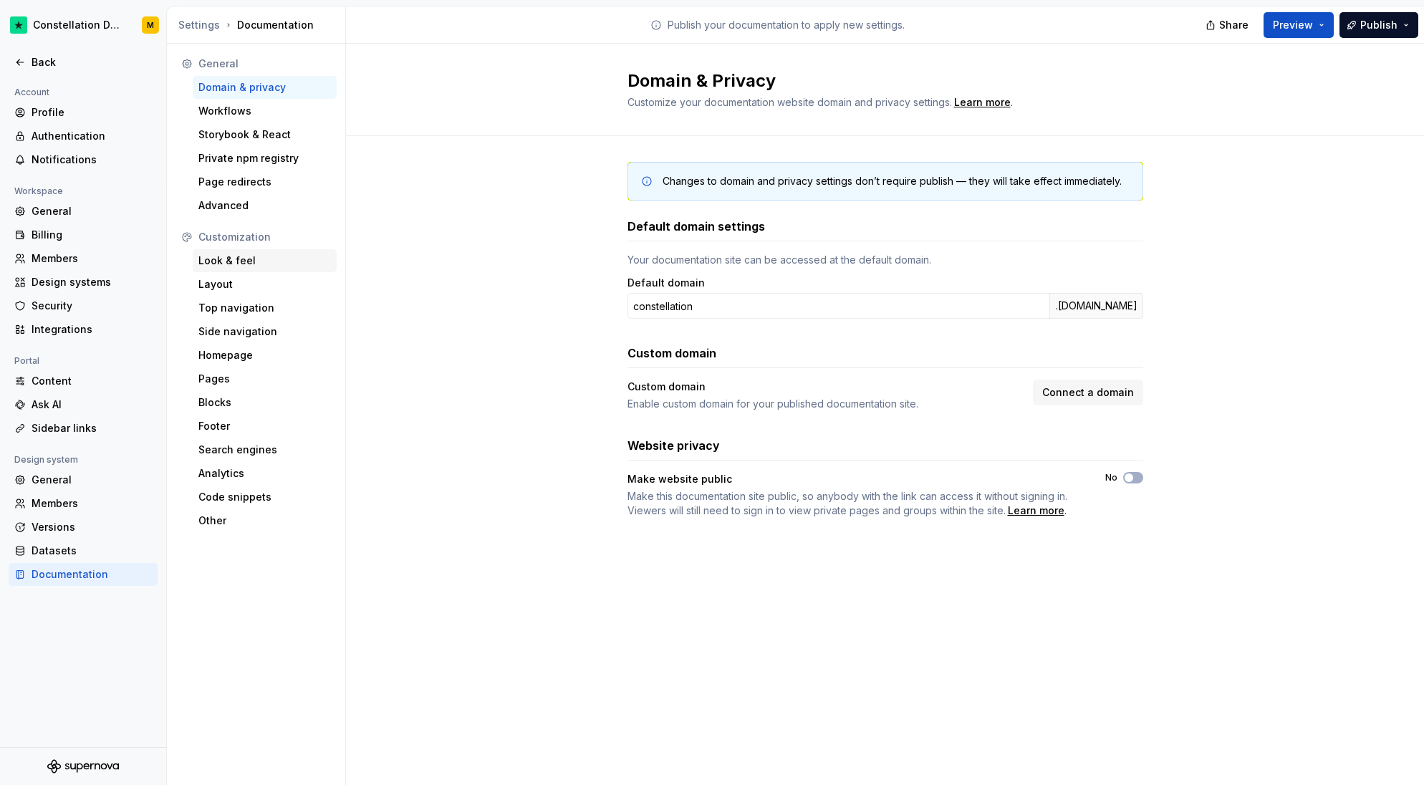
click at [262, 255] on div "Look & feel" at bounding box center [264, 261] width 133 height 14
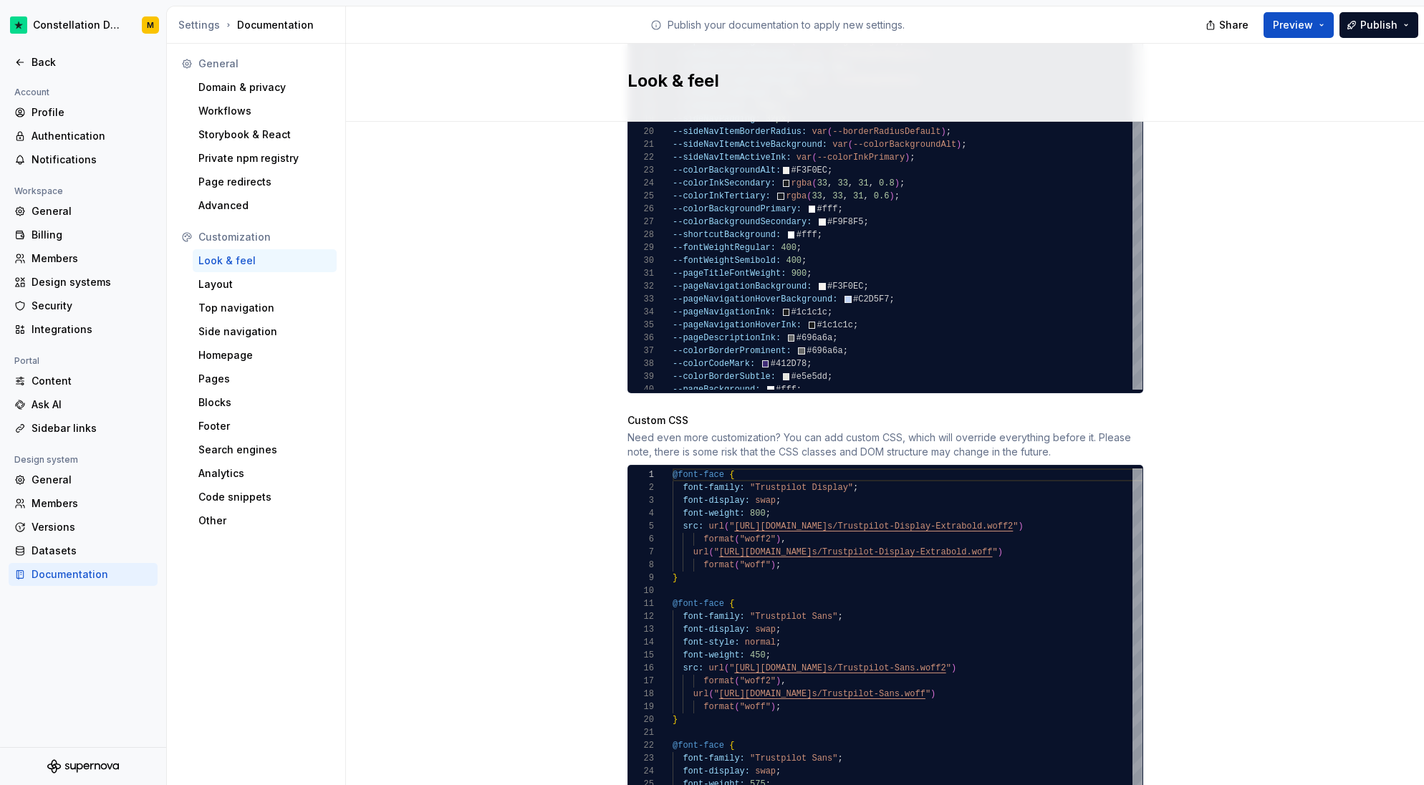
scroll to position [1287, 0]
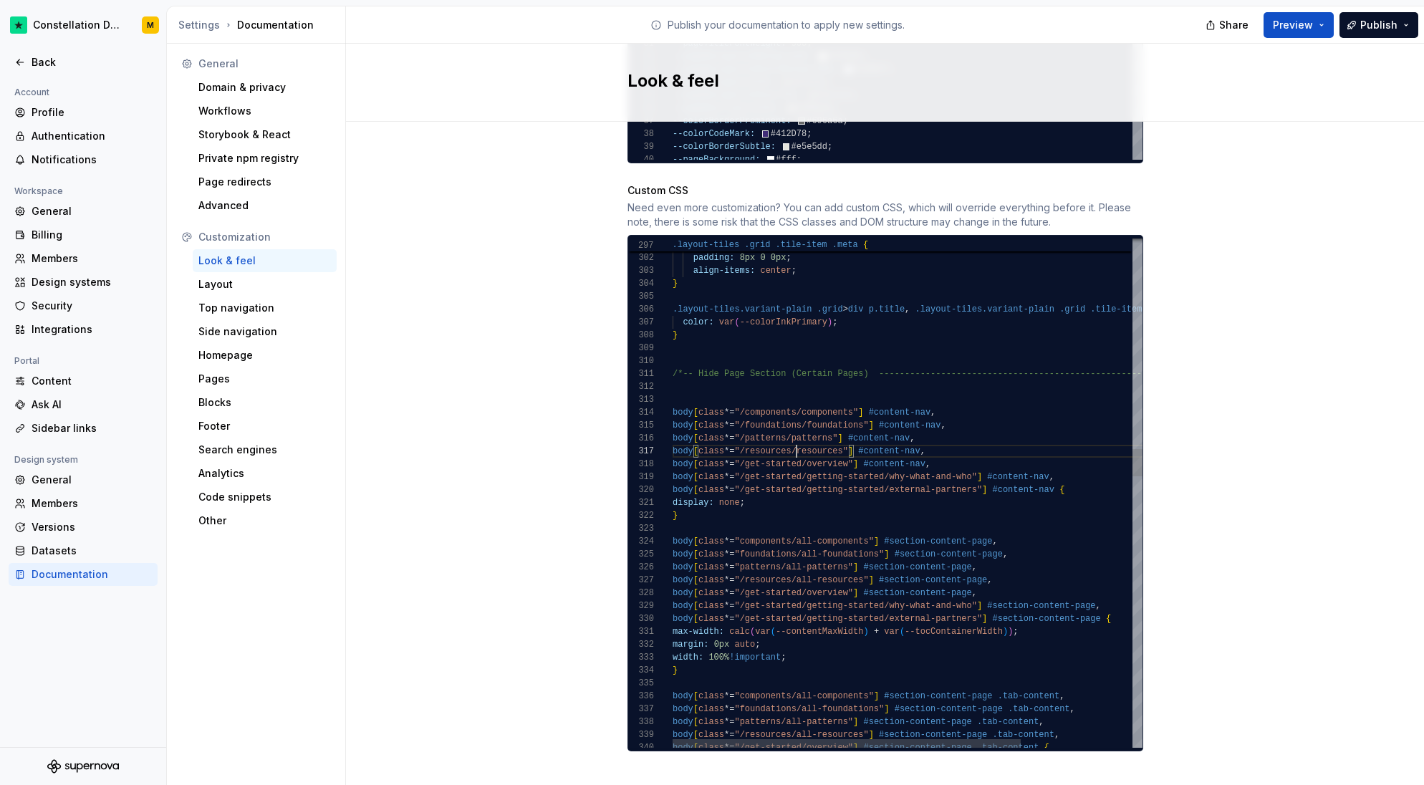
scroll to position [77, 124]
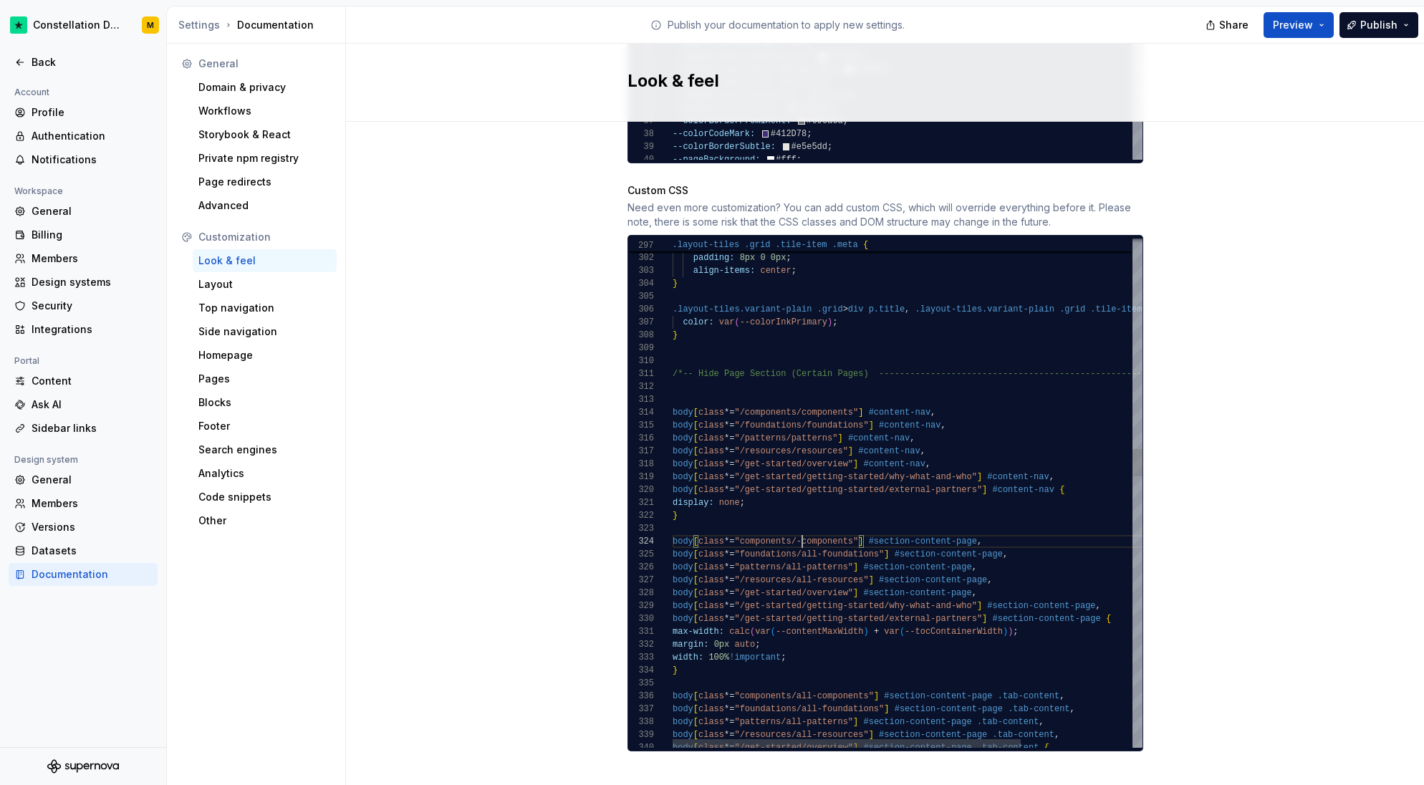
scroll to position [39, 130]
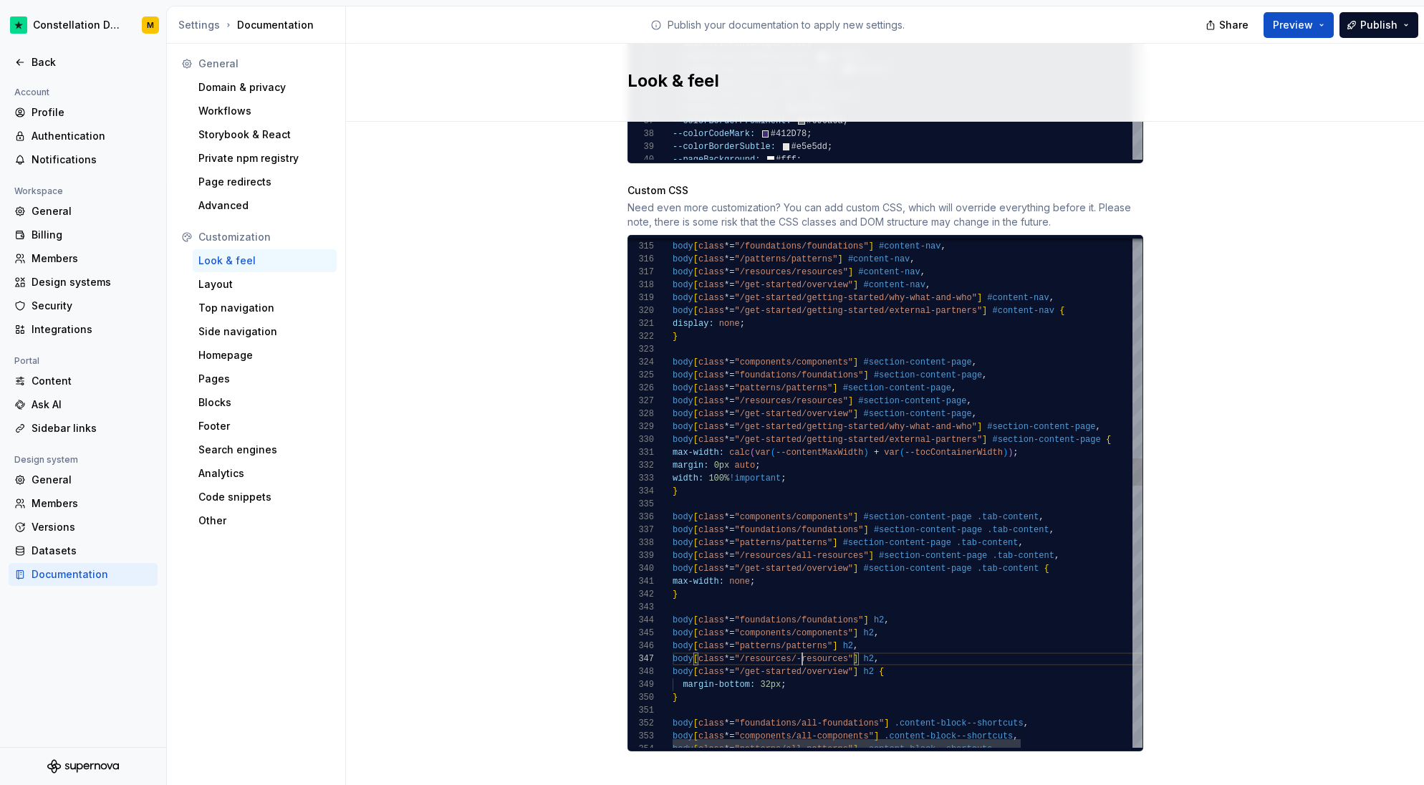
scroll to position [77, 124]
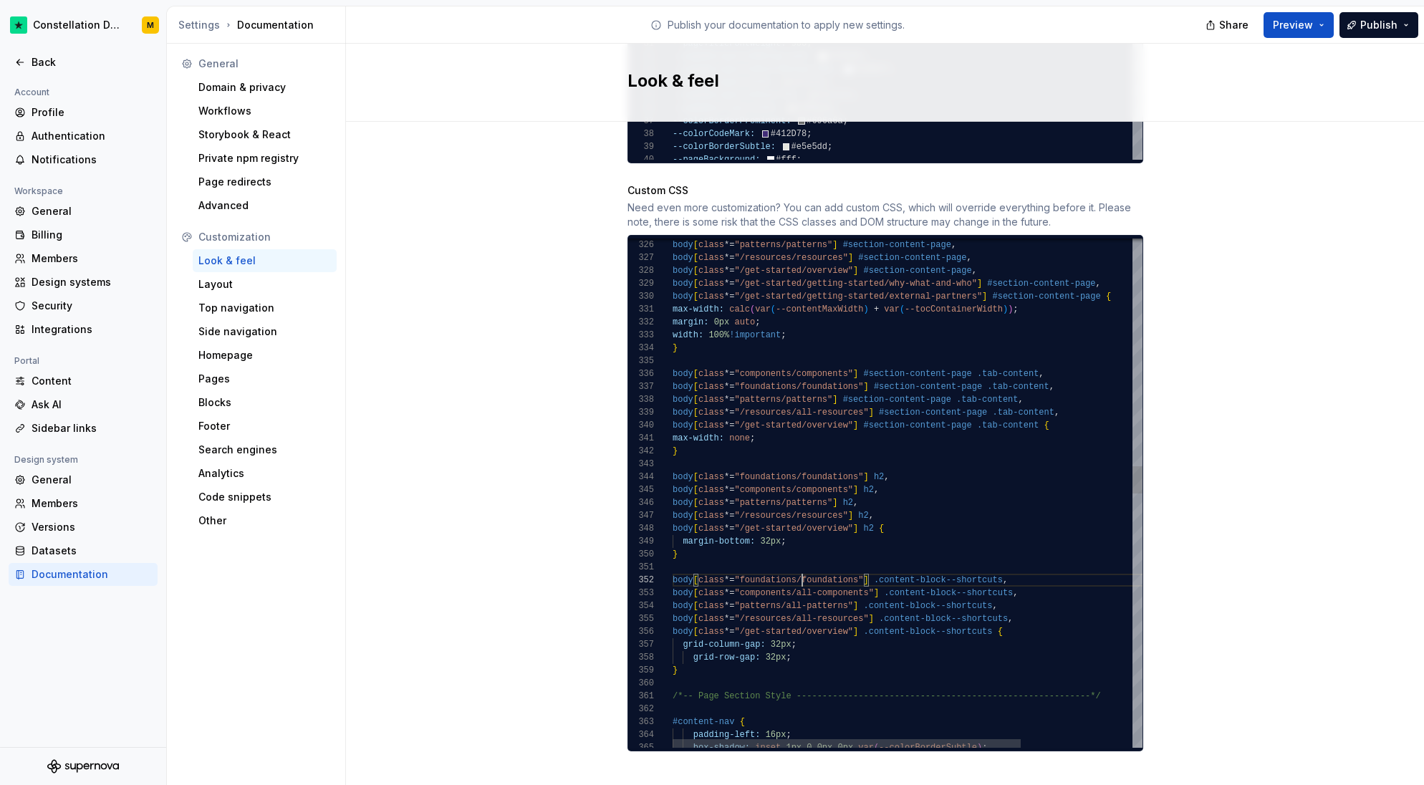
click at [798, 582] on div "body [ class *= "patterns/patterns" ] #section-content-page , body [ class *= "…" at bounding box center [983, 732] width 620 height 9371
click at [797, 582] on div "body [ class *= "patterns/patterns" ] #section-content-page , body [ class *= "…" at bounding box center [983, 732] width 620 height 9371
click at [788, 597] on div "body [ class *= "patterns/patterns" ] #section-content-page , body [ class *= "…" at bounding box center [983, 732] width 620 height 9371
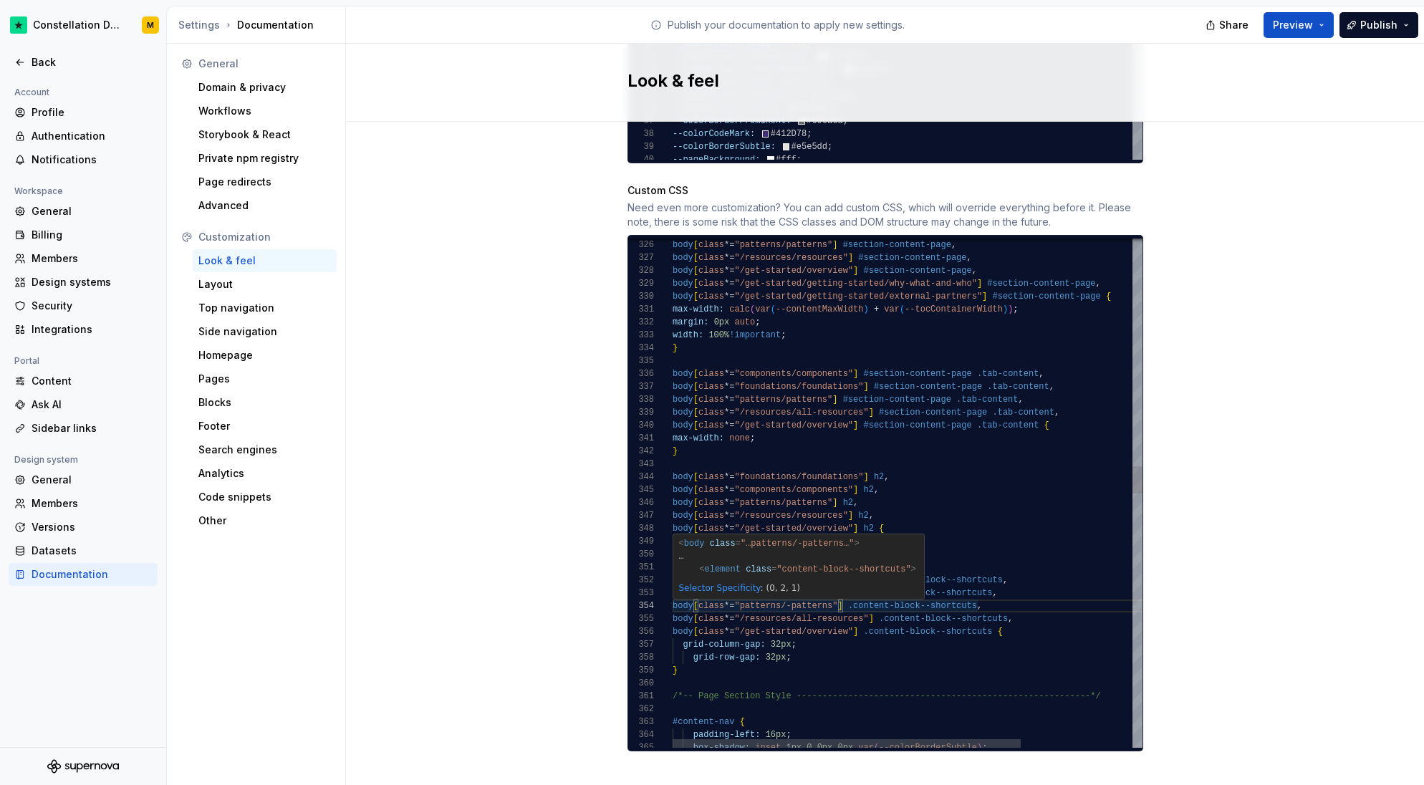
click at [788, 592] on div "body [ class *= "patterns/patterns" ] #section-content-page , body [ class *= "…" at bounding box center [983, 732] width 620 height 9371
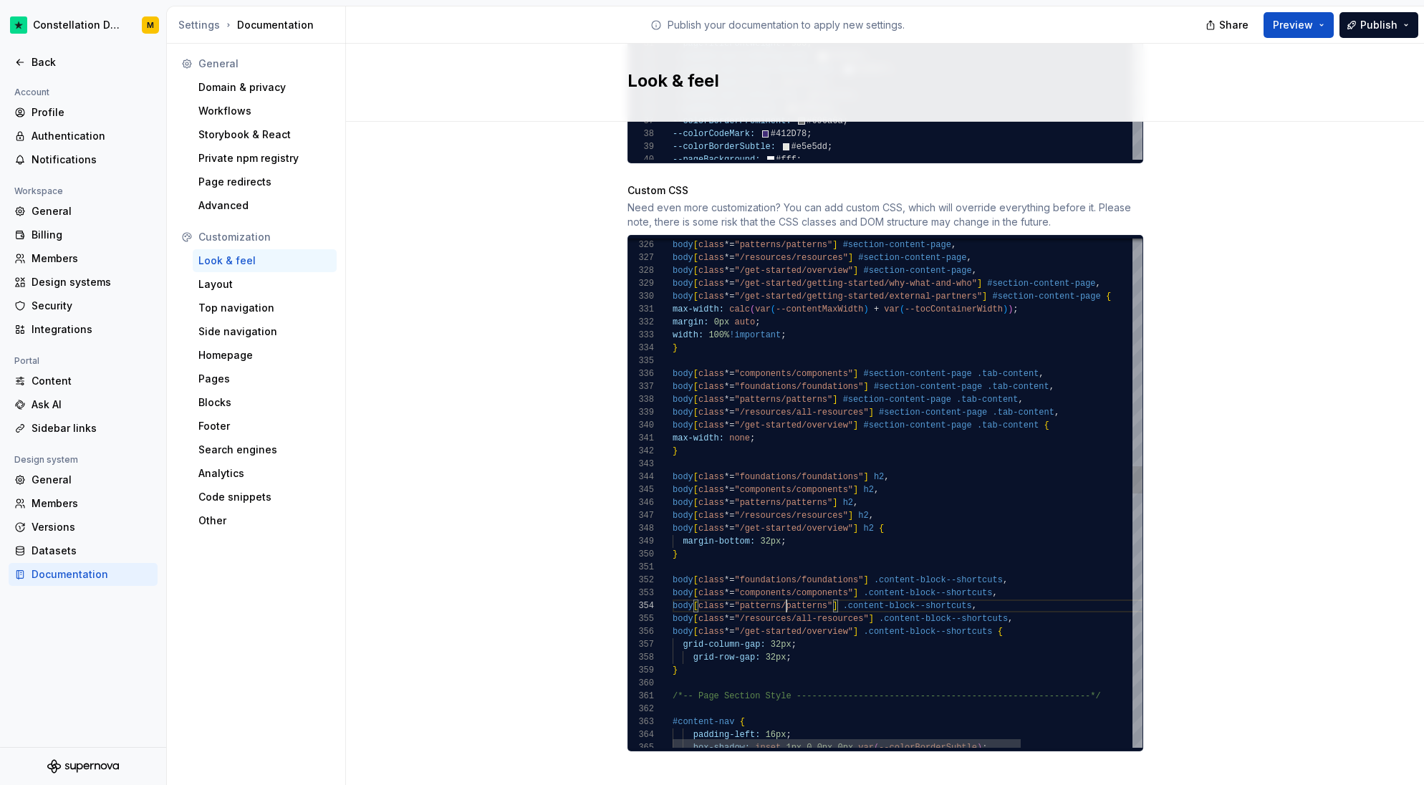
click at [800, 608] on div "body [ class *= "patterns/patterns" ] #section-content-page , body [ class *= "…" at bounding box center [983, 732] width 620 height 9371
click at [795, 604] on div "body [ class *= "patterns/patterns" ] #section-content-page , body [ class *= "…" at bounding box center [983, 732] width 620 height 9371
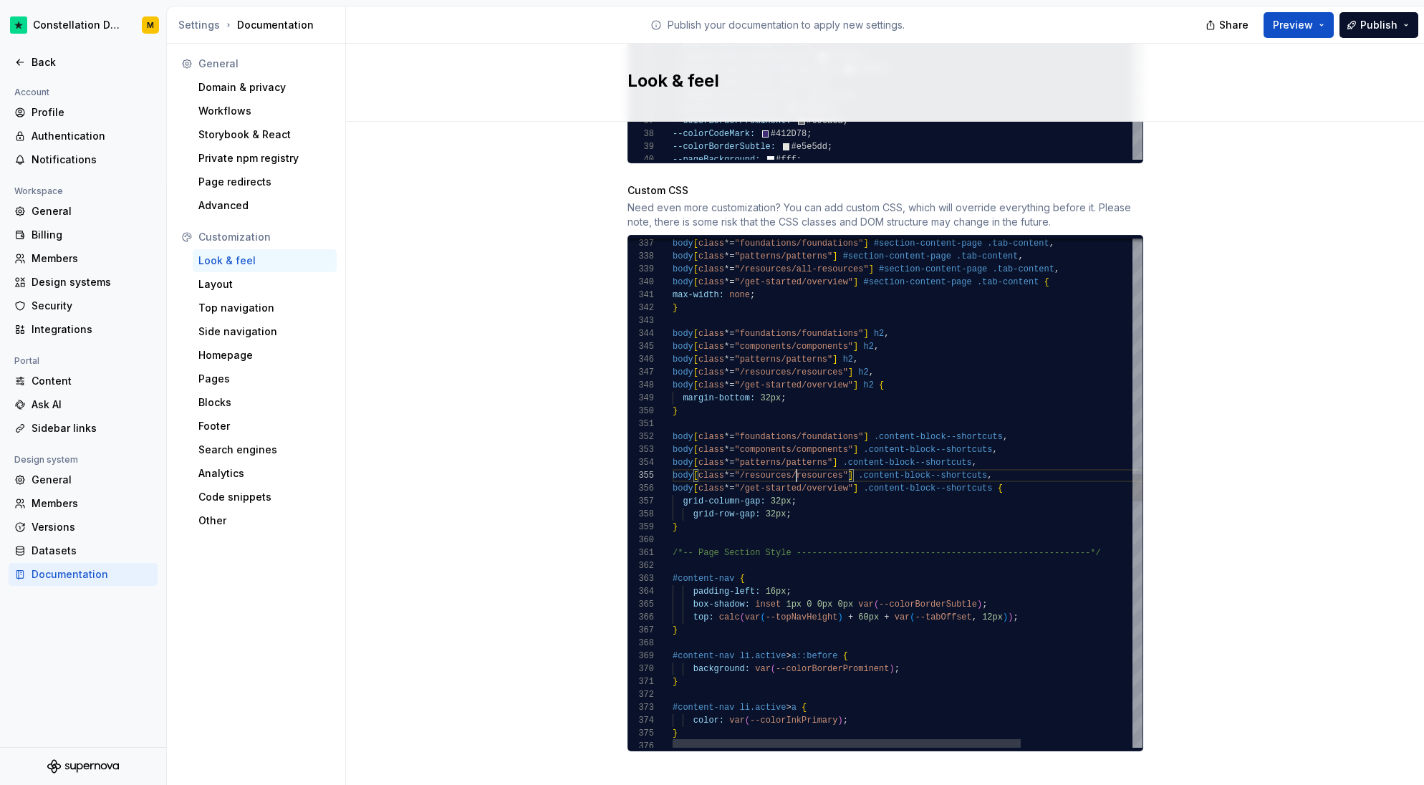
type textarea "**********"
click at [831, 636] on div "body [ class *= "foundations/foundations" ] #section-content-page .tab-content …" at bounding box center [983, 589] width 620 height 9371
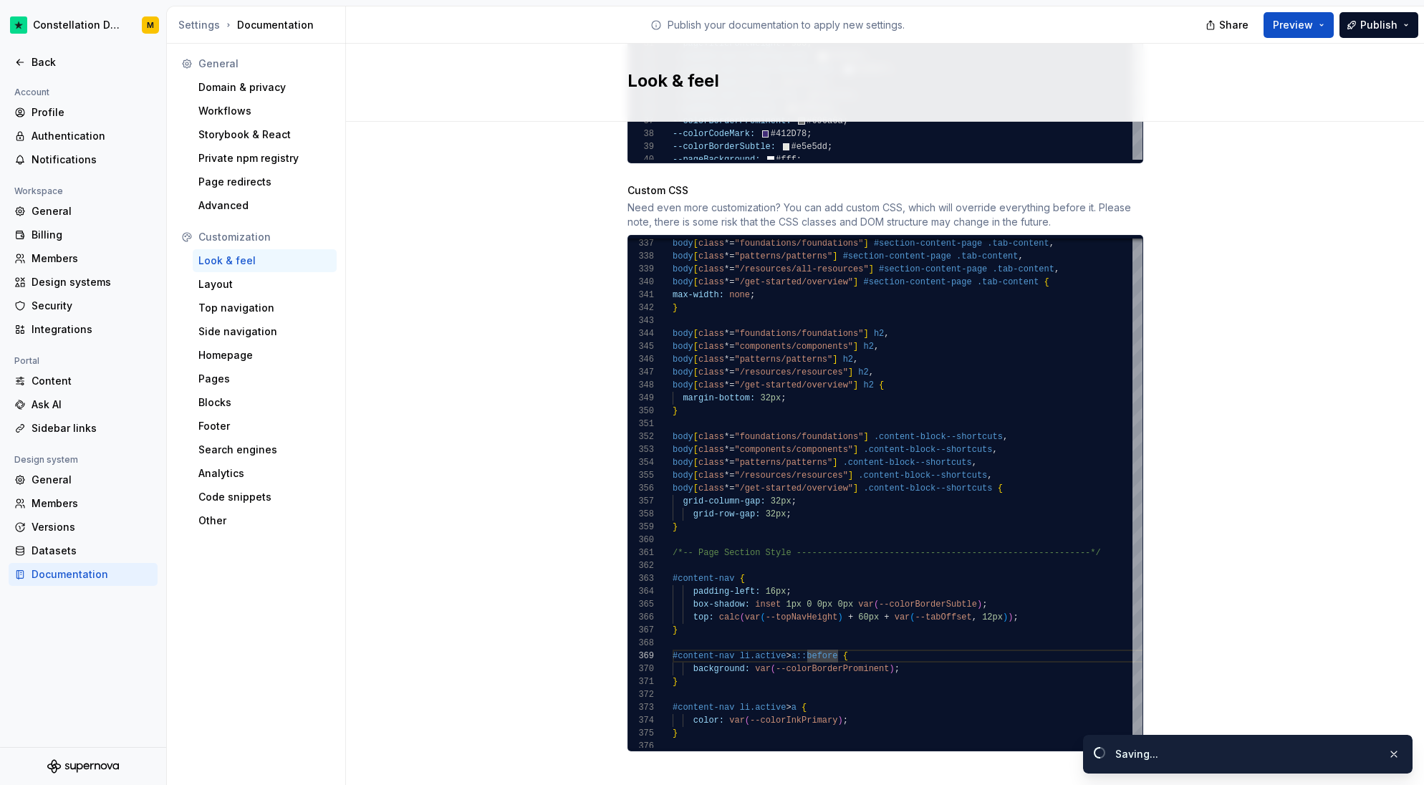
click at [1311, 28] on span "Preview" at bounding box center [1293, 25] width 40 height 14
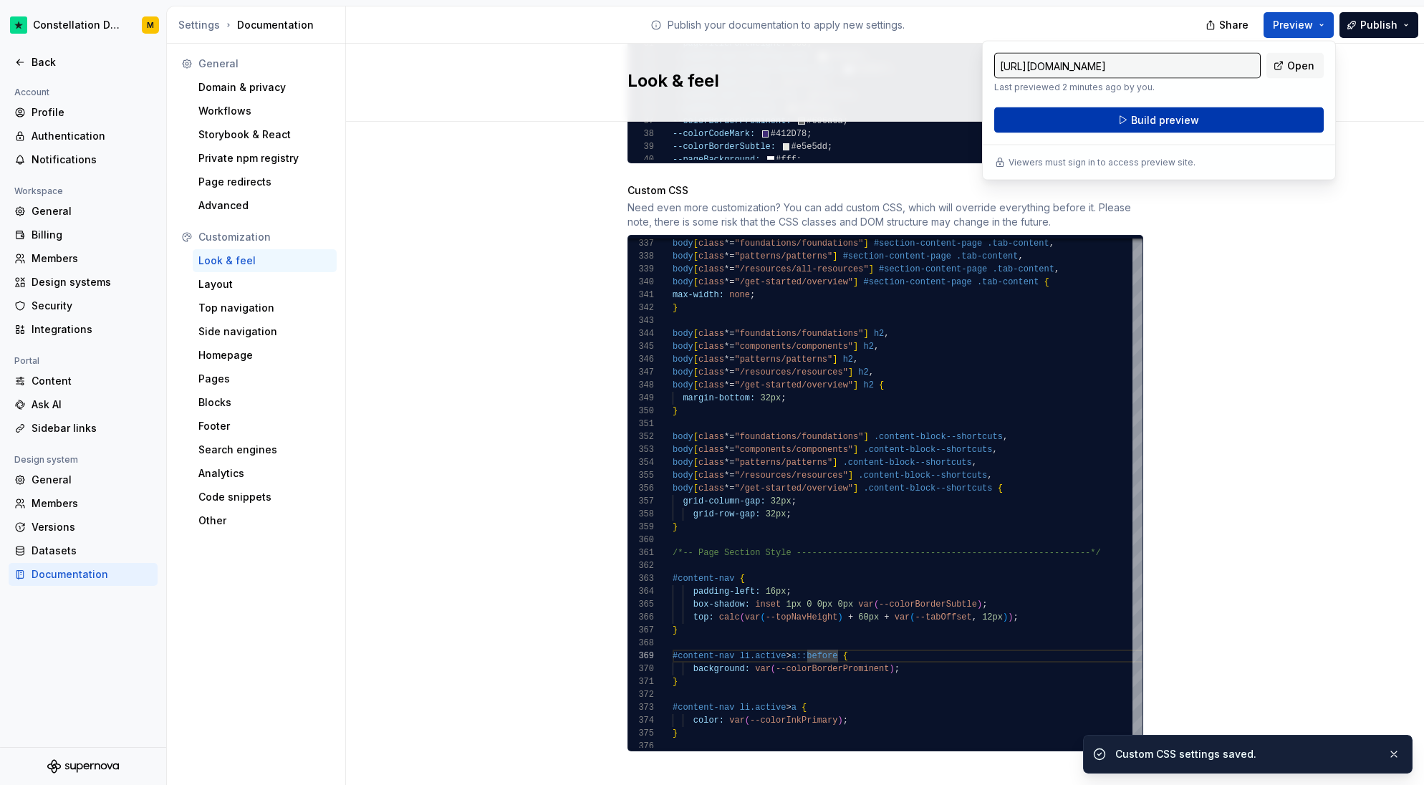
click at [1246, 119] on button "Build preview" at bounding box center [1159, 120] width 330 height 26
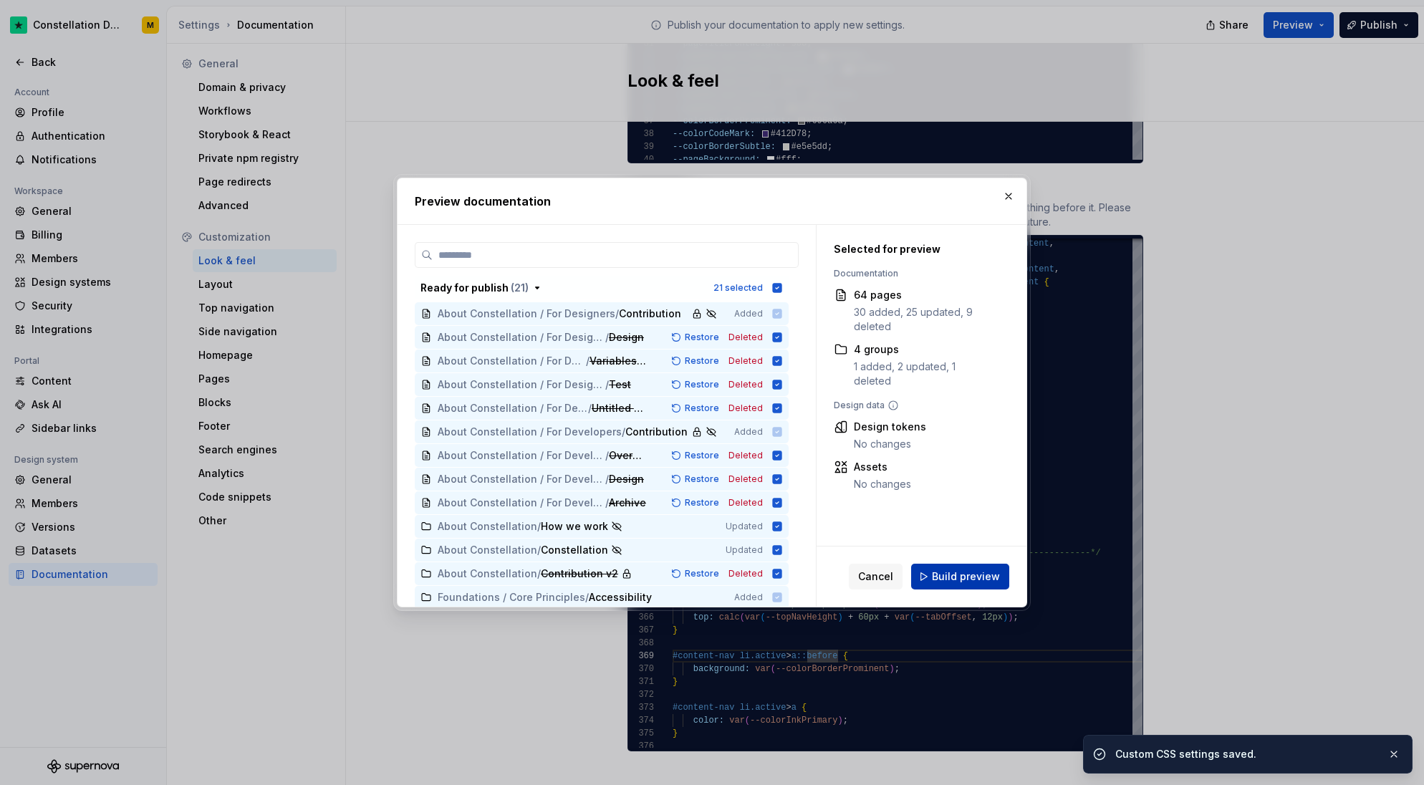
click at [970, 579] on span "Build preview" at bounding box center [966, 577] width 68 height 14
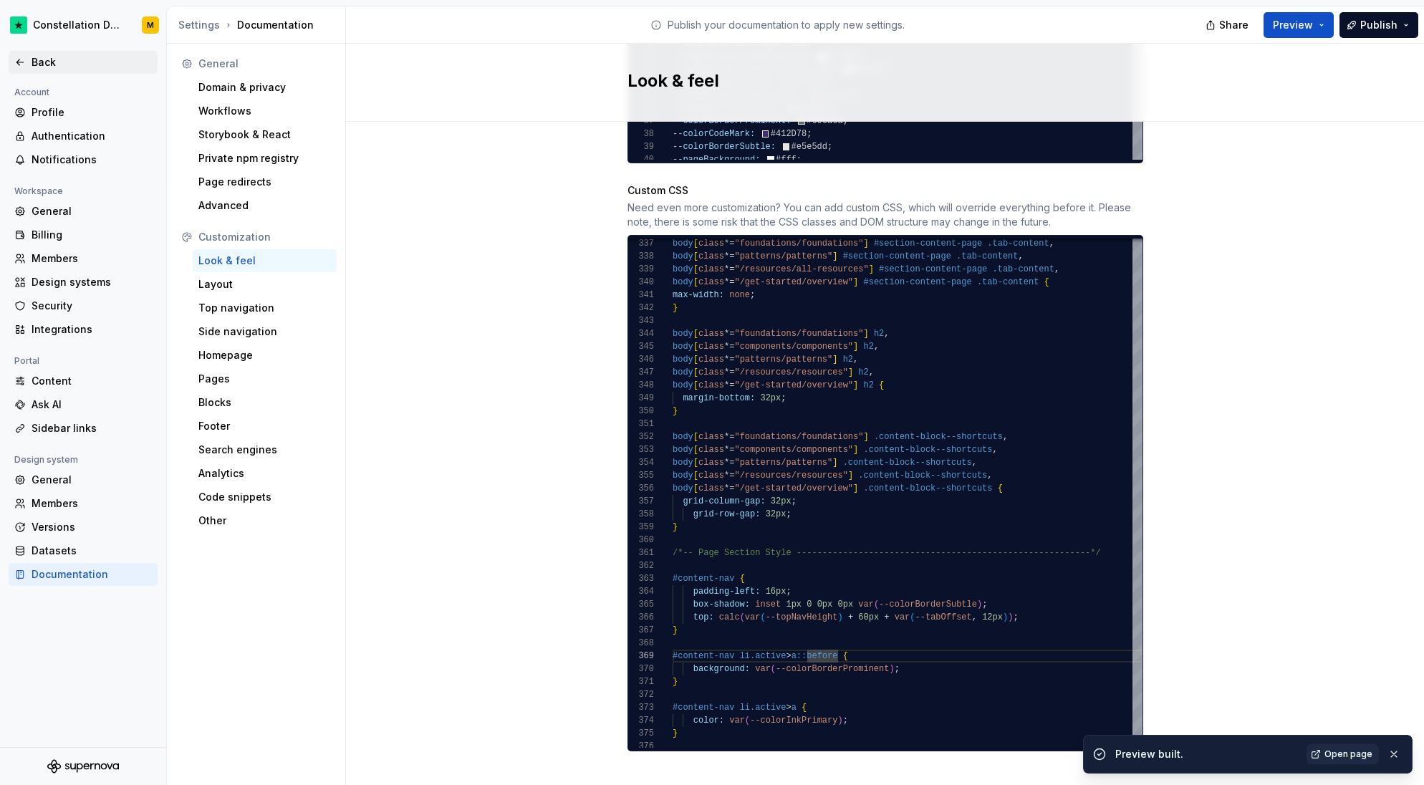
click at [65, 56] on div "Back" at bounding box center [92, 62] width 120 height 14
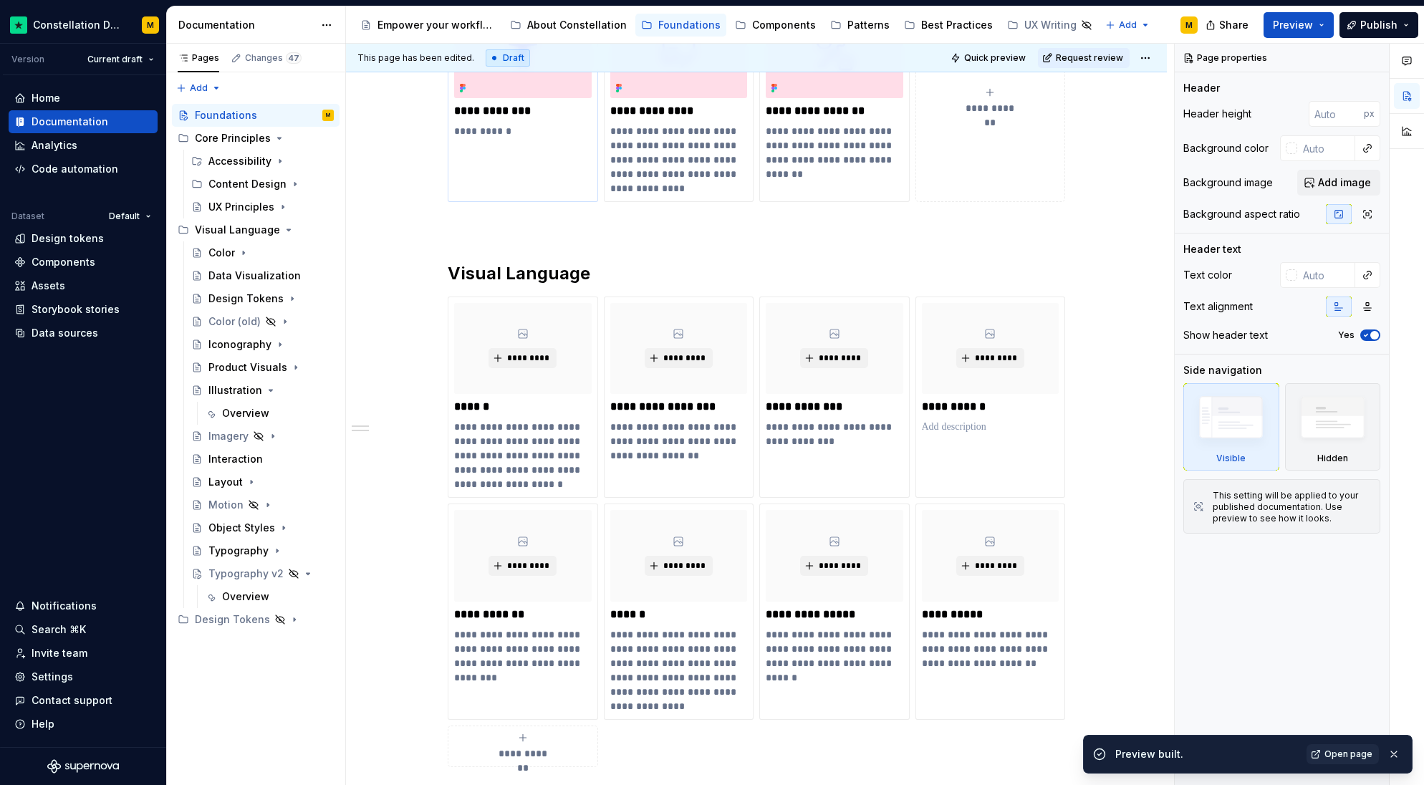
scroll to position [448, 0]
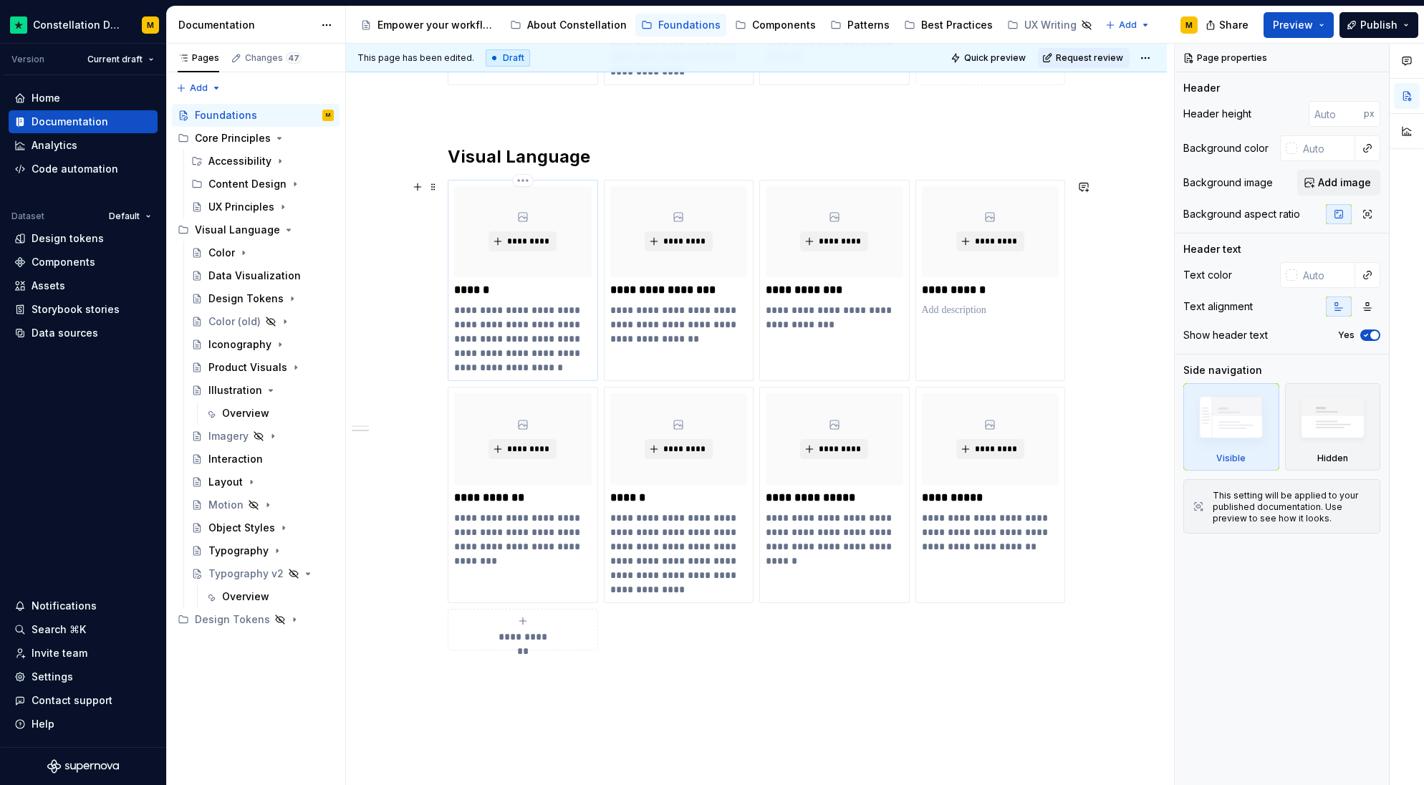
click at [558, 358] on p "**********" at bounding box center [523, 339] width 138 height 72
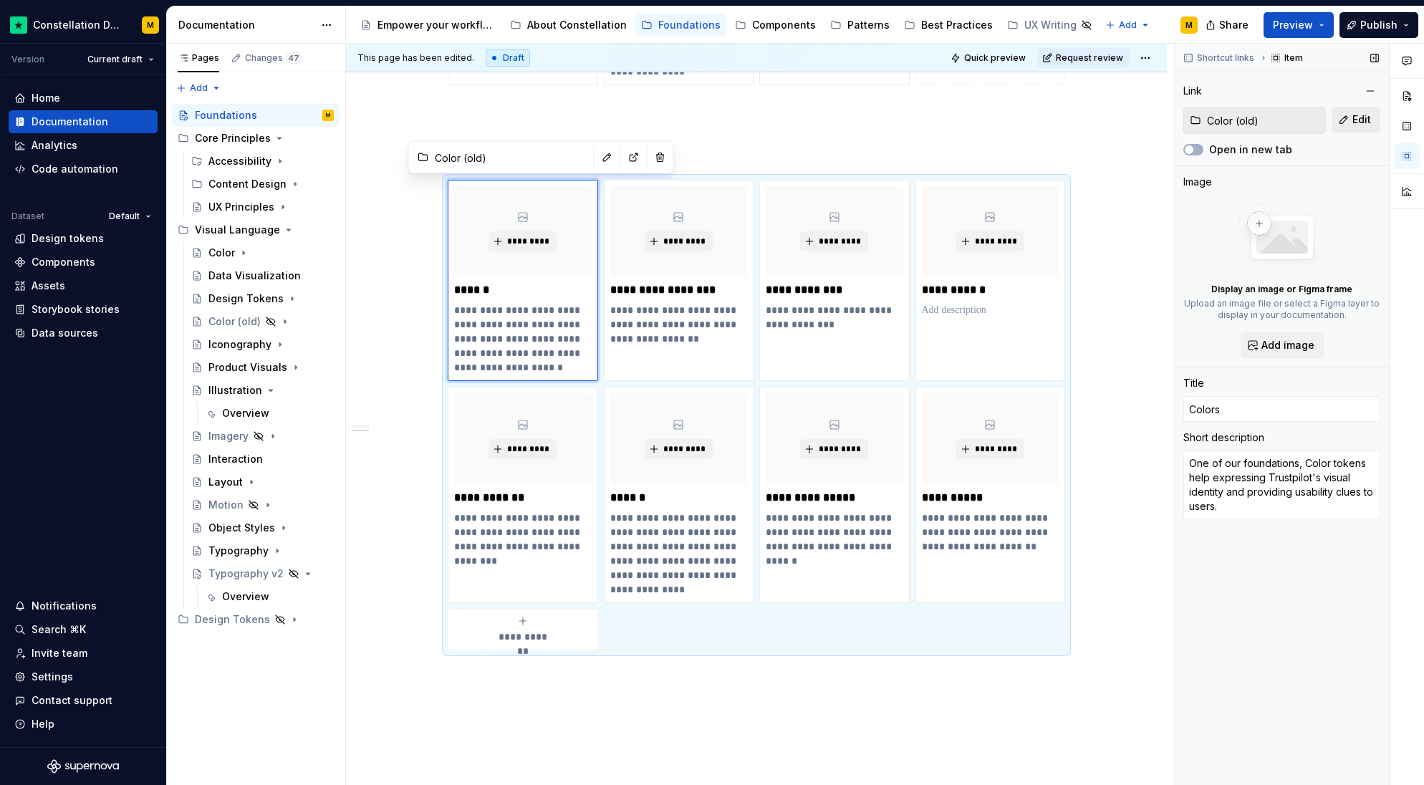
click at [1373, 116] on button "Edit" at bounding box center [1356, 120] width 49 height 26
type textarea "*"
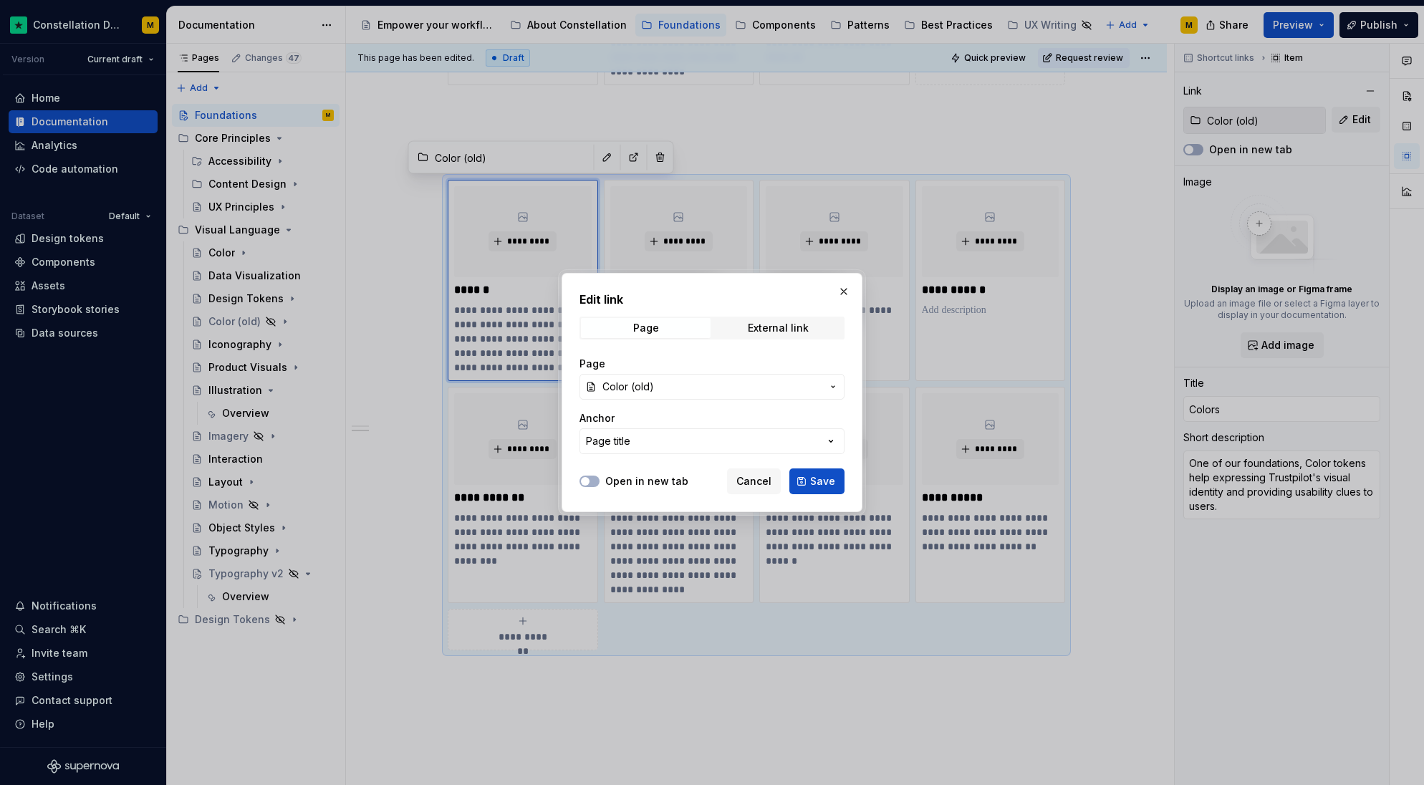
click at [697, 380] on span "Color (old)" at bounding box center [712, 387] width 219 height 14
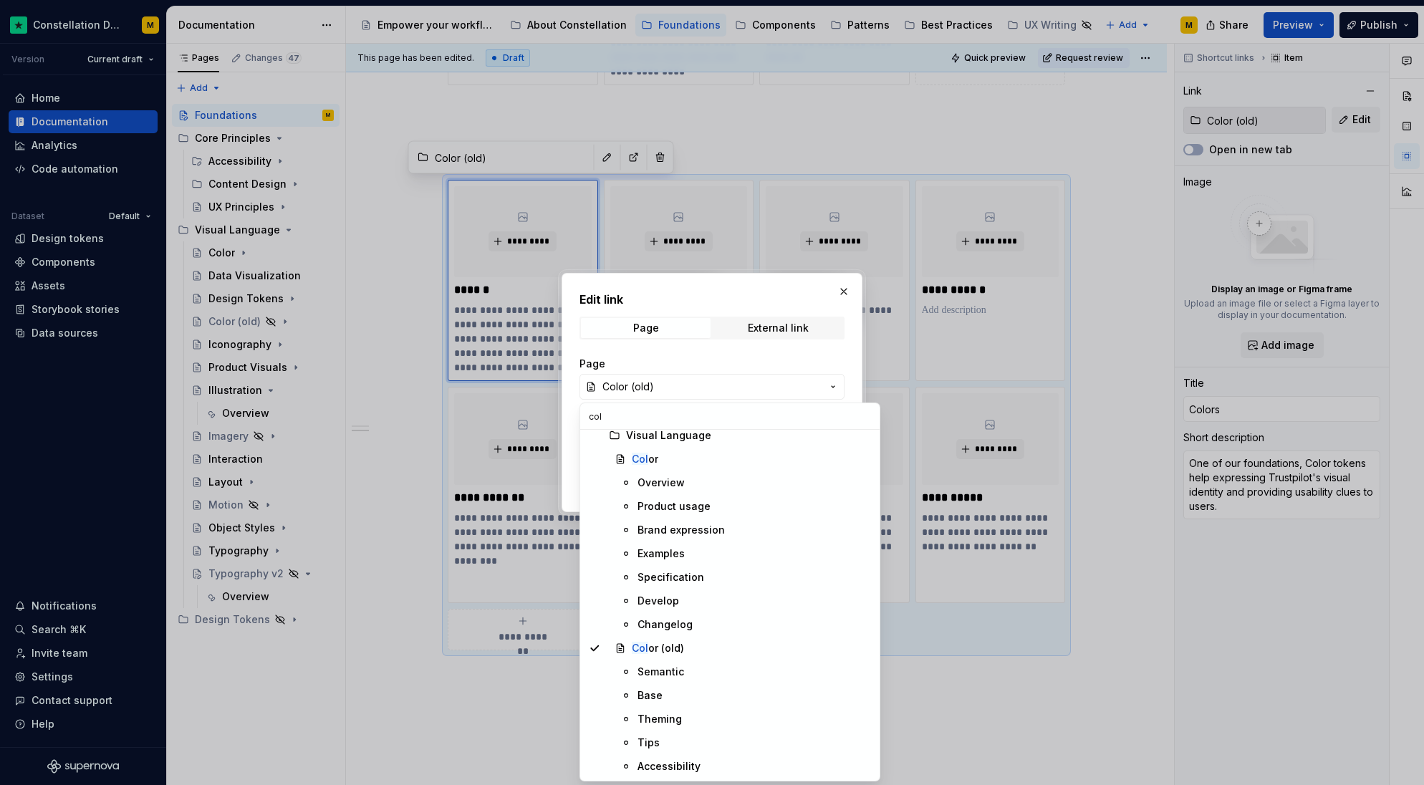
scroll to position [0, 0]
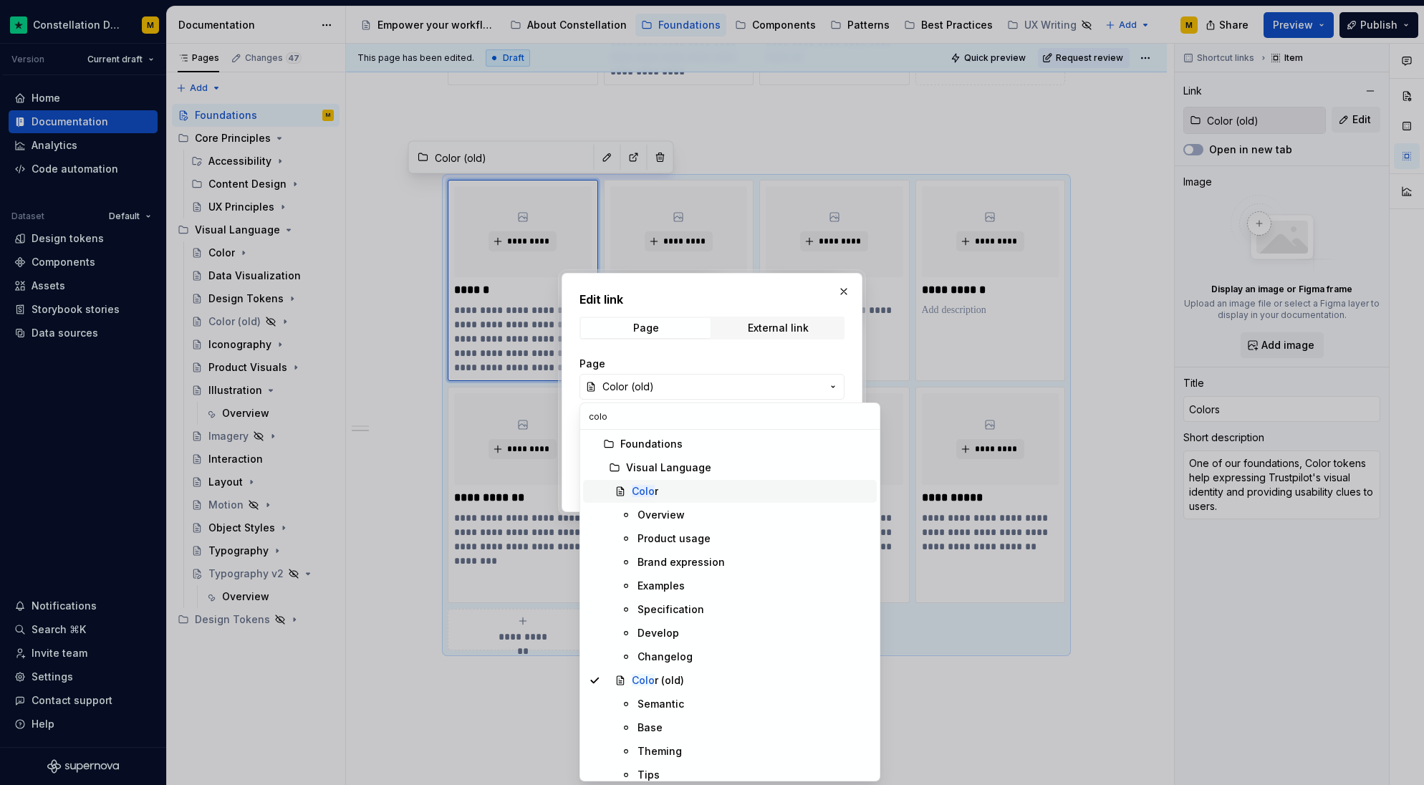
type input "colo"
click at [694, 498] on div "Colo r" at bounding box center [751, 491] width 239 height 14
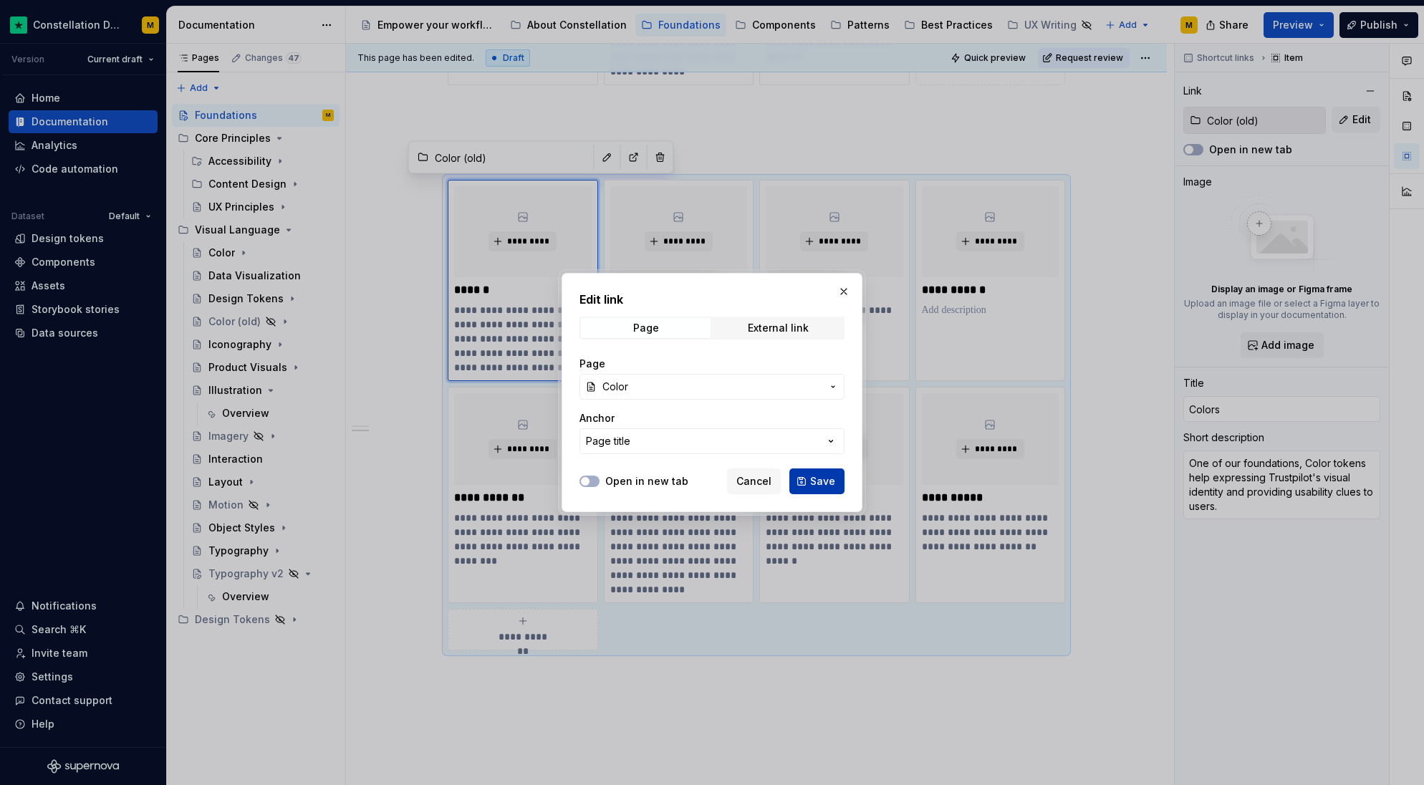
click at [828, 480] on span "Save" at bounding box center [822, 481] width 25 height 14
type textarea "*"
type input "Color"
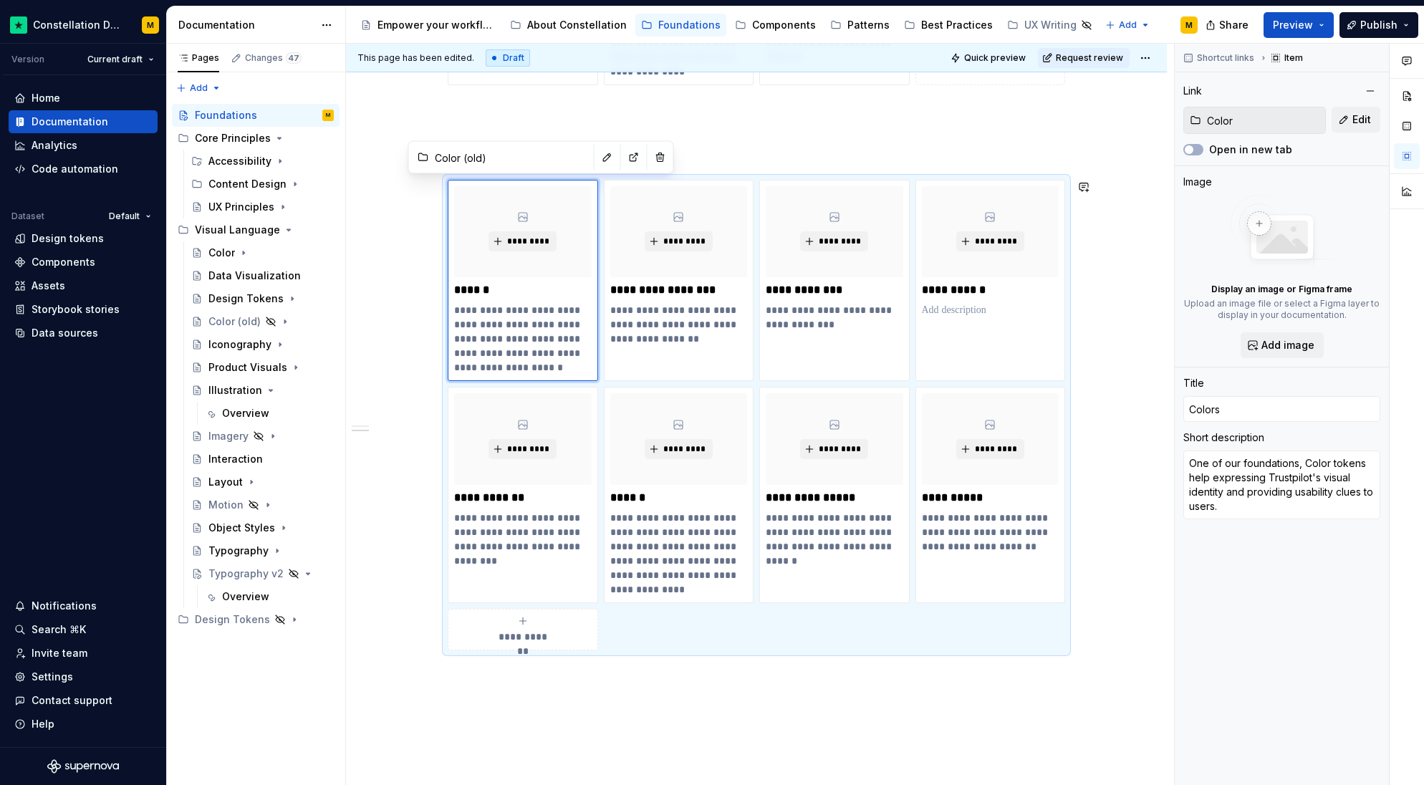
type textarea "*"
type input "Color"
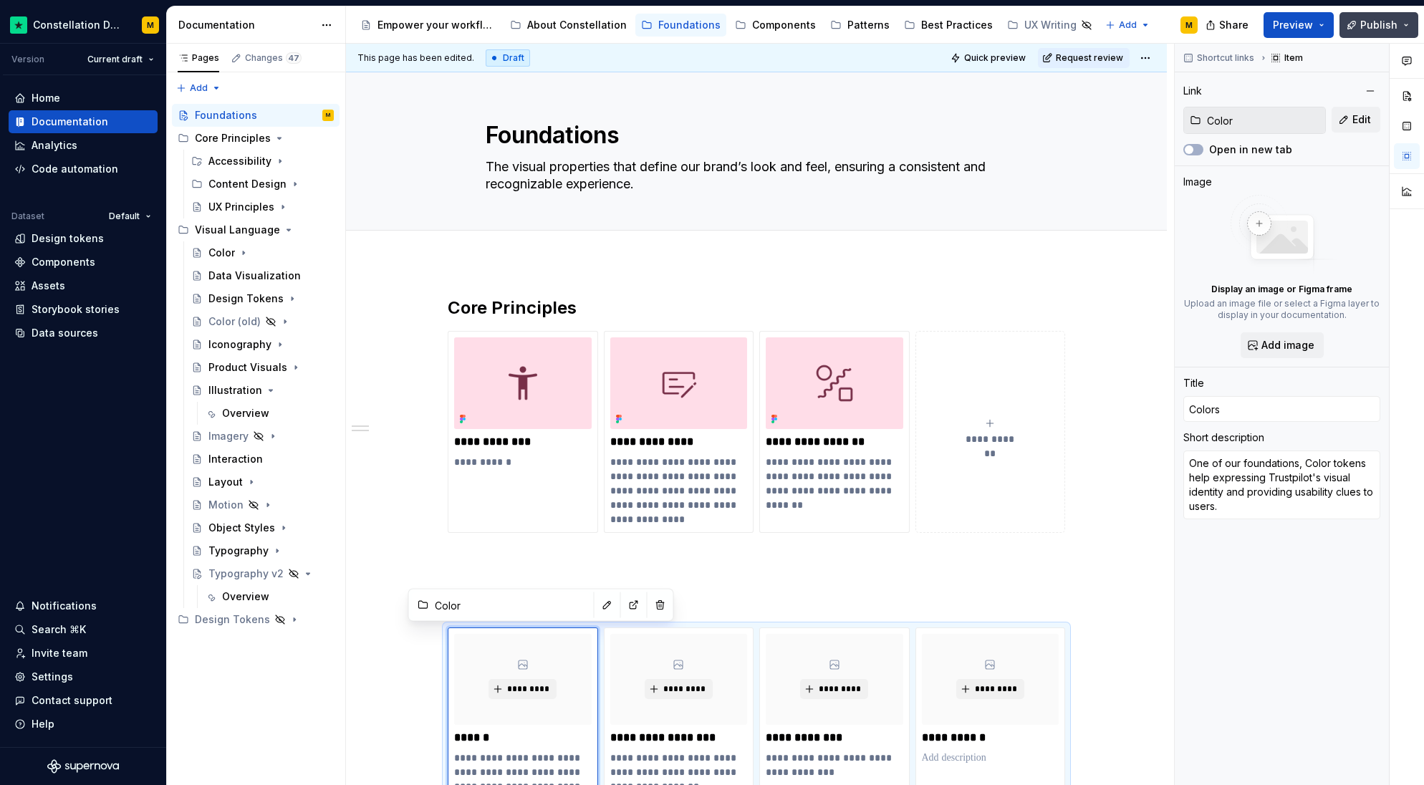
click at [1398, 19] on button "Publish" at bounding box center [1379, 25] width 79 height 26
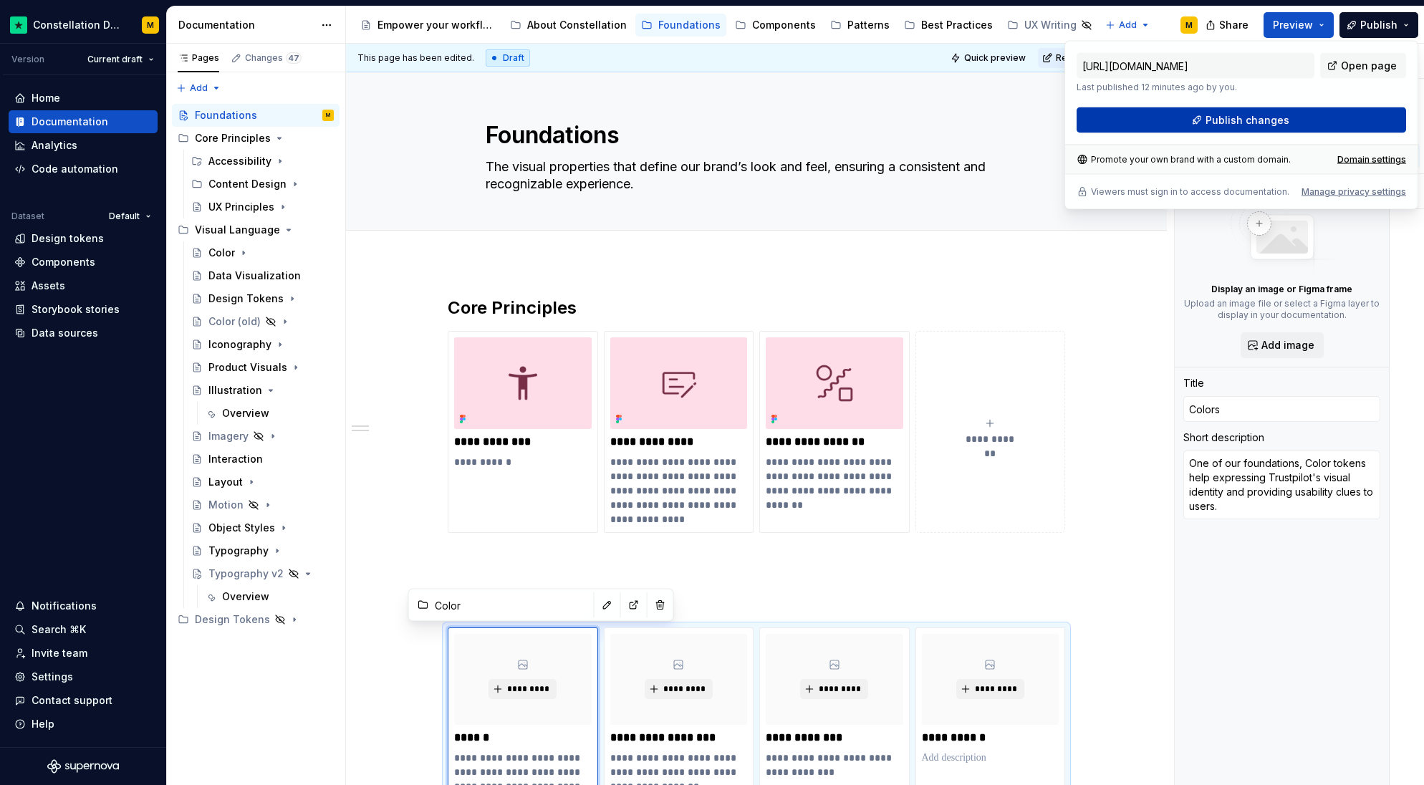
click at [1256, 128] on button "Publish changes" at bounding box center [1242, 120] width 330 height 26
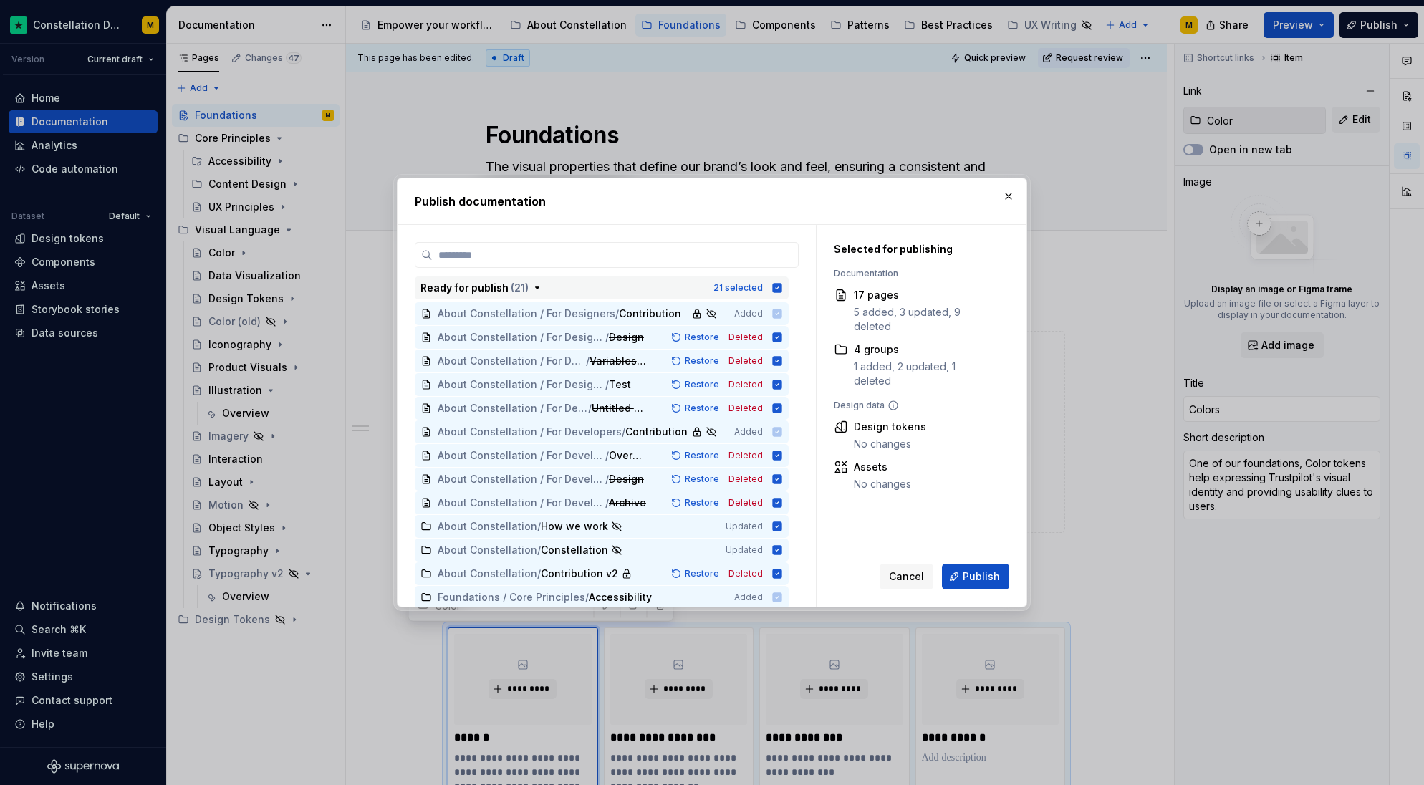
click at [774, 281] on div "21 selected" at bounding box center [748, 288] width 69 height 14
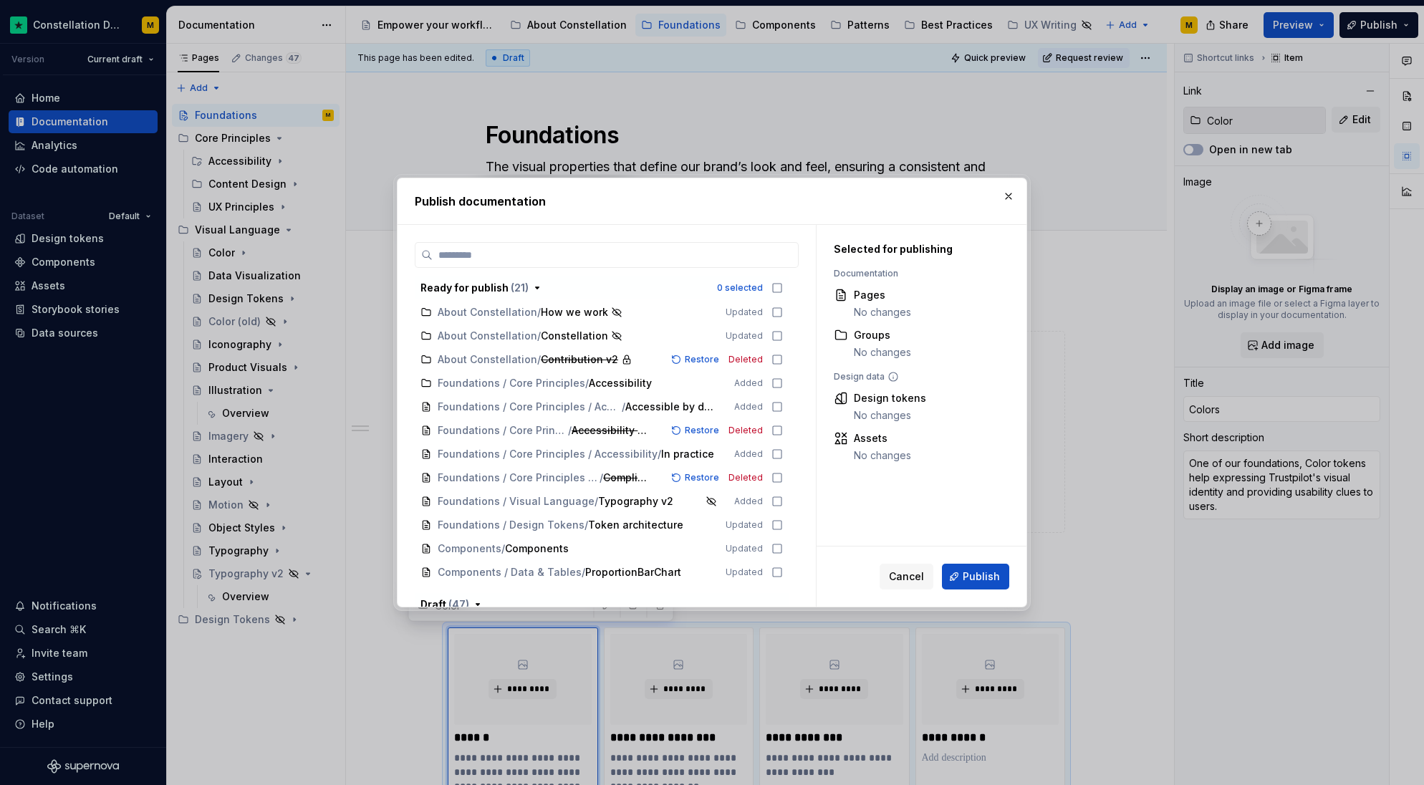
scroll to position [216, 0]
click at [616, 547] on div "Components / Components" at bounding box center [573, 546] width 271 height 14
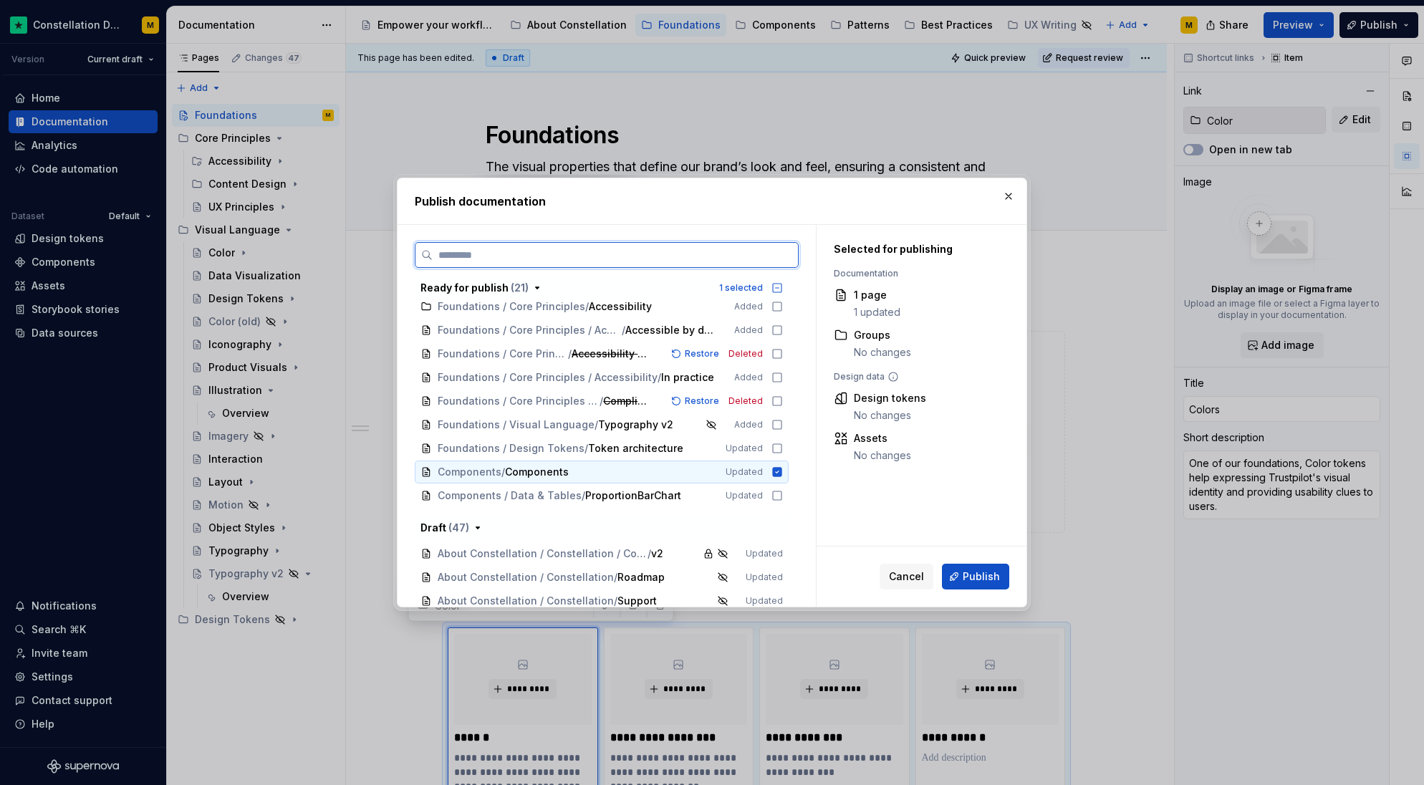
scroll to position [224, 0]
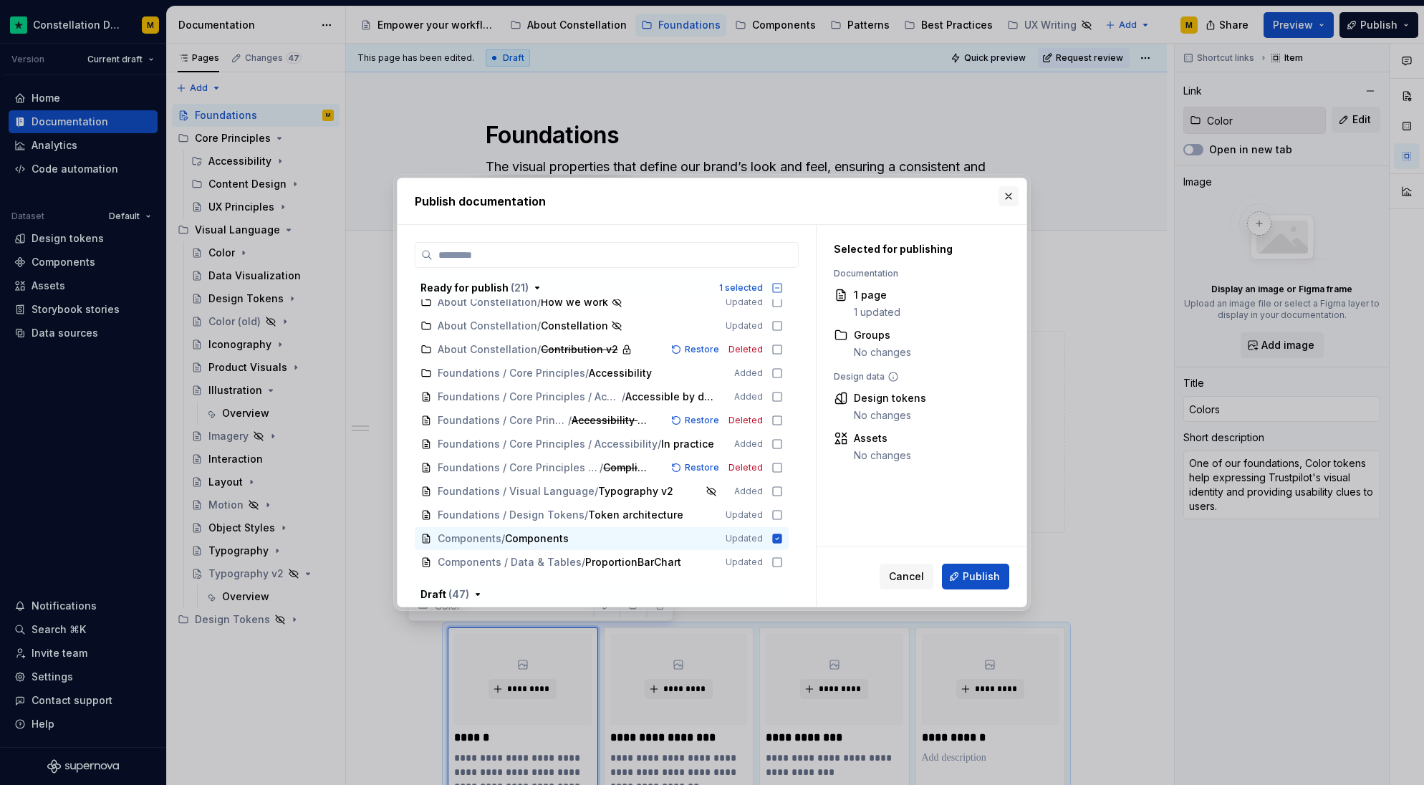
click at [1017, 199] on button "button" at bounding box center [1009, 196] width 20 height 20
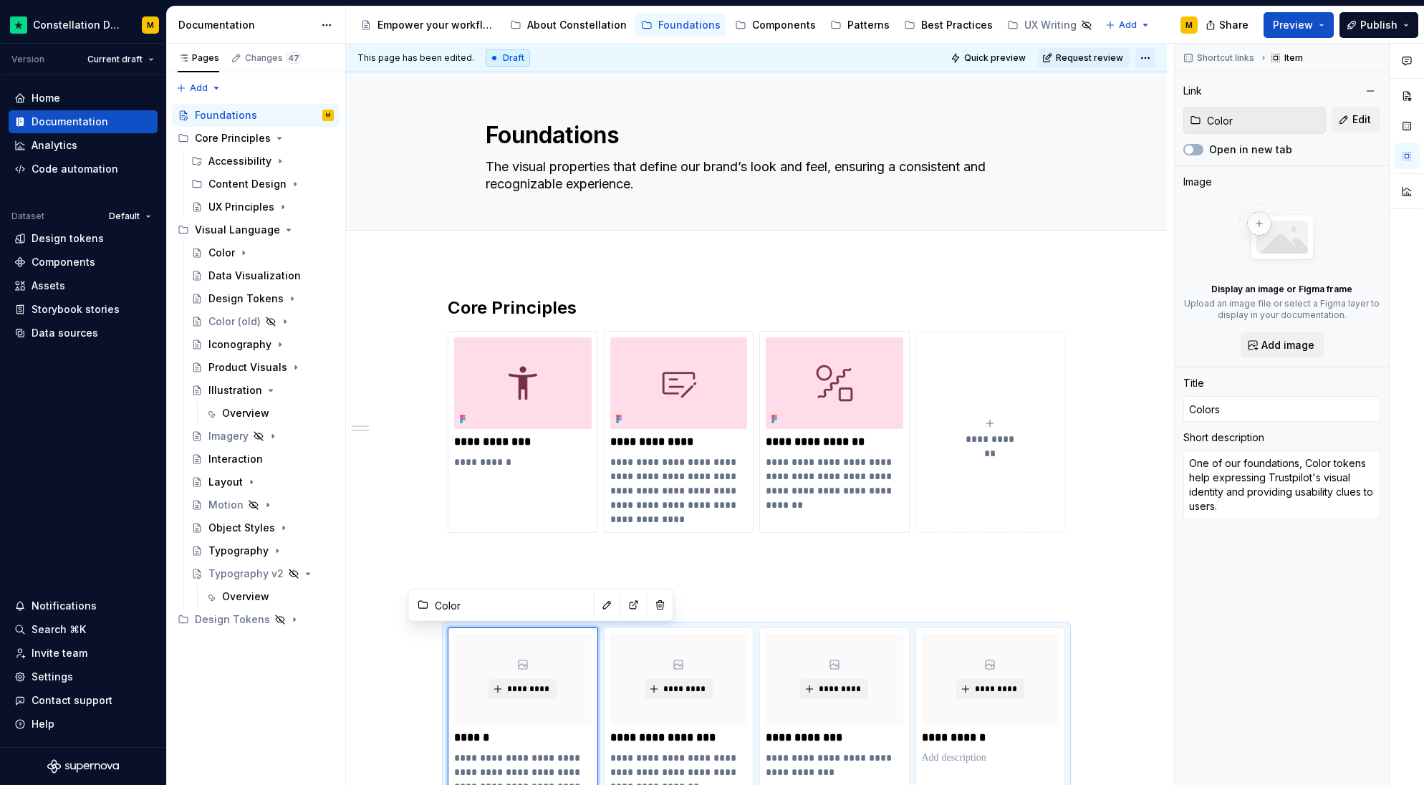
click at [1136, 54] on html "Constellation Design System M Version Current draft Home Documentation Analytic…" at bounding box center [712, 392] width 1424 height 785
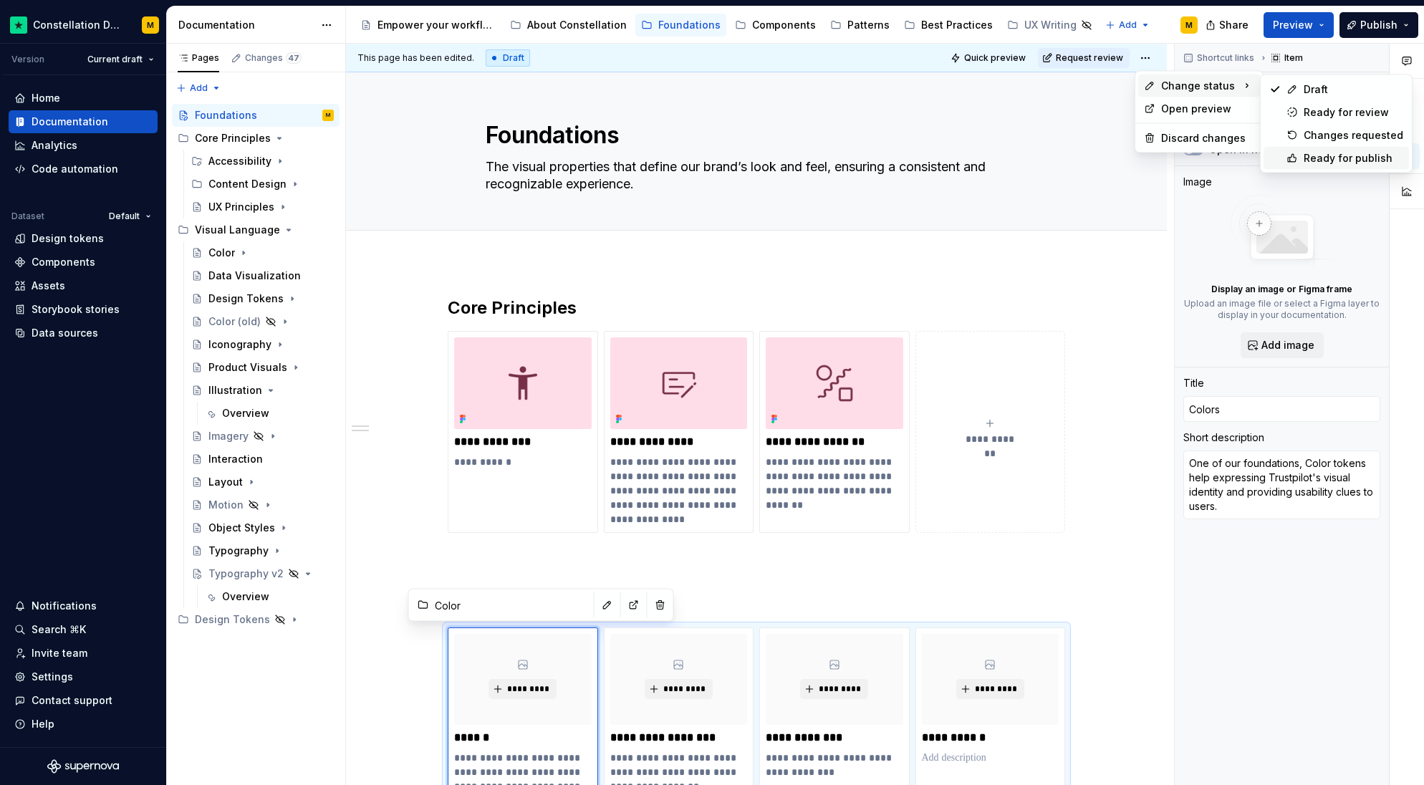
click at [1369, 157] on div "Ready for publish" at bounding box center [1354, 158] width 100 height 14
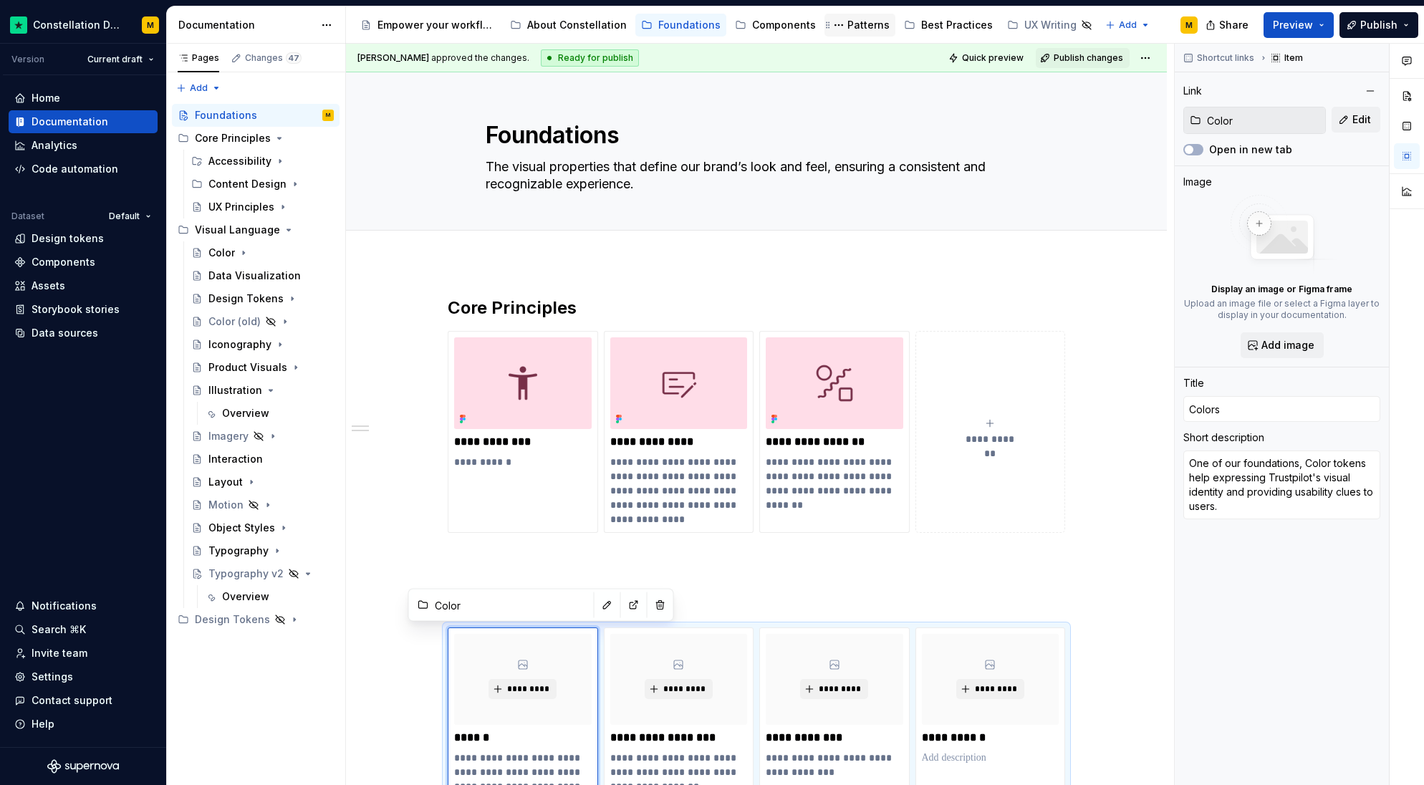
click at [863, 26] on div "Patterns" at bounding box center [869, 25] width 42 height 14
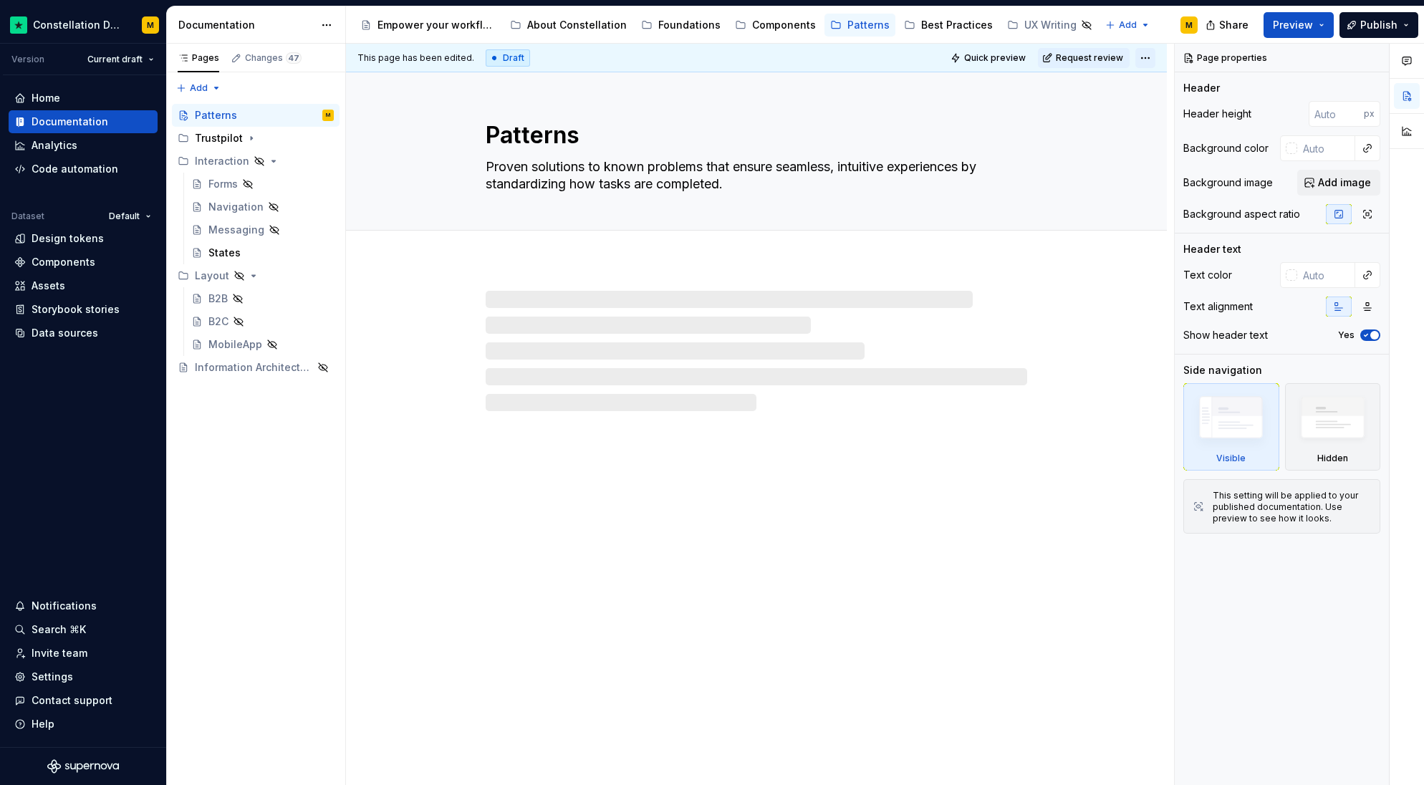
click at [1139, 54] on html "Constellation Design System M Version Current draft Home Documentation Analytic…" at bounding box center [712, 392] width 1424 height 785
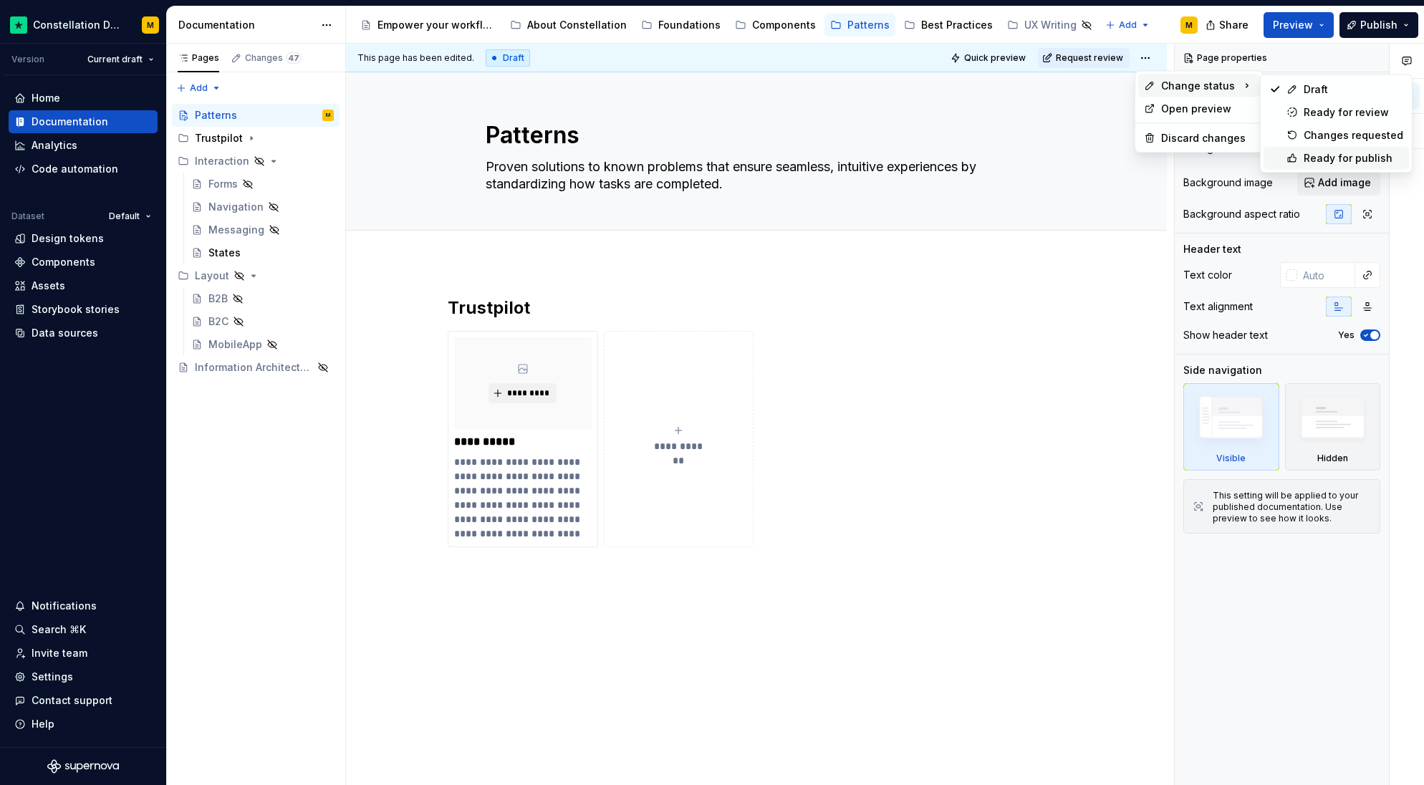
click at [1330, 157] on div "Ready for publish" at bounding box center [1354, 158] width 100 height 14
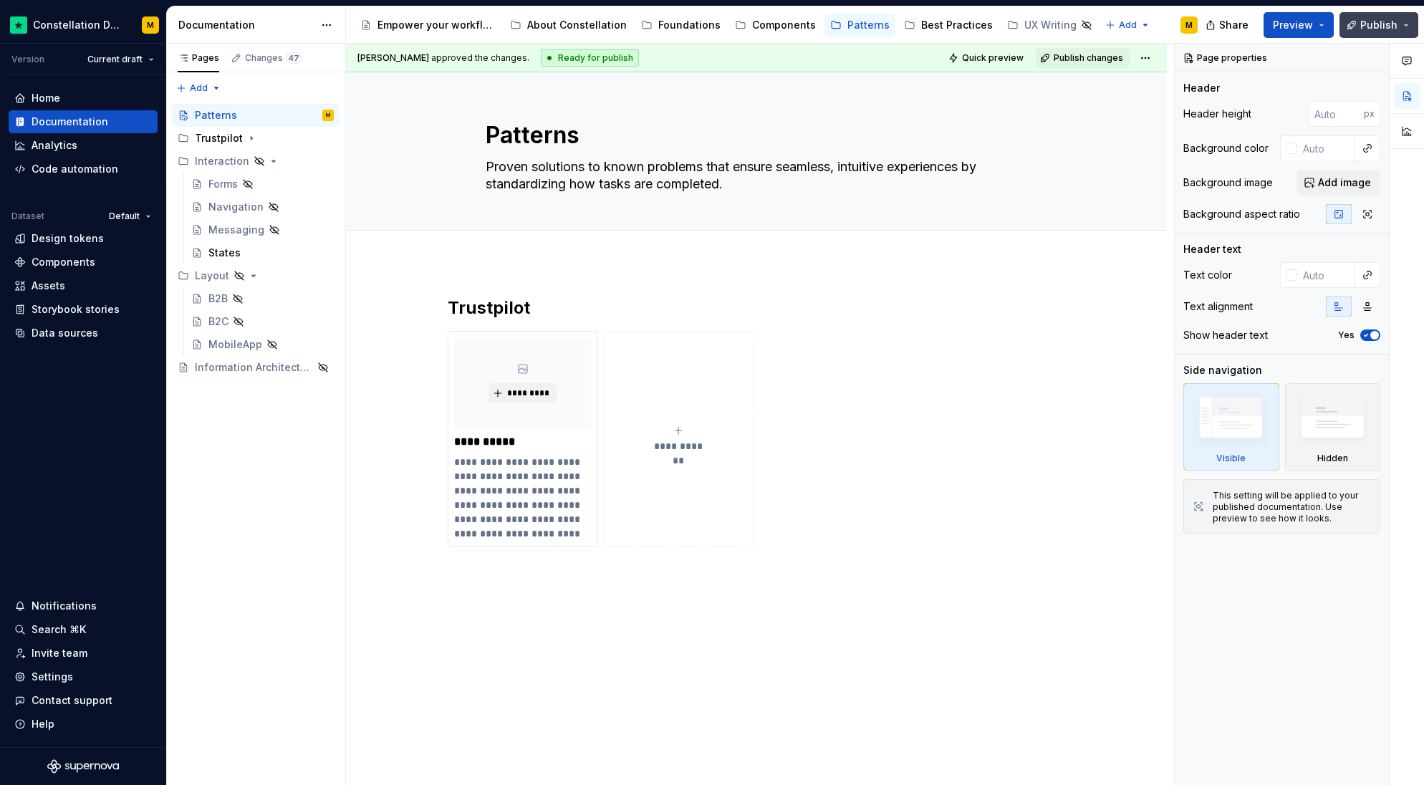
click at [1365, 25] on span "Publish" at bounding box center [1379, 25] width 37 height 14
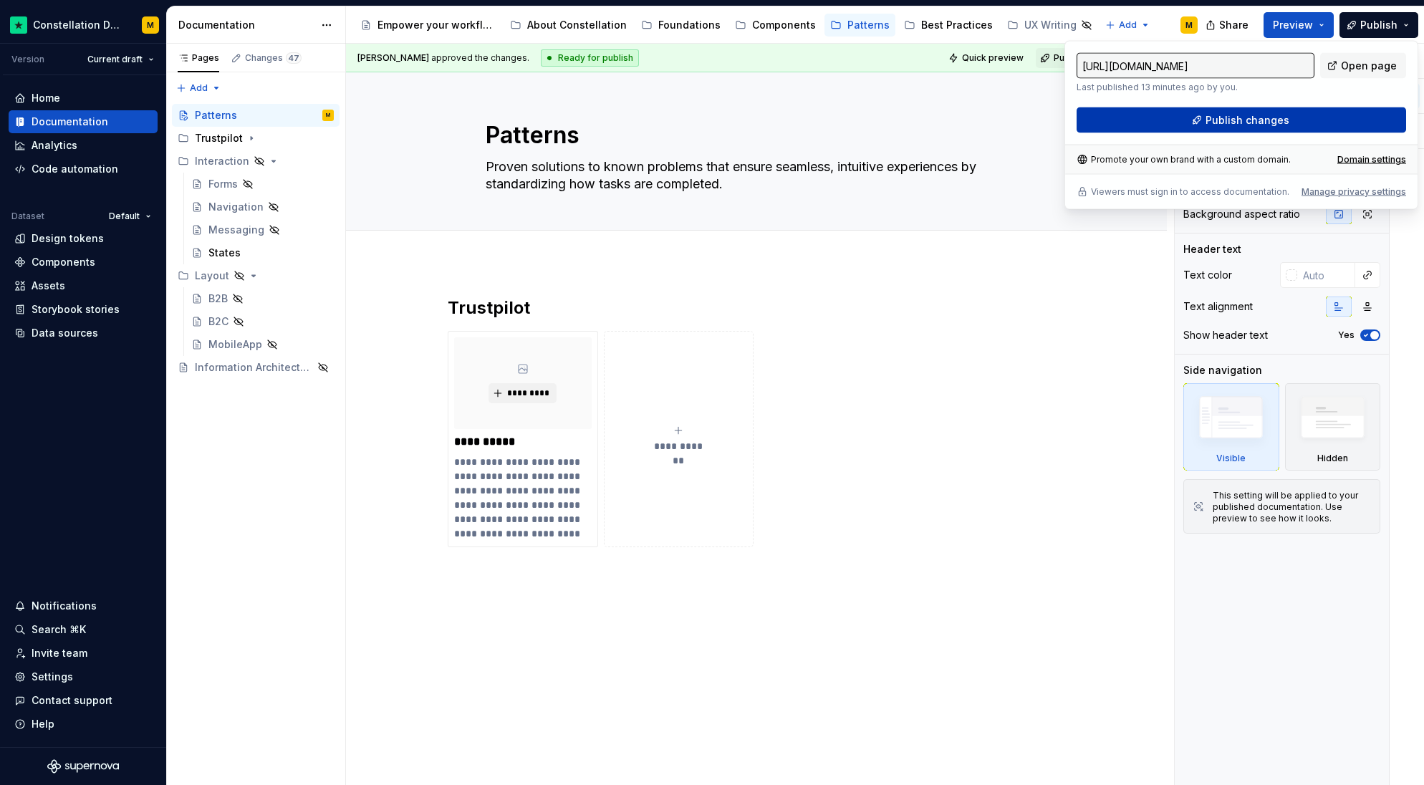
click at [1292, 117] on button "Publish changes" at bounding box center [1242, 120] width 330 height 26
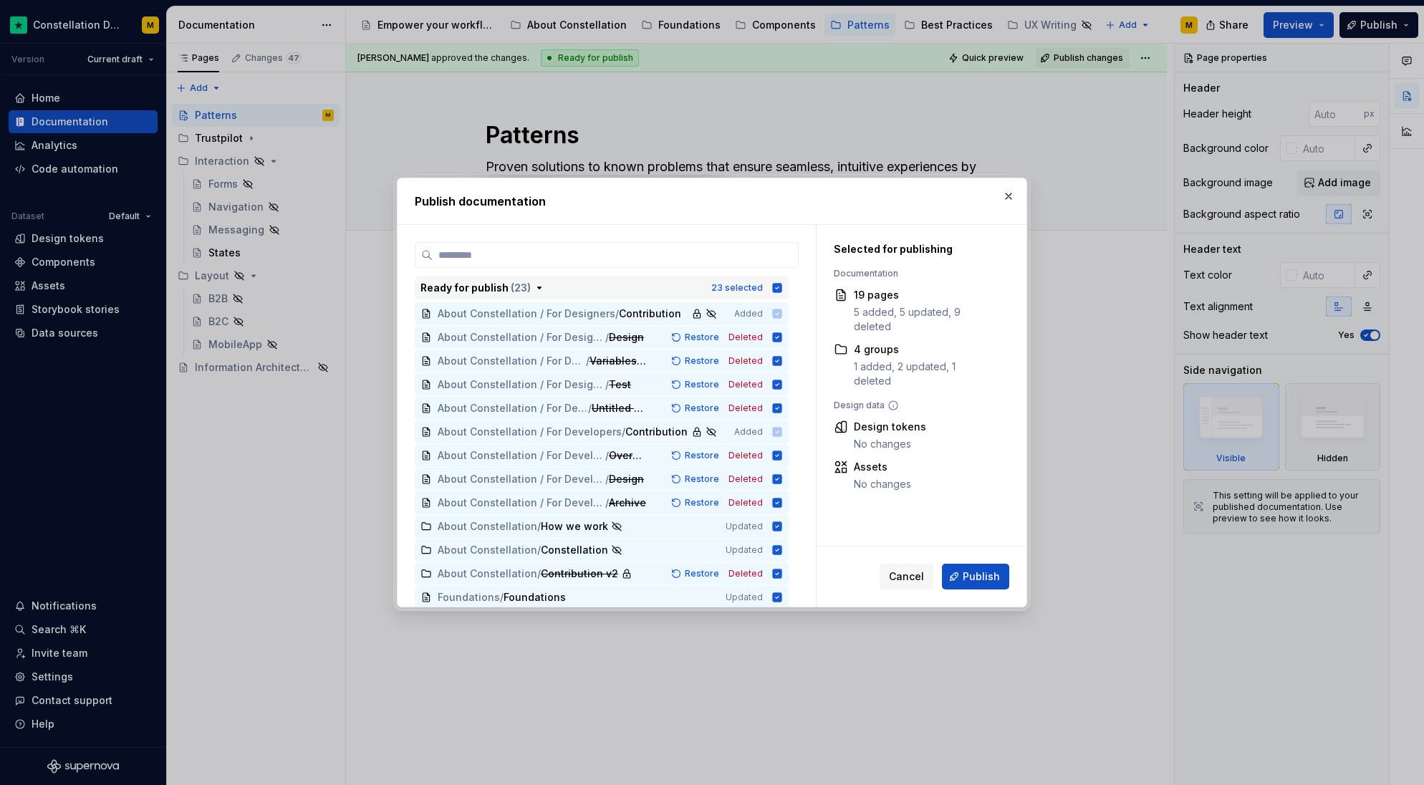
click at [785, 280] on button "Ready for publish ( 23 ) 23 selected" at bounding box center [602, 288] width 374 height 23
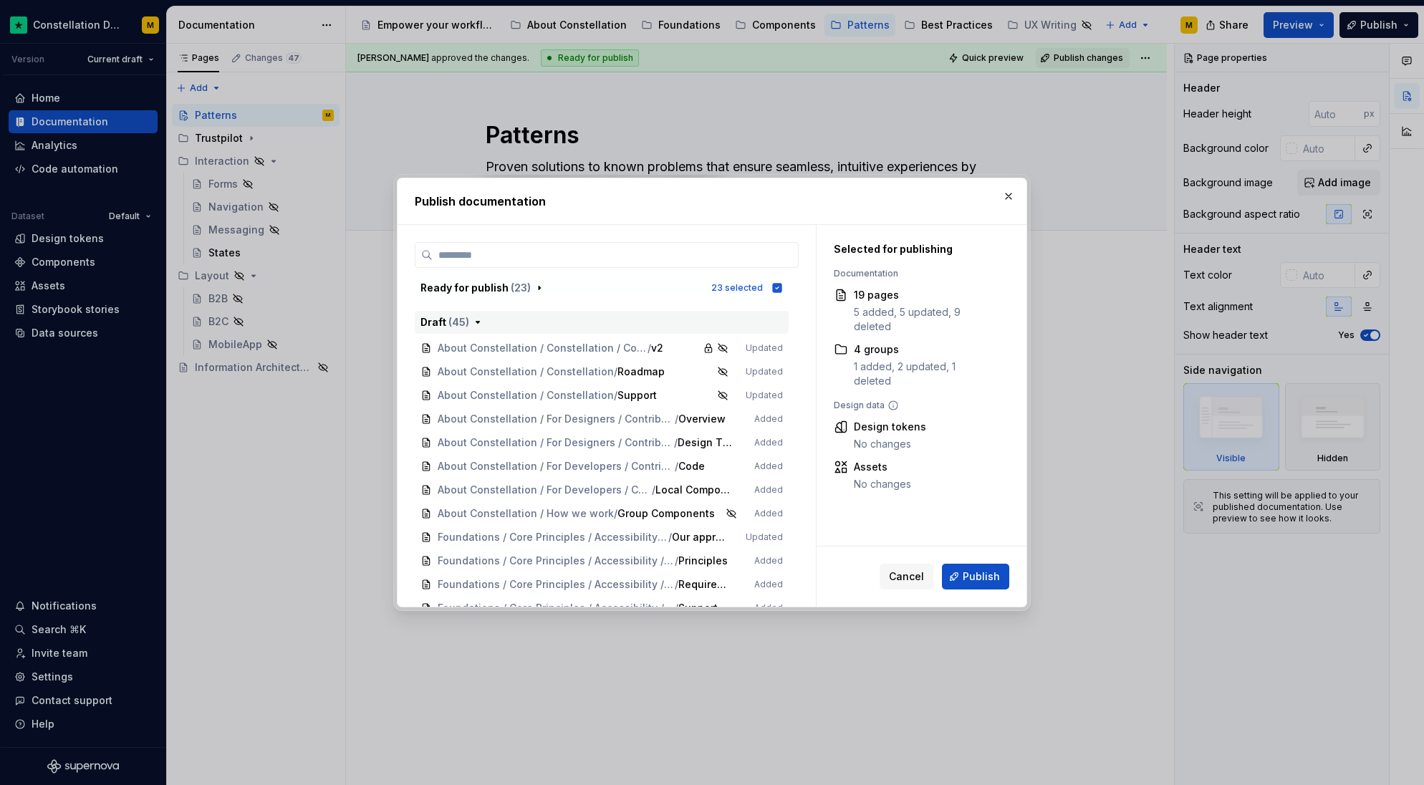
click at [456, 322] on span "( 45 )" at bounding box center [459, 322] width 21 height 12
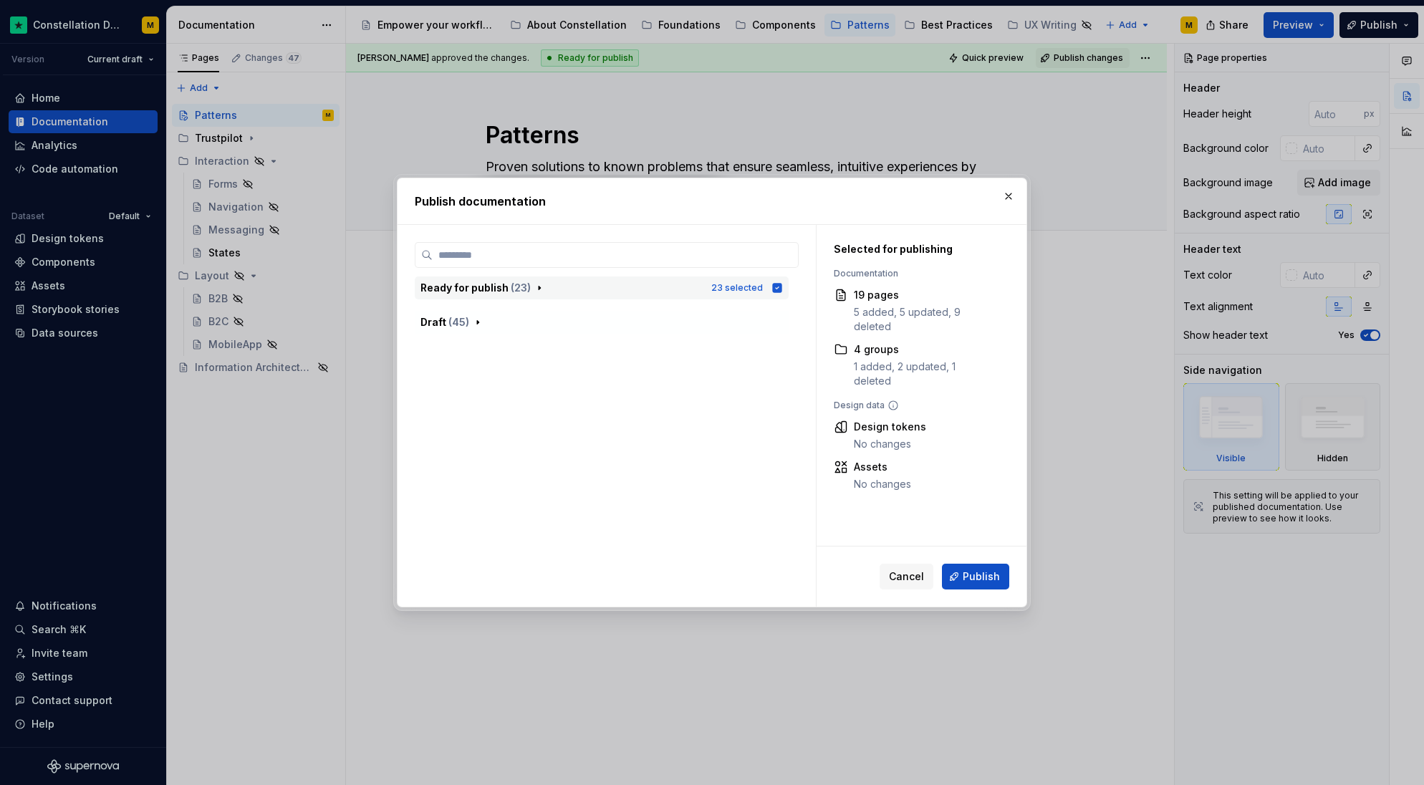
click at [541, 282] on icon "button" at bounding box center [539, 287] width 11 height 11
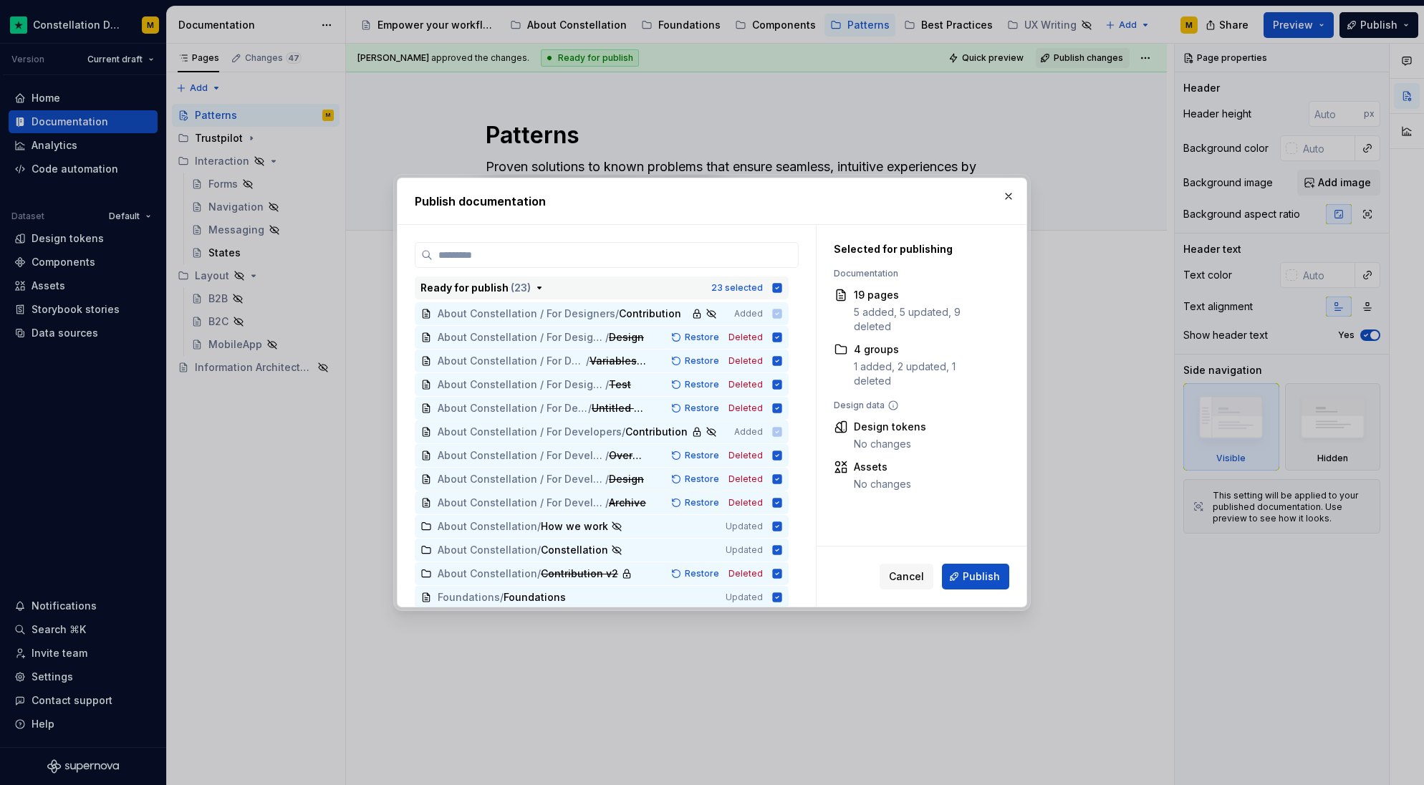
click at [782, 289] on icon "button" at bounding box center [777, 287] width 11 height 11
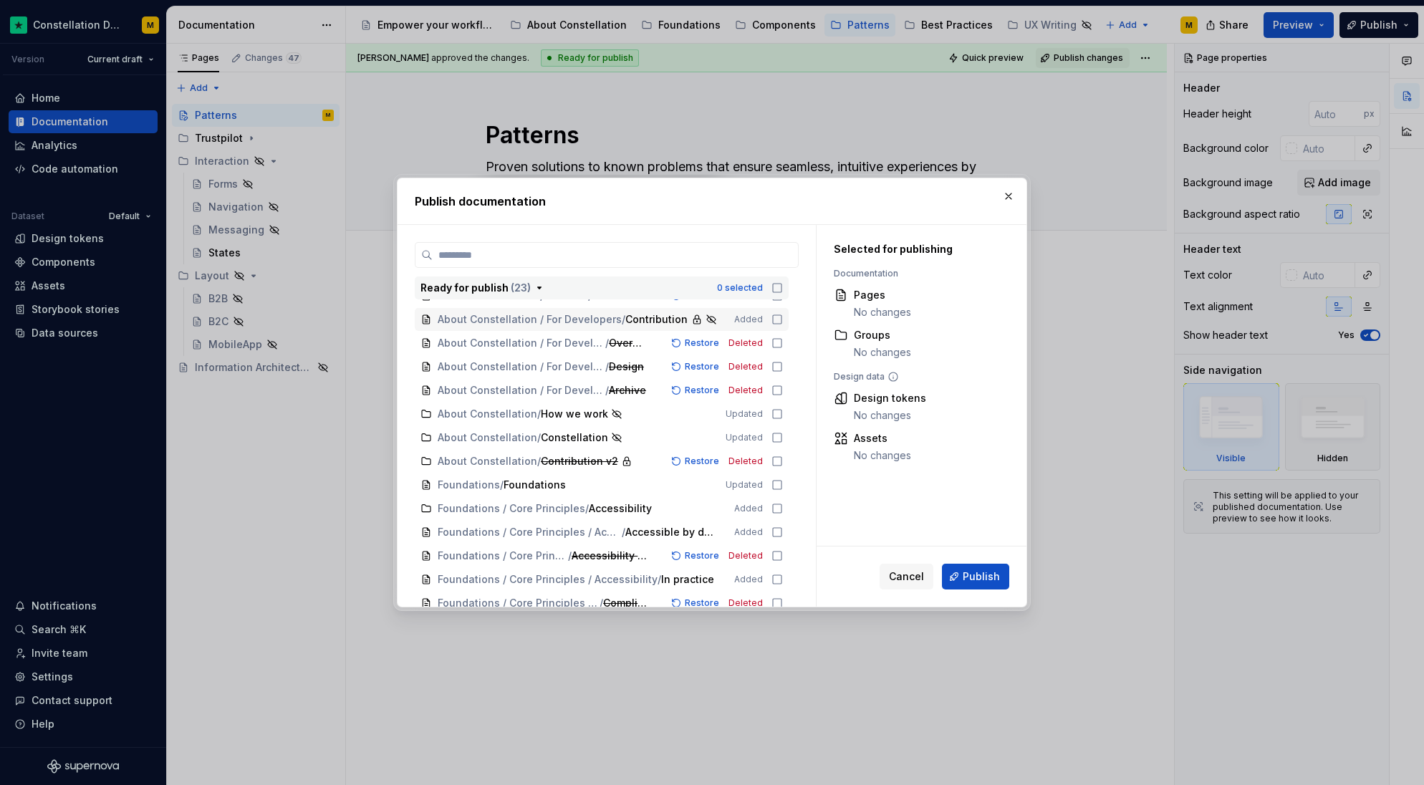
scroll to position [122, 0]
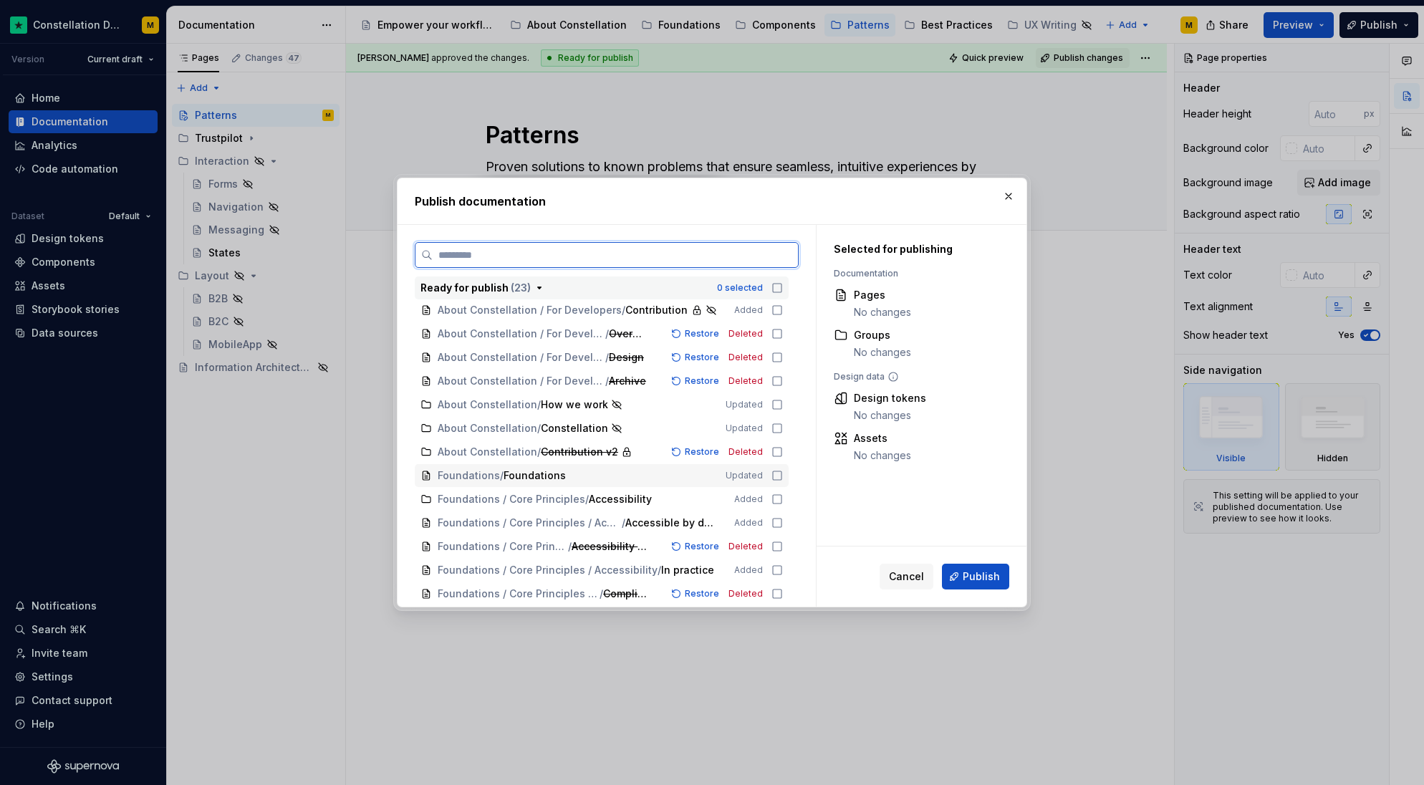
click at [759, 475] on span "Updated" at bounding box center [744, 475] width 37 height 11
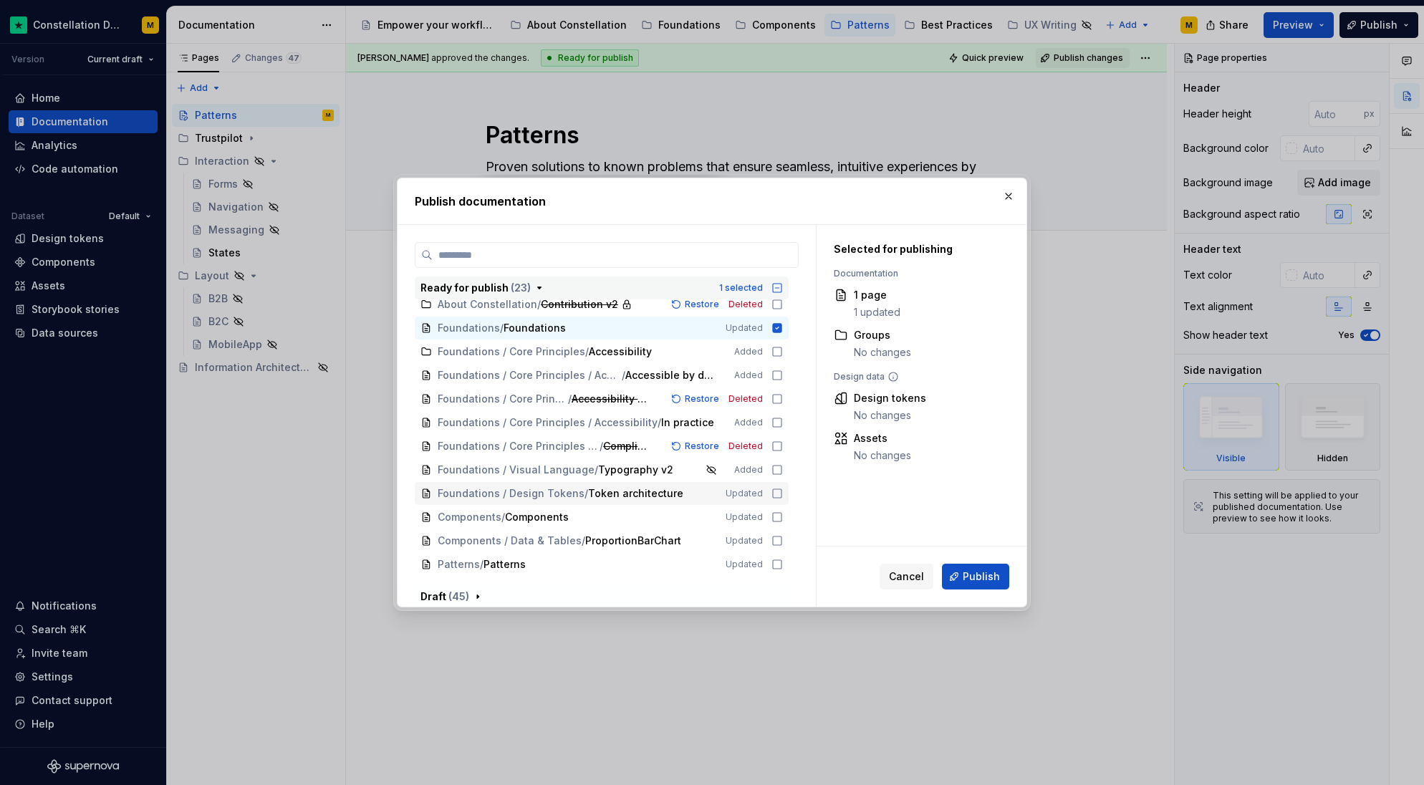
scroll to position [267, 0]
click at [560, 515] on span "Components" at bounding box center [537, 519] width 64 height 14
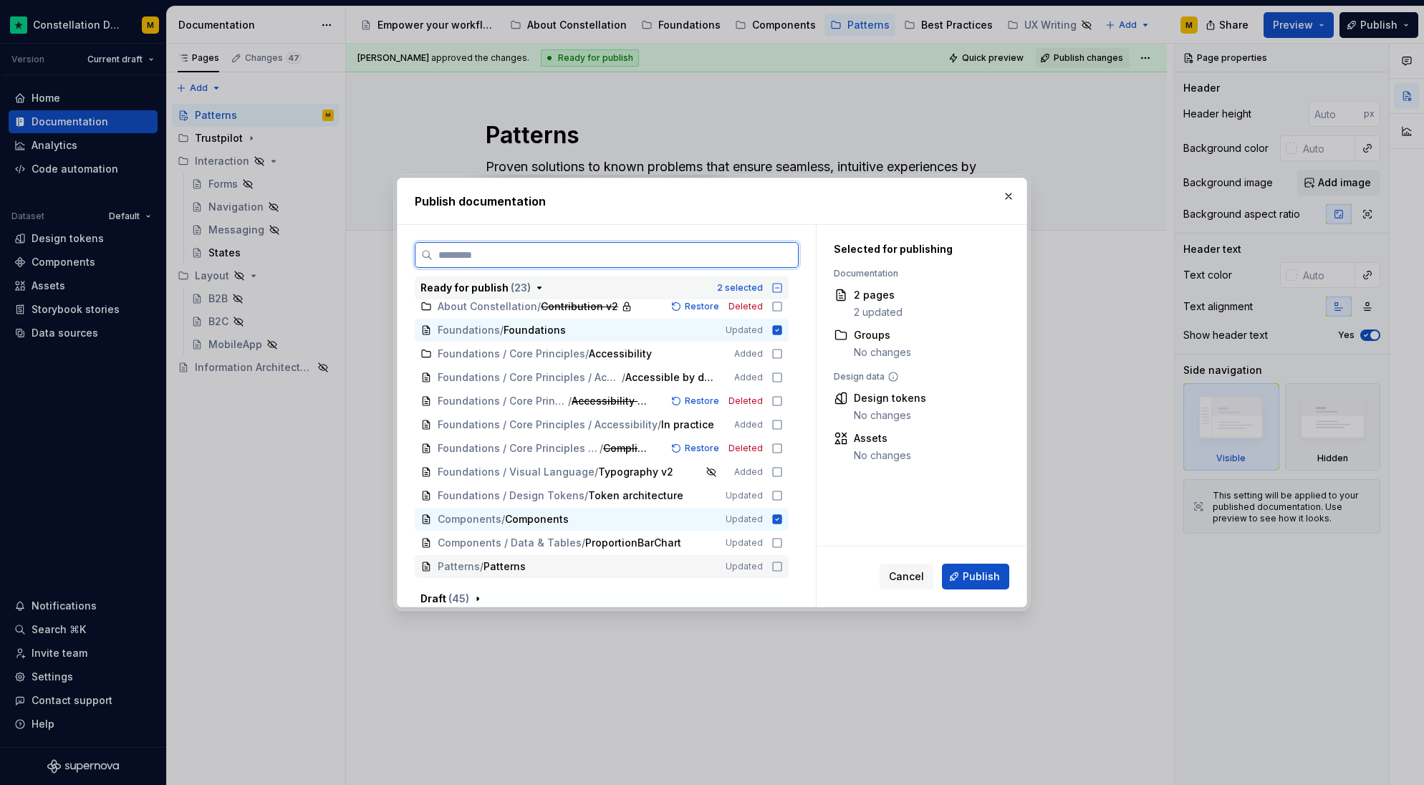
click at [574, 562] on div "Patterns / Patterns" at bounding box center [573, 567] width 271 height 14
click at [969, 575] on span "Publish" at bounding box center [981, 577] width 37 height 14
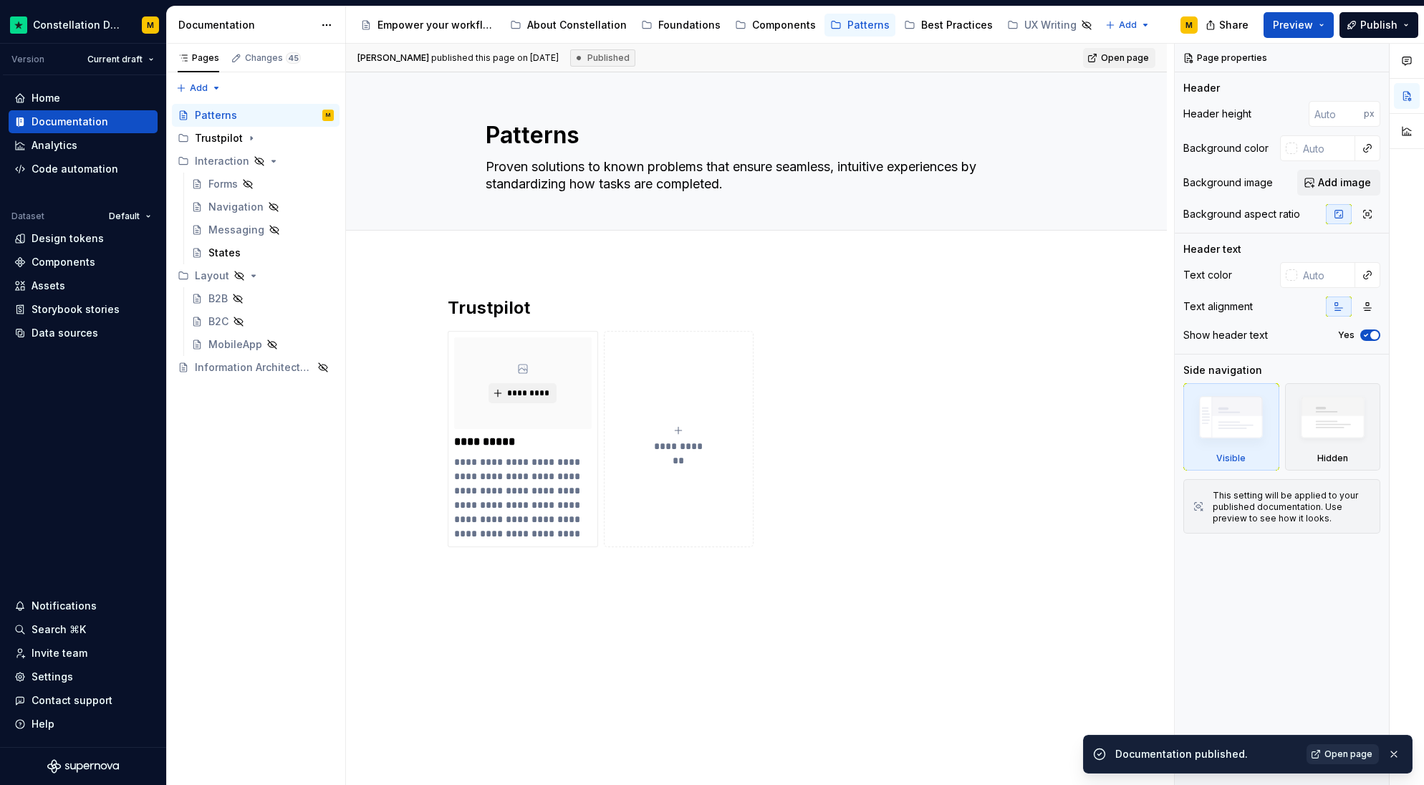
click at [1328, 757] on span "Open page" at bounding box center [1349, 754] width 48 height 11
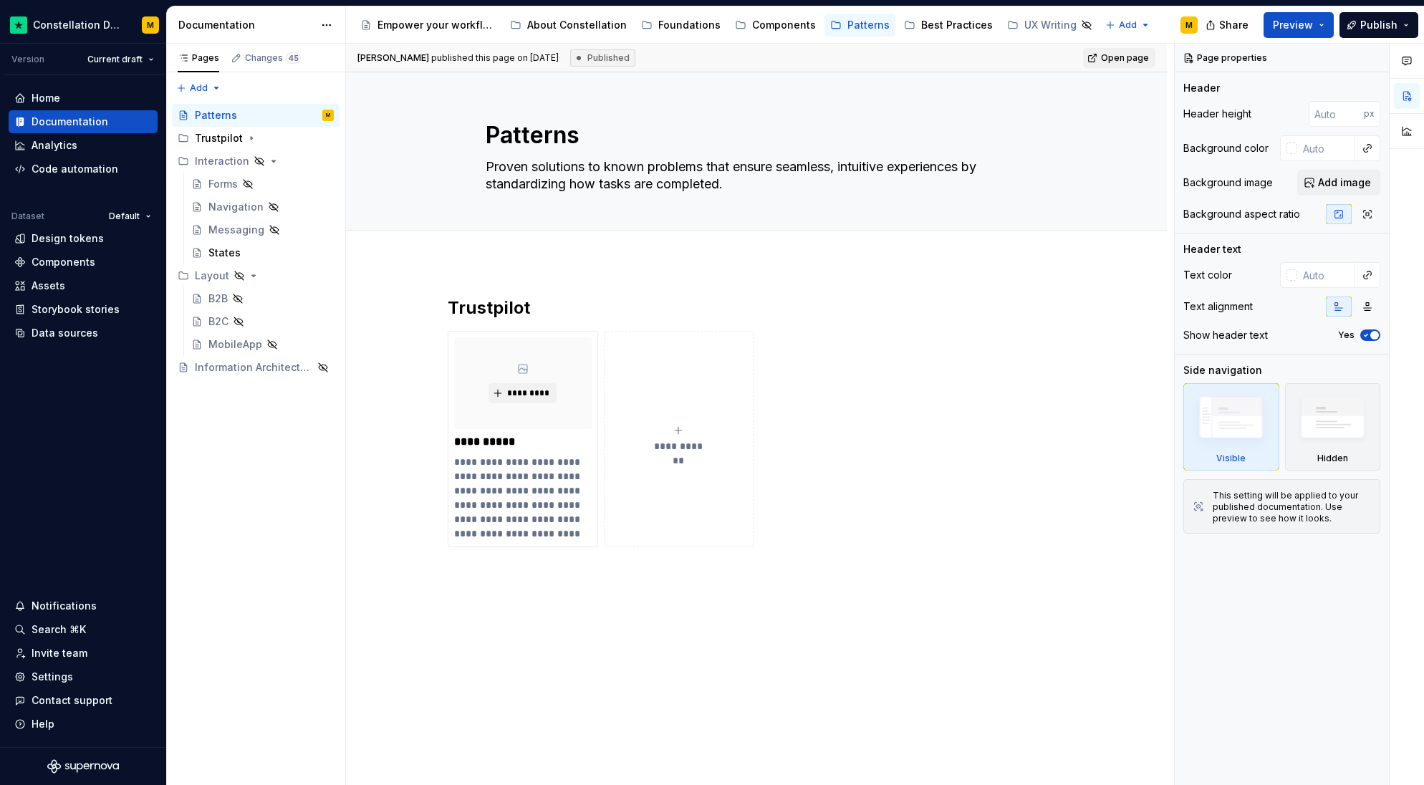
type textarea "*"
